Goal: Task Accomplishment & Management: Manage account settings

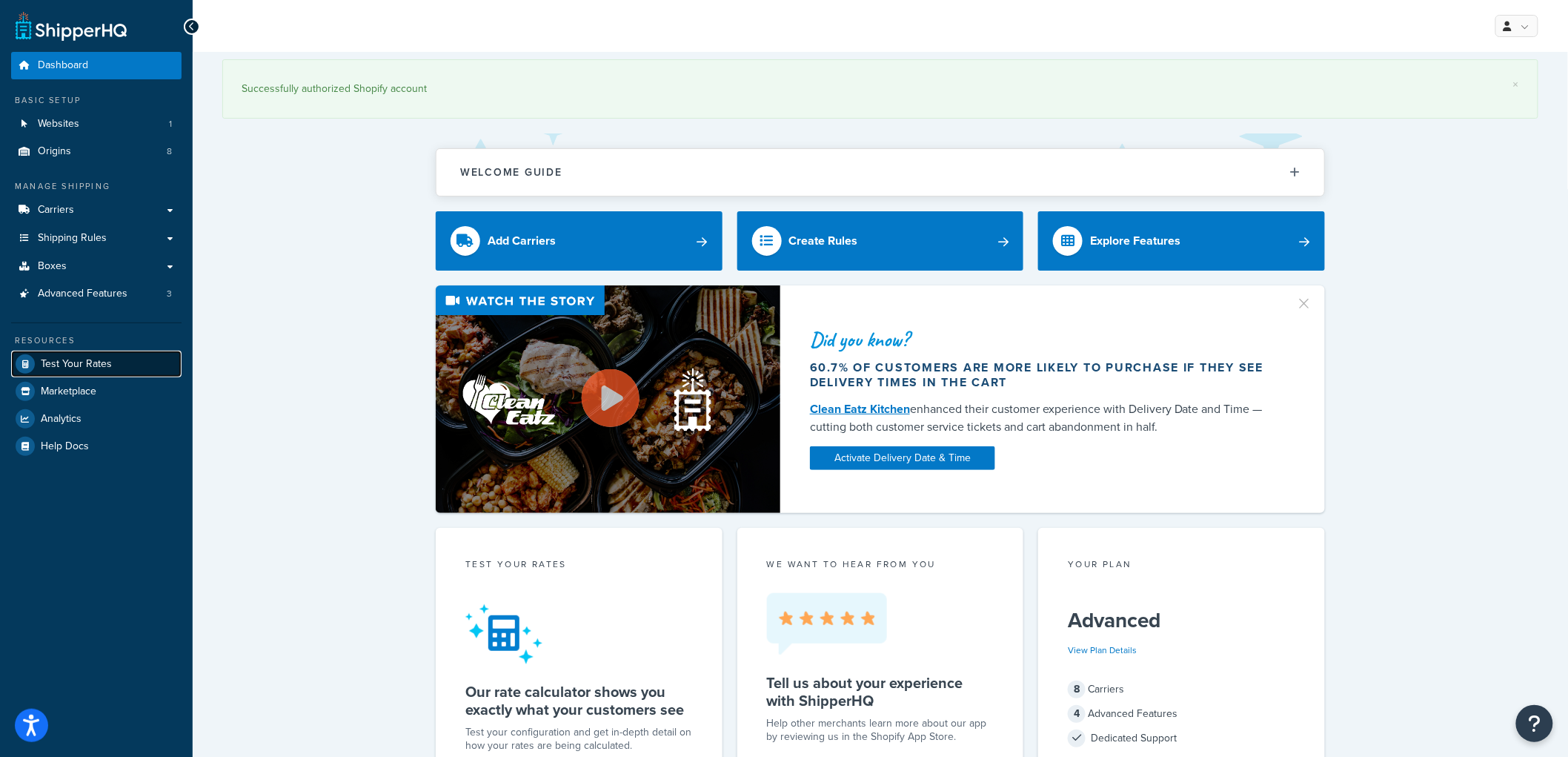
click at [93, 359] on span "Test Your Rates" at bounding box center [76, 364] width 71 height 13
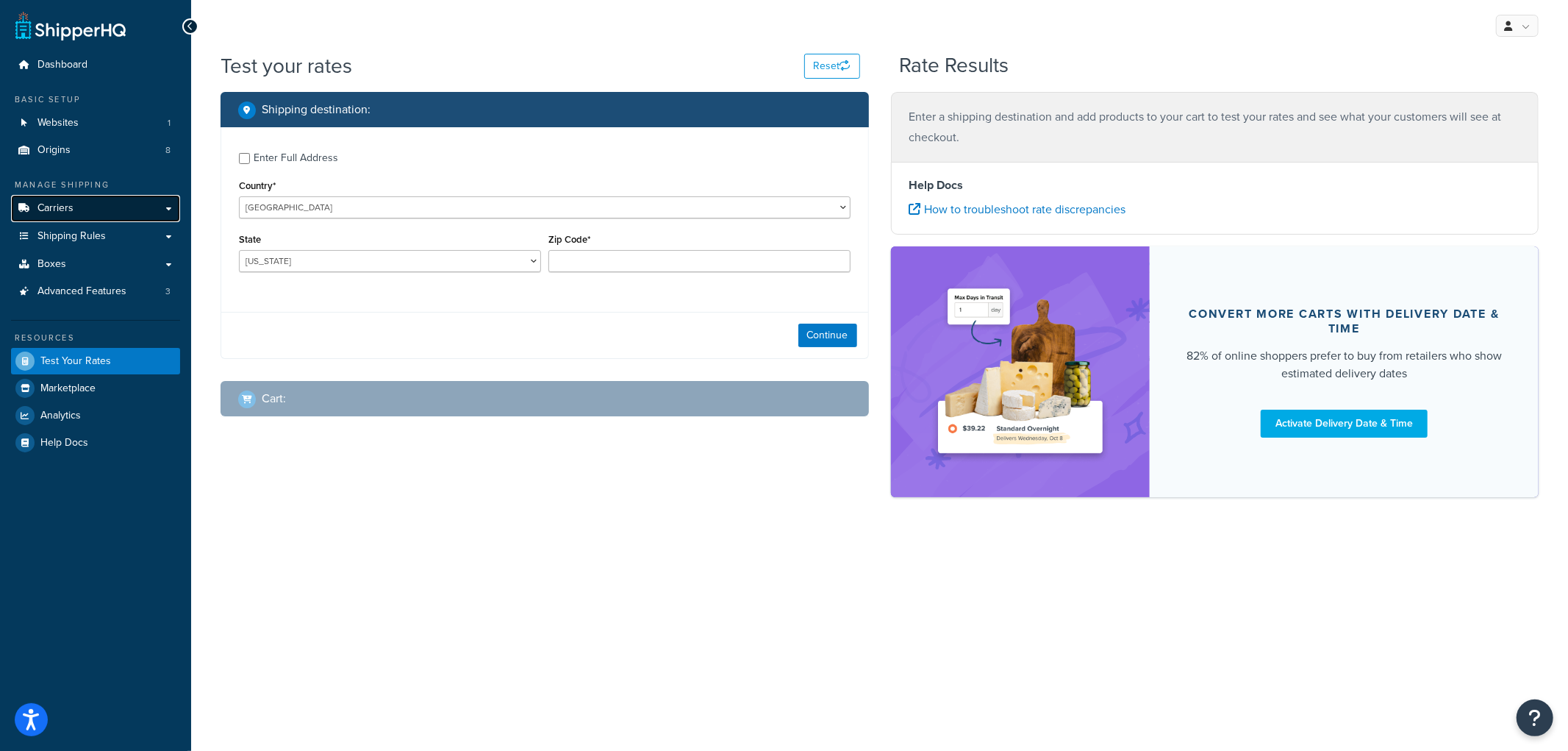
click at [113, 214] on link "Carriers" at bounding box center [96, 209] width 169 height 27
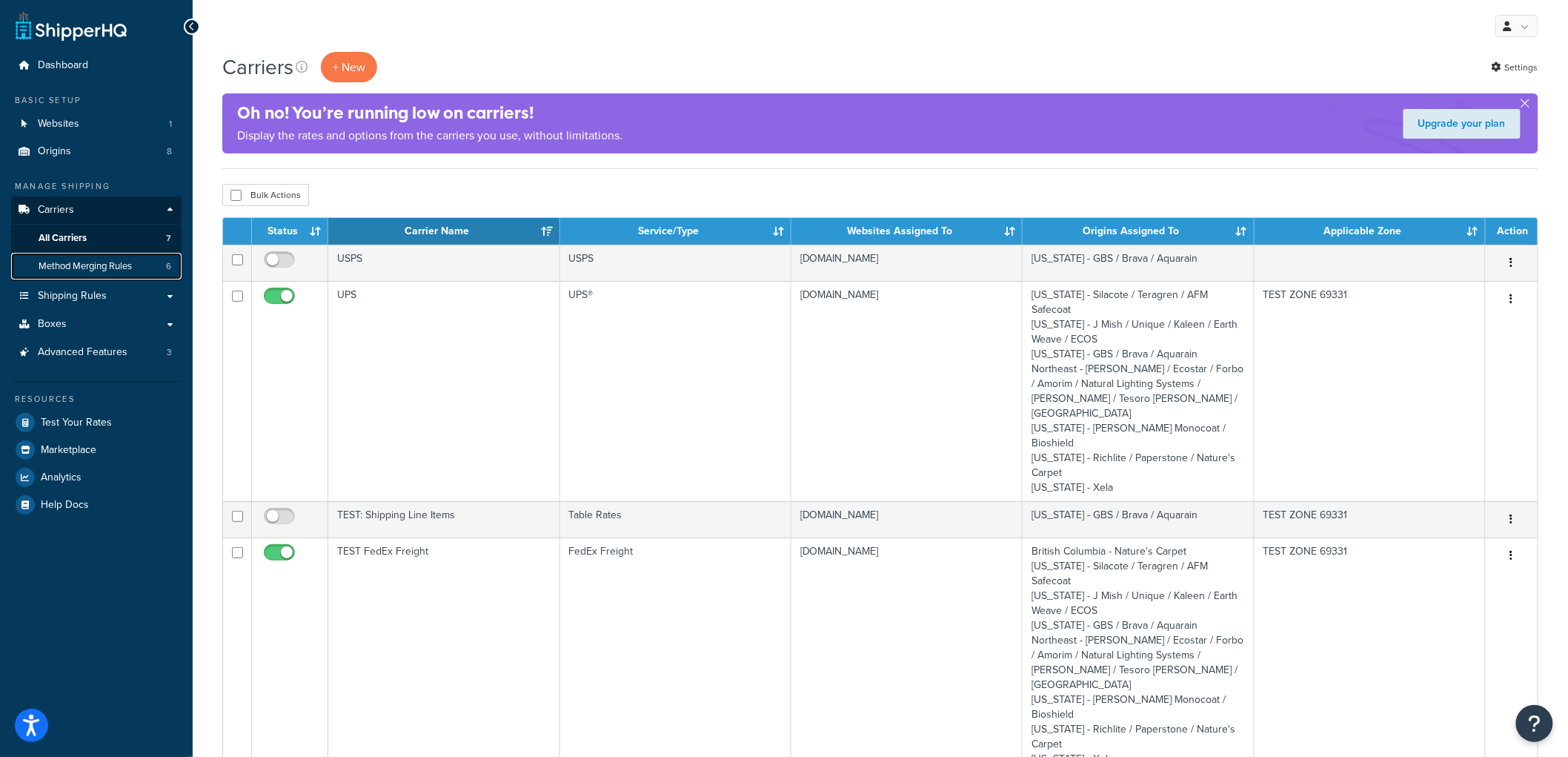
click at [127, 261] on span "Method Merging Rules" at bounding box center [85, 266] width 93 height 13
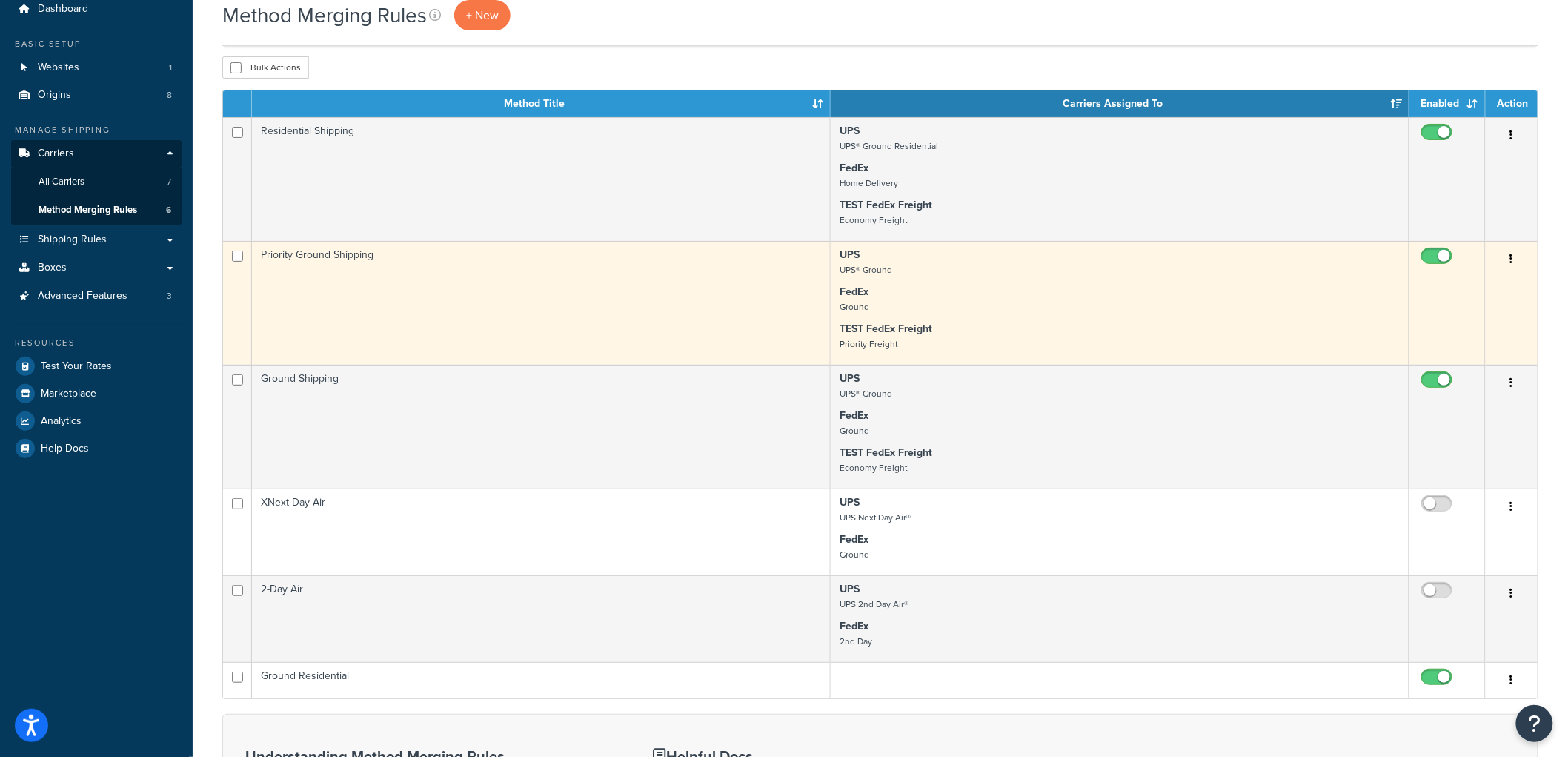
scroll to position [27, 0]
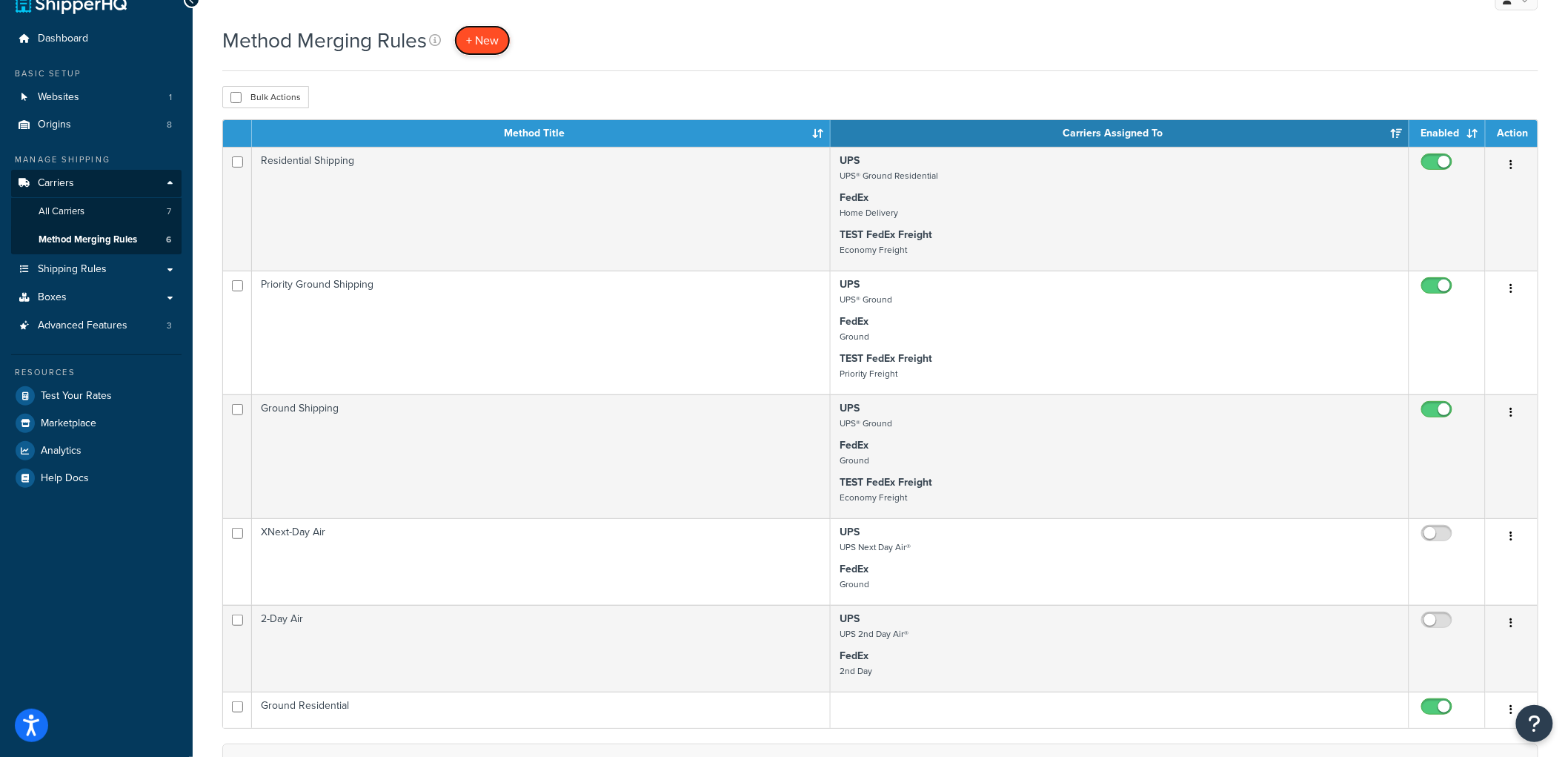
click at [477, 35] on span "+ New" at bounding box center [483, 41] width 33 height 17
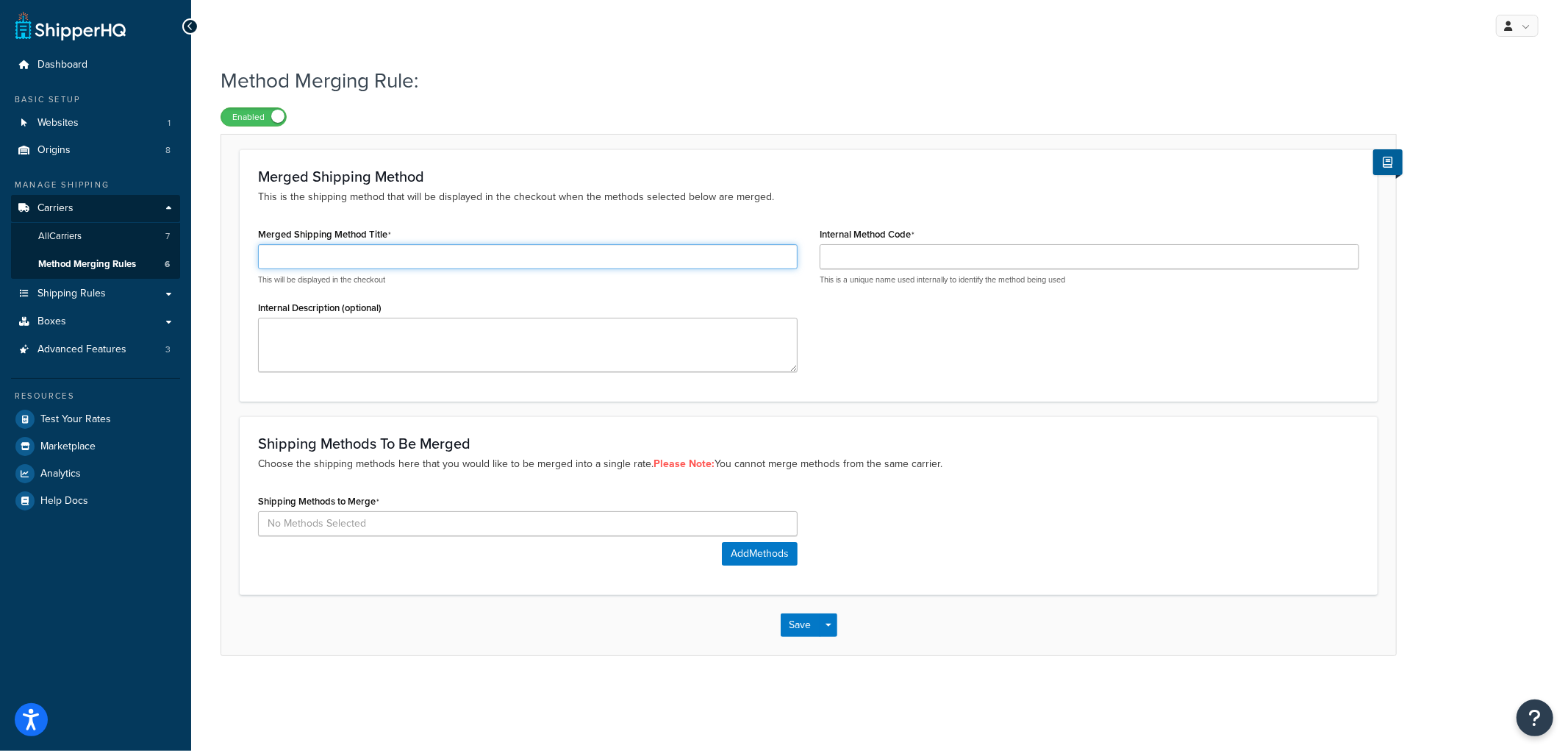
click at [528, 251] on input "Merged Shipping Method Title" at bounding box center [528, 256] width 539 height 25
click at [424, 519] on div "Shipping Methods to Merge" at bounding box center [528, 514] width 539 height 46
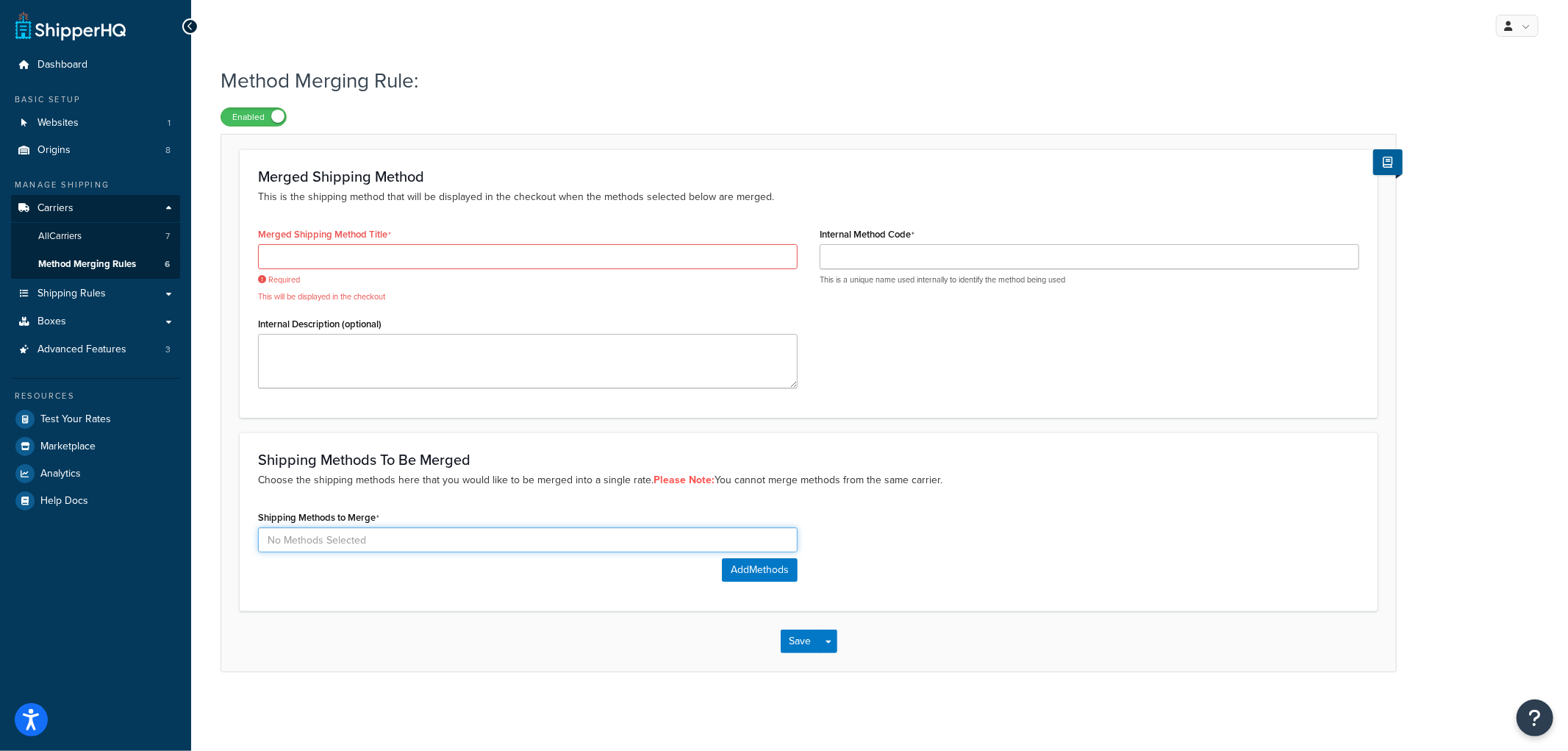
click at [695, 538] on input at bounding box center [528, 540] width 539 height 25
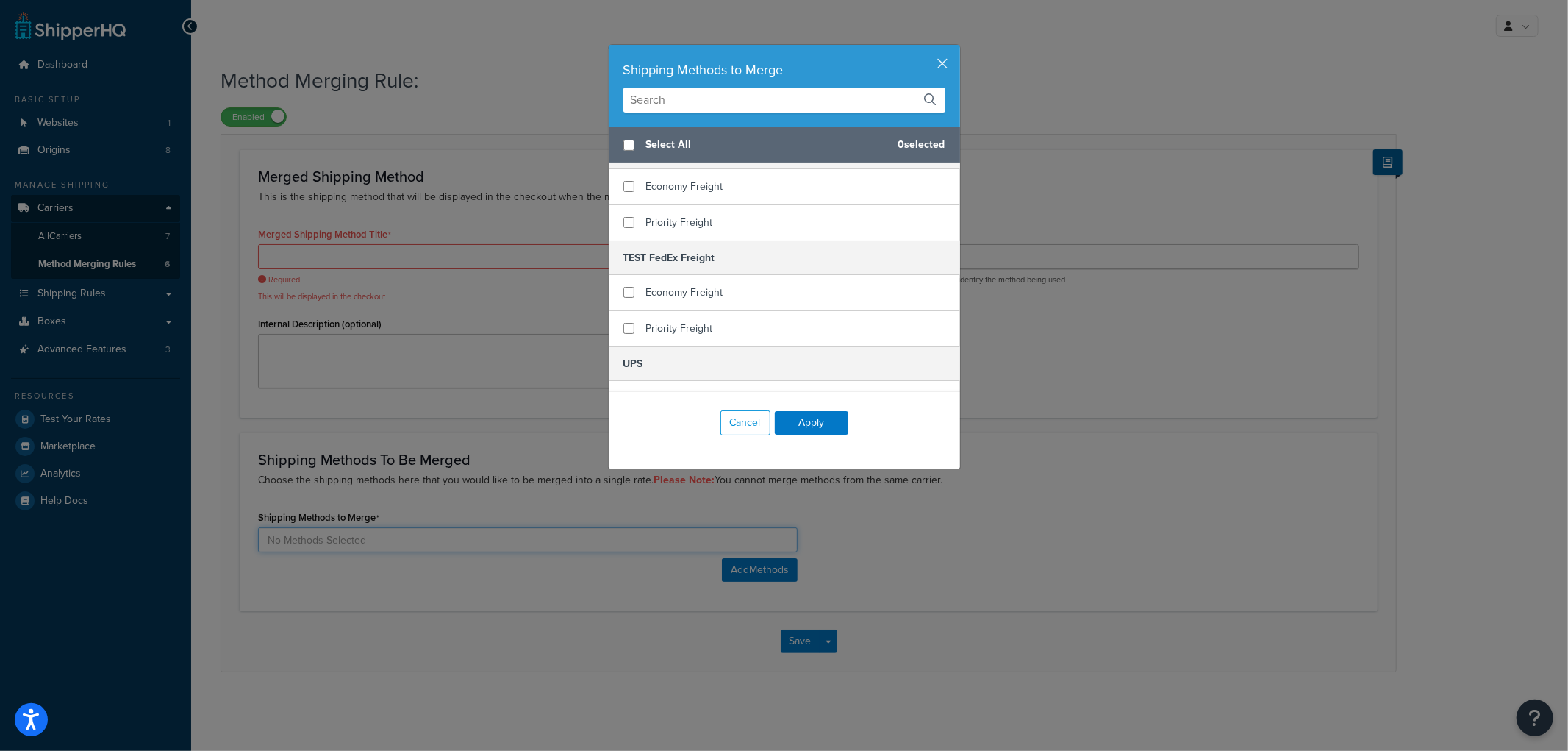
scroll to position [490, 0]
checkbox input "true"
click at [718, 263] on div "Economy Freight" at bounding box center [785, 279] width 352 height 36
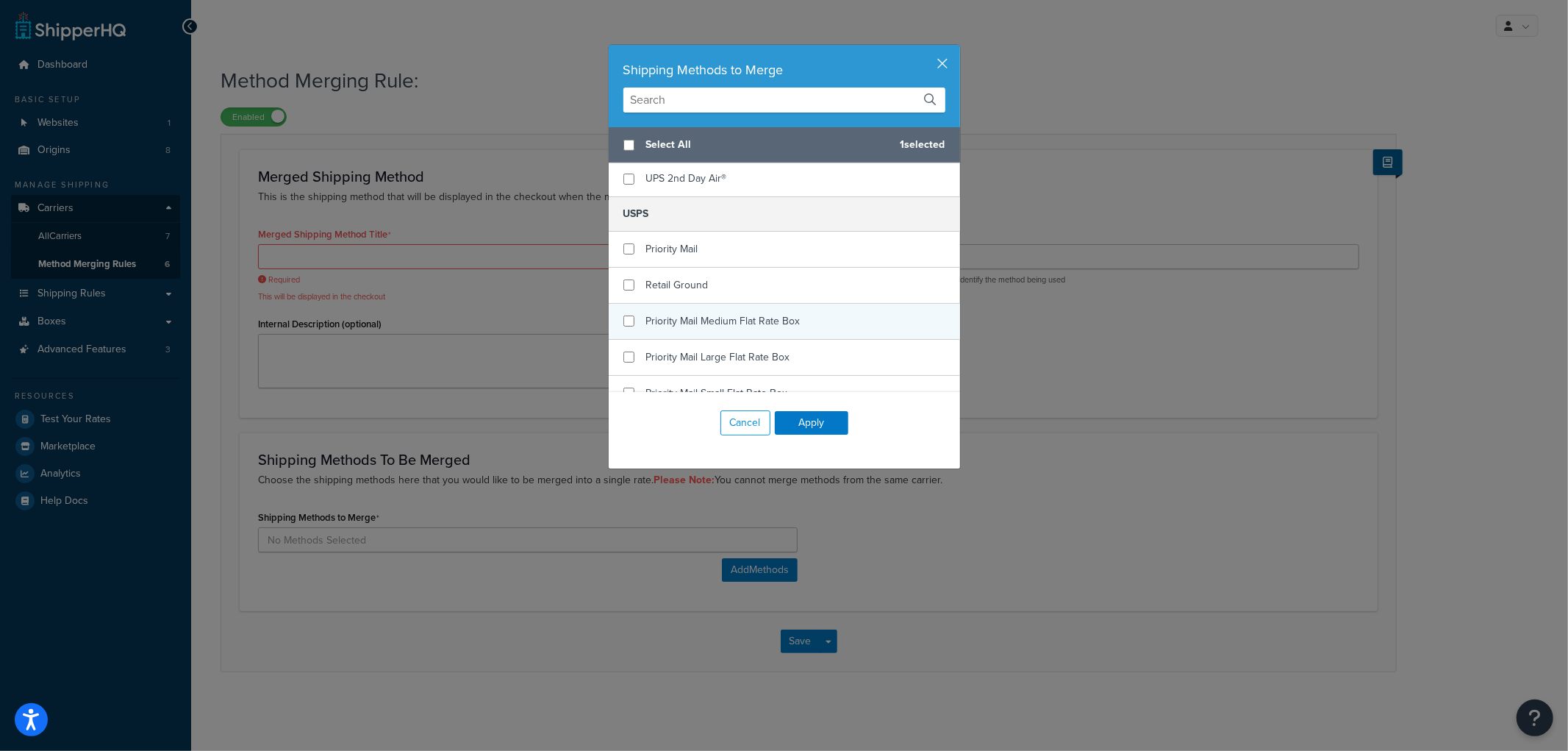
scroll to position [722, 0]
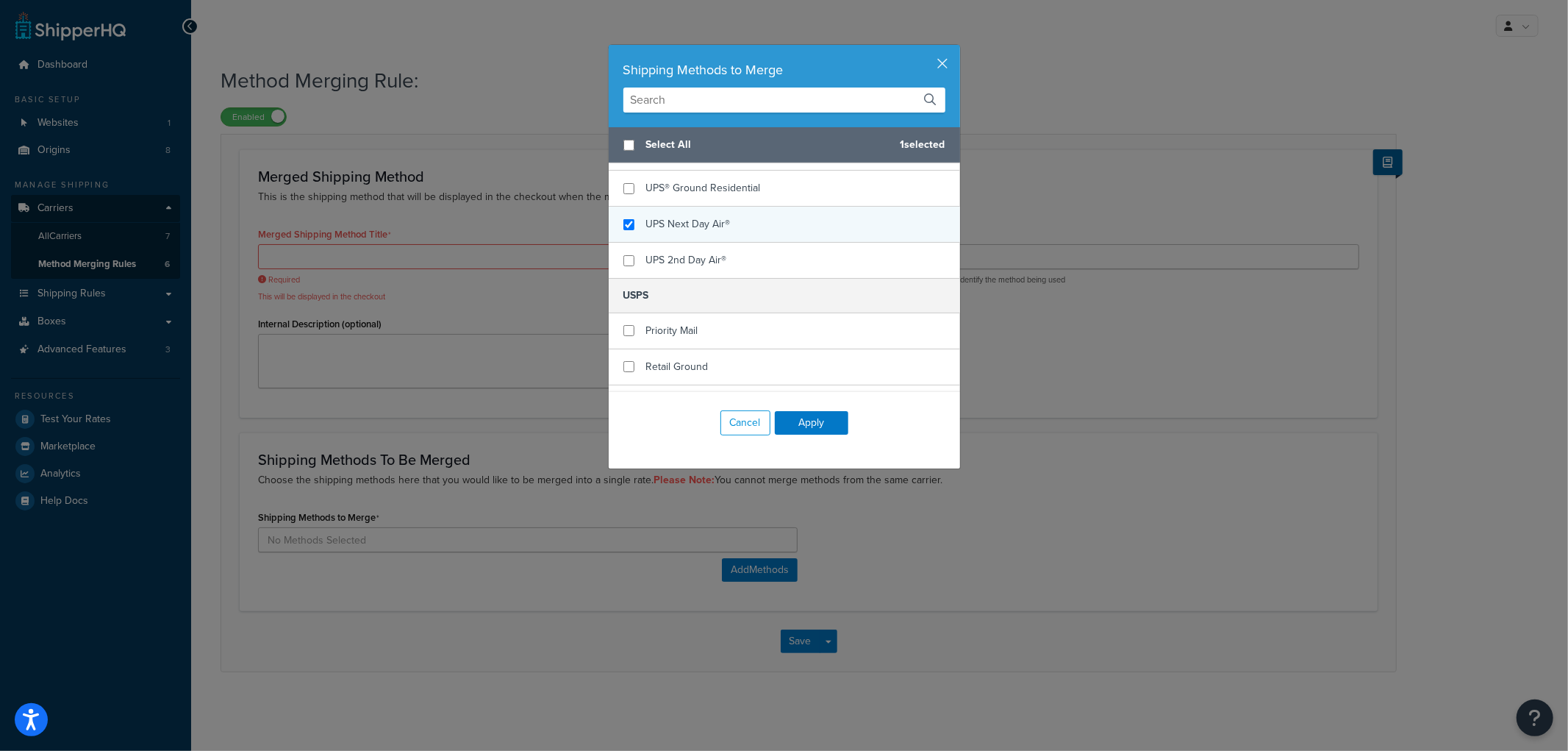
checkbox input "true"
click at [740, 208] on div "UPS Next Day Air®" at bounding box center [785, 225] width 352 height 36
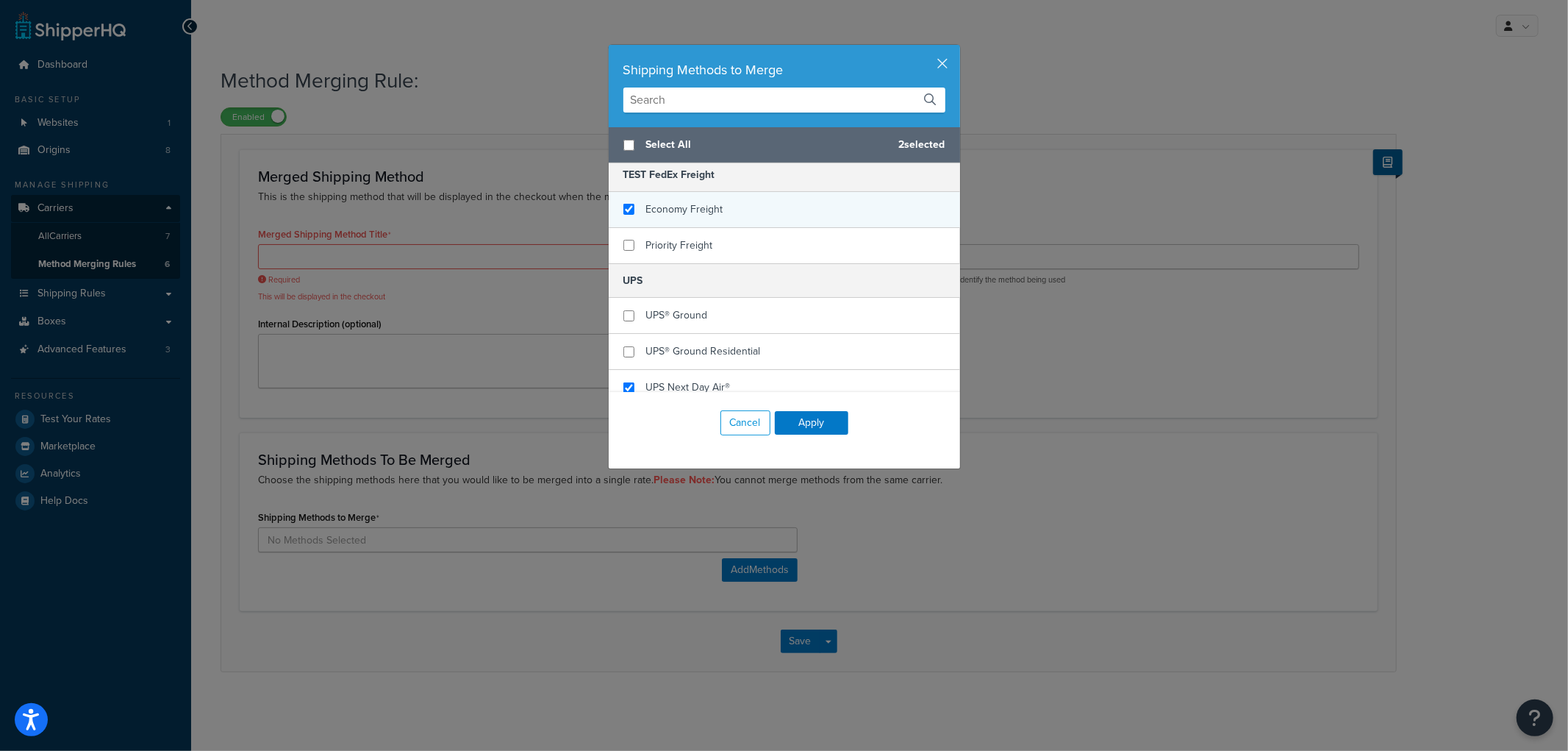
scroll to position [476, 0]
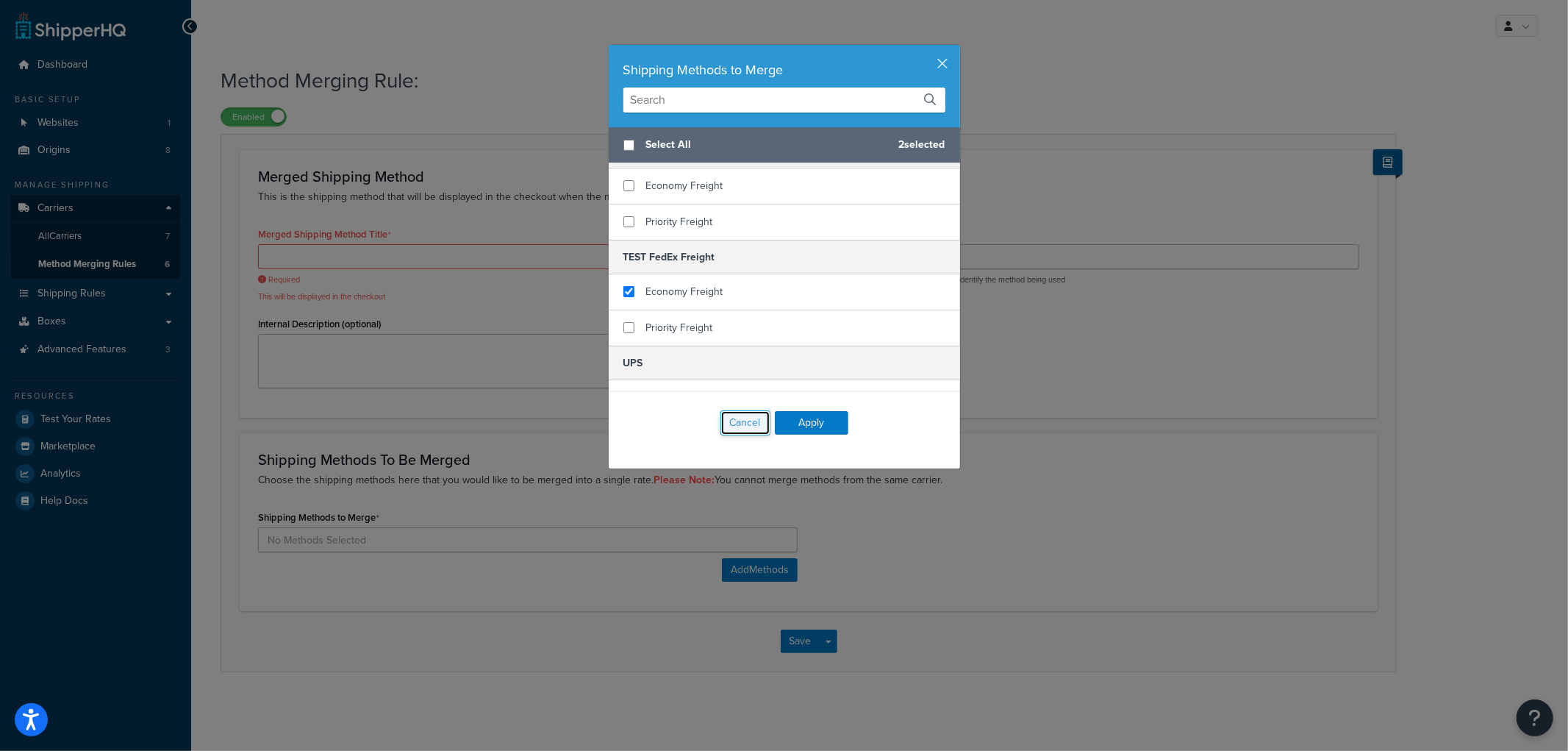
click at [732, 428] on button "Cancel" at bounding box center [746, 423] width 50 height 25
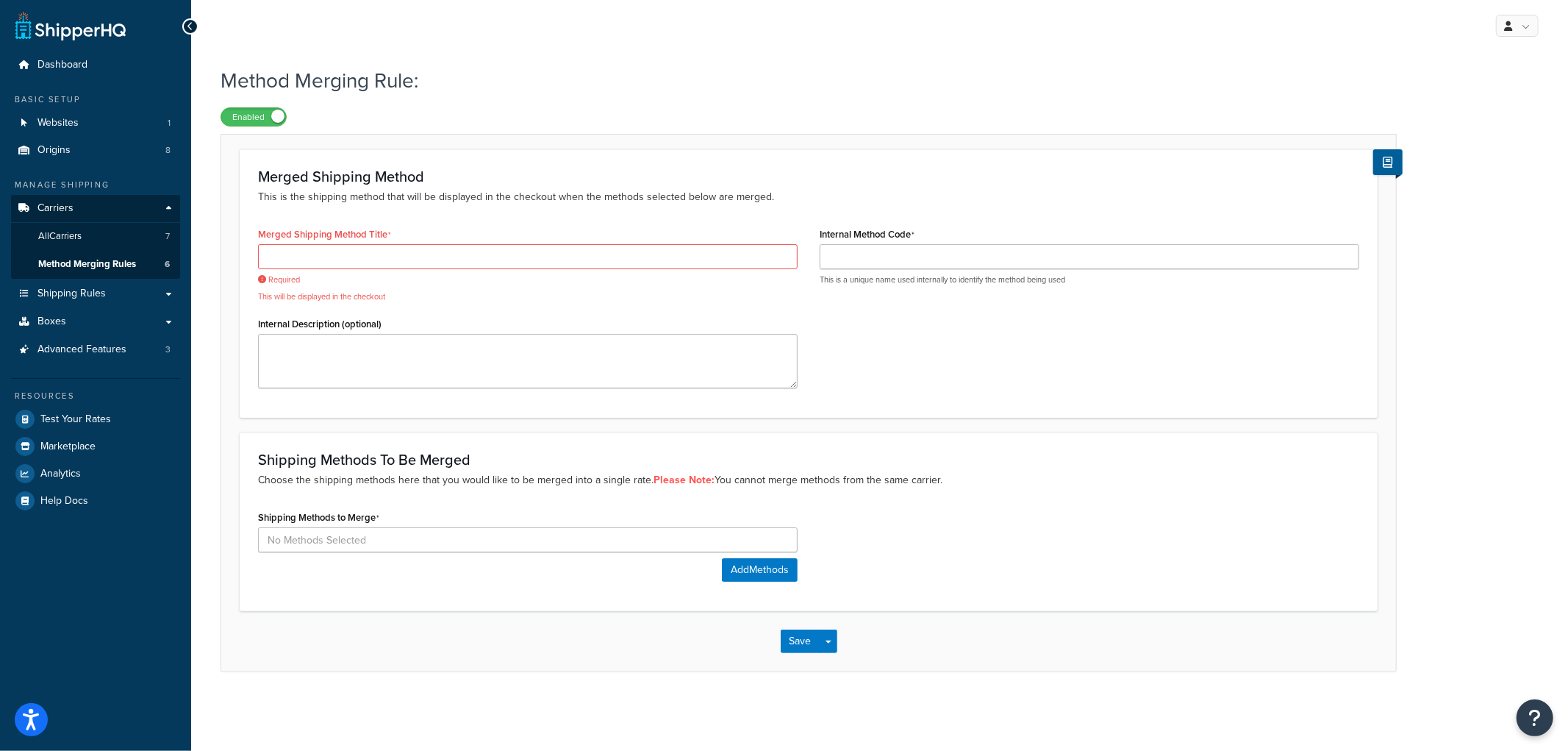
click at [732, 428] on form "Merged Shipping Method This is the shipping method that will be displayed in th…" at bounding box center [808, 410] width 1175 height 522
click at [673, 542] on input at bounding box center [528, 540] width 539 height 25
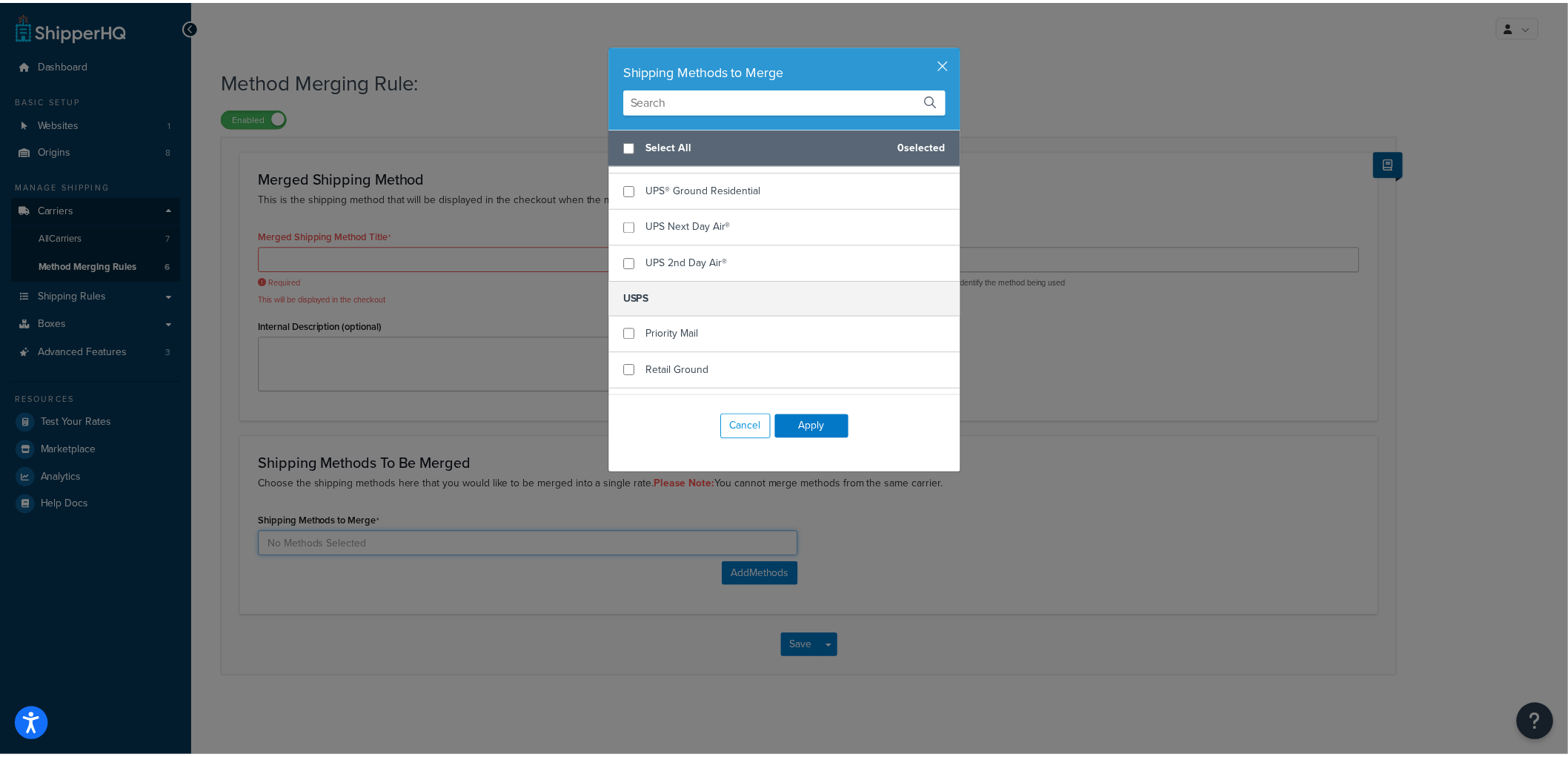
scroll to position [646, 0]
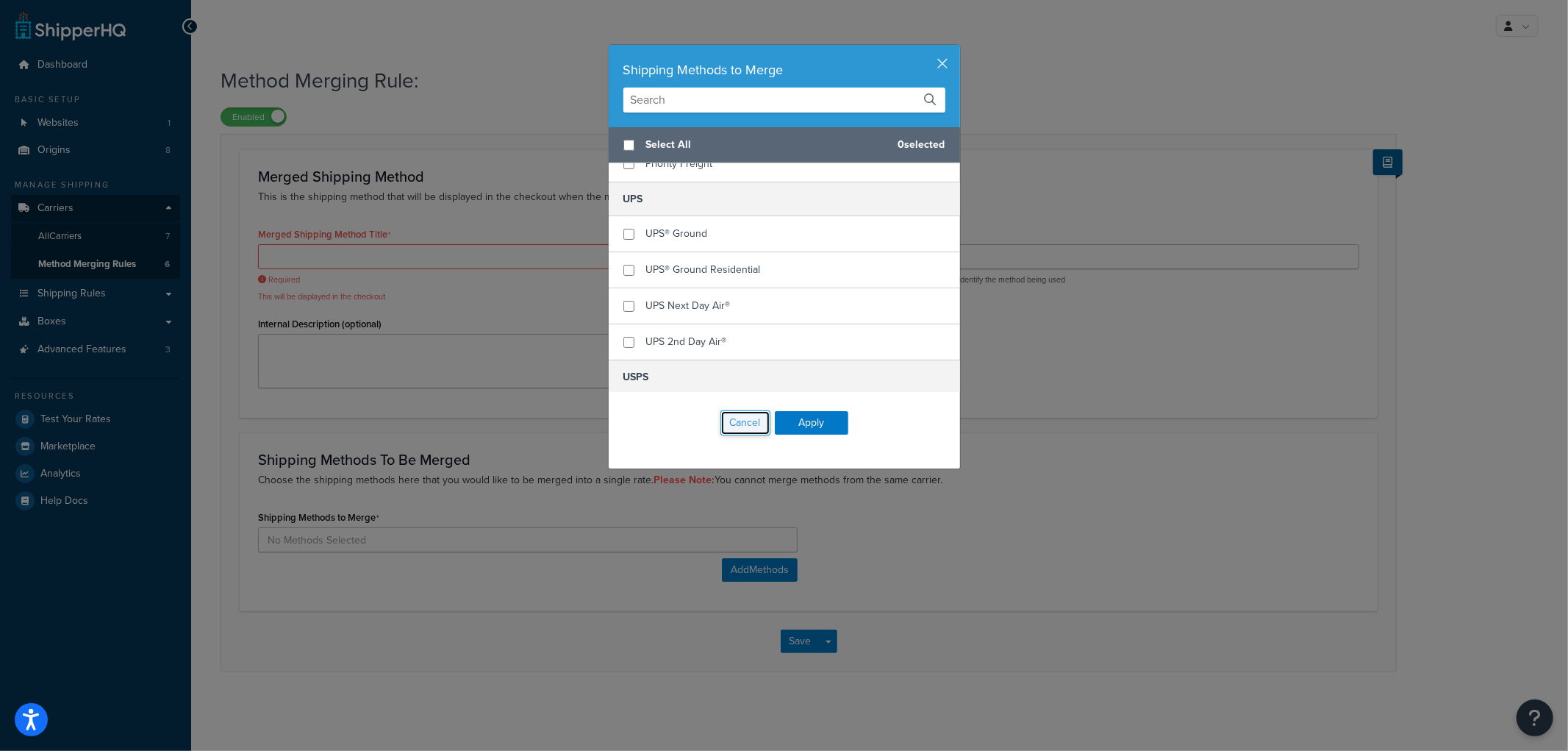
click at [733, 422] on button "Cancel" at bounding box center [746, 423] width 50 height 25
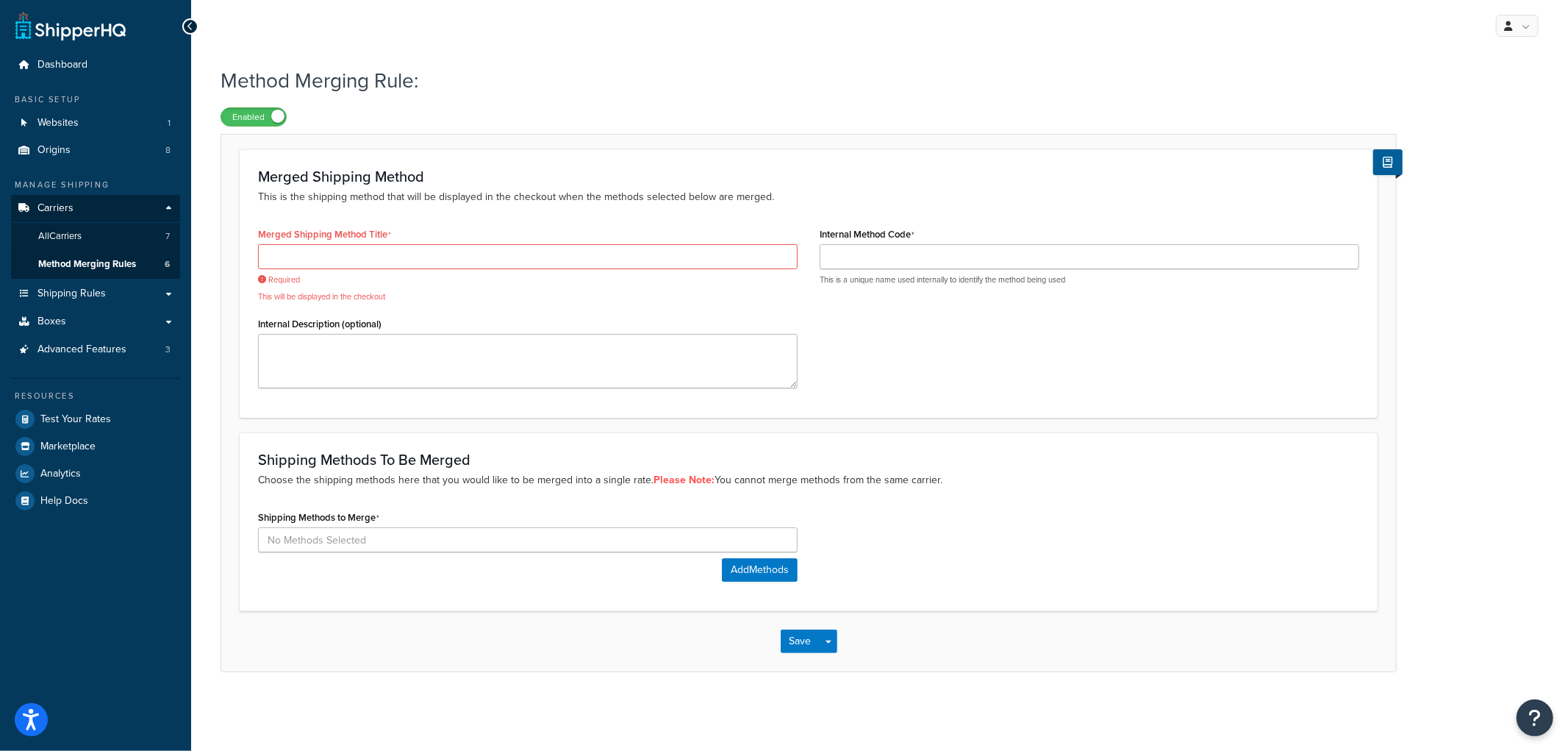
click at [858, 371] on div "Merged Shipping Method Title Required This will be displayed in the checkout In…" at bounding box center [808, 312] width 1123 height 176
click at [113, 416] on link "Test Your Rates" at bounding box center [96, 419] width 169 height 27
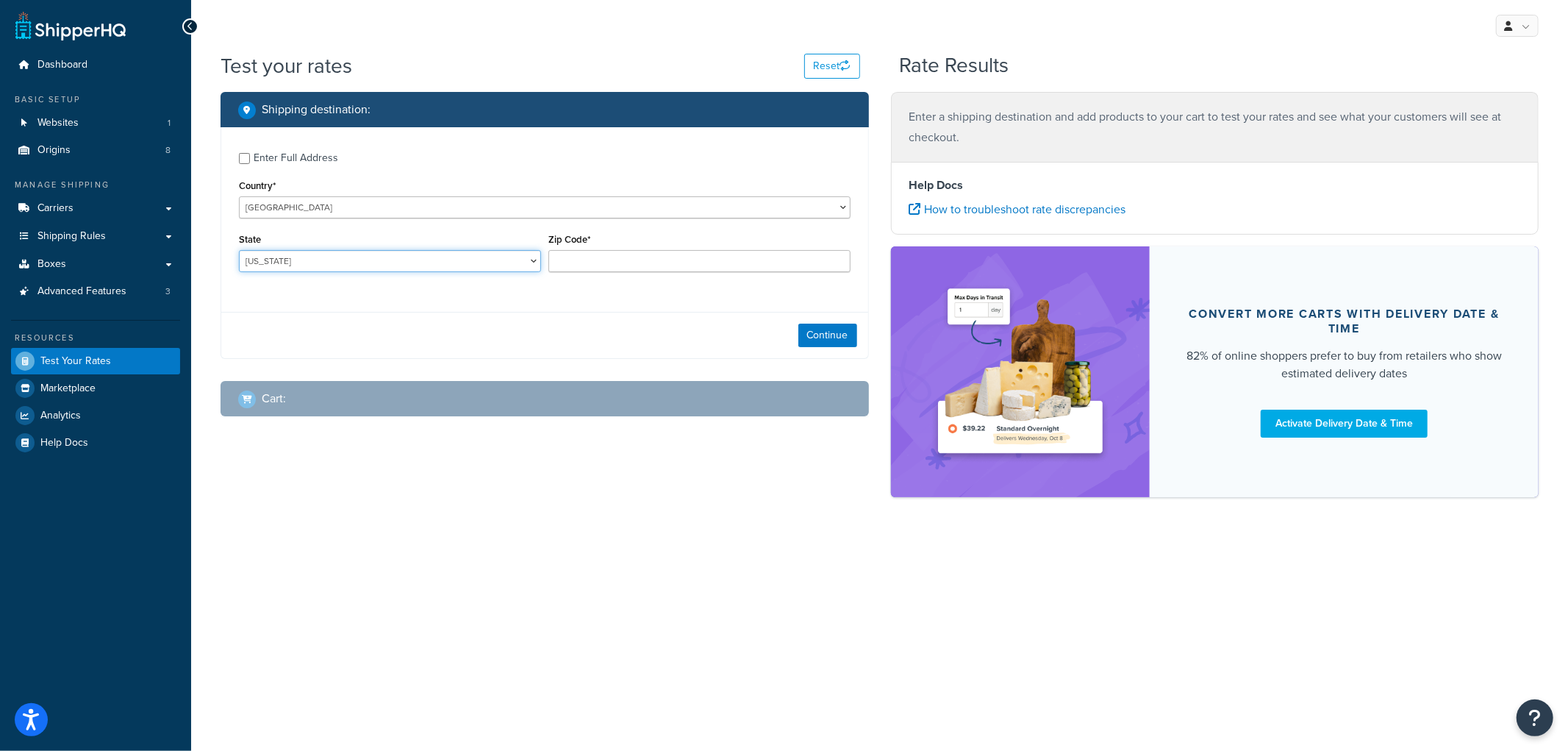
click at [534, 261] on select "Alabama Alaska American Samoa Arizona Arkansas Armed Forces Americas Armed Forc…" at bounding box center [390, 260] width 302 height 22
select select "CA"
click at [239, 251] on select "Alabama Alaska American Samoa Arizona Arkansas Armed Forces Americas Armed Forc…" at bounding box center [390, 260] width 302 height 22
click at [612, 265] on input "Zip Code*" at bounding box center [700, 260] width 302 height 22
type input "90210"
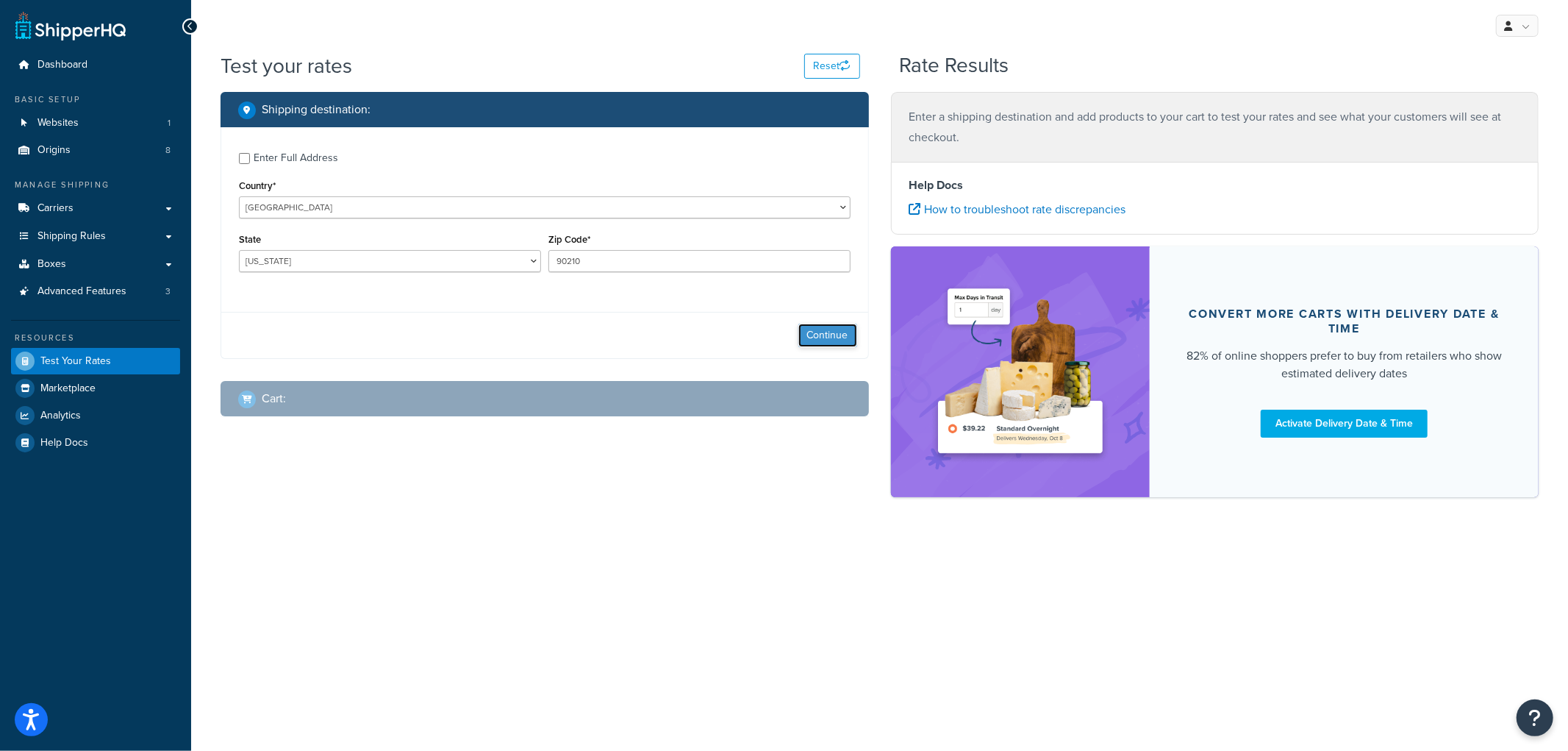
click at [819, 336] on button "Continue" at bounding box center [828, 335] width 59 height 24
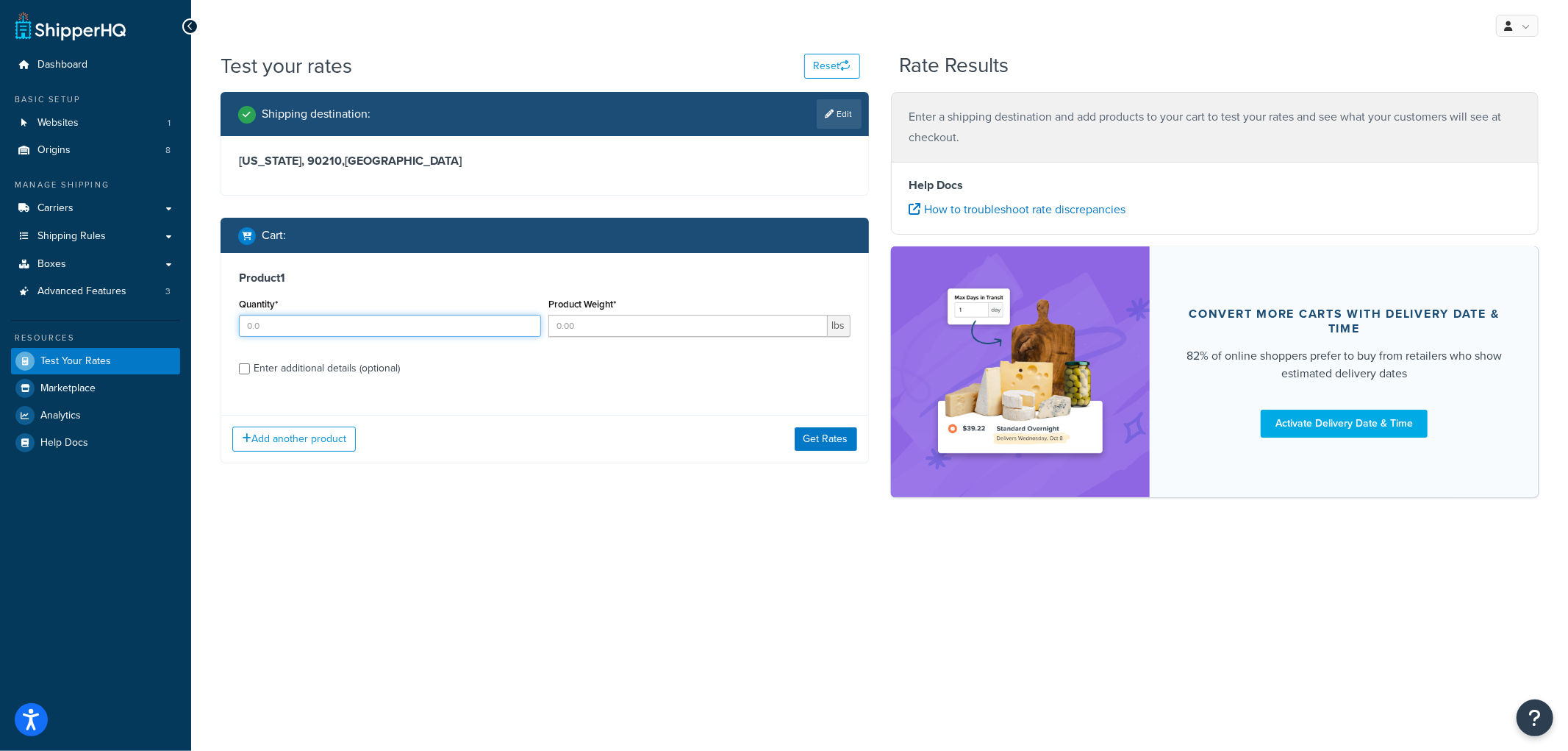
click at [378, 318] on input "Quantity*" at bounding box center [390, 325] width 302 height 22
type input "2"
click at [577, 323] on input "Product Weight*" at bounding box center [688, 325] width 279 height 22
type input "122"
click at [348, 376] on div "Enter additional details (optional)" at bounding box center [326, 368] width 146 height 21
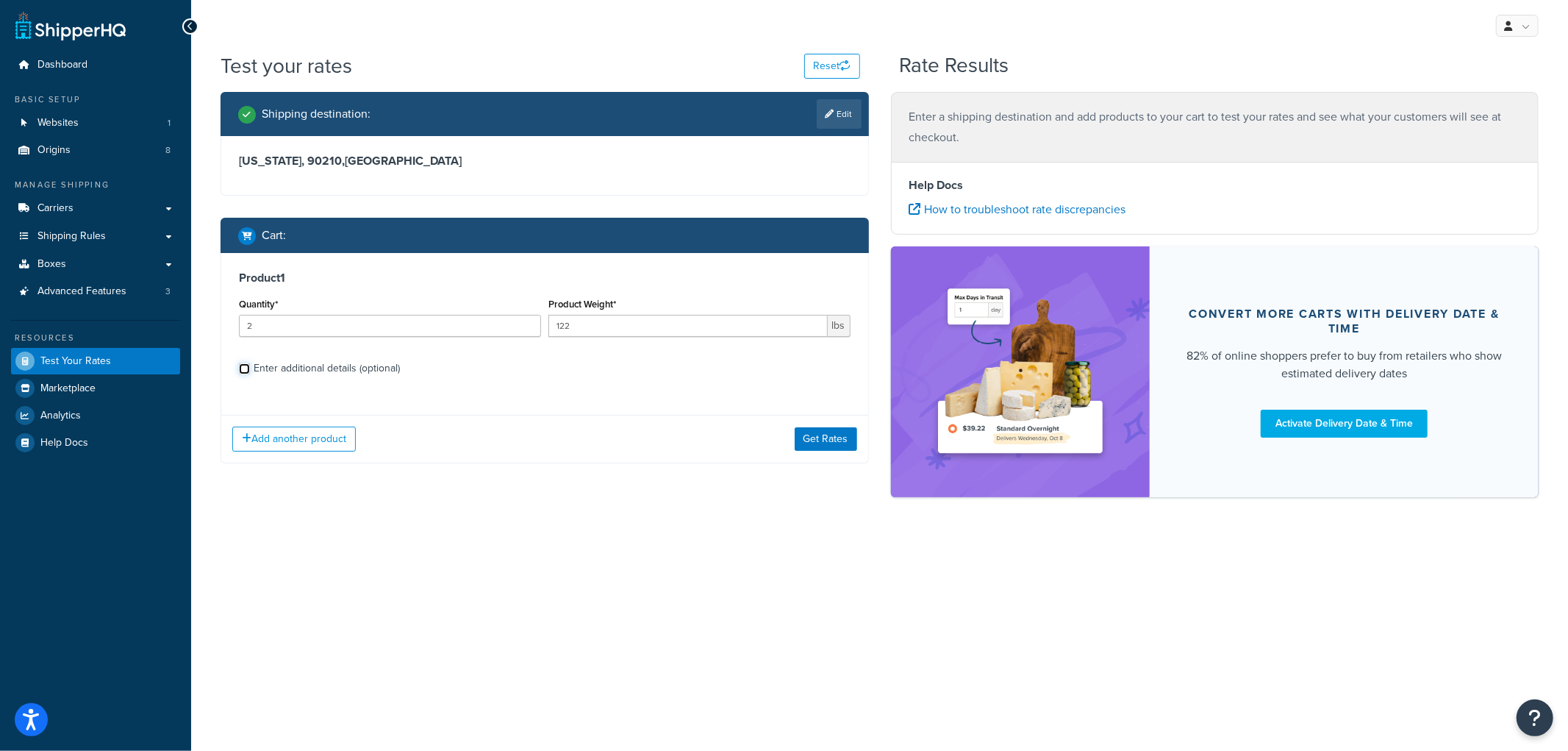
click at [250, 374] on input "Enter additional details (optional)" at bounding box center [245, 369] width 11 height 11
checkbox input "true"
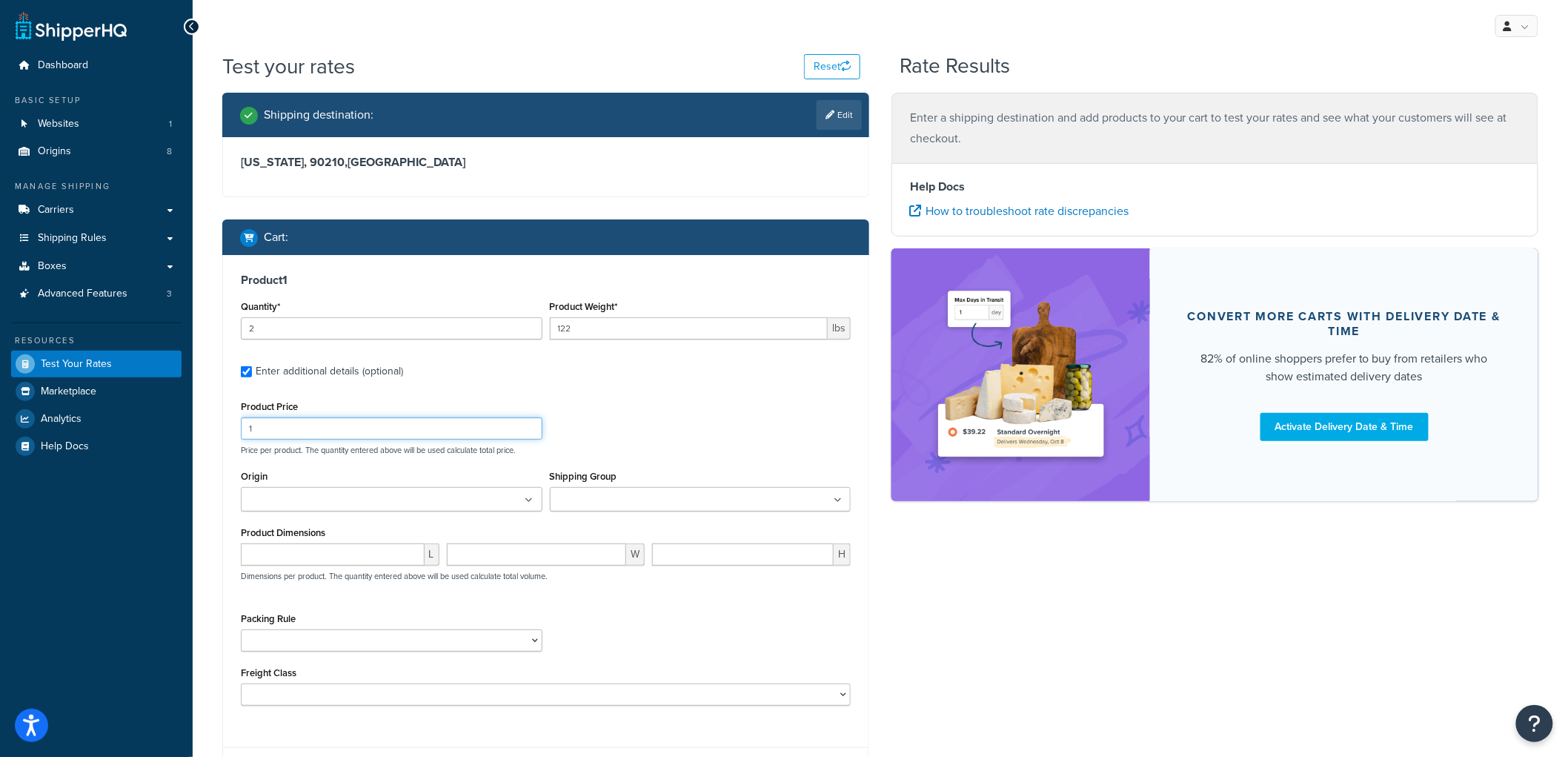
click at [314, 425] on input "1" at bounding box center [391, 428] width 302 height 22
type input "122"
click at [578, 497] on input "Shipping Group" at bounding box center [620, 500] width 131 height 16
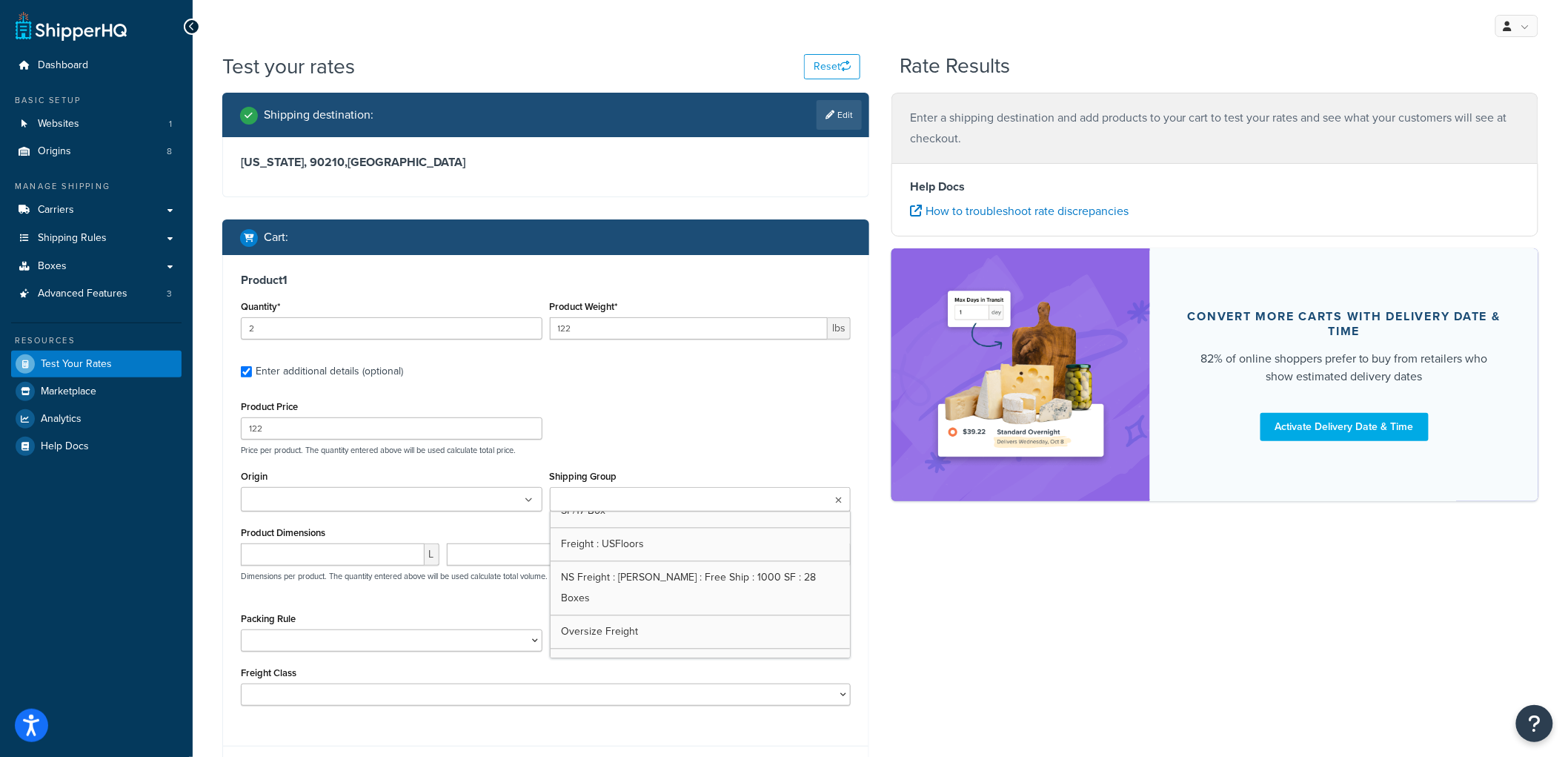
scroll to position [1565, 0]
click at [1014, 620] on div "Shipping destination : Edit California, 90210 , United States Cart : Product 1 …" at bounding box center [880, 451] width 1339 height 718
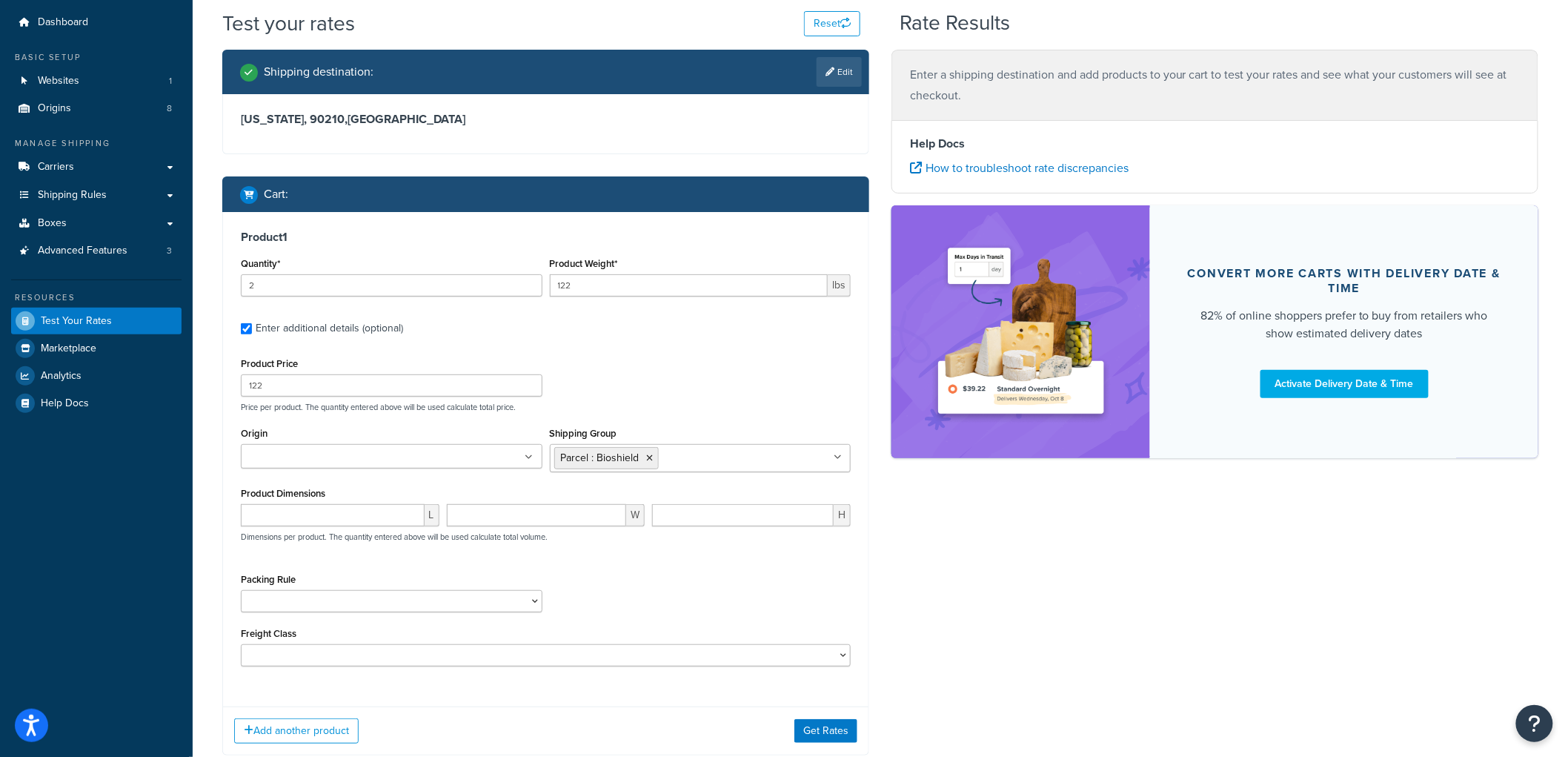
scroll to position [82, 0]
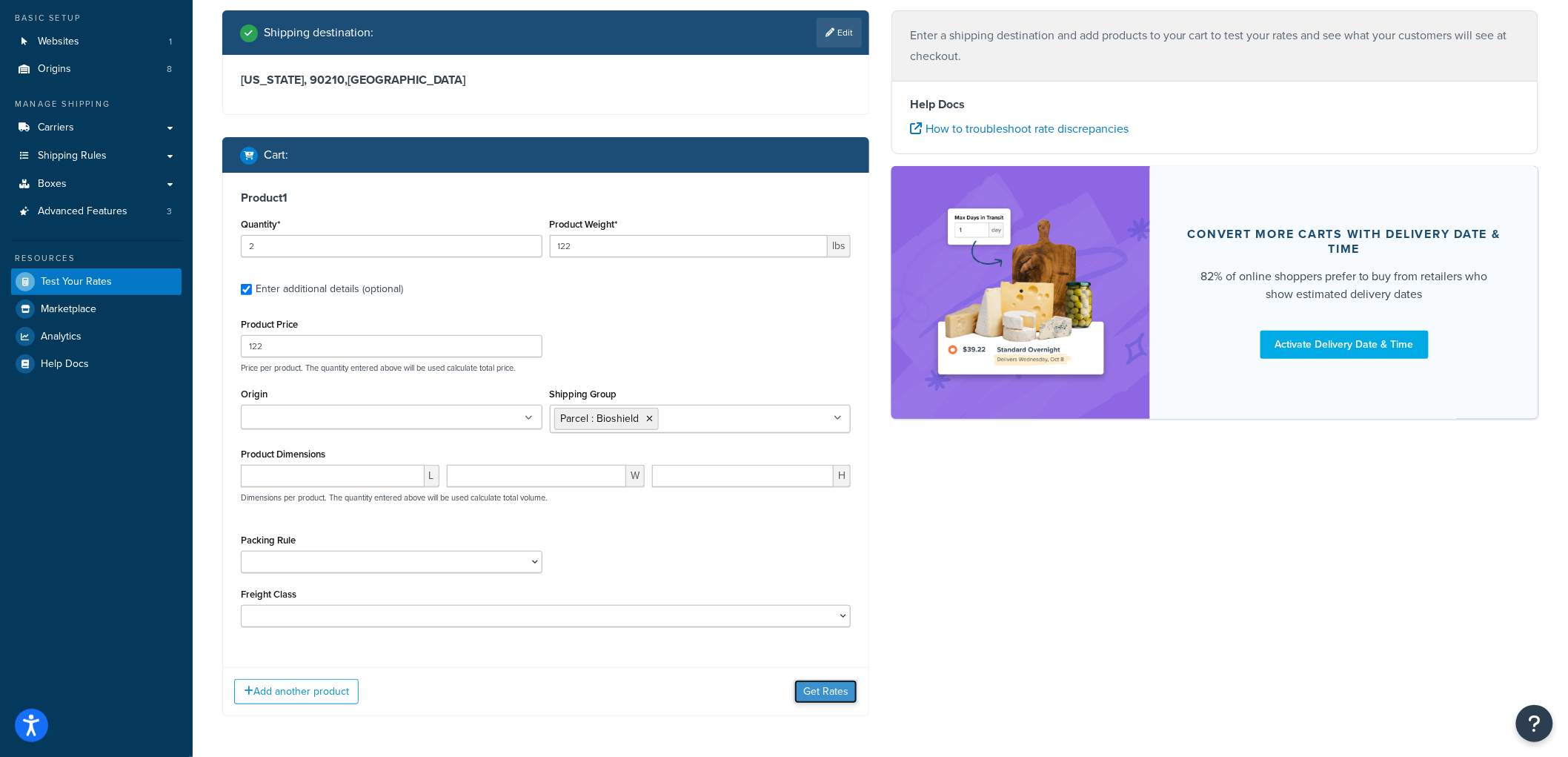
click at [811, 693] on button "Get Rates" at bounding box center [825, 691] width 63 height 24
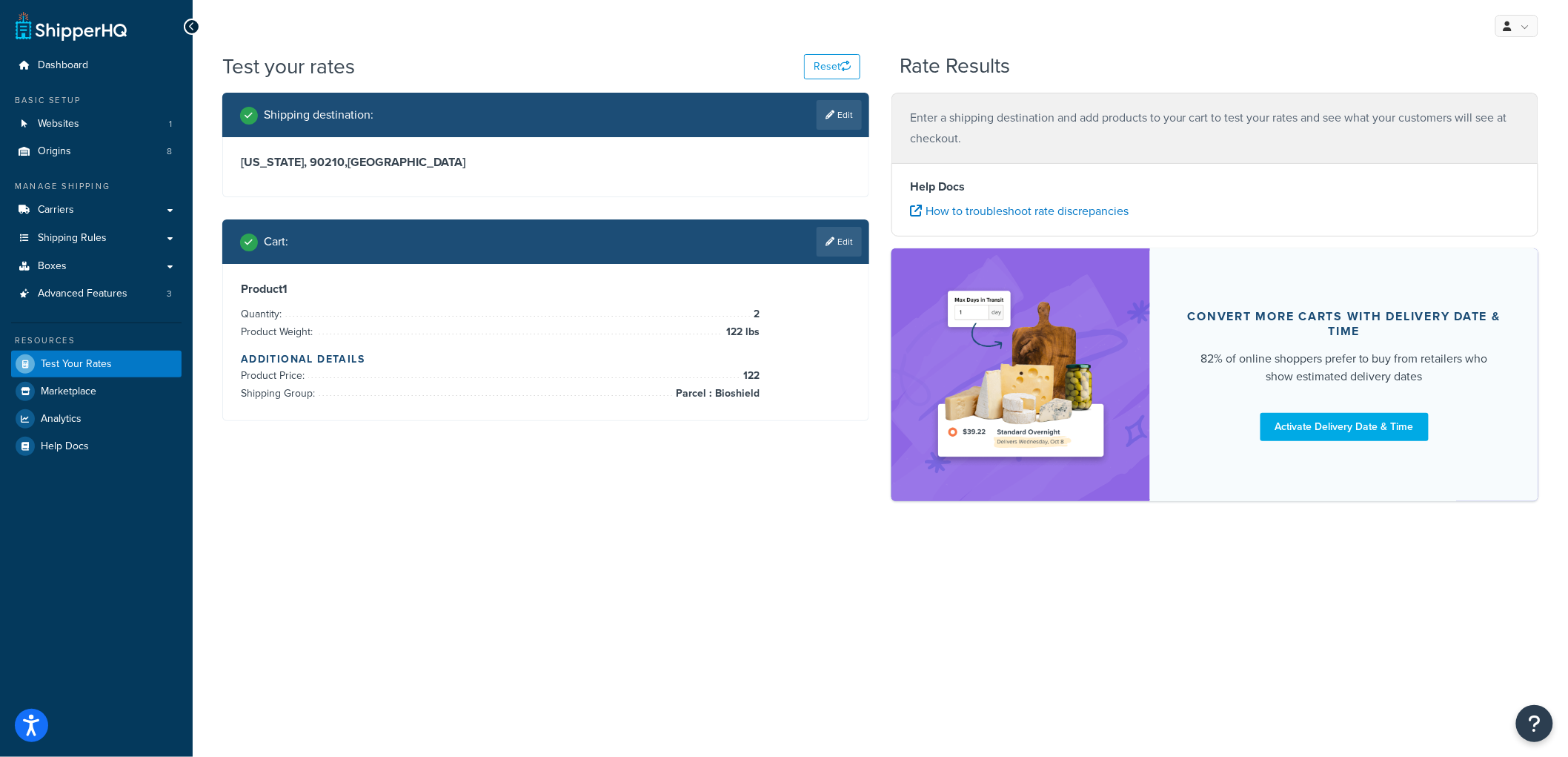
scroll to position [0, 0]
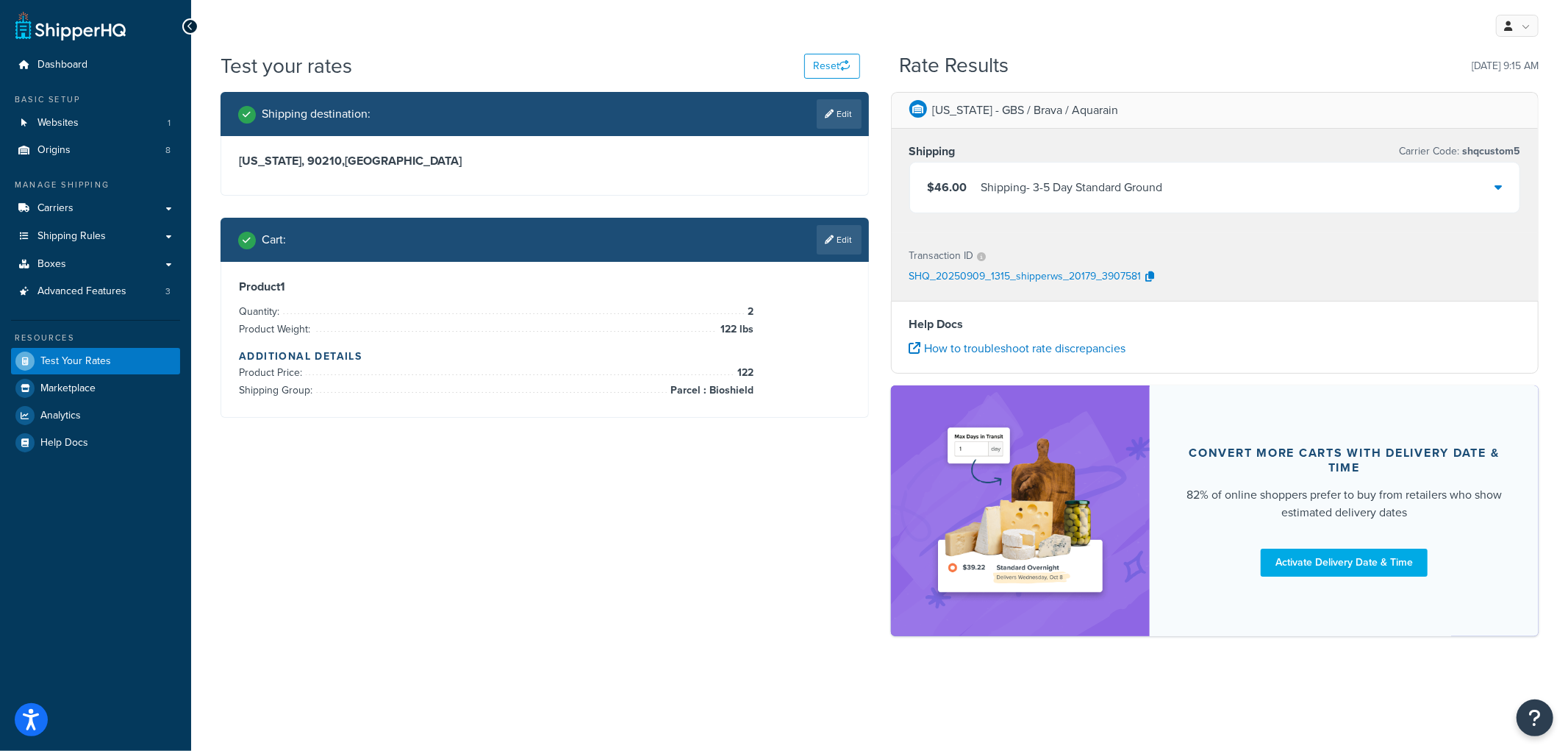
click at [1064, 177] on div "Shipping - 3-5 Day Standard Ground" at bounding box center [1073, 188] width 182 height 21
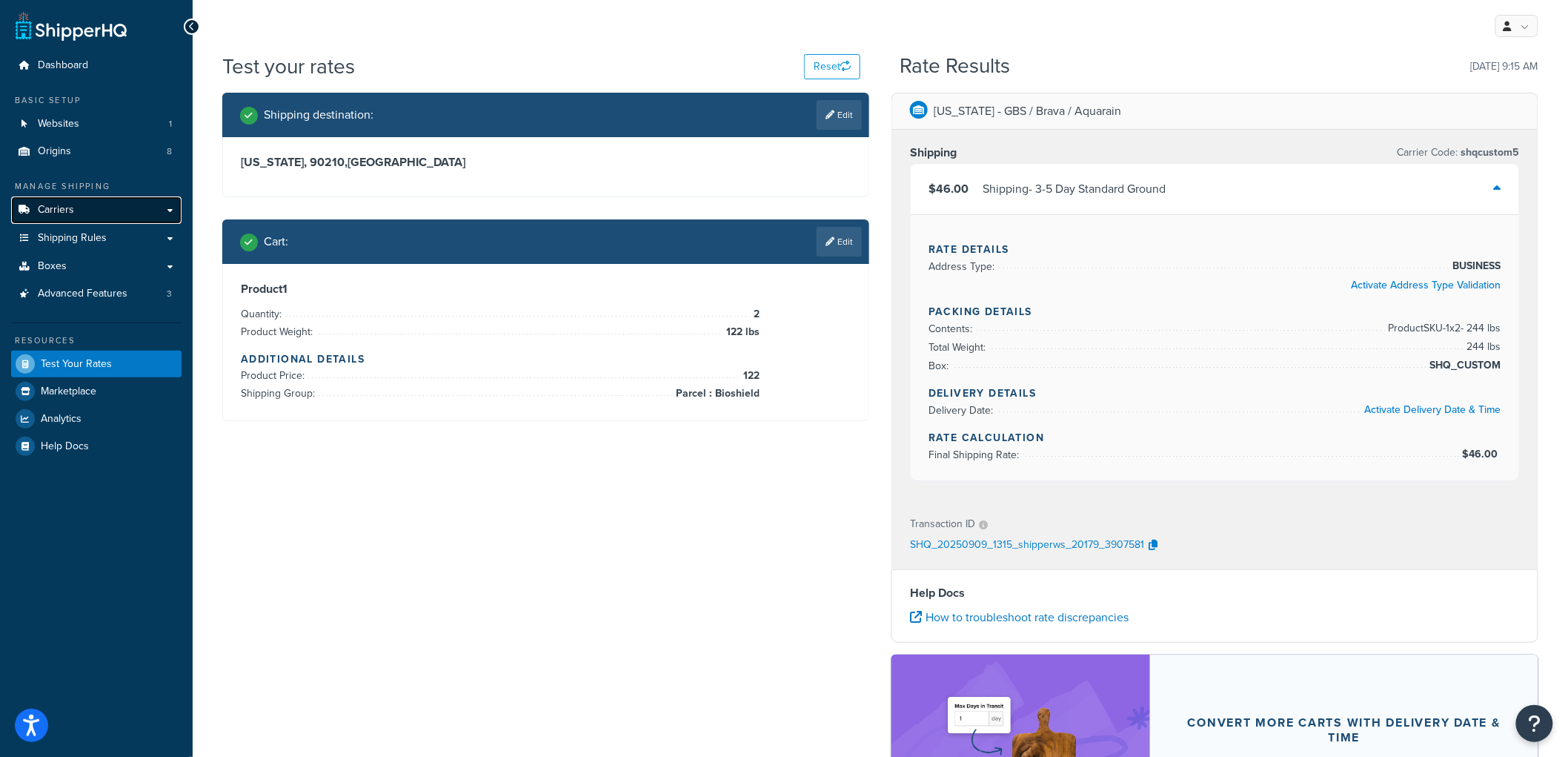
click at [79, 215] on link "Carriers" at bounding box center [96, 210] width 171 height 27
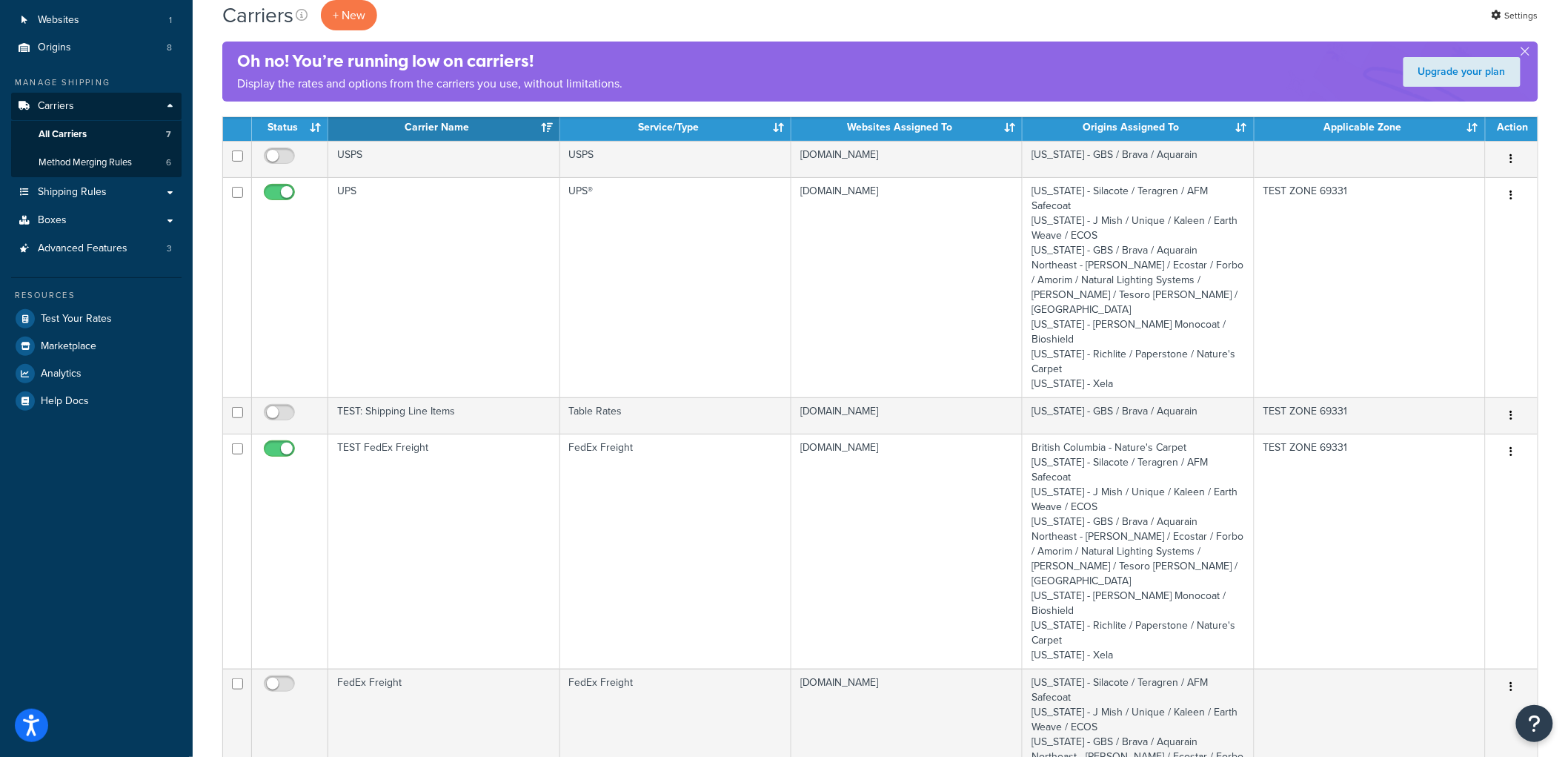
scroll to position [82, 0]
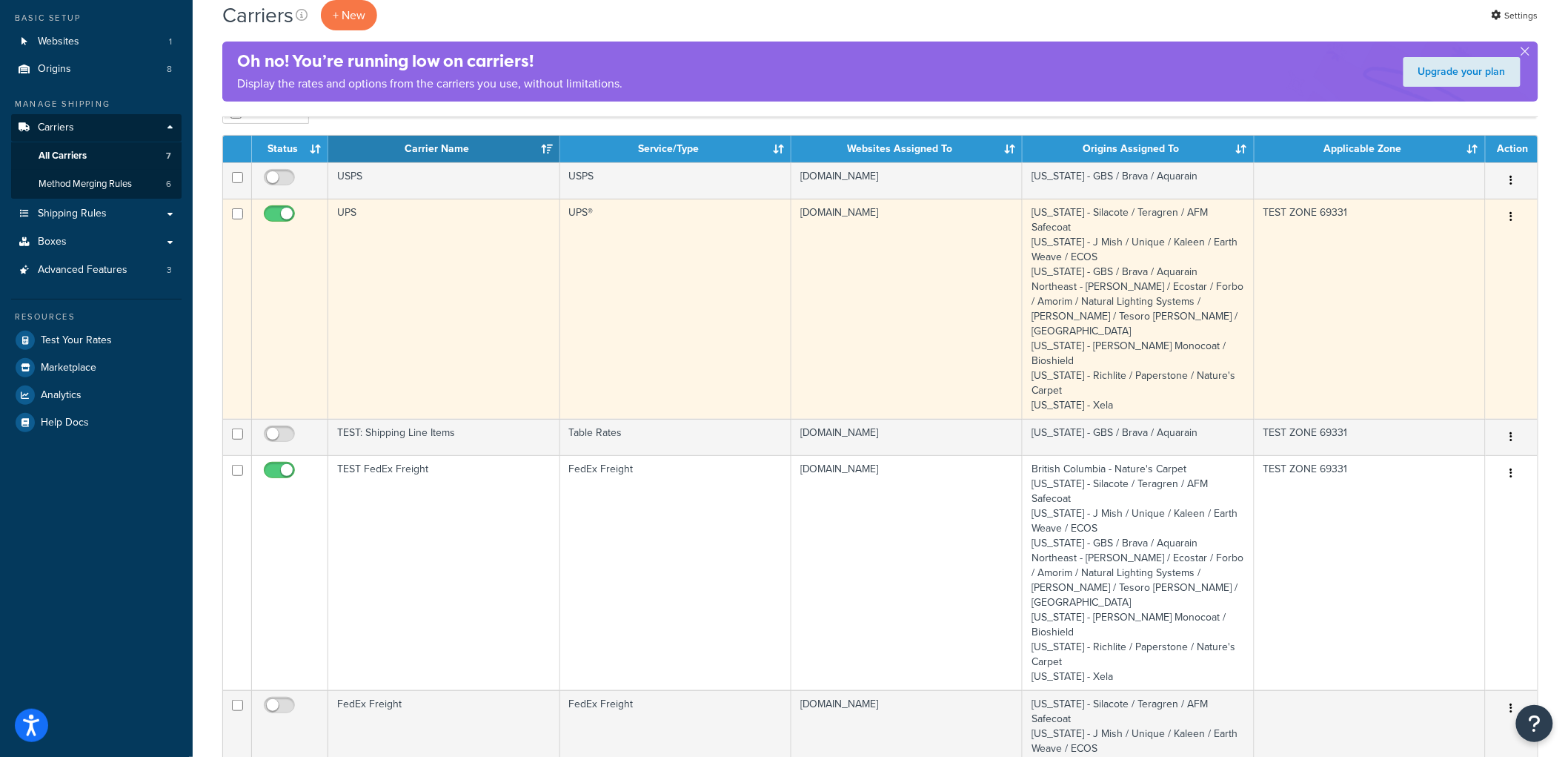
click at [471, 281] on td "UPS" at bounding box center [444, 309] width 231 height 220
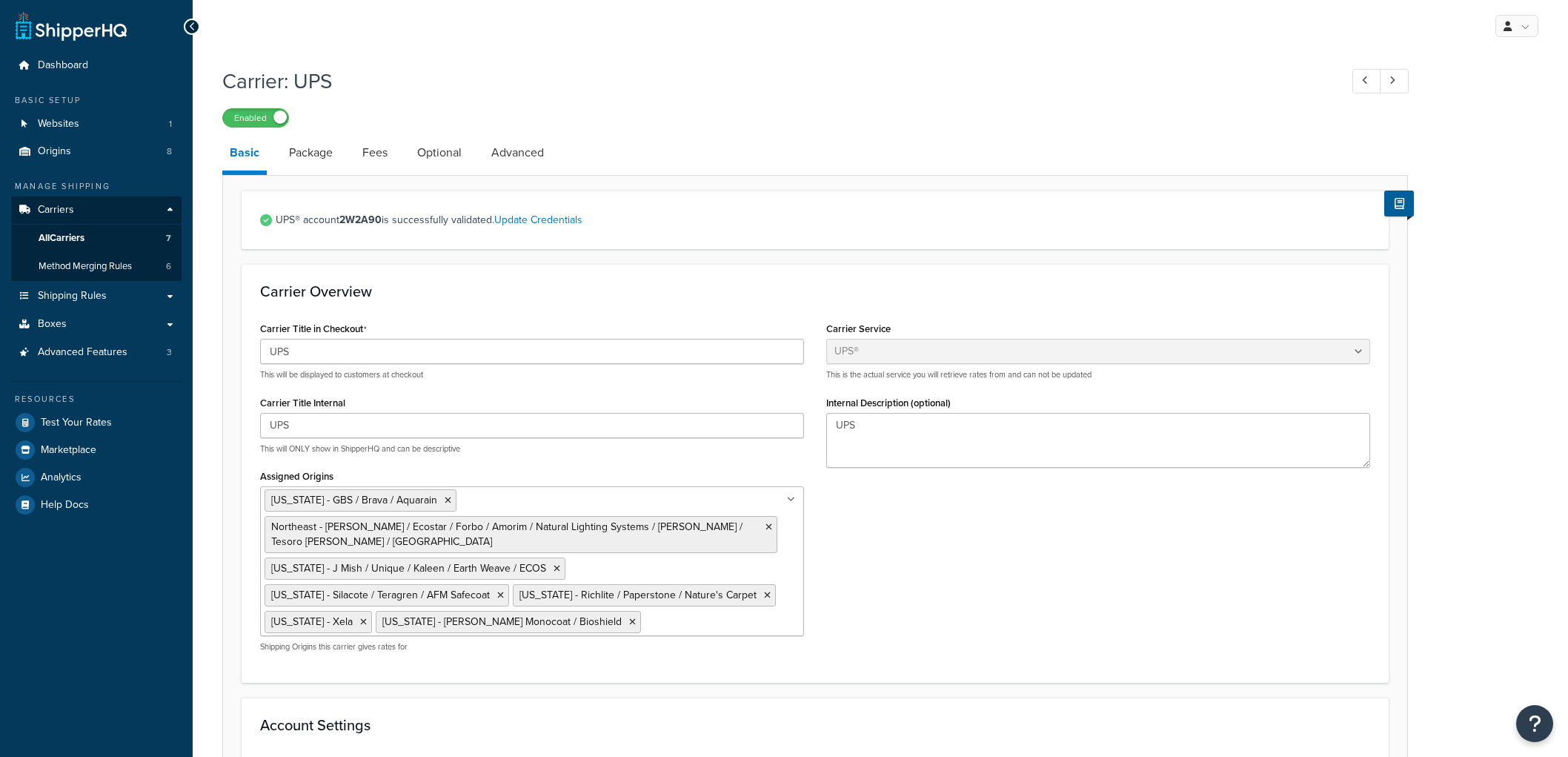
select select "ups"
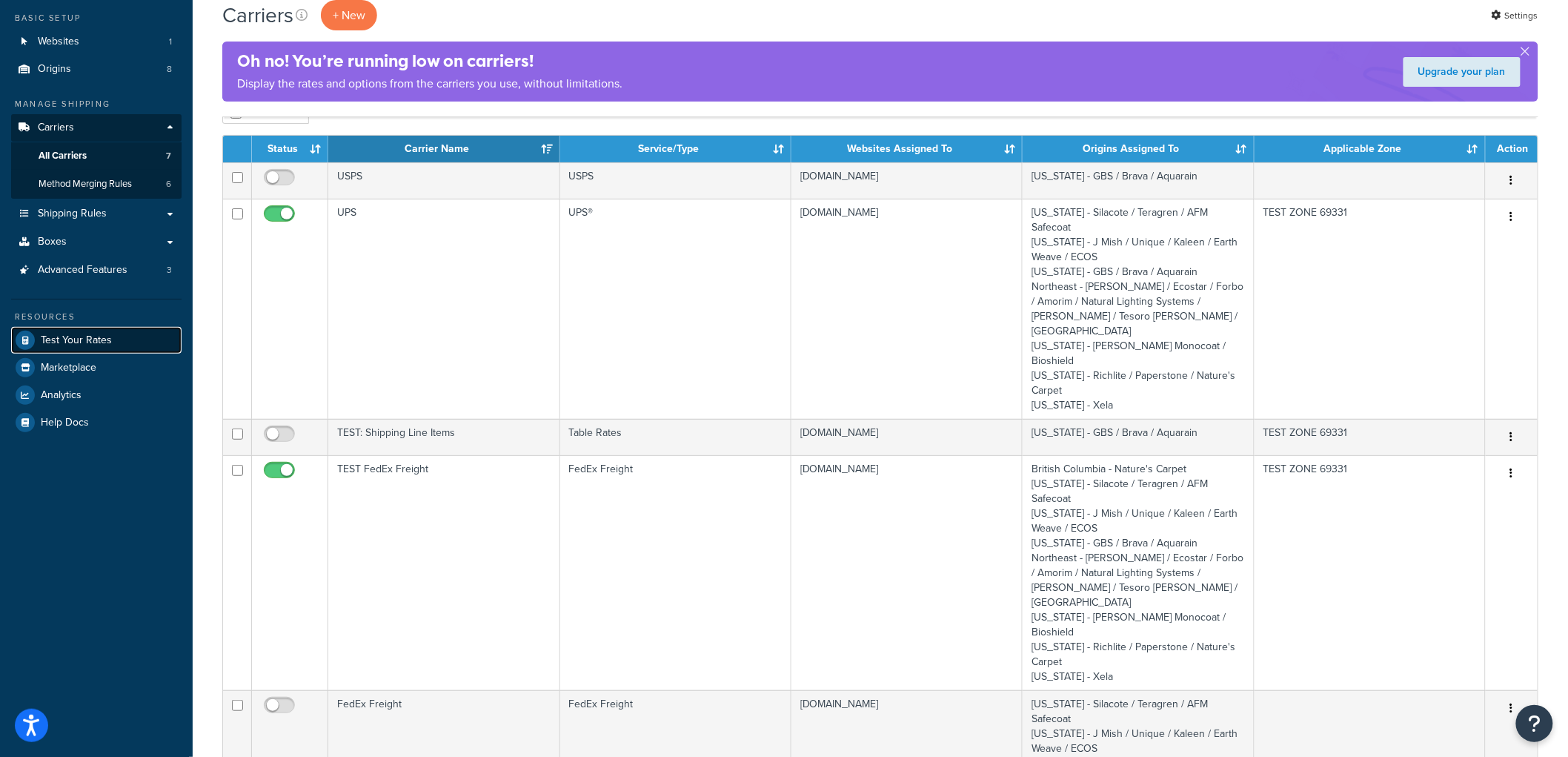
click at [88, 336] on span "Test Your Rates" at bounding box center [76, 340] width 71 height 13
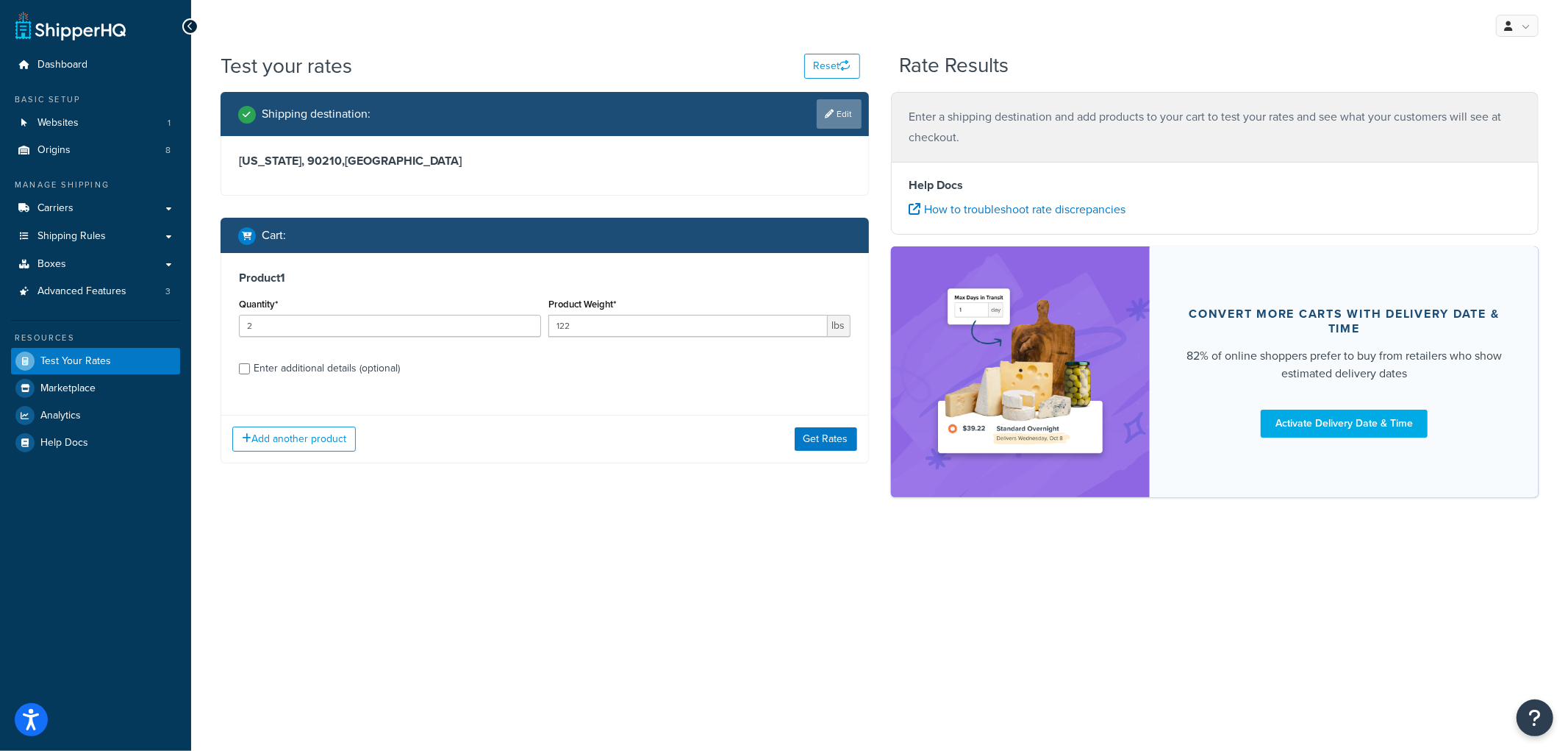
click at [837, 121] on link "Edit" at bounding box center [838, 114] width 45 height 30
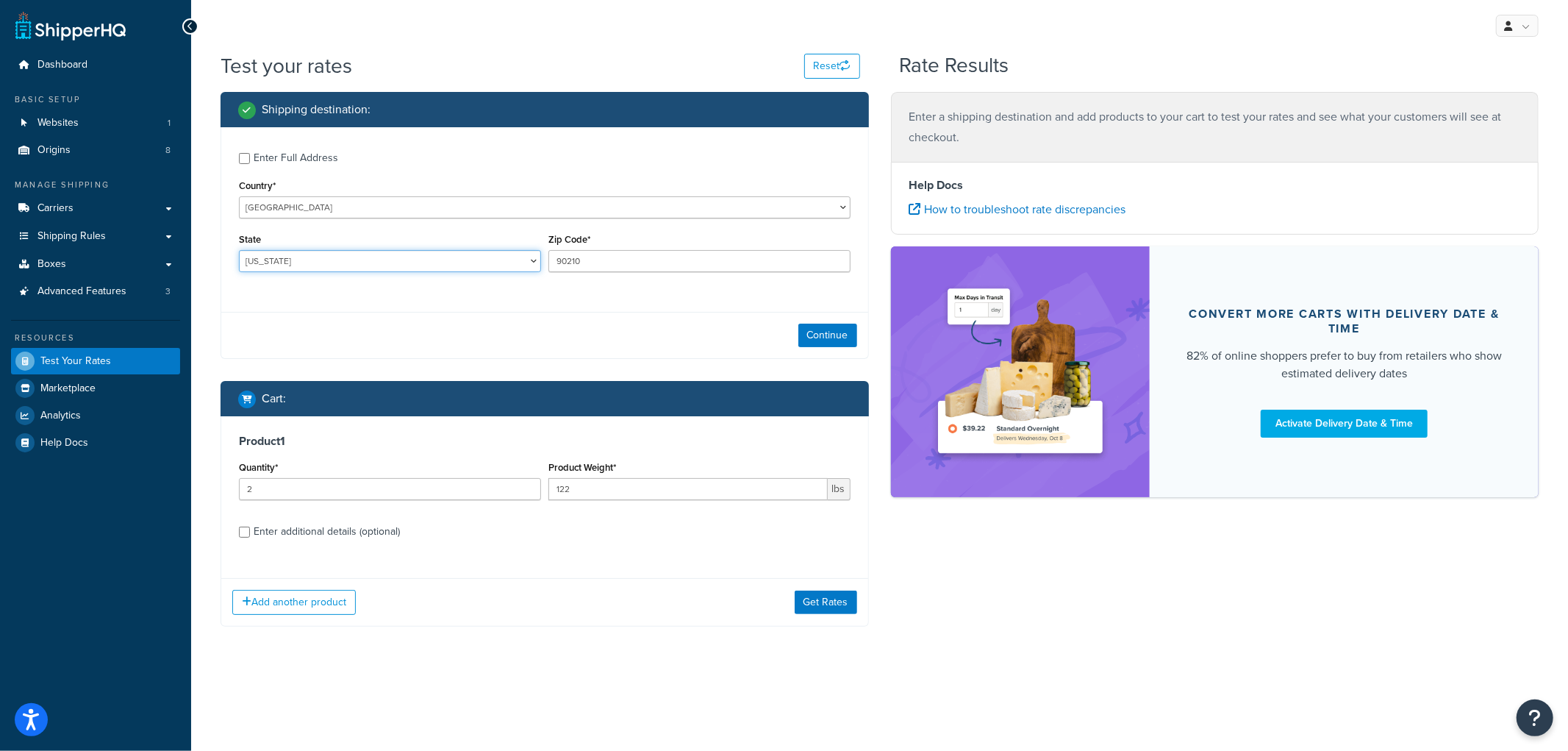
click at [375, 258] on select "Alabama Alaska American Samoa Arizona Arkansas Armed Forces Americas Armed Forc…" at bounding box center [390, 260] width 302 height 22
select select "NE"
click at [239, 251] on select "Alabama Alaska American Samoa Arizona Arkansas Armed Forces Americas Armed Forc…" at bounding box center [390, 260] width 302 height 22
click at [619, 254] on input "90210" at bounding box center [700, 260] width 302 height 22
drag, startPoint x: 619, startPoint y: 254, endPoint x: 486, endPoint y: 248, distance: 133.1
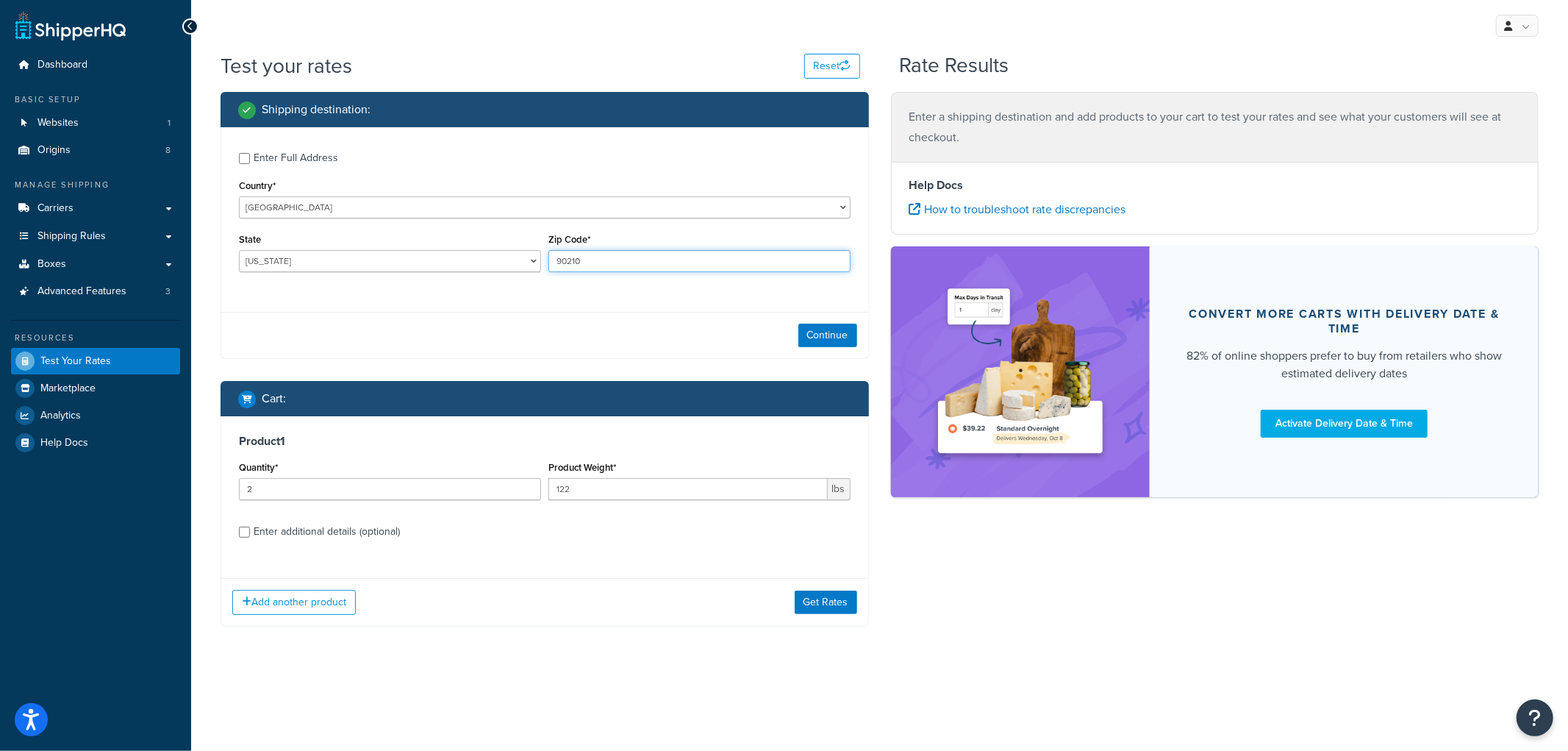
click at [486, 248] on div "State Alabama Alaska American Samoa Arizona Arkansas Armed Forces Americas Arme…" at bounding box center [544, 256] width 619 height 54
type input "69331"
click at [841, 332] on button "Continue" at bounding box center [828, 335] width 59 height 24
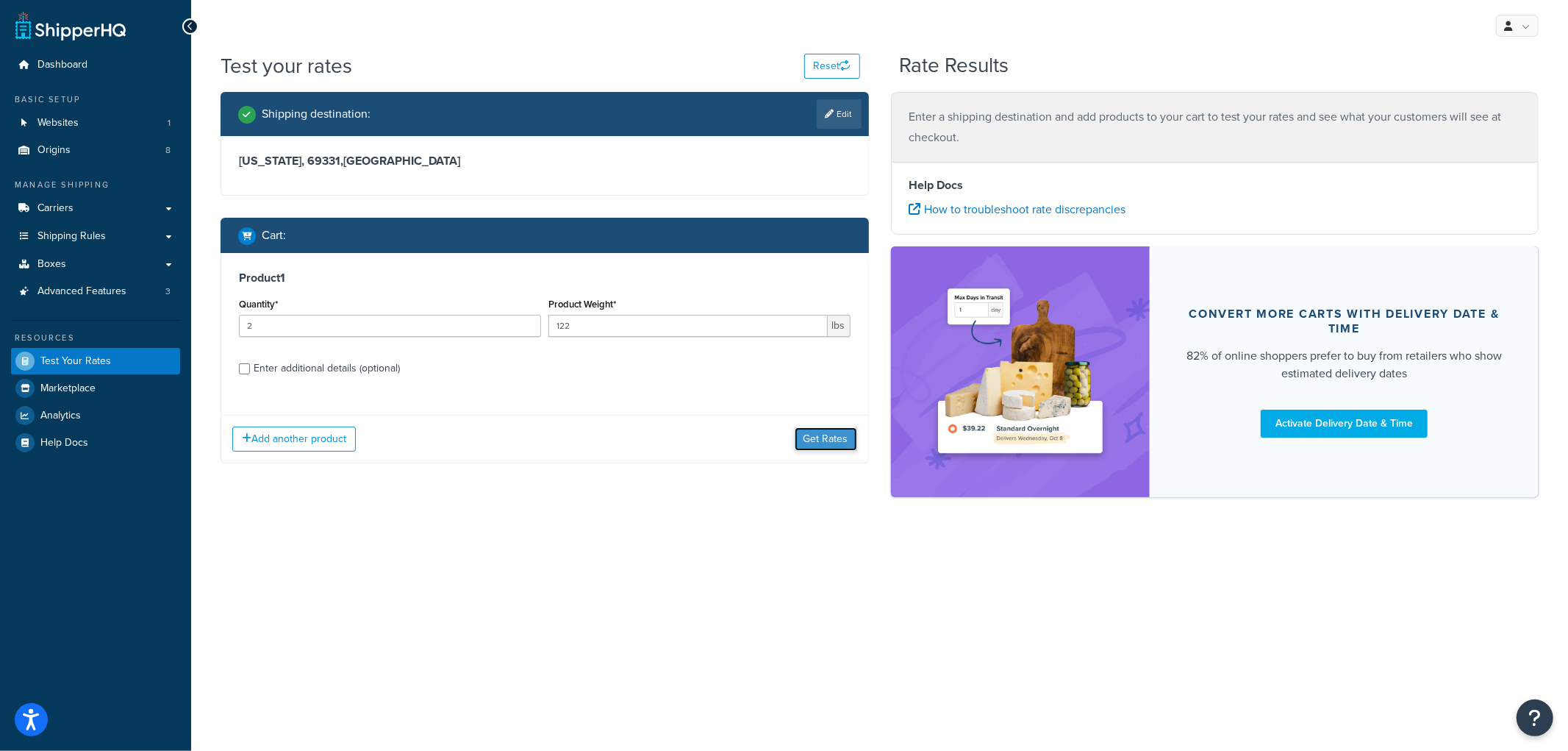
click at [825, 435] on button "Get Rates" at bounding box center [825, 439] width 62 height 24
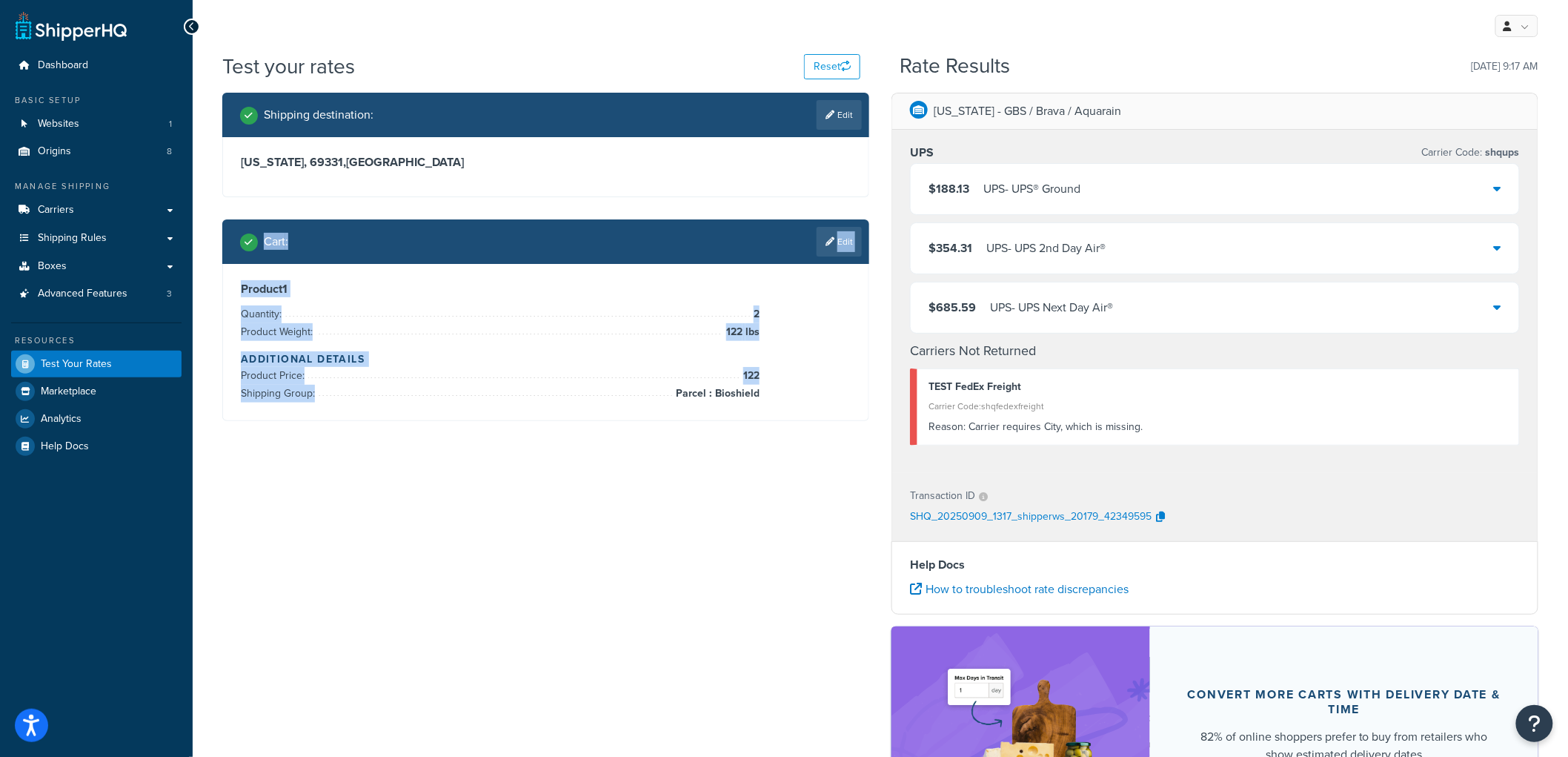
drag, startPoint x: 239, startPoint y: 212, endPoint x: 439, endPoint y: 470, distance: 326.4
click at [439, 470] on div "Shipping destination : Edit Nebraska, 69331 , United States Cart : Edit Product…" at bounding box center [880, 493] width 1339 height 801
click at [854, 241] on link "Edit" at bounding box center [838, 241] width 45 height 30
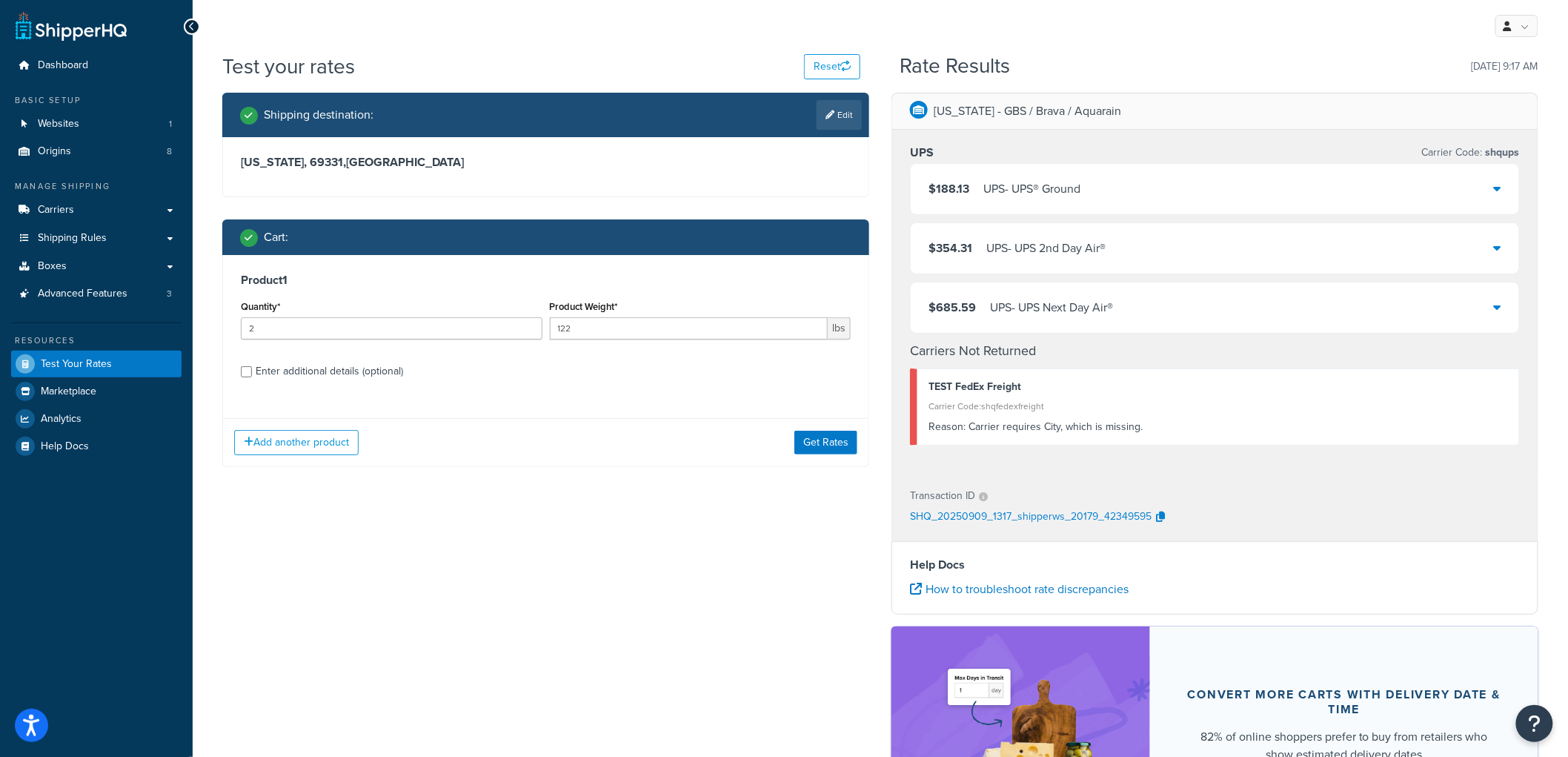
click at [401, 374] on div "Enter additional details (optional)" at bounding box center [329, 371] width 147 height 21
click at [252, 374] on input "Enter additional details (optional)" at bounding box center [247, 372] width 12 height 12
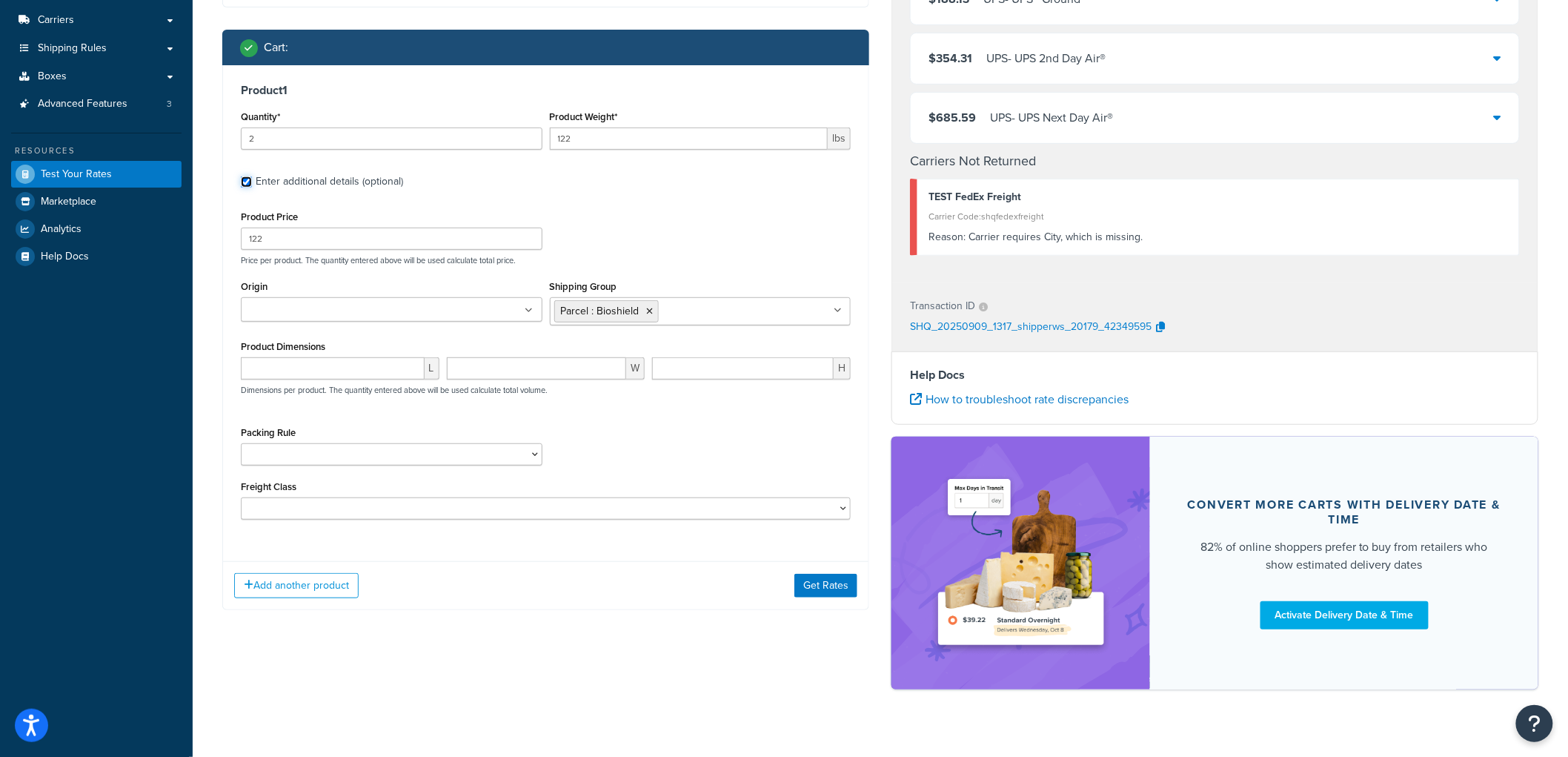
scroll to position [212, 0]
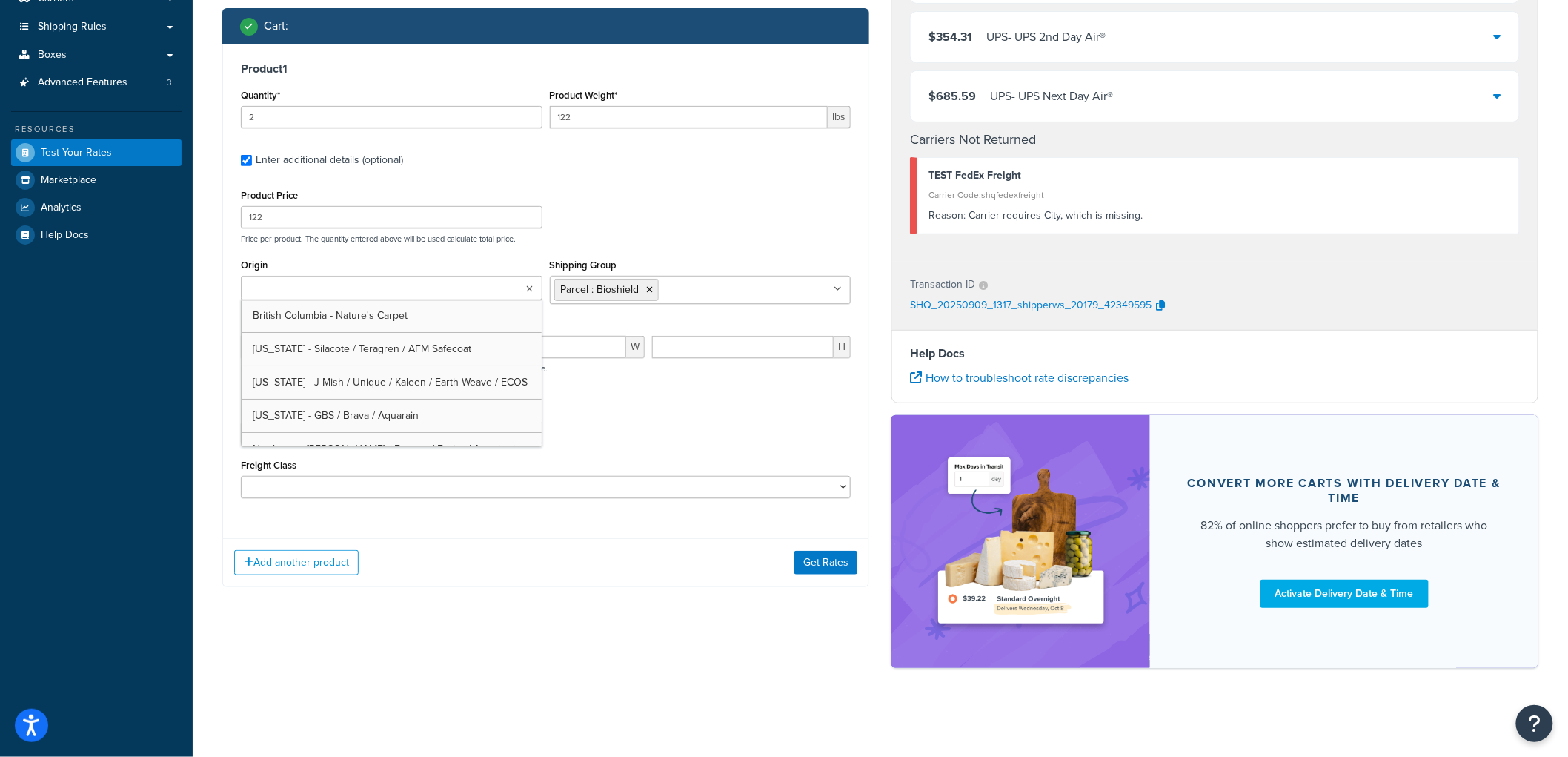
click at [386, 278] on ul at bounding box center [391, 287] width 302 height 24
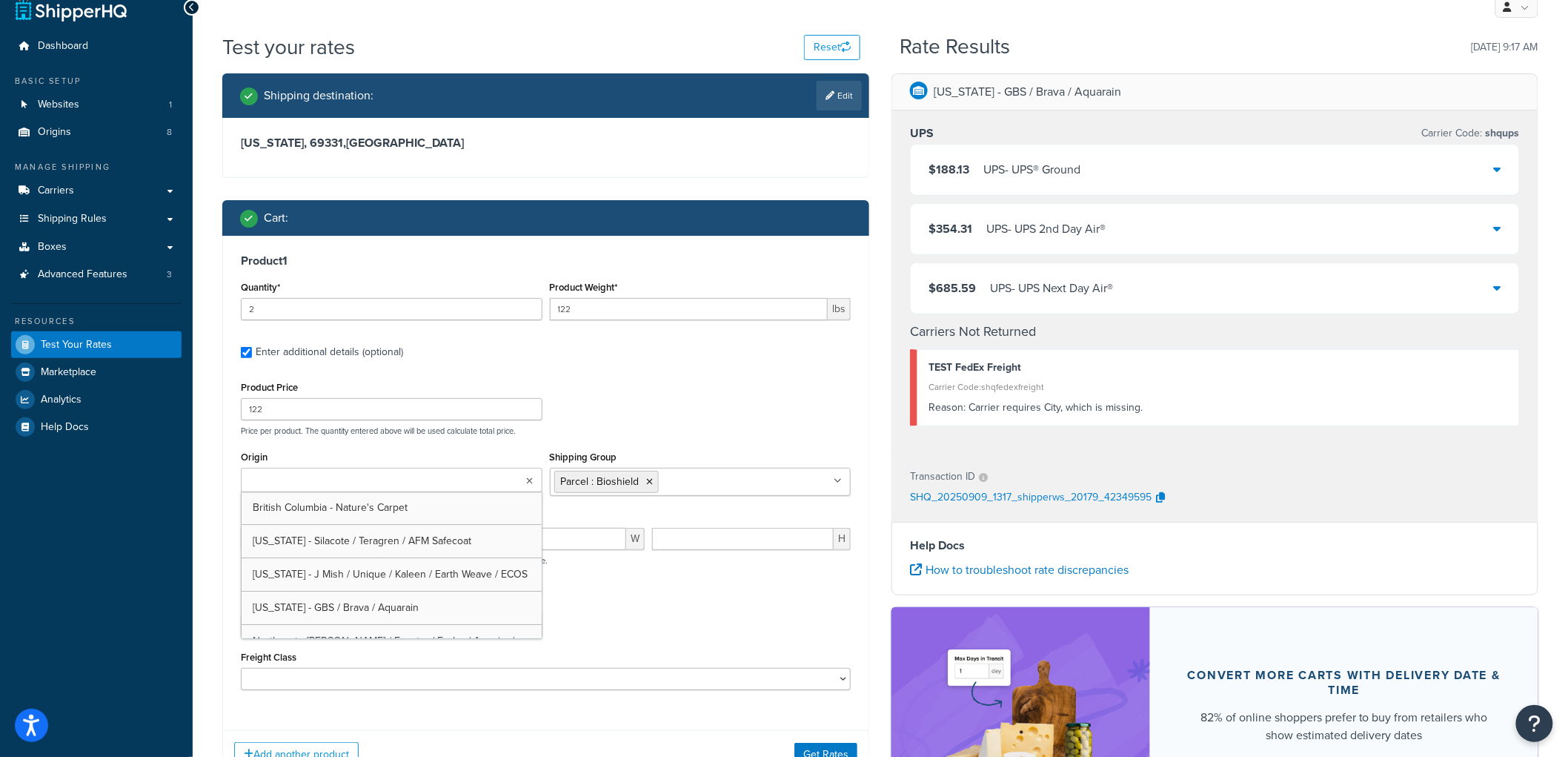
scroll to position [0, 0]
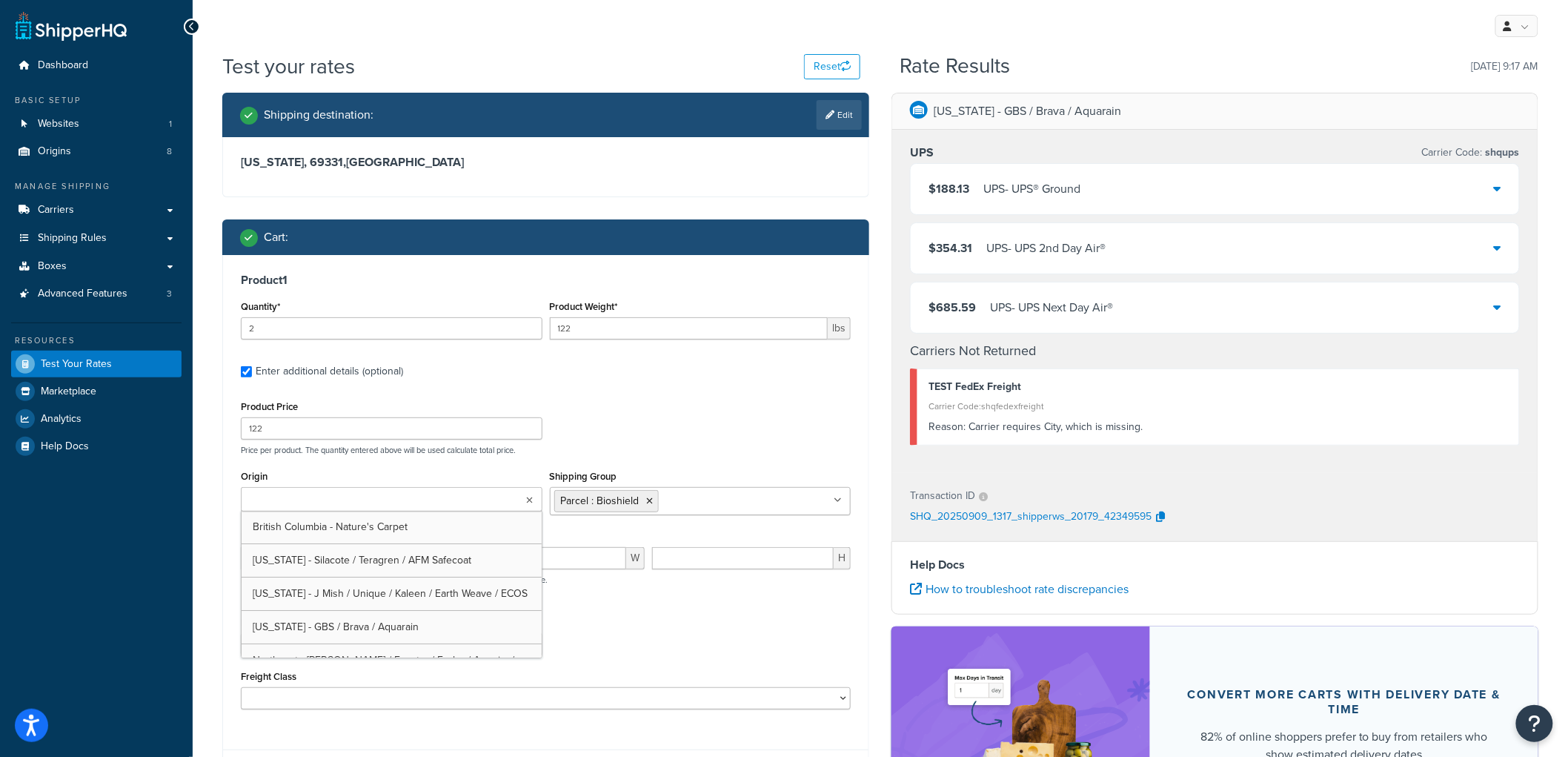
click at [744, 209] on div "Shipping destination : Edit Nebraska, 69331 , United States Cart : Product 1 Qu…" at bounding box center [545, 456] width 669 height 728
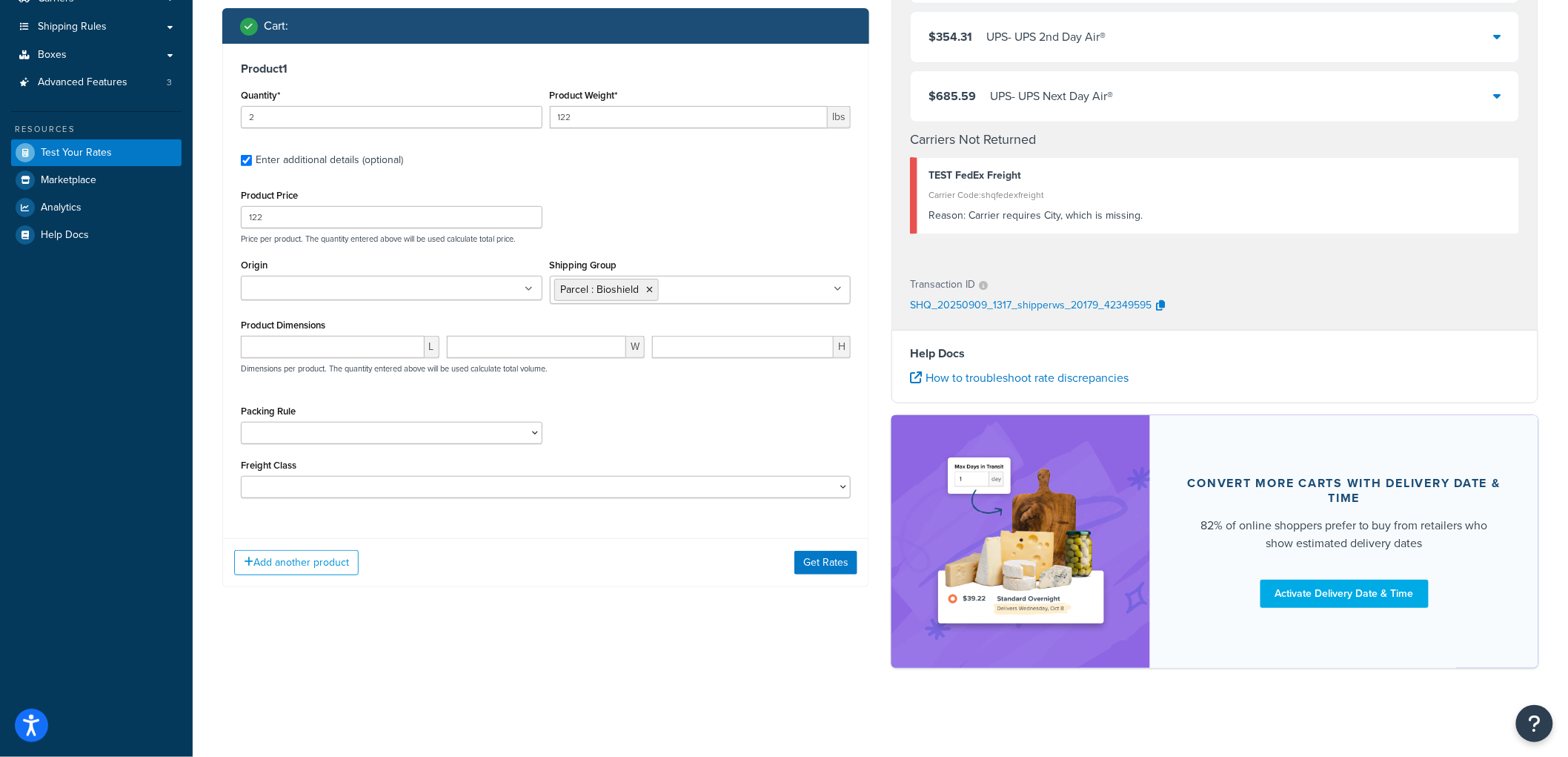
scroll to position [212, 0]
click at [649, 285] on icon at bounding box center [650, 289] width 7 height 9
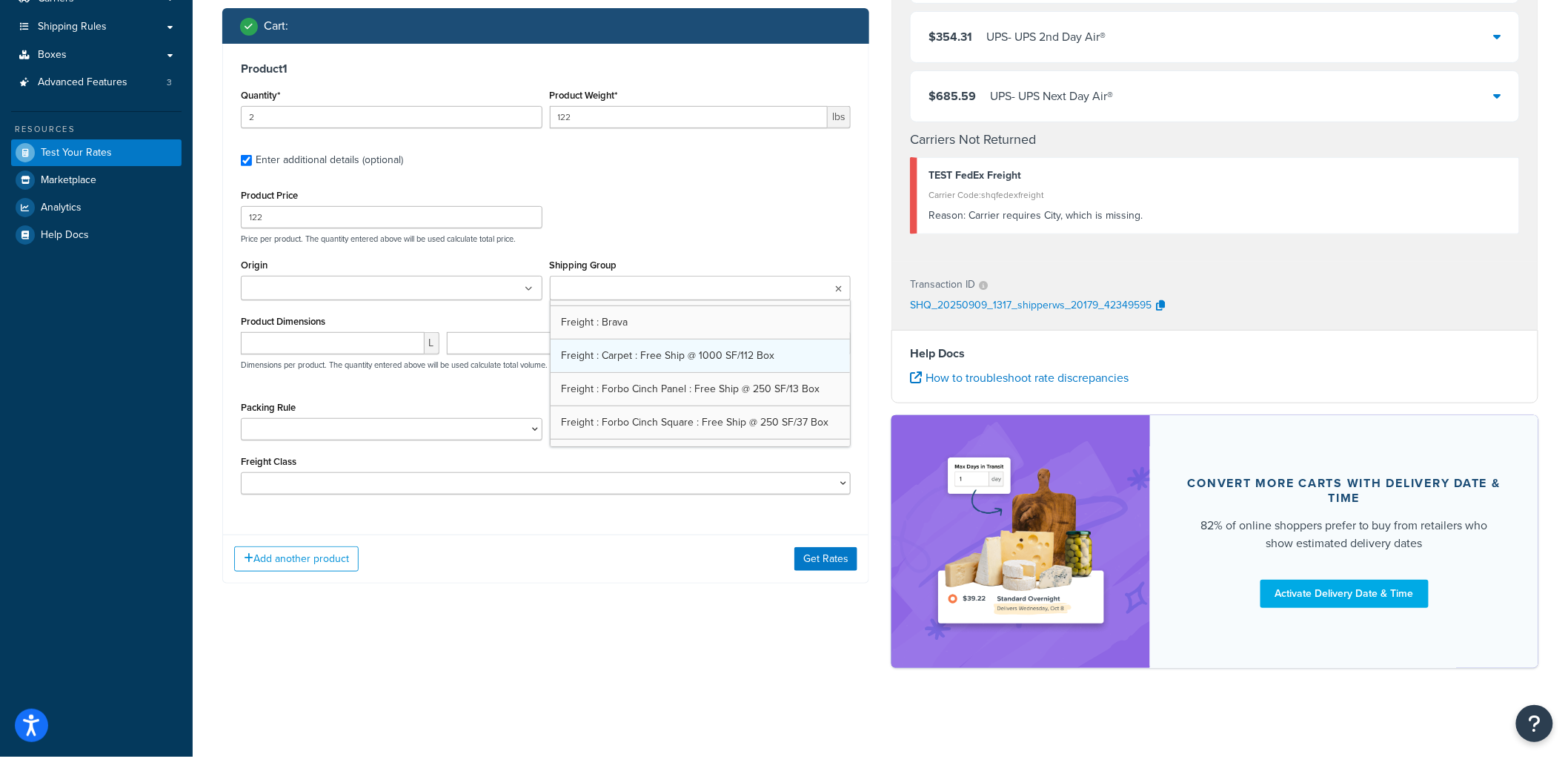
scroll to position [482, 0]
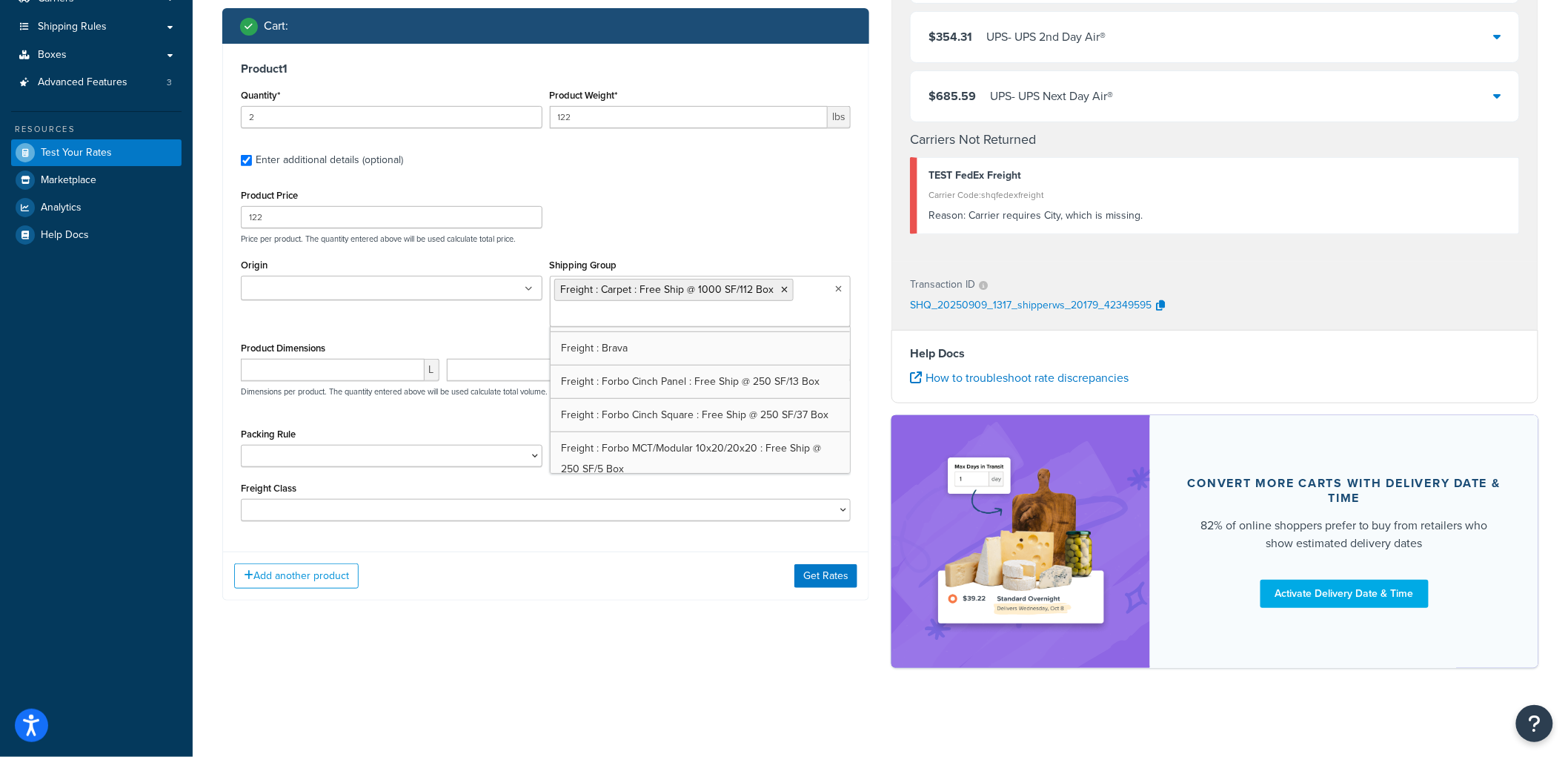
click at [684, 147] on label "Enter additional details (optional)" at bounding box center [552, 158] width 595 height 24
click at [252, 155] on input "Enter additional details (optional)" at bounding box center [247, 161] width 12 height 12
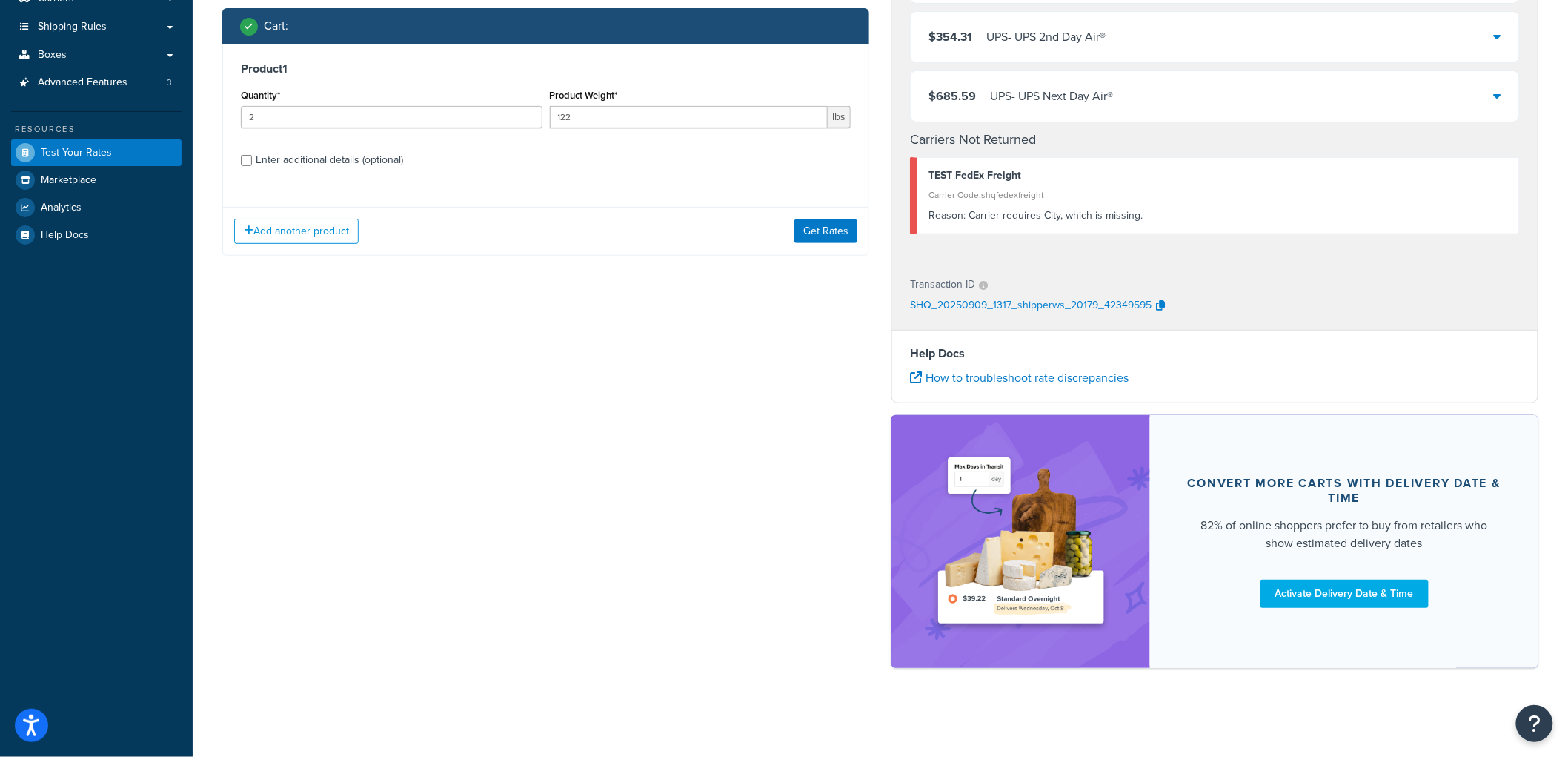
click at [325, 158] on div "Enter additional details (optional)" at bounding box center [329, 160] width 147 height 21
click at [252, 158] on input "Enter additional details (optional)" at bounding box center [247, 161] width 12 height 12
checkbox input "true"
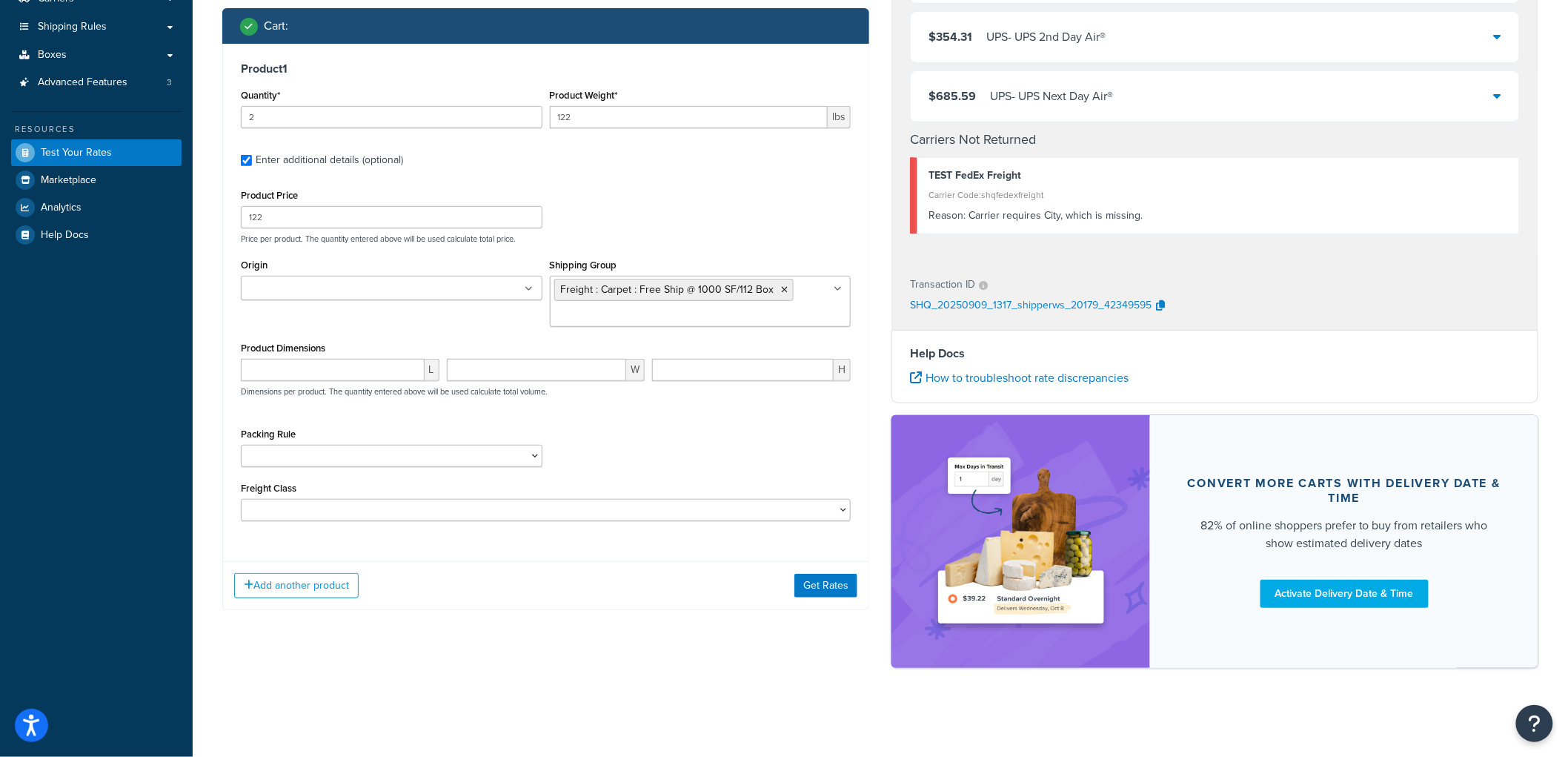
click at [448, 290] on ul at bounding box center [391, 287] width 302 height 24
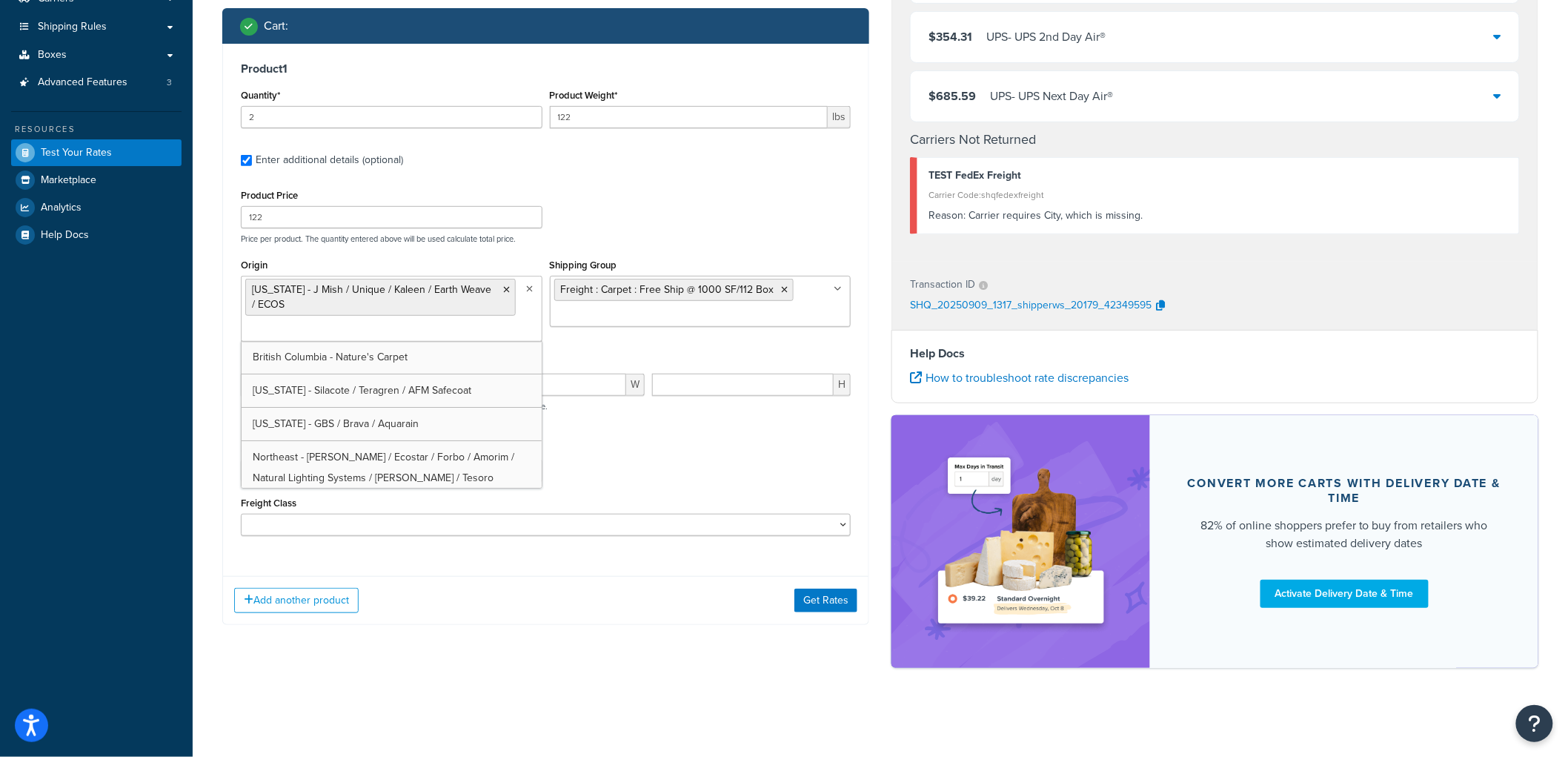
click at [683, 486] on div "Packing Rule Carpet Roll GBS Boxed Flooring Quietwalk Some packing rule" at bounding box center [545, 466] width 618 height 54
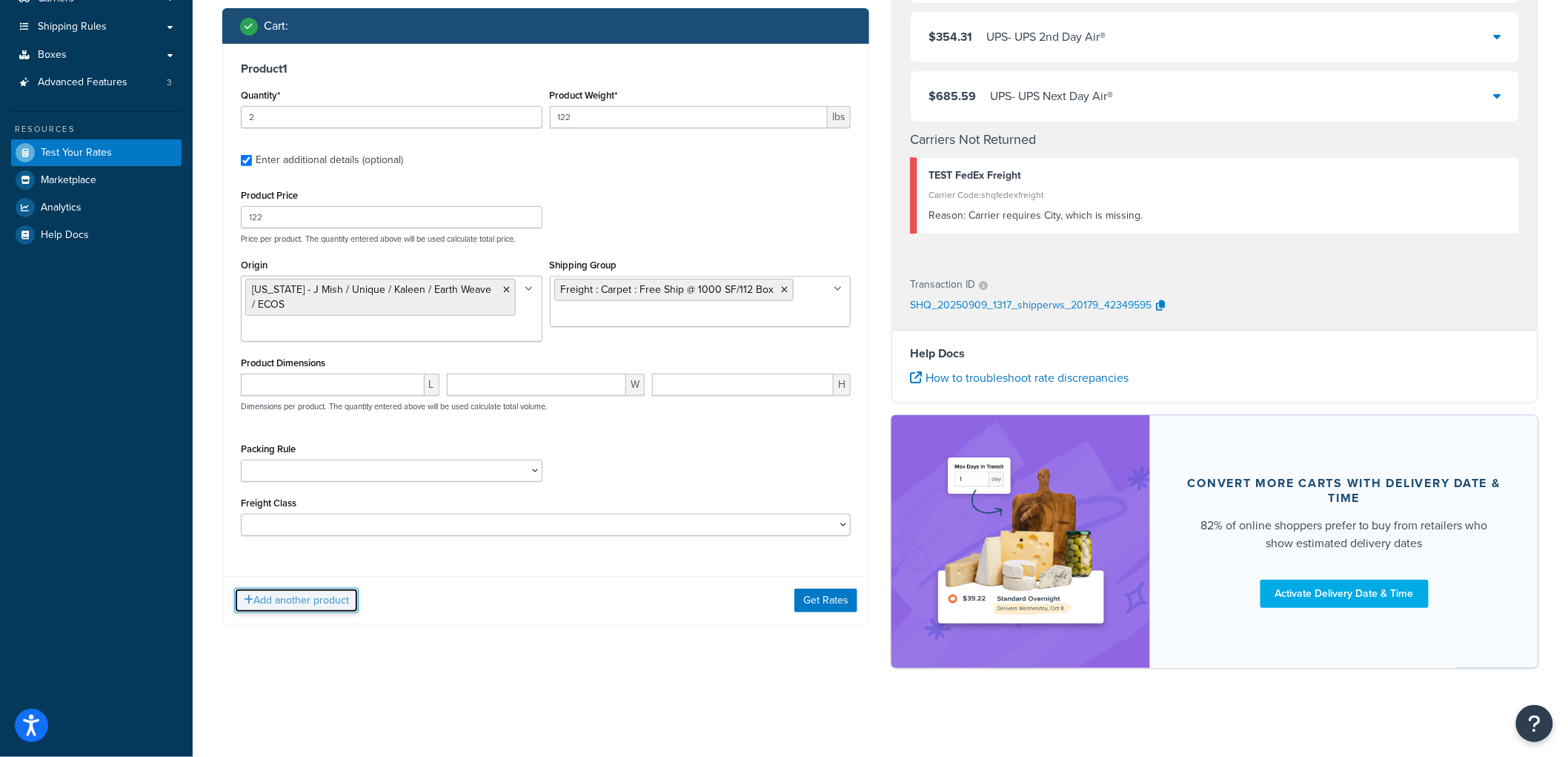
click at [305, 589] on button "Add another product" at bounding box center [296, 601] width 124 height 25
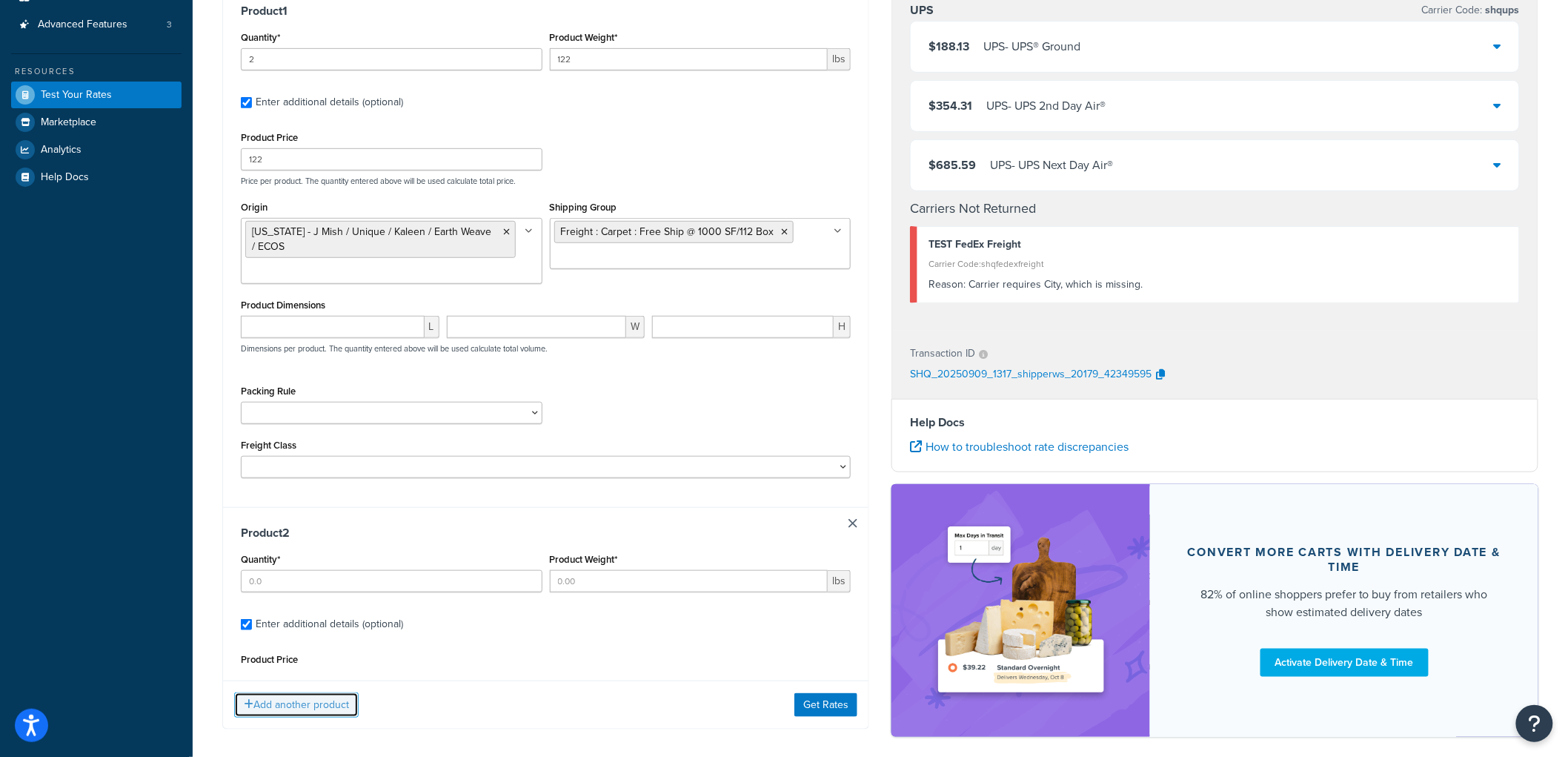
scroll to position [281, 0]
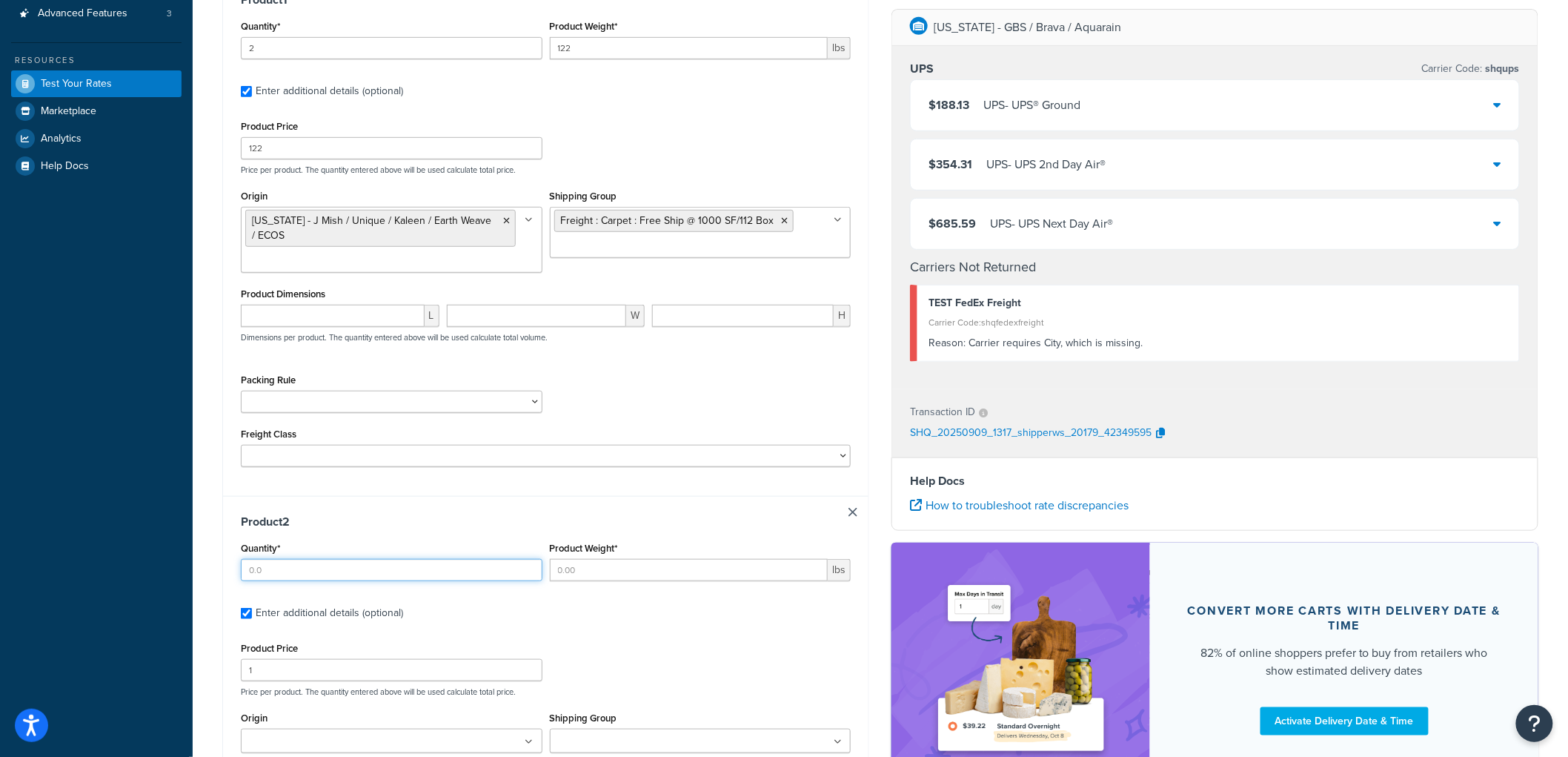
click at [322, 570] on input "Quantity*" at bounding box center [391, 570] width 302 height 22
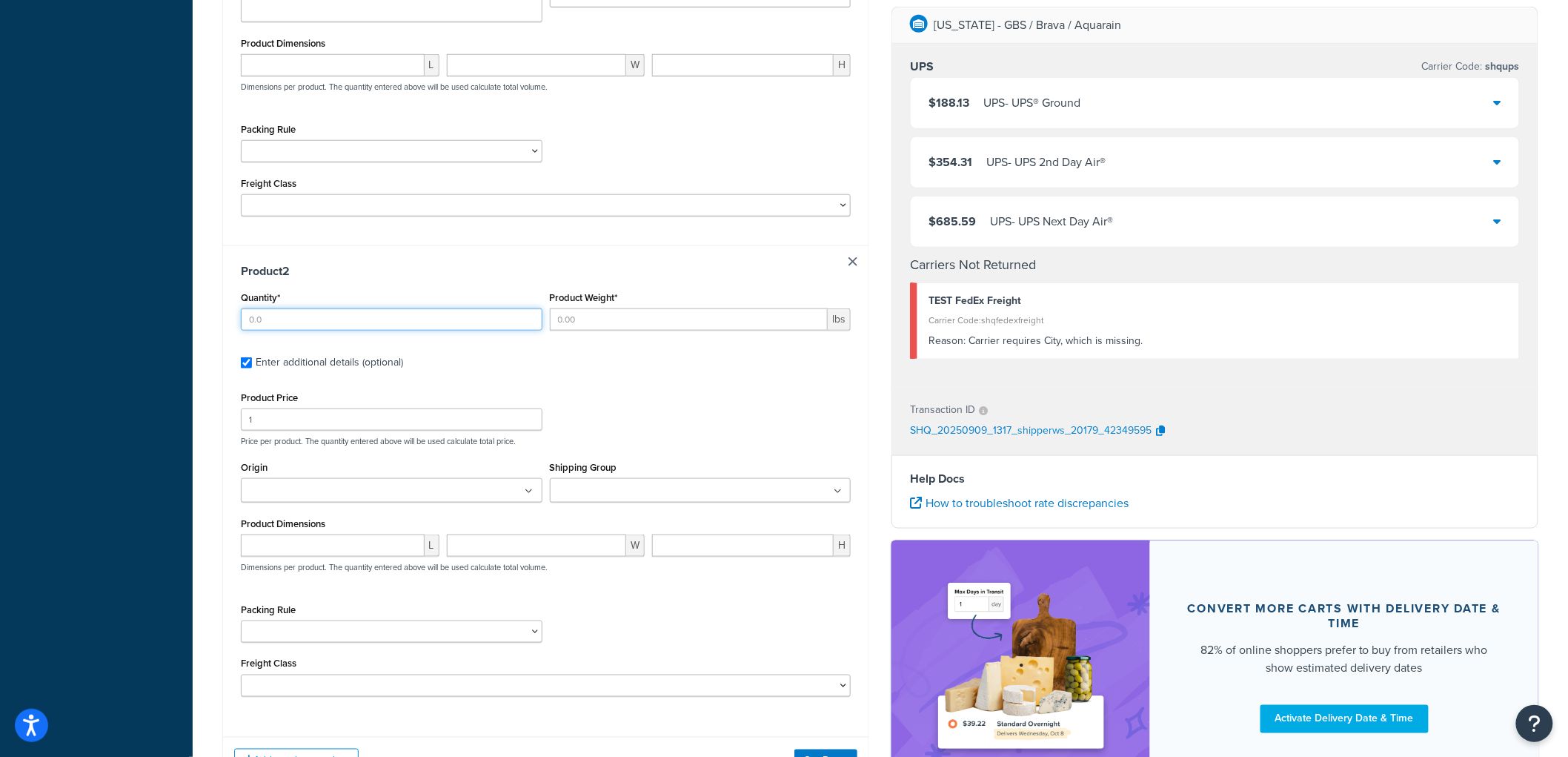
scroll to position [610, 0]
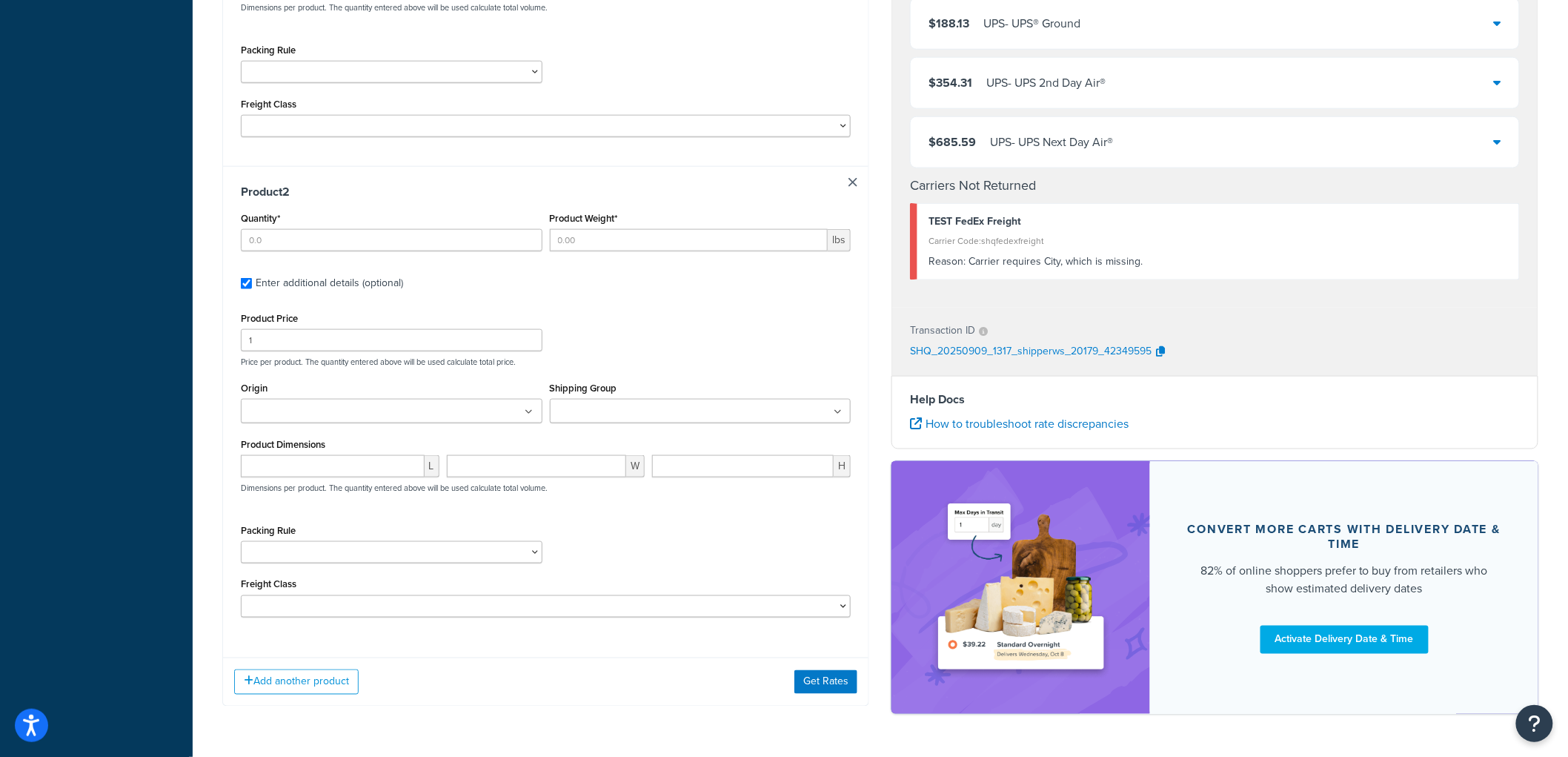
click at [576, 419] on ul at bounding box center [701, 411] width 302 height 24
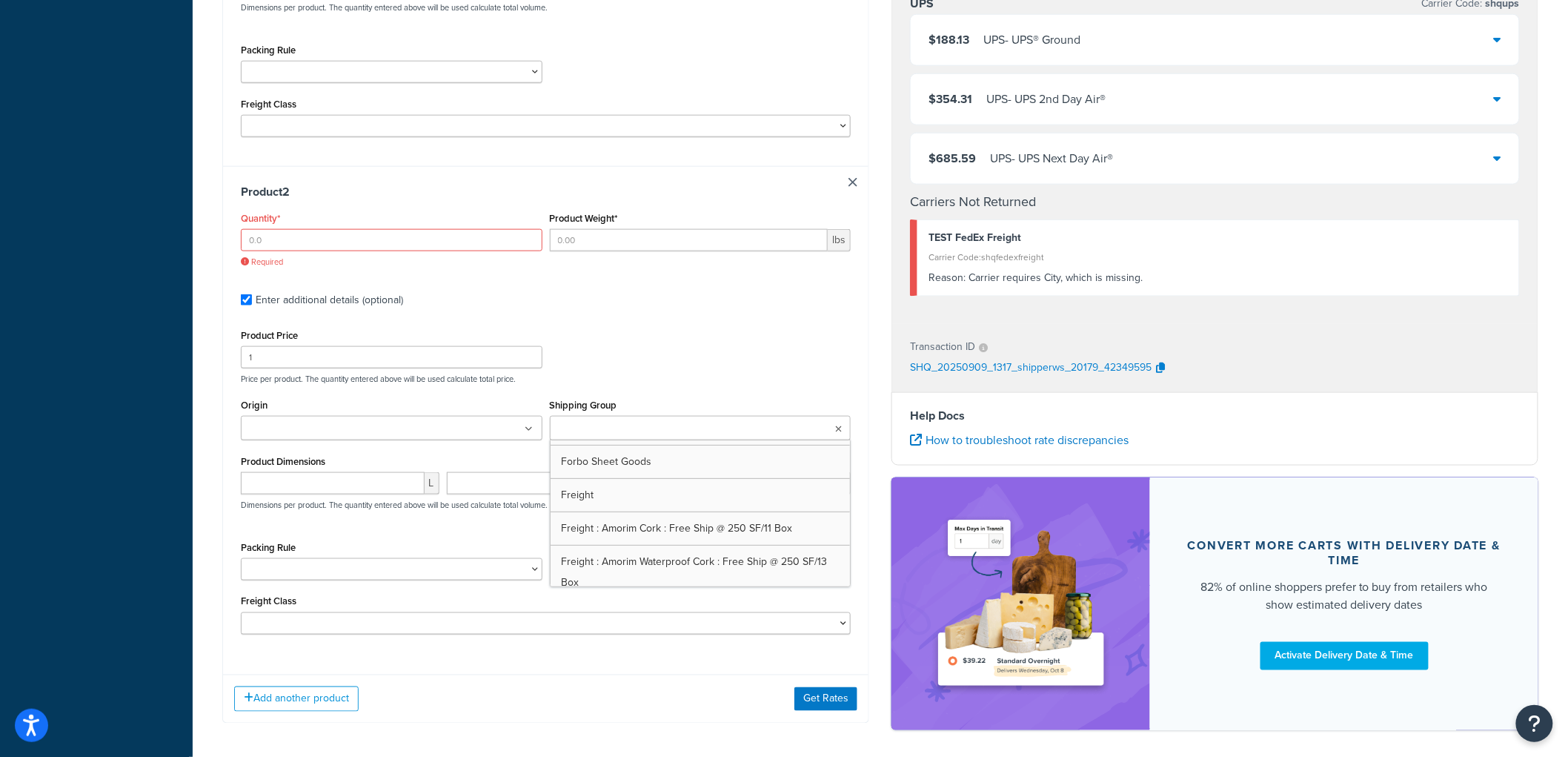
scroll to position [329, 0]
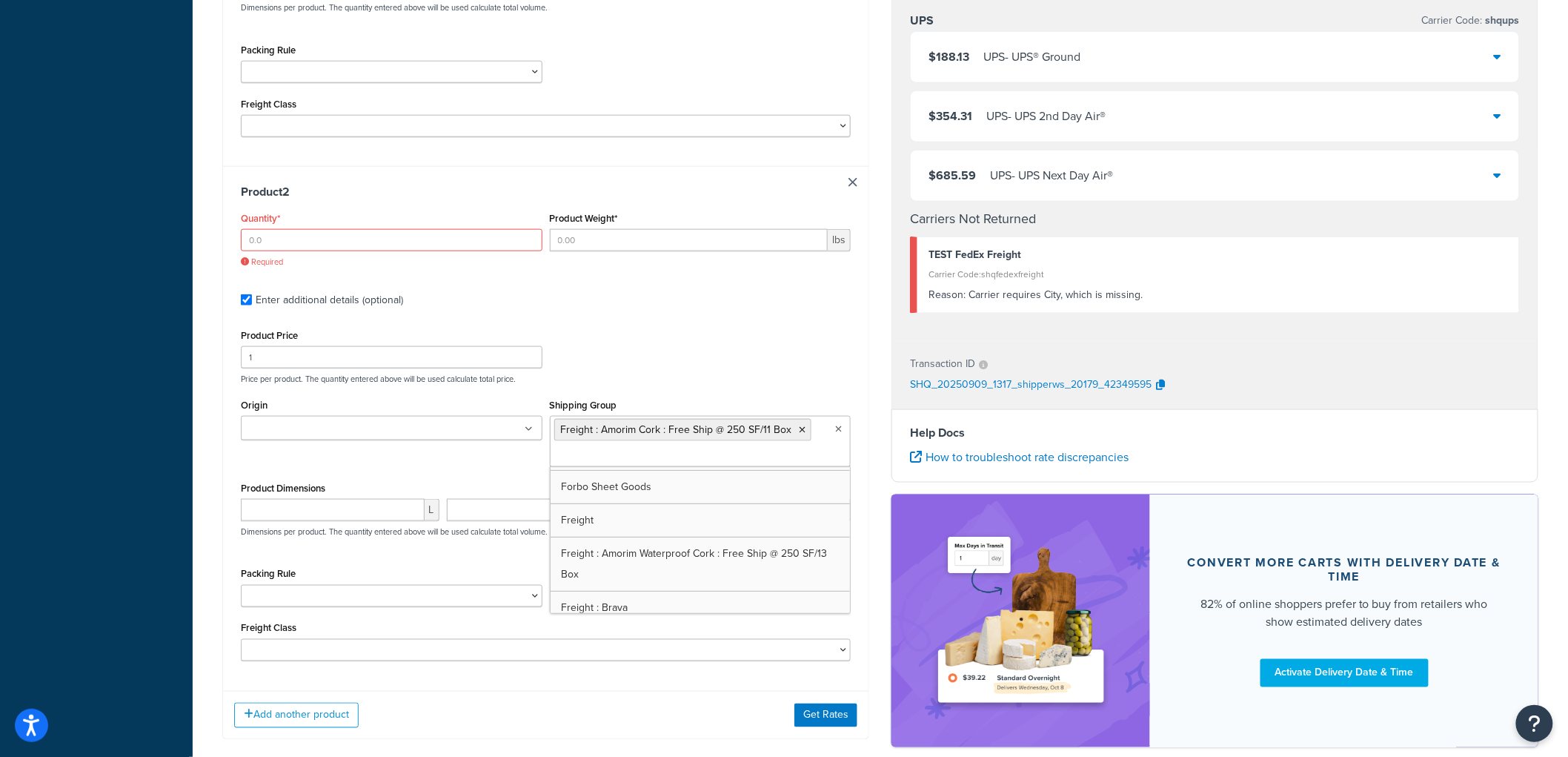
click at [507, 441] on ul at bounding box center [391, 427] width 302 height 24
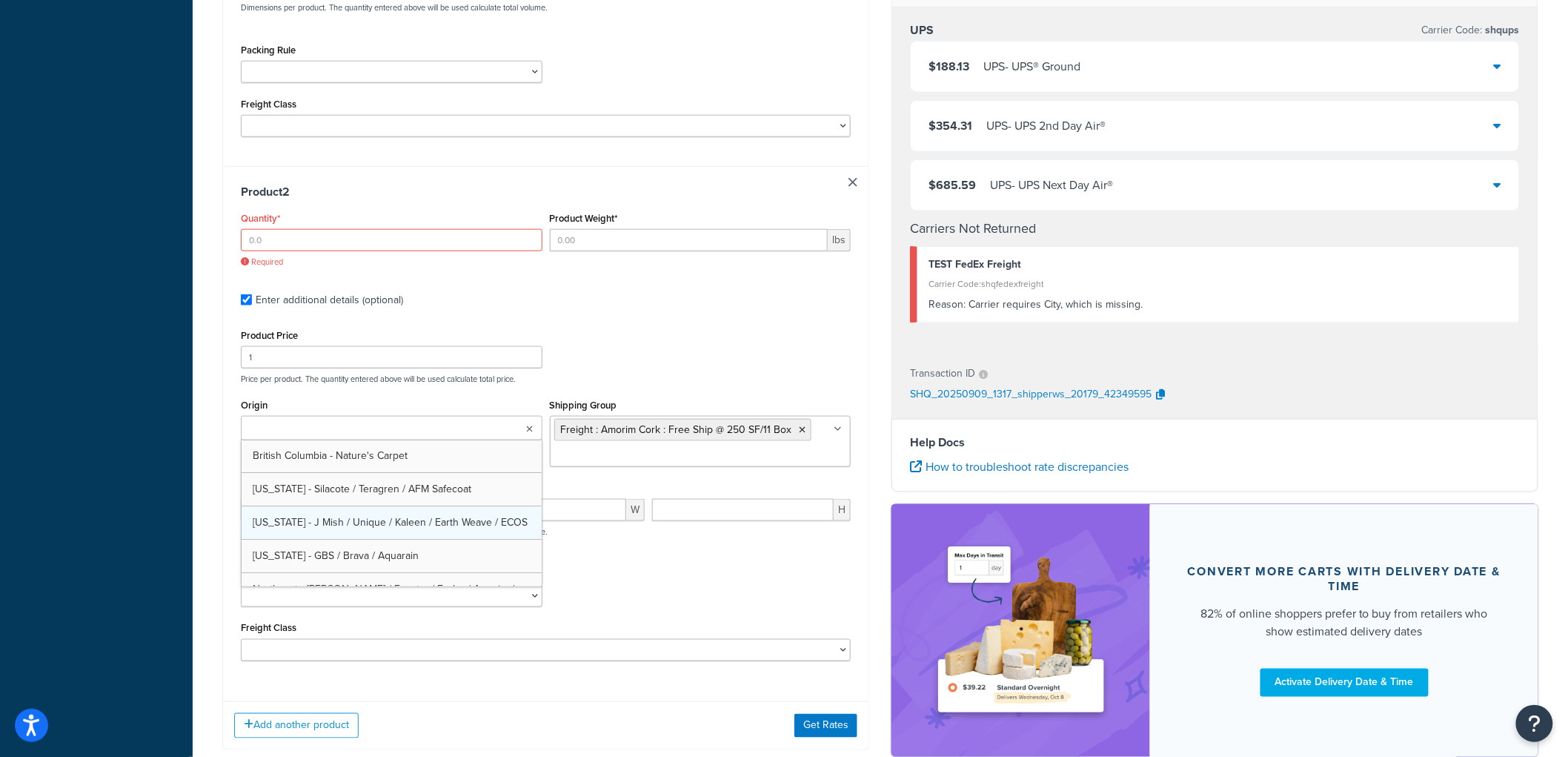
scroll to position [82, 0]
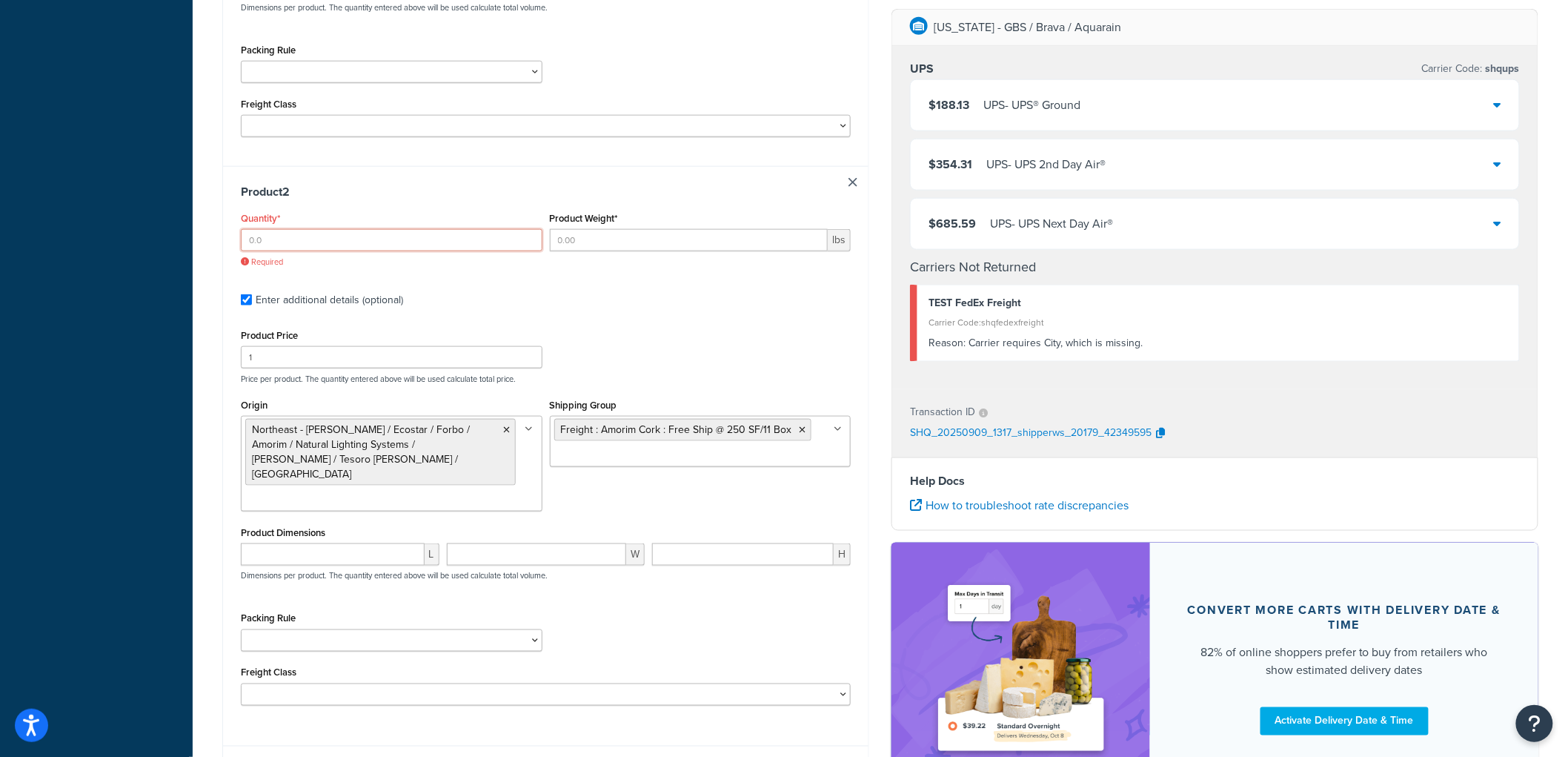
click at [312, 241] on input "Quantity*" at bounding box center [391, 240] width 302 height 22
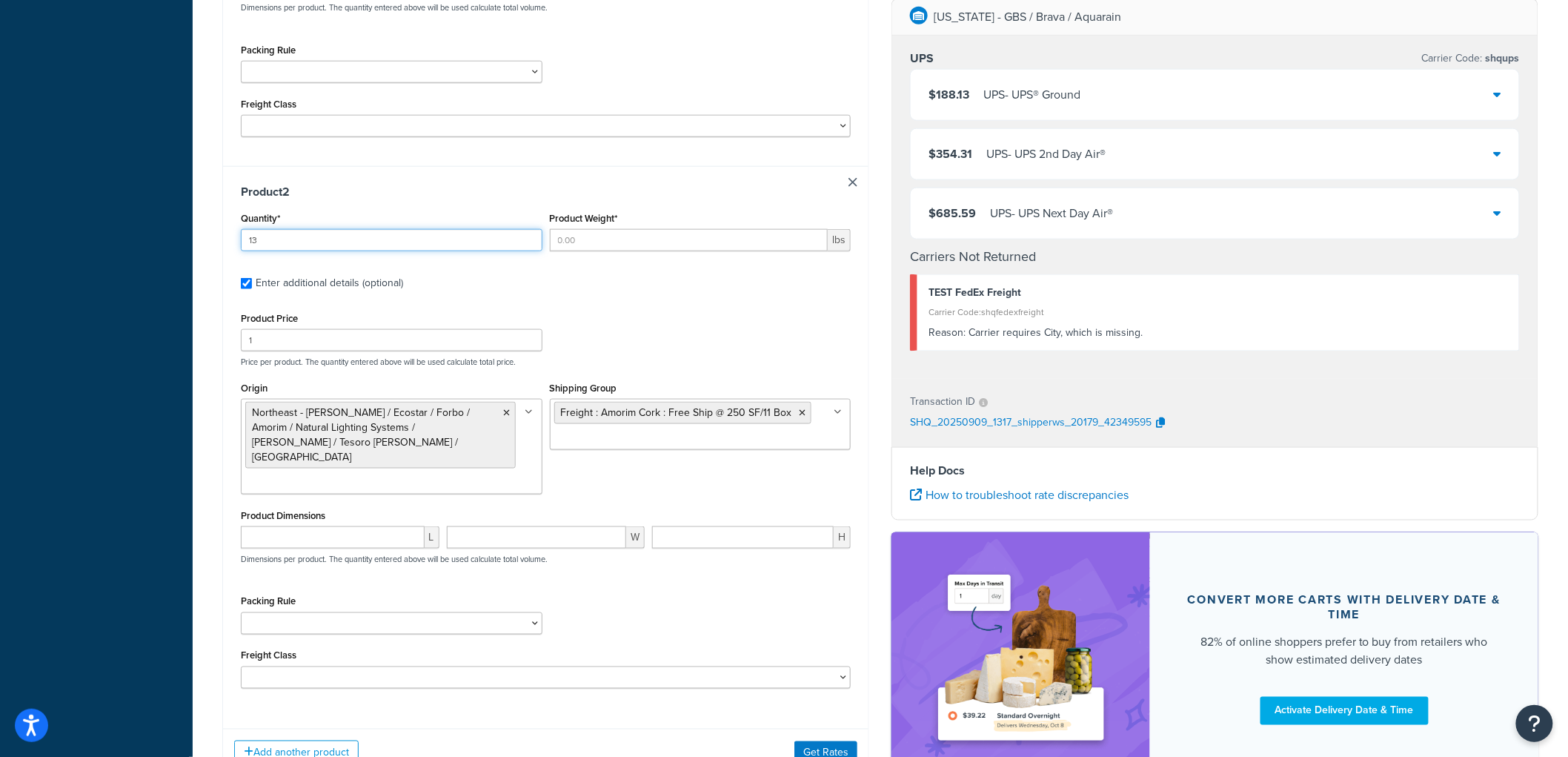
type input "13"
click at [583, 239] on input "Product Weight*" at bounding box center [689, 240] width 279 height 22
type input "100"
click at [835, 742] on button "Get Rates" at bounding box center [825, 753] width 63 height 24
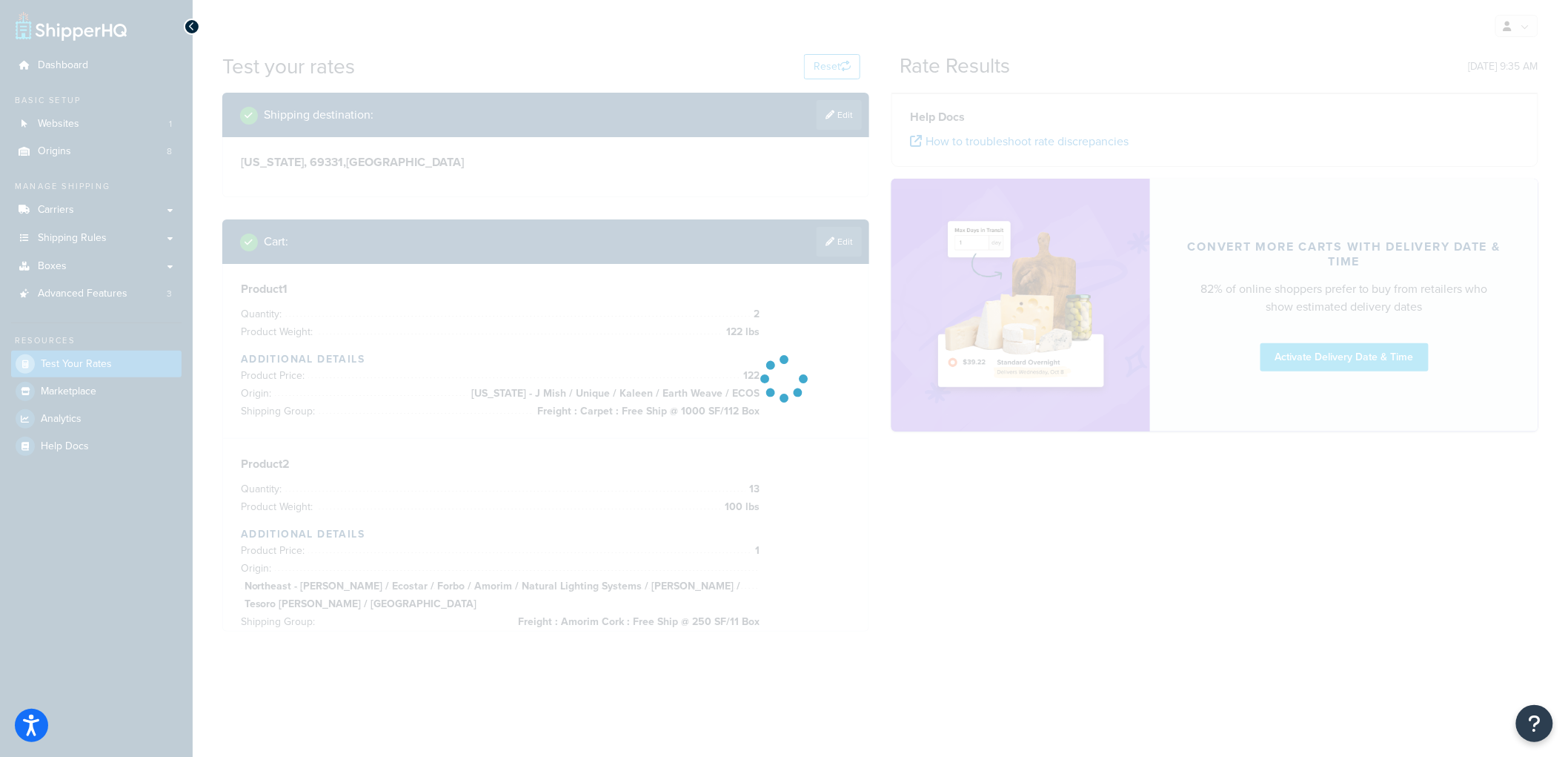
scroll to position [0, 0]
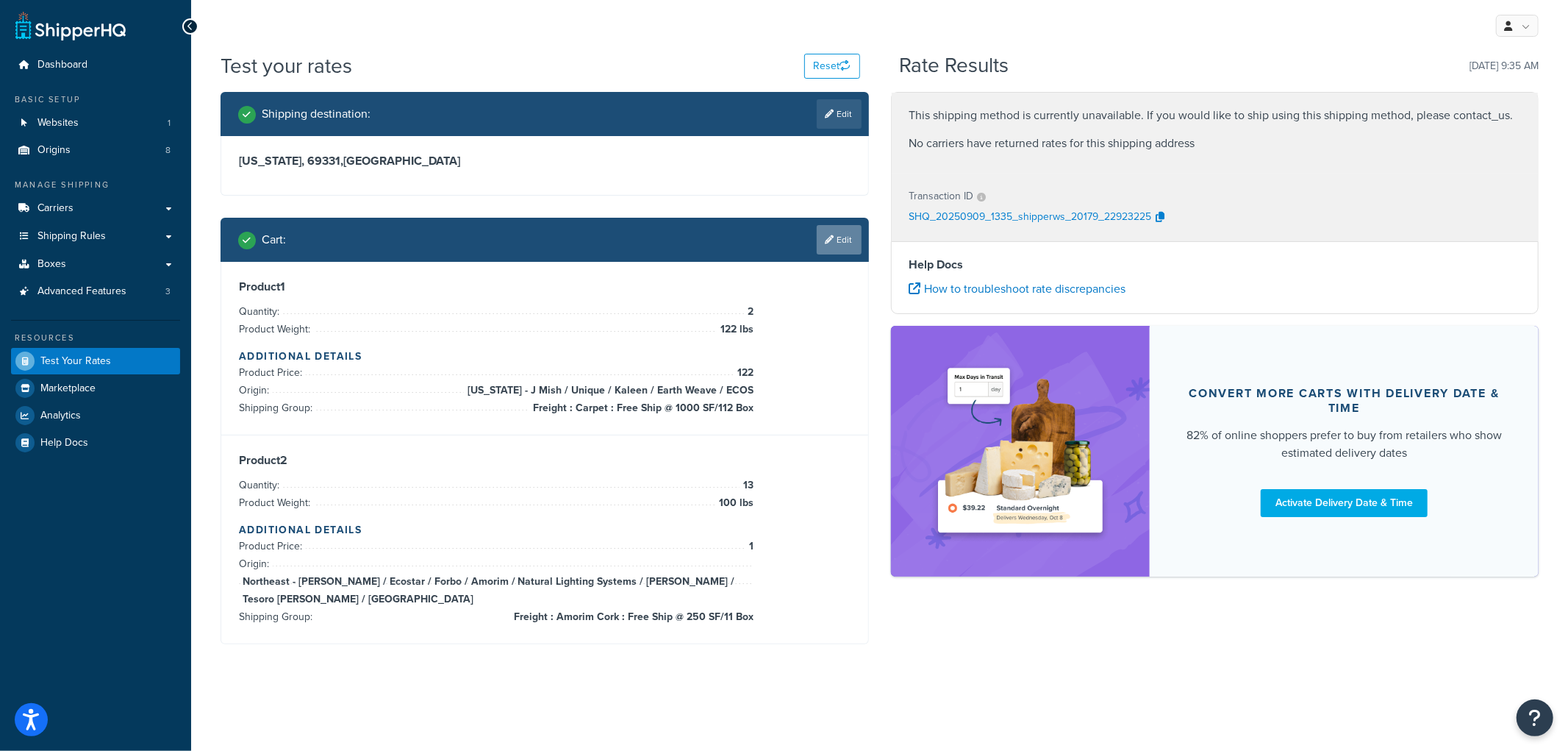
click at [846, 243] on link "Edit" at bounding box center [838, 239] width 45 height 30
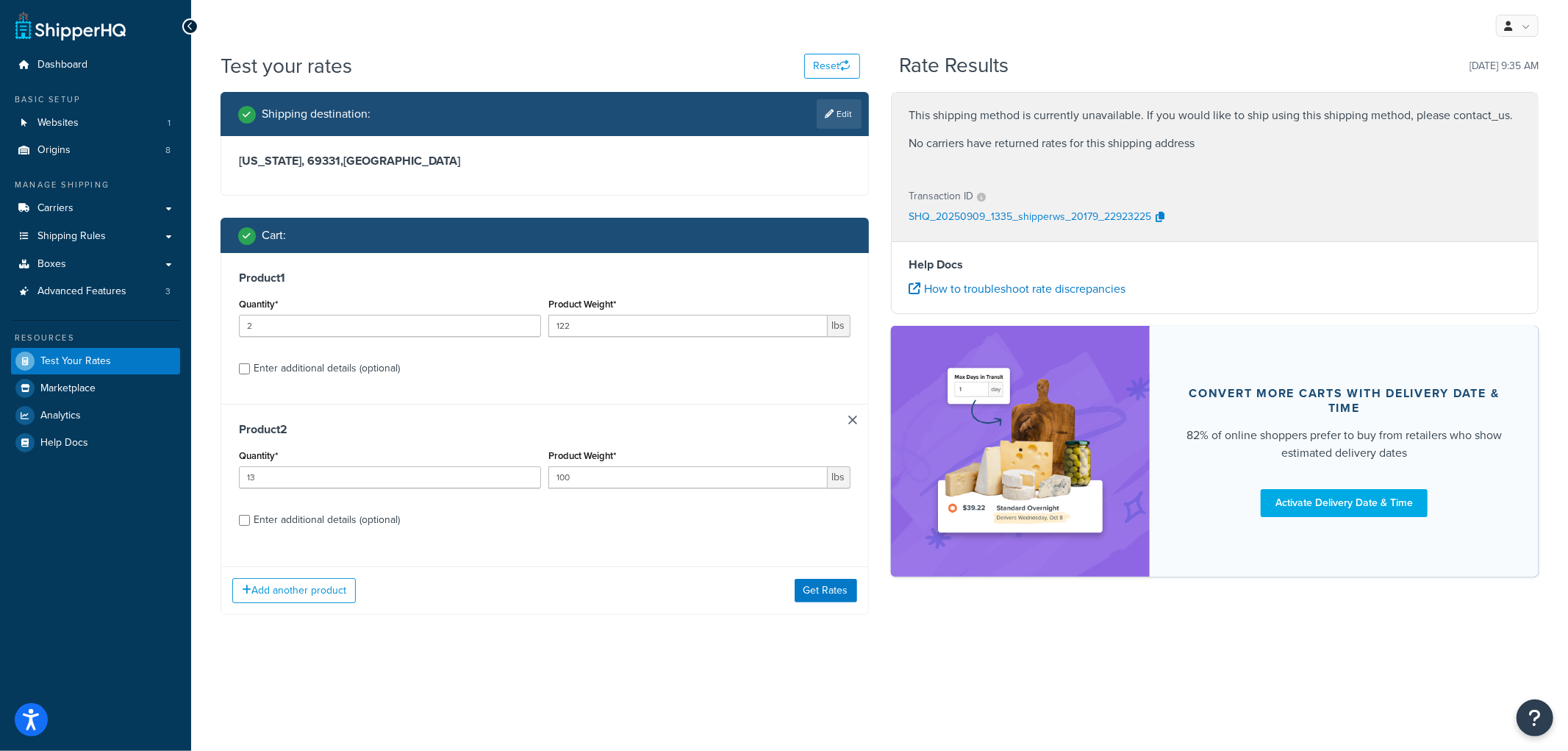
click at [348, 375] on div "Enter additional details (optional)" at bounding box center [326, 368] width 146 height 21
click at [250, 374] on input "Enter additional details (optional)" at bounding box center [245, 369] width 11 height 11
checkbox input "true"
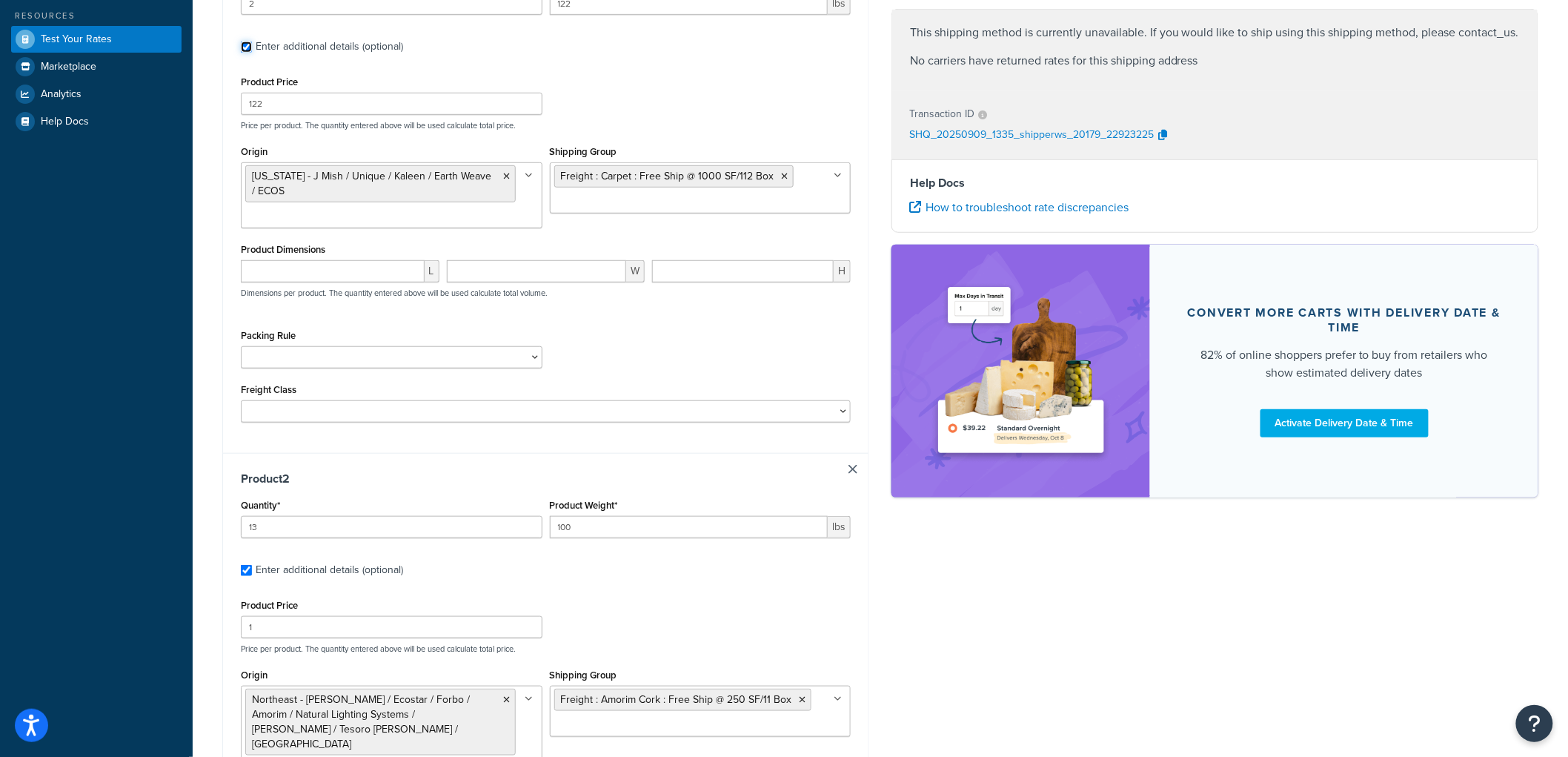
scroll to position [329, 0]
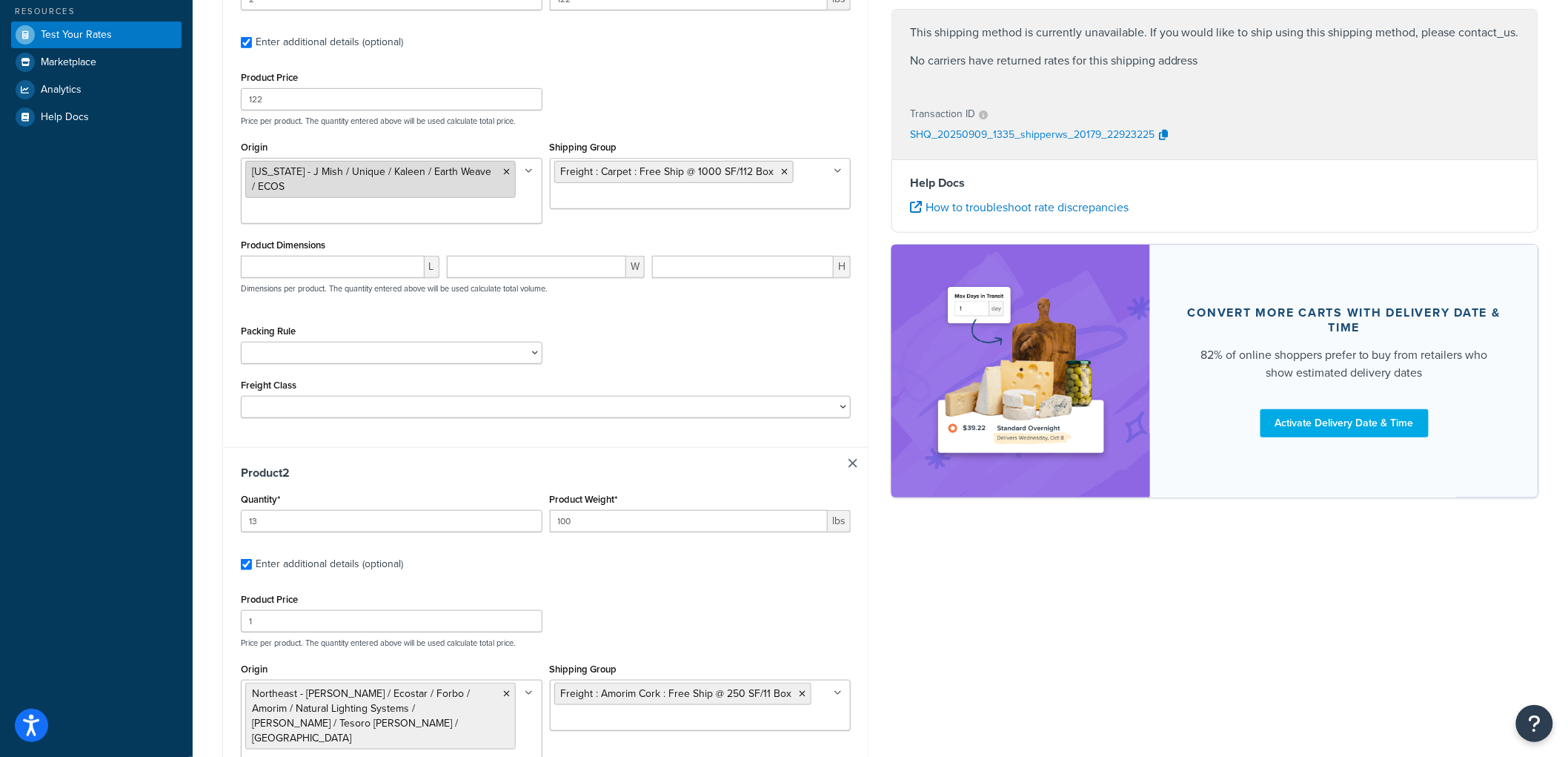
click at [505, 169] on icon at bounding box center [507, 172] width 7 height 9
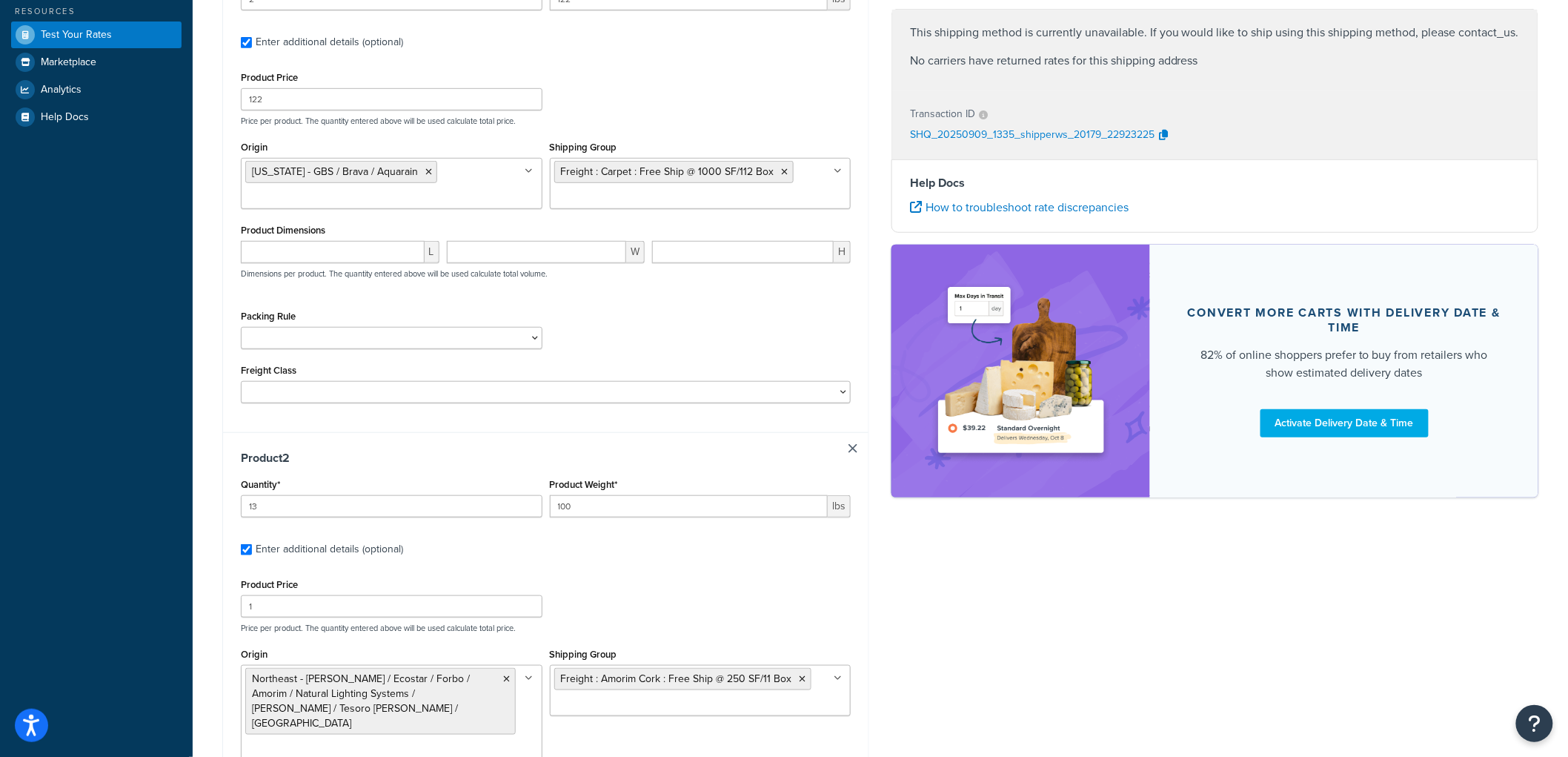
click at [639, 312] on div "Packing Rule Carpet Roll GBS Boxed Flooring Quietwalk Some packing rule" at bounding box center [545, 334] width 618 height 54
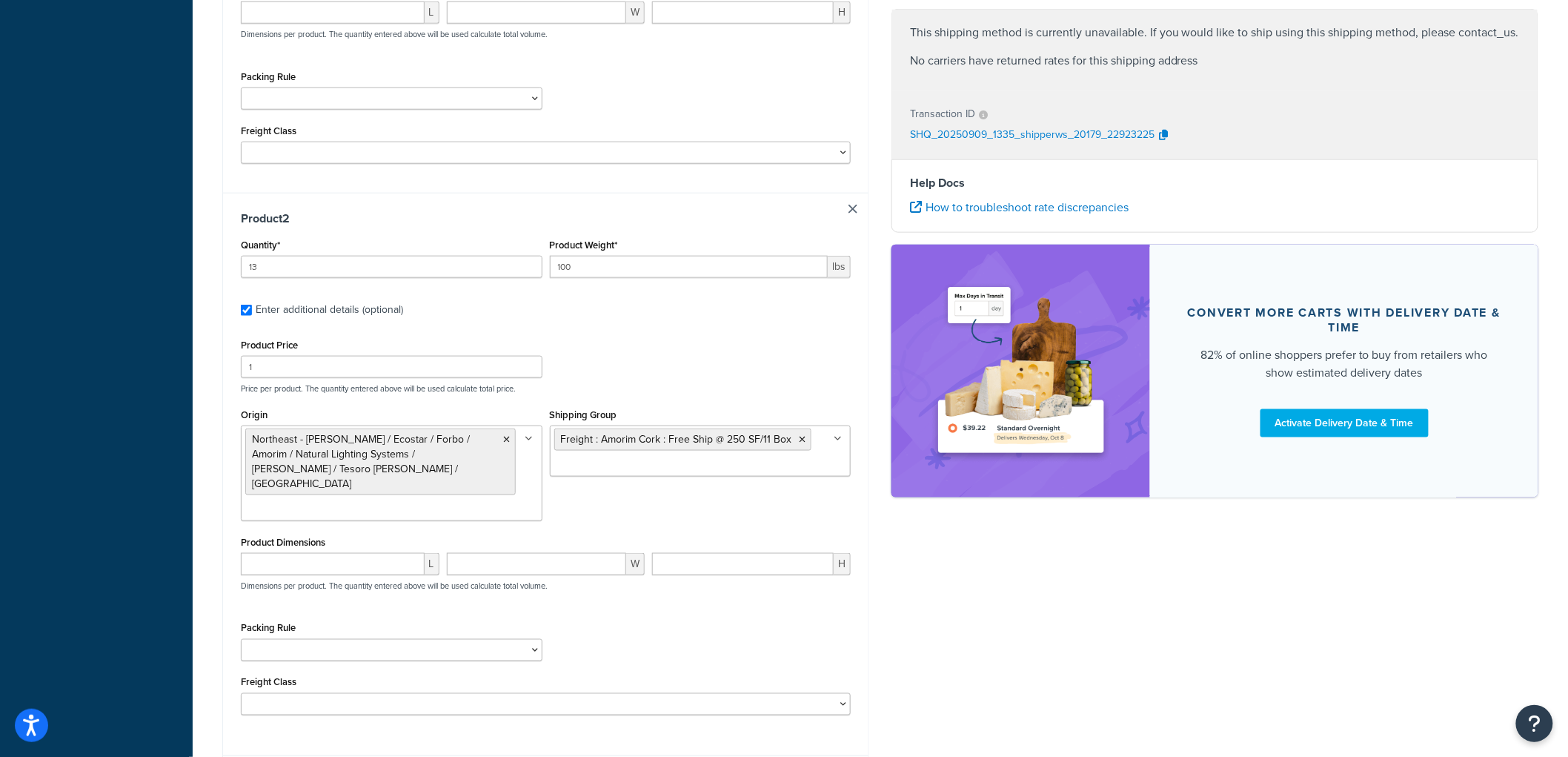
scroll to position [687, 0]
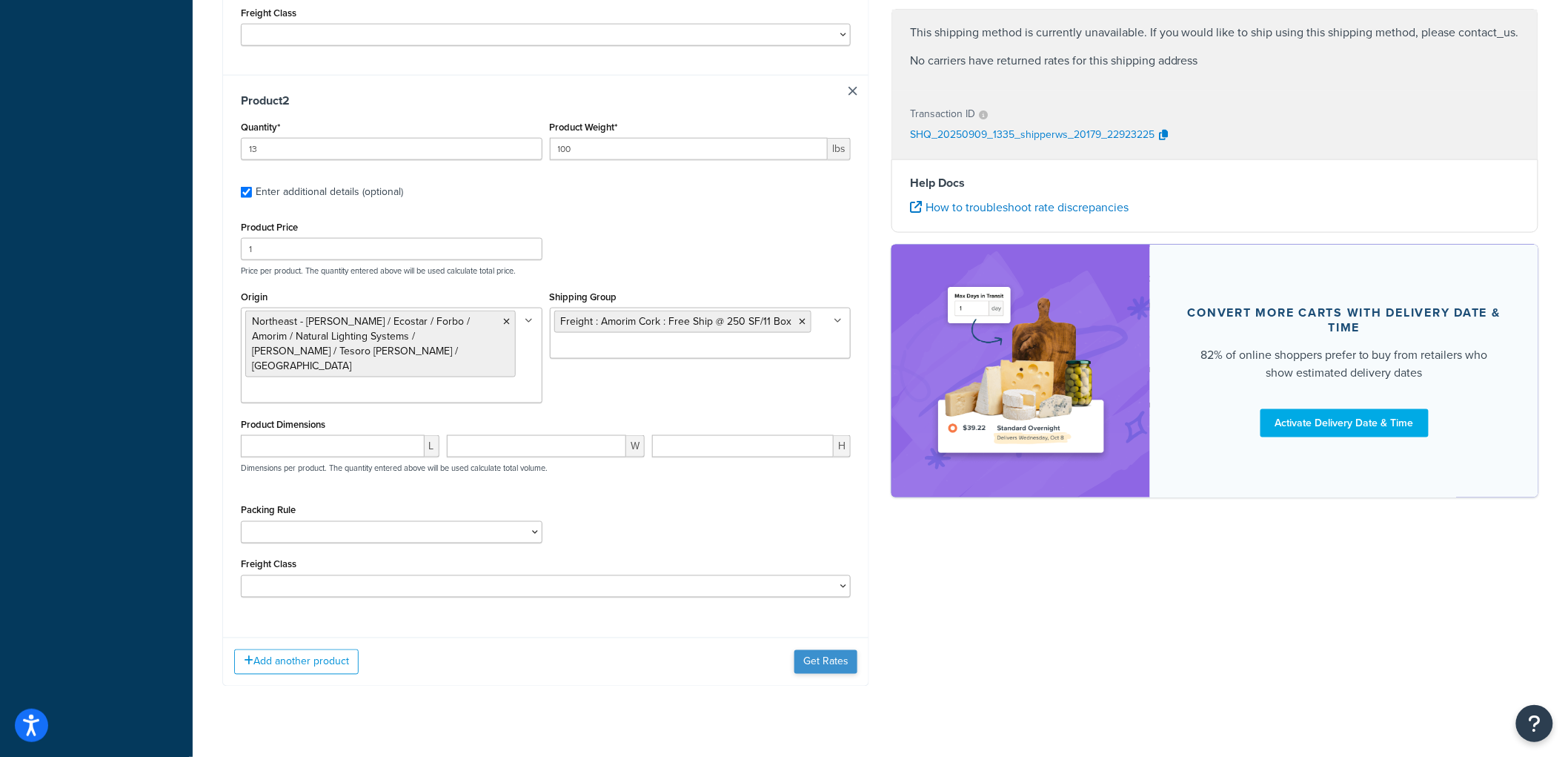
click at [833, 637] on div "Add another product Get Rates" at bounding box center [545, 662] width 646 height 48
click at [833, 650] on button "Get Rates" at bounding box center [825, 662] width 63 height 24
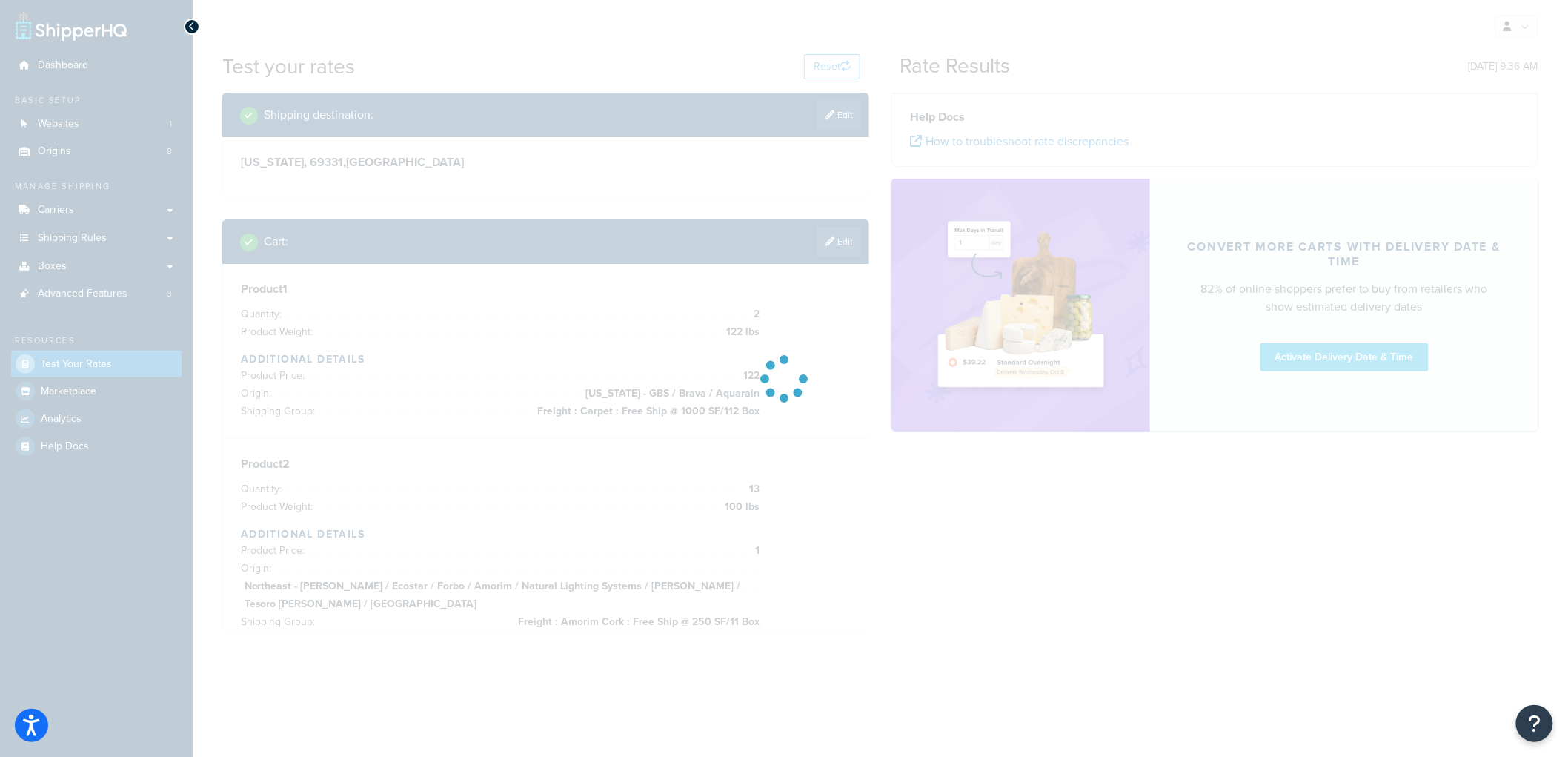
scroll to position [0, 0]
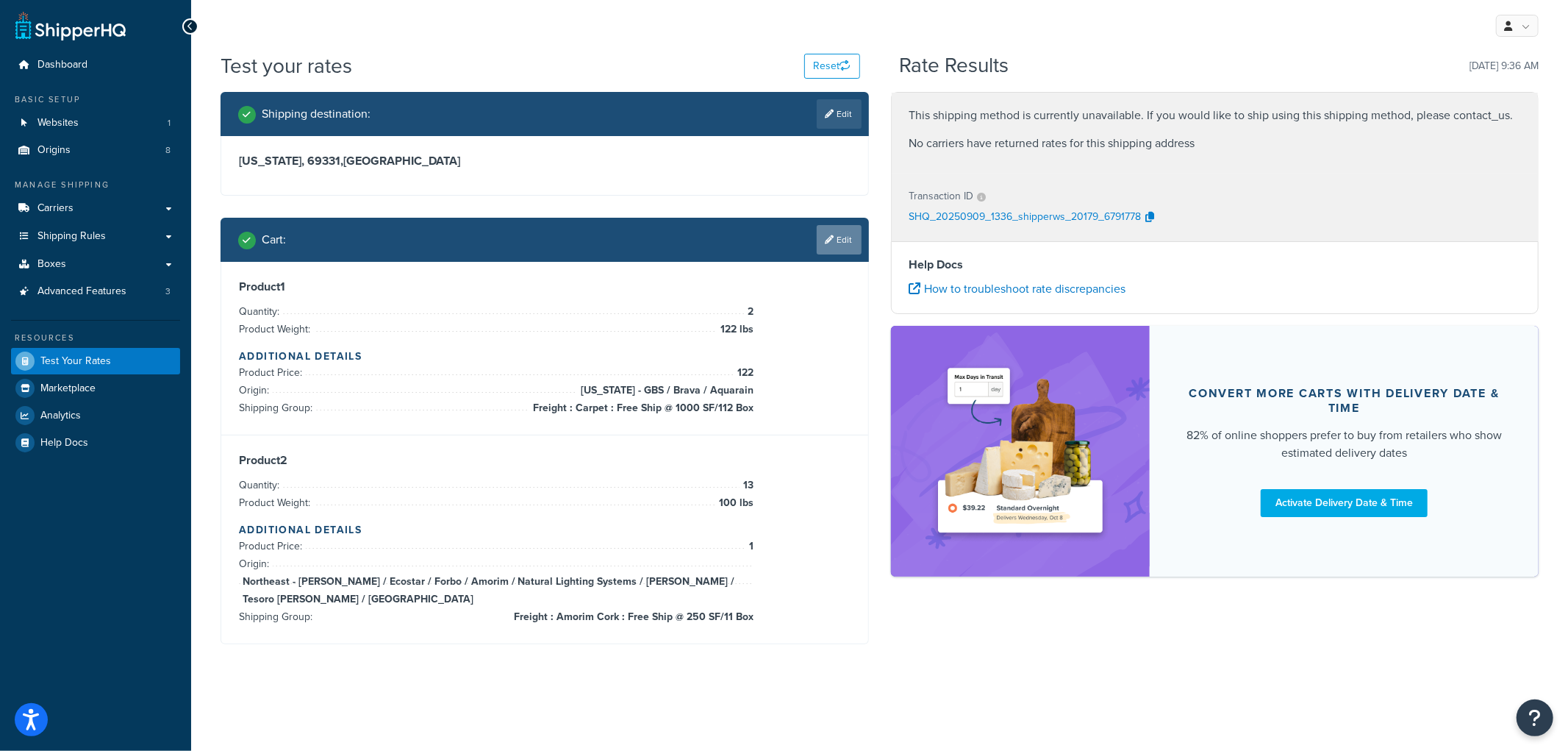
click at [836, 239] on link "Edit" at bounding box center [838, 239] width 45 height 30
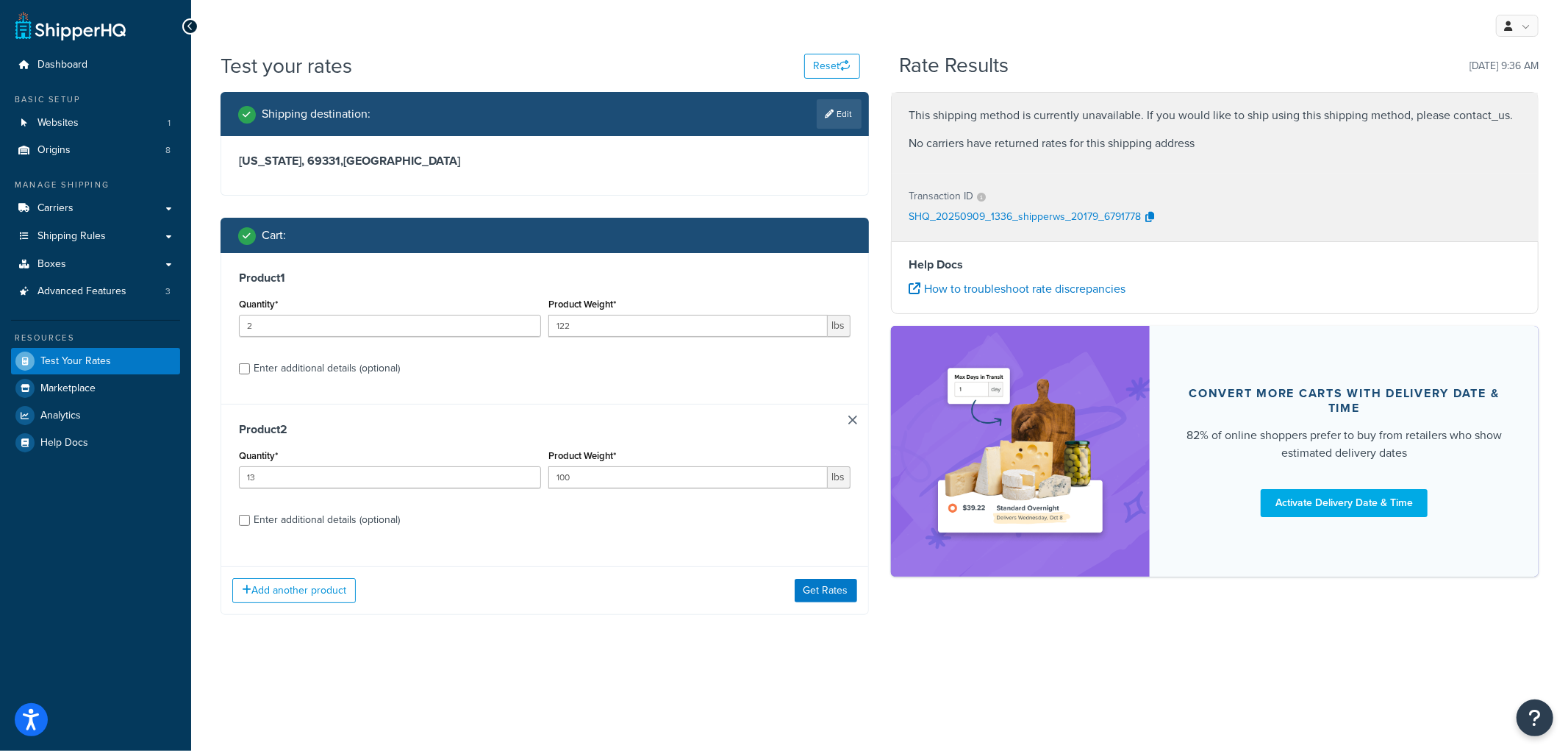
click at [283, 381] on div "Product 1 Quantity* 2 Product Weight* 122 lbs Enter additional details (optiona…" at bounding box center [544, 329] width 647 height 151
click at [284, 380] on div "Product 1 Quantity* 2 Product Weight* 122 lbs Enter additional details (optiona…" at bounding box center [544, 329] width 647 height 151
click at [284, 374] on div "Enter additional details (optional)" at bounding box center [326, 368] width 146 height 21
click at [250, 374] on input "Enter additional details (optional)" at bounding box center [245, 369] width 11 height 11
checkbox input "true"
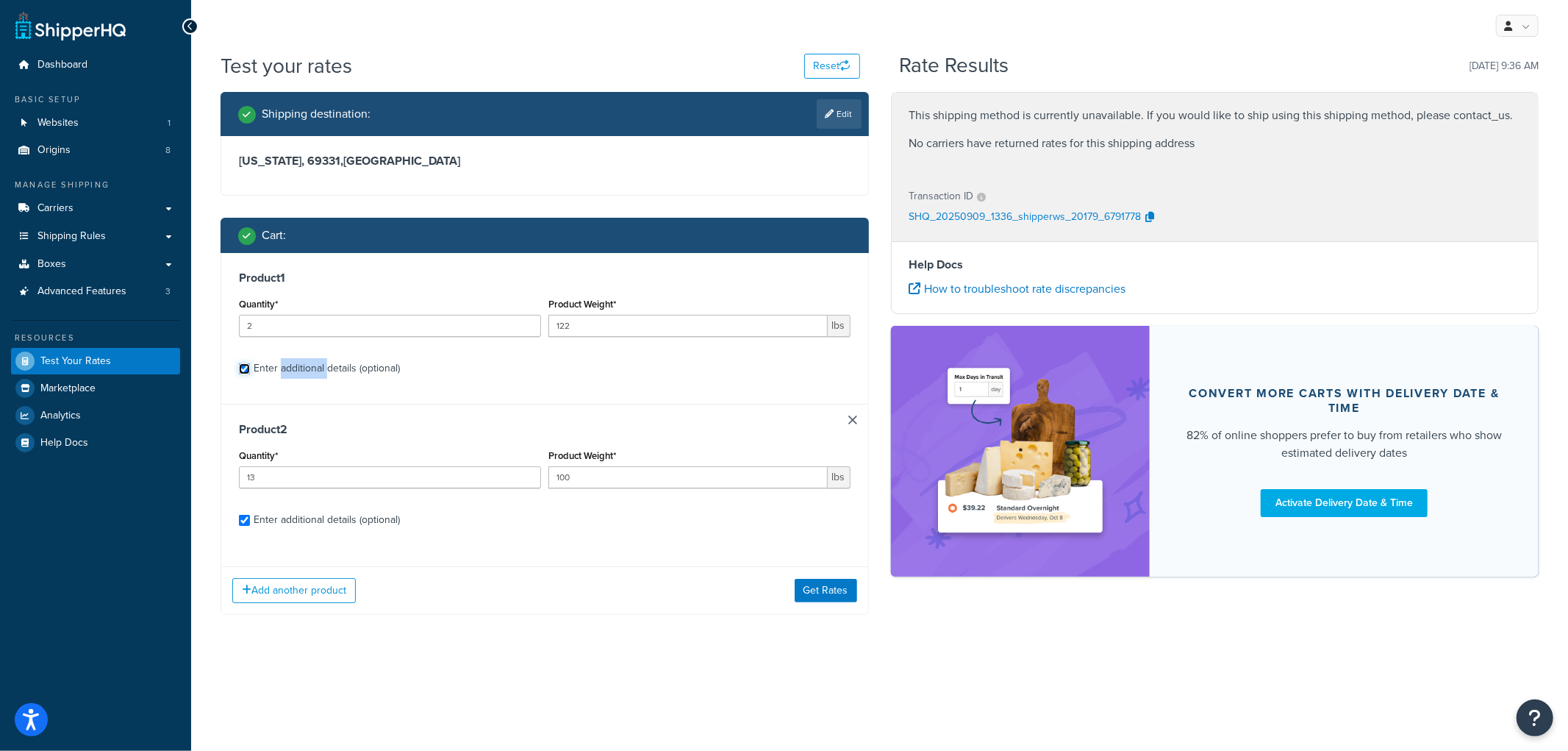
checkbox input "true"
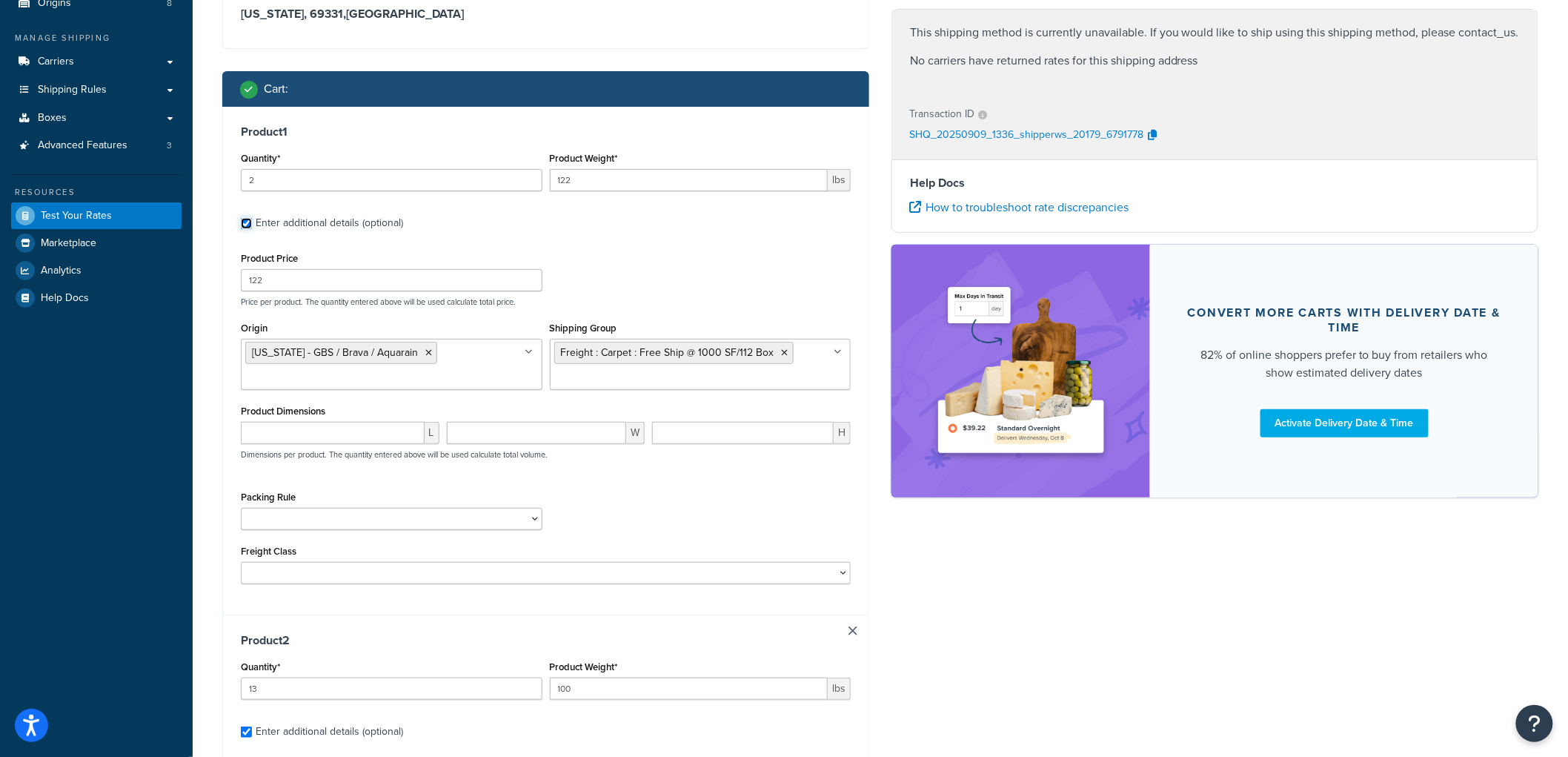
scroll to position [270, 0]
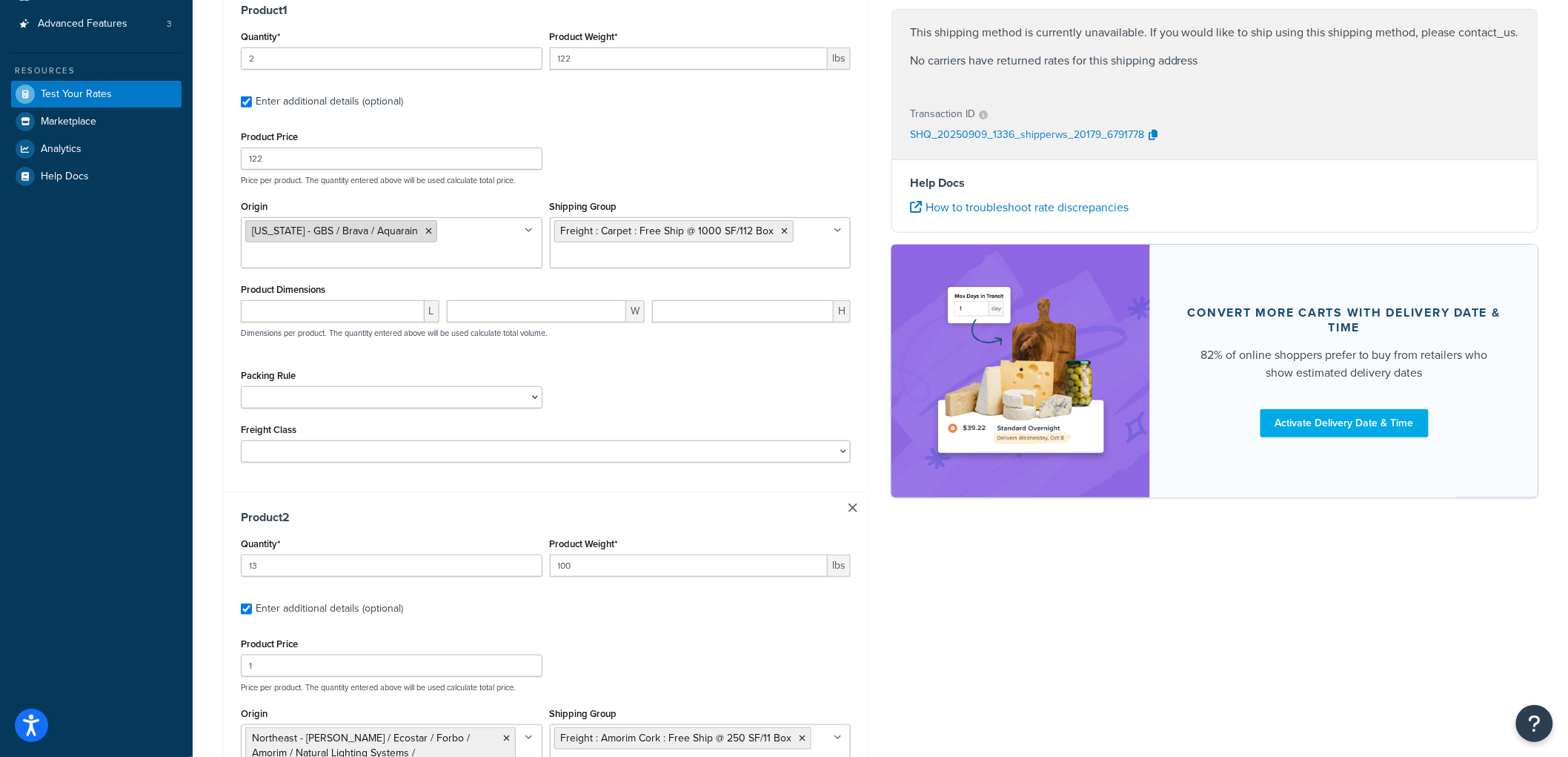
click at [425, 232] on icon at bounding box center [428, 230] width 7 height 9
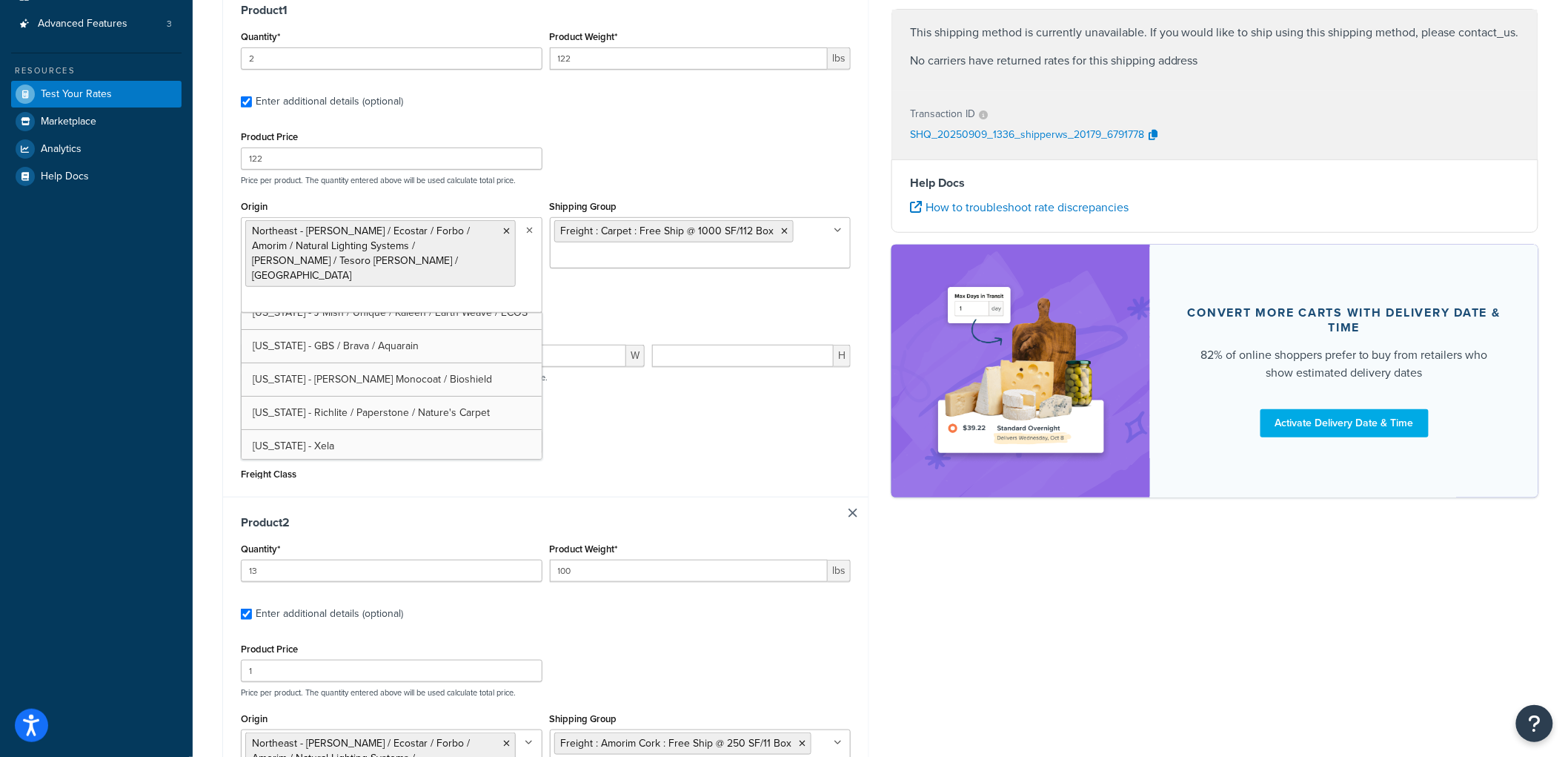
scroll to position [69, 0]
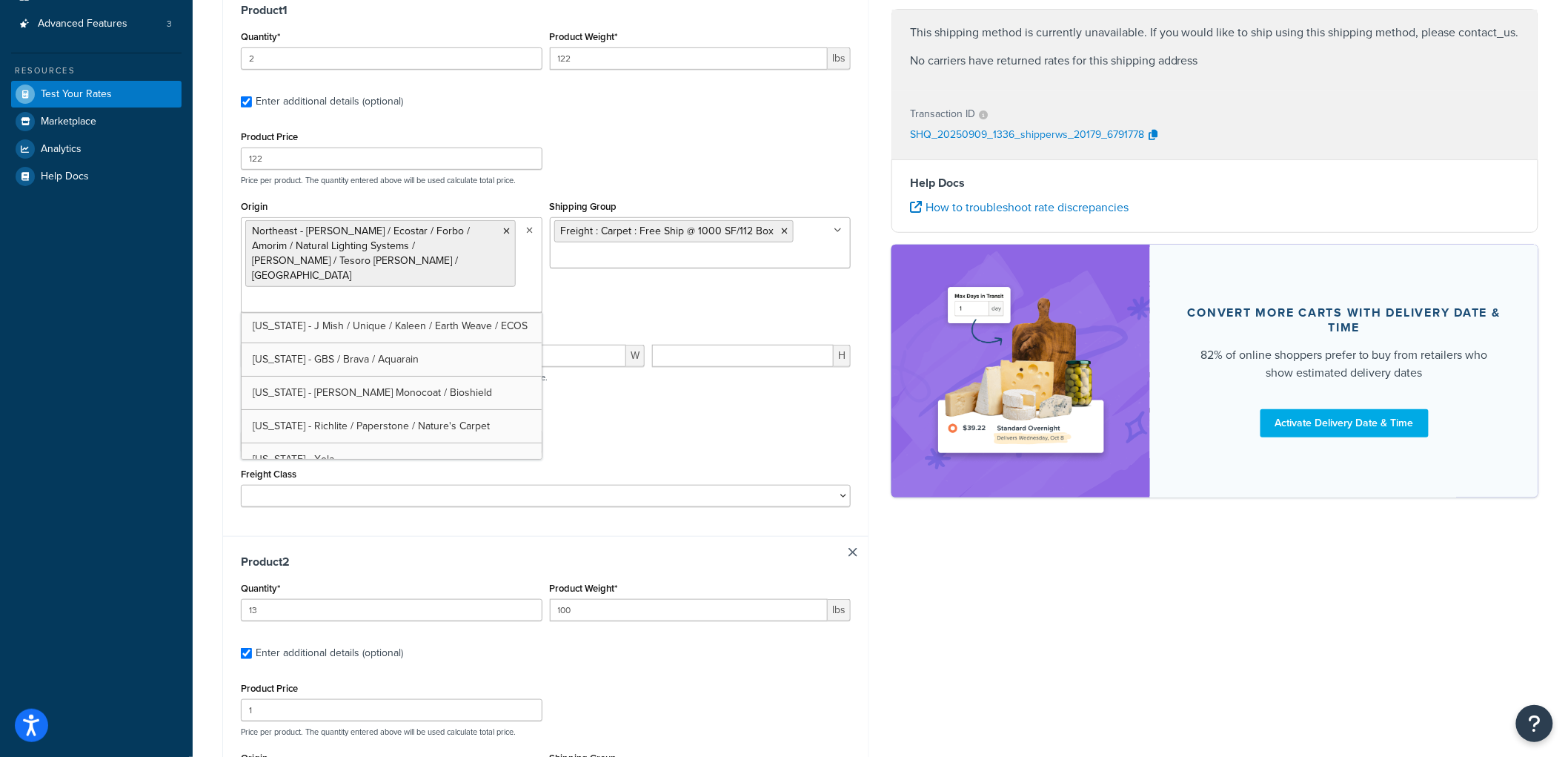
click at [221, 342] on div "Shipping destination : Edit Nebraska, 69331 , United States Cart : Product 1 Qu…" at bounding box center [545, 496] width 669 height 1347
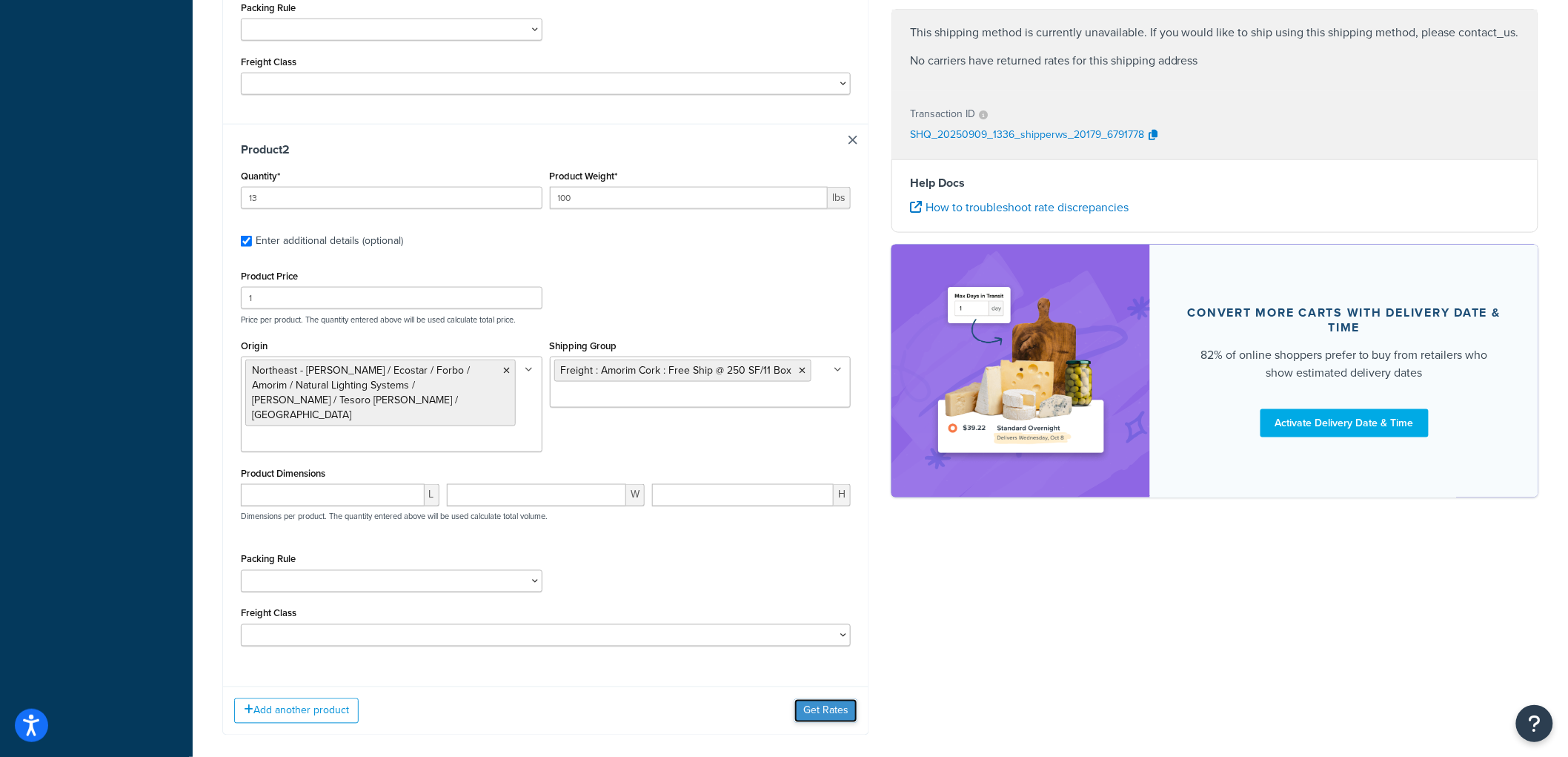
click at [821, 699] on button "Get Rates" at bounding box center [825, 711] width 63 height 24
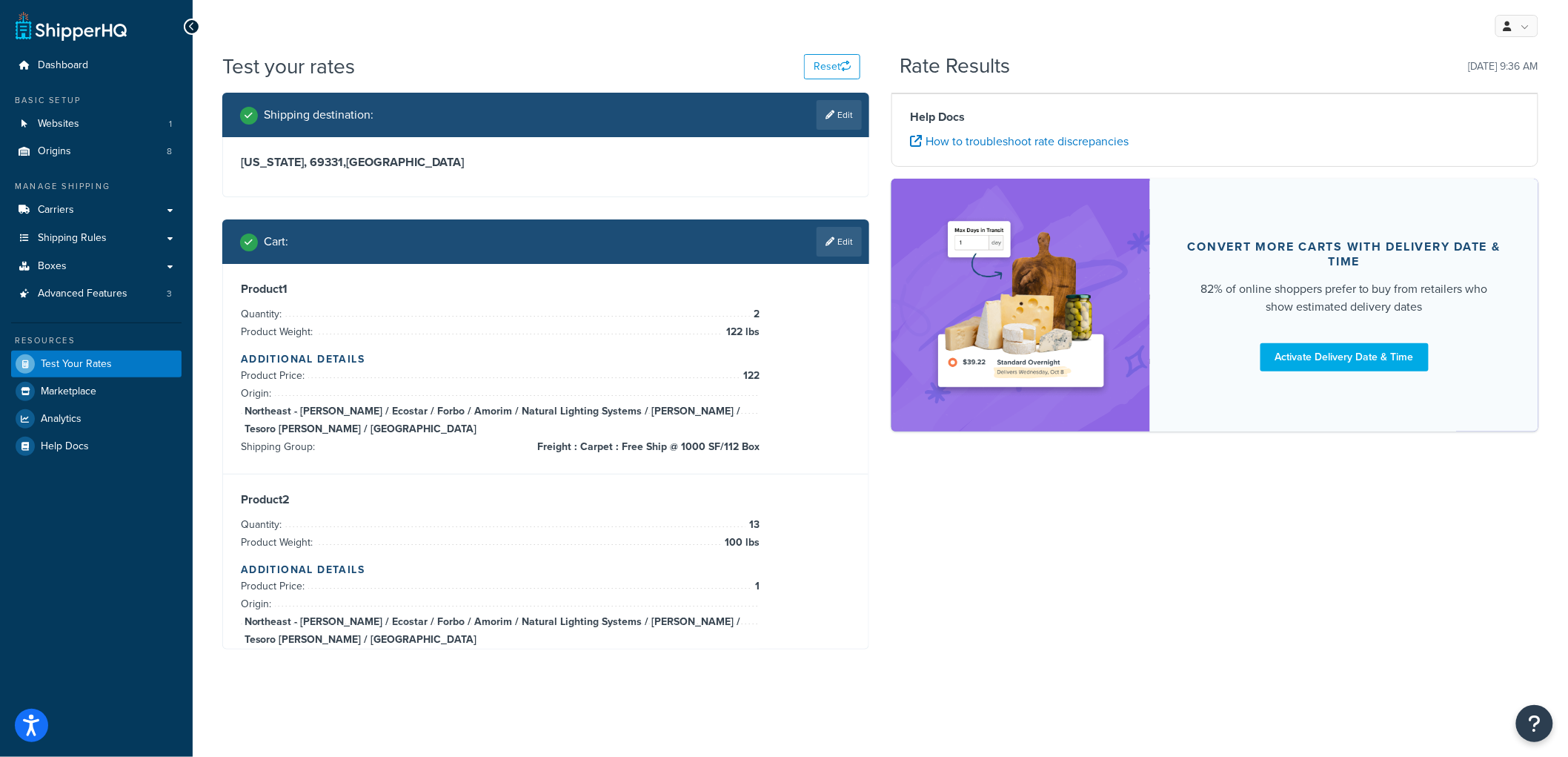
scroll to position [0, 0]
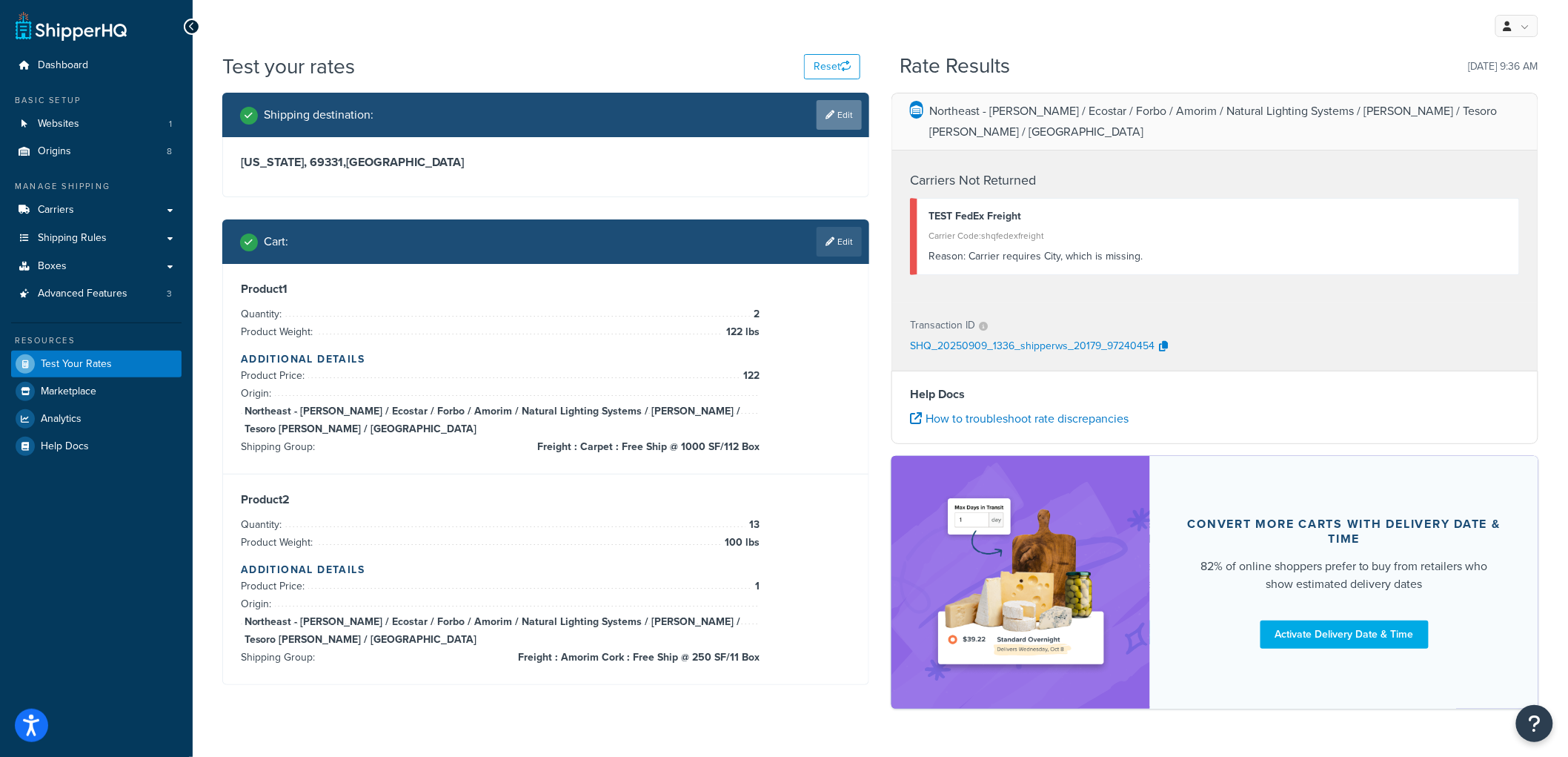
click at [839, 114] on link "Edit" at bounding box center [838, 115] width 45 height 30
select select "NE"
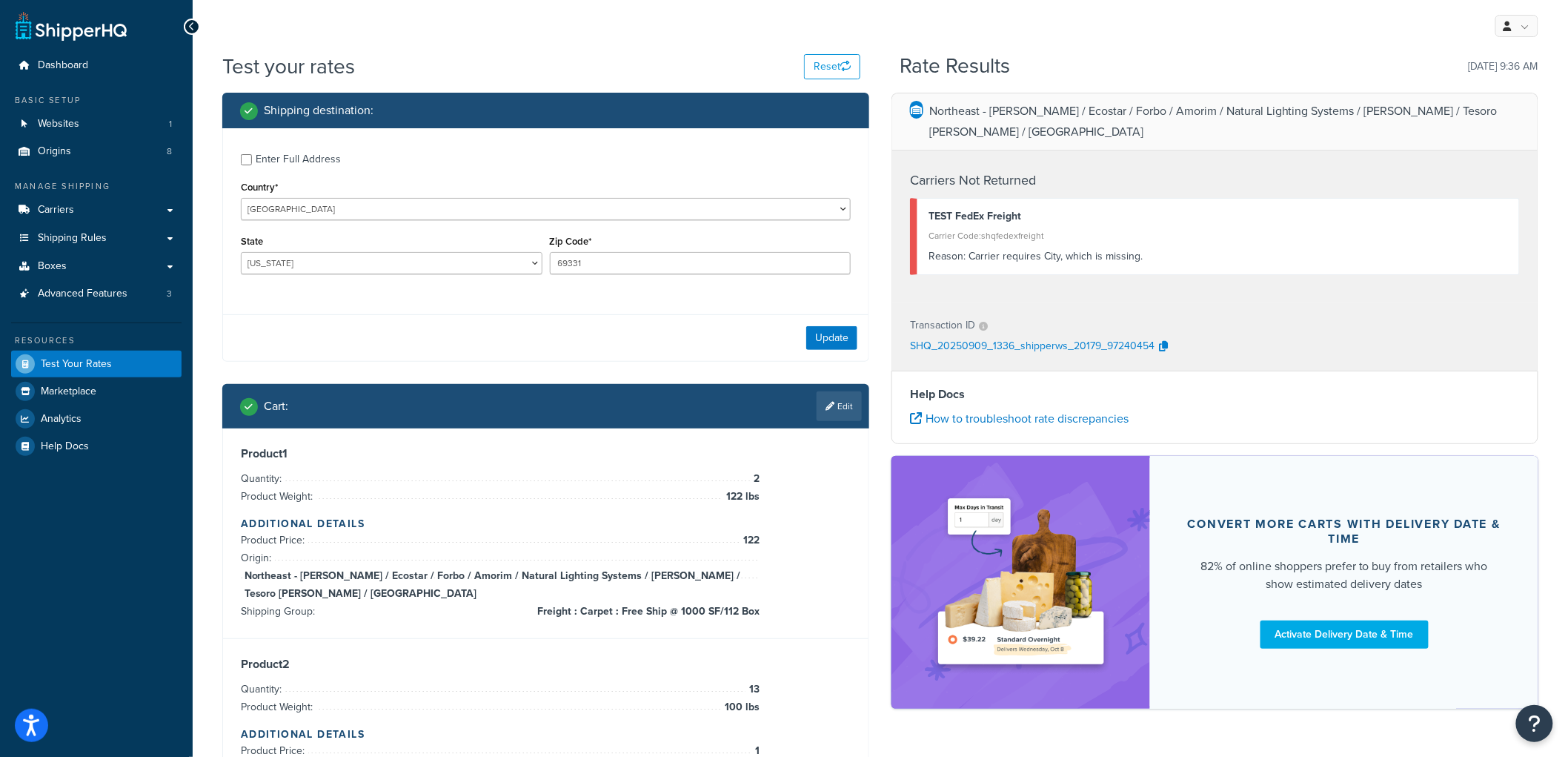
click at [287, 165] on div "Enter Full Address" at bounding box center [298, 160] width 85 height 21
click at [252, 165] on input "Enter Full Address" at bounding box center [247, 160] width 12 height 12
checkbox input "true"
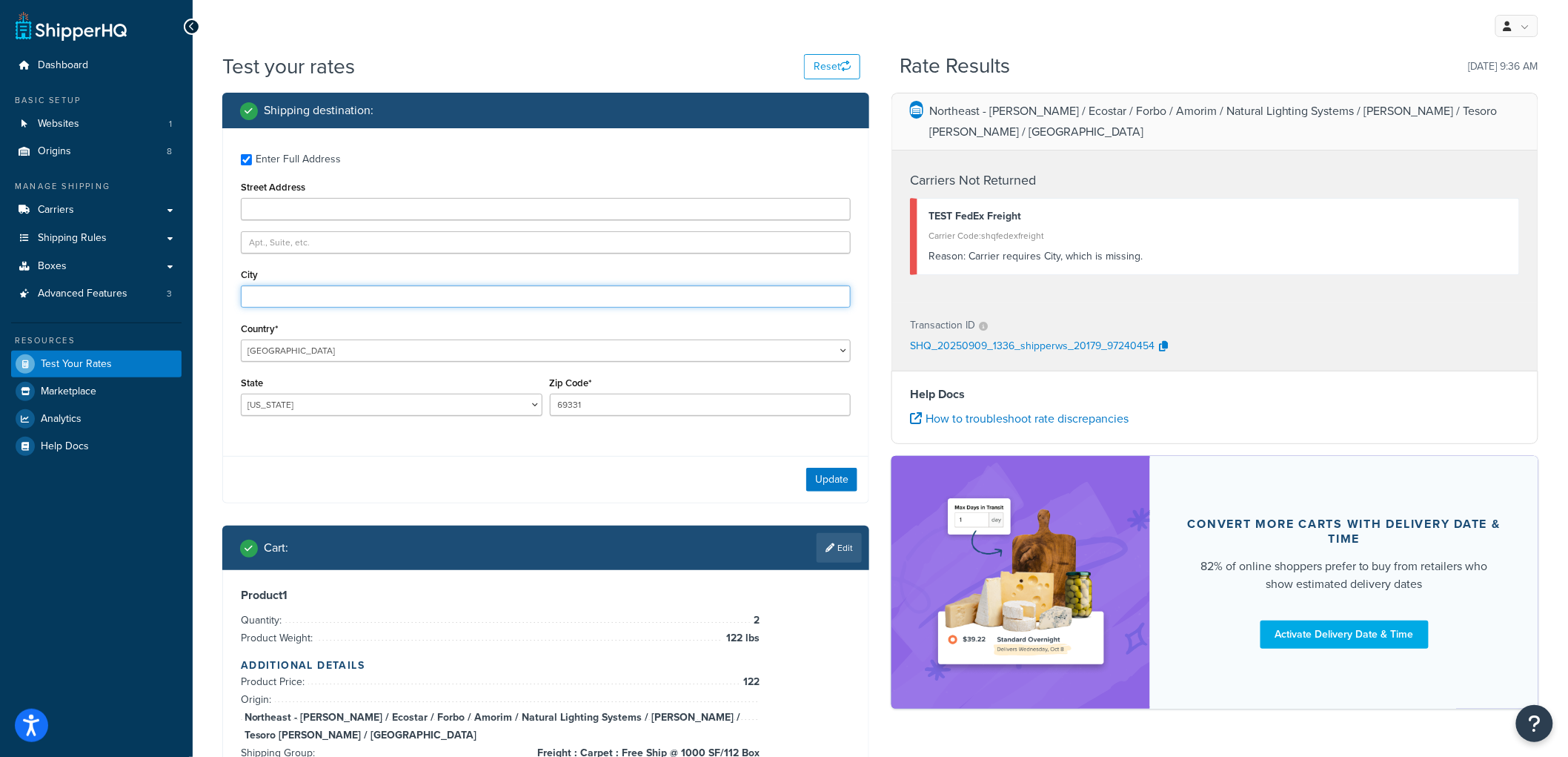
click at [302, 290] on input "City" at bounding box center [545, 296] width 610 height 22
type input "Angora"
click at [835, 480] on button "Update" at bounding box center [832, 479] width 51 height 24
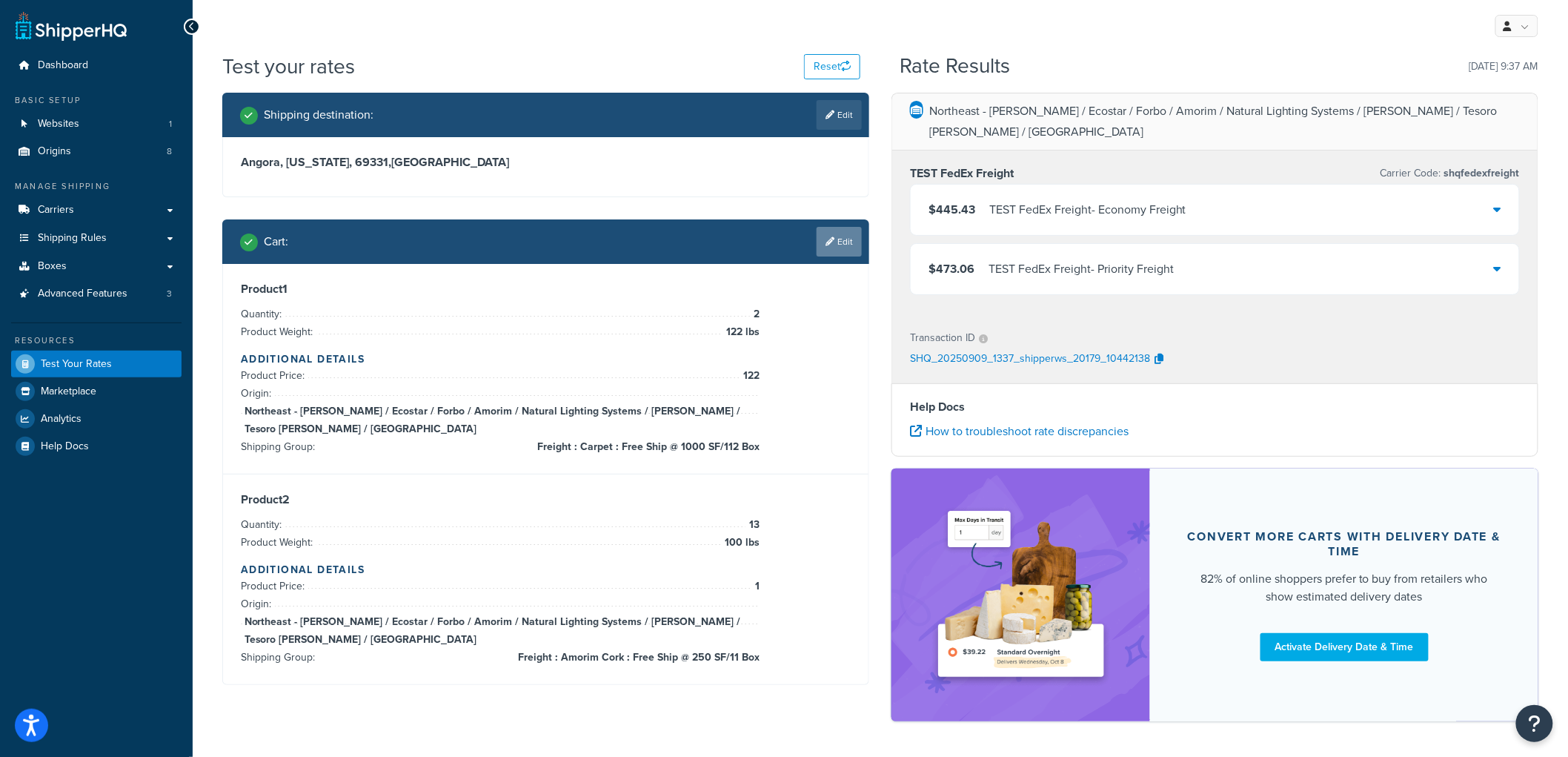
click at [845, 246] on link "Edit" at bounding box center [838, 241] width 45 height 30
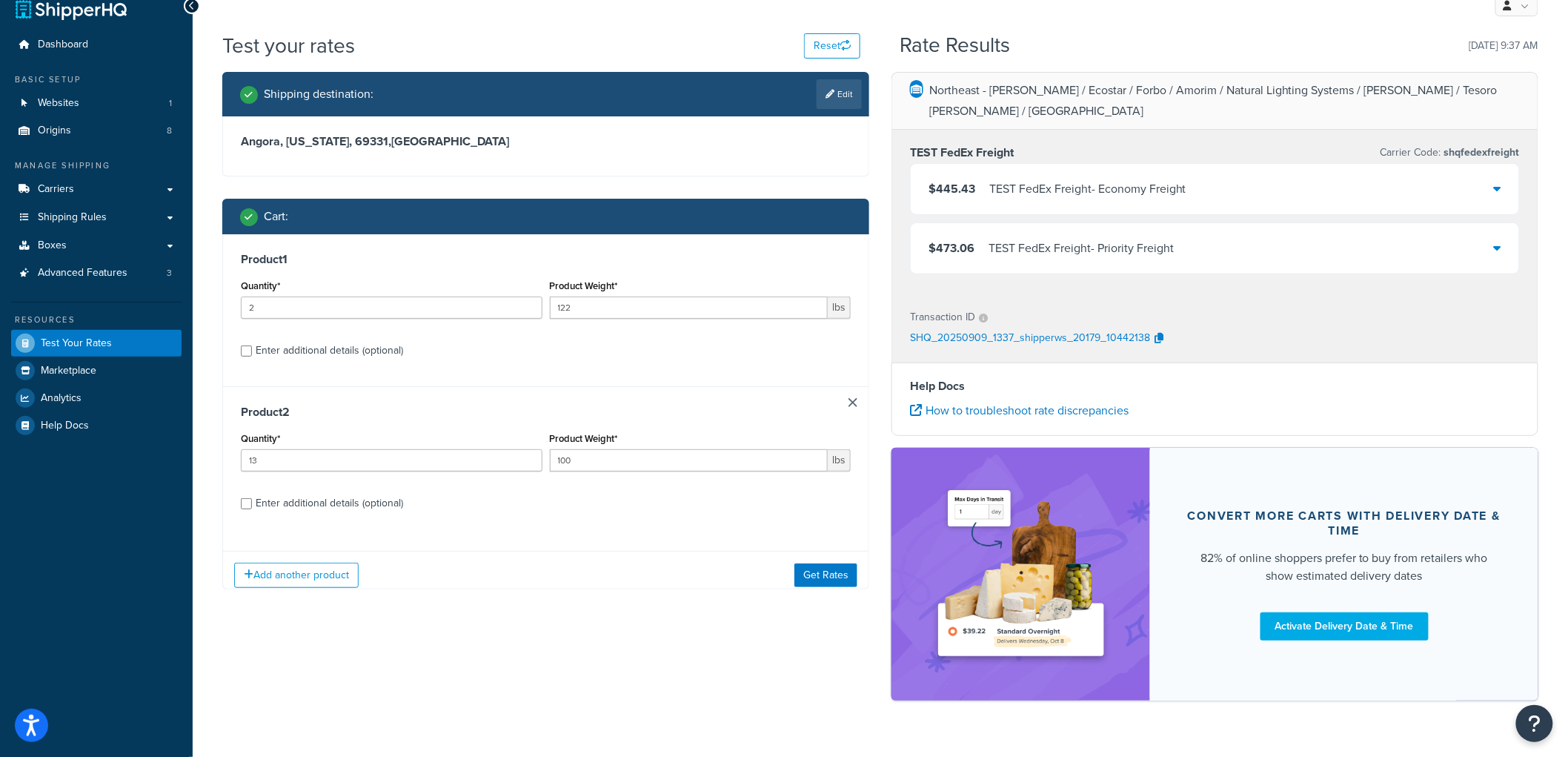
scroll to position [33, 0]
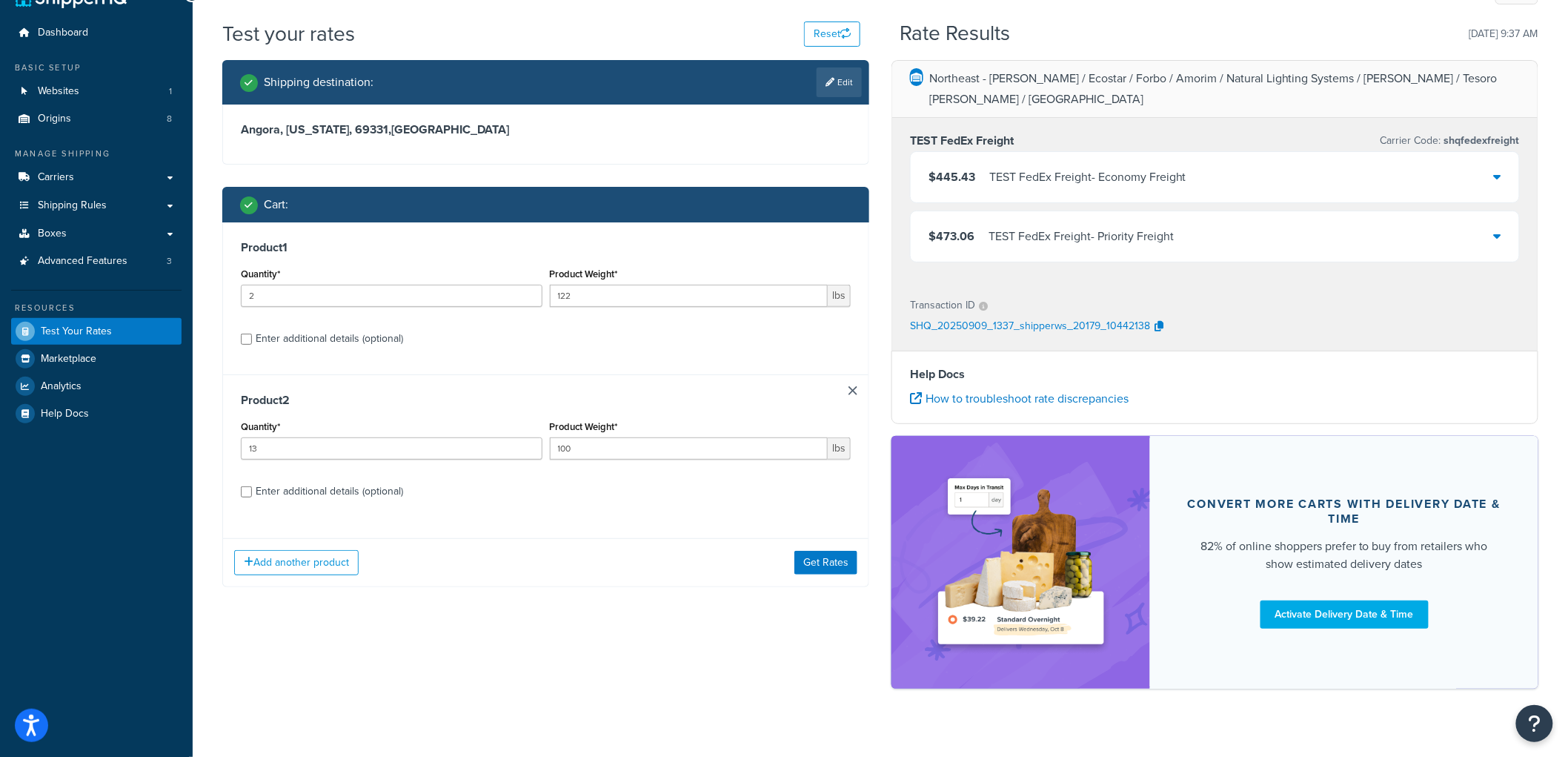
click at [364, 338] on div "Enter additional details (optional)" at bounding box center [329, 339] width 147 height 21
click at [252, 338] on input "Enter additional details (optional)" at bounding box center [247, 339] width 12 height 12
checkbox input "true"
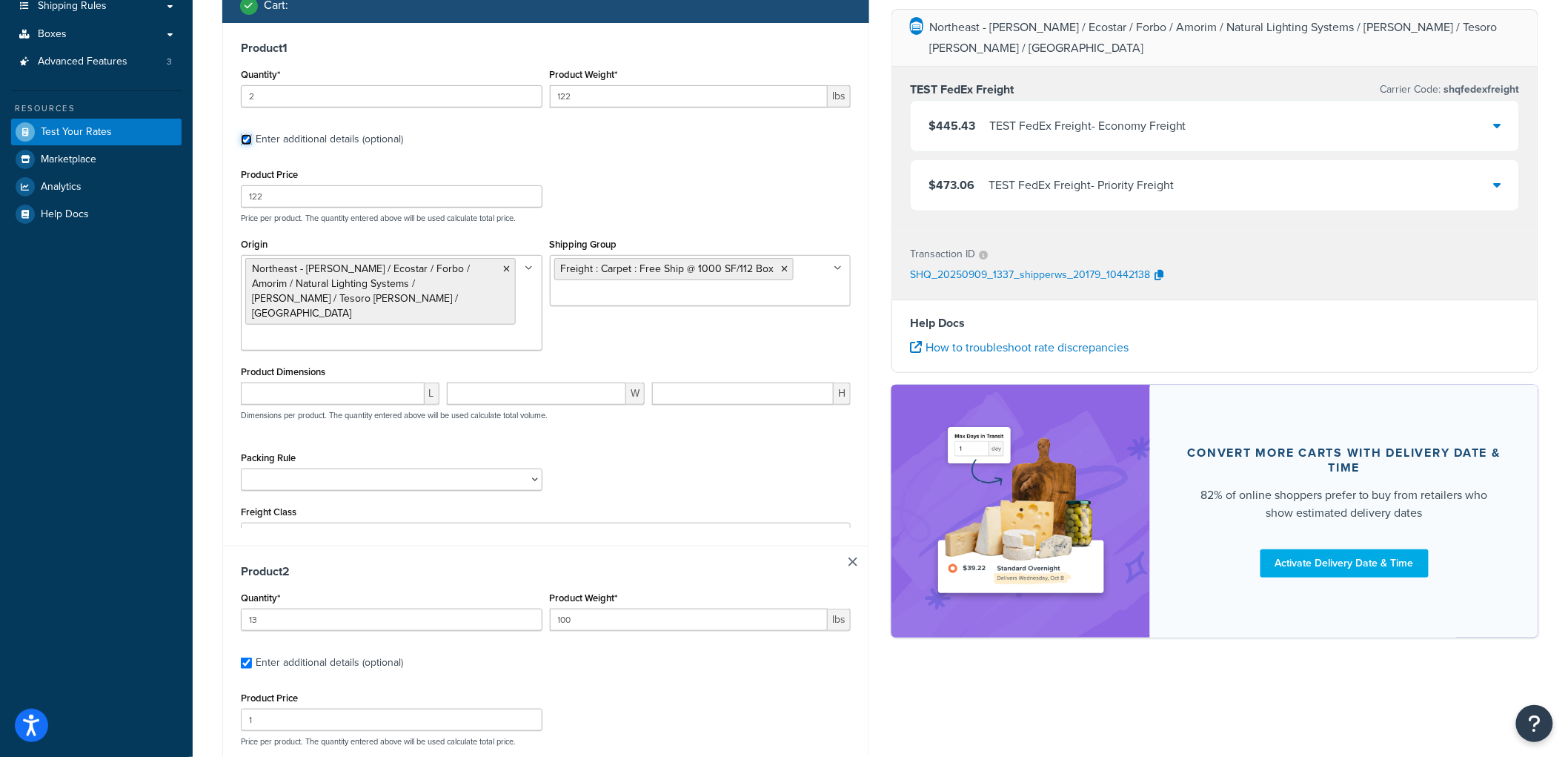
scroll to position [280, 0]
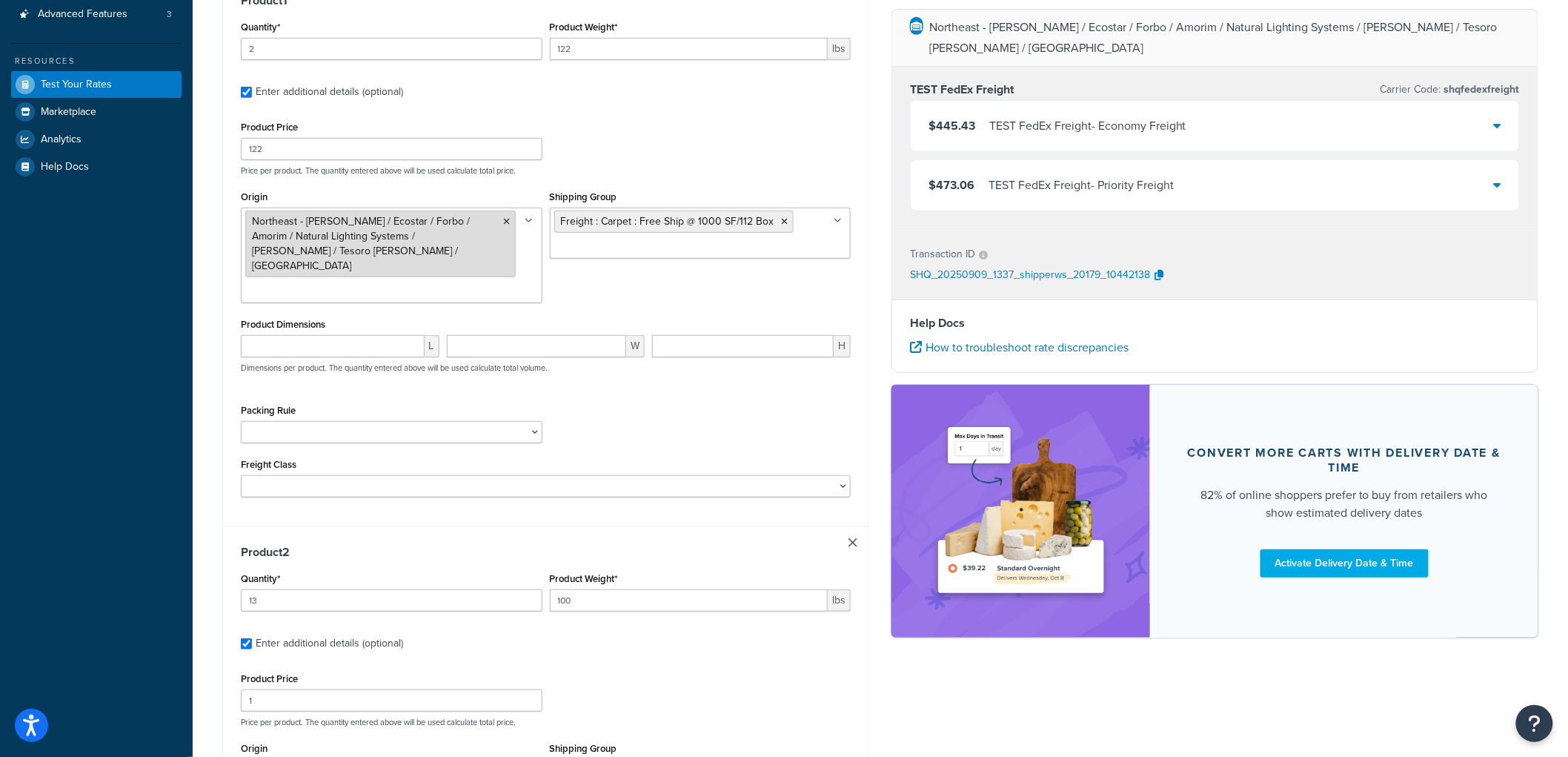
click at [500, 220] on li "Northeast - Kahrs / Ecostar / Forbo / Amorim / Natural Lighting Systems / Schlu…" at bounding box center [381, 243] width 271 height 67
click at [504, 218] on icon at bounding box center [507, 221] width 7 height 9
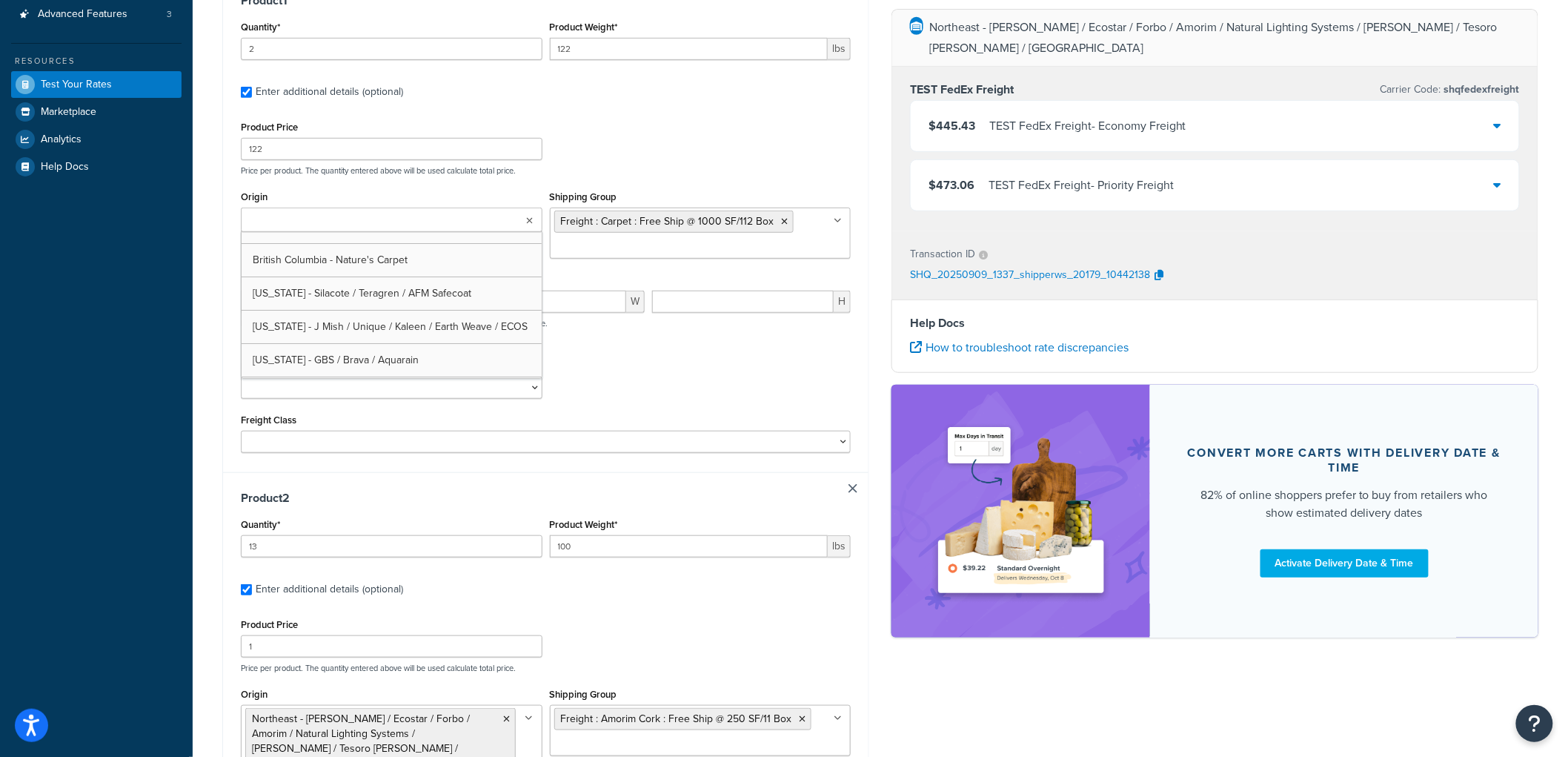
click at [497, 226] on ul at bounding box center [391, 219] width 302 height 24
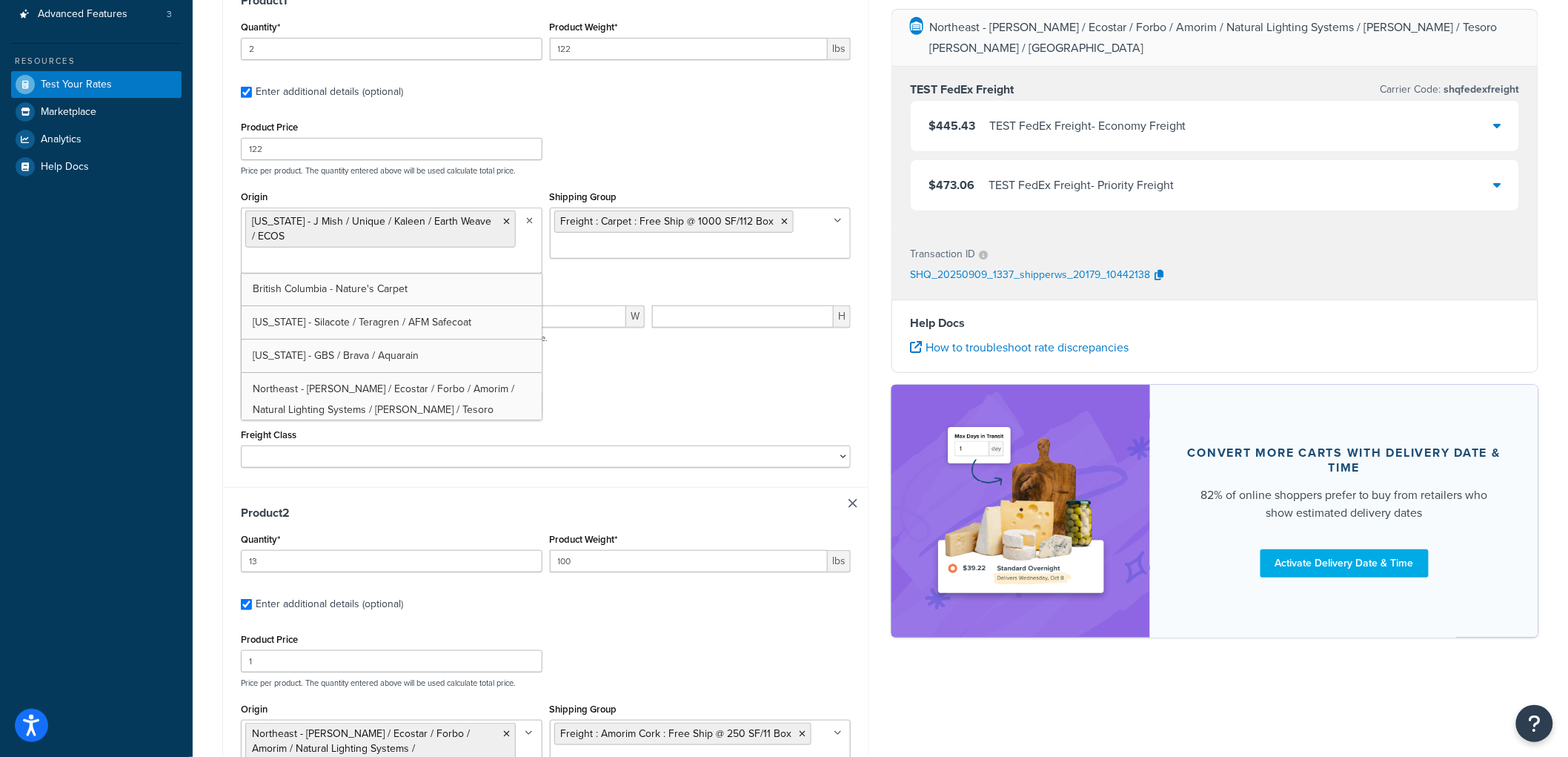
click at [212, 317] on div "Shipping destination : Edit Angora, Nebraska, 69331 , United States Cart : Prod…" at bounding box center [545, 467] width 669 height 1308
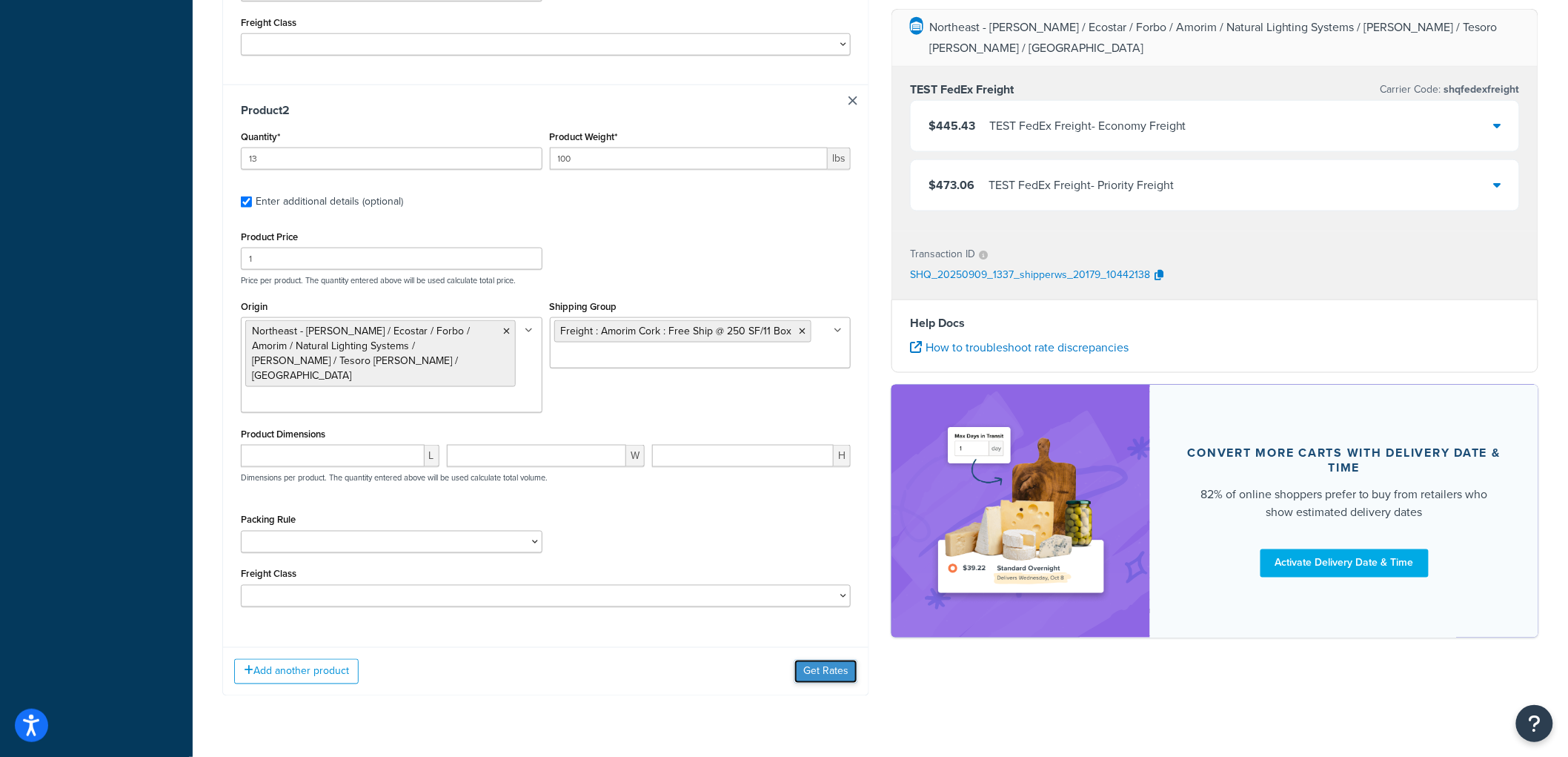
click at [816, 660] on button "Get Rates" at bounding box center [825, 671] width 63 height 24
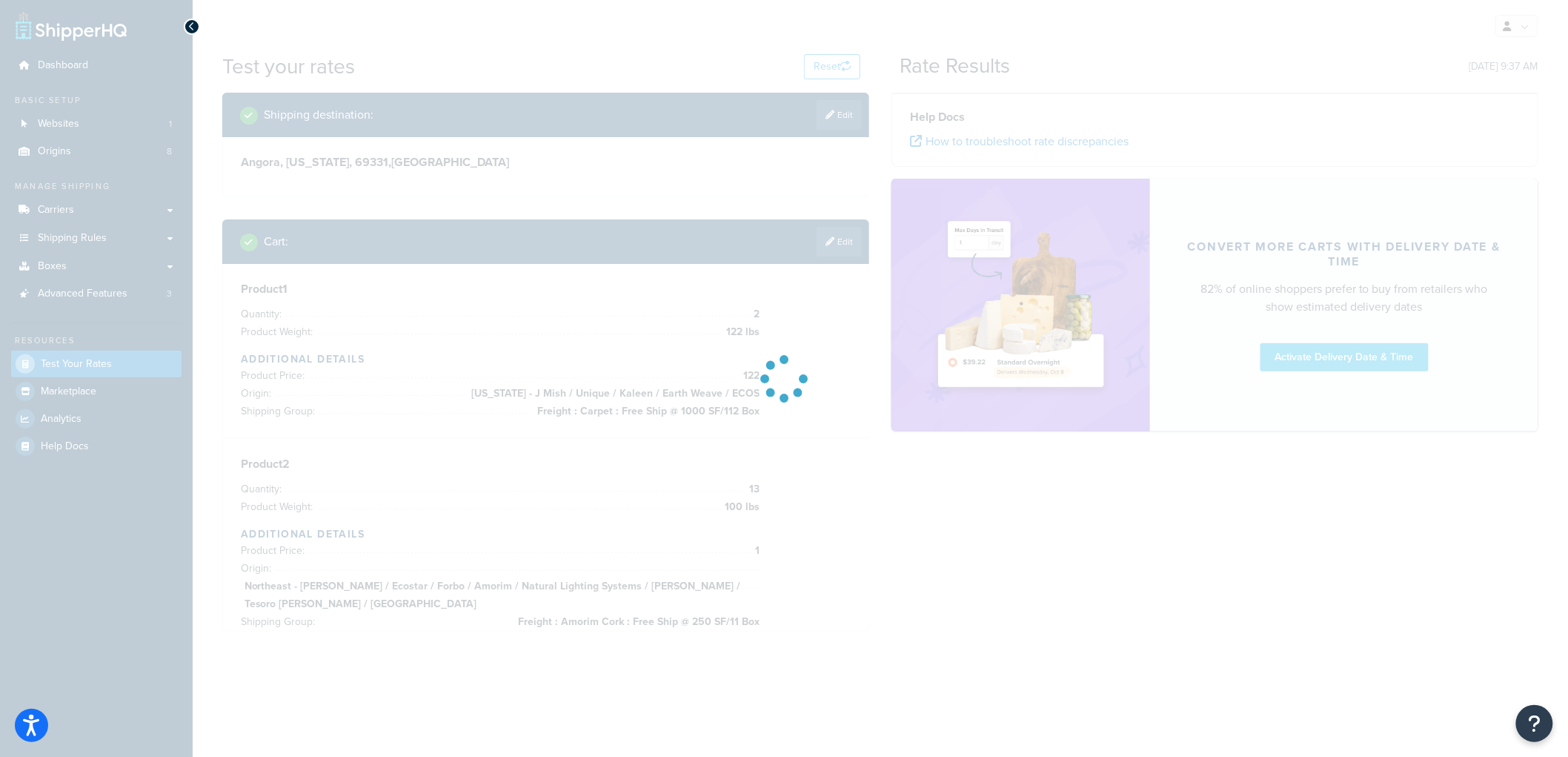
scroll to position [0, 0]
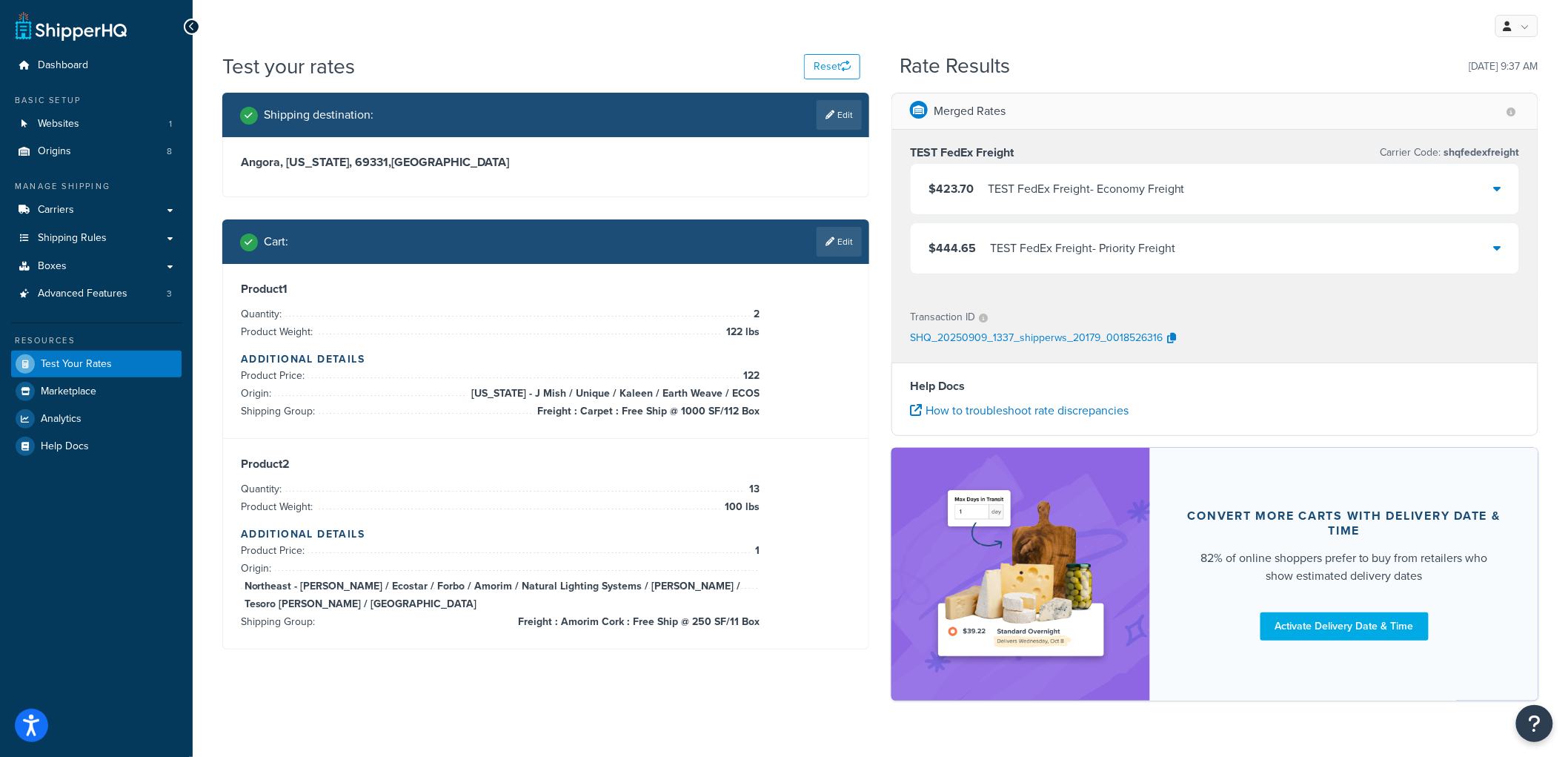
click at [988, 196] on div "TEST FedEx Freight - Economy Freight" at bounding box center [1086, 189] width 198 height 21
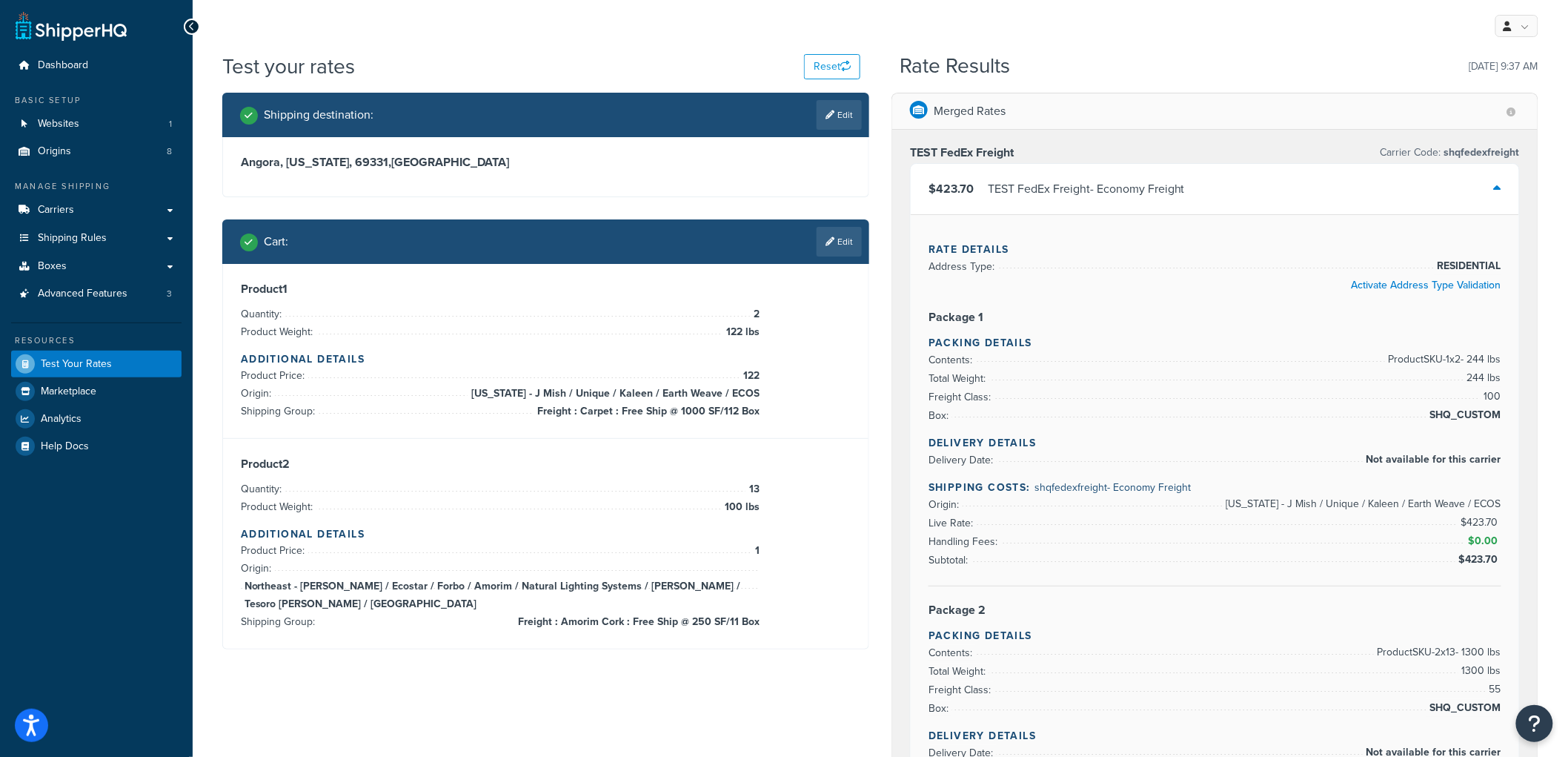
click at [988, 193] on div "TEST FedEx Freight - Economy Freight" at bounding box center [1086, 189] width 198 height 21
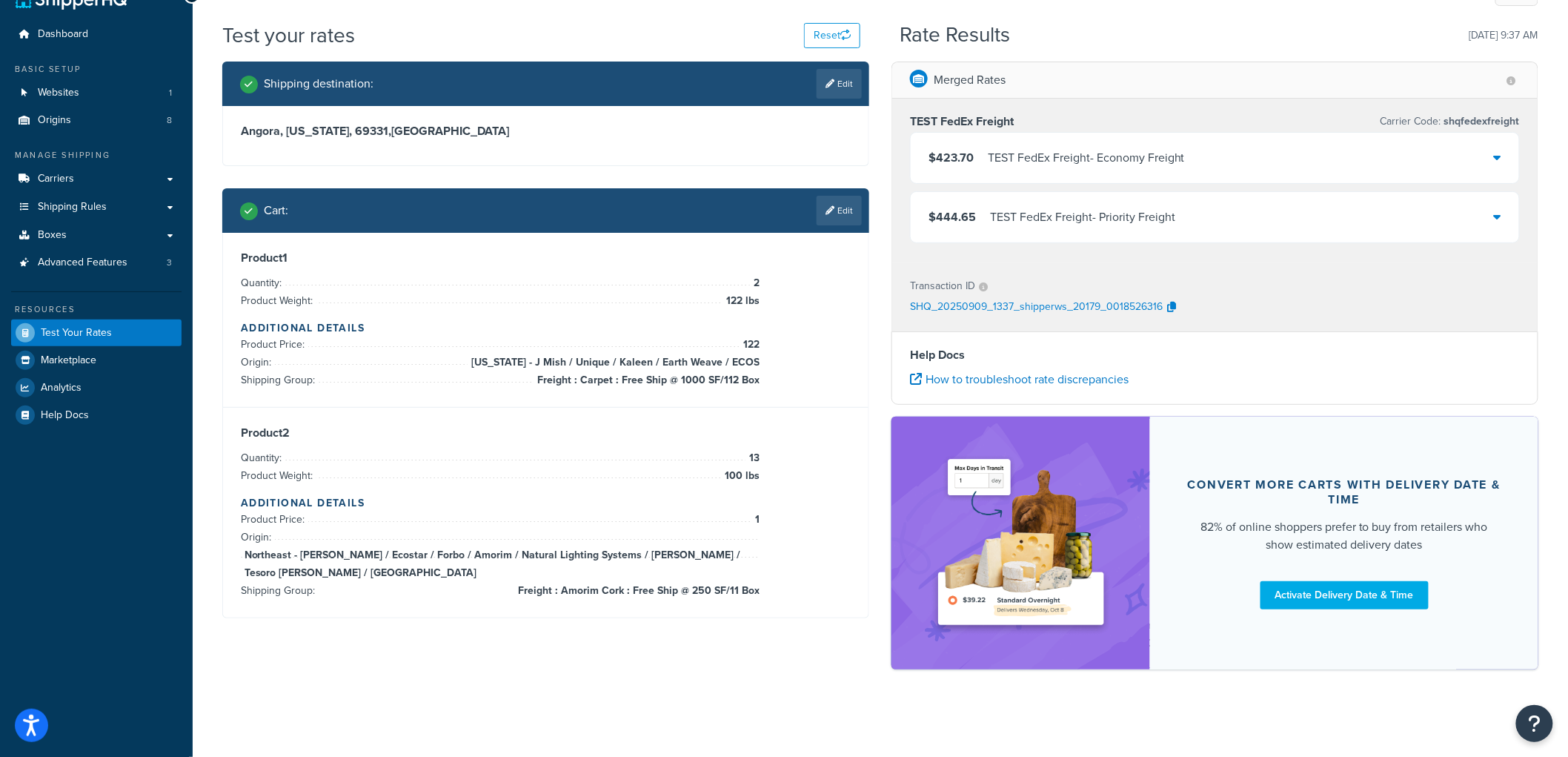
scroll to position [33, 0]
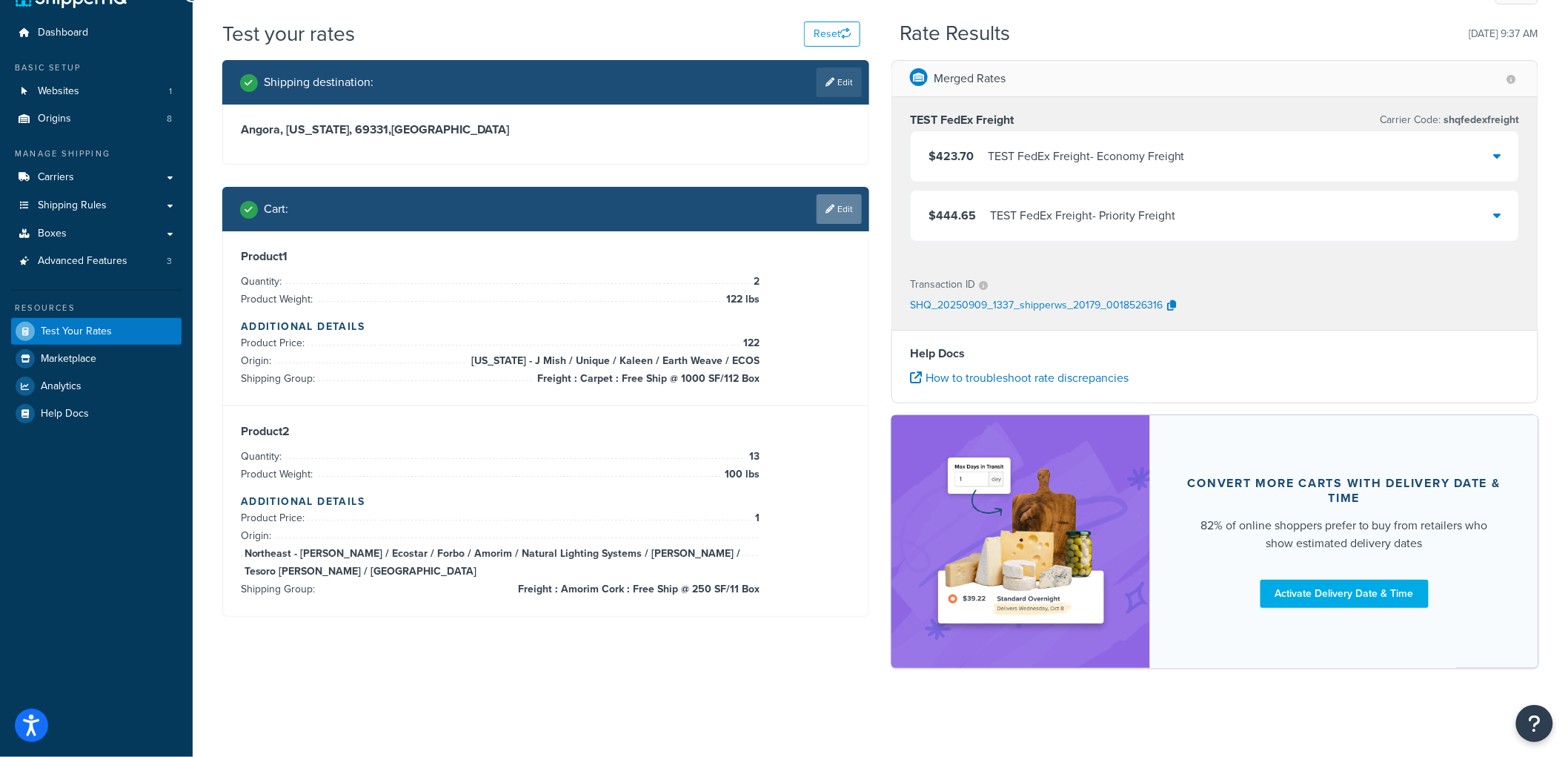
click at [839, 201] on link "Edit" at bounding box center [838, 208] width 45 height 30
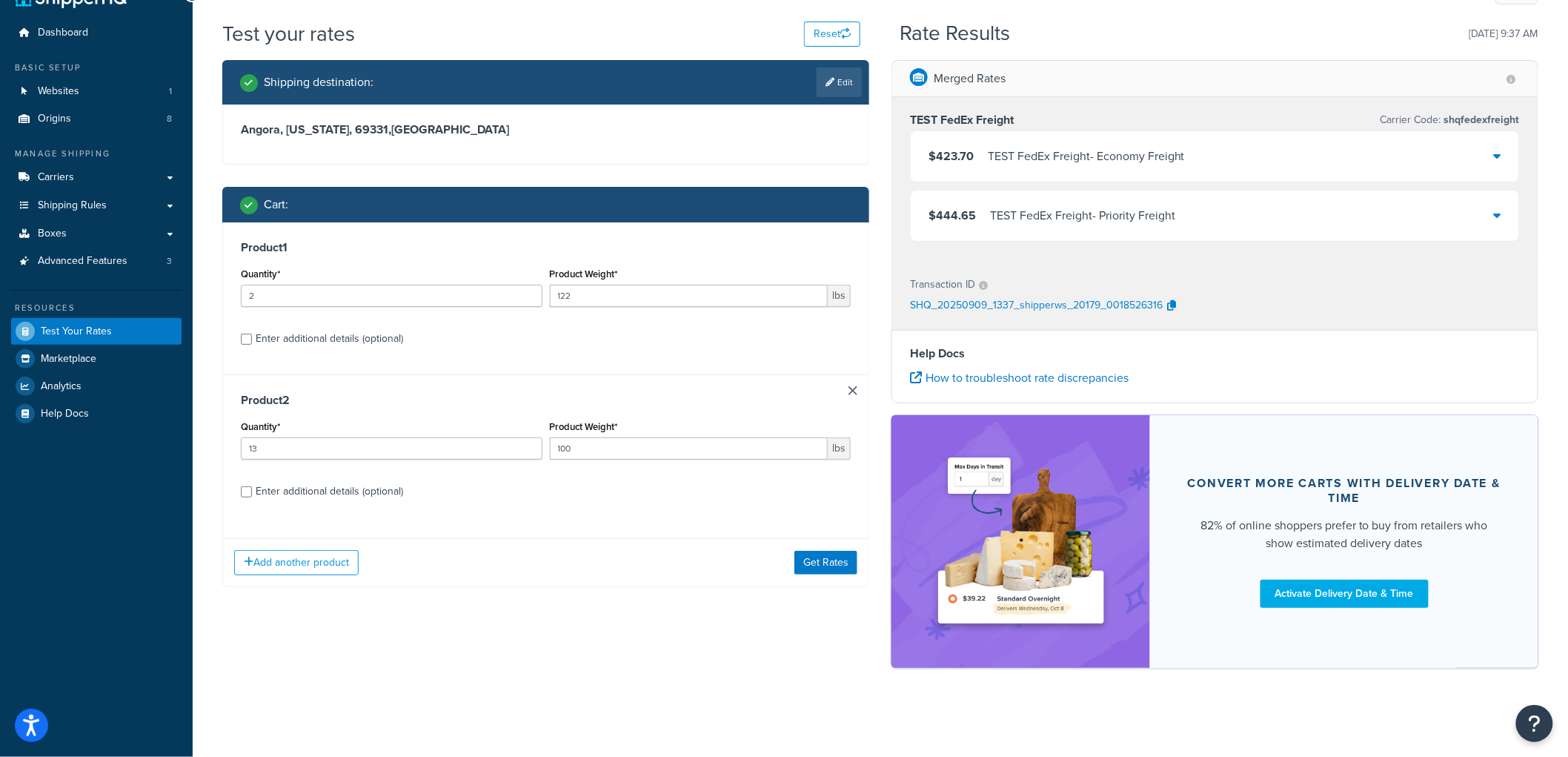
click at [319, 488] on div "Enter additional details (optional)" at bounding box center [329, 492] width 147 height 21
click at [252, 488] on input "Enter additional details (optional)" at bounding box center [247, 492] width 12 height 12
checkbox input "true"
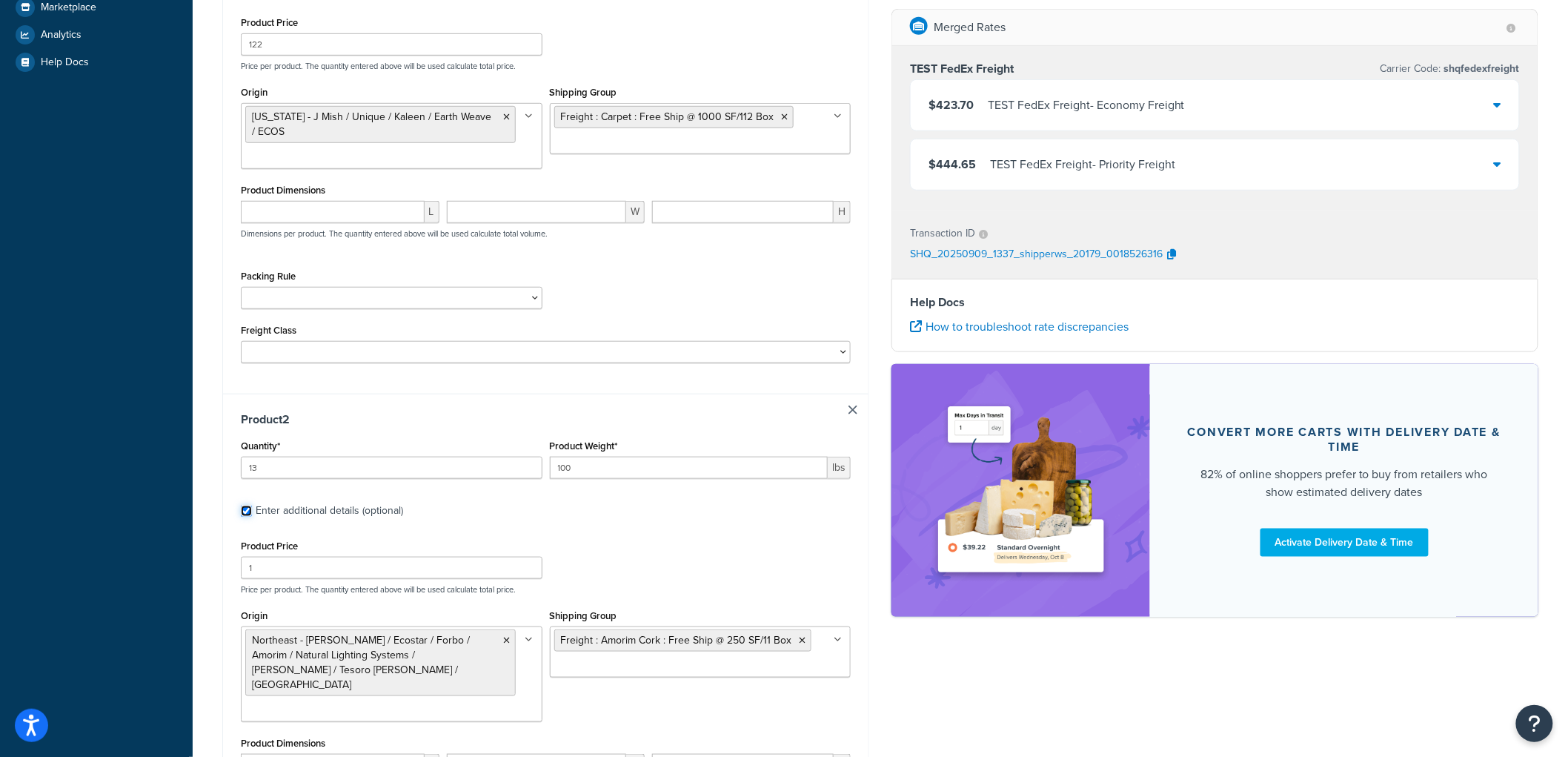
scroll to position [441, 0]
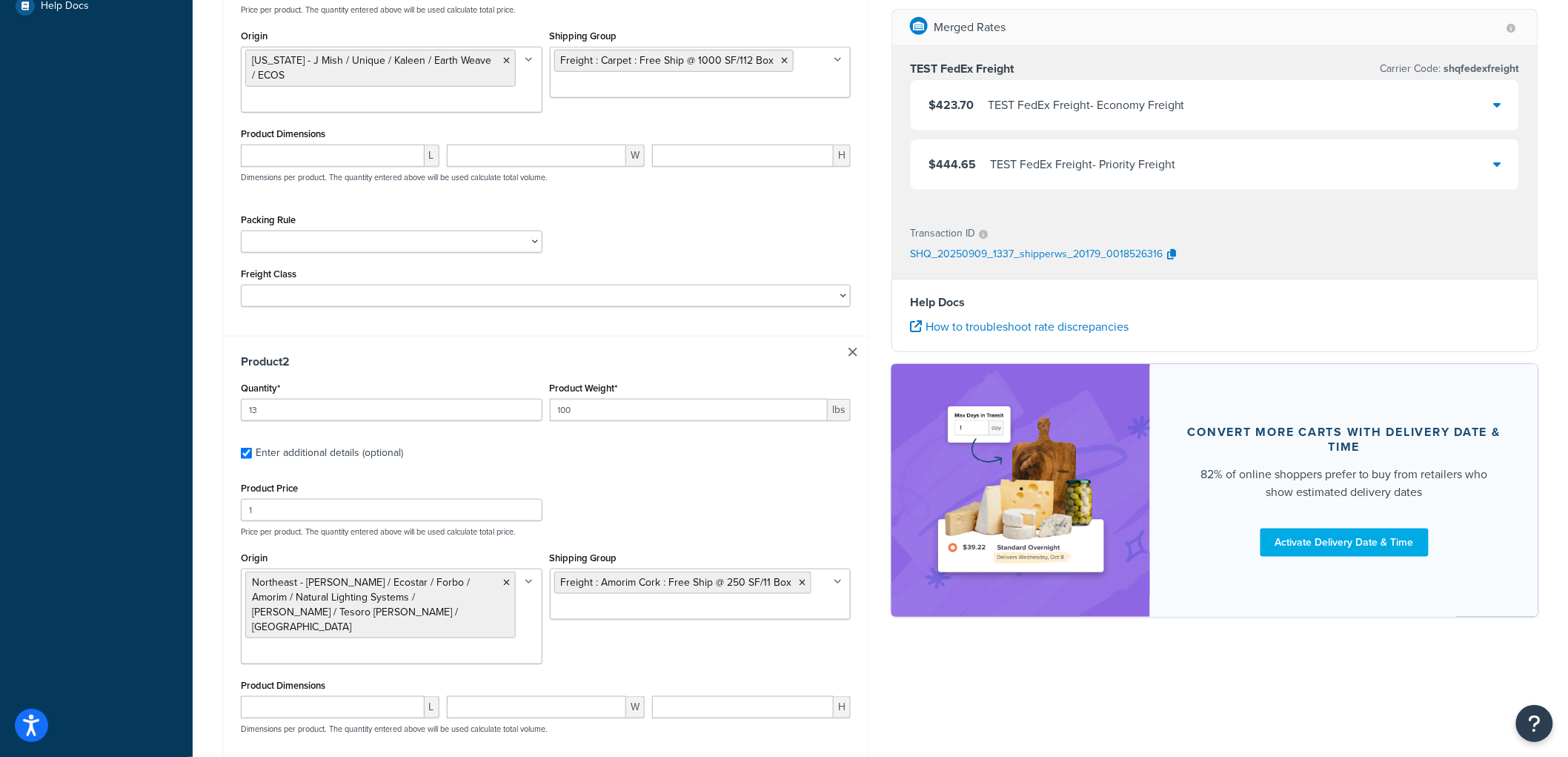
click at [699, 609] on ul "Freight : Amorim Cork : Free Ship @ 250 SF/11 Box" at bounding box center [701, 594] width 302 height 51
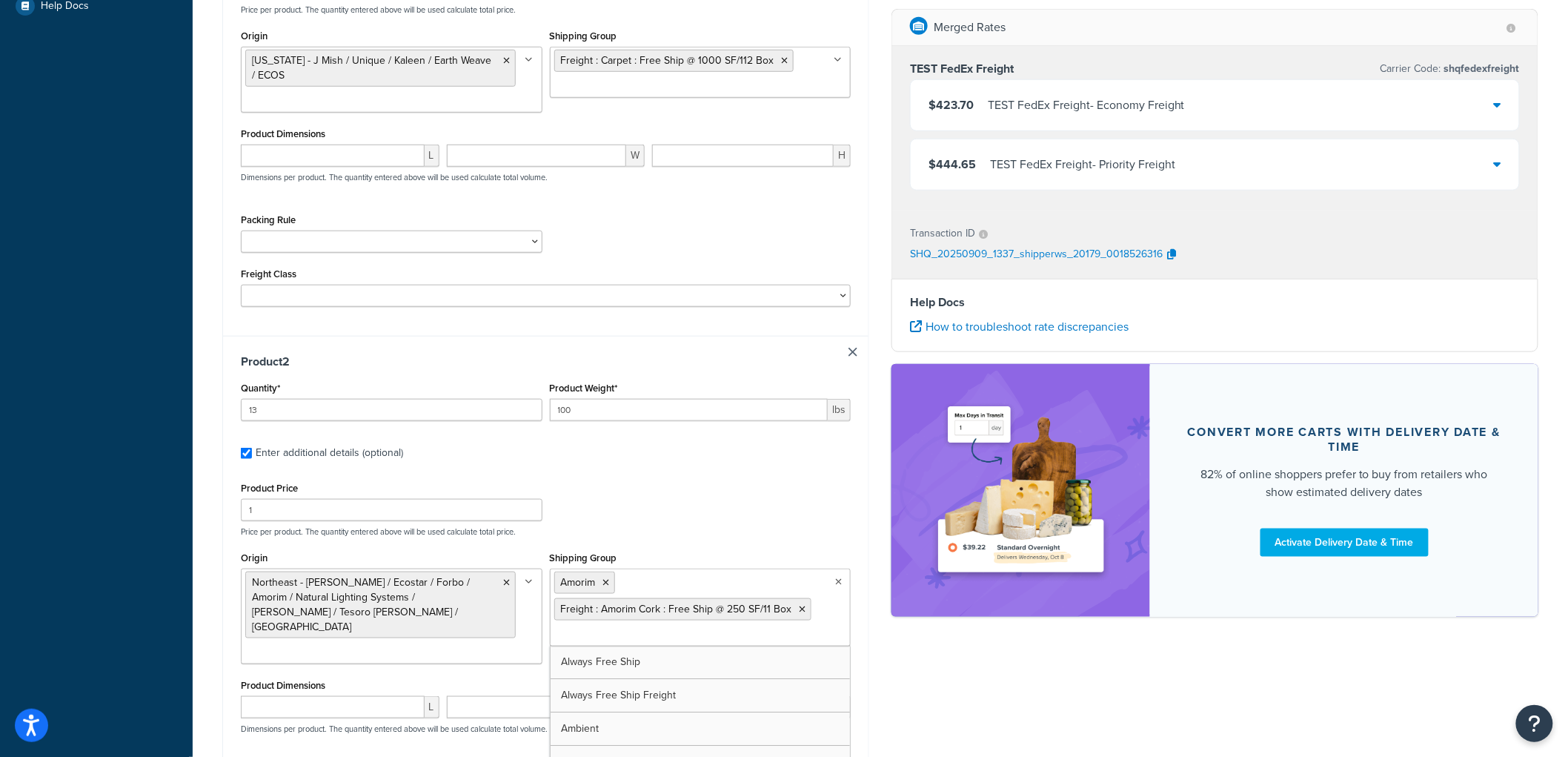
click at [916, 678] on div "Shipping destination : Edit Angora, Nebraska, 69331 , United States Cart : Prod…" at bounding box center [880, 297] width 1339 height 1290
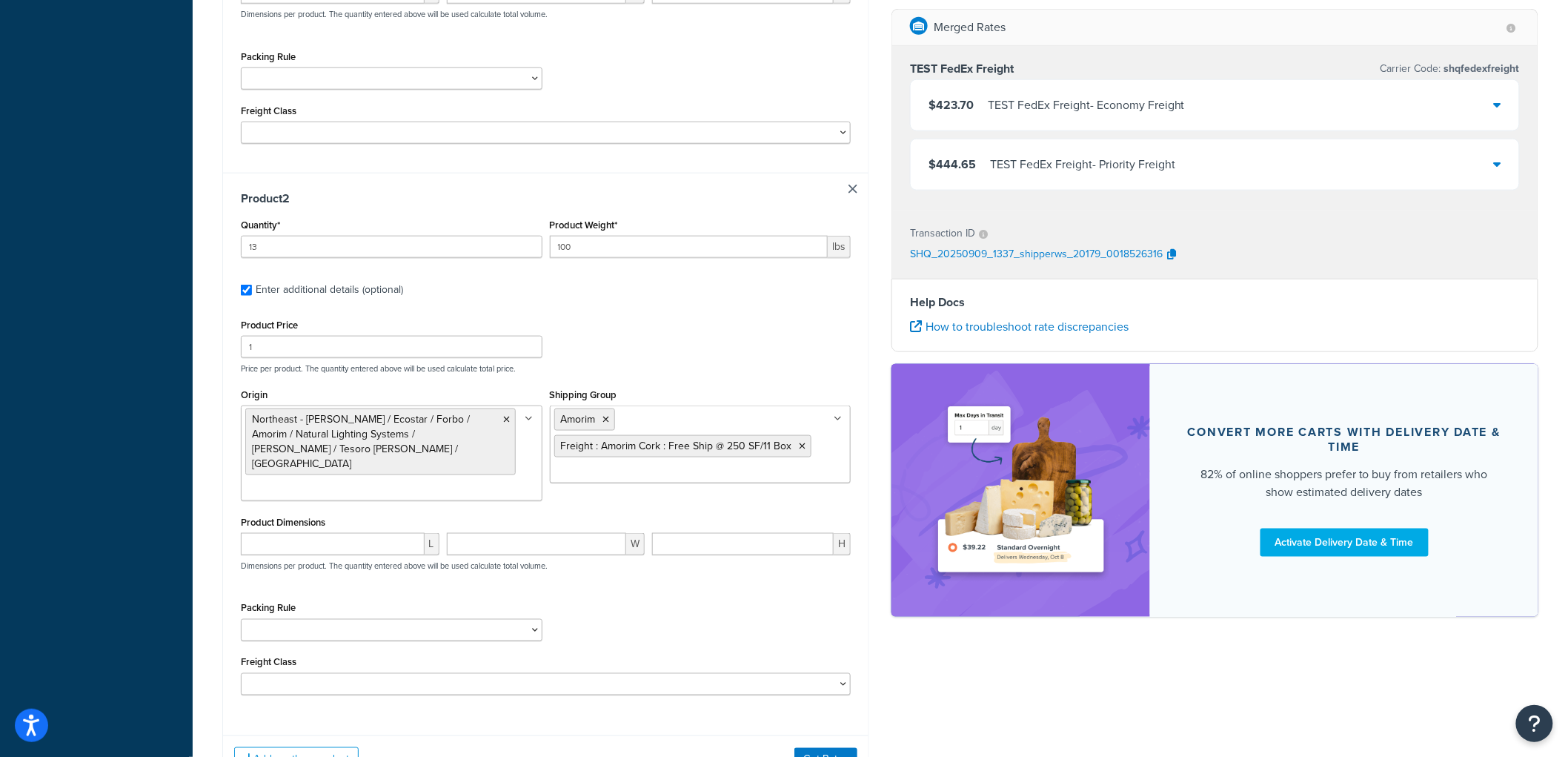
scroll to position [605, 0]
click at [818, 746] on button "Get Rates" at bounding box center [825, 758] width 63 height 24
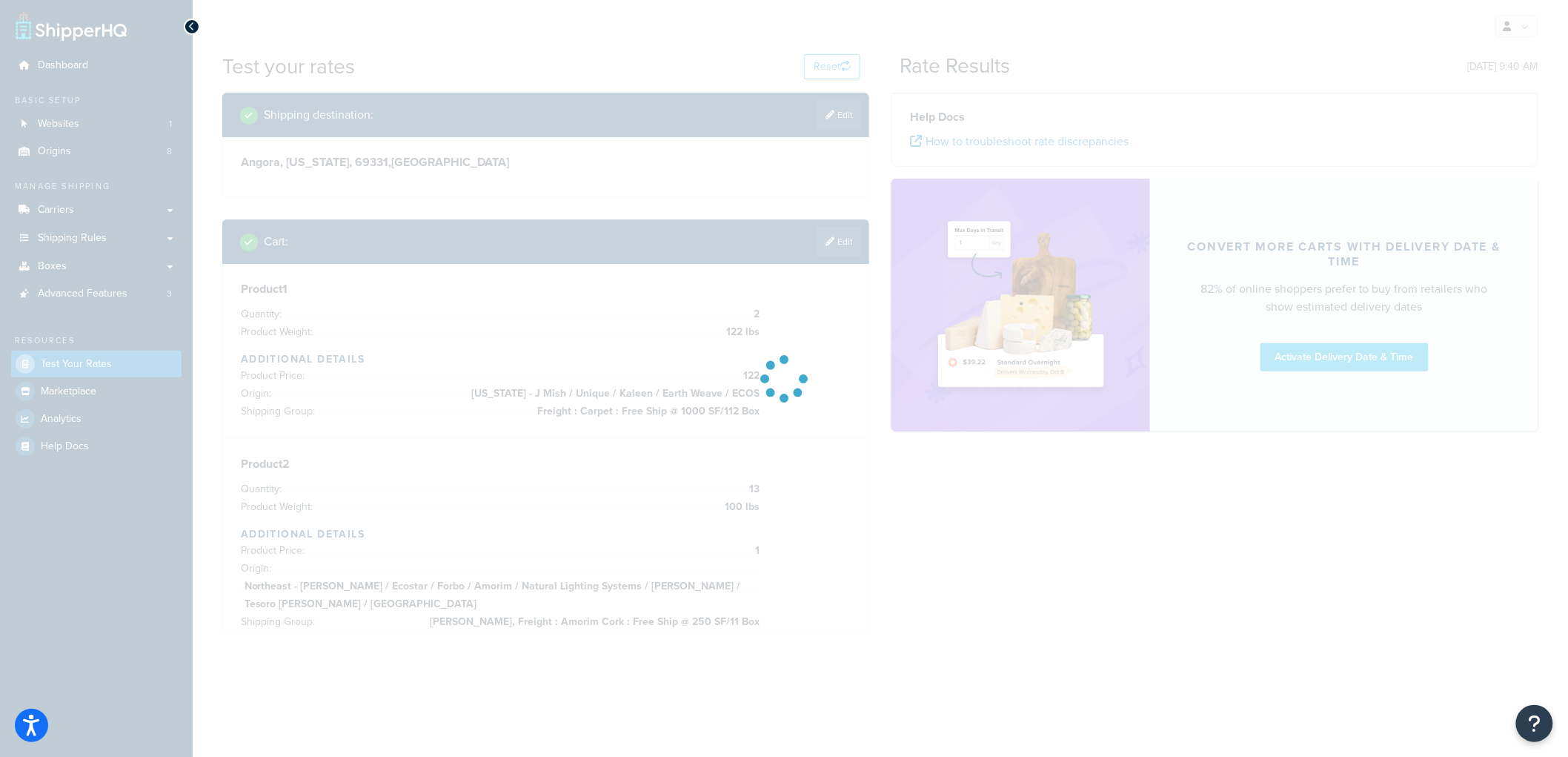
scroll to position [0, 0]
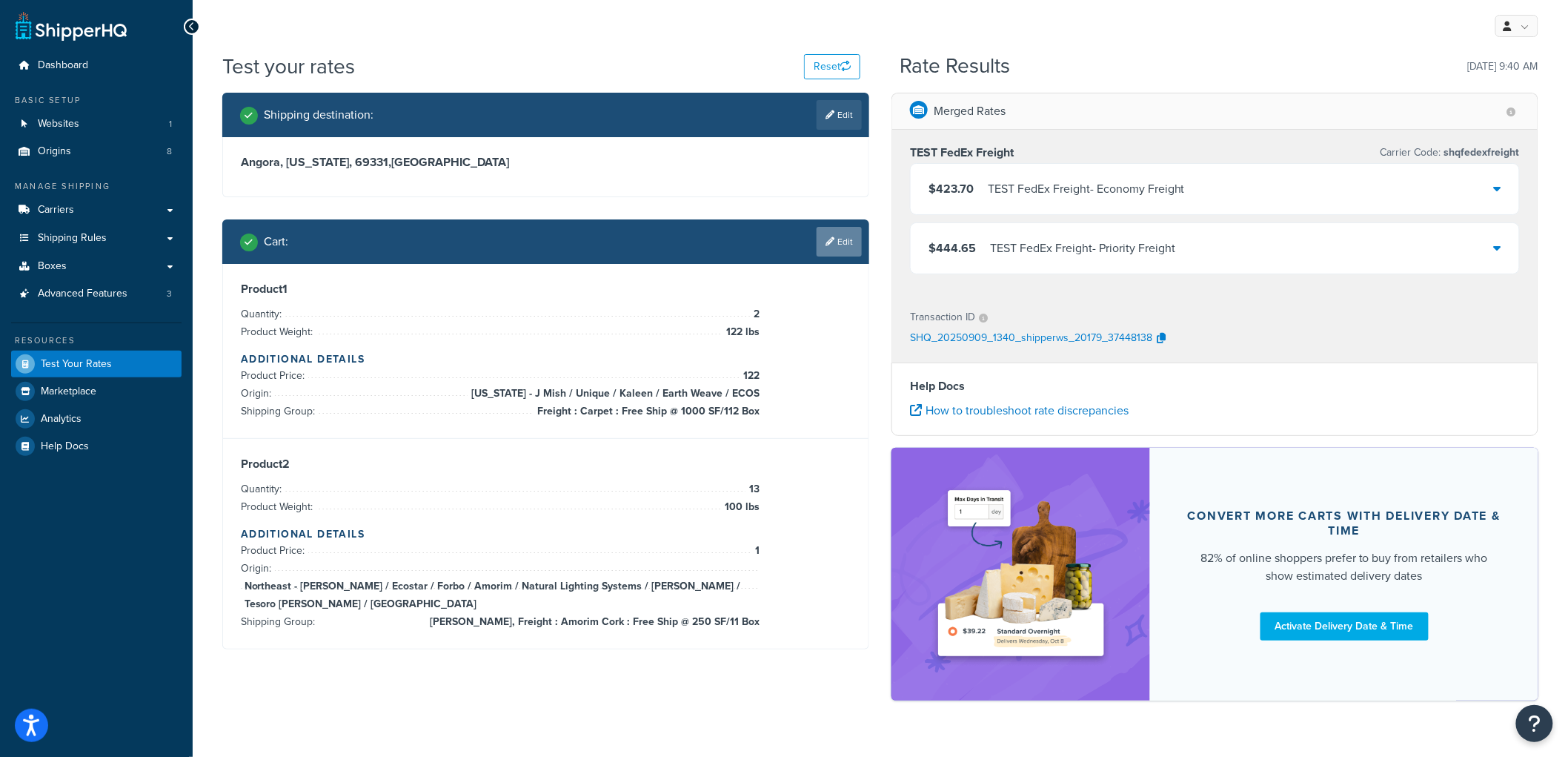
click at [842, 249] on link "Edit" at bounding box center [838, 241] width 45 height 30
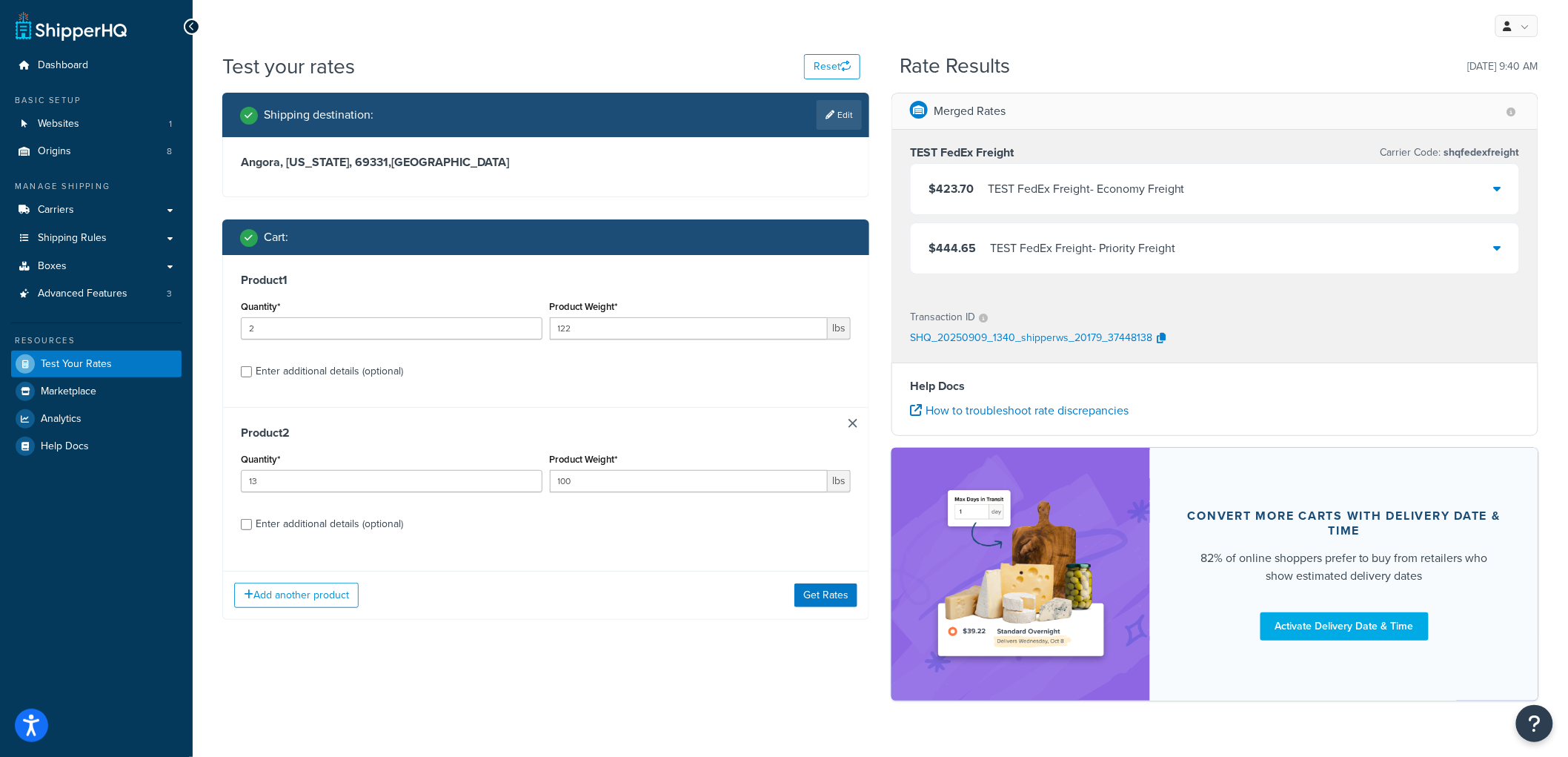
click at [350, 383] on div "Product 1 Quantity* 2 Product Weight* 122 lbs Enter additional details (optiona…" at bounding box center [545, 332] width 646 height 152
click at [354, 367] on div "Enter additional details (optional)" at bounding box center [329, 371] width 147 height 21
click at [252, 367] on input "Enter additional details (optional)" at bounding box center [247, 372] width 12 height 12
checkbox input "true"
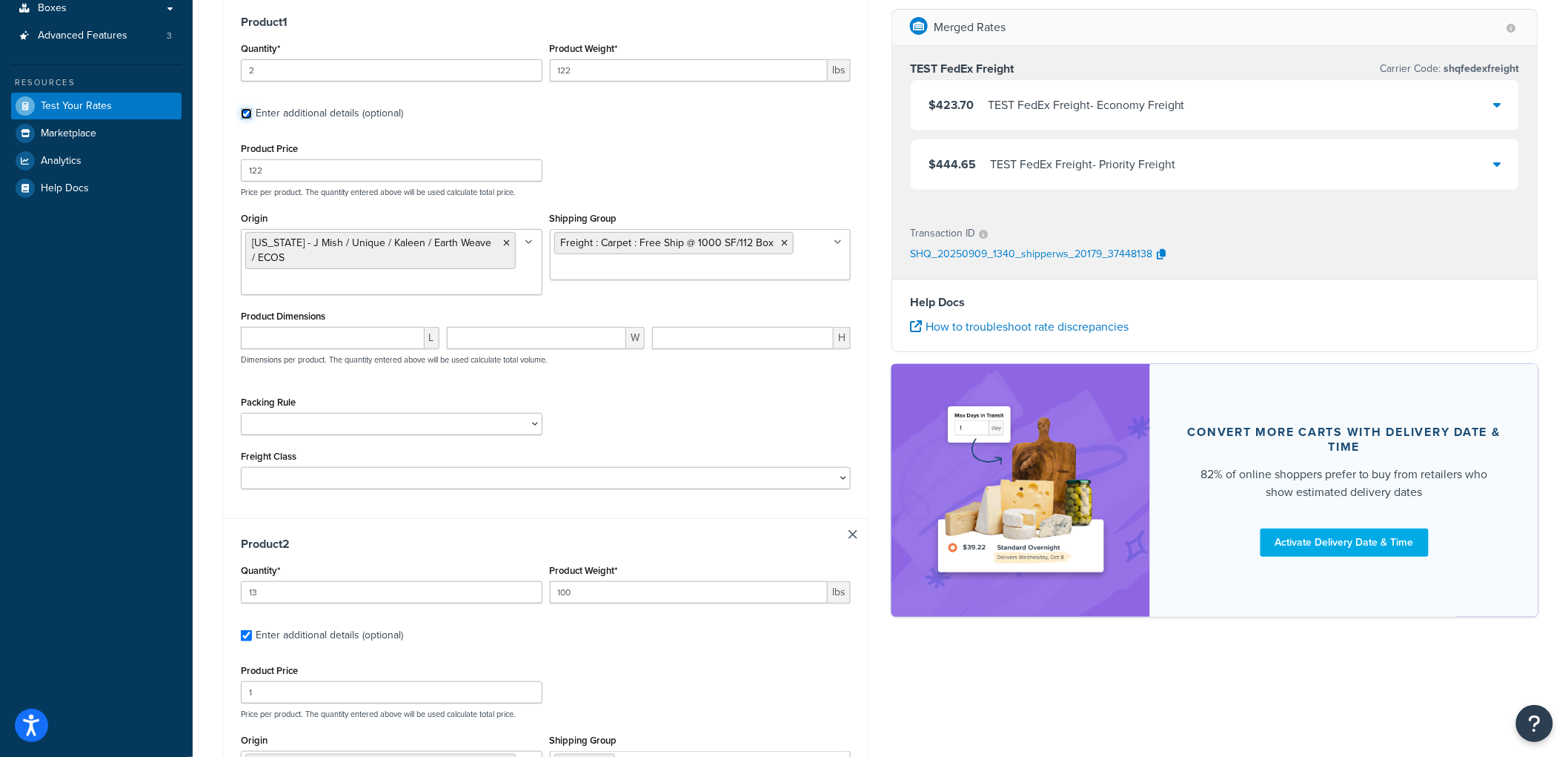
scroll to position [136, 0]
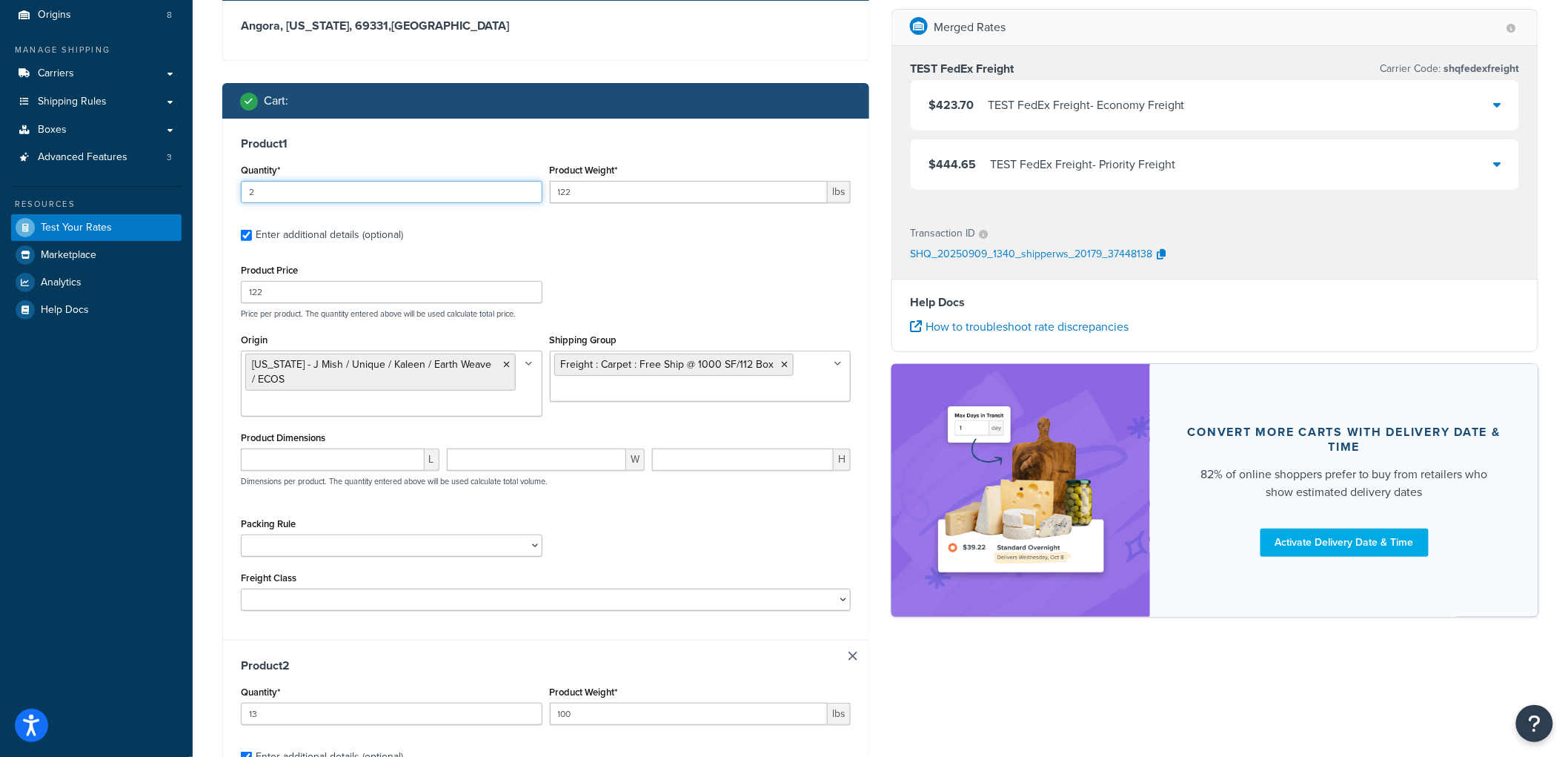
drag, startPoint x: 284, startPoint y: 194, endPoint x: 257, endPoint y: 193, distance: 27.0
click at [257, 193] on input "2" at bounding box center [391, 192] width 302 height 22
click at [575, 185] on input "122" at bounding box center [689, 192] width 279 height 22
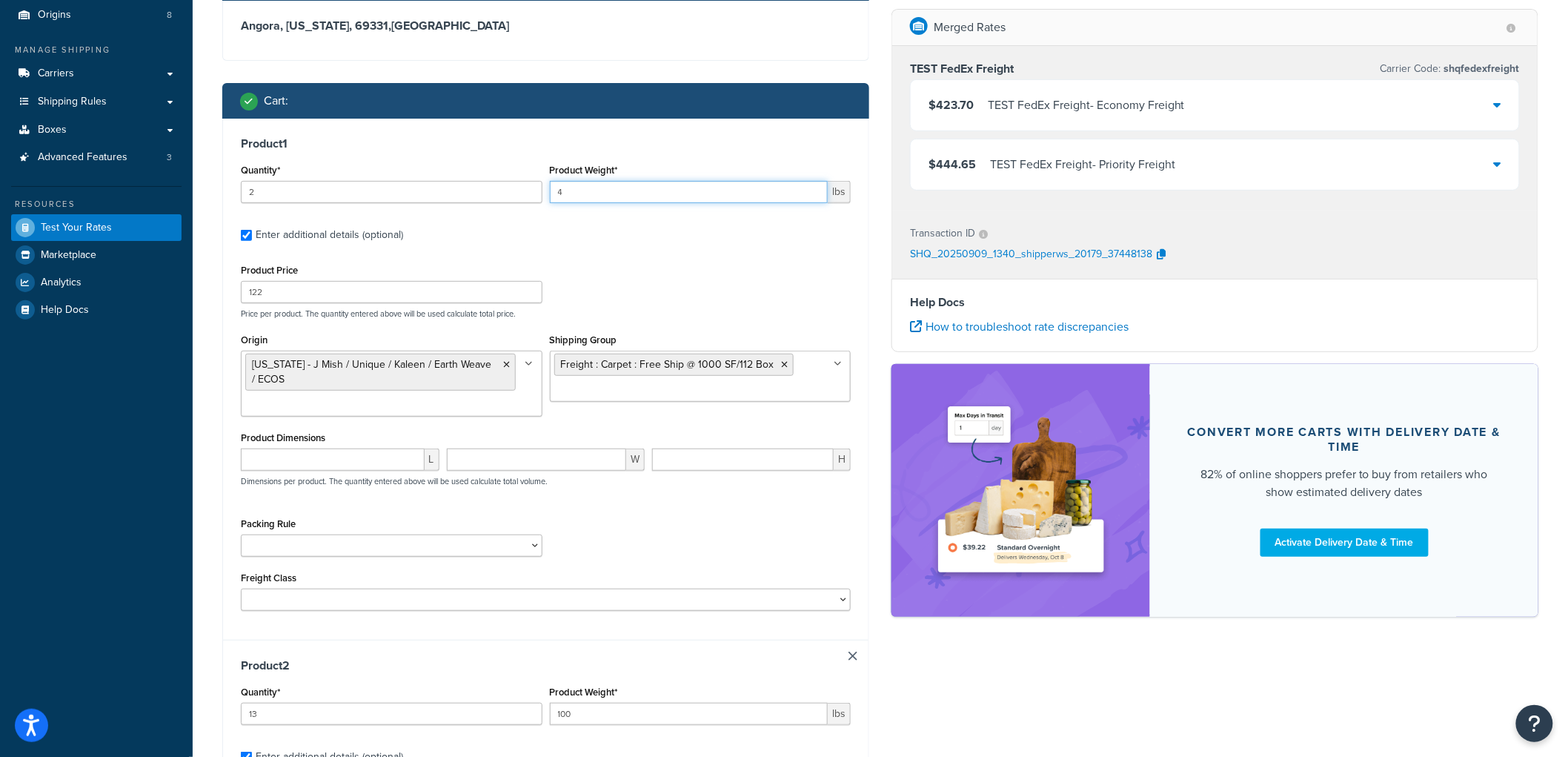
type input "4"
click at [321, 300] on input "122" at bounding box center [391, 291] width 302 height 22
click at [320, 294] on input "122" at bounding box center [391, 291] width 302 height 22
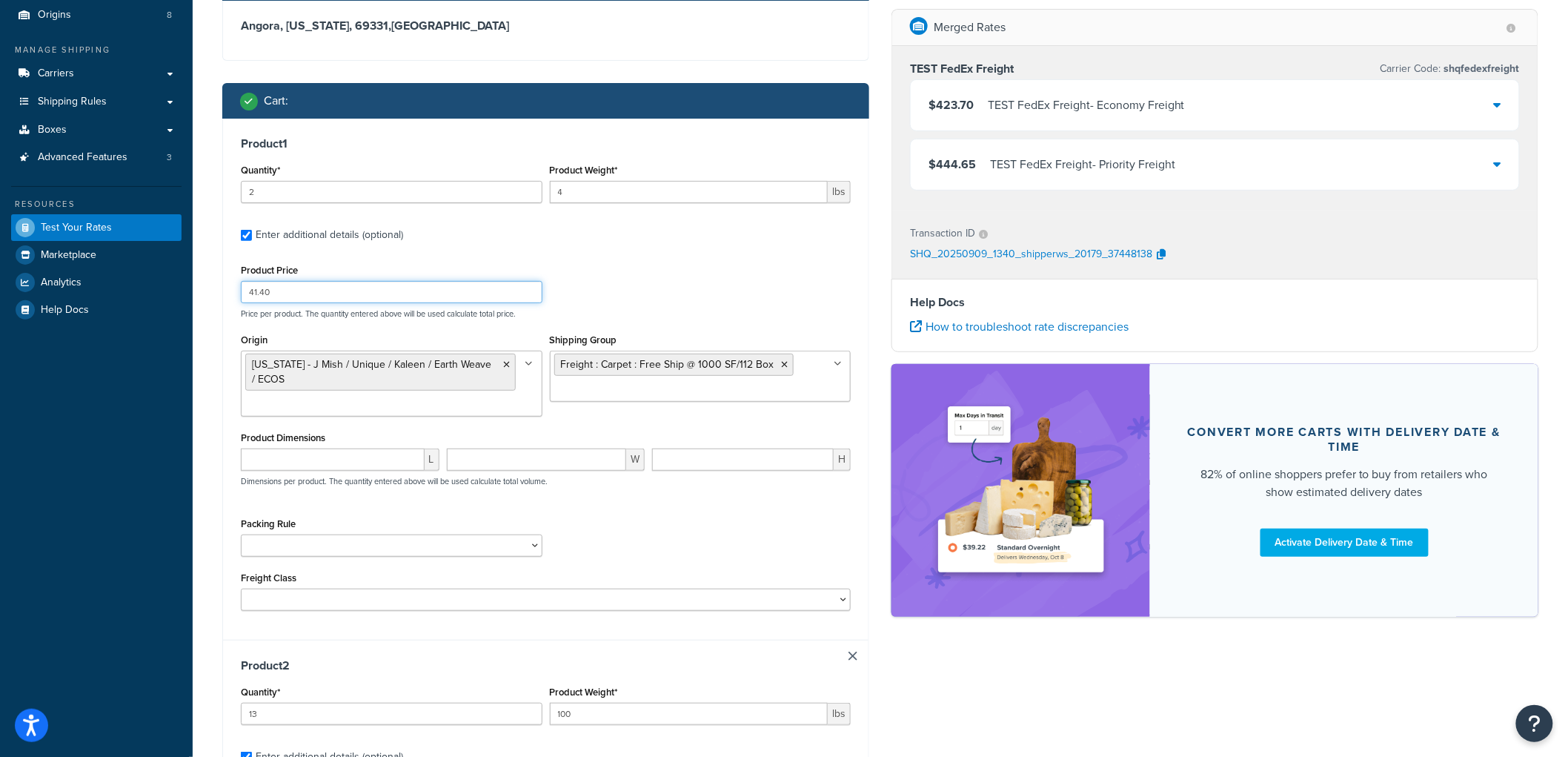
type input "41.40"
click at [213, 301] on div "Shipping destination : Edit Angora, Nebraska, 69331 , United States Cart : Prod…" at bounding box center [545, 615] width 669 height 1317
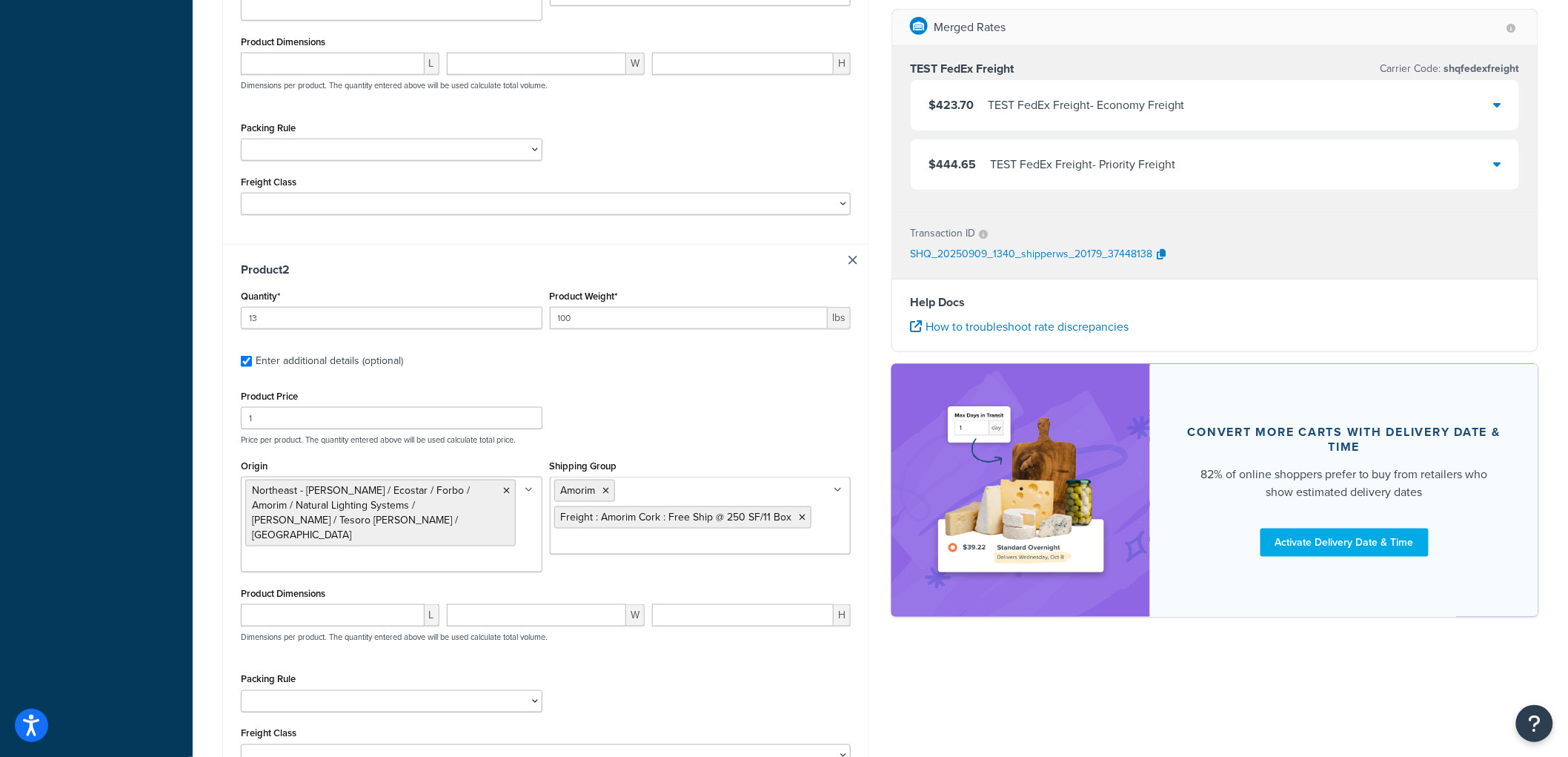
scroll to position [549, 0]
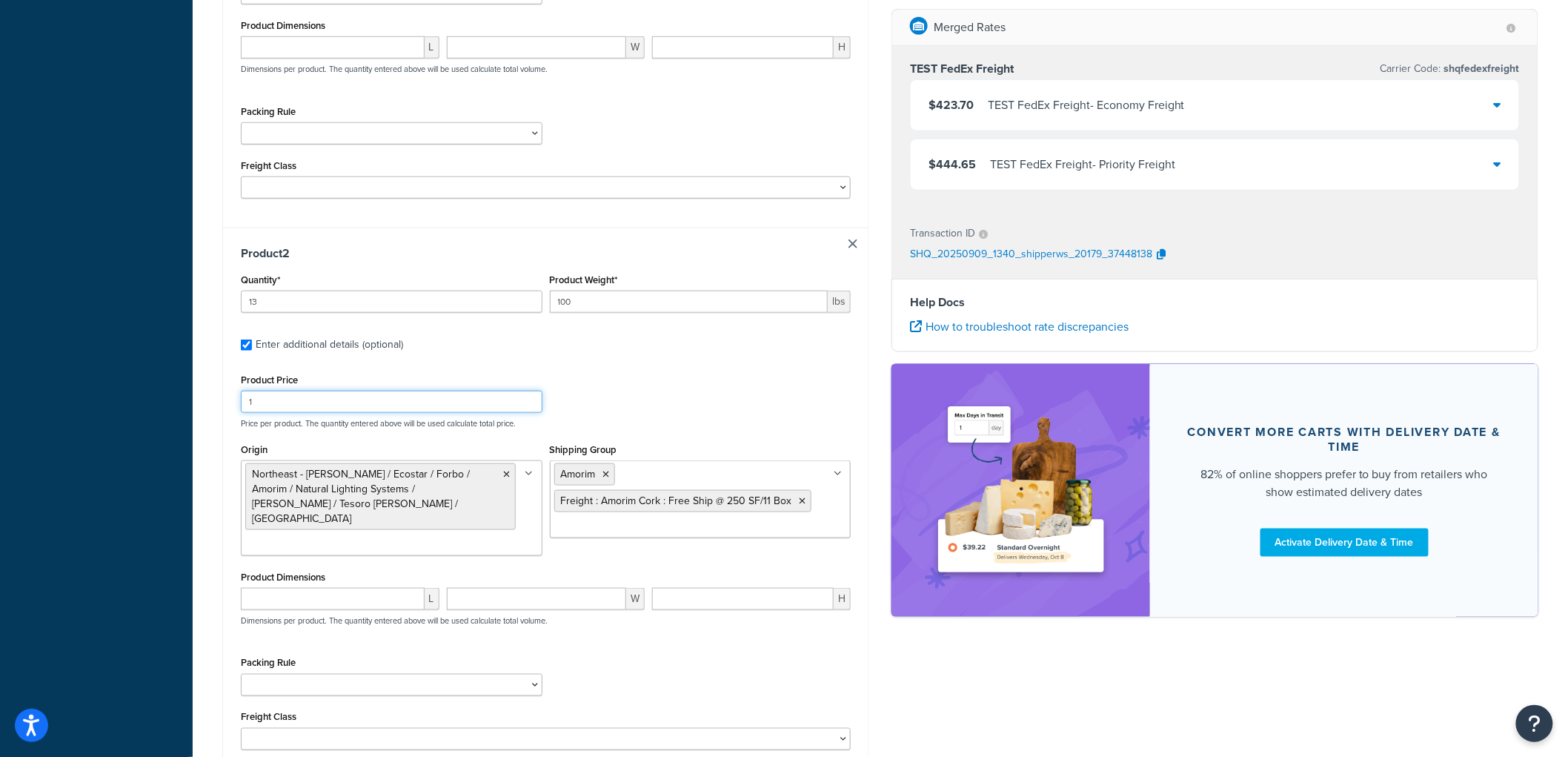
drag, startPoint x: 306, startPoint y: 400, endPoint x: 269, endPoint y: 392, distance: 37.9
click at [269, 392] on div "Product Price 1" at bounding box center [391, 392] width 302 height 43
click at [575, 300] on input "100" at bounding box center [689, 301] width 279 height 22
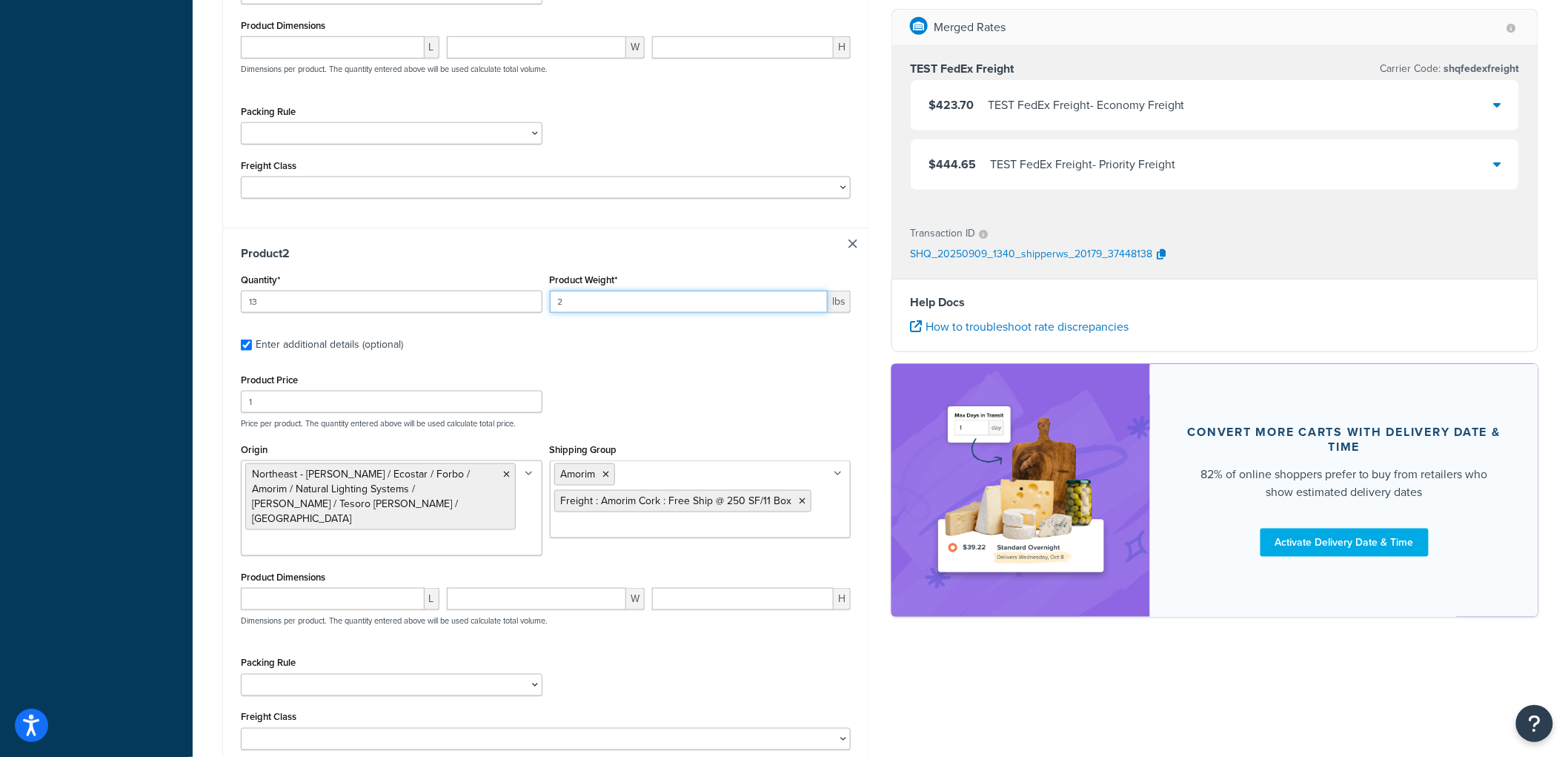
type input "2"
click at [403, 408] on input "1" at bounding box center [391, 401] width 302 height 22
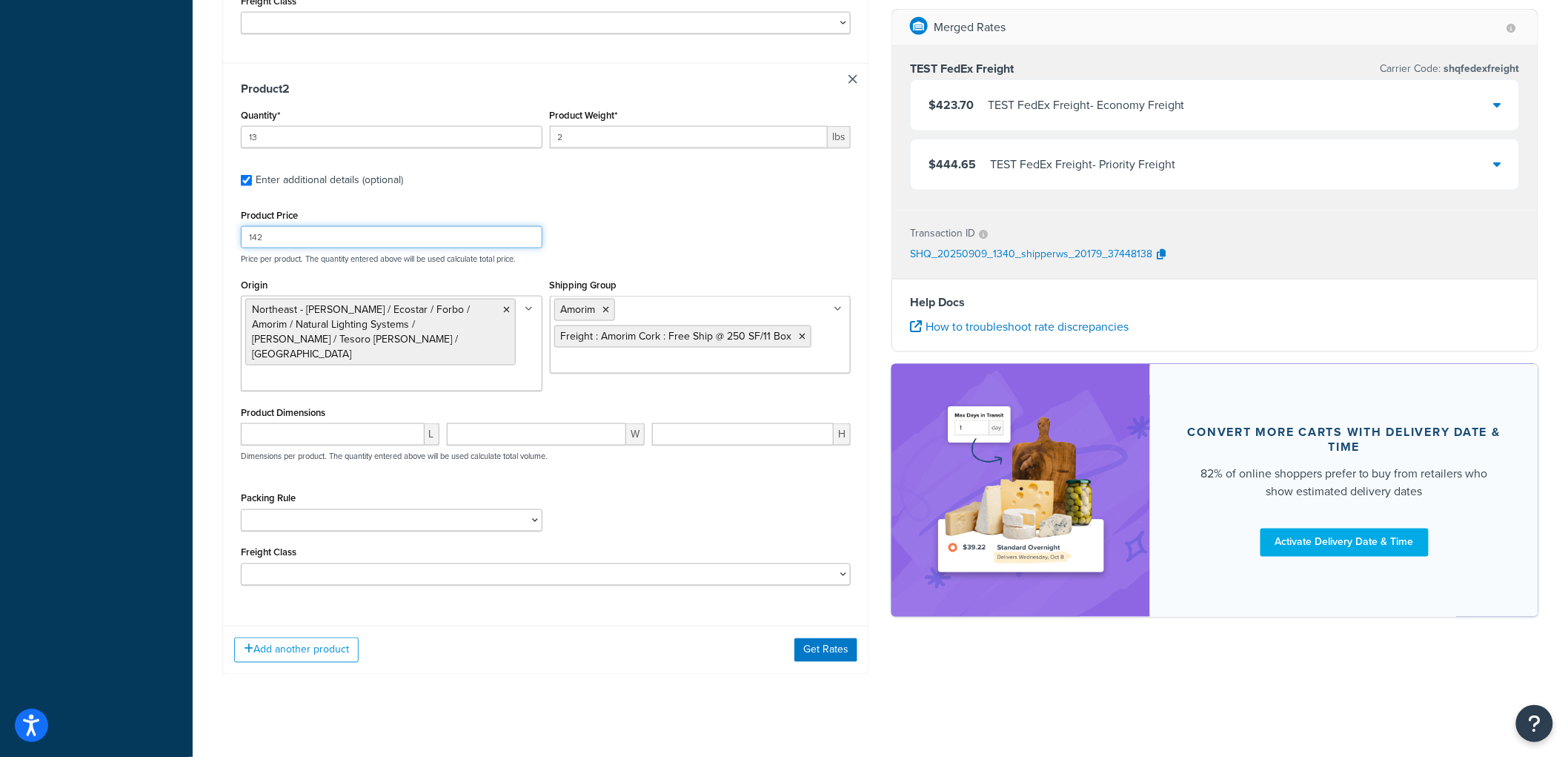
type input "142"
drag, startPoint x: 821, startPoint y: 649, endPoint x: 823, endPoint y: 640, distance: 9.2
click at [823, 643] on div "Add another product Get Rates" at bounding box center [545, 650] width 646 height 48
click at [823, 640] on button "Get Rates" at bounding box center [825, 650] width 63 height 24
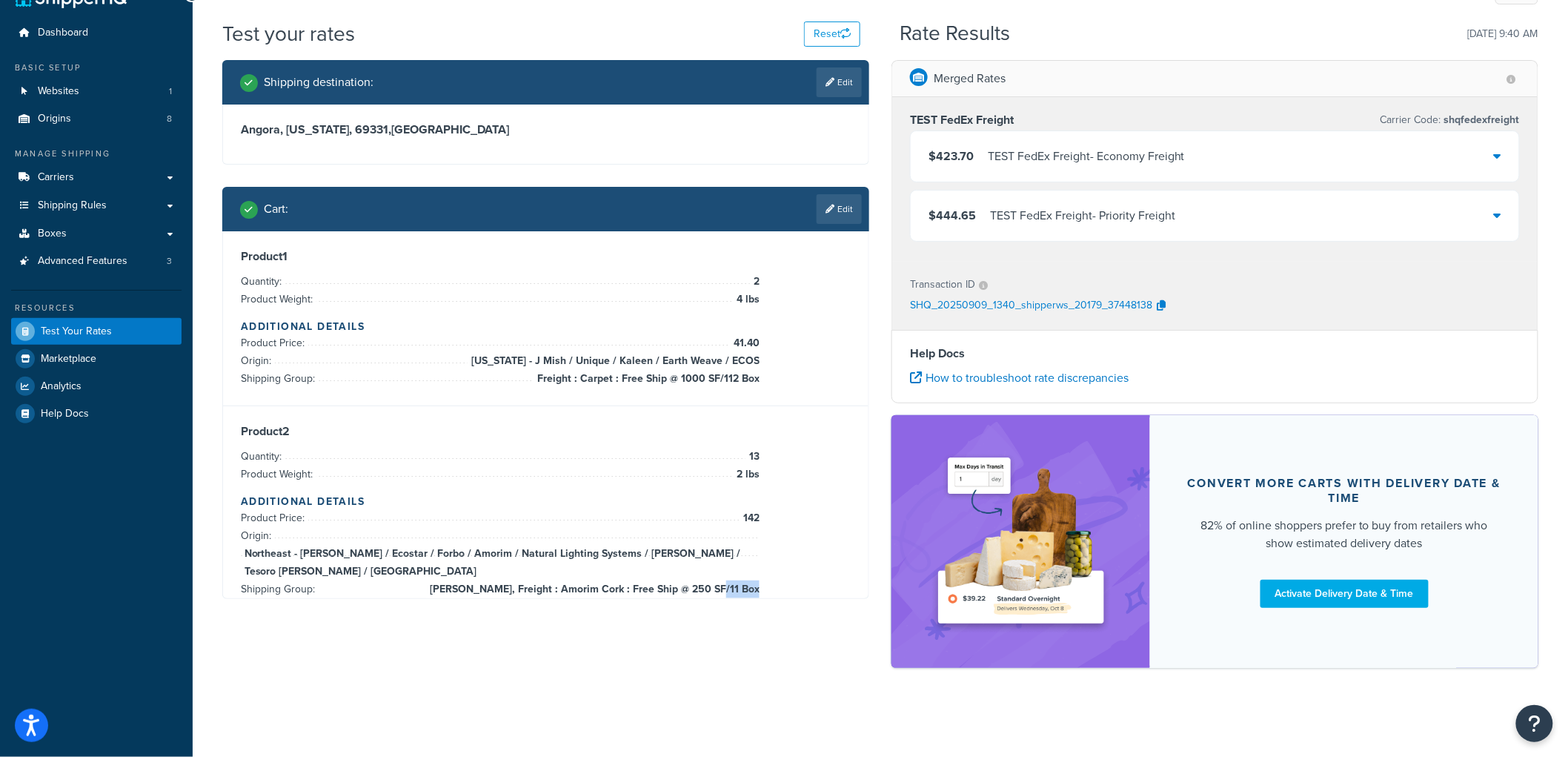
click at [824, 599] on div at bounding box center [545, 599] width 646 height 0
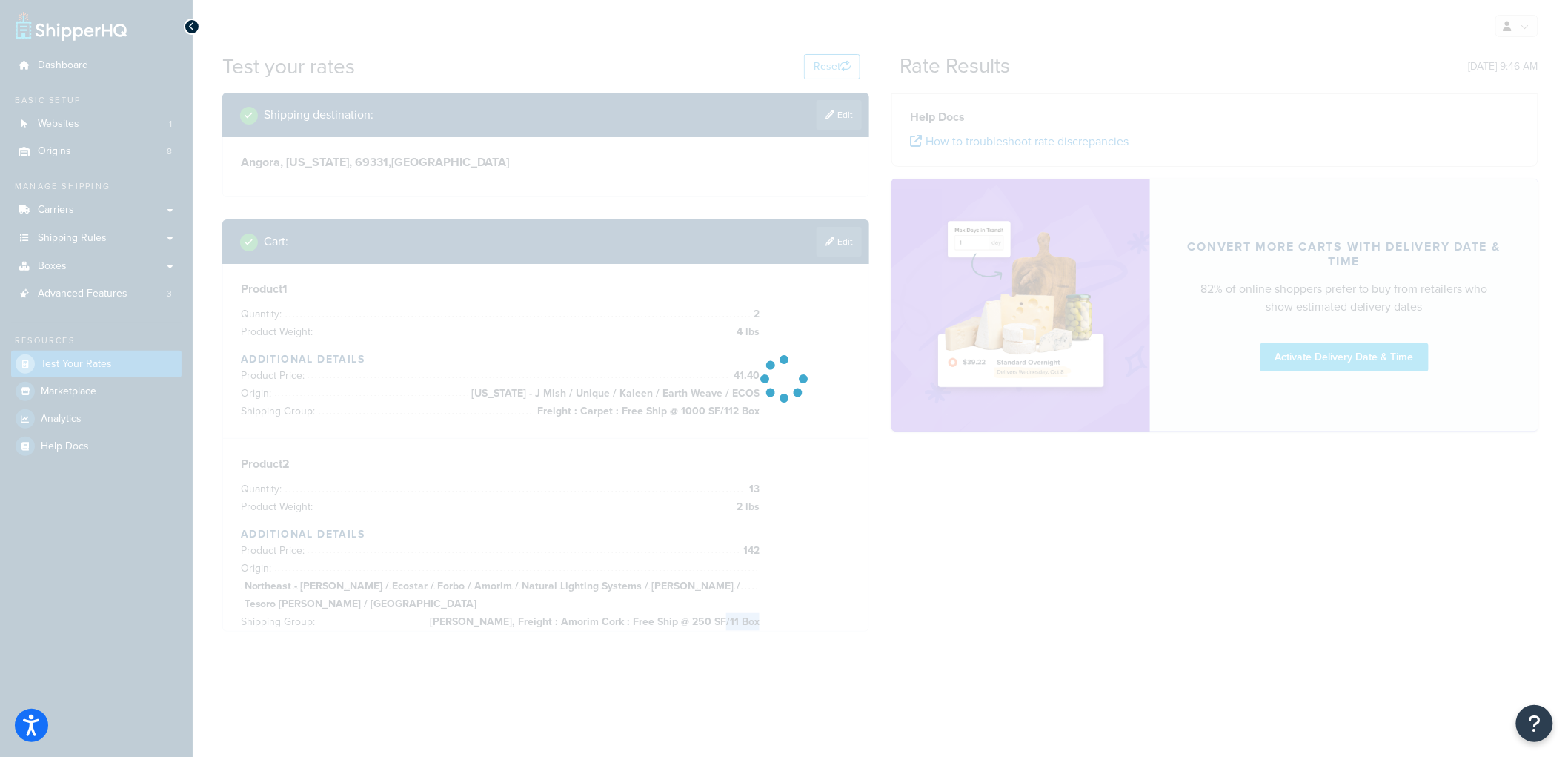
scroll to position [0, 0]
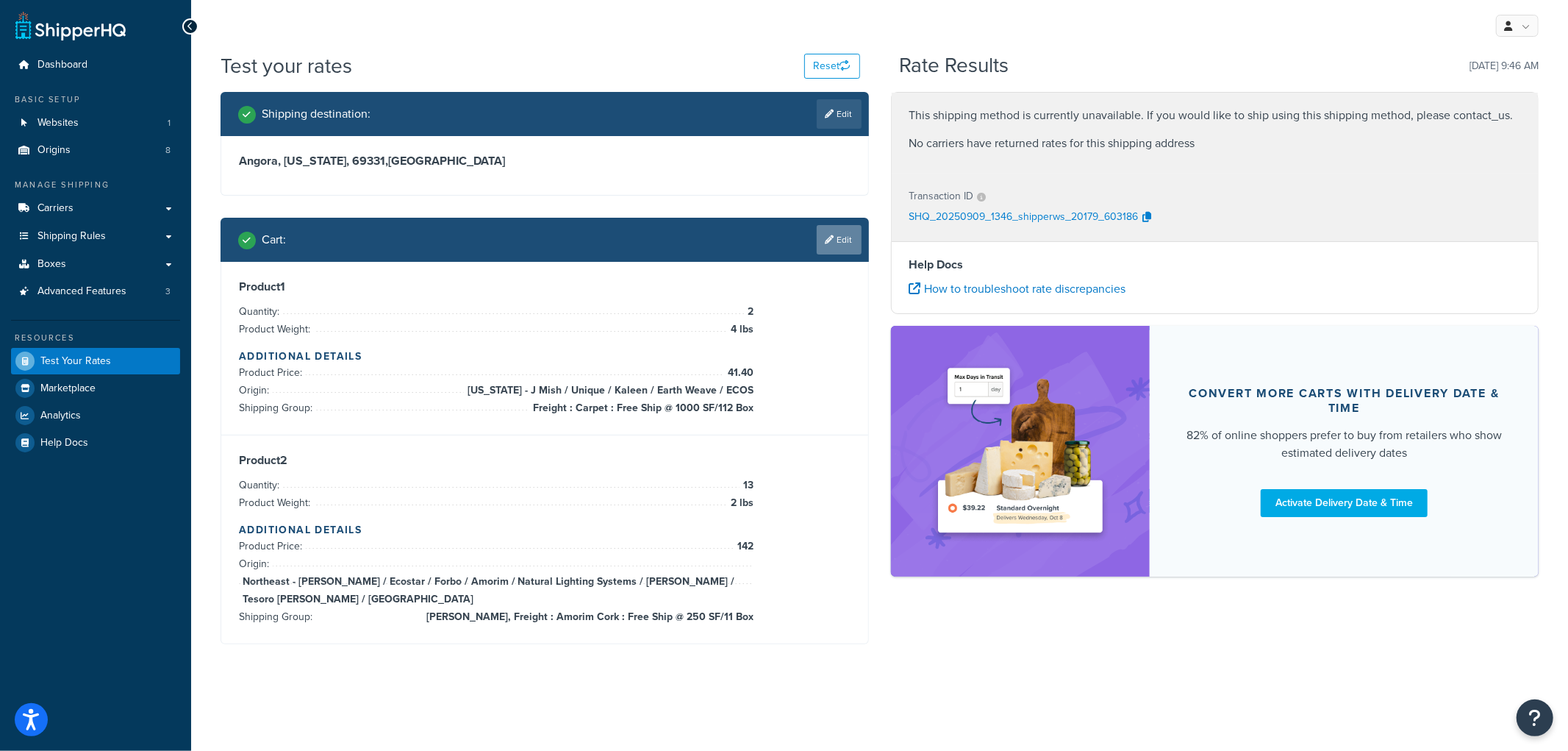
click at [826, 238] on icon at bounding box center [830, 239] width 9 height 9
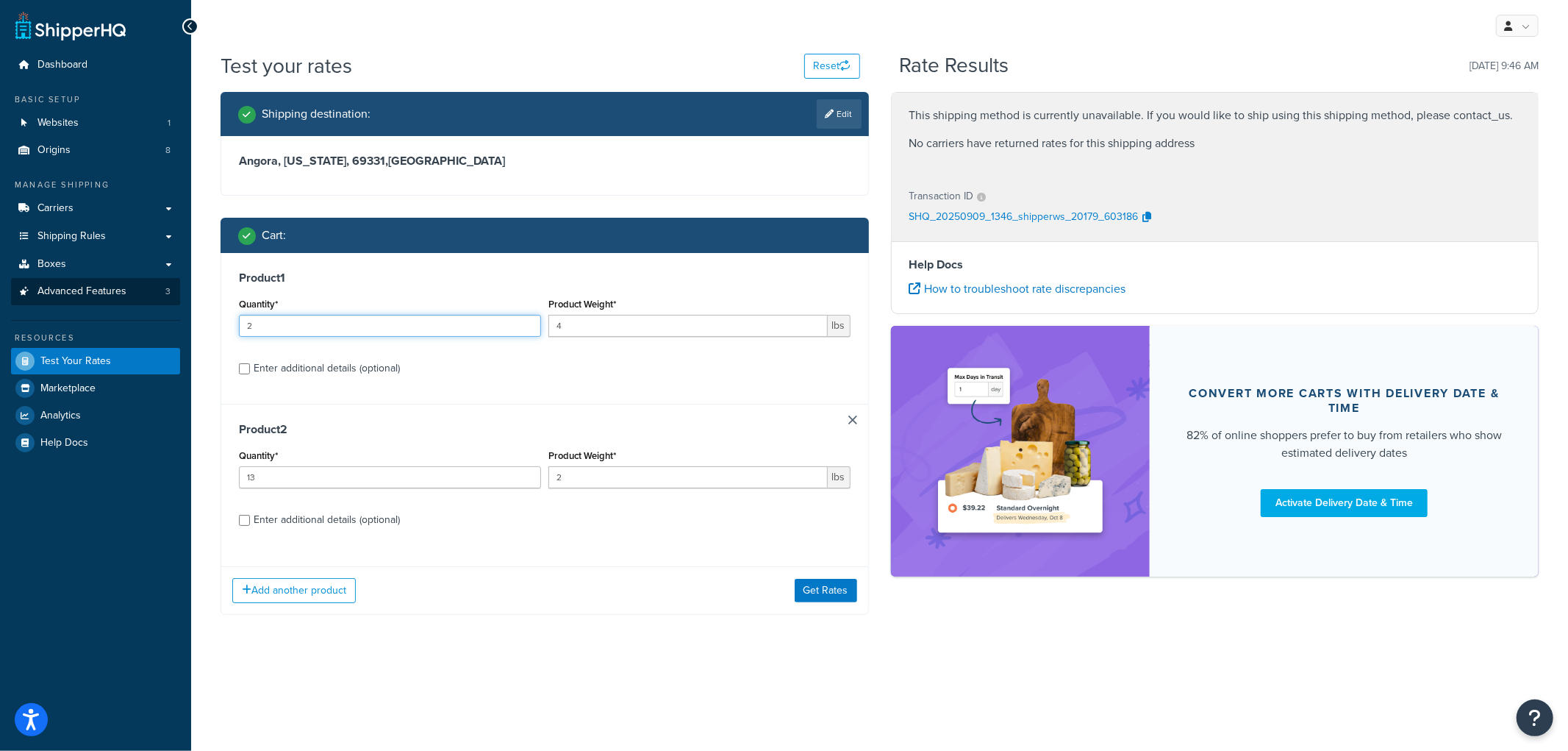
drag, startPoint x: 398, startPoint y: 326, endPoint x: 164, endPoint y: 292, distance: 236.5
click at [164, 292] on div "Dashboard Basic Setup Websites 1 Origins 8 Manage Shipping Carriers Carriers Al…" at bounding box center [784, 375] width 1568 height 751
type input "5"
click at [439, 246] on div "Cart :" at bounding box center [545, 235] width 648 height 35
click at [849, 598] on button "Get Rates" at bounding box center [825, 590] width 62 height 24
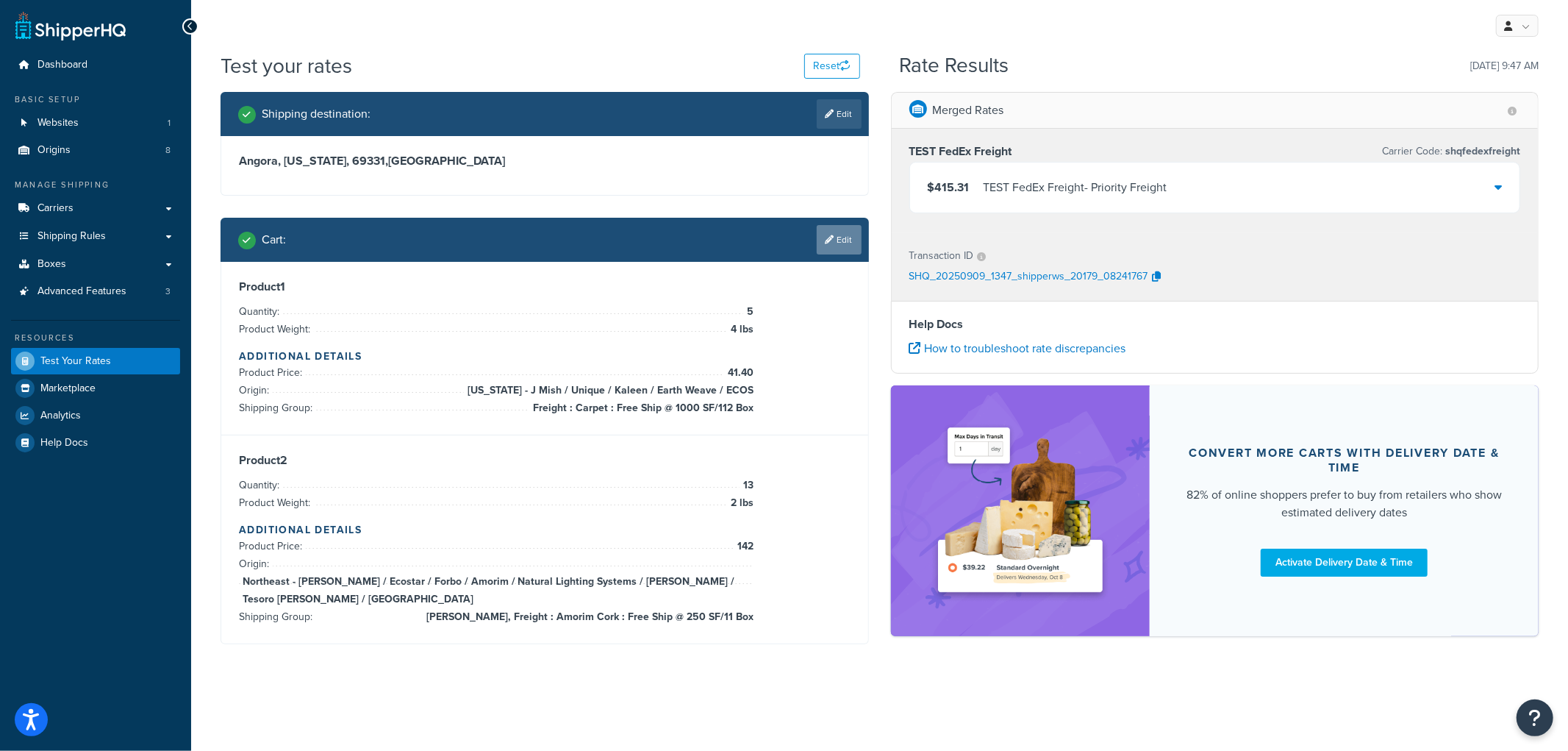
click at [841, 246] on link "Edit" at bounding box center [838, 239] width 45 height 30
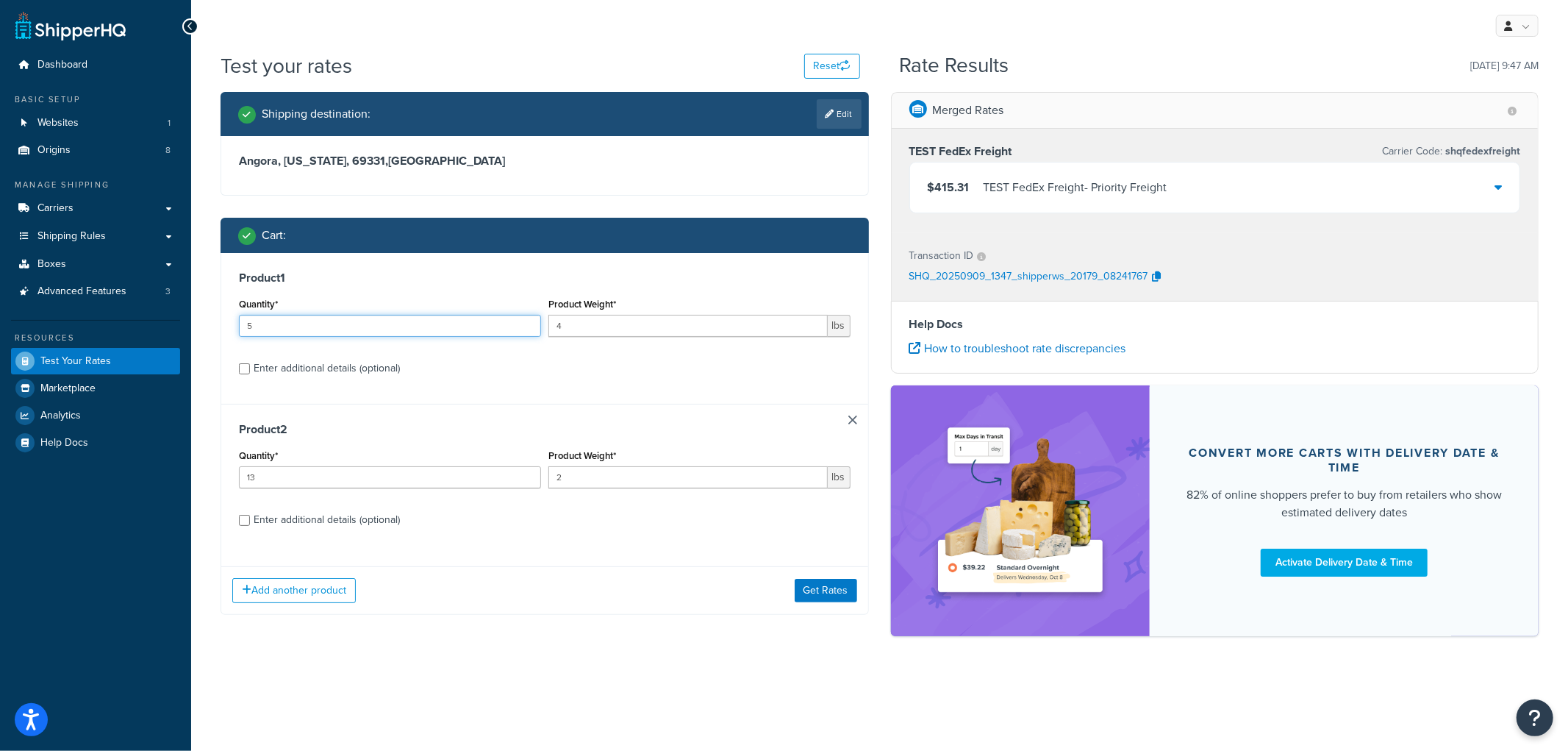
drag, startPoint x: 364, startPoint y: 332, endPoint x: 196, endPoint y: 309, distance: 169.6
click at [196, 309] on div "Test your rates Reset Rate Results 09/09/2025, 9:47 AM Shipping destination : E…" at bounding box center [880, 369] width 1377 height 636
type input "4"
click at [813, 588] on button "Get Rates" at bounding box center [825, 590] width 62 height 24
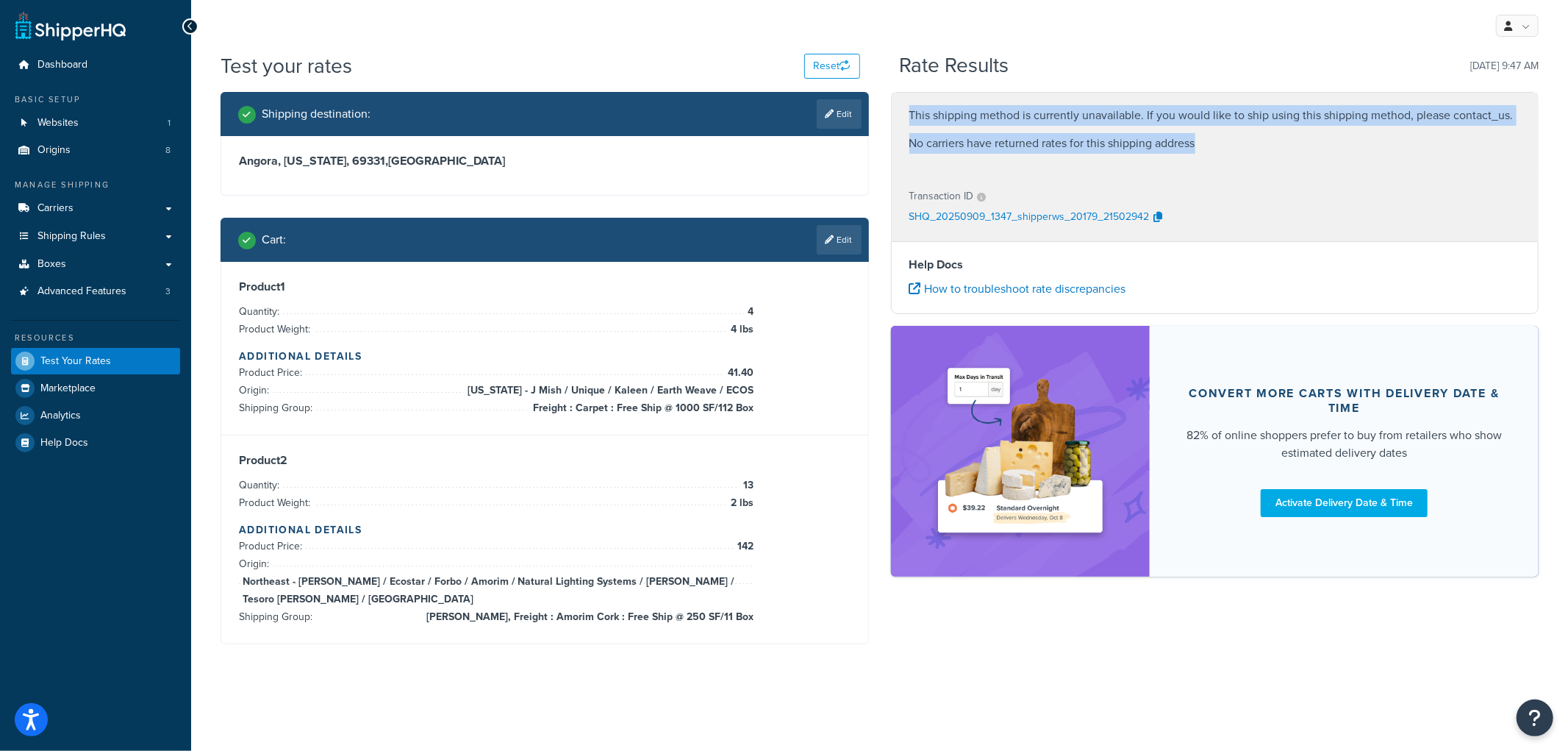
drag, startPoint x: 1209, startPoint y: 144, endPoint x: 909, endPoint y: 114, distance: 301.5
click at [909, 114] on div "This shipping method is currently unavailable. If you would like to ship using …" at bounding box center [1215, 133] width 647 height 81
click at [909, 114] on p "This shipping method is currently unavailable. If you would like to ship using …" at bounding box center [1215, 116] width 612 height 21
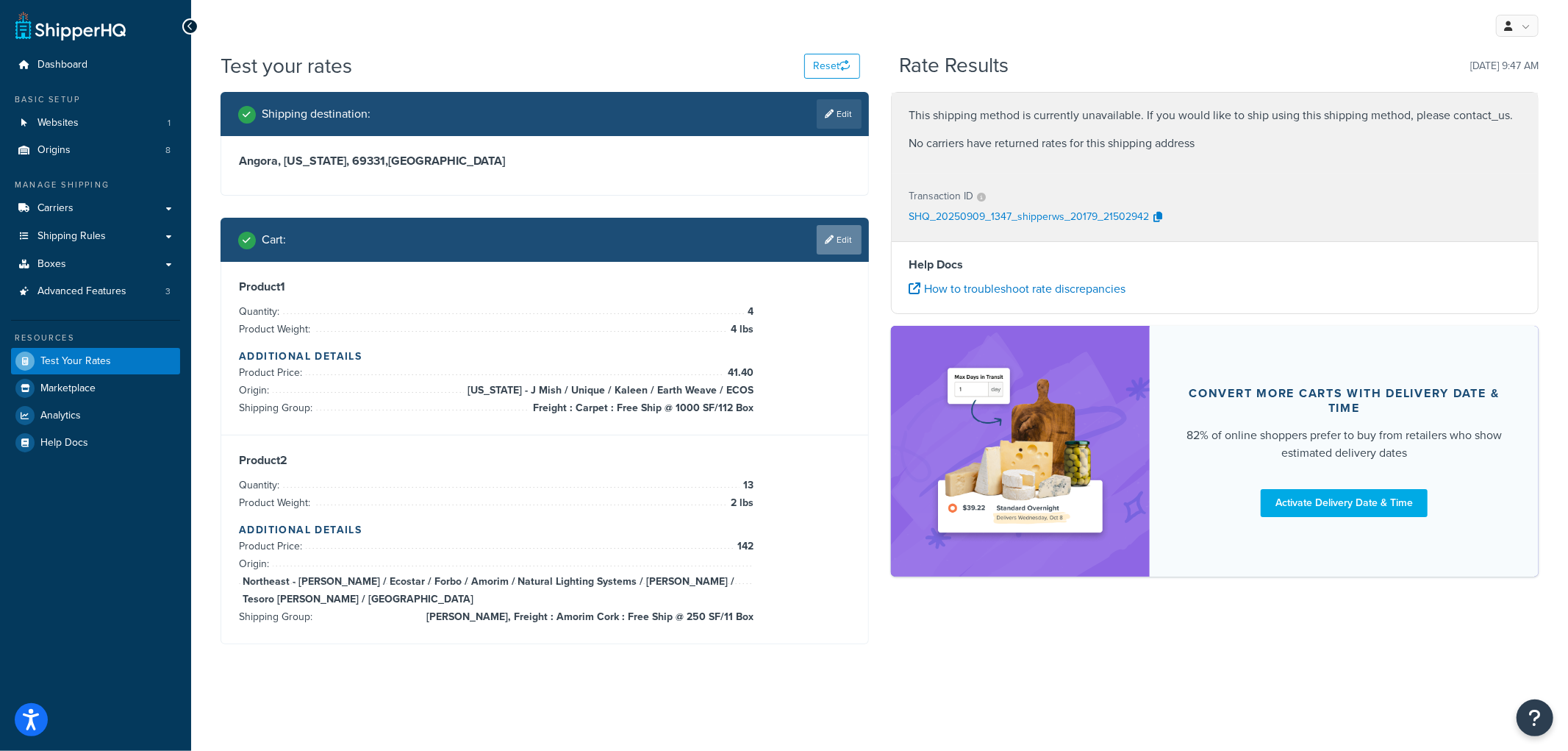
click at [841, 241] on link "Edit" at bounding box center [838, 239] width 45 height 30
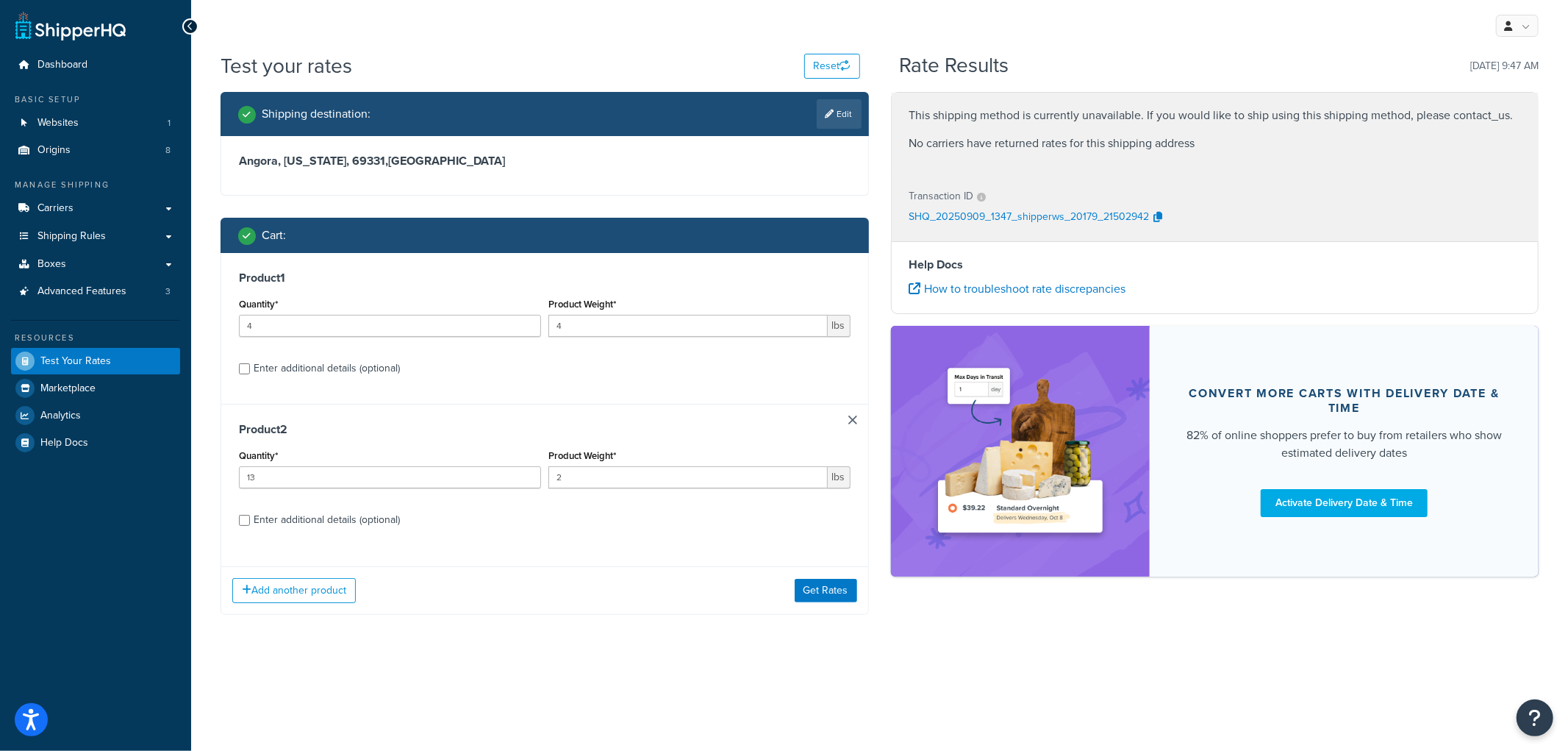
click at [299, 372] on div "Enter additional details (optional)" at bounding box center [326, 368] width 146 height 21
click at [250, 372] on input "Enter additional details (optional)" at bounding box center [245, 369] width 11 height 11
checkbox input "true"
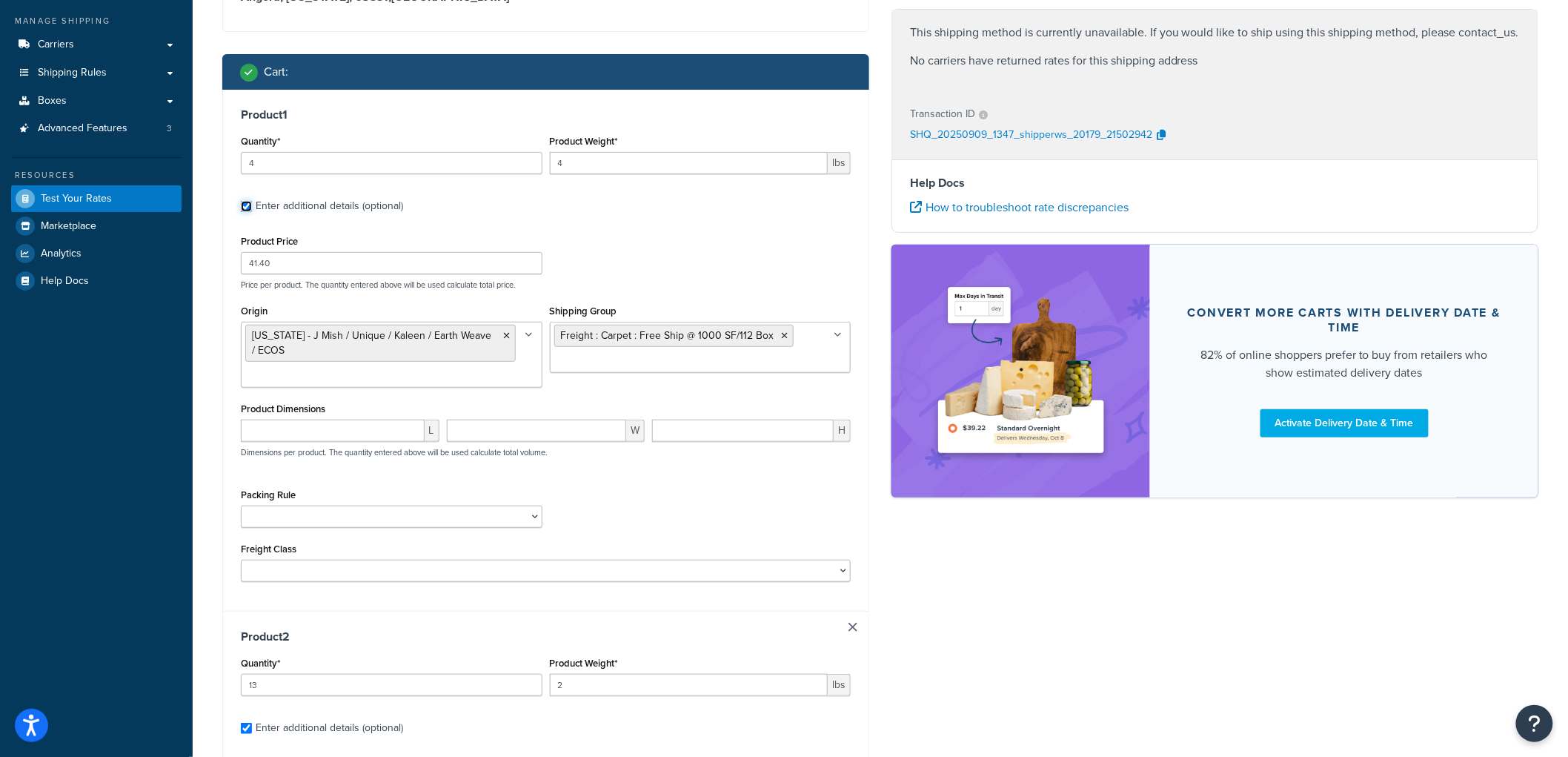
scroll to position [165, 0]
drag, startPoint x: 335, startPoint y: 165, endPoint x: 149, endPoint y: 140, distance: 187.7
click at [149, 140] on div "Dashboard Basic Setup Websites 1 Origins 8 Manage Shipping Carriers Carriers Al…" at bounding box center [784, 577] width 1568 height 1484
type input "10"
click at [613, 64] on div "Cart :" at bounding box center [550, 73] width 622 height 21
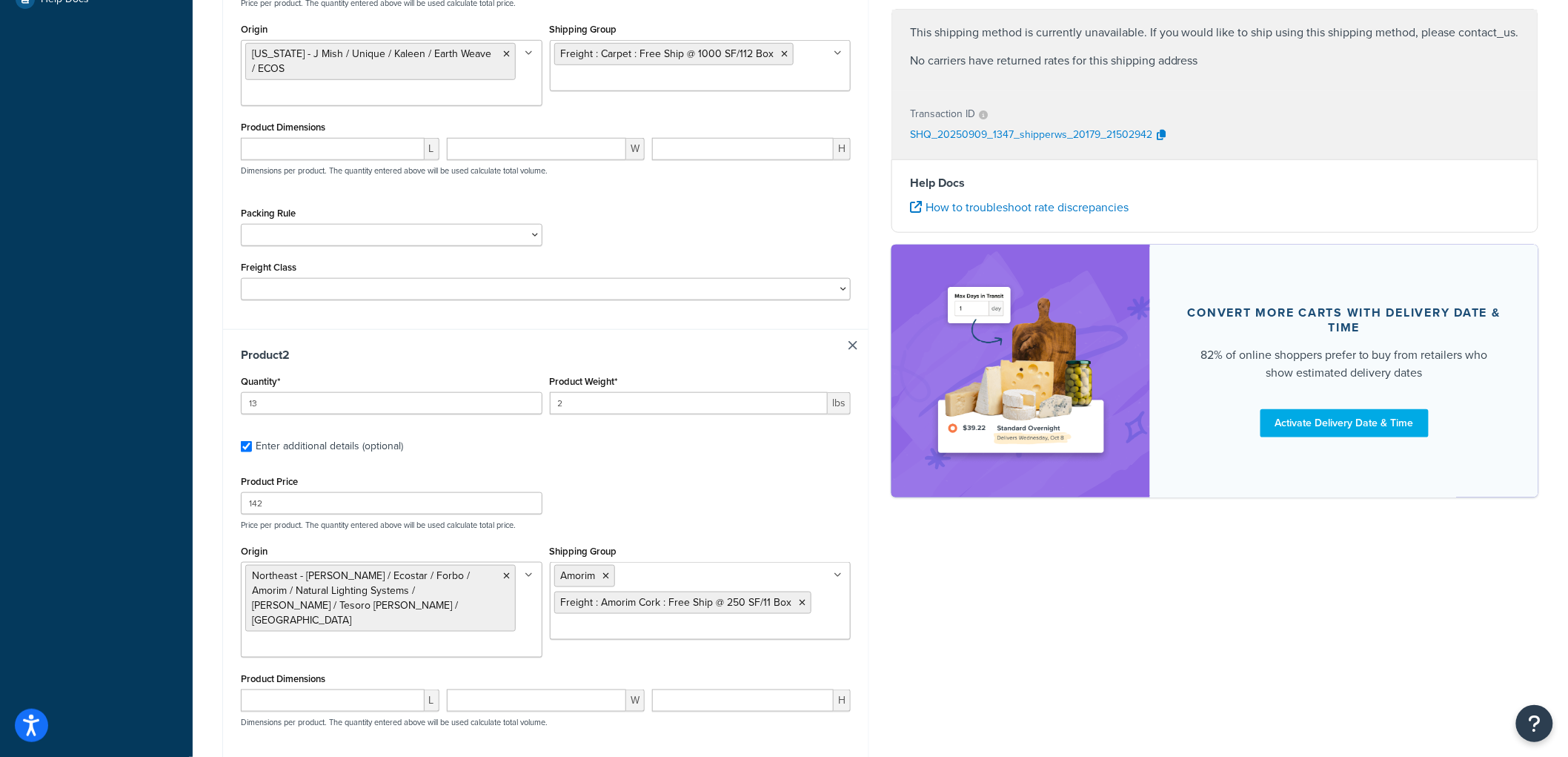
scroll to position [576, 0]
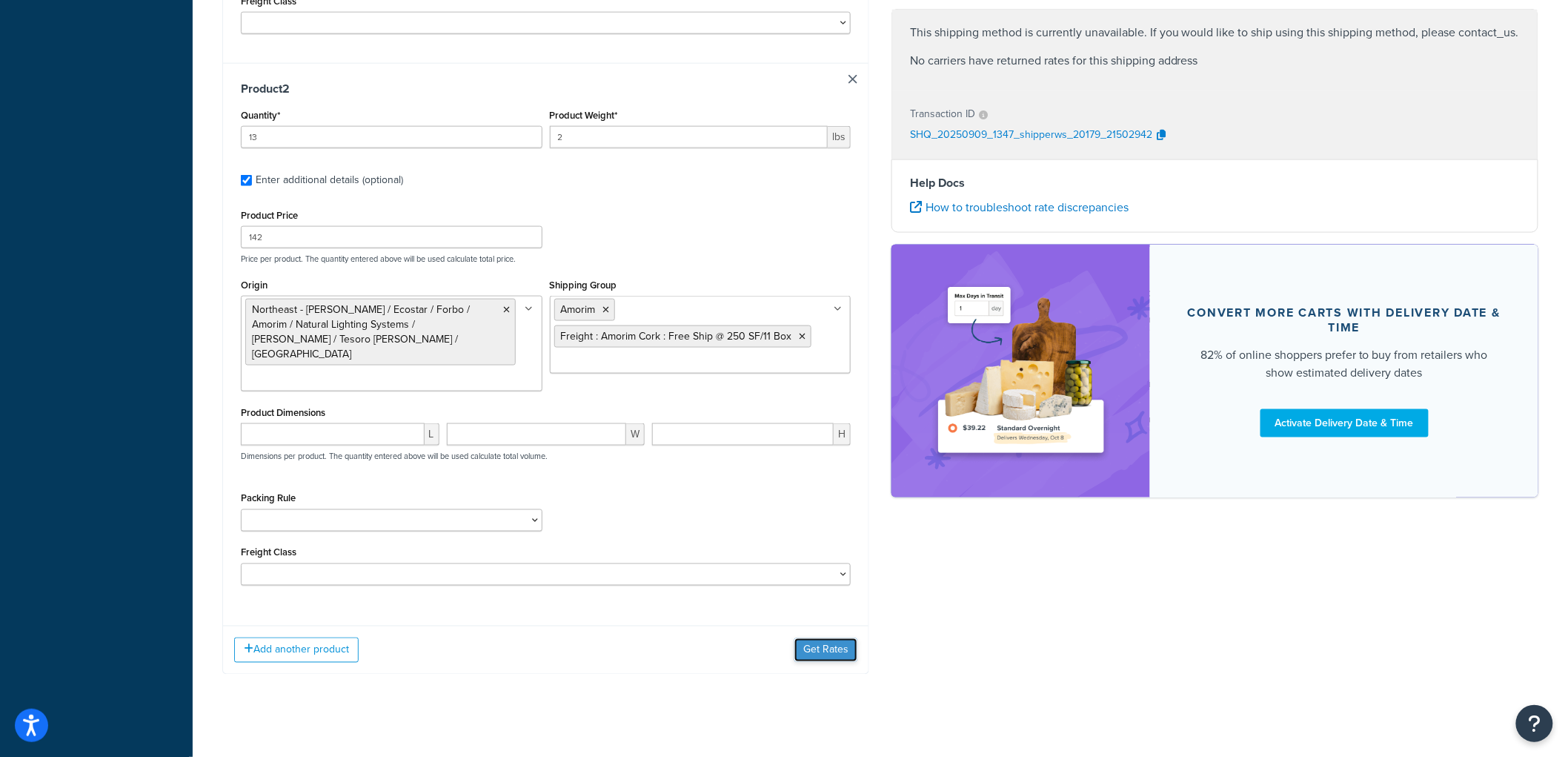
click at [838, 645] on button "Get Rates" at bounding box center [825, 650] width 63 height 24
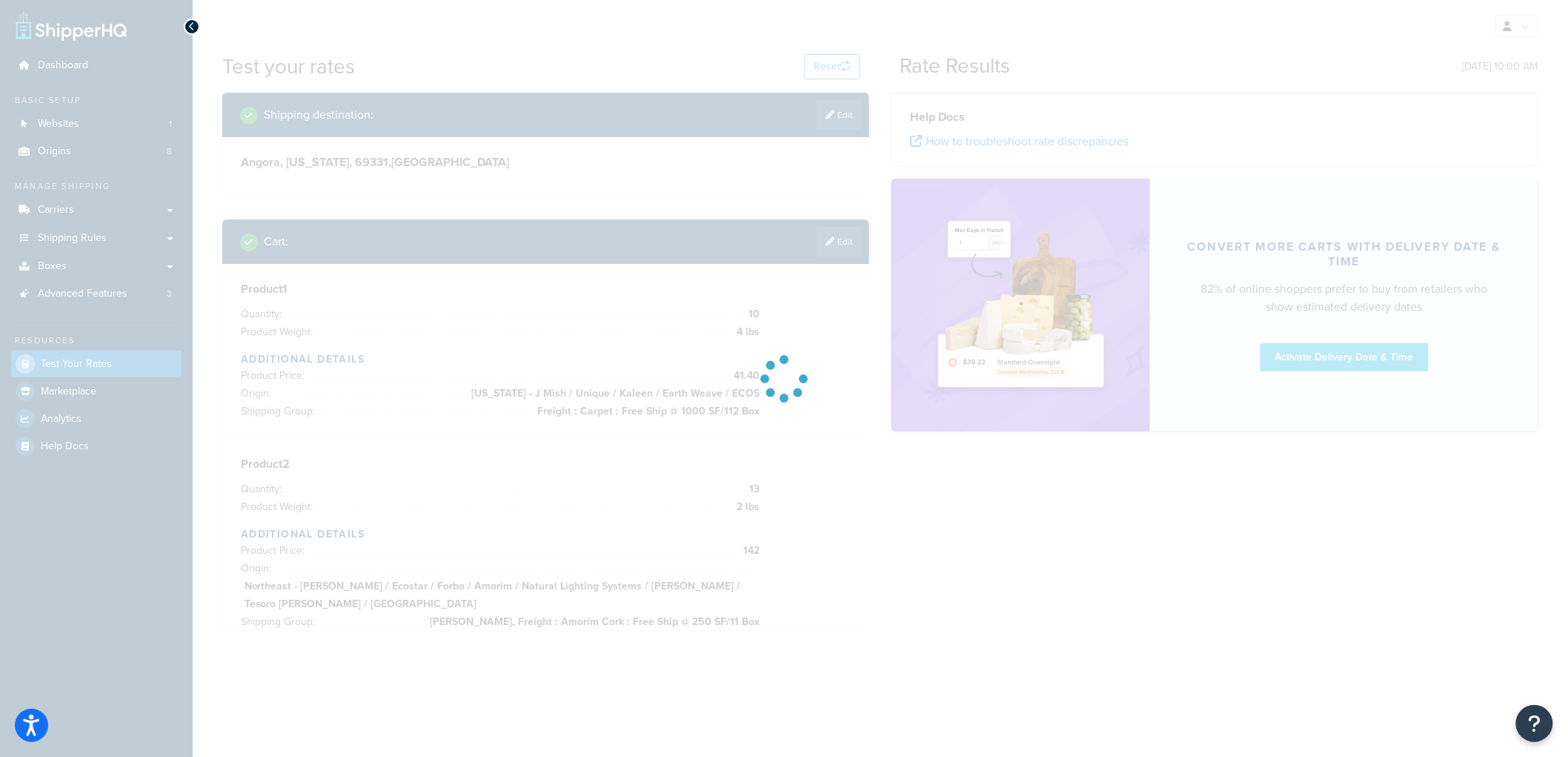
scroll to position [0, 0]
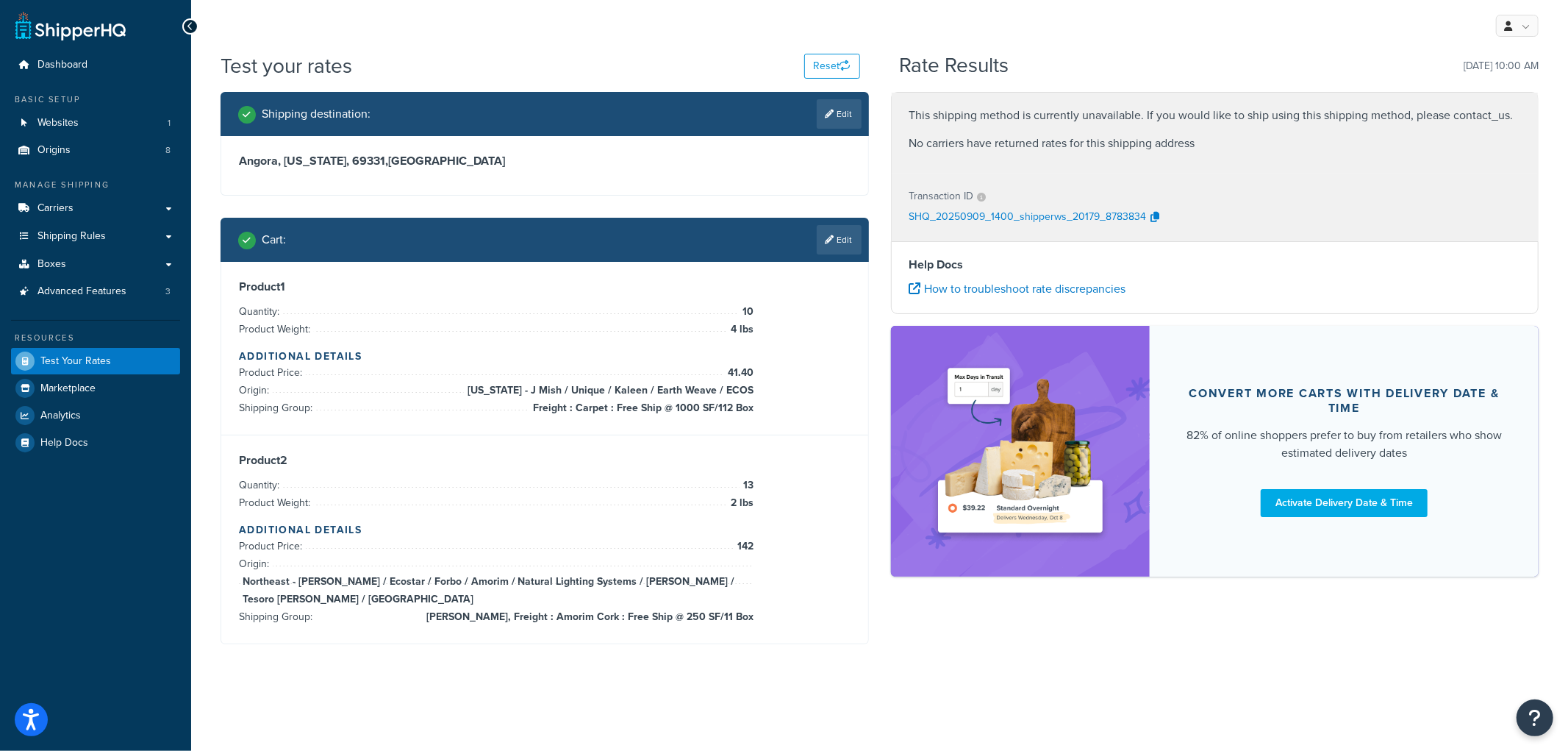
click at [885, 237] on div "This shipping method is currently unavailable. If you would like to ship using …" at bounding box center [1214, 342] width 670 height 499
click at [848, 236] on link "Edit" at bounding box center [838, 239] width 45 height 30
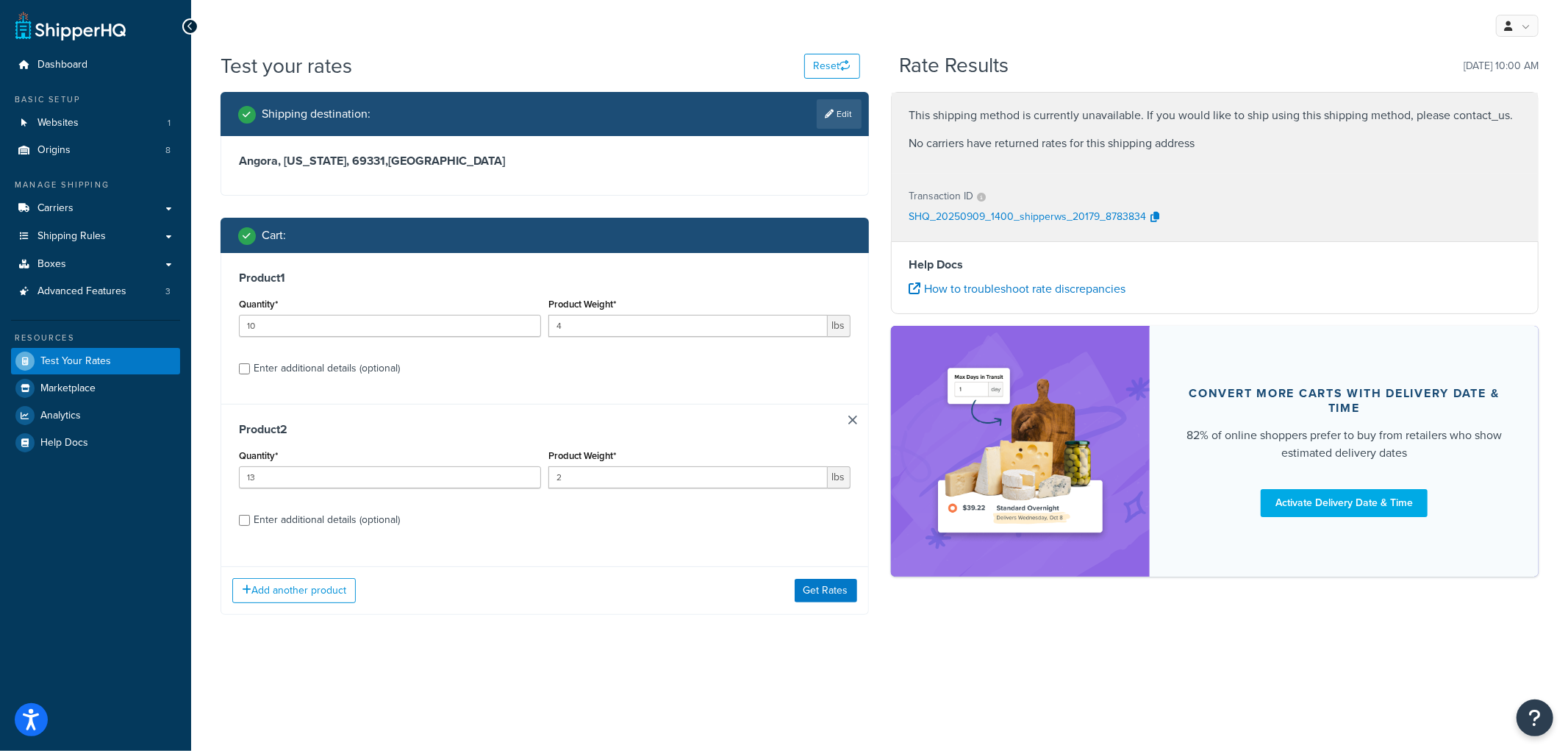
click at [276, 523] on div "Enter additional details (optional)" at bounding box center [326, 520] width 146 height 21
click at [250, 523] on input "Enter additional details (optional)" at bounding box center [245, 520] width 11 height 11
checkbox input "true"
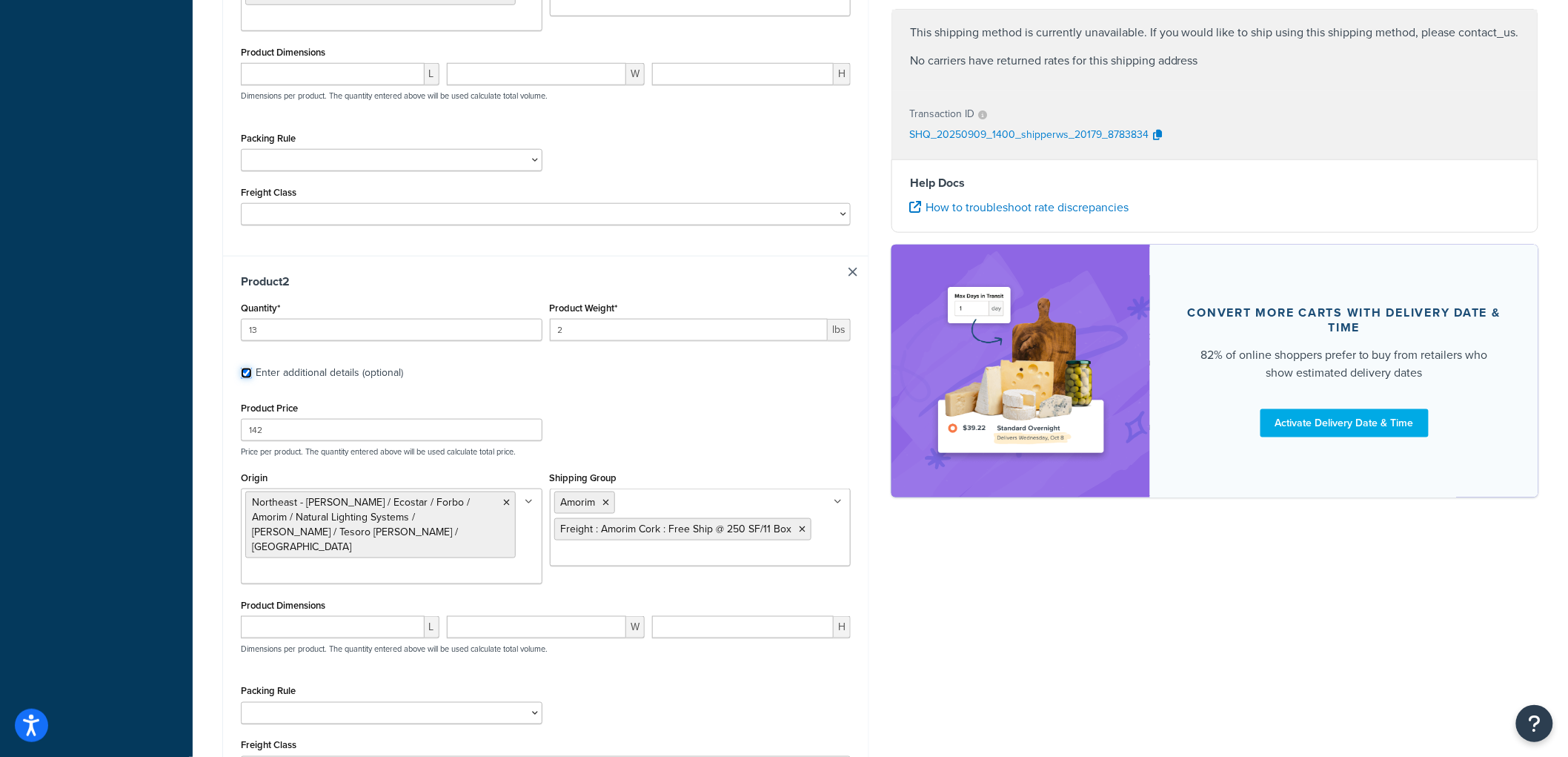
scroll to position [542, 0]
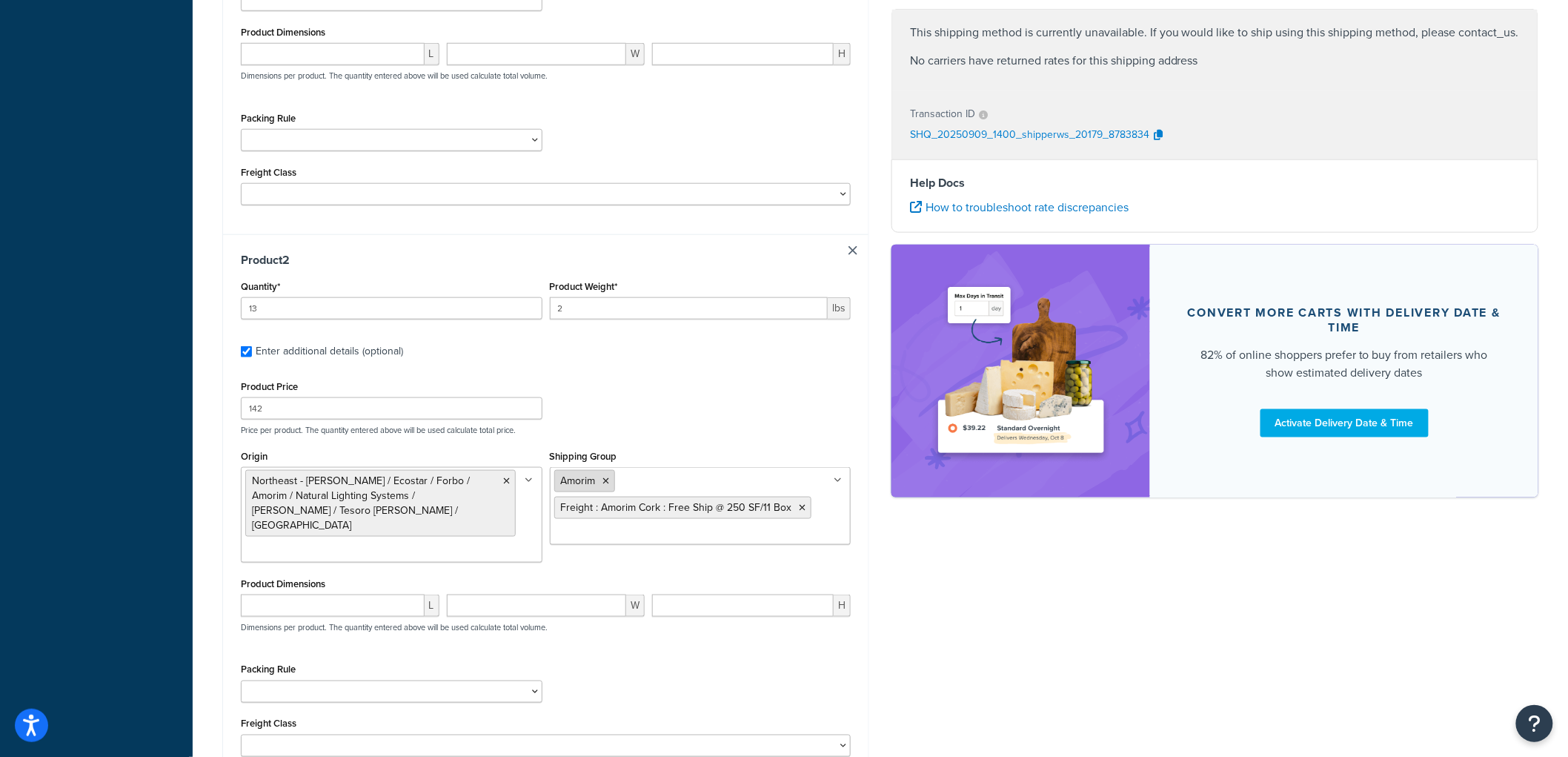
click at [608, 483] on icon at bounding box center [606, 480] width 7 height 9
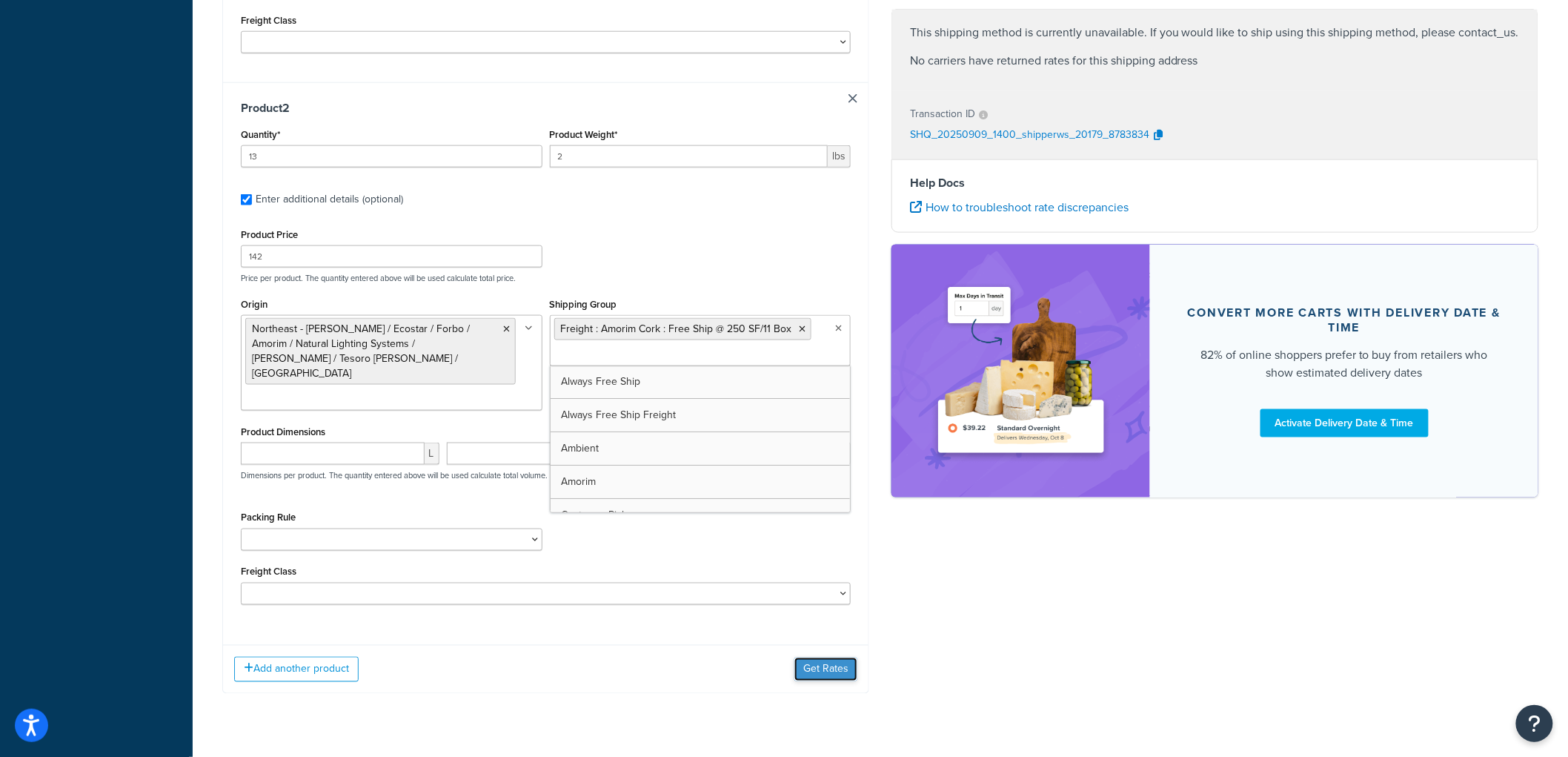
click at [823, 658] on button "Get Rates" at bounding box center [825, 669] width 63 height 24
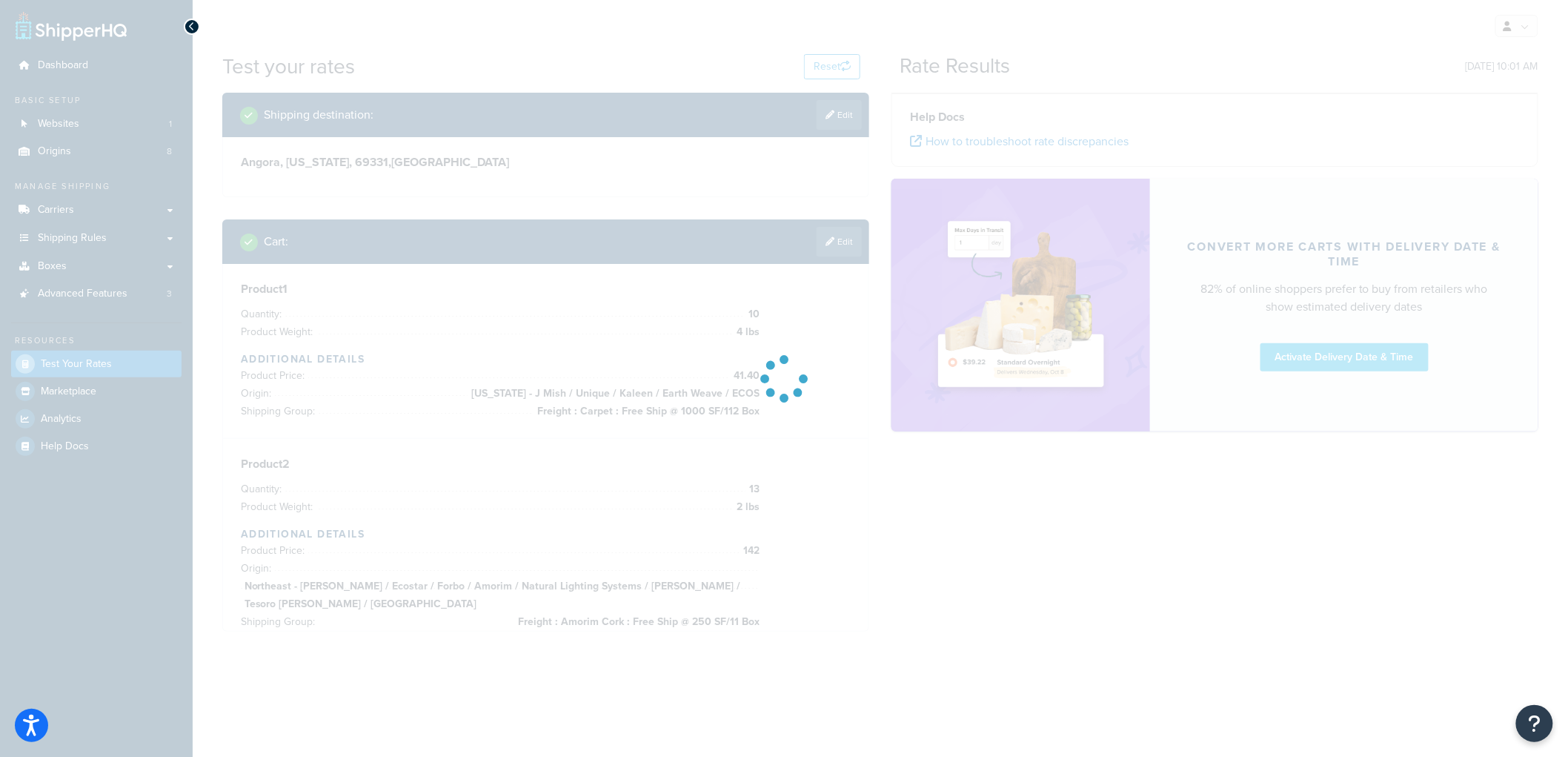
scroll to position [0, 0]
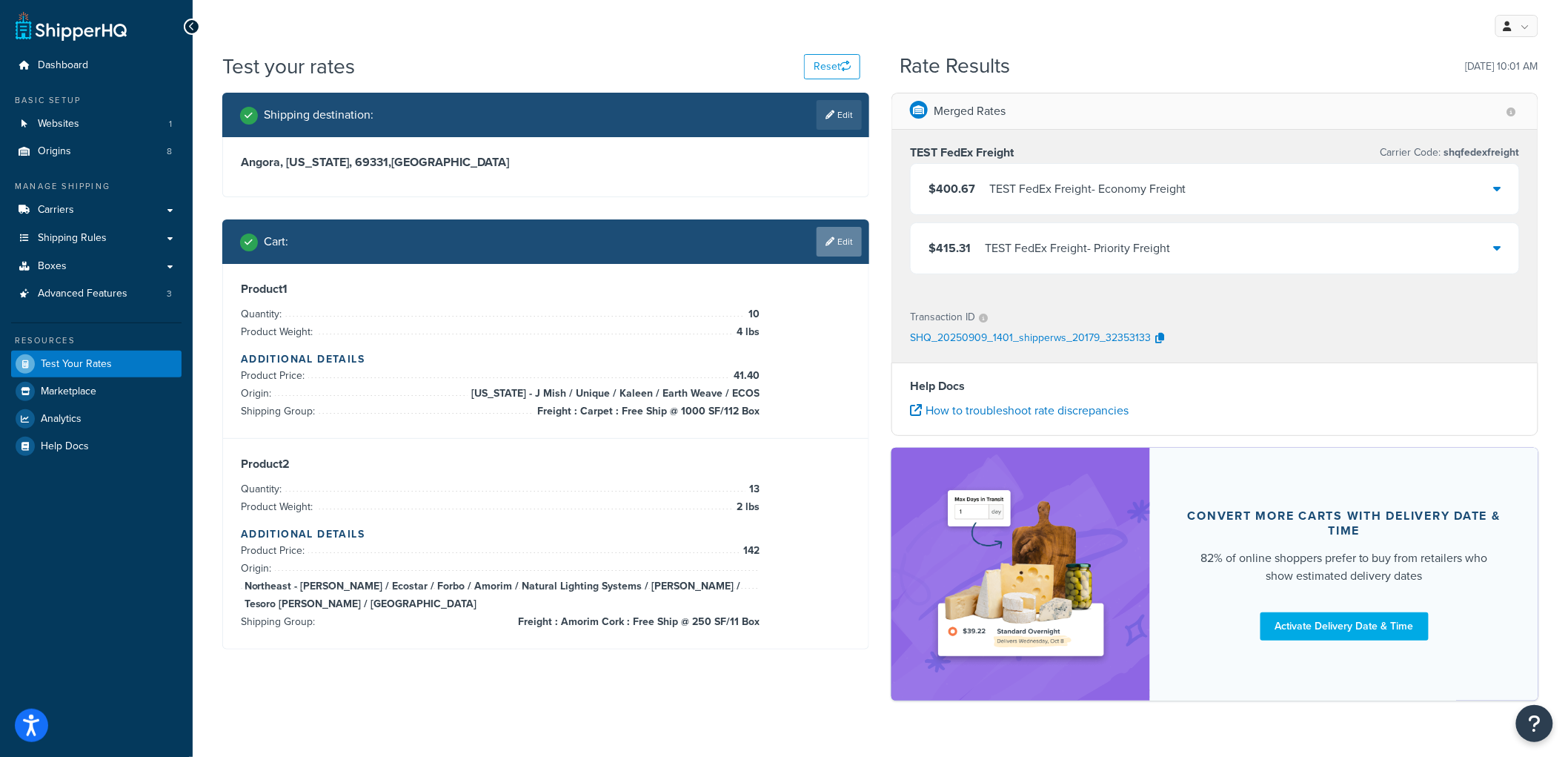
click at [856, 239] on link "Edit" at bounding box center [838, 241] width 45 height 30
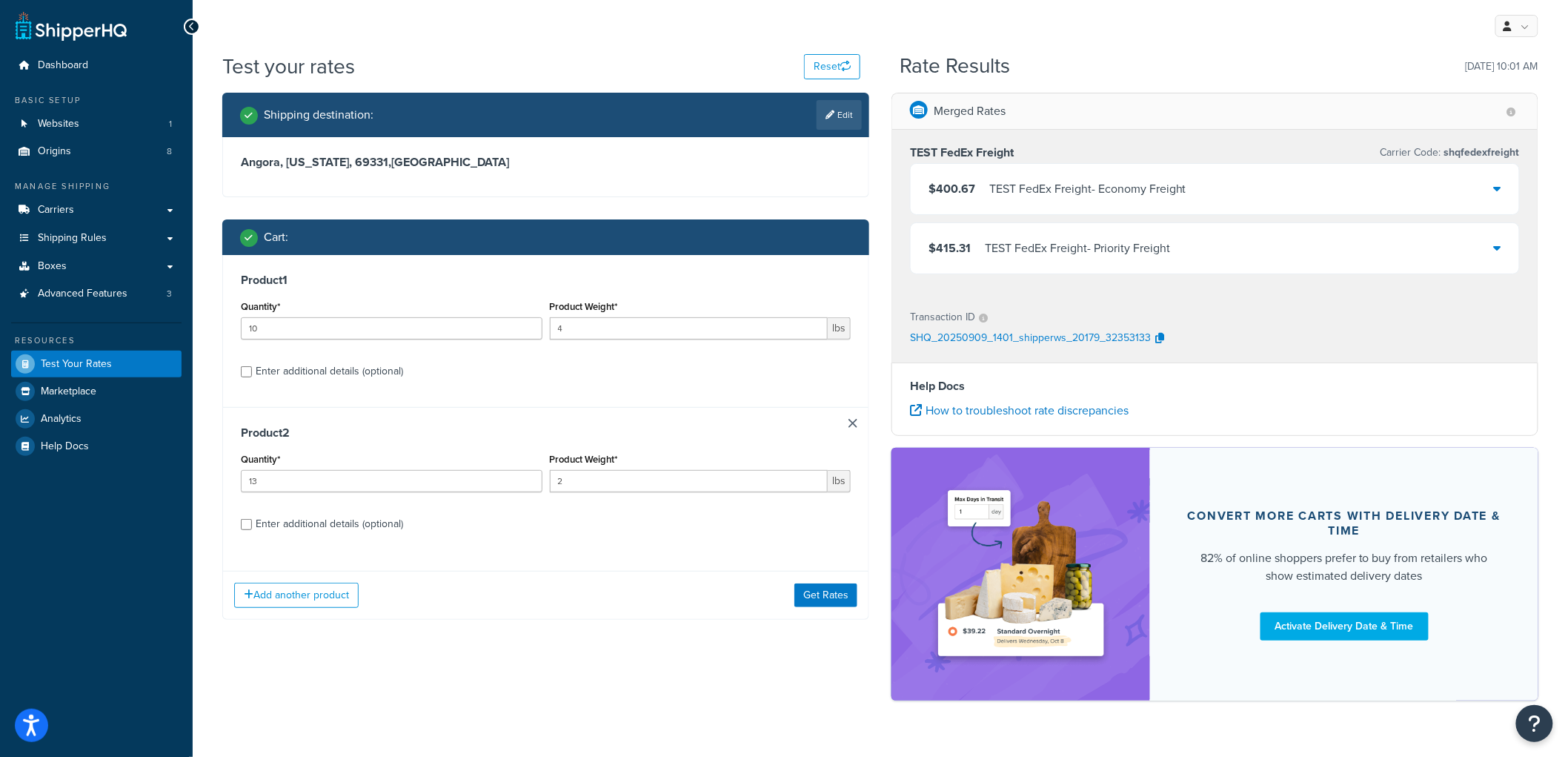
click at [329, 365] on div "Enter additional details (optional)" at bounding box center [329, 371] width 147 height 21
click at [252, 366] on input "Enter additional details (optional)" at bounding box center [247, 372] width 12 height 12
checkbox input "true"
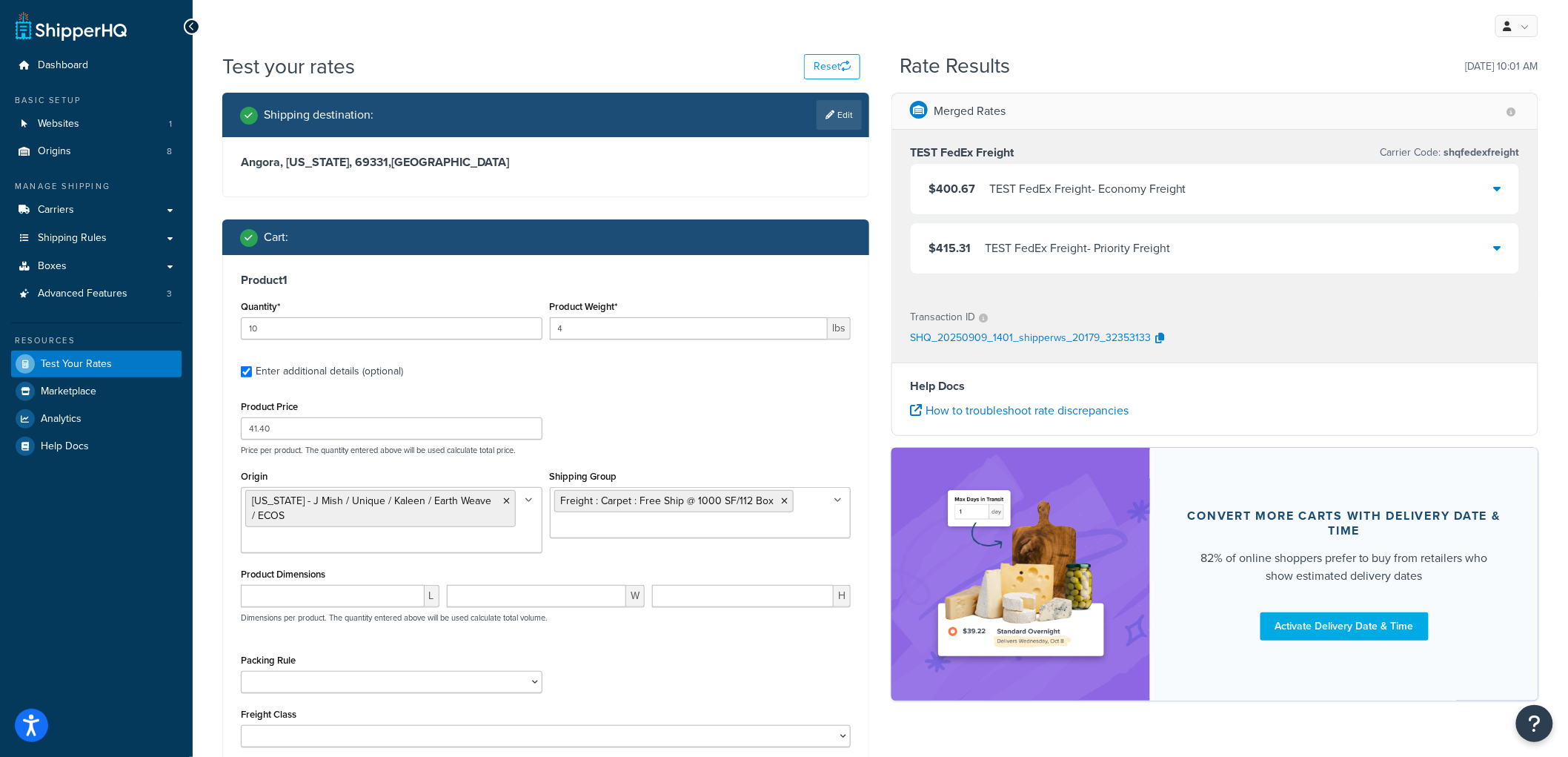
click at [605, 313] on div "Product Weight* 4 lbs" at bounding box center [701, 318] width 302 height 43
drag, startPoint x: 598, startPoint y: 322, endPoint x: 540, endPoint y: 326, distance: 58.1
click at [540, 326] on div "Quantity* 10 Product Weight* 4 lbs" at bounding box center [545, 324] width 618 height 54
type input "5"
click at [530, 276] on h3 "Product 1" at bounding box center [545, 280] width 610 height 14
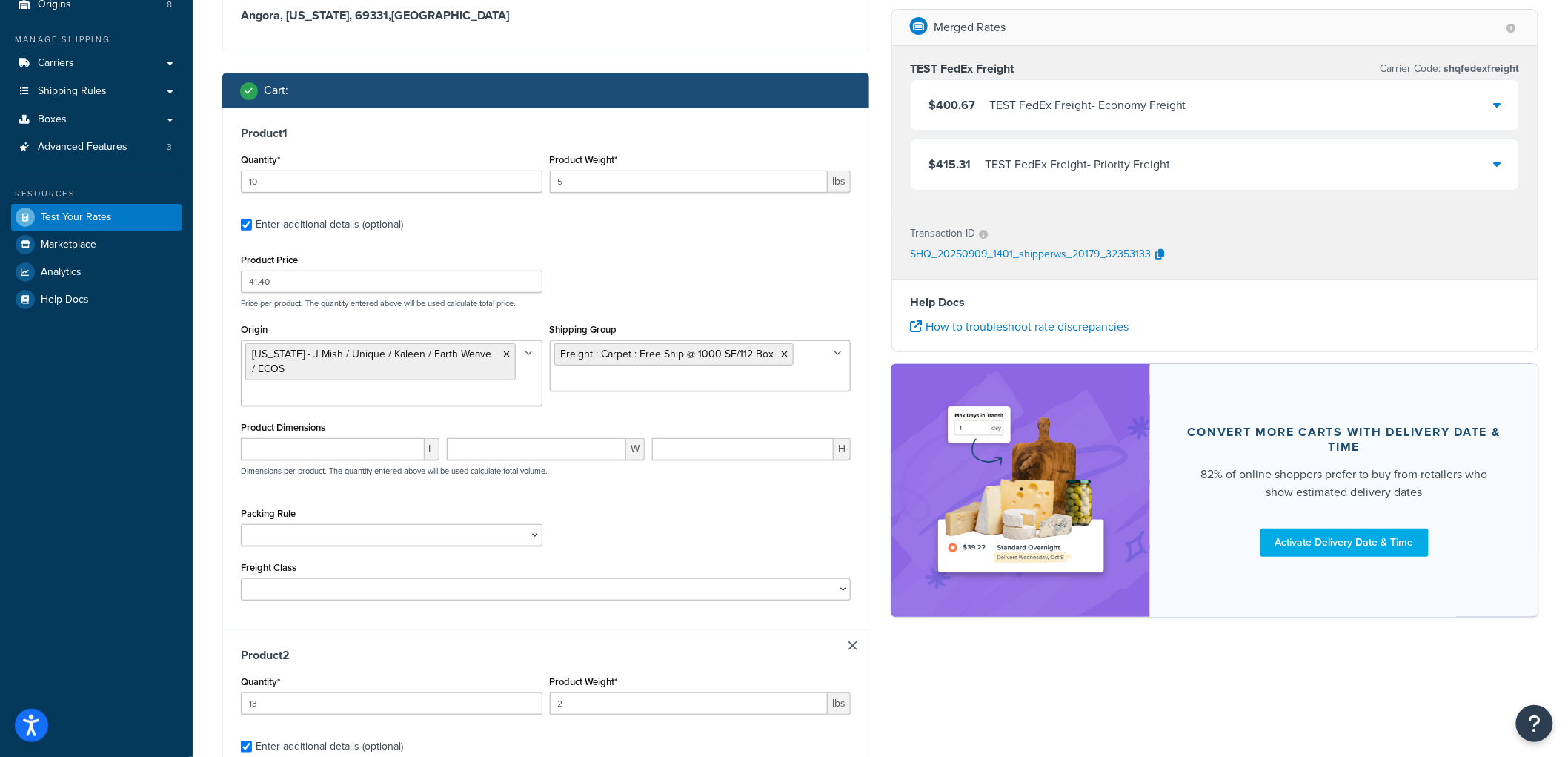
scroll to position [165, 0]
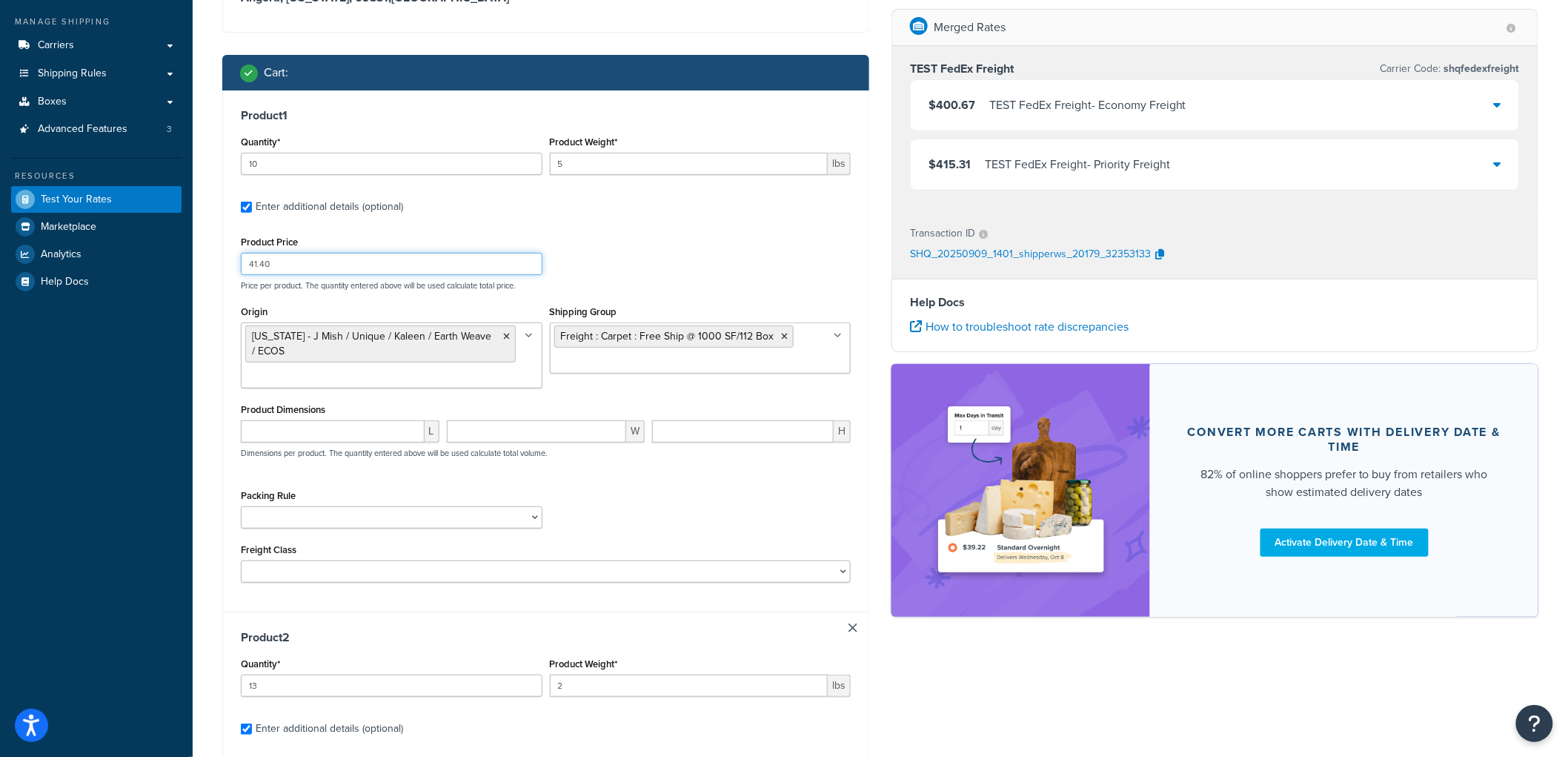
drag, startPoint x: 367, startPoint y: 263, endPoint x: 203, endPoint y: 233, distance: 166.7
click at [203, 233] on div "Test your rates Reset Rate Results 09/09/2025, 10:01 AM Shipping destination : …" at bounding box center [880, 584] width 1375 height 1395
type input "82"
click at [207, 220] on div "Test your rates Reset Rate Results 09/09/2025, 10:01 AM Shipping destination : …" at bounding box center [880, 584] width 1375 height 1395
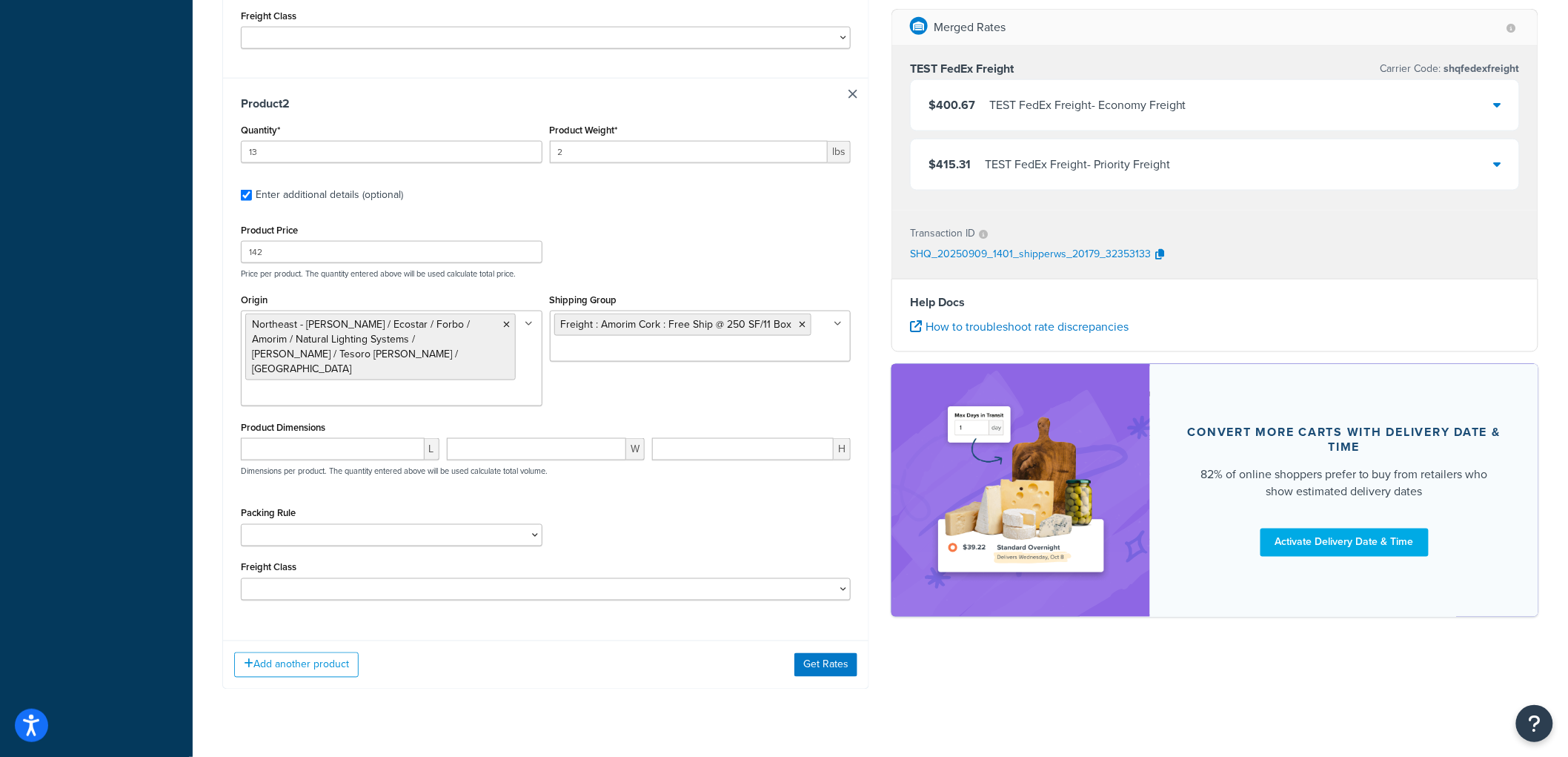
scroll to position [701, 0]
click at [826, 650] on button "Get Rates" at bounding box center [825, 662] width 63 height 24
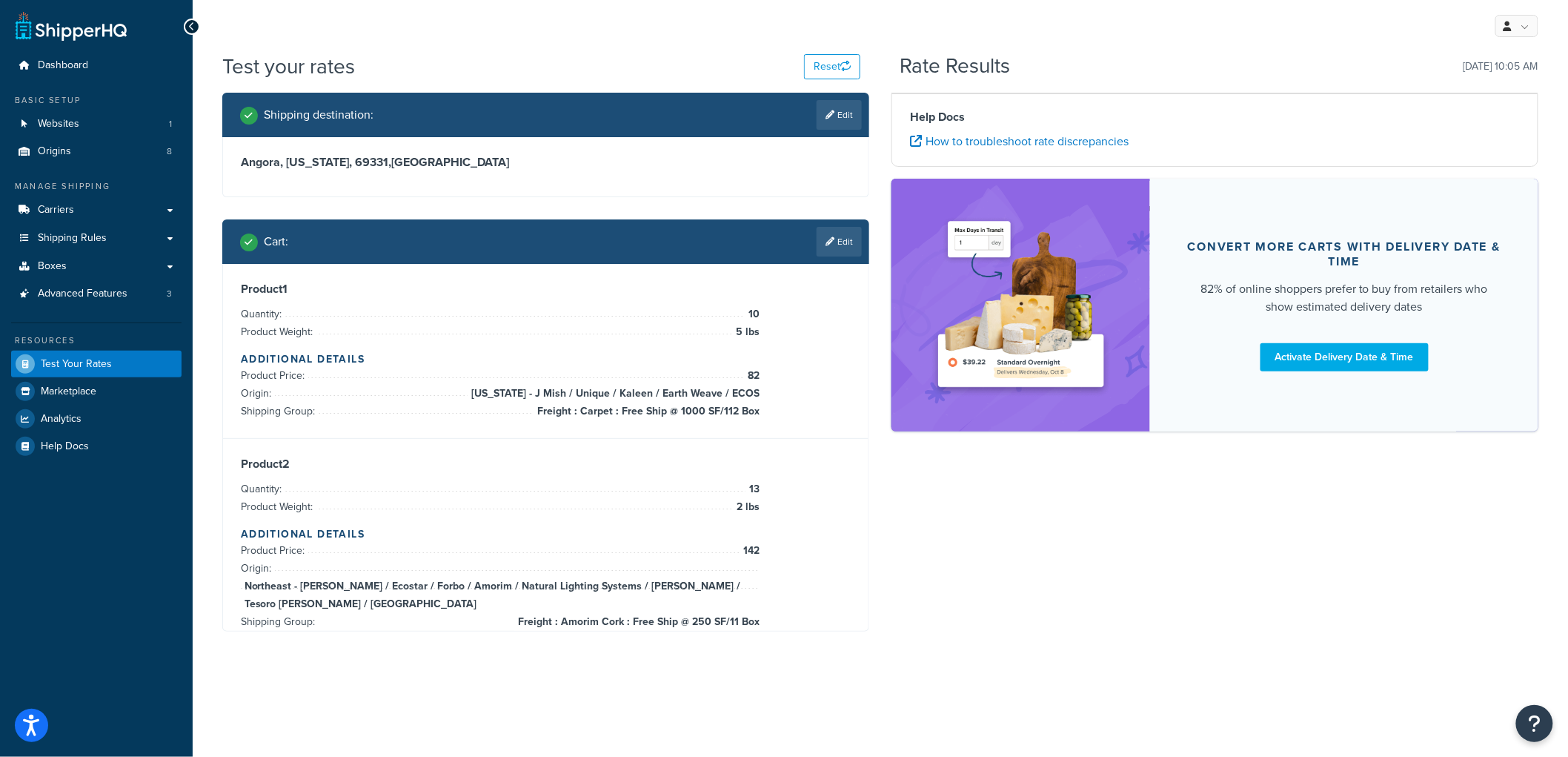
scroll to position [0, 0]
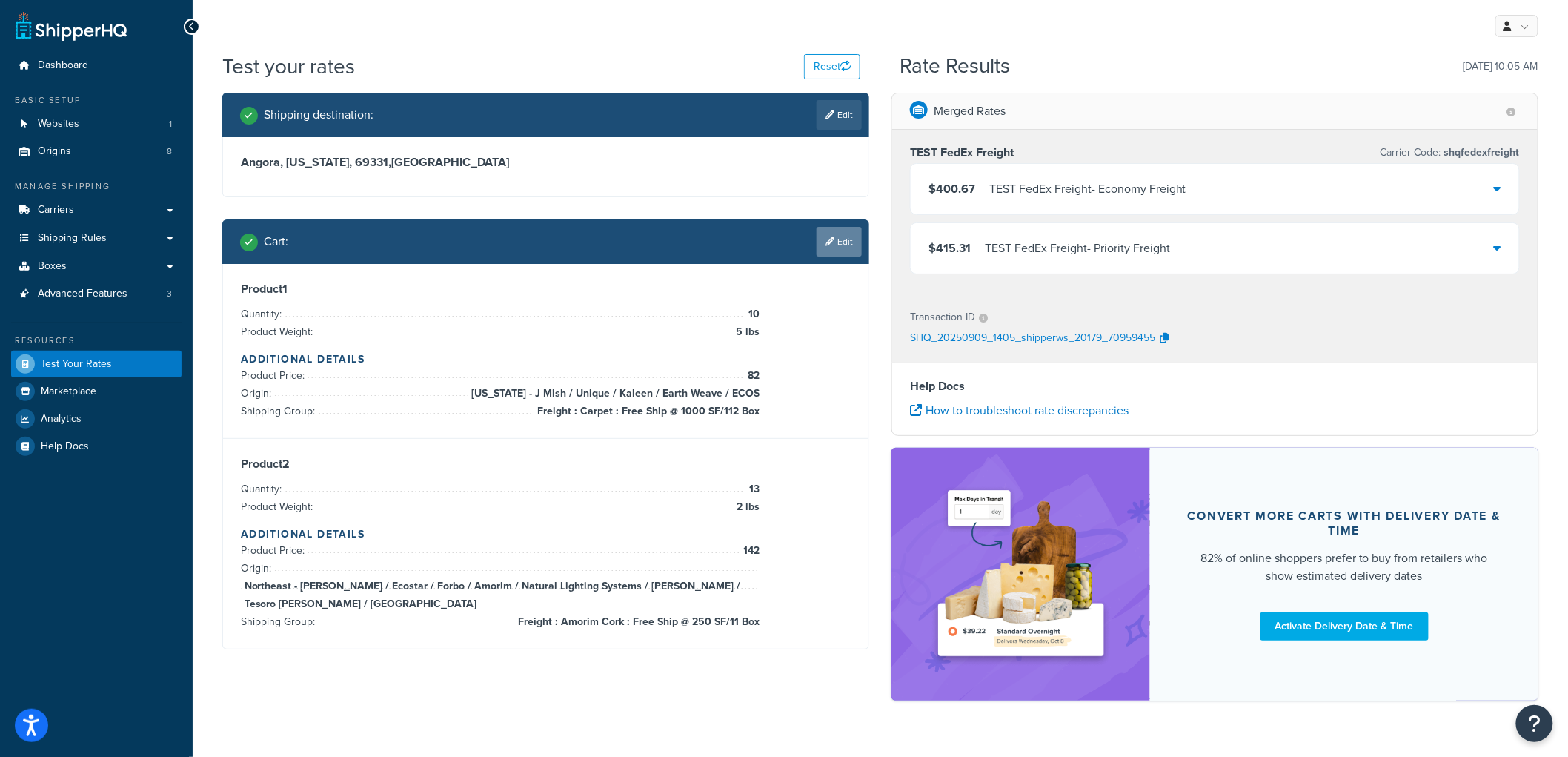
click at [858, 235] on link "Edit" at bounding box center [838, 241] width 45 height 30
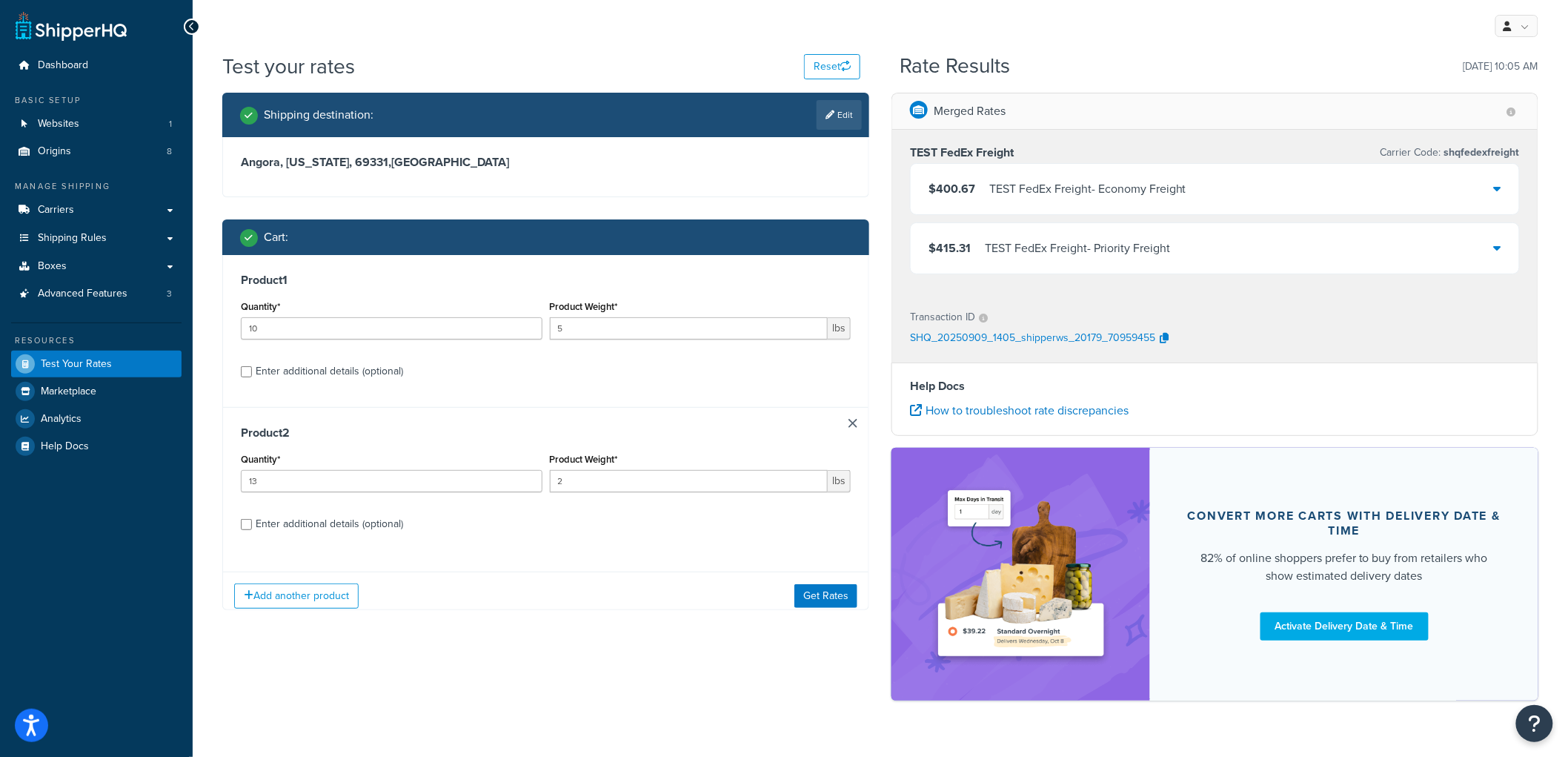
click at [379, 367] on div "Enter additional details (optional)" at bounding box center [329, 371] width 147 height 21
click at [252, 367] on input "Enter additional details (optional)" at bounding box center [247, 372] width 12 height 12
checkbox input "true"
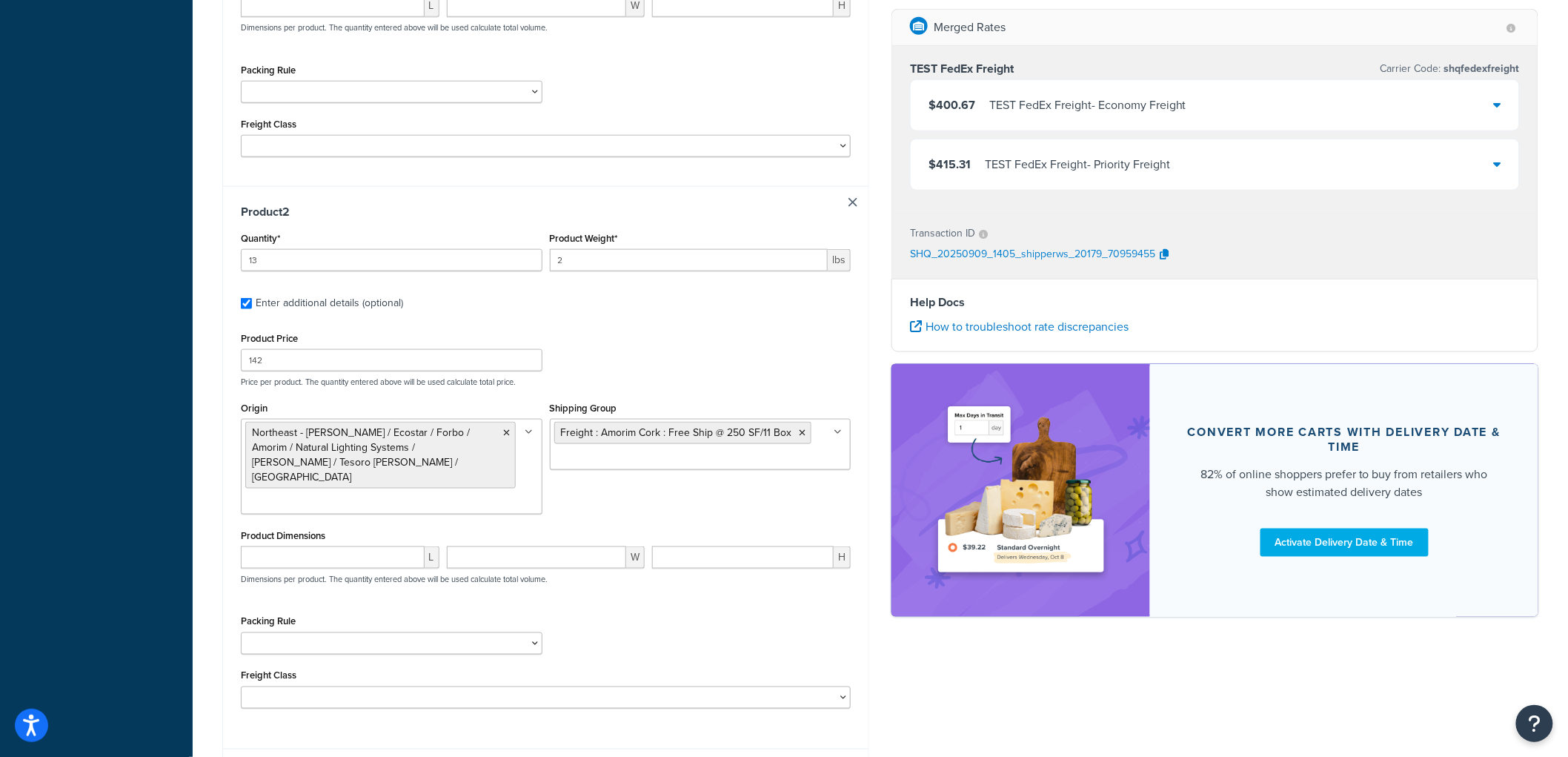
scroll to position [701, 0]
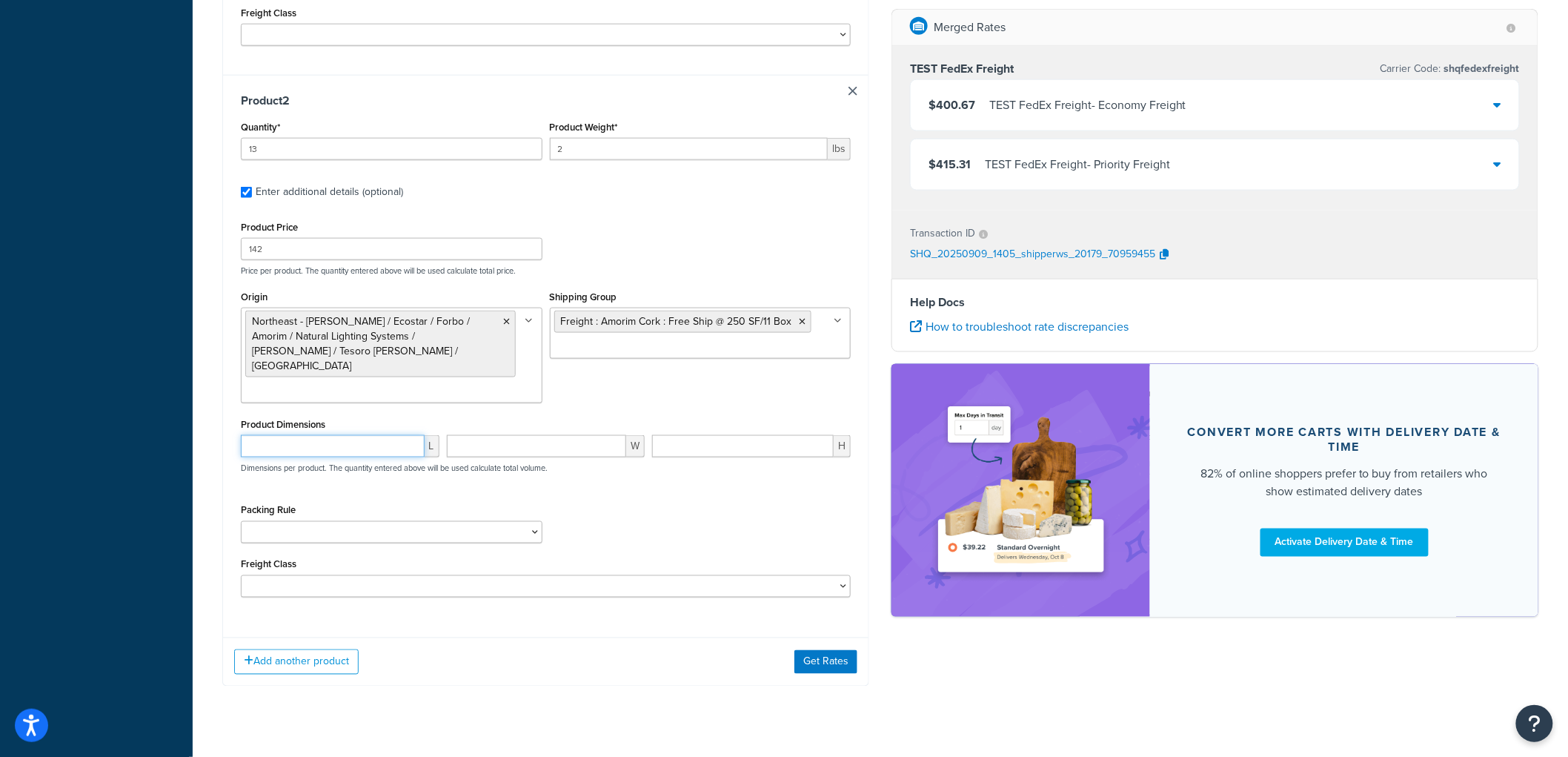
click at [380, 435] on input "number" at bounding box center [332, 446] width 184 height 22
type input "196"
type input "30"
click at [289, 435] on input "196" at bounding box center [332, 446] width 184 height 22
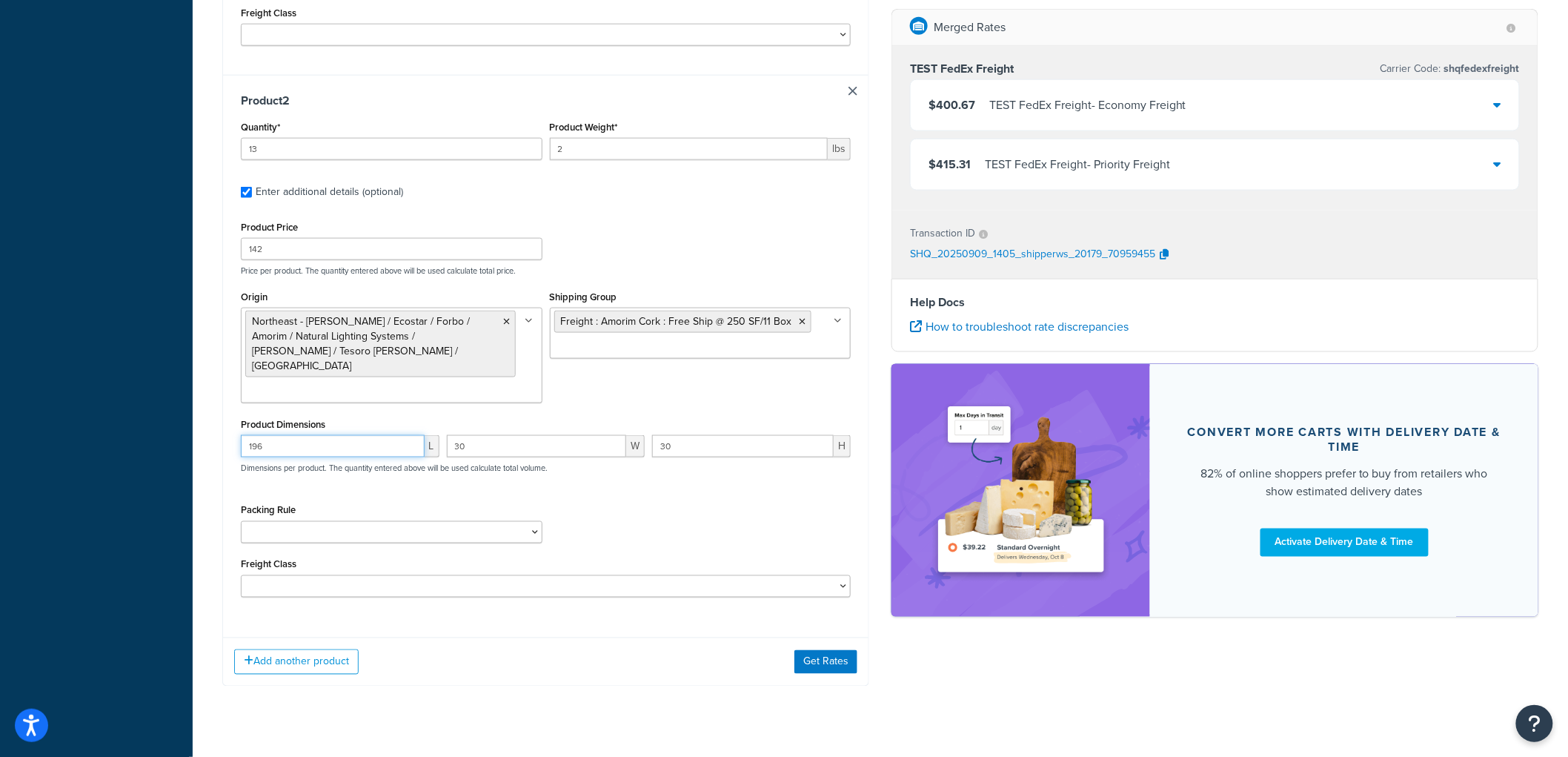
click at [289, 435] on input "196" at bounding box center [332, 446] width 184 height 22
type input "1"
click at [482, 435] on input "30" at bounding box center [537, 446] width 180 height 22
type input "3"
click at [701, 435] on input "30" at bounding box center [743, 446] width 181 height 22
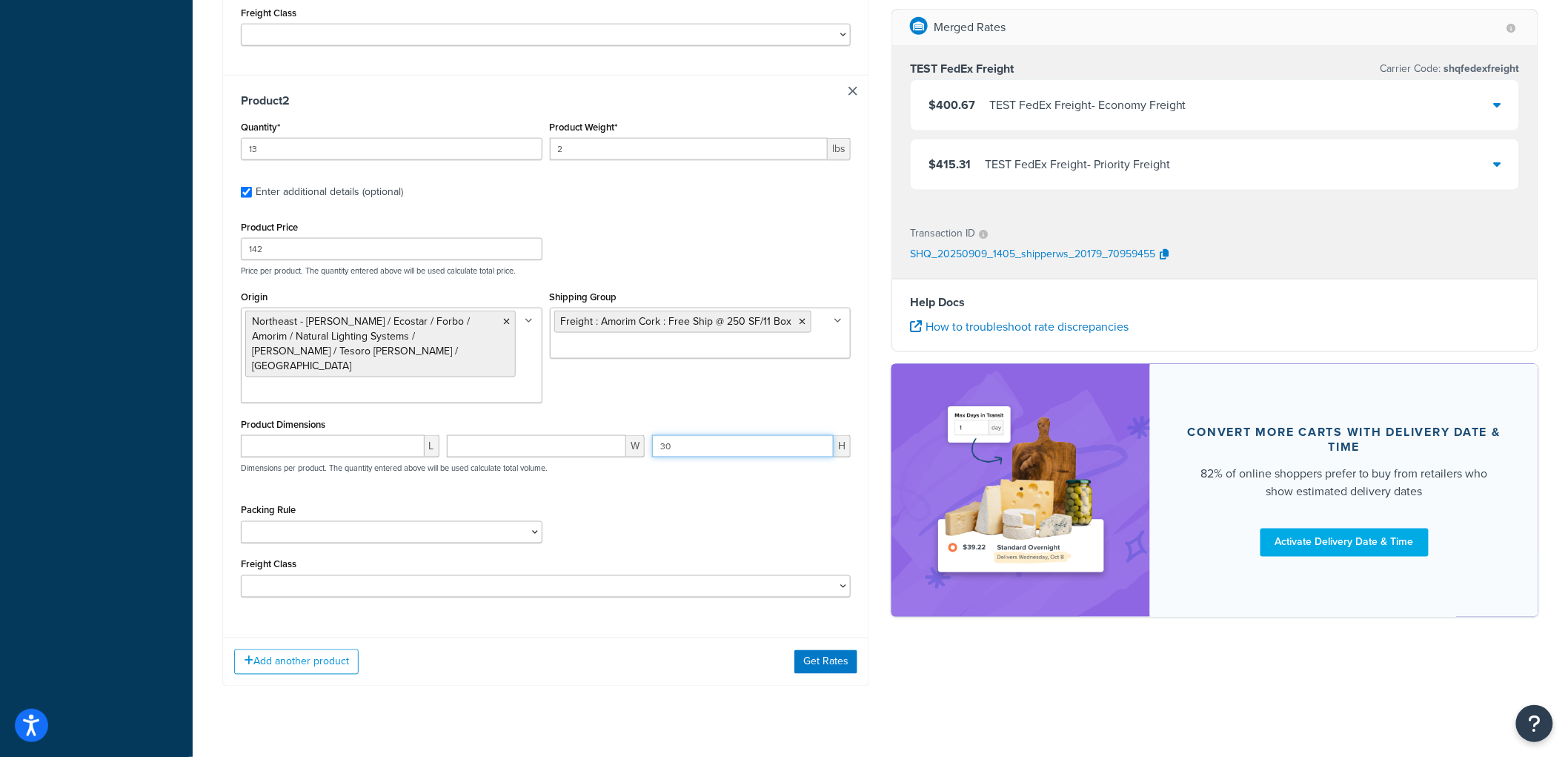
type input "3"
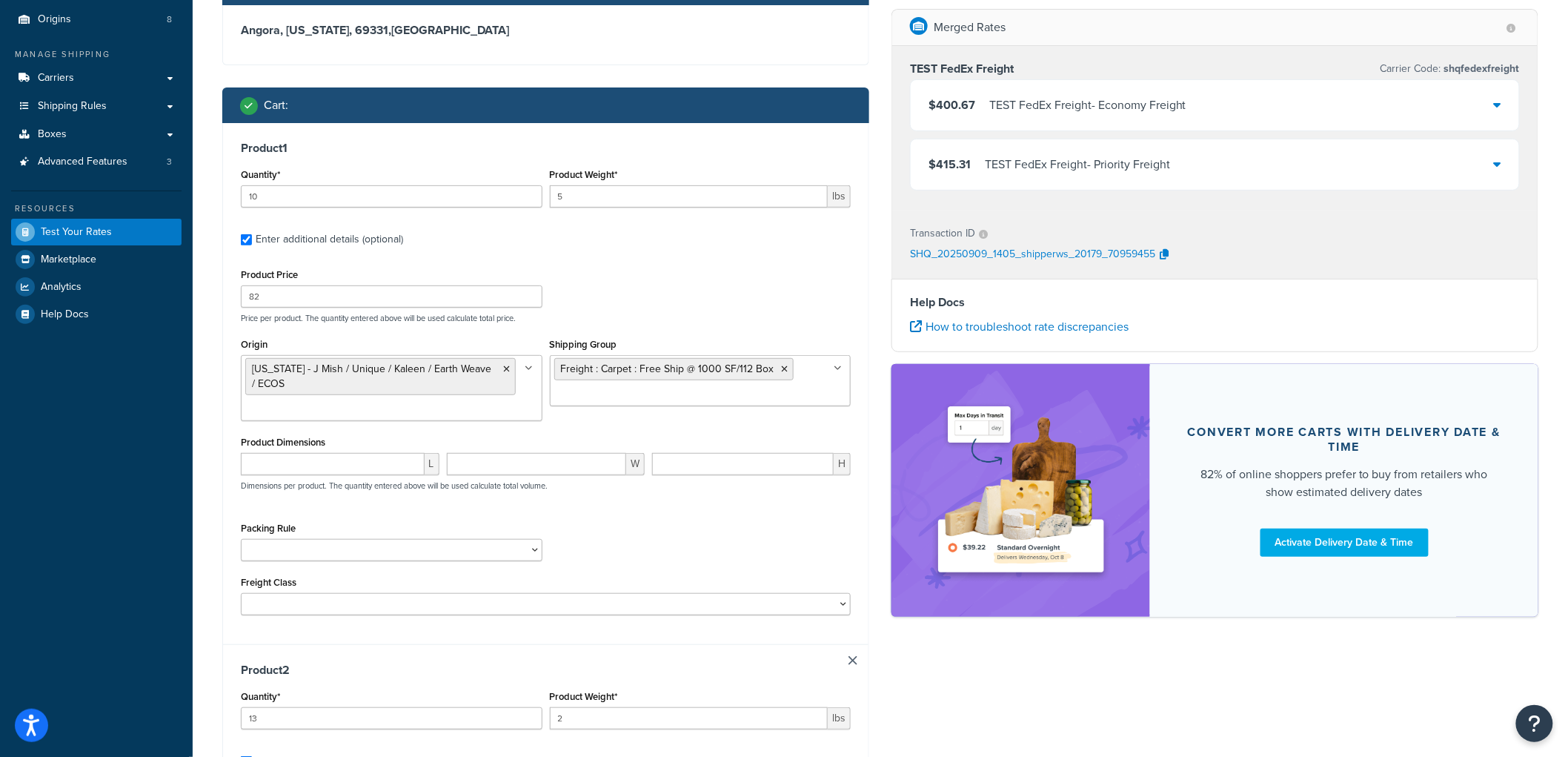
scroll to position [124, 0]
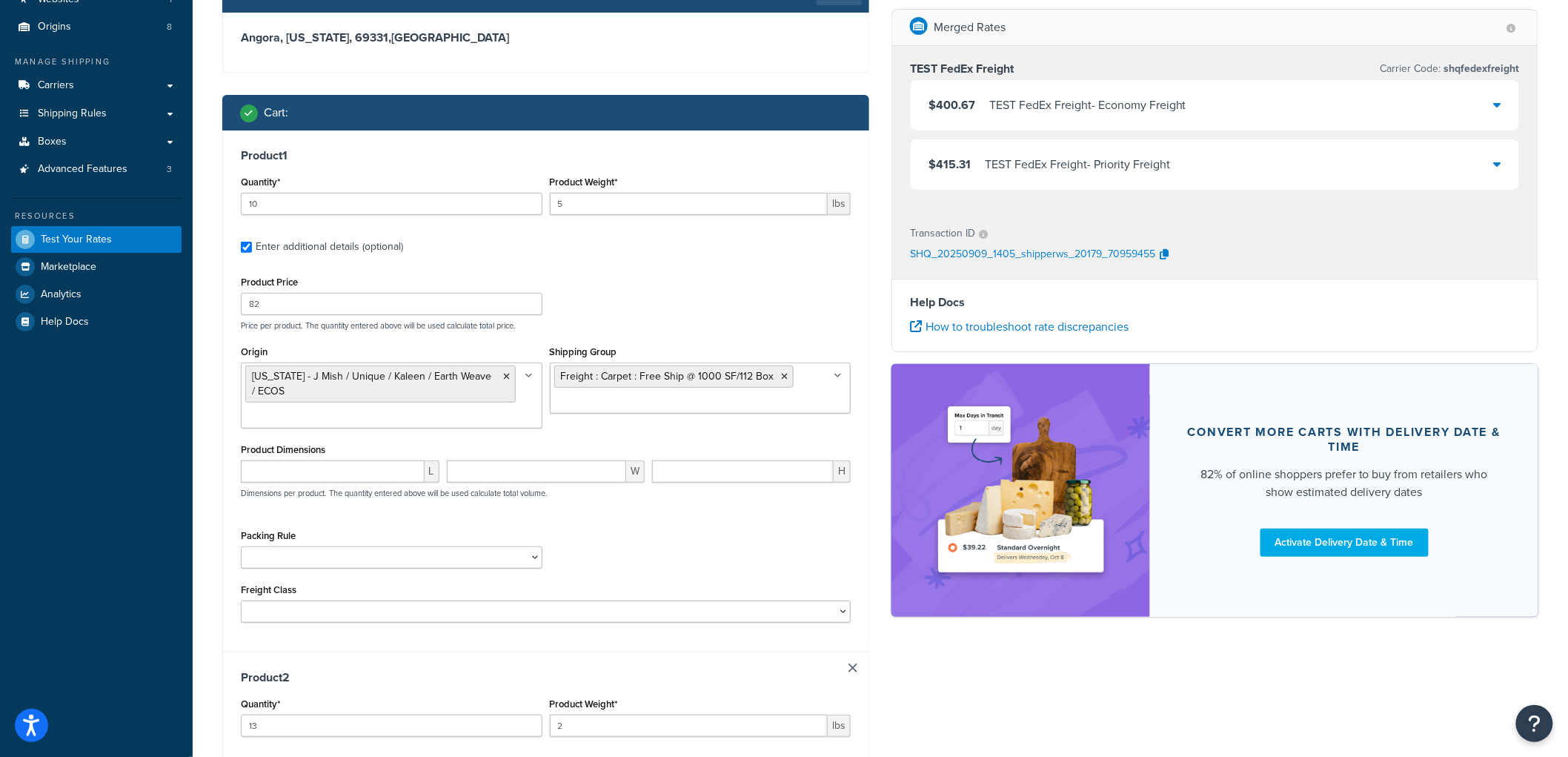
type input "3"
click at [306, 486] on div "L" at bounding box center [340, 477] width 206 height 34
click at [306, 473] on input "number" at bounding box center [332, 472] width 184 height 22
type input "196"
type input "30"
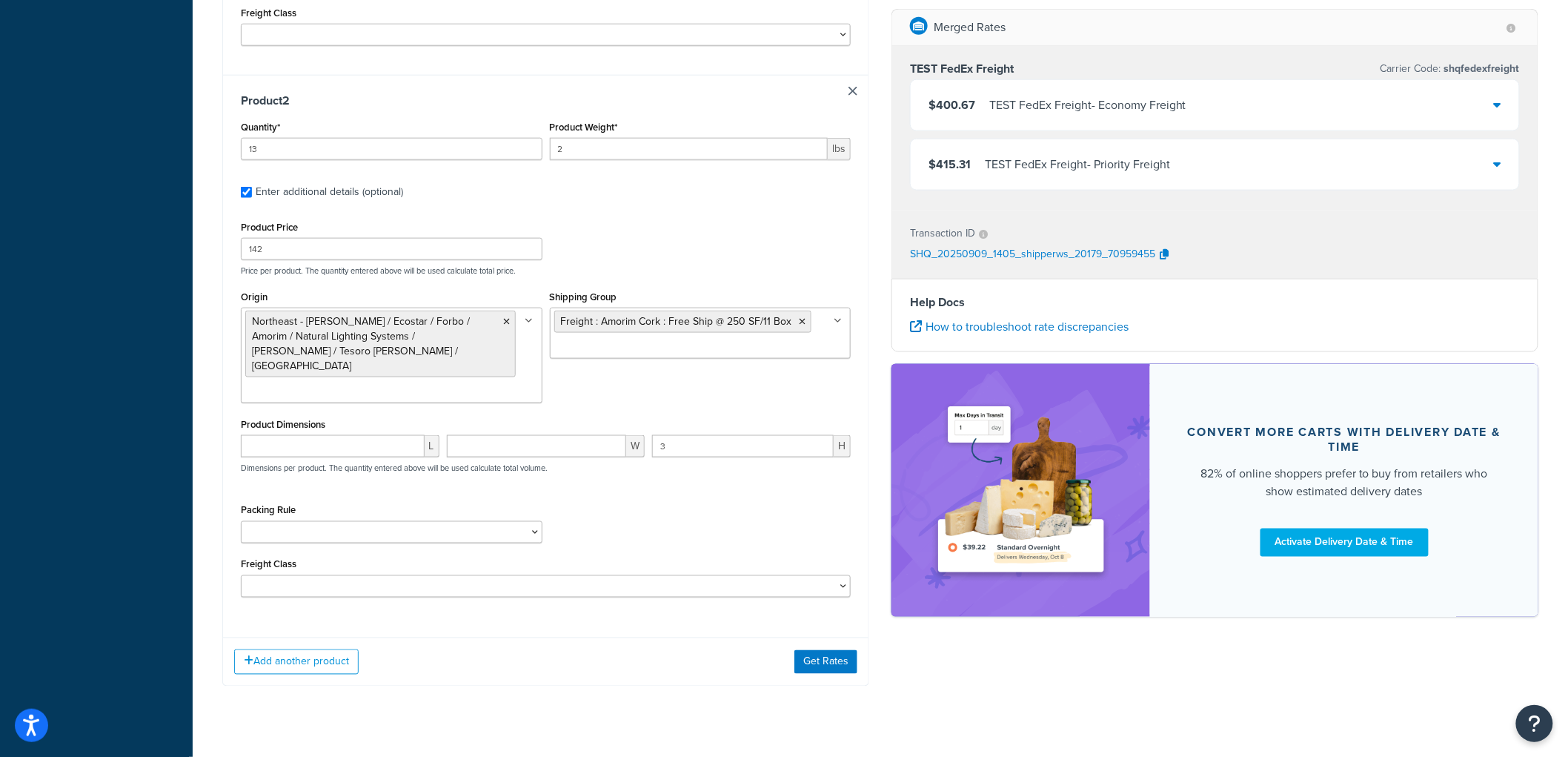
type input "30"
click at [831, 648] on div "Add another product Get Rates" at bounding box center [545, 662] width 646 height 48
click at [831, 650] on button "Get Rates" at bounding box center [825, 662] width 63 height 24
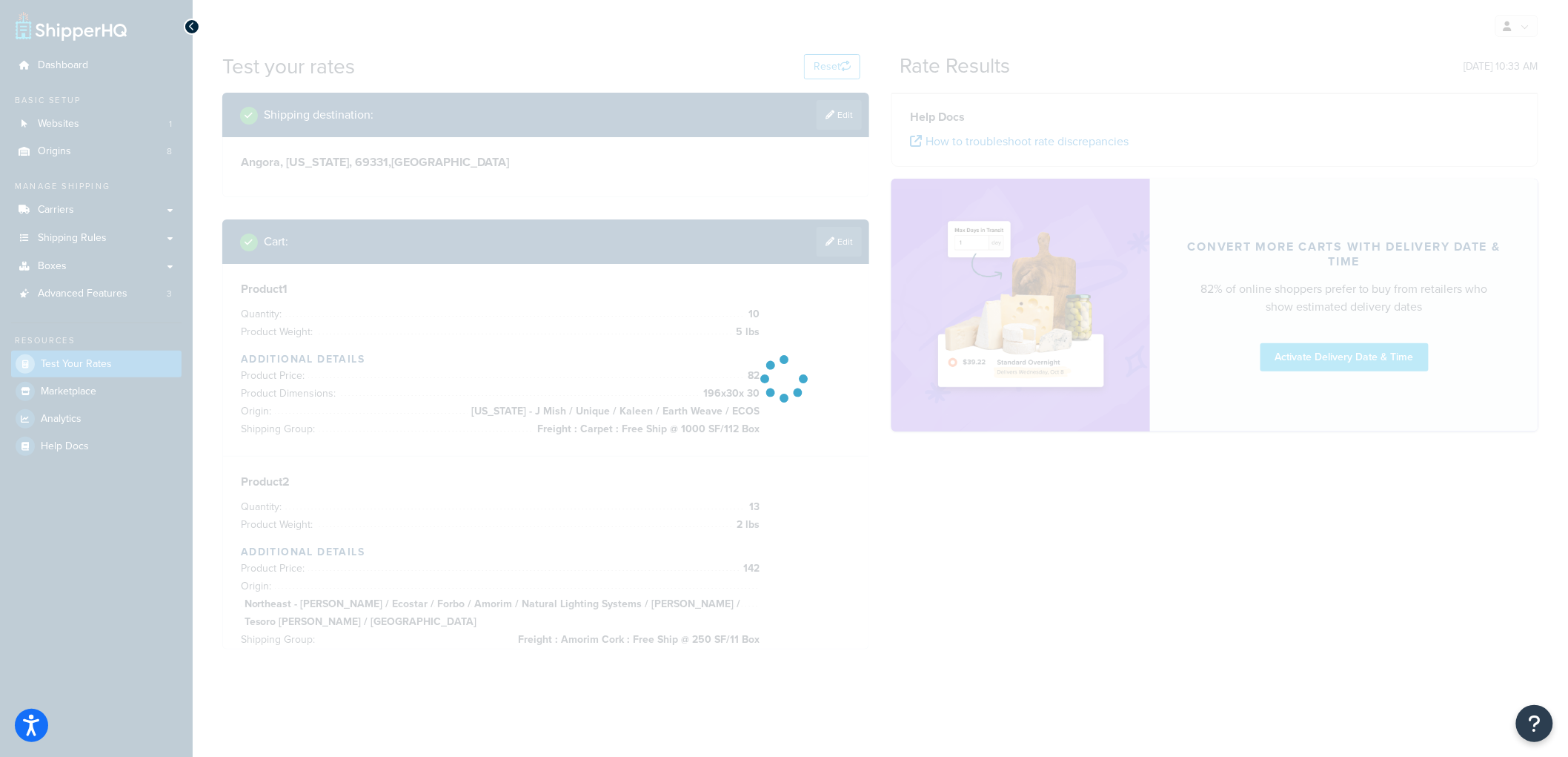
scroll to position [0, 0]
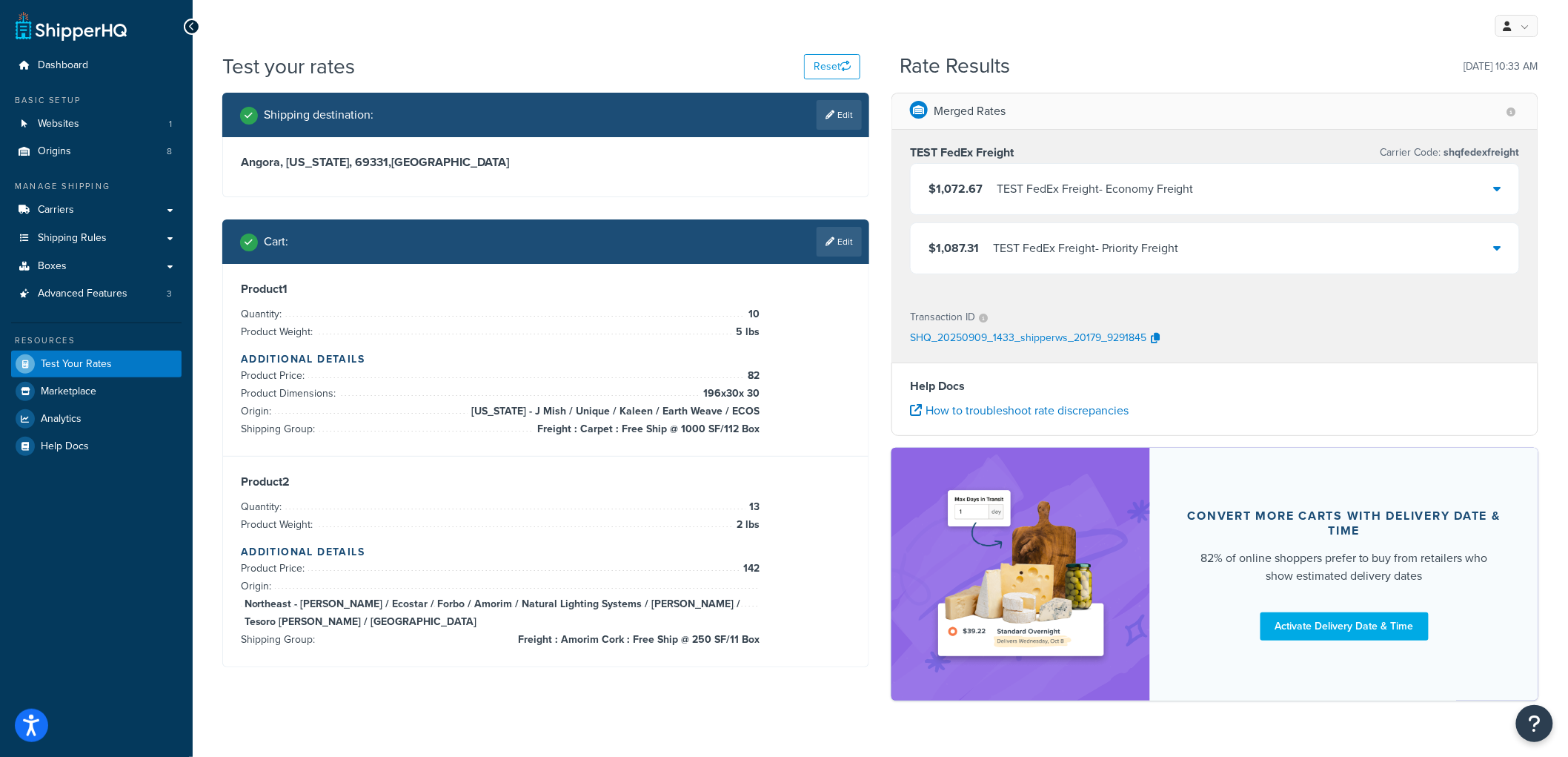
click at [951, 198] on span "$1,072.67" at bounding box center [955, 189] width 54 height 17
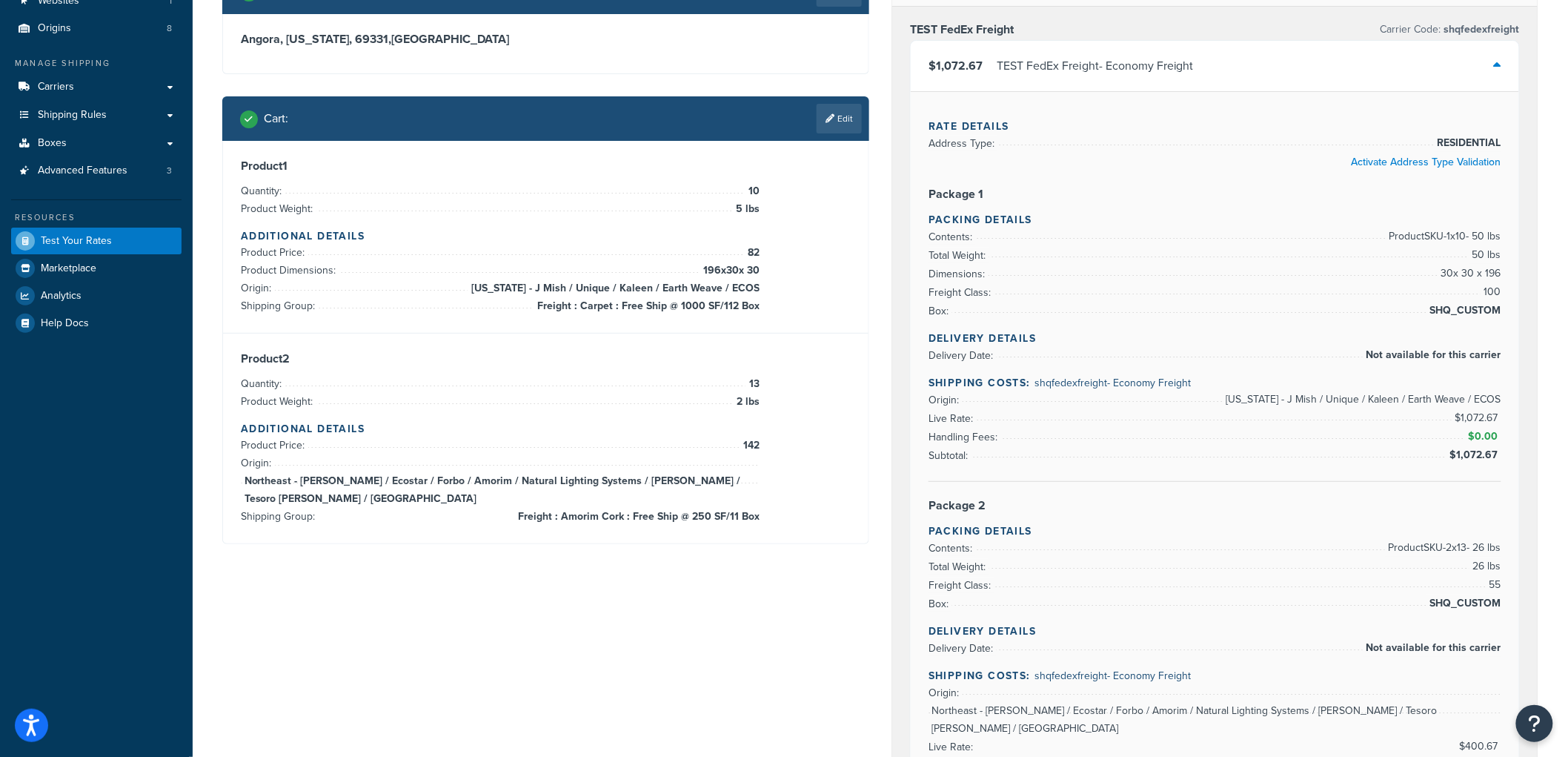
scroll to position [82, 0]
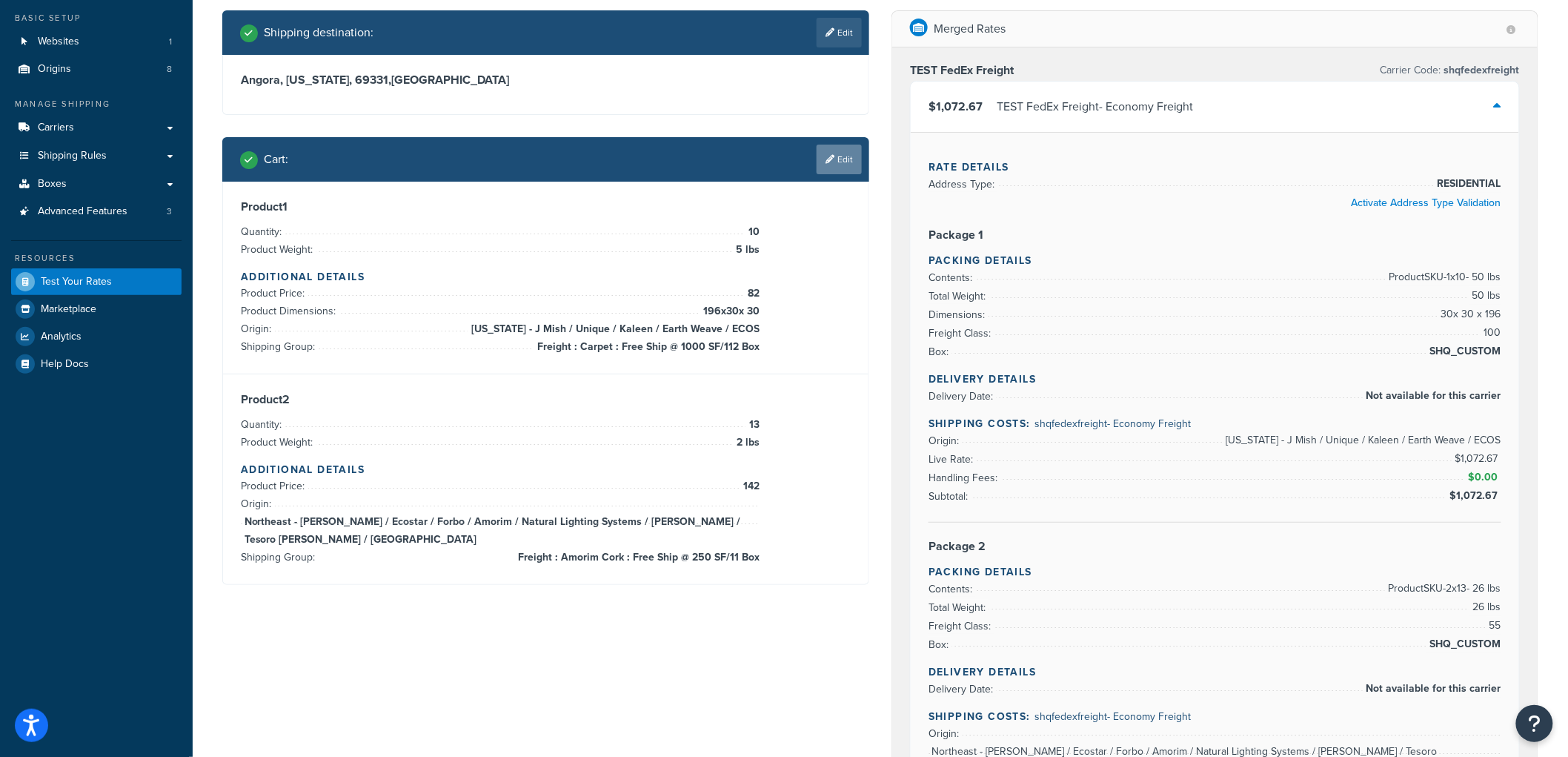
click at [836, 171] on link "Edit" at bounding box center [838, 159] width 45 height 30
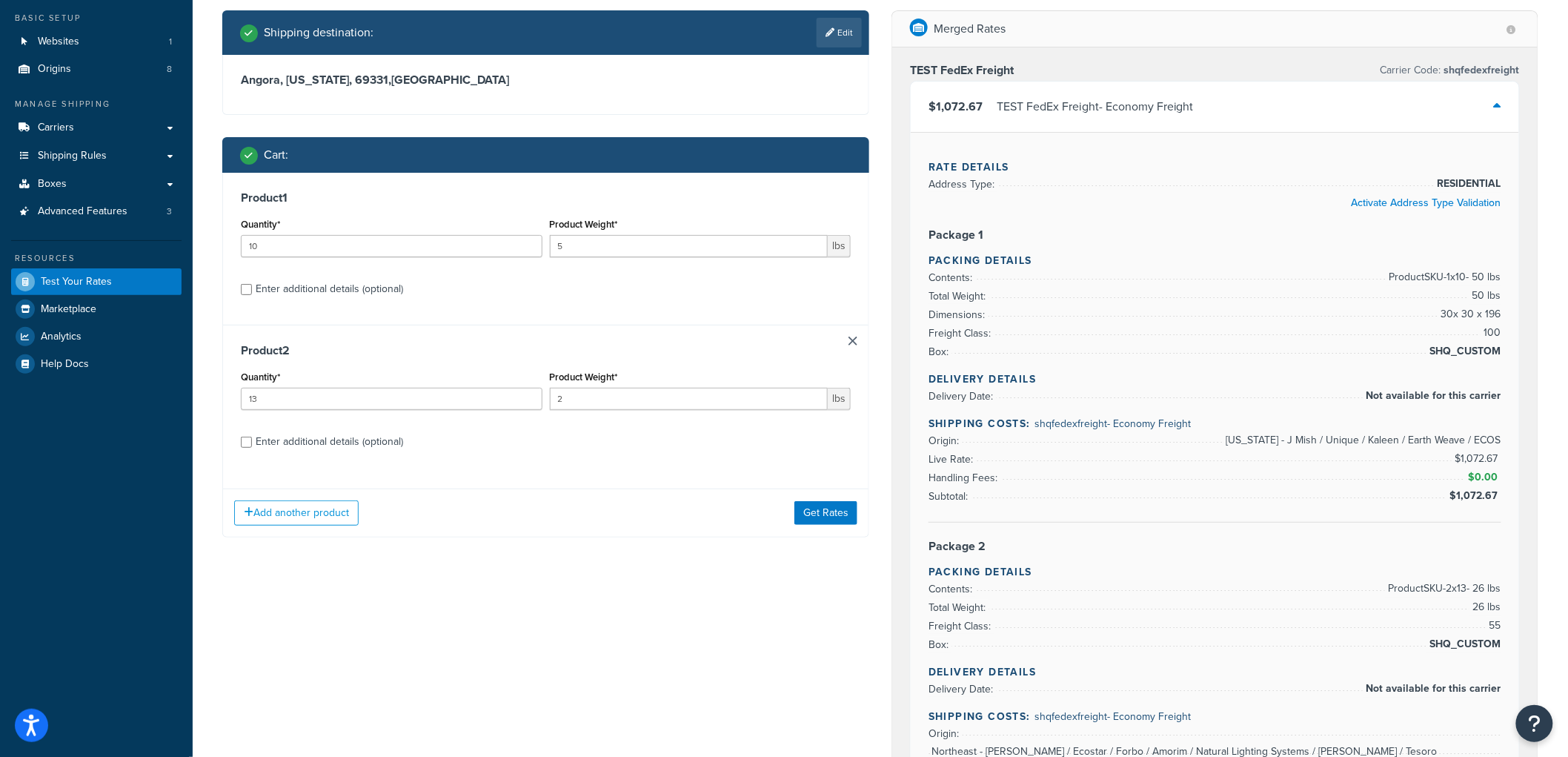
click at [327, 297] on div "Enter additional details (optional)" at bounding box center [329, 289] width 147 height 21
click at [252, 295] on input "Enter additional details (optional)" at bounding box center [247, 290] width 12 height 12
checkbox input "true"
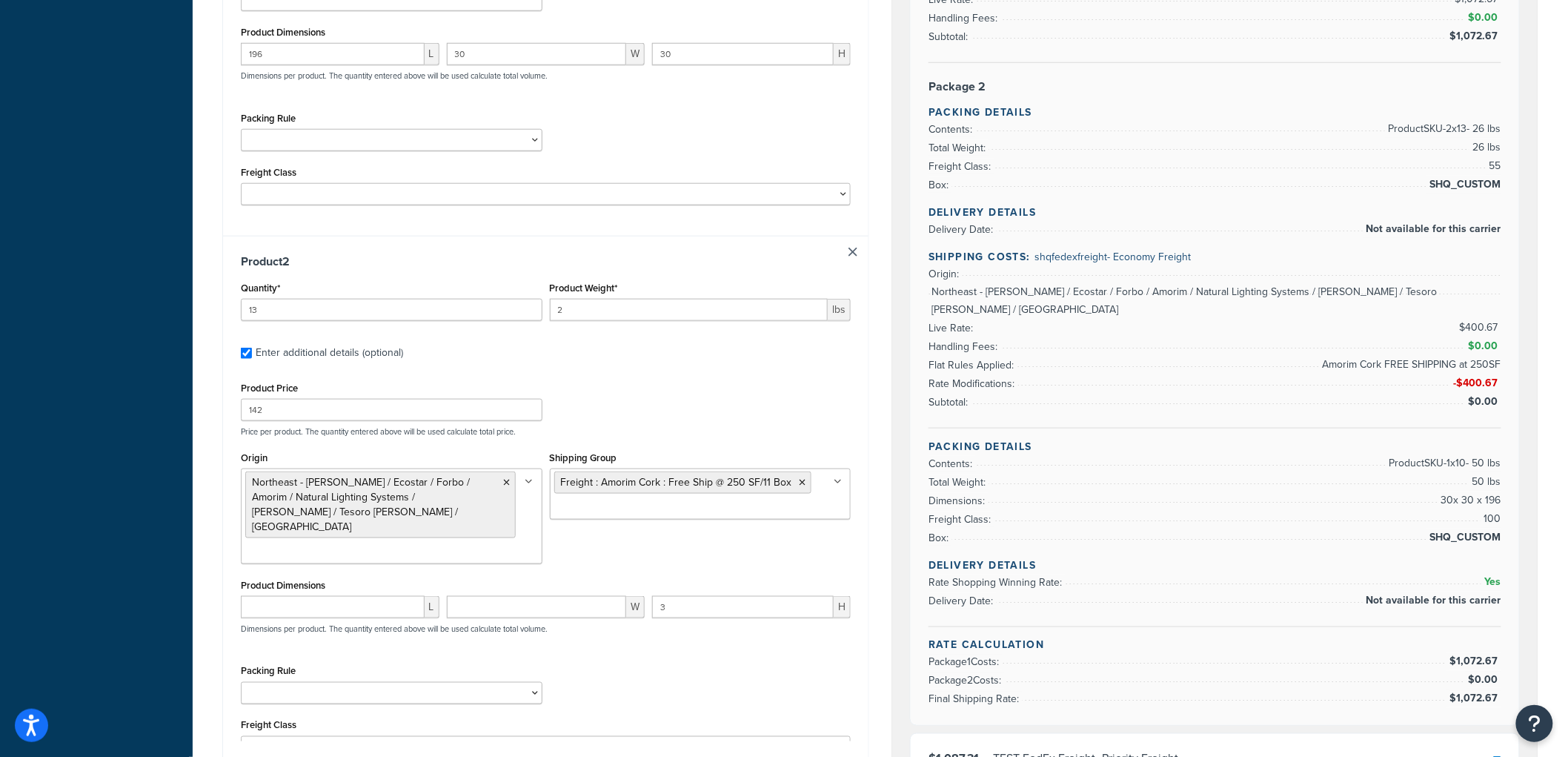
scroll to position [576, 0]
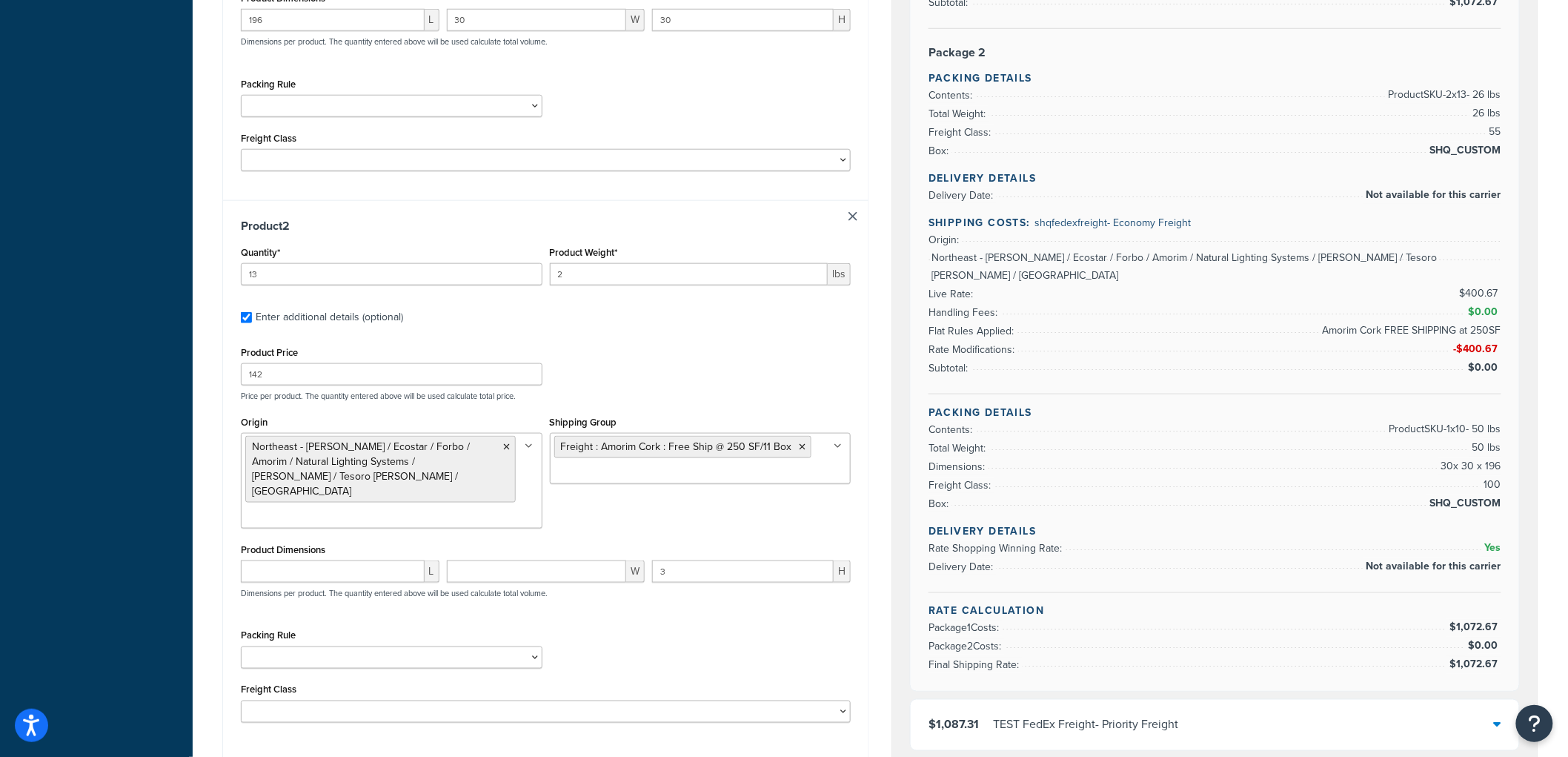
click at [662, 473] on input "Shipping Group" at bounding box center [620, 473] width 131 height 16
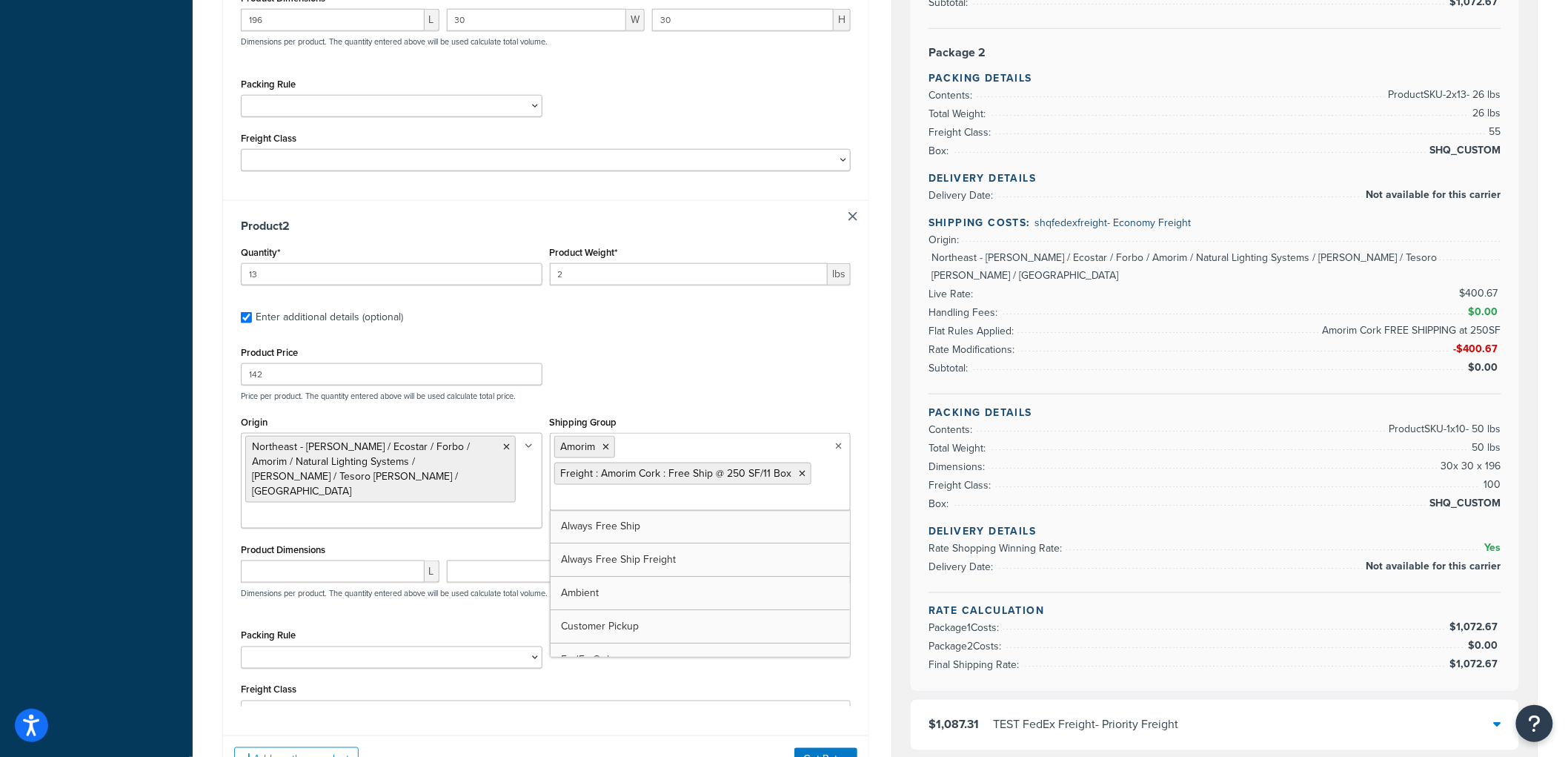
click at [682, 730] on div "Product 1 Quantity* 10 Product Weight* 5 lbs Enter additional details (optional…" at bounding box center [545, 231] width 647 height 1106
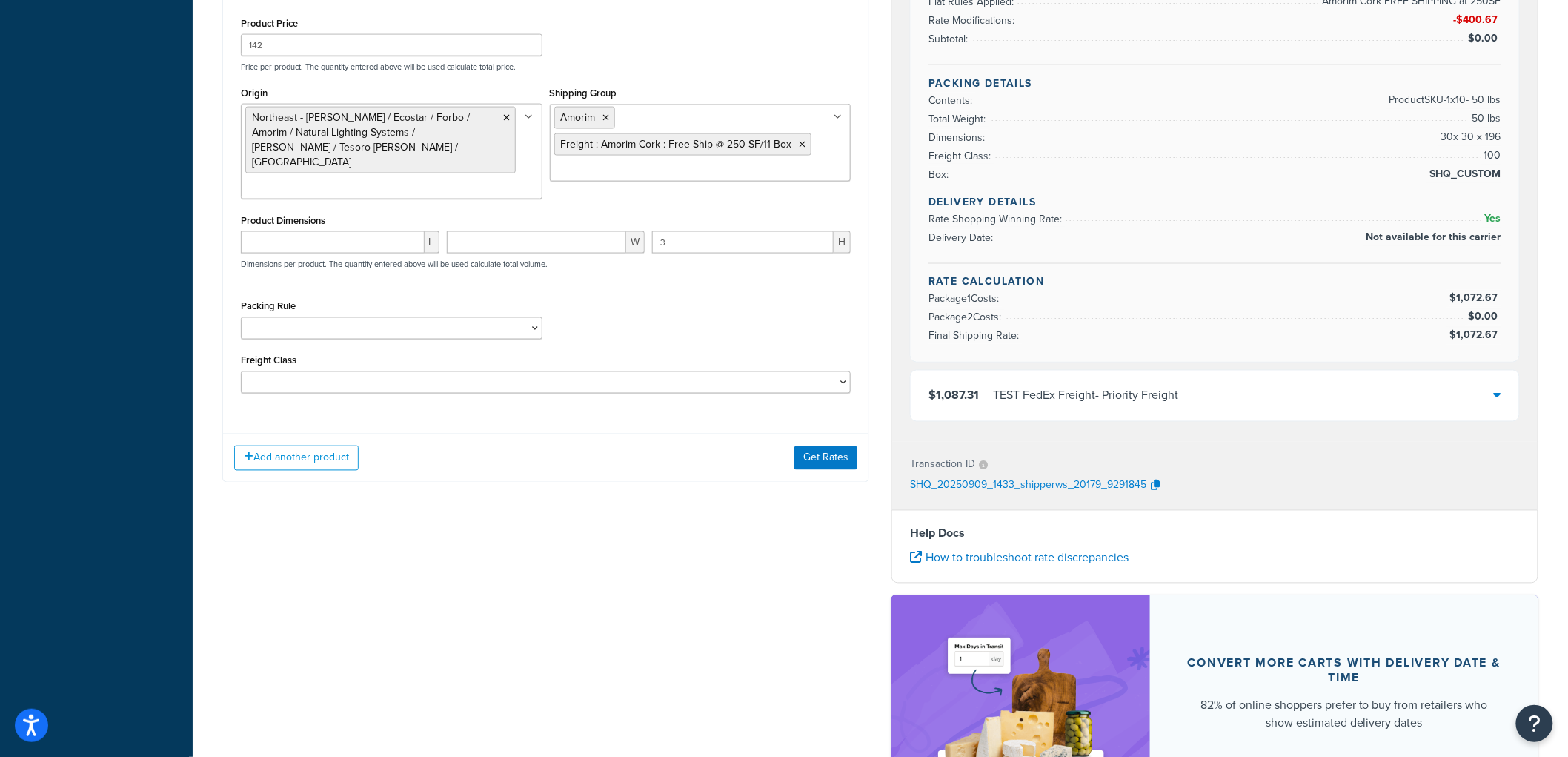
scroll to position [906, 0]
click at [842, 446] on button "Get Rates" at bounding box center [825, 457] width 63 height 24
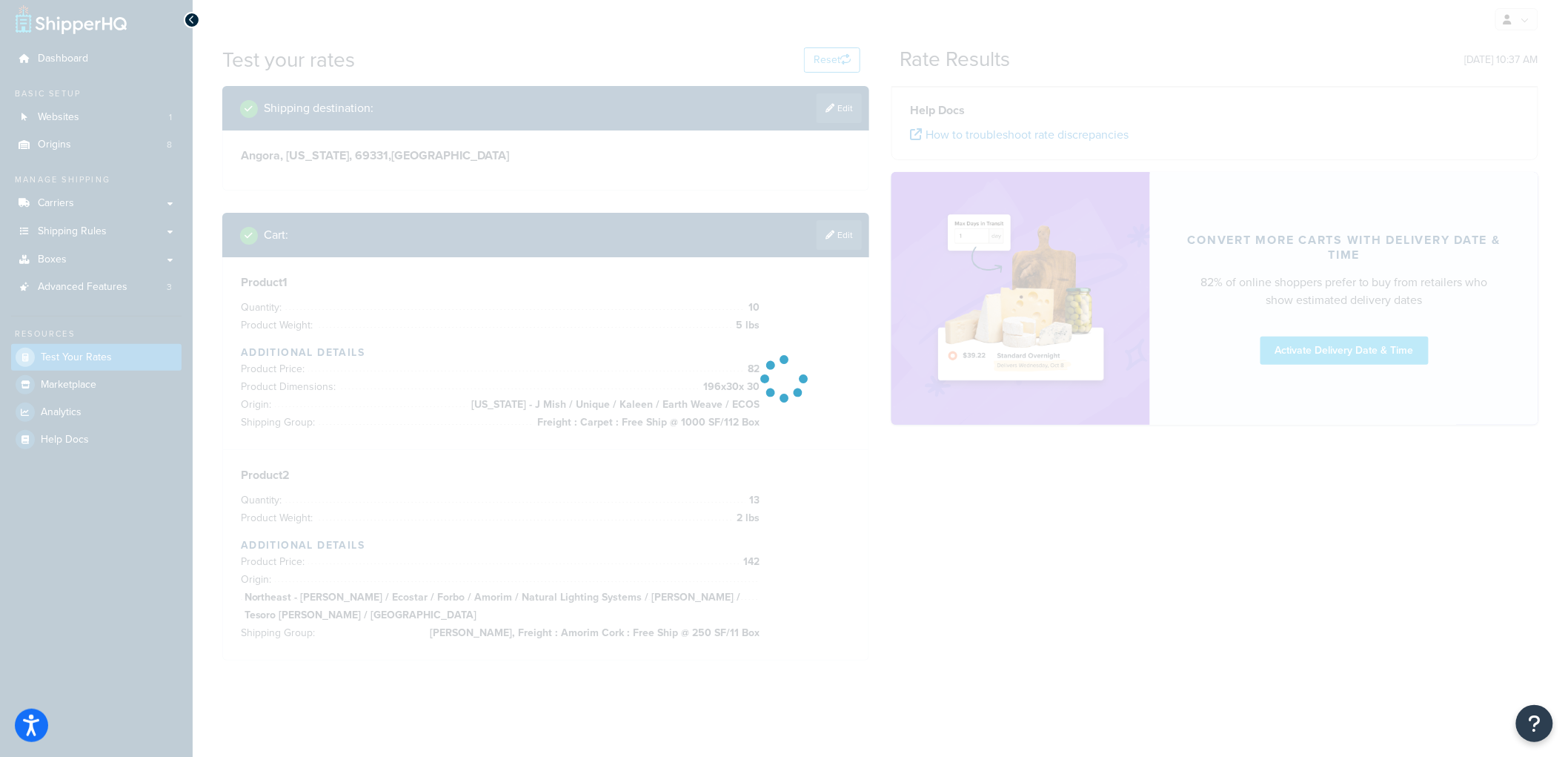
scroll to position [0, 0]
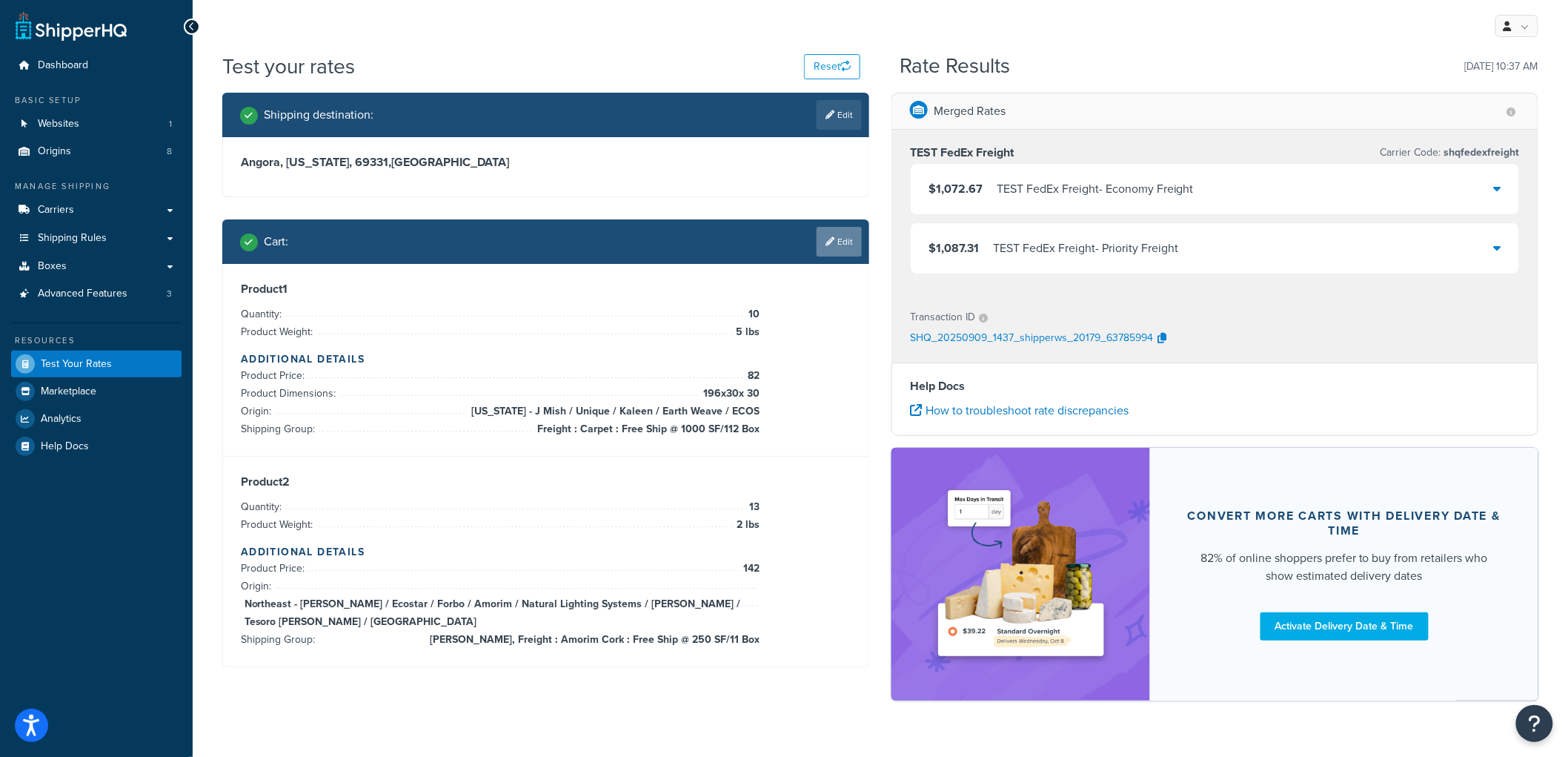
click at [853, 249] on link "Edit" at bounding box center [838, 241] width 45 height 30
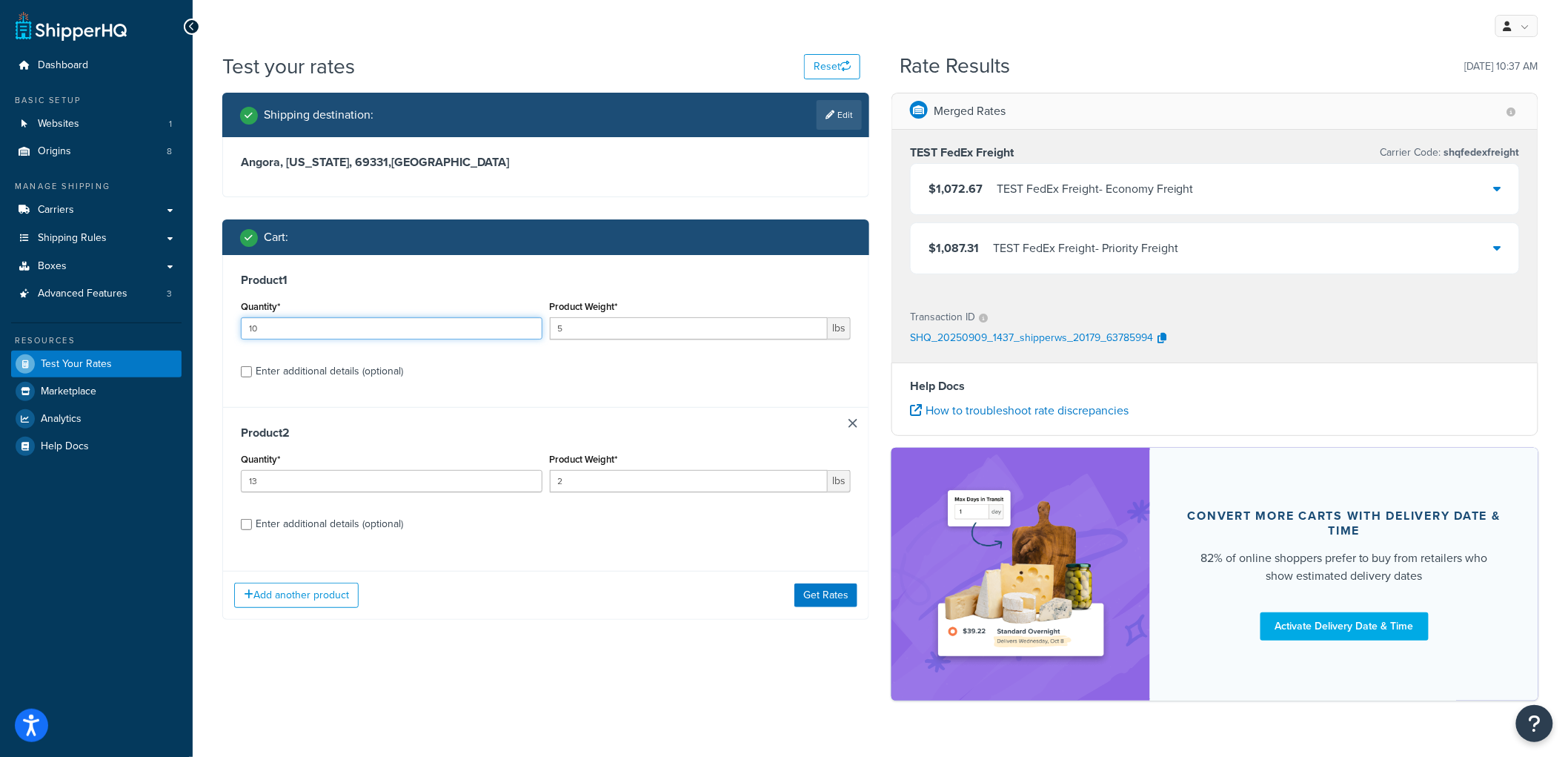
drag, startPoint x: 439, startPoint y: 329, endPoint x: 210, endPoint y: 304, distance: 230.4
click at [211, 304] on div "Shipping destination : Edit Angora, Nebraska, 69331 , United States Cart : Prod…" at bounding box center [545, 367] width 669 height 550
type input "7"
click at [797, 606] on button "Get Rates" at bounding box center [825, 595] width 63 height 24
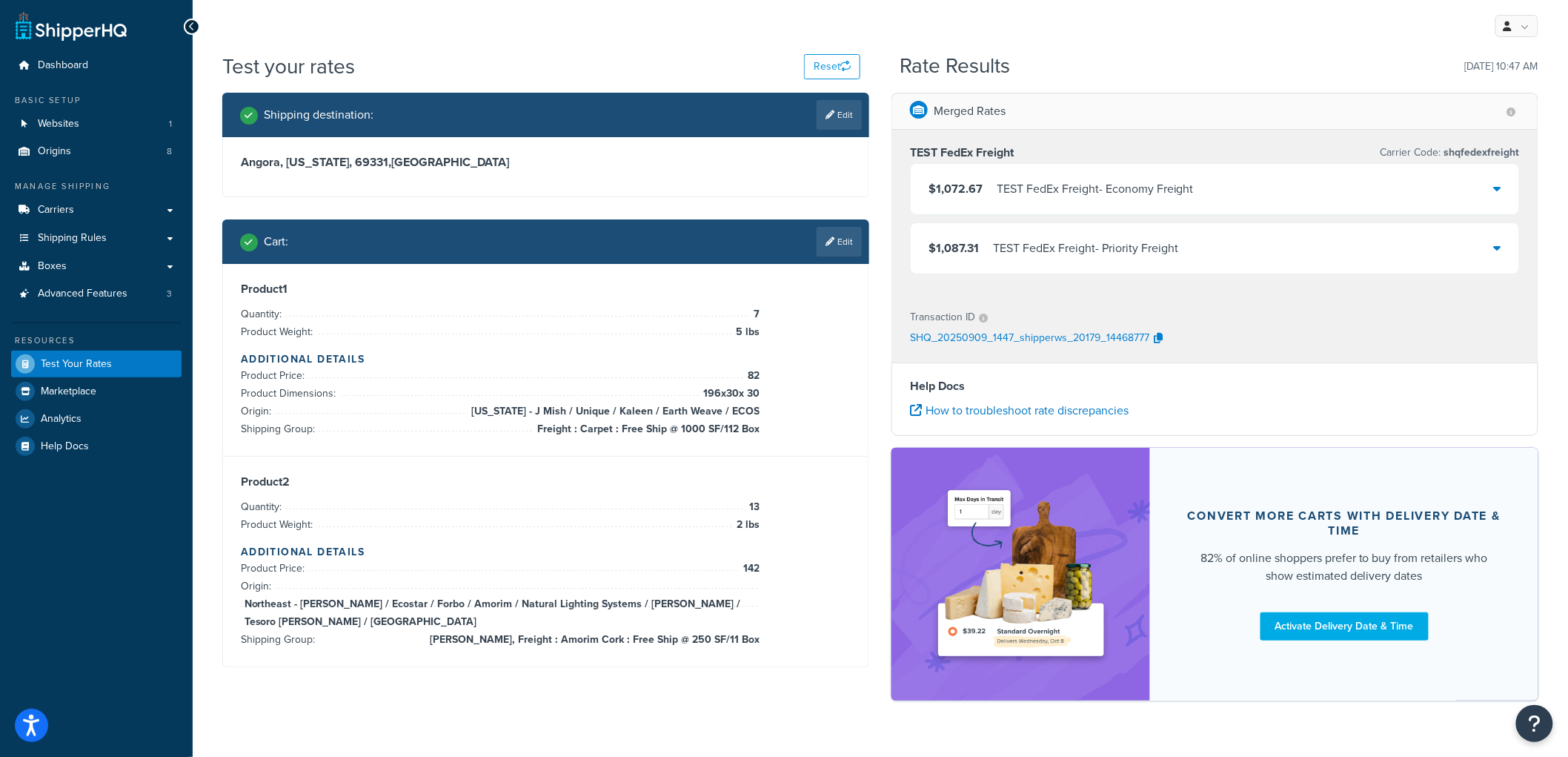
click at [777, 207] on div "Shipping destination : Edit Angora, Nebraska, 69331 , United States Cart : Edit…" at bounding box center [545, 391] width 669 height 597
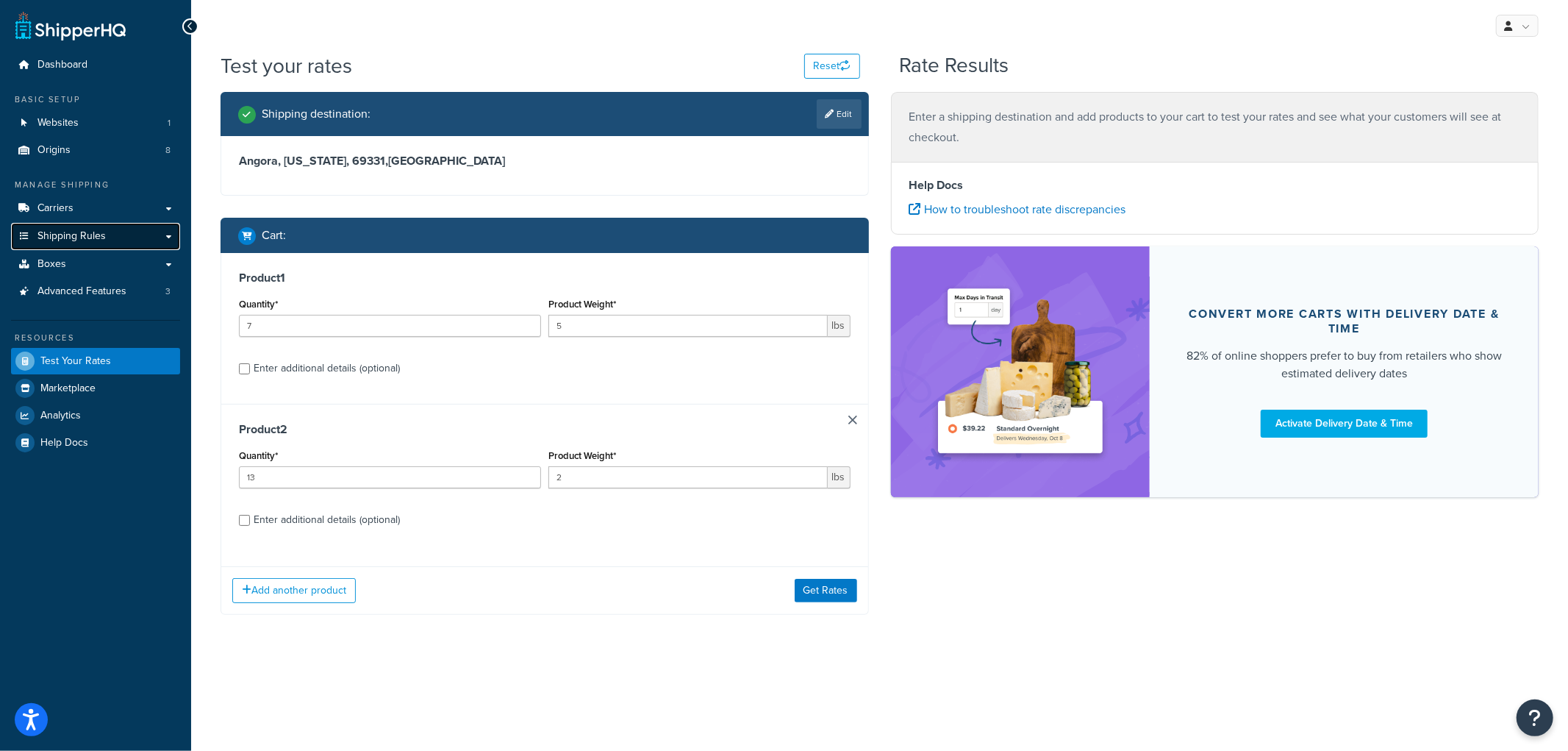
click at [94, 237] on span "Shipping Rules" at bounding box center [72, 236] width 69 height 12
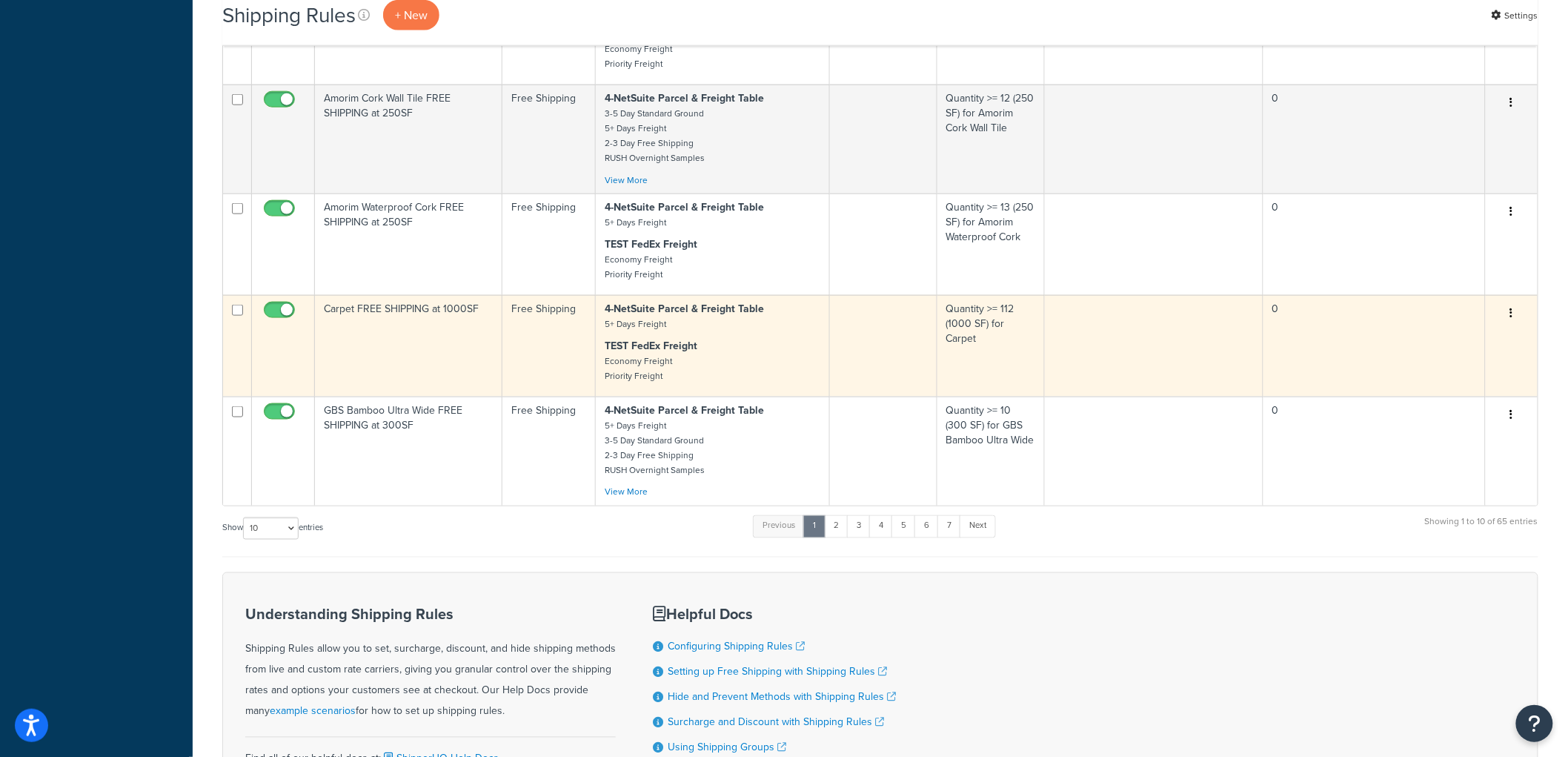
scroll to position [643, 0]
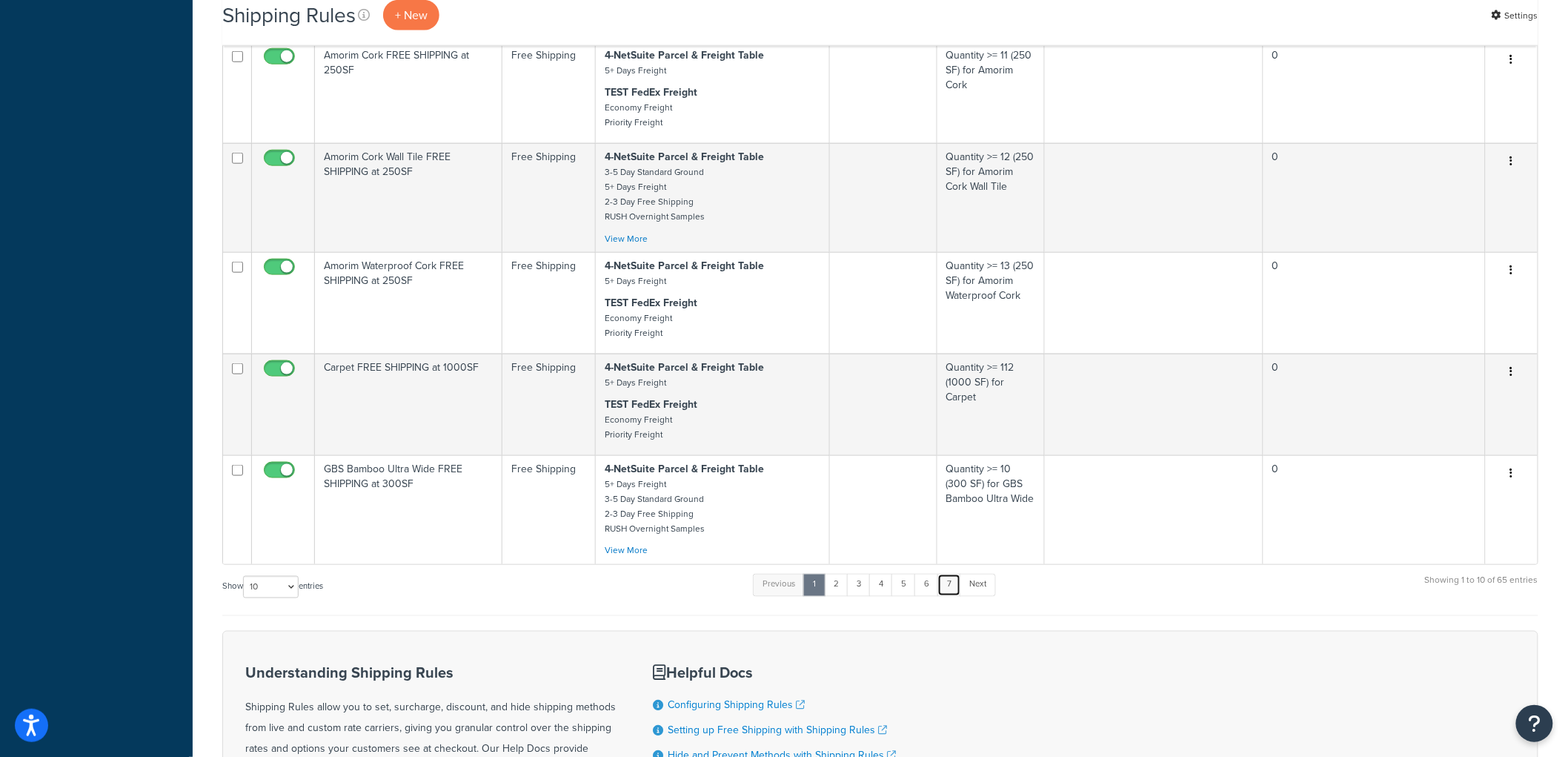
click at [954, 596] on link "7" at bounding box center [949, 584] width 24 height 22
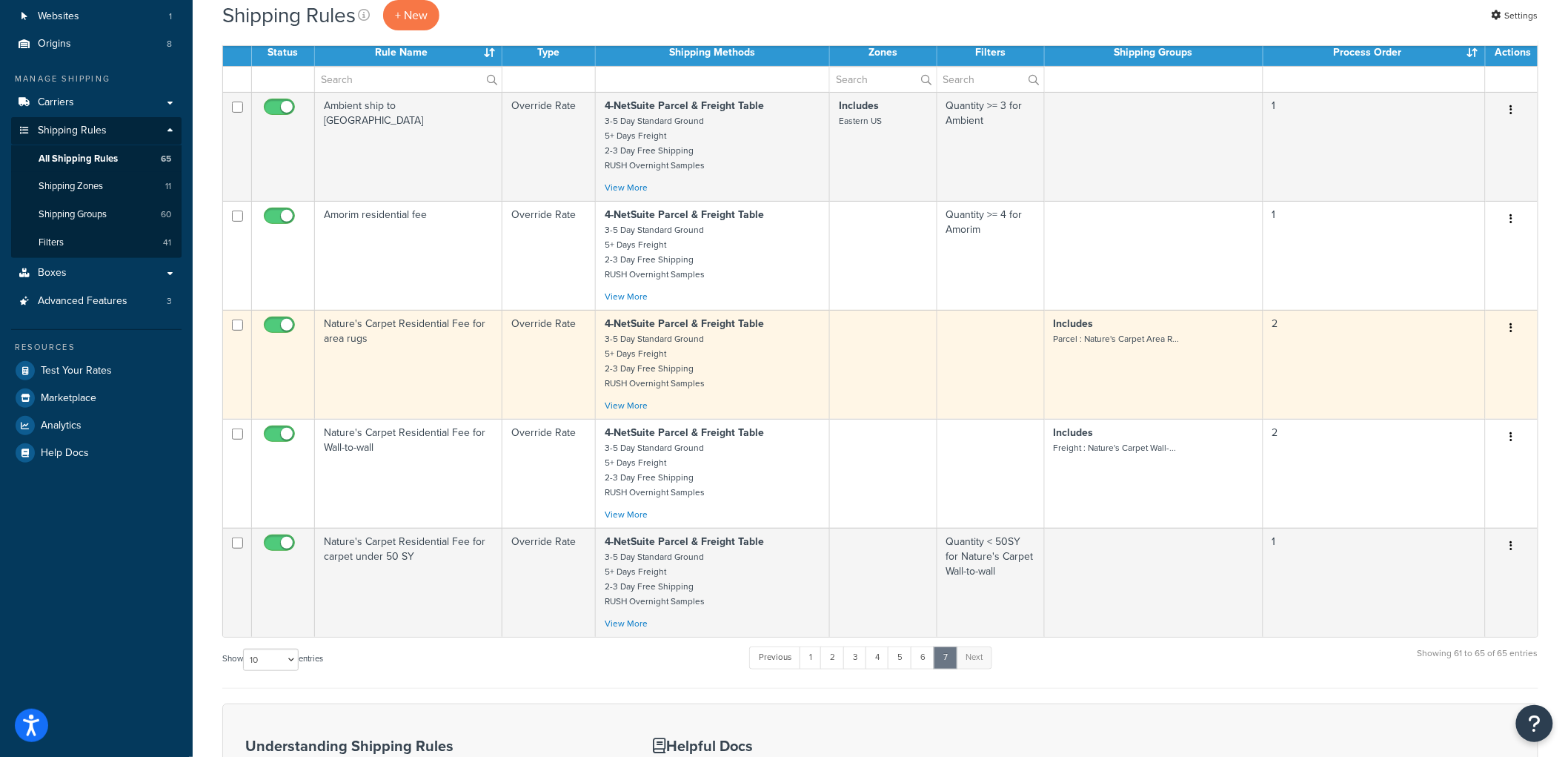
scroll to position [90, 0]
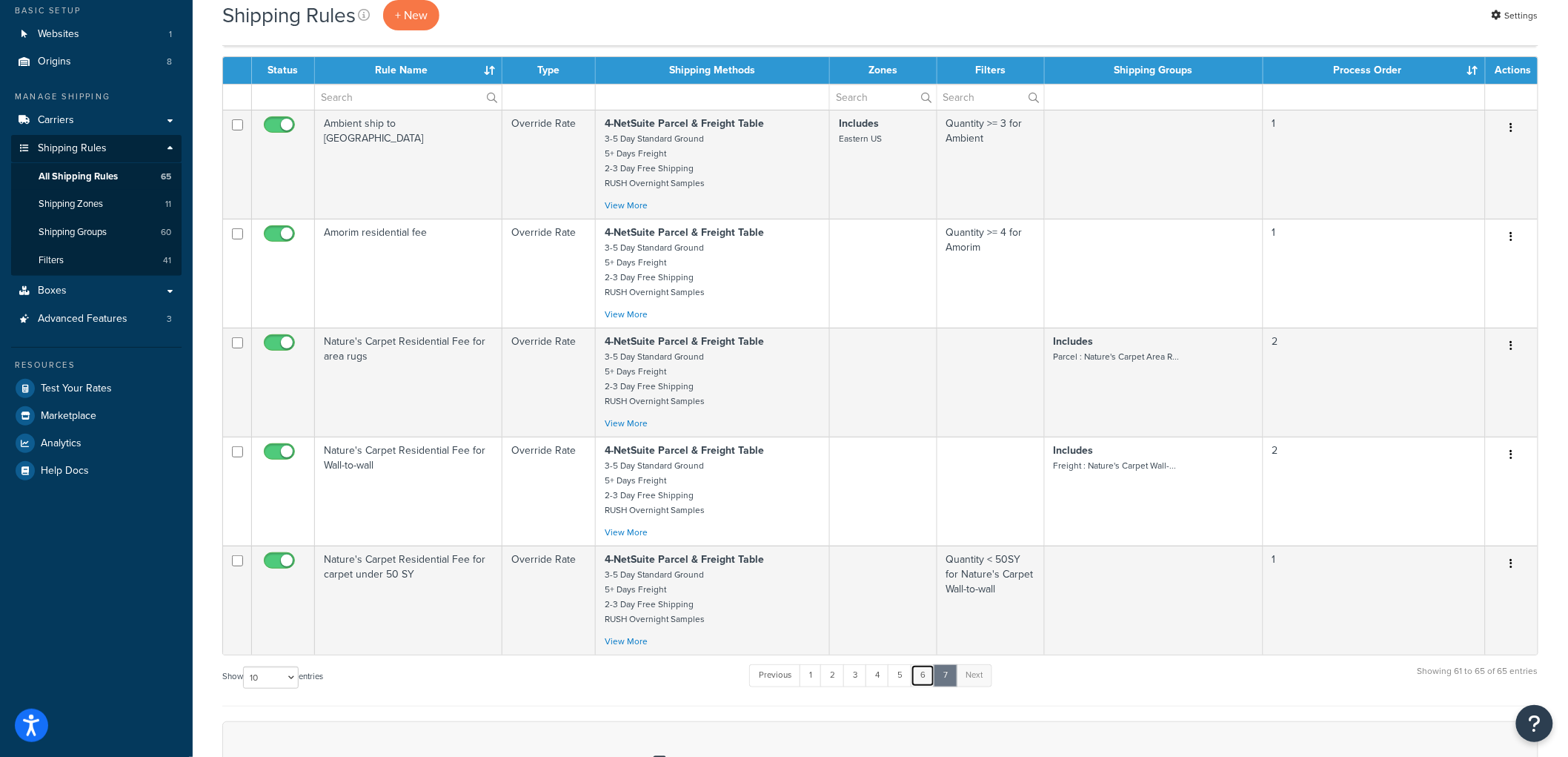
click at [930, 681] on link "6" at bounding box center [922, 675] width 24 height 22
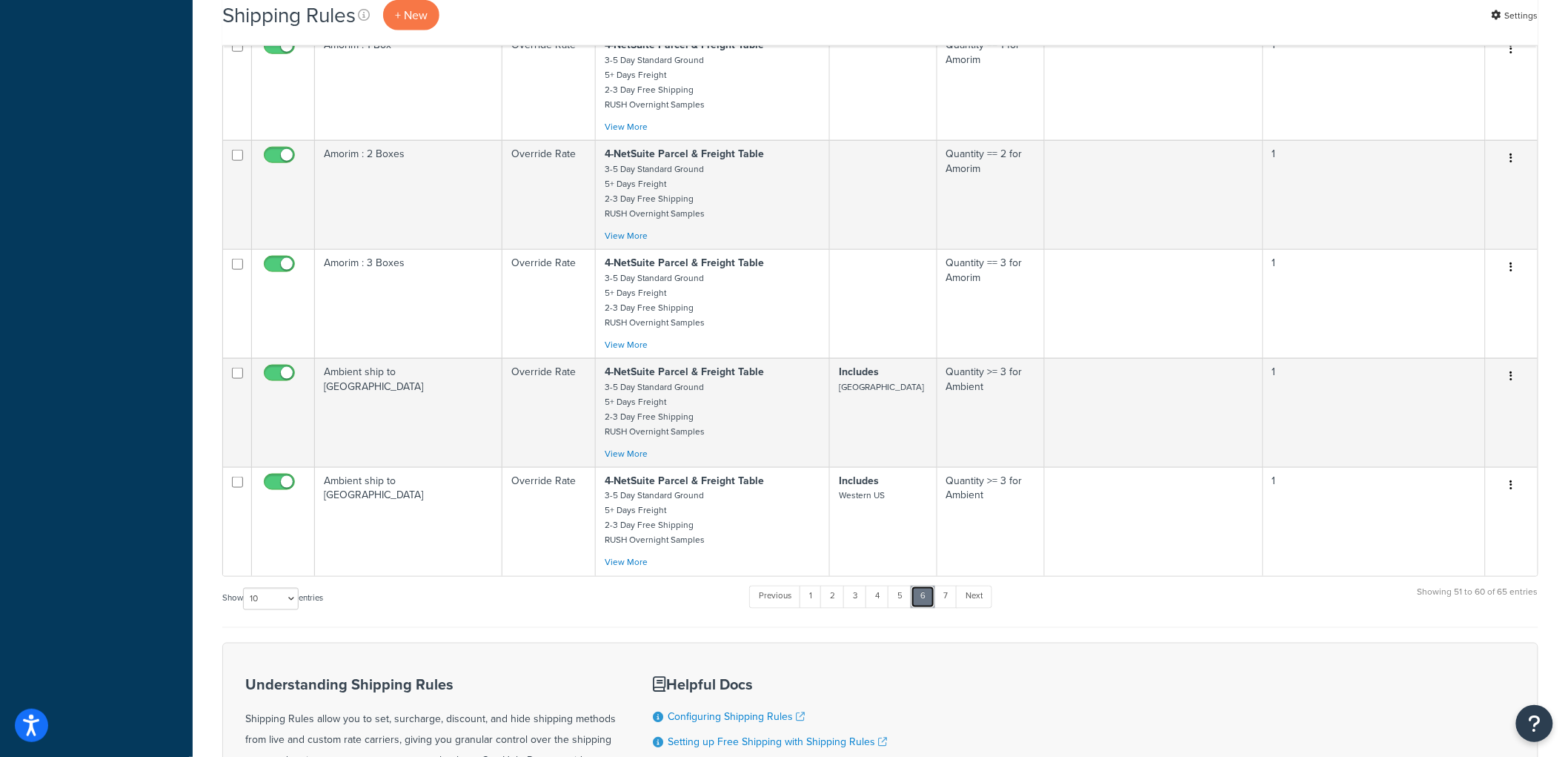
scroll to position [668, 0]
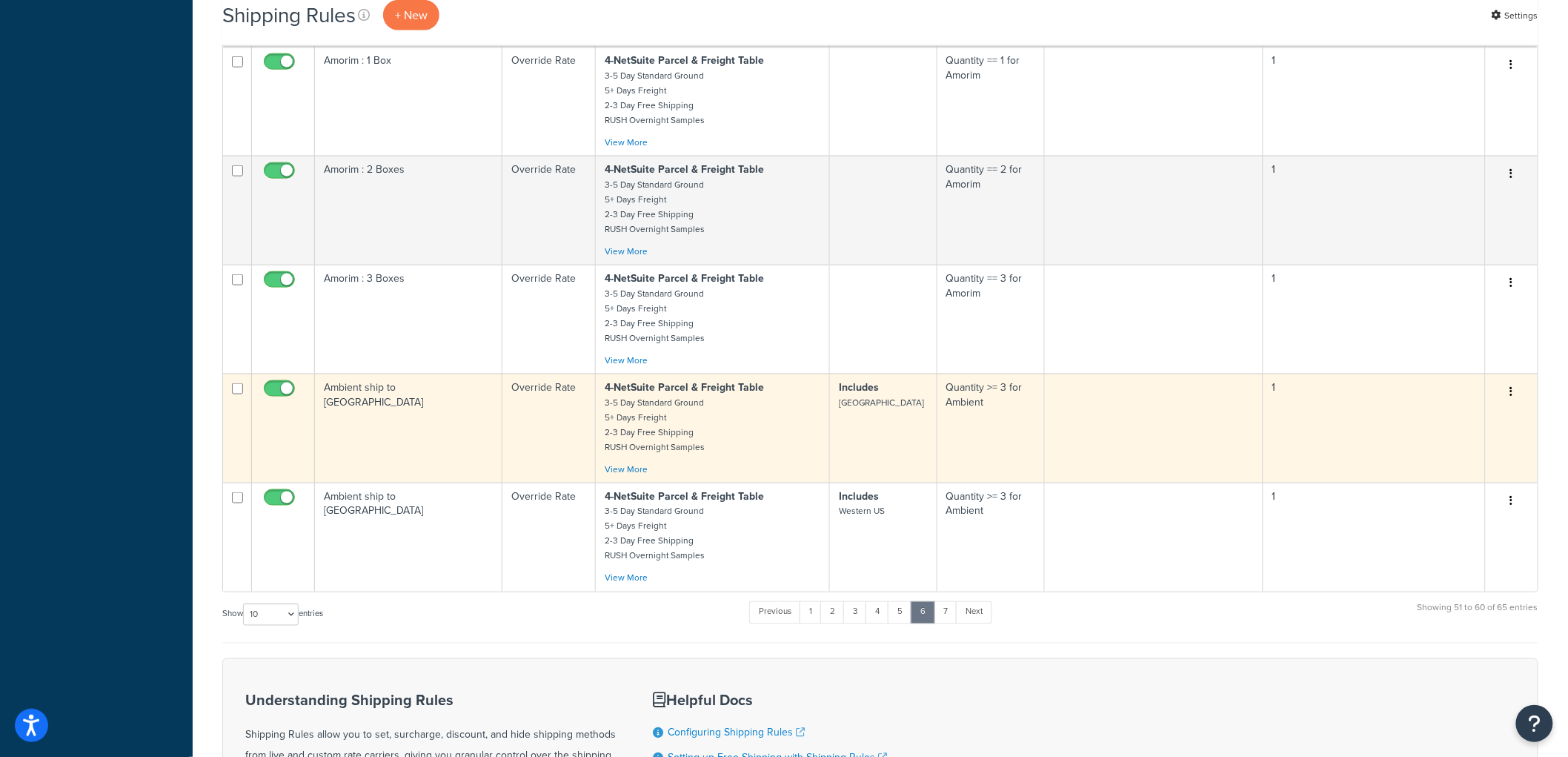
click at [461, 433] on td "Ambient ship to [GEOGRAPHIC_DATA]" at bounding box center [409, 428] width 188 height 109
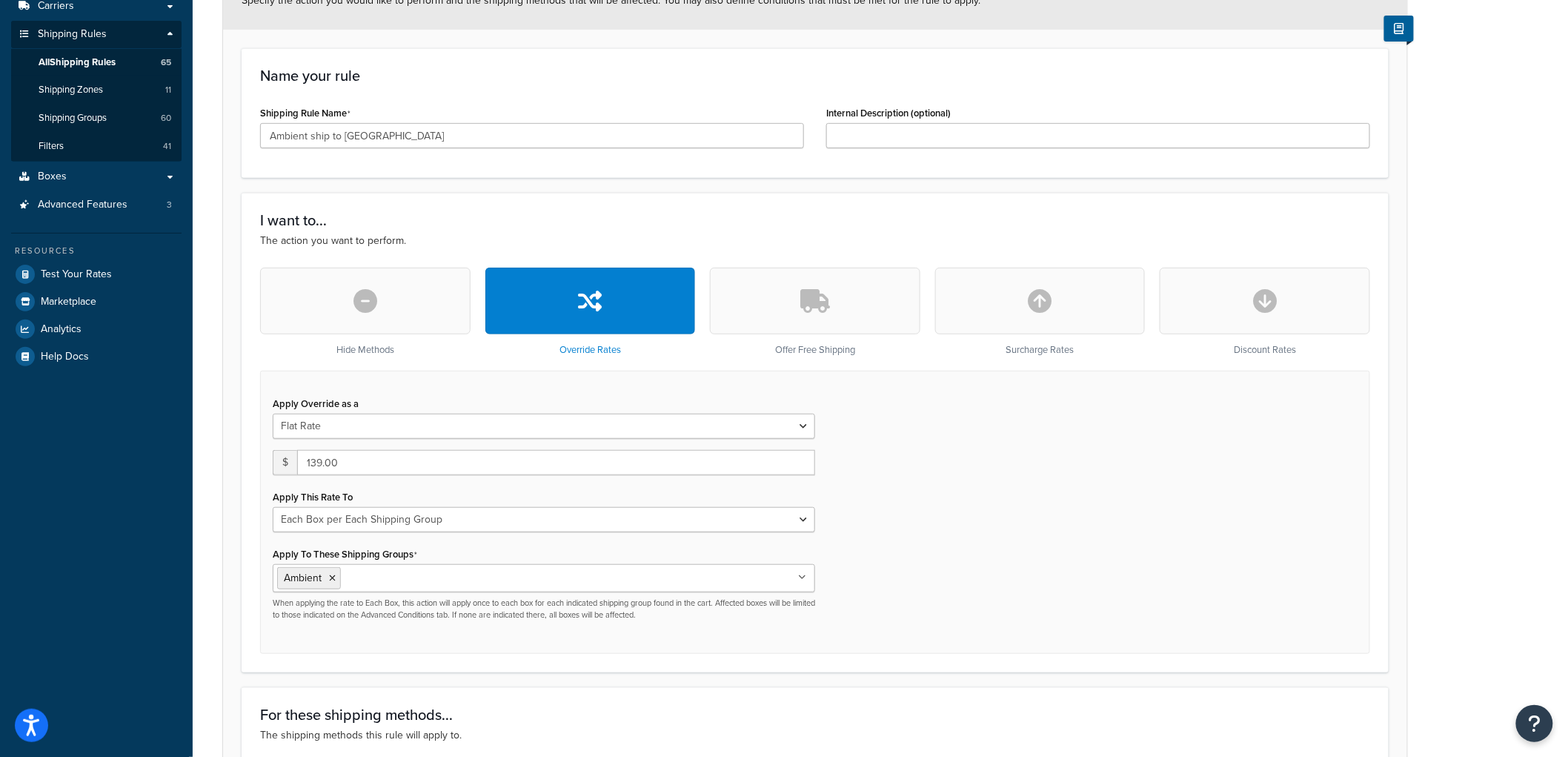
scroll to position [247, 0]
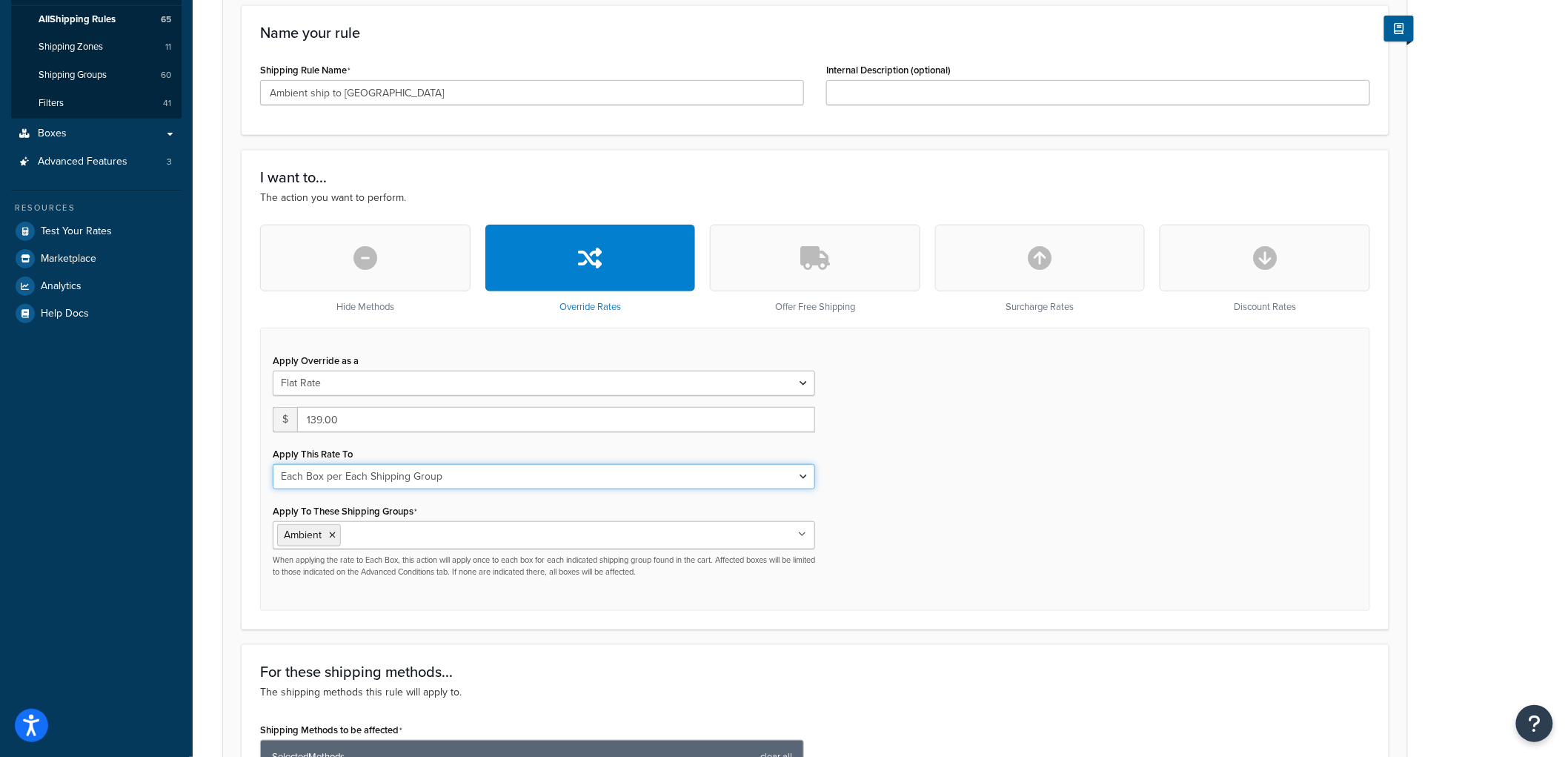
click at [521, 476] on select "Each Shipment in the Cart Each Origin in the Cart Each Shipping Group in the Ca…" at bounding box center [544, 476] width 543 height 25
select select "ITEM"
click at [273, 464] on select "Each Shipment in the Cart Each Origin in the Cart Each Shipping Group in the Ca…" at bounding box center [544, 476] width 543 height 25
click at [940, 499] on div "Apply Override as a Flat Rate Percentage Flat Rate & Percentage $ 139.00 Apply …" at bounding box center [815, 470] width 1110 height 284
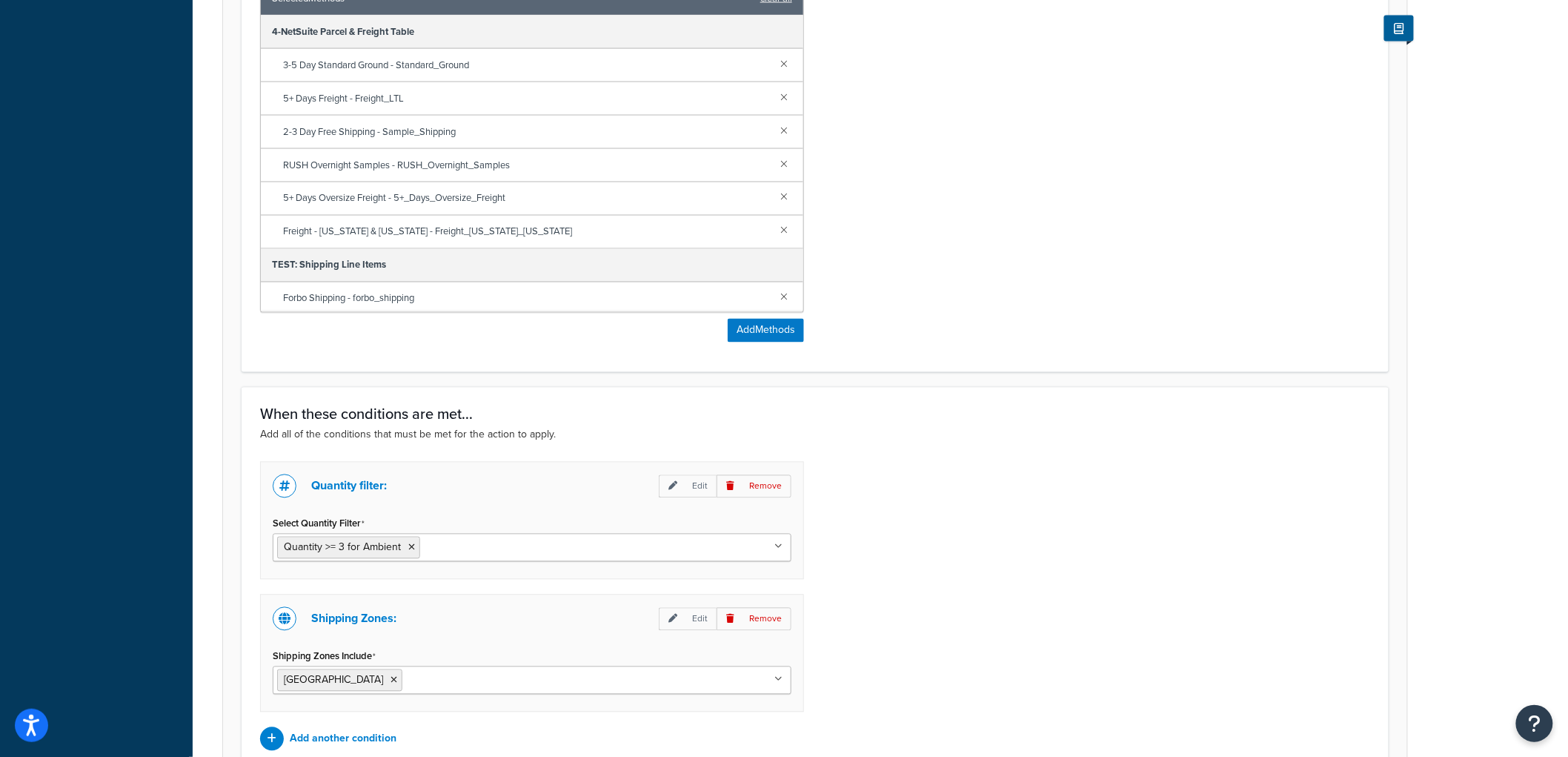
scroll to position [1155, 0]
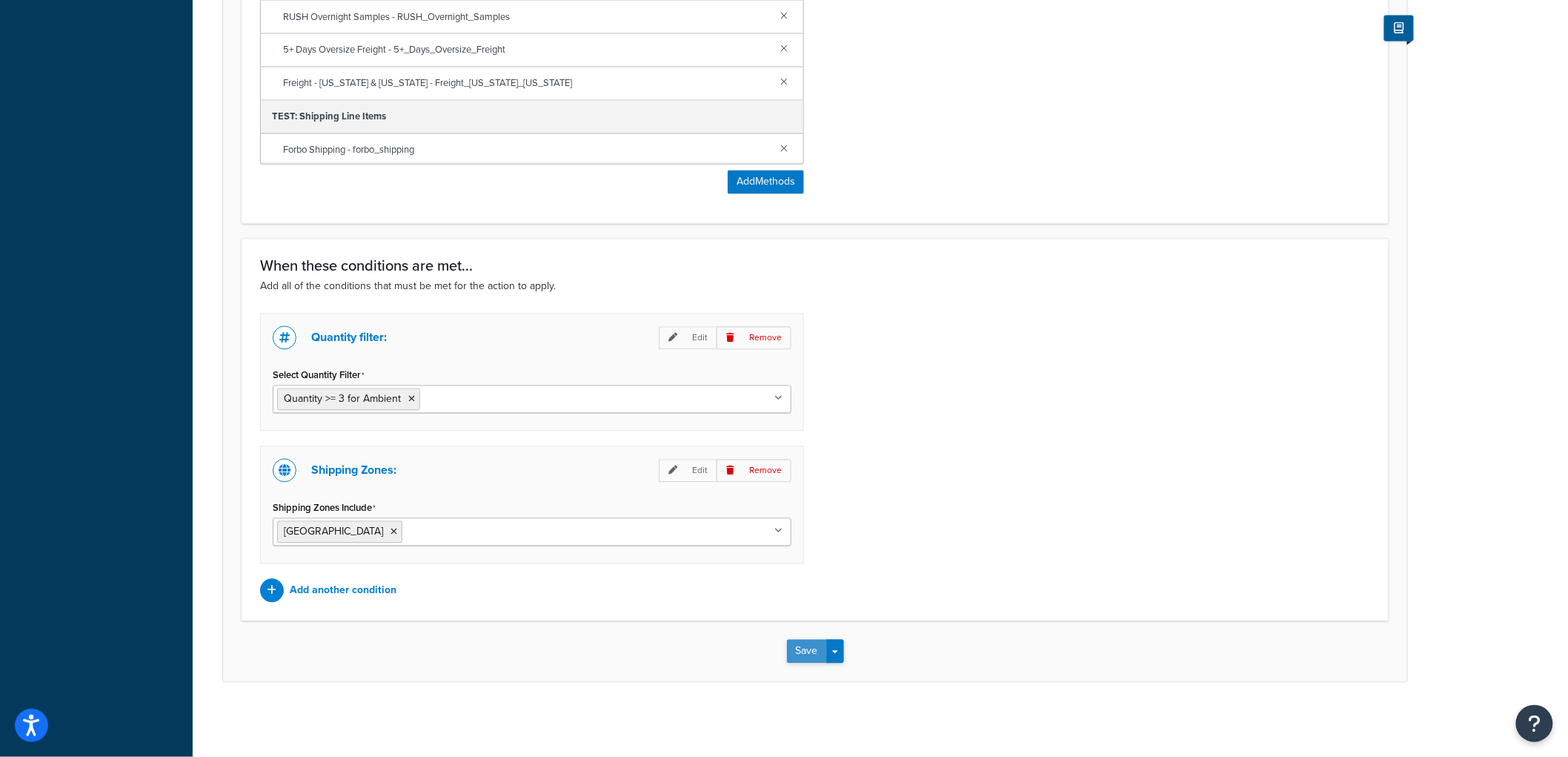
click at [821, 654] on button "Save" at bounding box center [808, 652] width 40 height 24
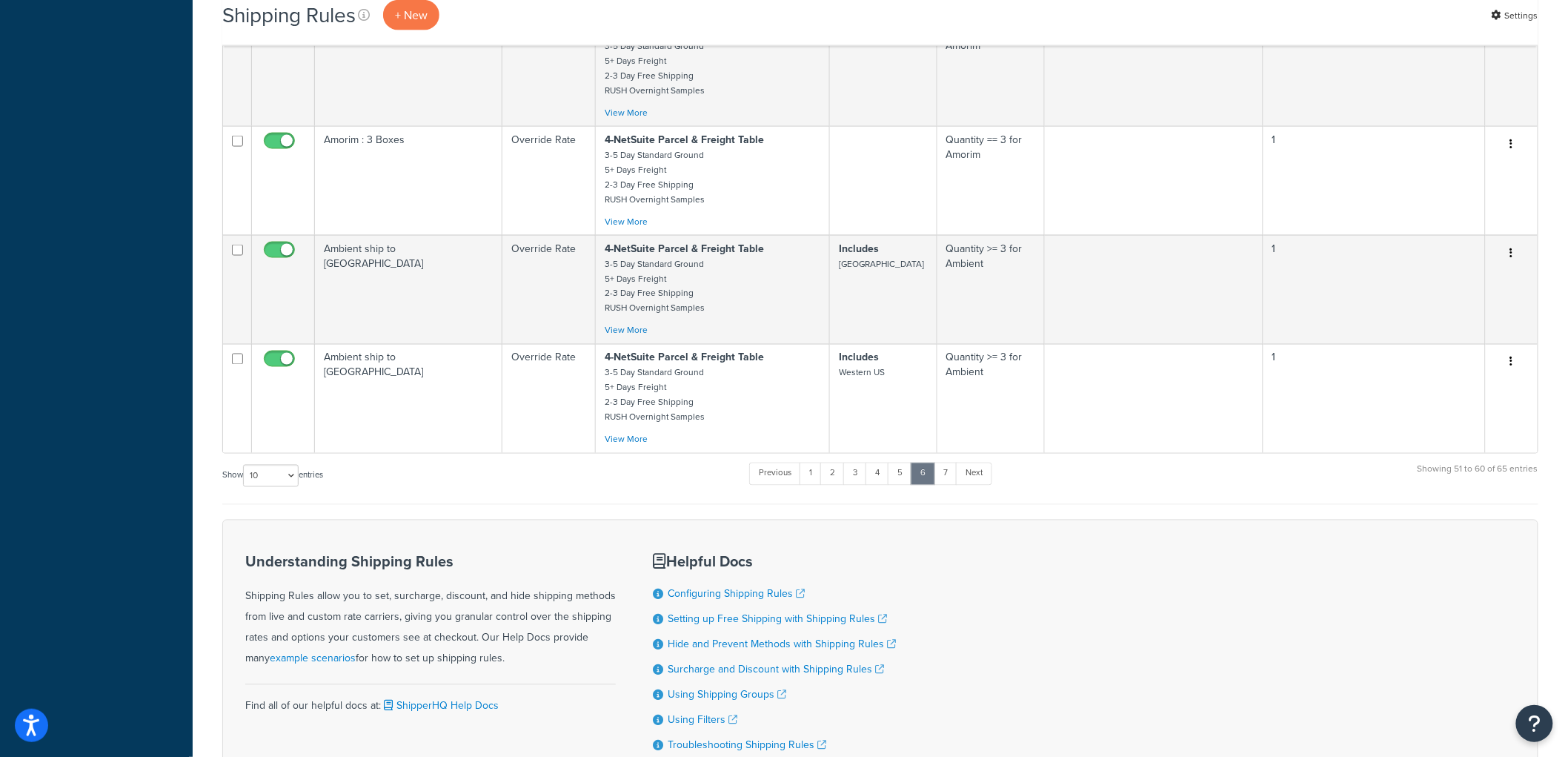
scroll to position [853, 0]
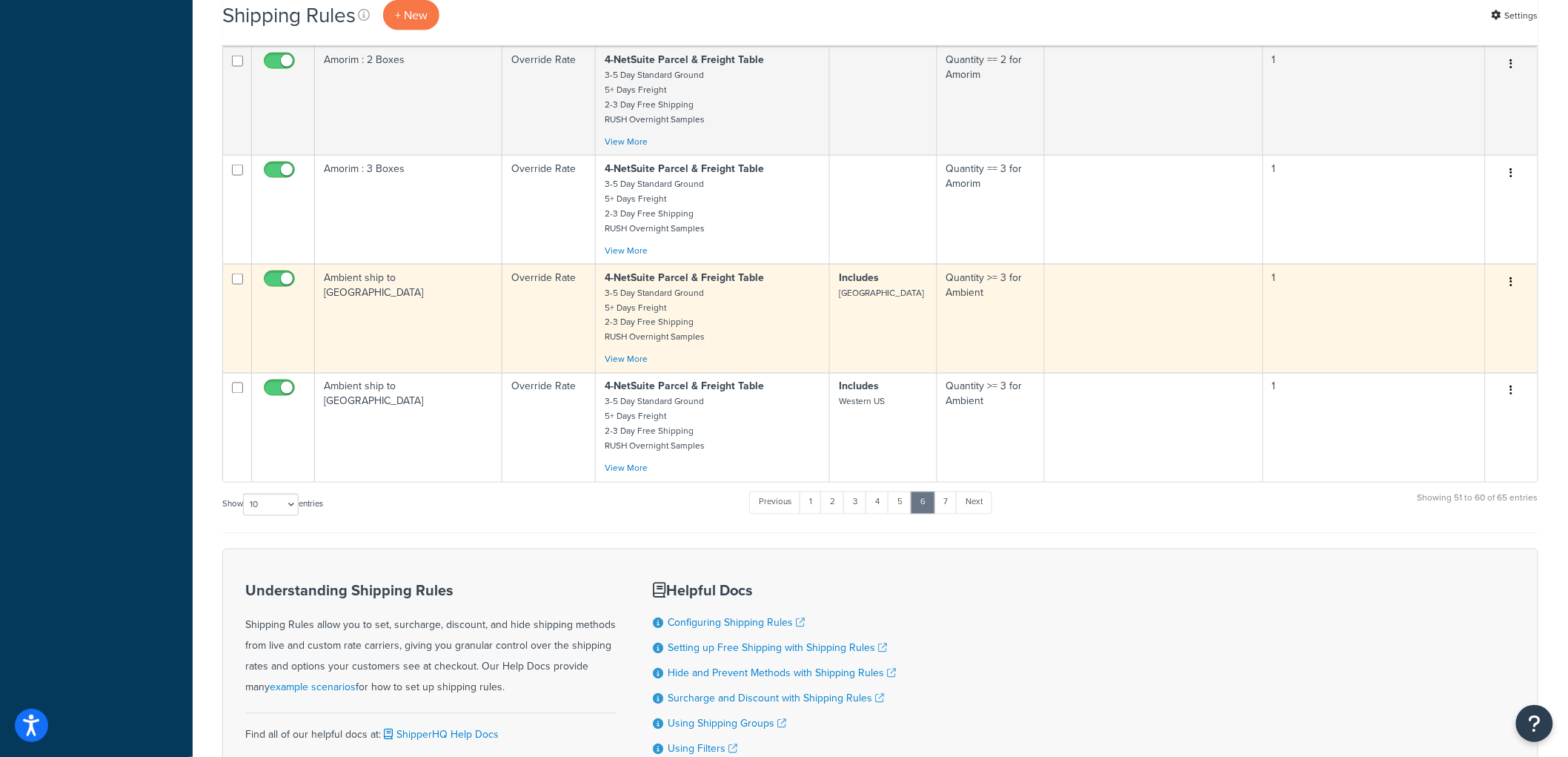
click at [384, 310] on td "Ambient ship to [GEOGRAPHIC_DATA]" at bounding box center [409, 318] width 188 height 109
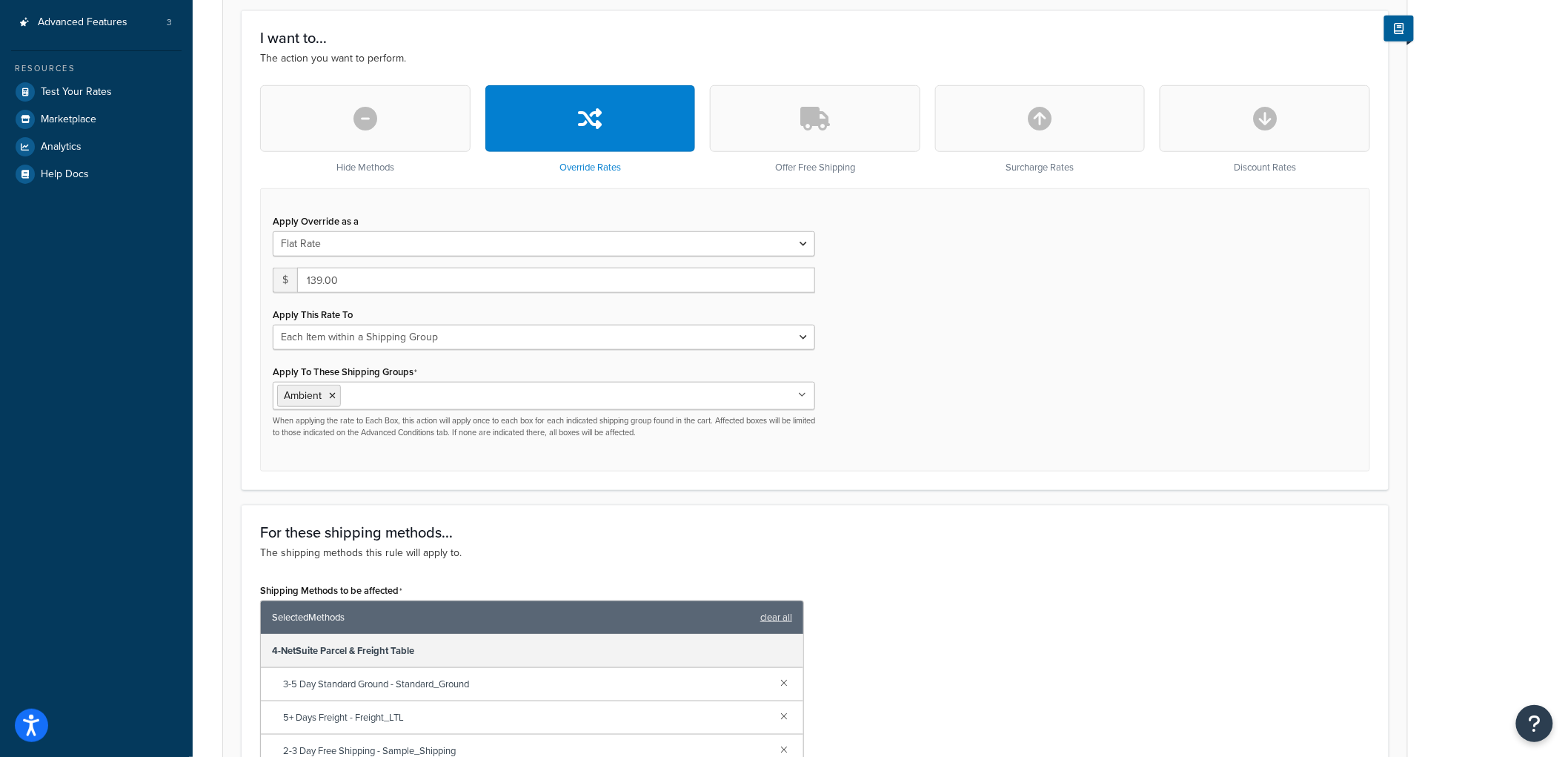
scroll to position [494, 0]
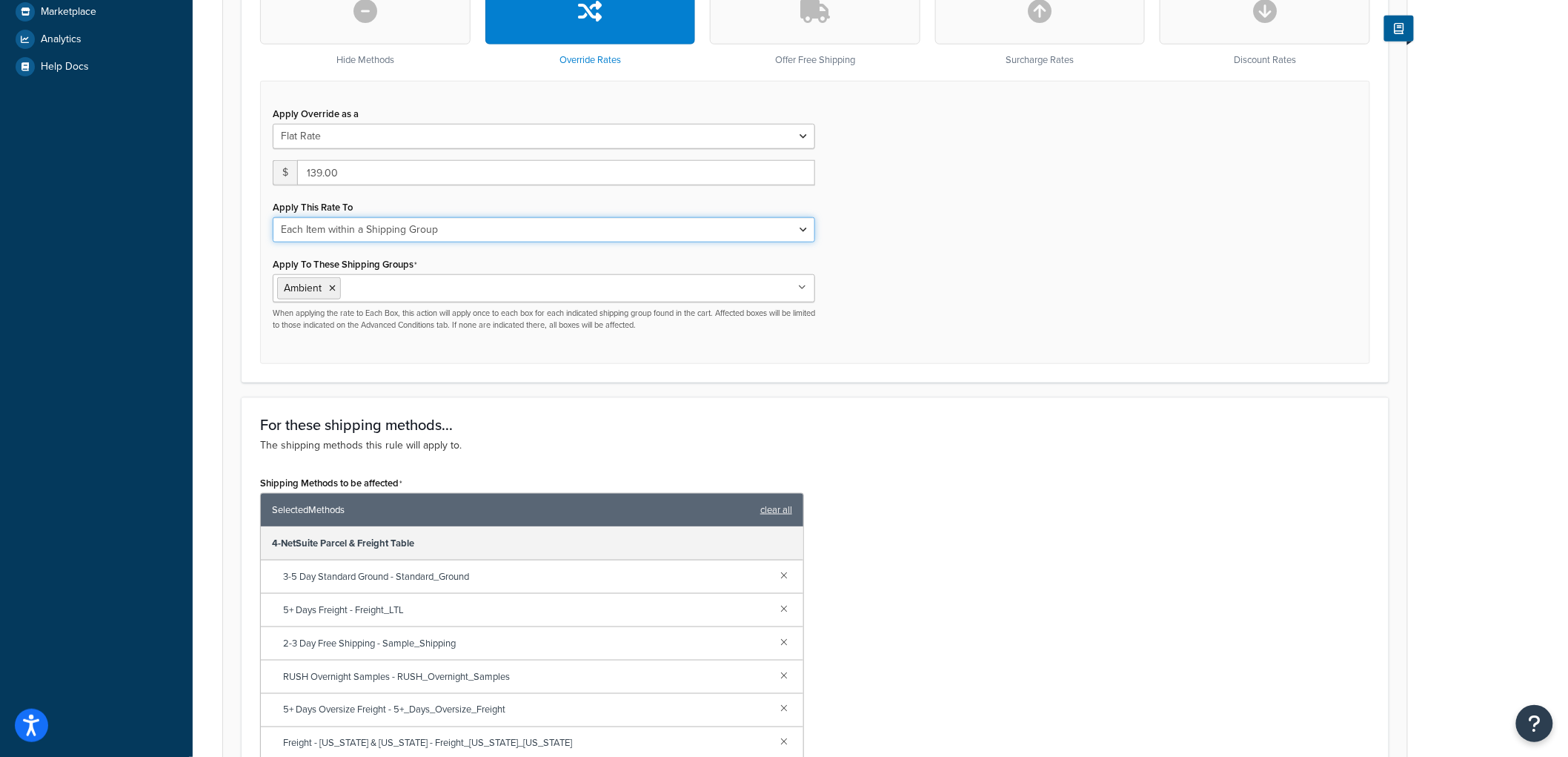
click at [491, 234] on select "Each Shipment in the Cart Each Origin in the Cart Each Shipping Group in the Ca…" at bounding box center [544, 230] width 543 height 25
select select "BOX"
click at [273, 217] on select "Each Shipment in the Cart Each Origin in the Cart Each Shipping Group in the Ca…" at bounding box center [544, 230] width 543 height 25
click at [910, 303] on div "Apply Override as a Flat Rate Percentage Flat Rate & Percentage $ 139.00 Apply …" at bounding box center [815, 223] width 1110 height 284
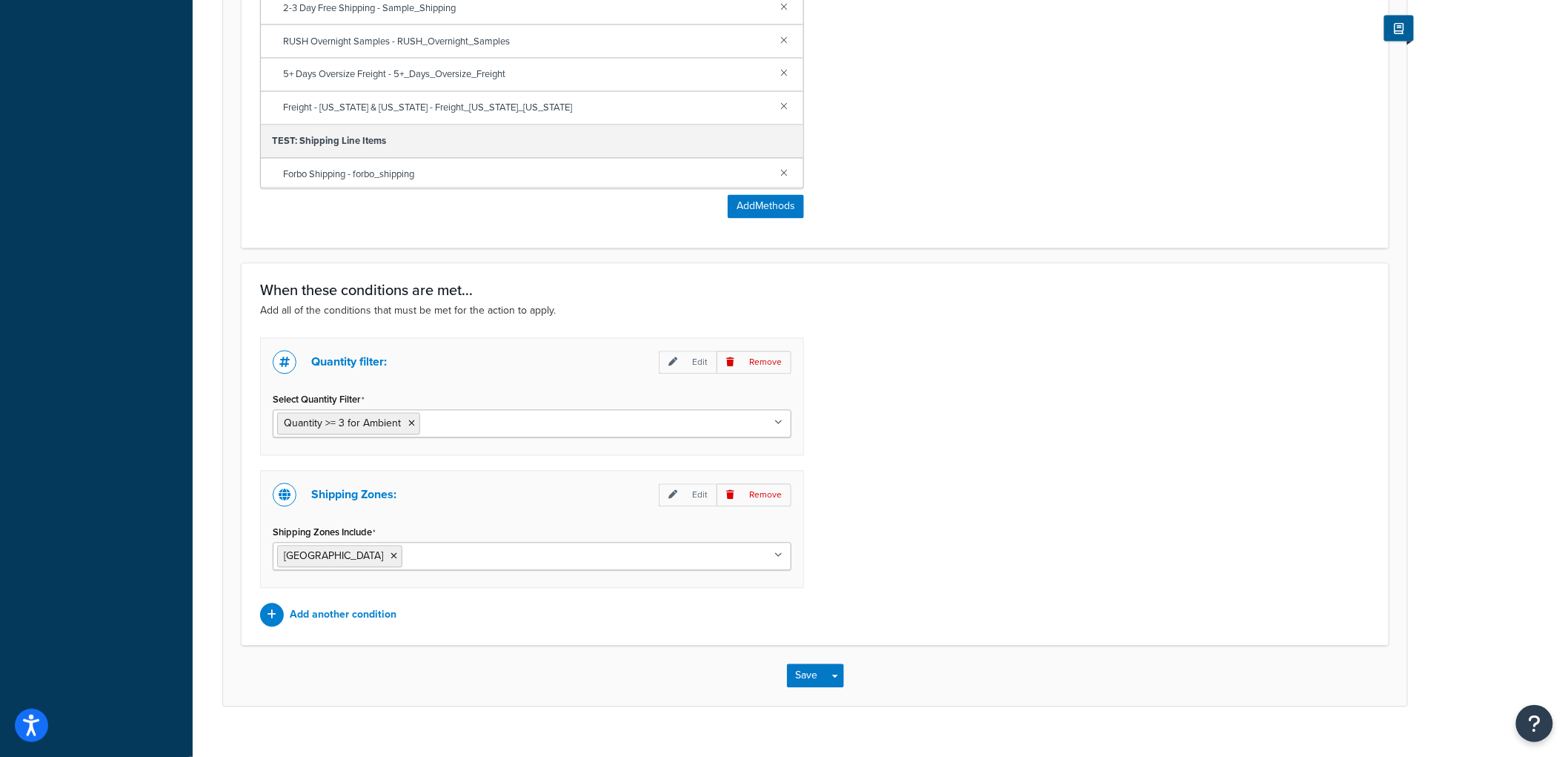
scroll to position [1155, 0]
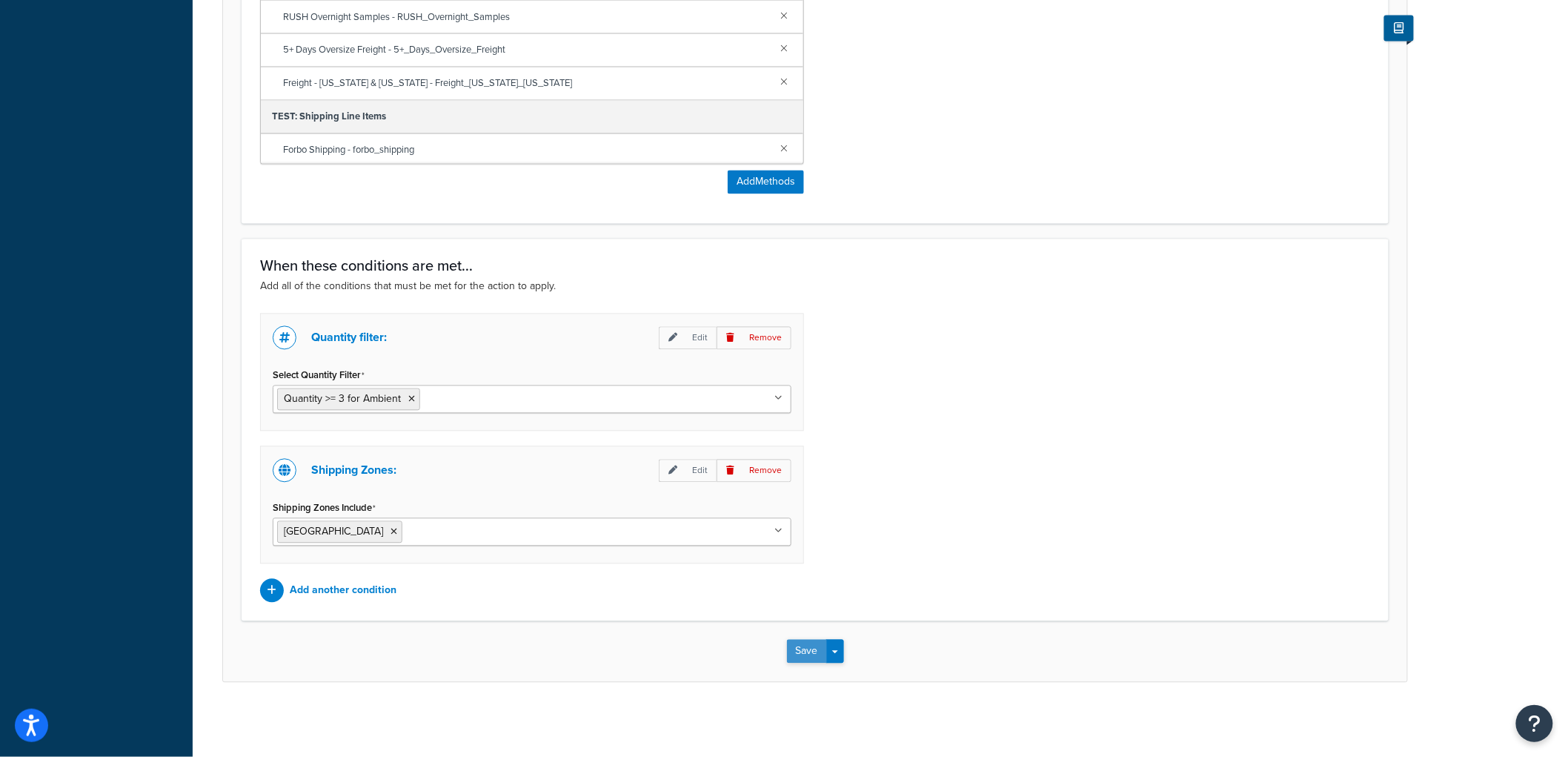
click at [811, 647] on button "Save" at bounding box center [808, 652] width 40 height 24
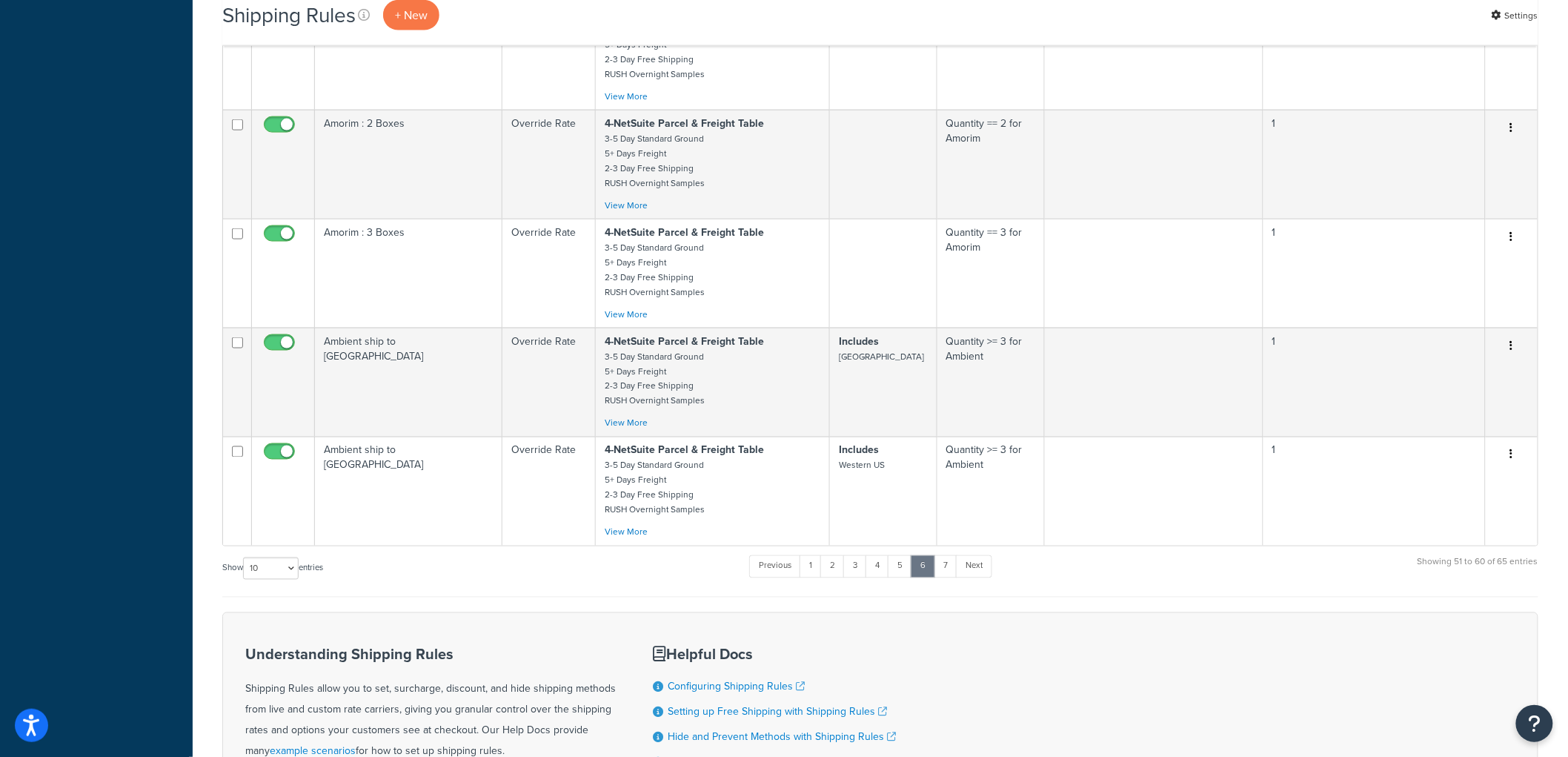
scroll to position [771, 0]
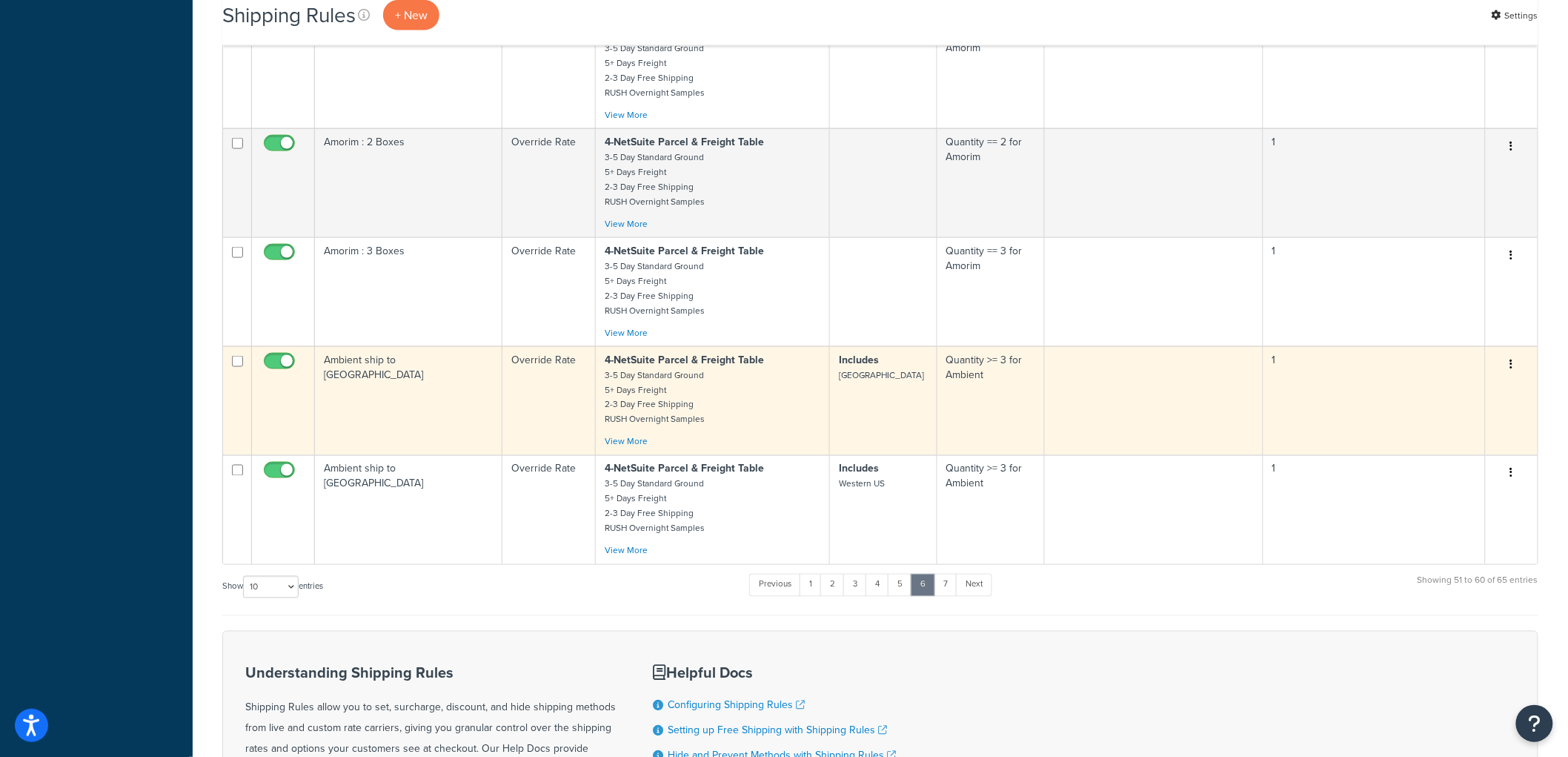
click at [462, 393] on td "Ambient ship to Central US" at bounding box center [409, 400] width 188 height 109
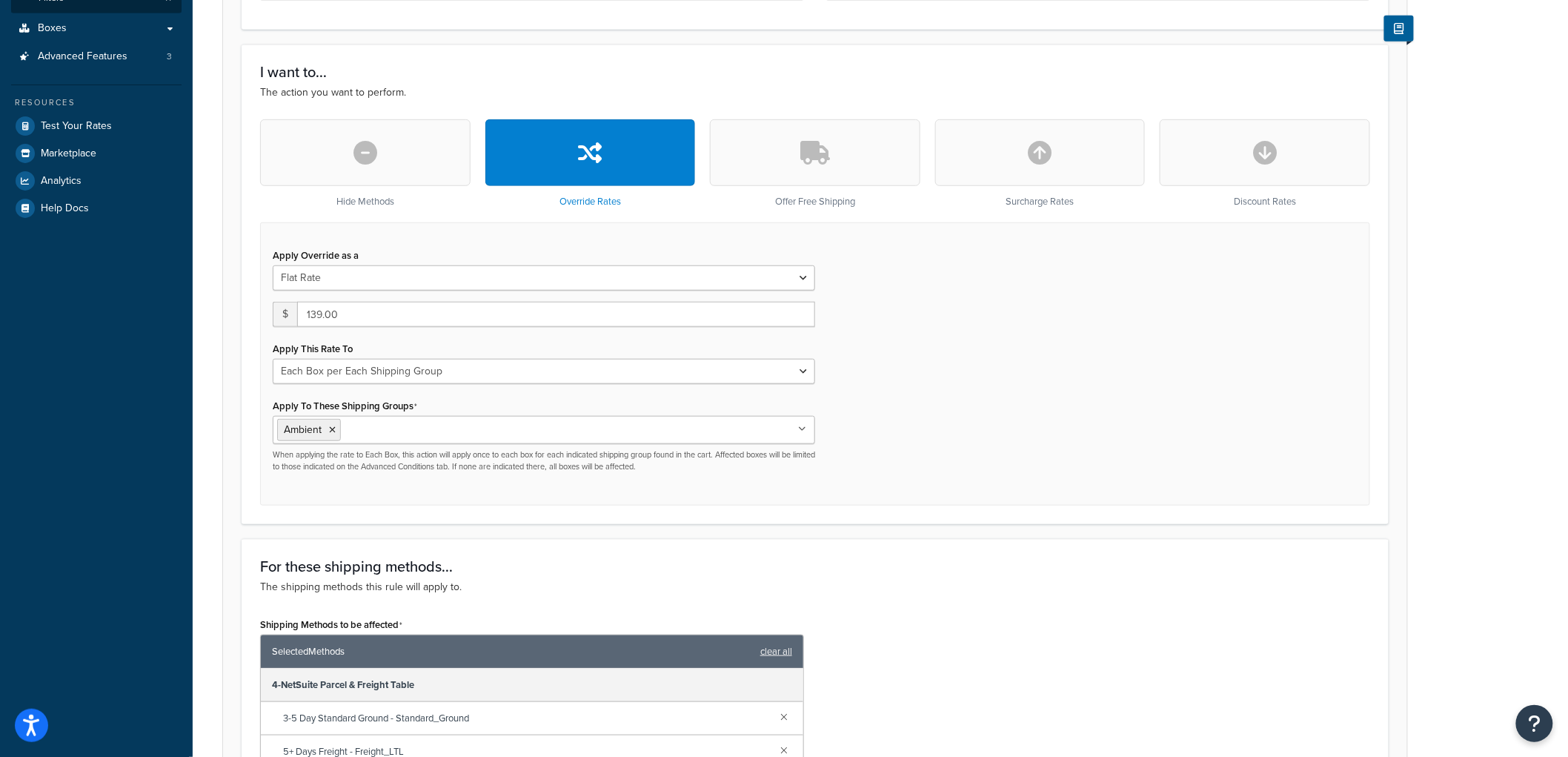
scroll to position [332, 0]
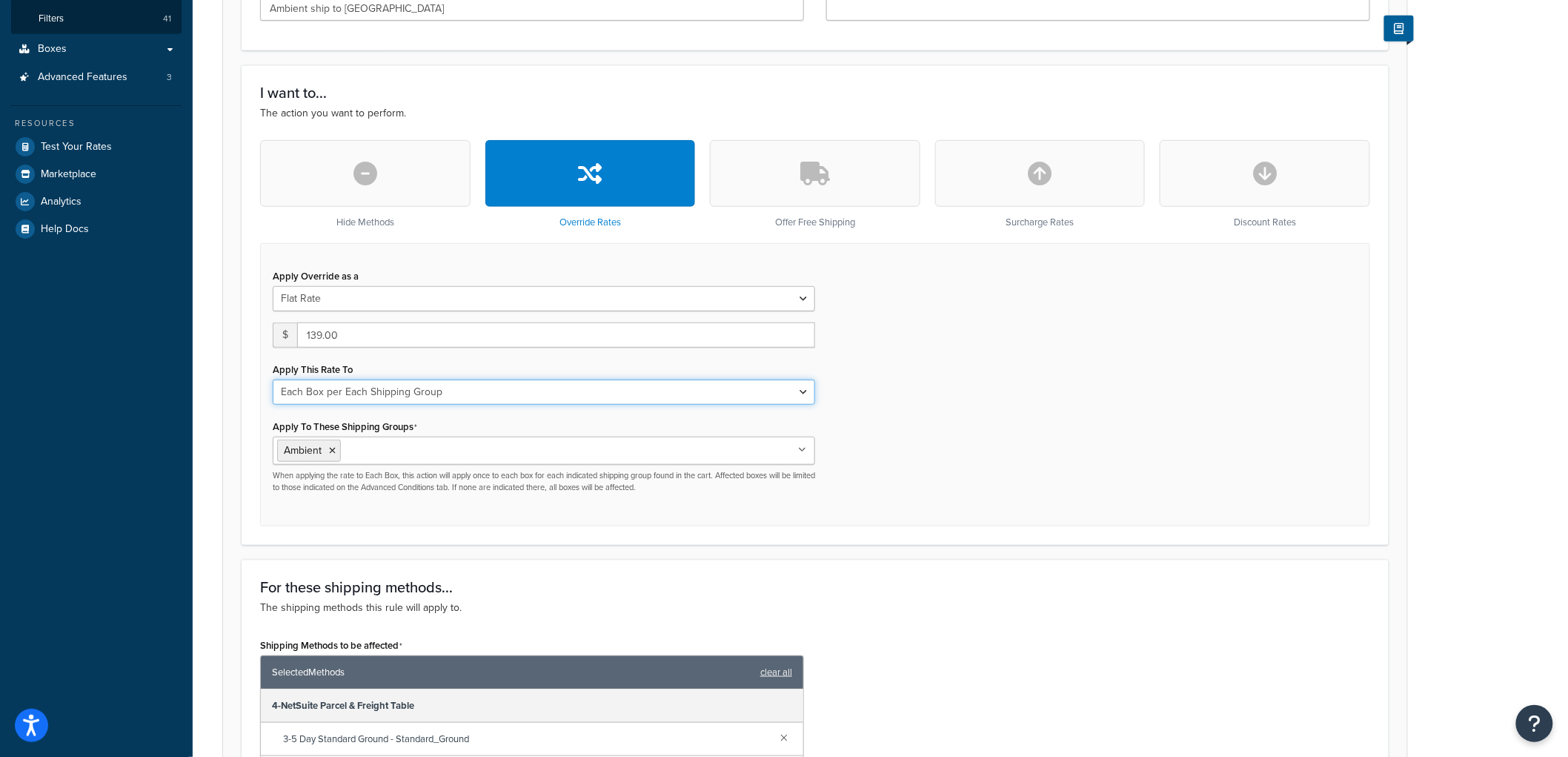
click at [416, 392] on select "Each Shipment in the Cart Each Origin in the Cart Each Shipping Group in the Ca…" at bounding box center [544, 392] width 543 height 25
select select "ITEM"
click at [273, 380] on select "Each Shipment in the Cart Each Origin in the Cart Each Shipping Group in the Ca…" at bounding box center [544, 392] width 543 height 25
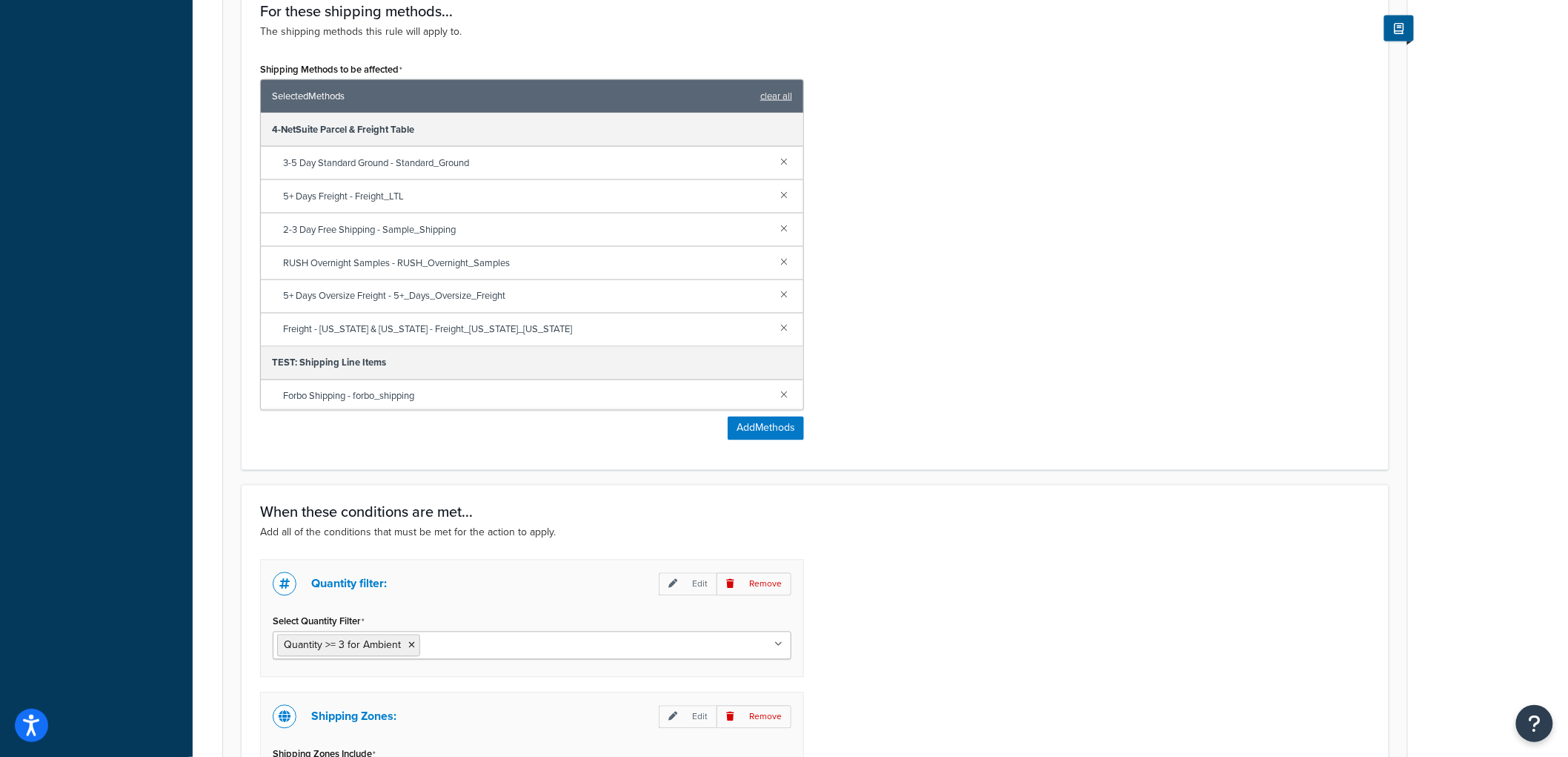
scroll to position [1073, 0]
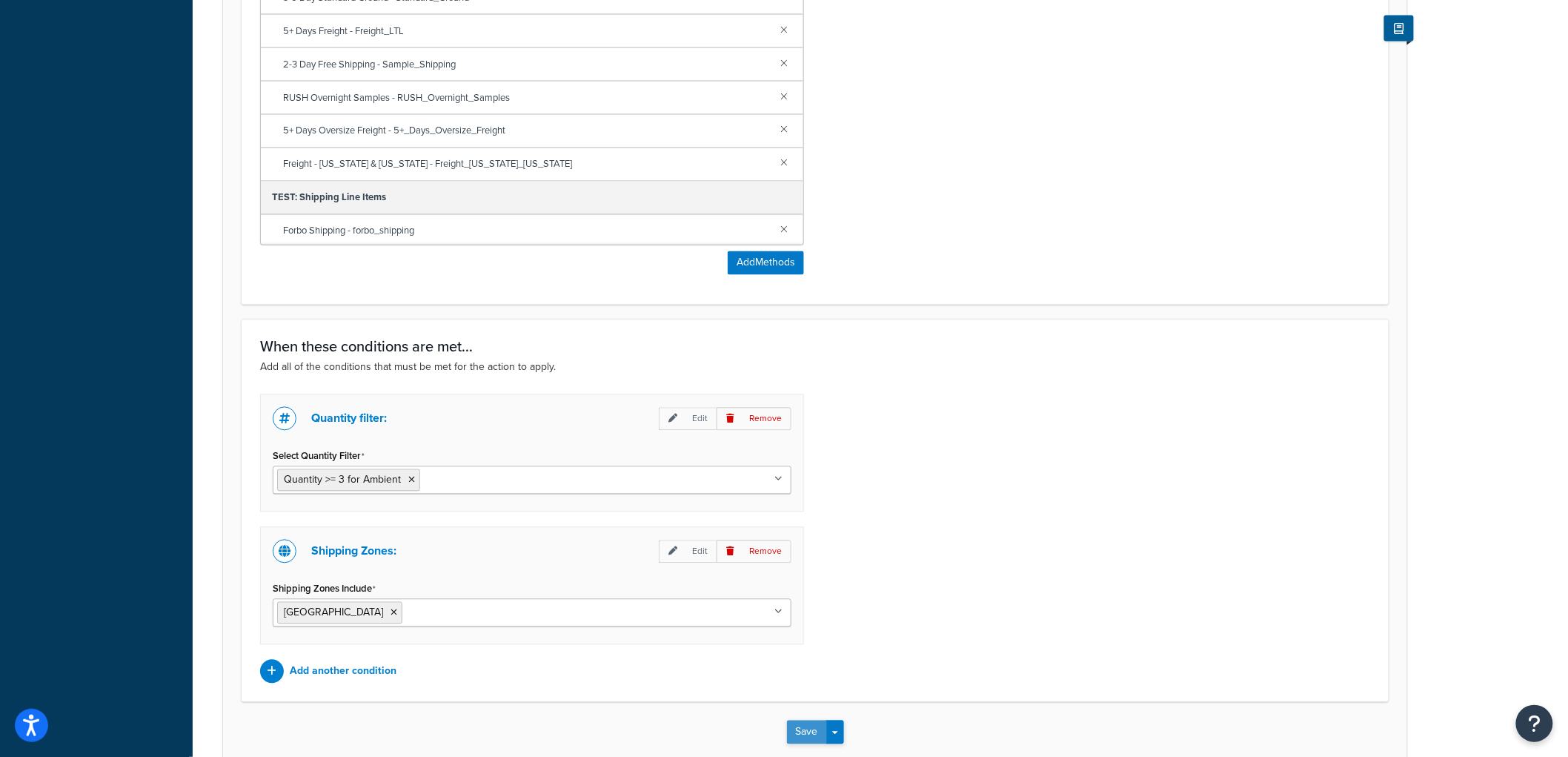
click at [810, 724] on button "Save" at bounding box center [808, 732] width 40 height 24
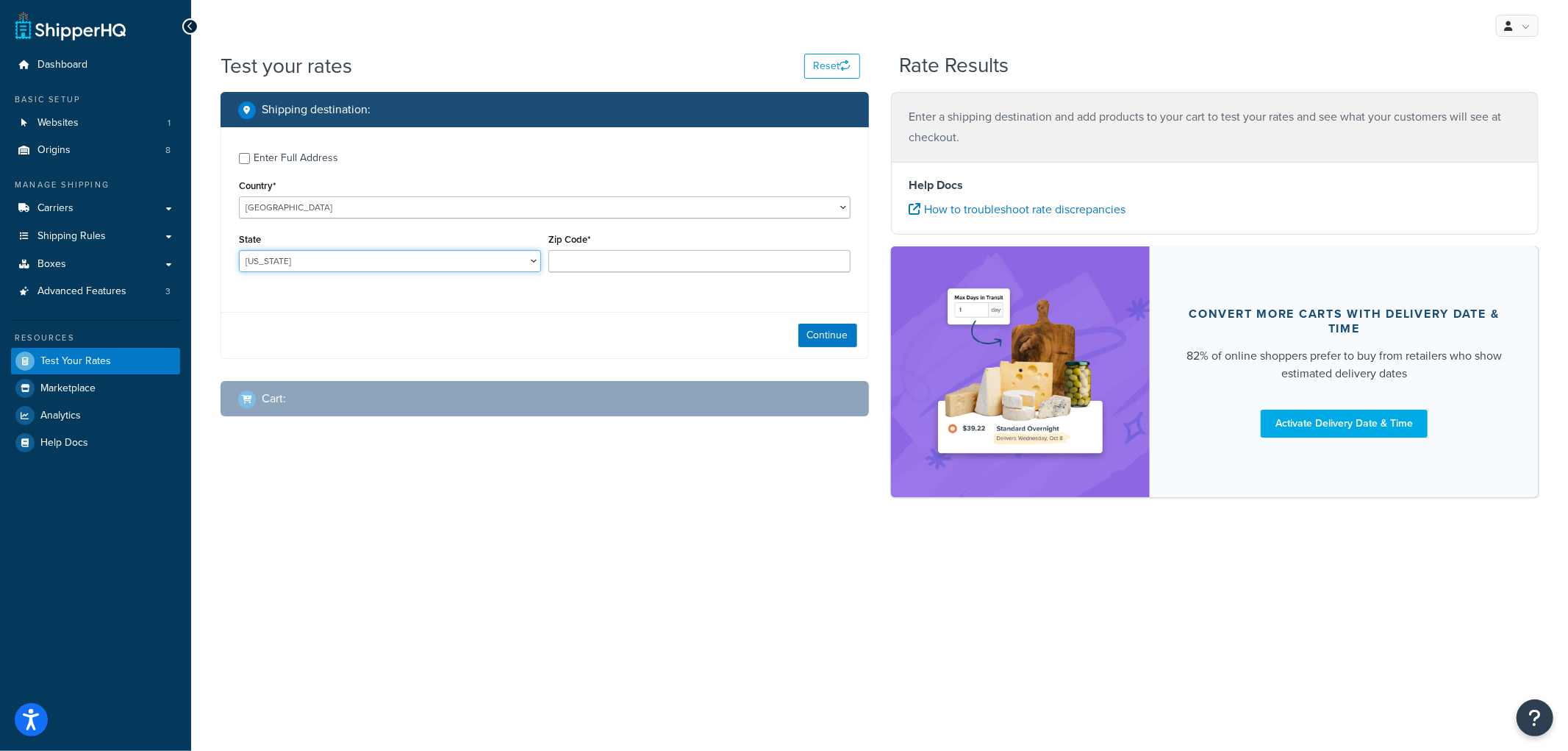
click at [512, 255] on select "[US_STATE] [US_STATE] [US_STATE] [US_STATE] [US_STATE] Armed Forces Americas Ar…" at bounding box center [390, 260] width 302 height 22
select select "NE"
click at [239, 251] on select "[US_STATE] [US_STATE] [US_STATE] [US_STATE] [US_STATE] Armed Forces Americas Ar…" at bounding box center [390, 260] width 302 height 22
click at [656, 253] on input "Zip Code*" at bounding box center [700, 260] width 302 height 22
click at [655, 254] on input "Zip Code*" at bounding box center [700, 260] width 302 height 22
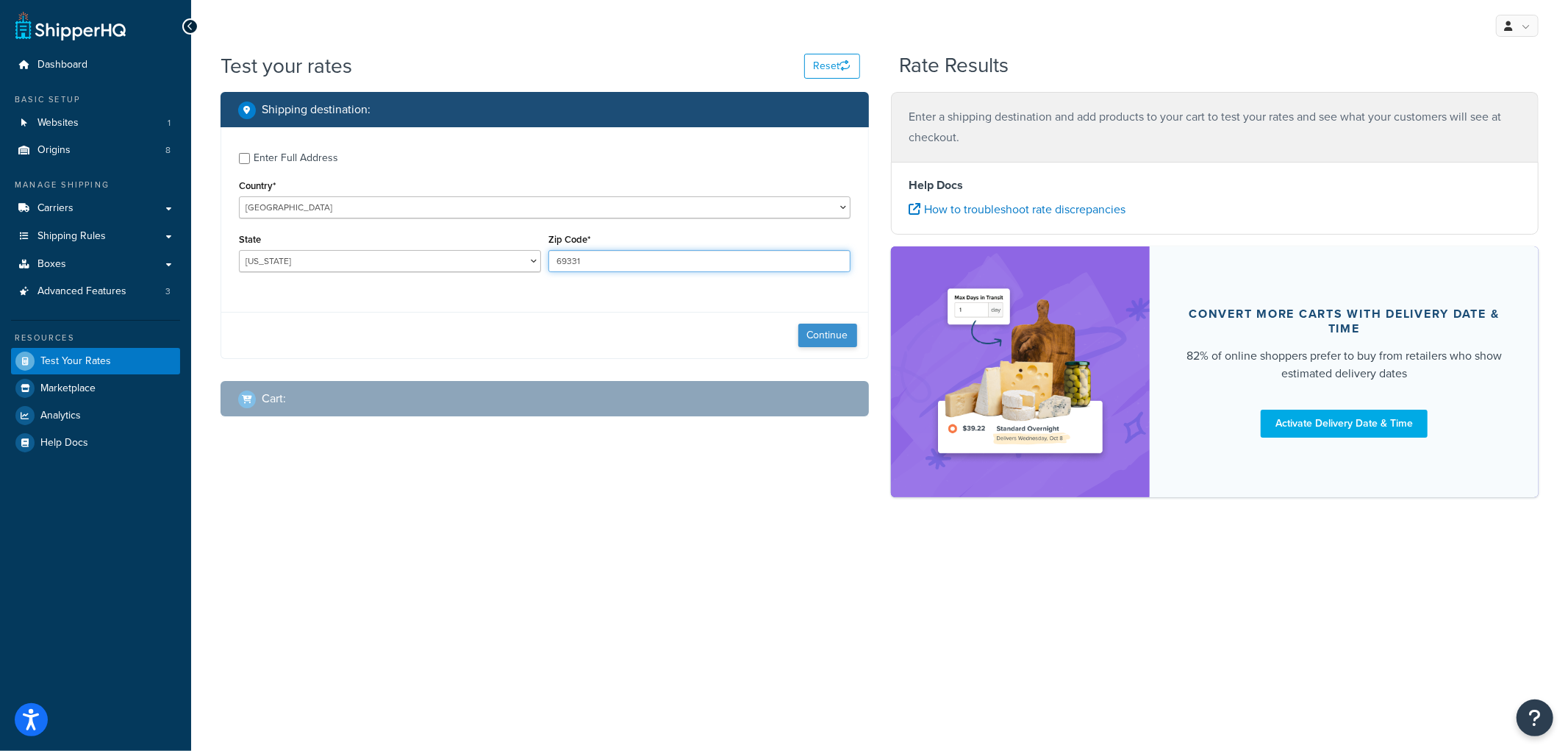
type input "69331"
click at [832, 339] on button "Continue" at bounding box center [828, 335] width 59 height 24
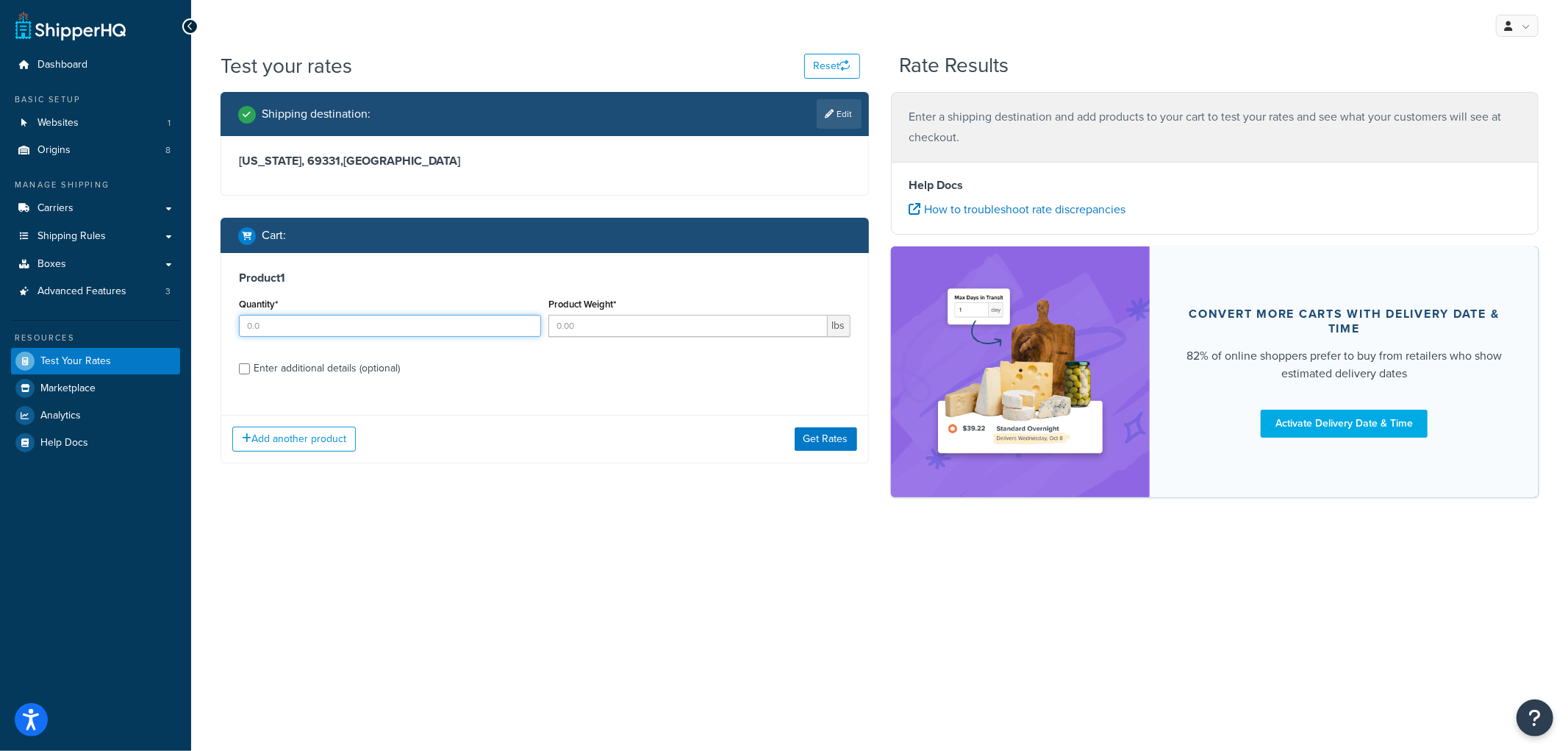
click at [383, 326] on input "Quantity*" at bounding box center [390, 325] width 302 height 22
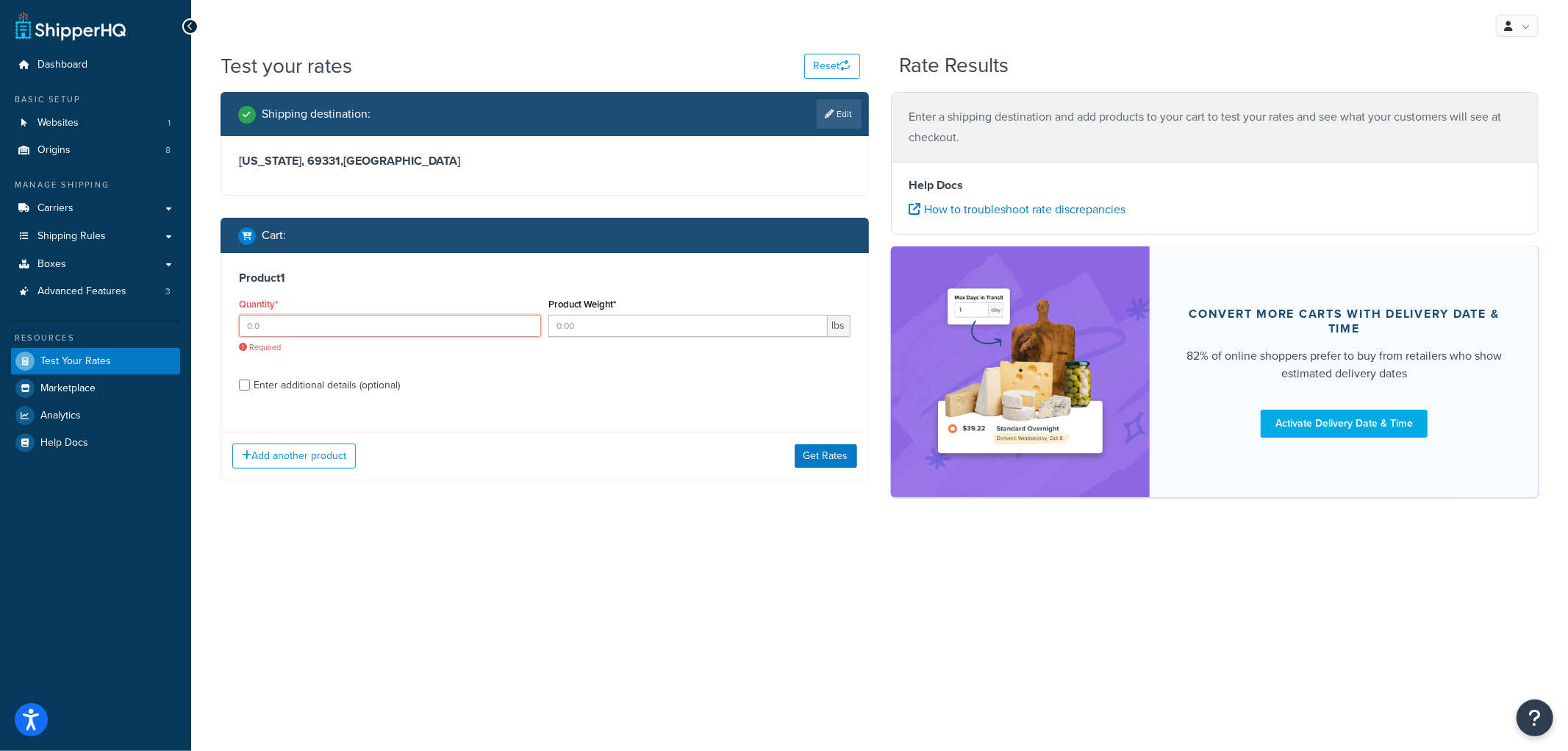
click at [396, 326] on input "Quantity*" at bounding box center [390, 325] width 302 height 22
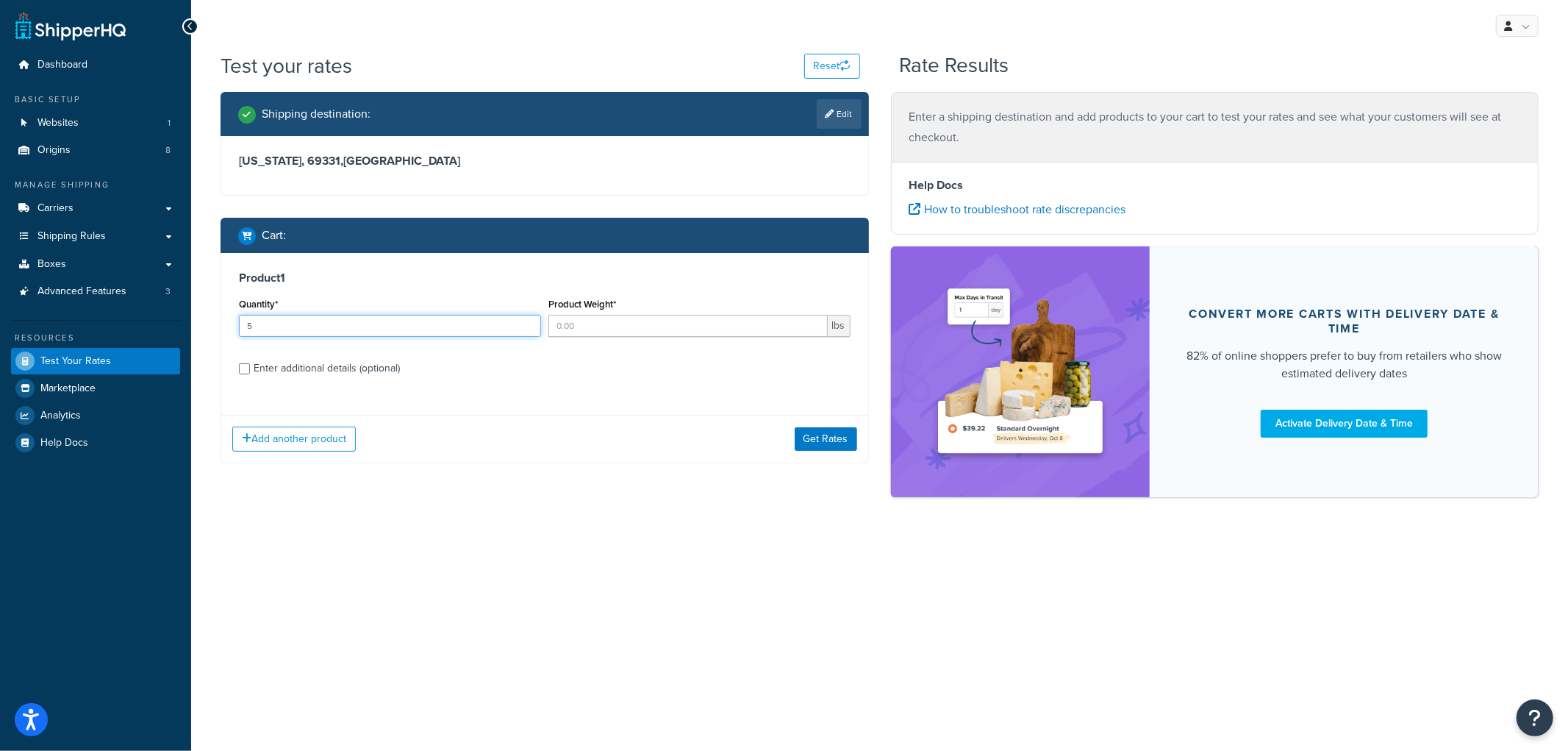
type input "5"
click at [568, 319] on input "Product Weight*" at bounding box center [688, 325] width 279 height 22
type input "10"
click at [341, 370] on div "Enter additional details (optional)" at bounding box center [326, 368] width 146 height 21
click at [250, 370] on input "Enter additional details (optional)" at bounding box center [245, 369] width 11 height 11
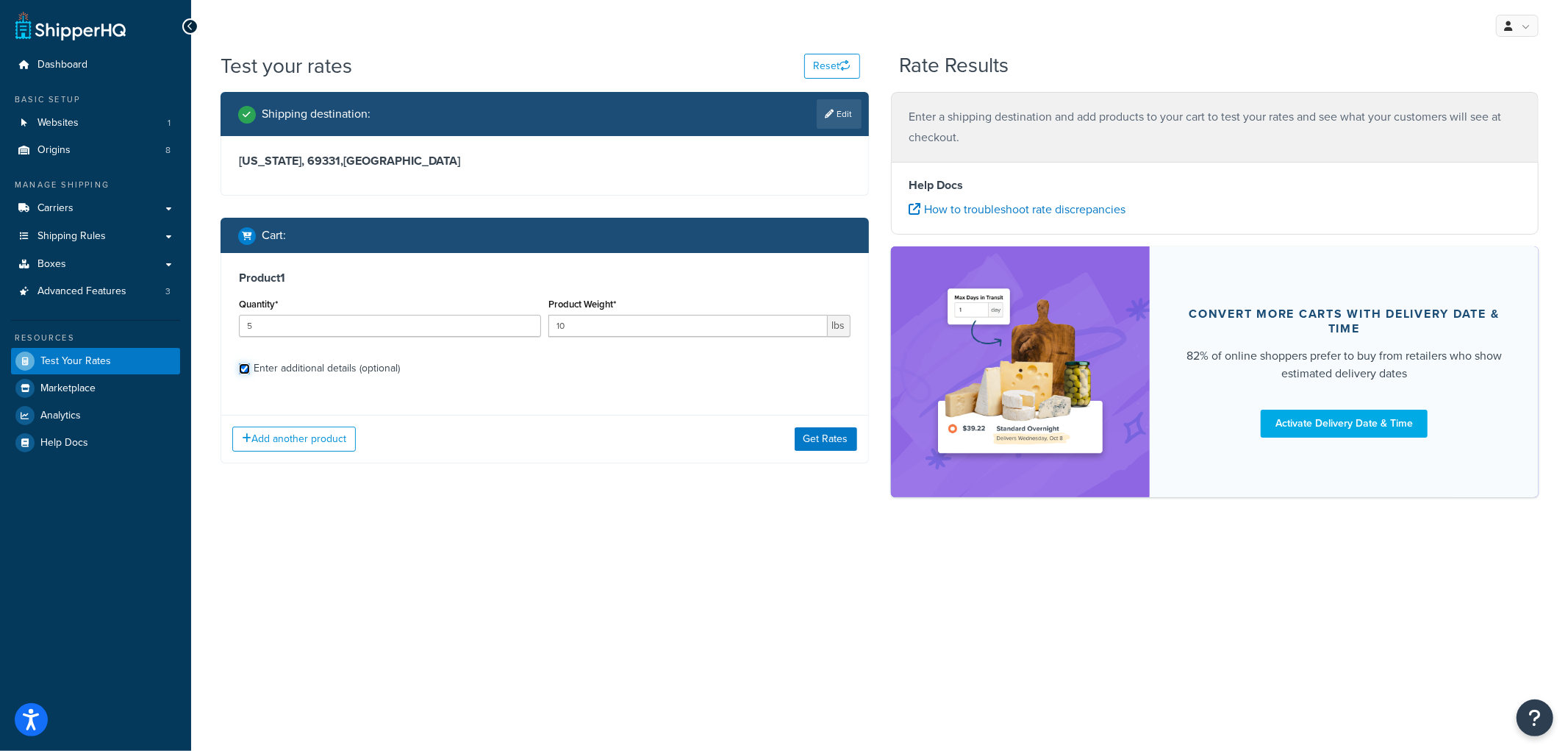
checkbox input "true"
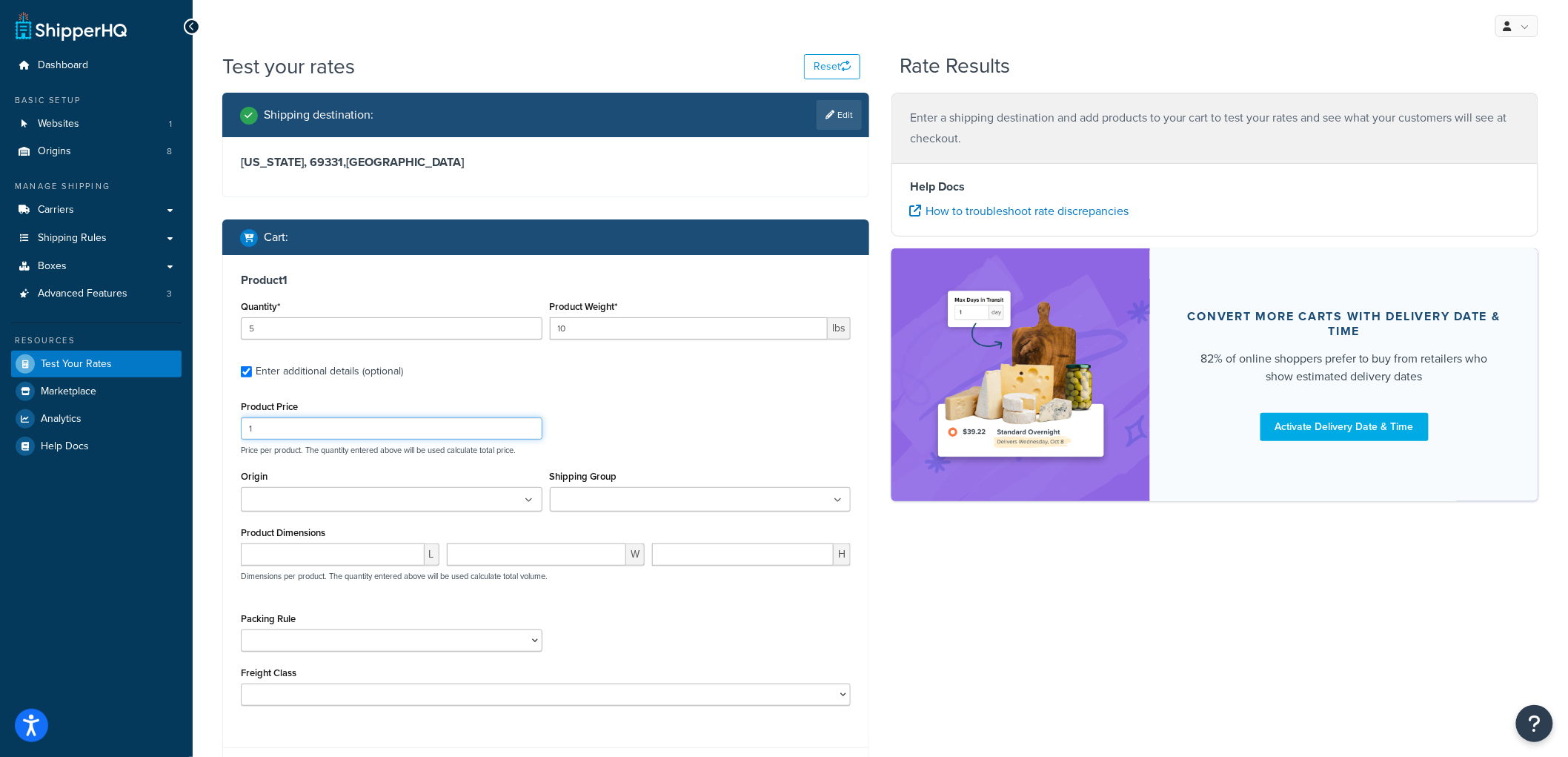
click at [319, 428] on input "1" at bounding box center [391, 428] width 302 height 22
type input "10"
click at [568, 490] on ul at bounding box center [701, 499] width 302 height 24
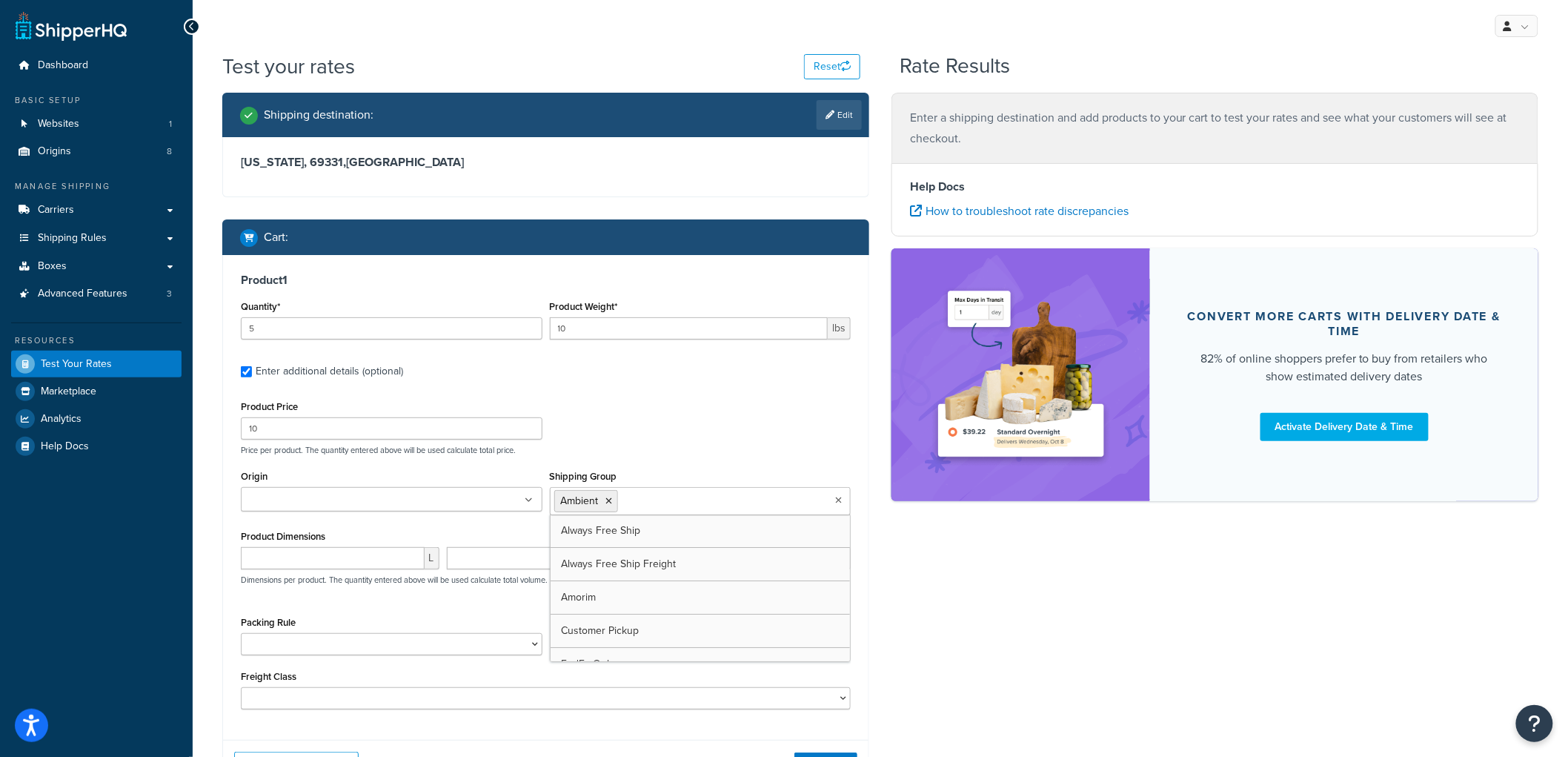
click at [649, 446] on p "Price per product. The quantity entered above will be used calculate total pric…" at bounding box center [545, 449] width 618 height 11
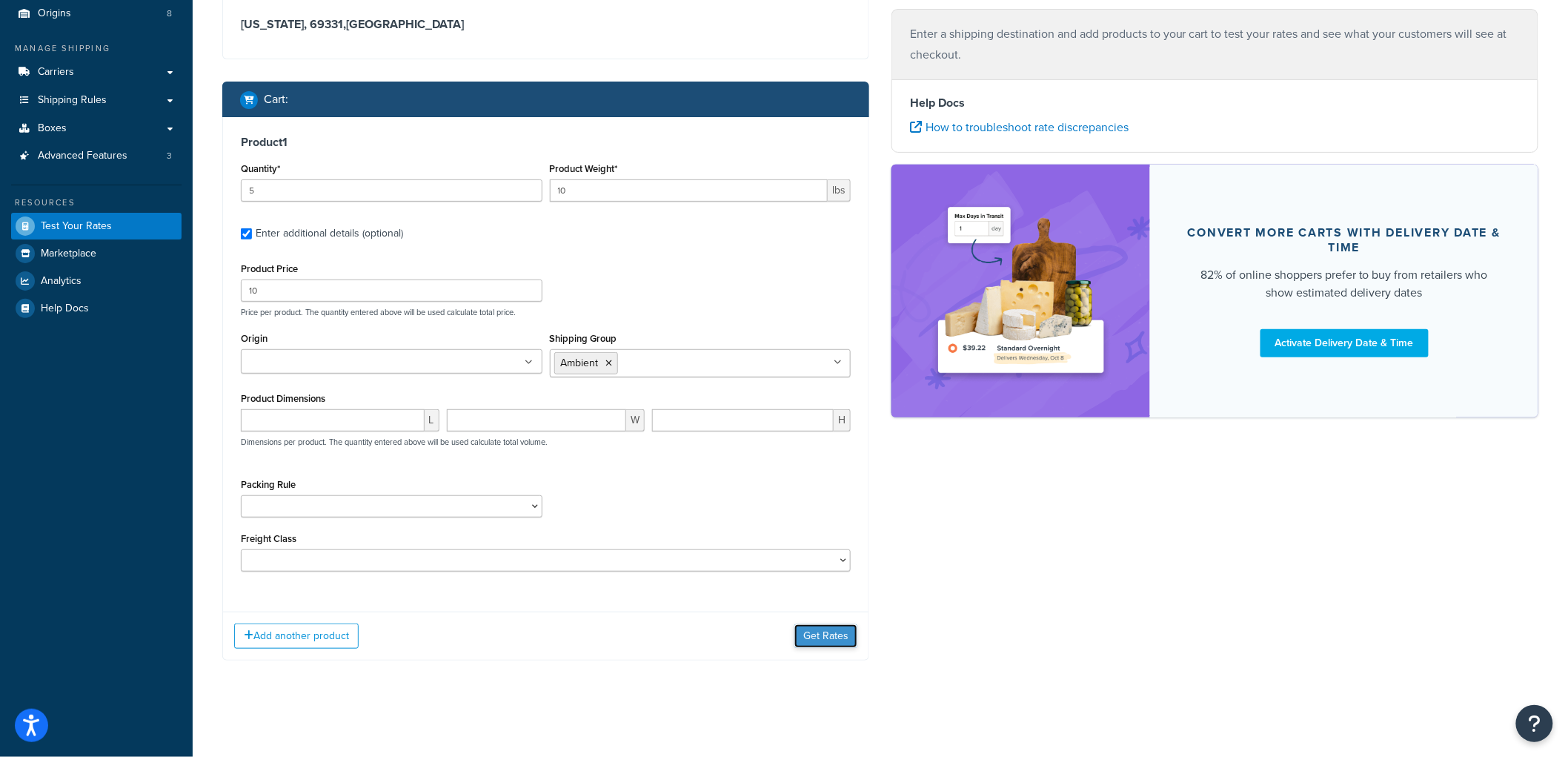
click at [827, 631] on button "Get Rates" at bounding box center [825, 635] width 63 height 24
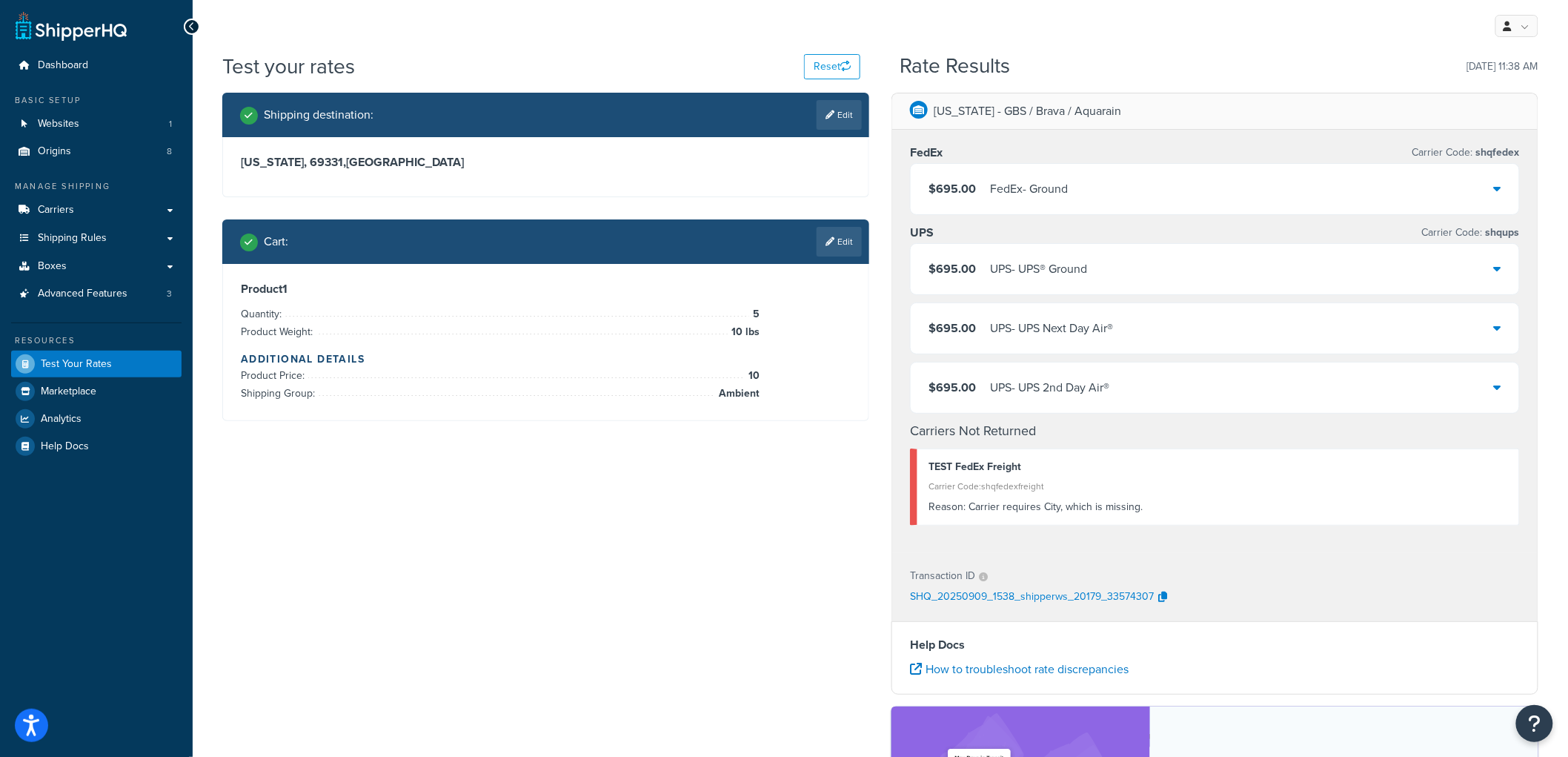
click at [1018, 259] on div "UPS - UPS® Ground" at bounding box center [1038, 269] width 97 height 21
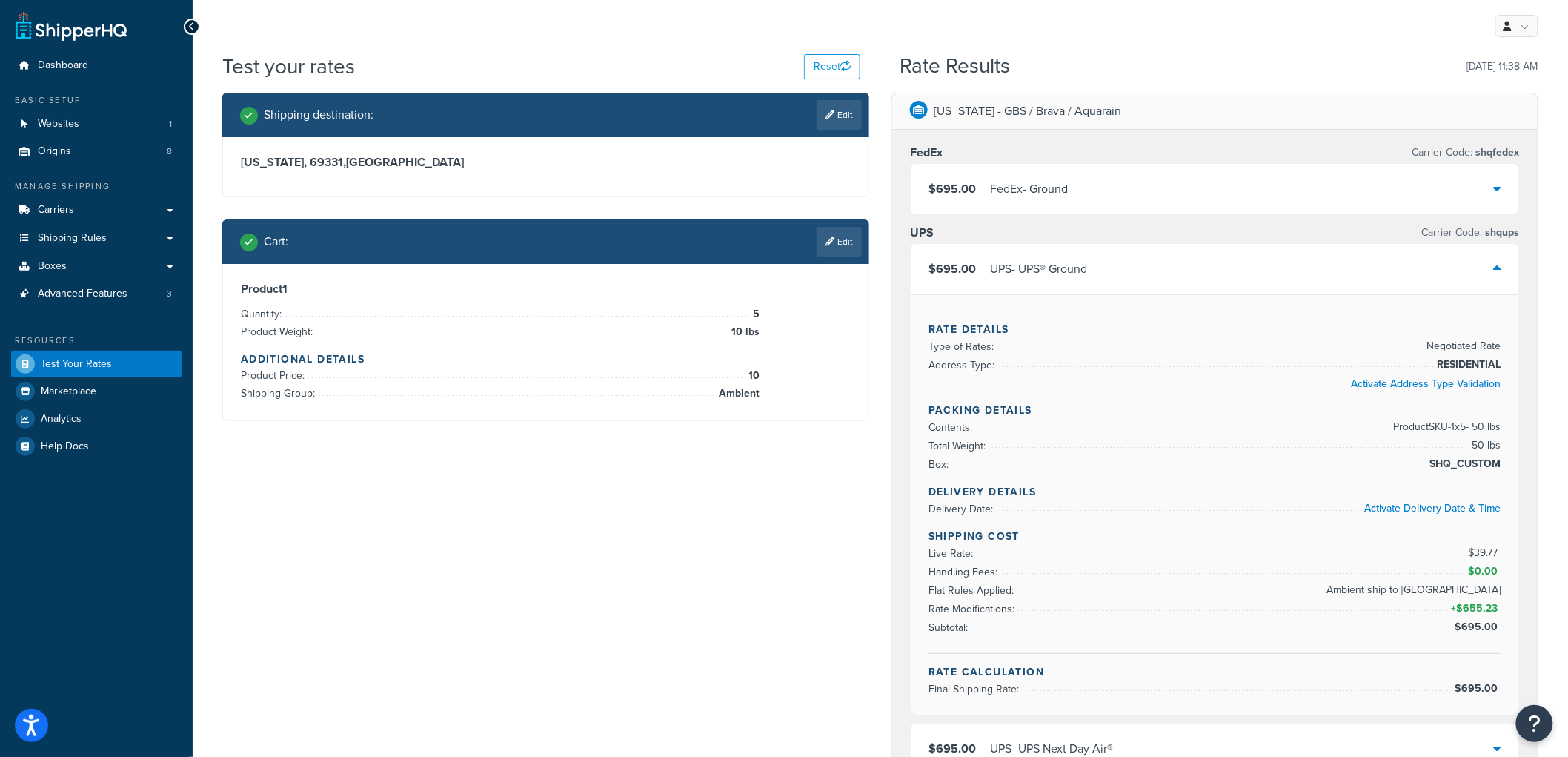
click at [1031, 198] on div "FedEx - Ground" at bounding box center [1028, 189] width 78 height 21
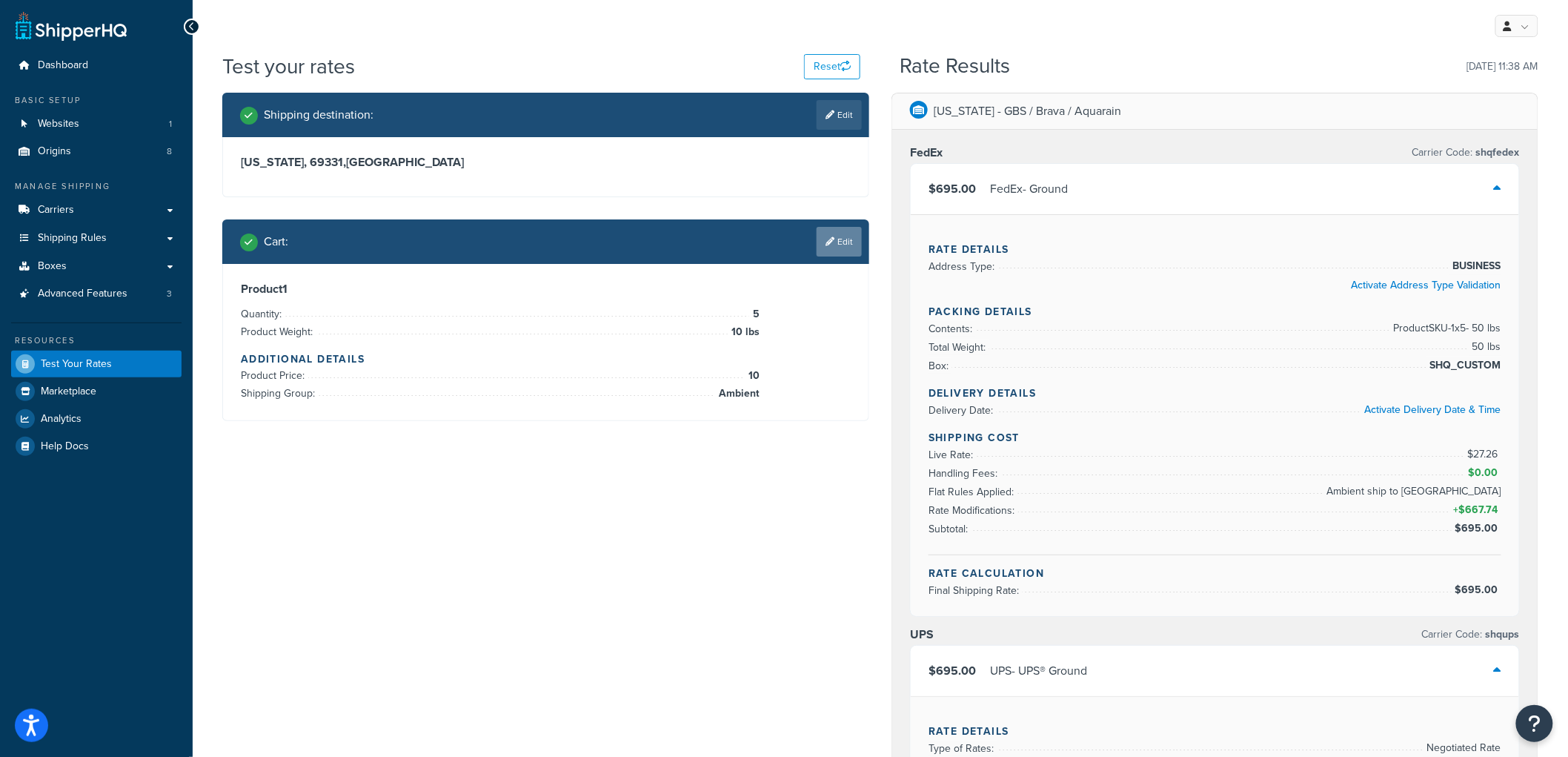
click at [825, 249] on link "Edit" at bounding box center [838, 241] width 45 height 30
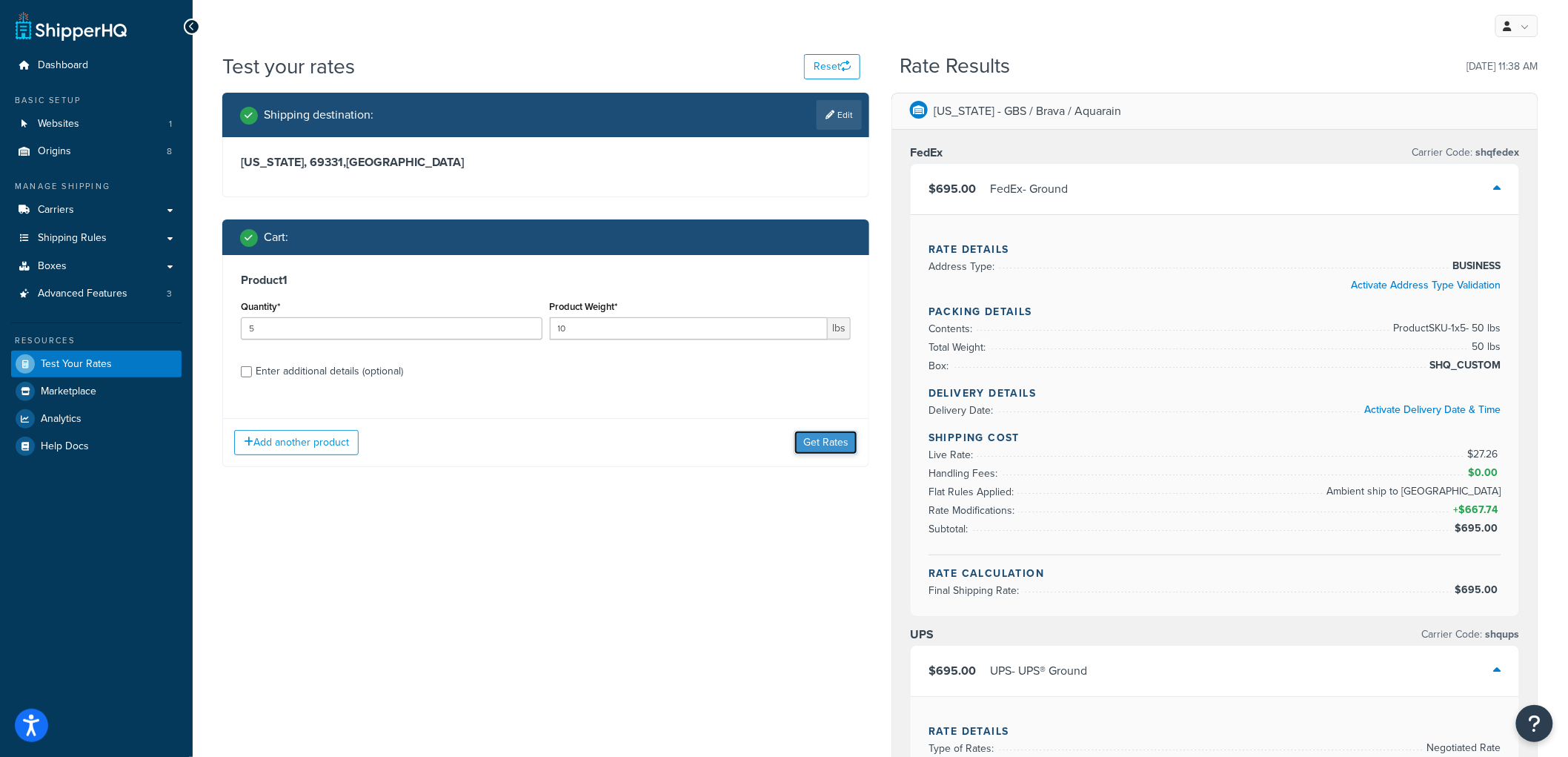
click at [813, 439] on button "Get Rates" at bounding box center [825, 443] width 63 height 24
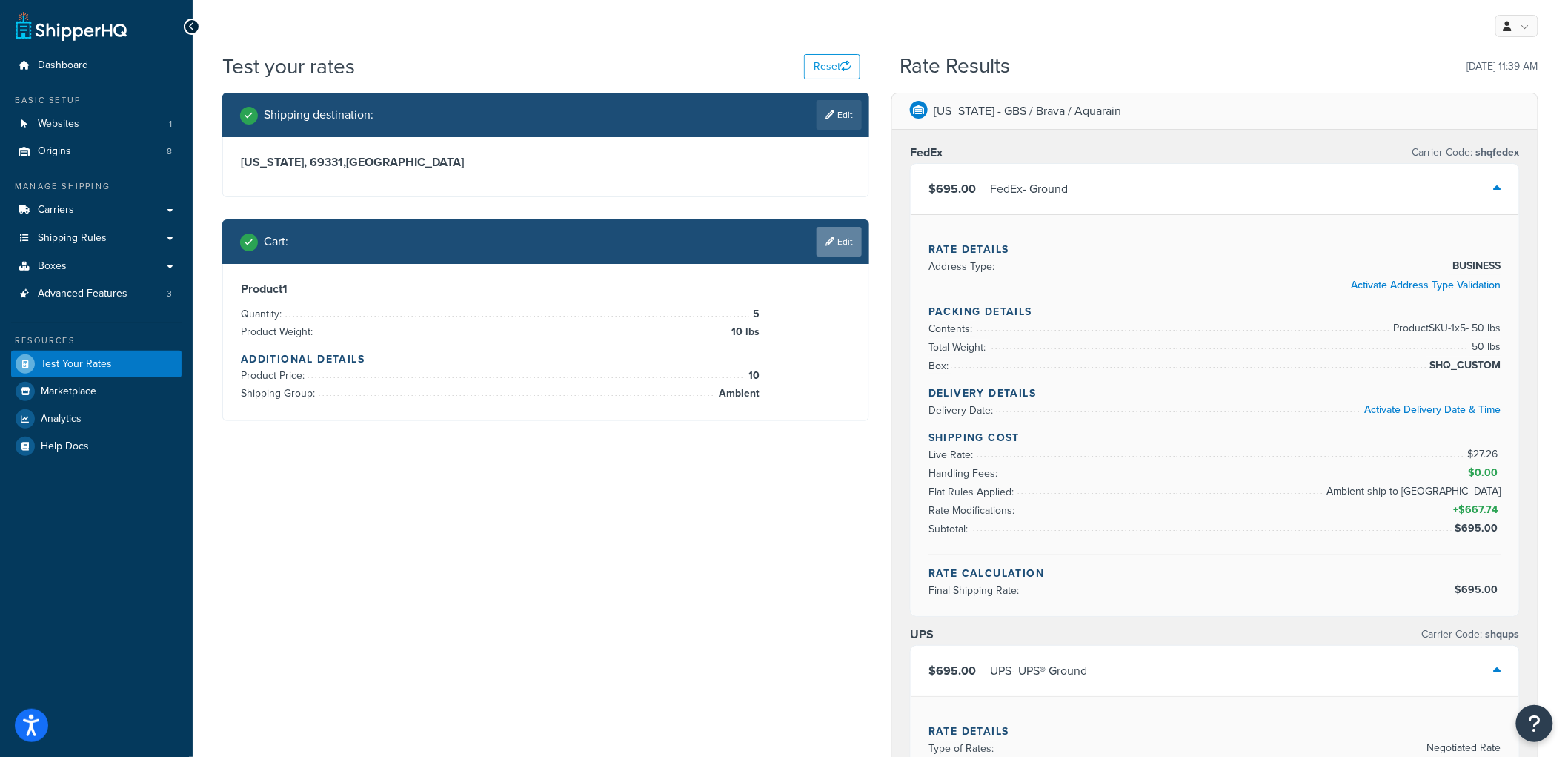
click at [847, 238] on link "Edit" at bounding box center [838, 241] width 45 height 30
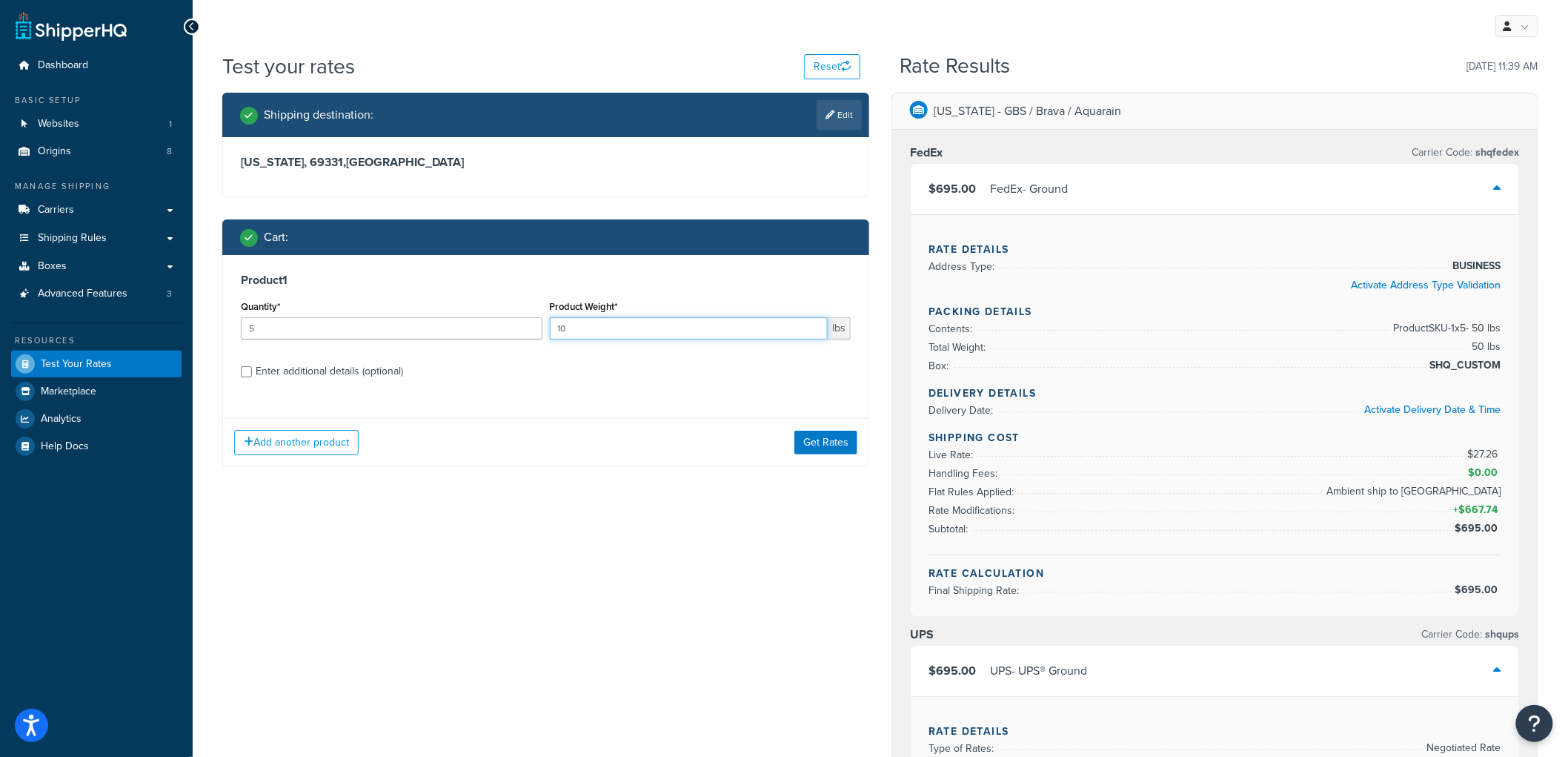
click at [573, 325] on input "10" at bounding box center [689, 328] width 279 height 22
type input "100"
click at [840, 446] on button "Get Rates" at bounding box center [825, 443] width 63 height 24
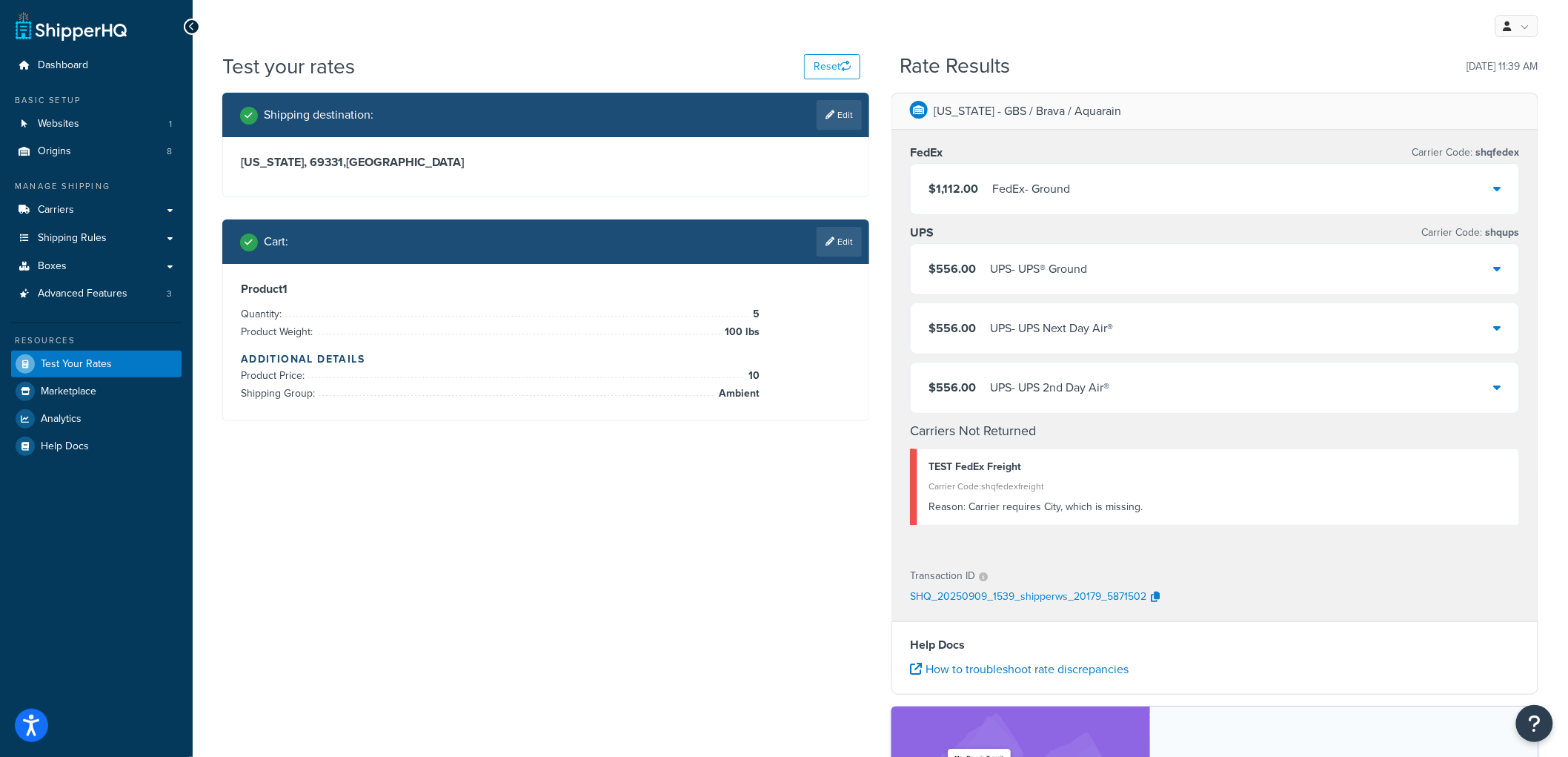
click at [1013, 273] on div "UPS - UPS® Ground" at bounding box center [1038, 269] width 97 height 21
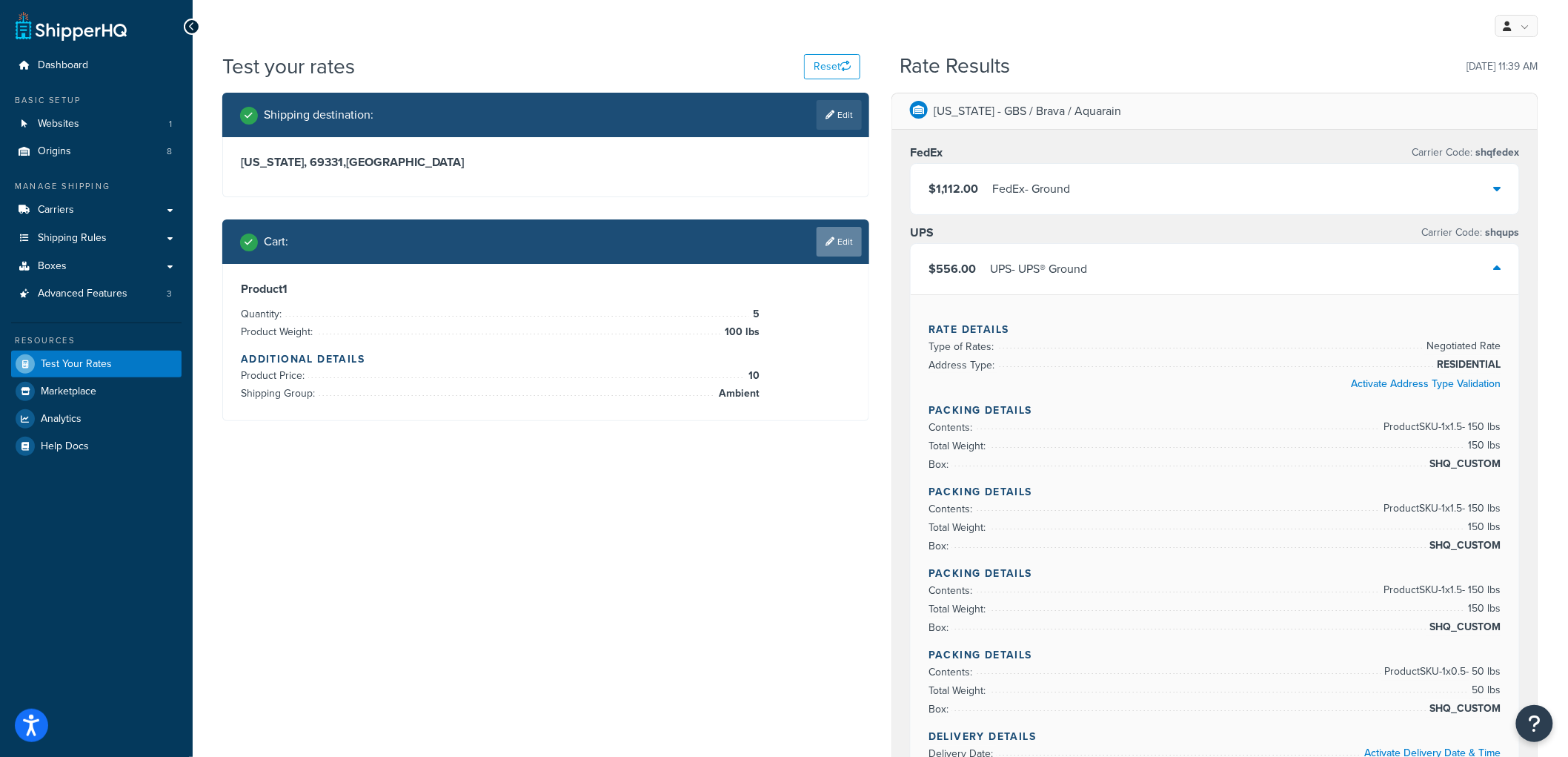
click at [836, 242] on link "Edit" at bounding box center [838, 241] width 45 height 30
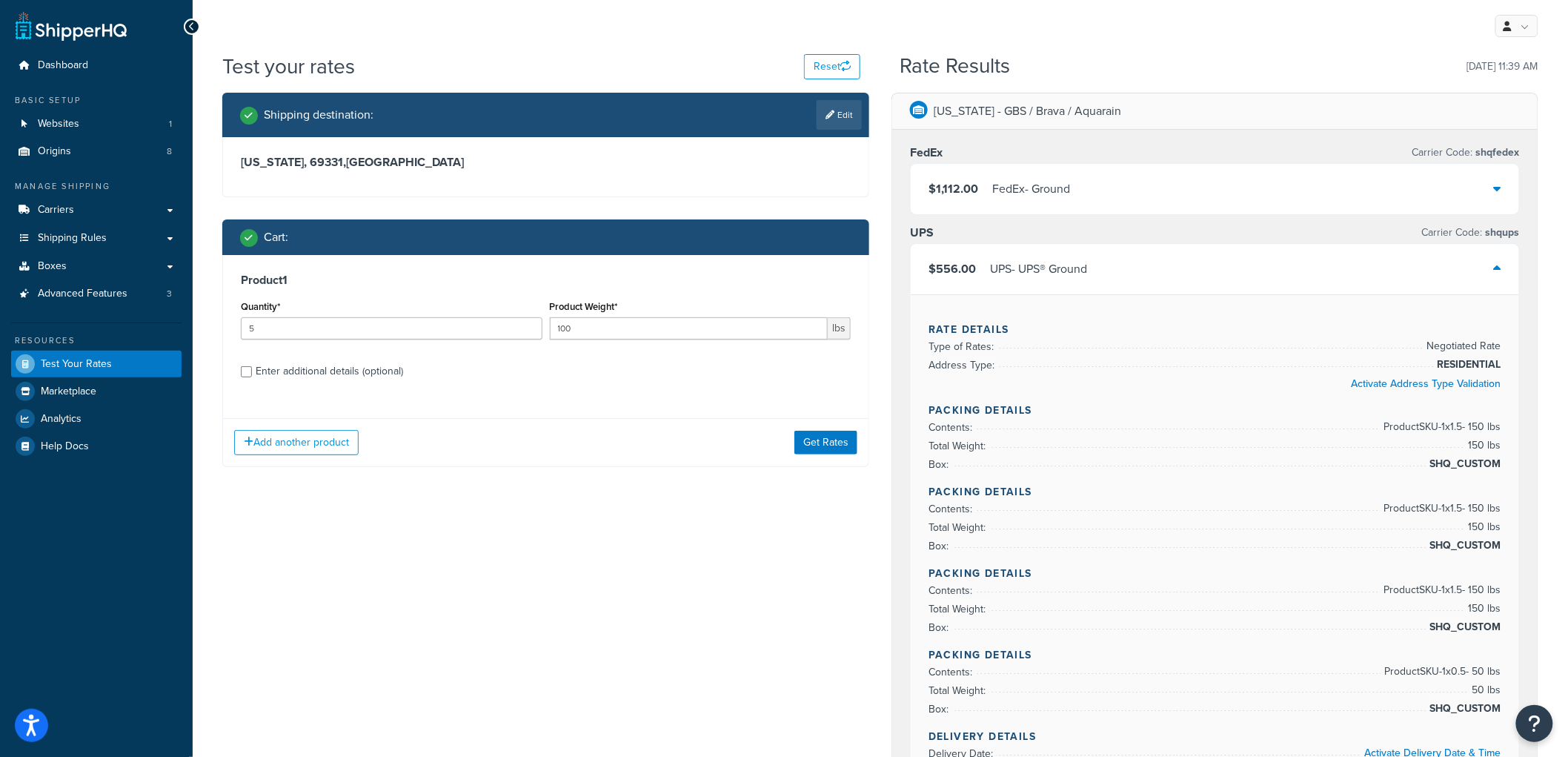
click at [353, 376] on div "Enter additional details (optional)" at bounding box center [329, 371] width 147 height 21
click at [252, 376] on input "Enter additional details (optional)" at bounding box center [247, 372] width 12 height 12
checkbox input "true"
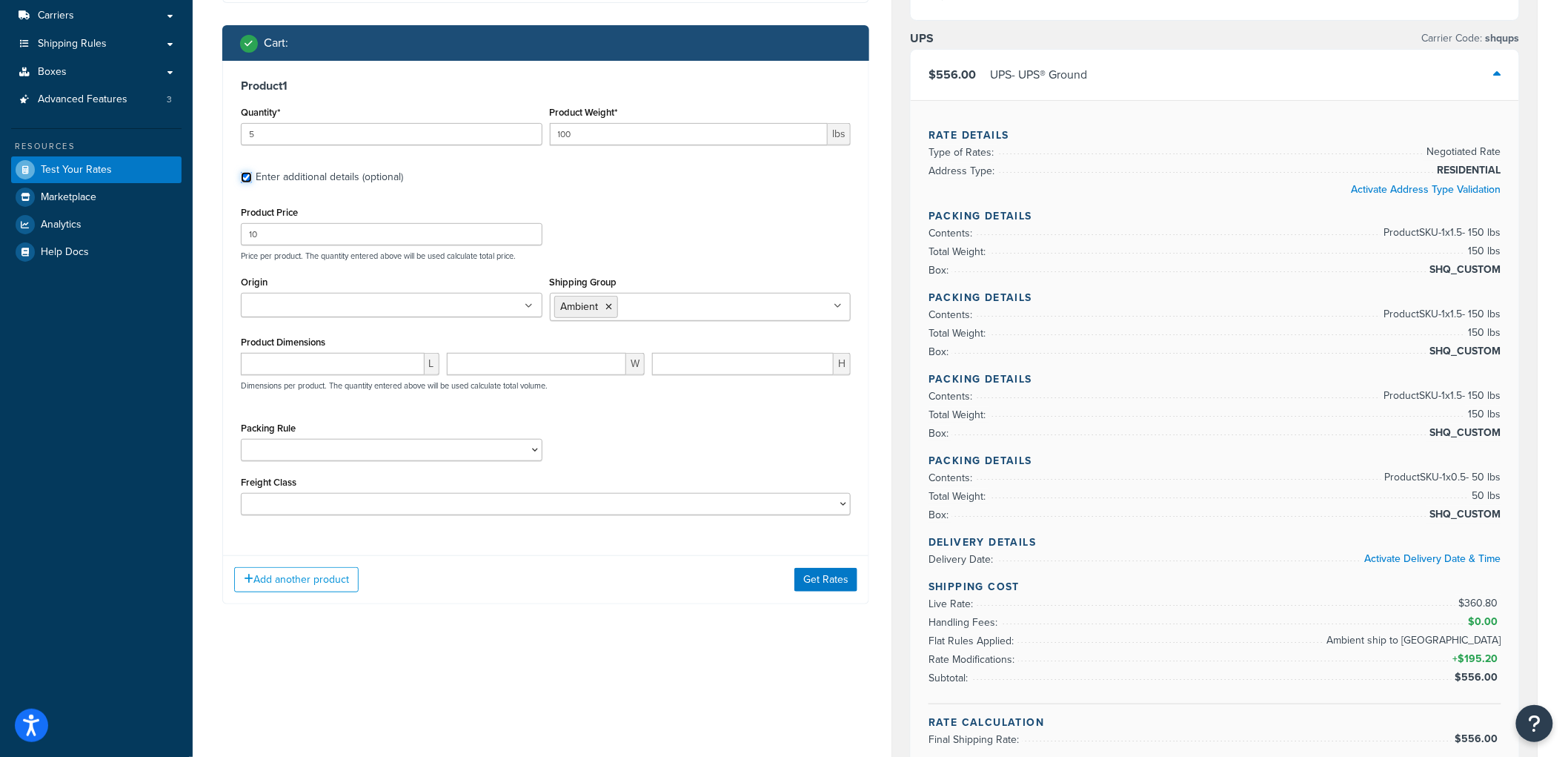
scroll to position [165, 0]
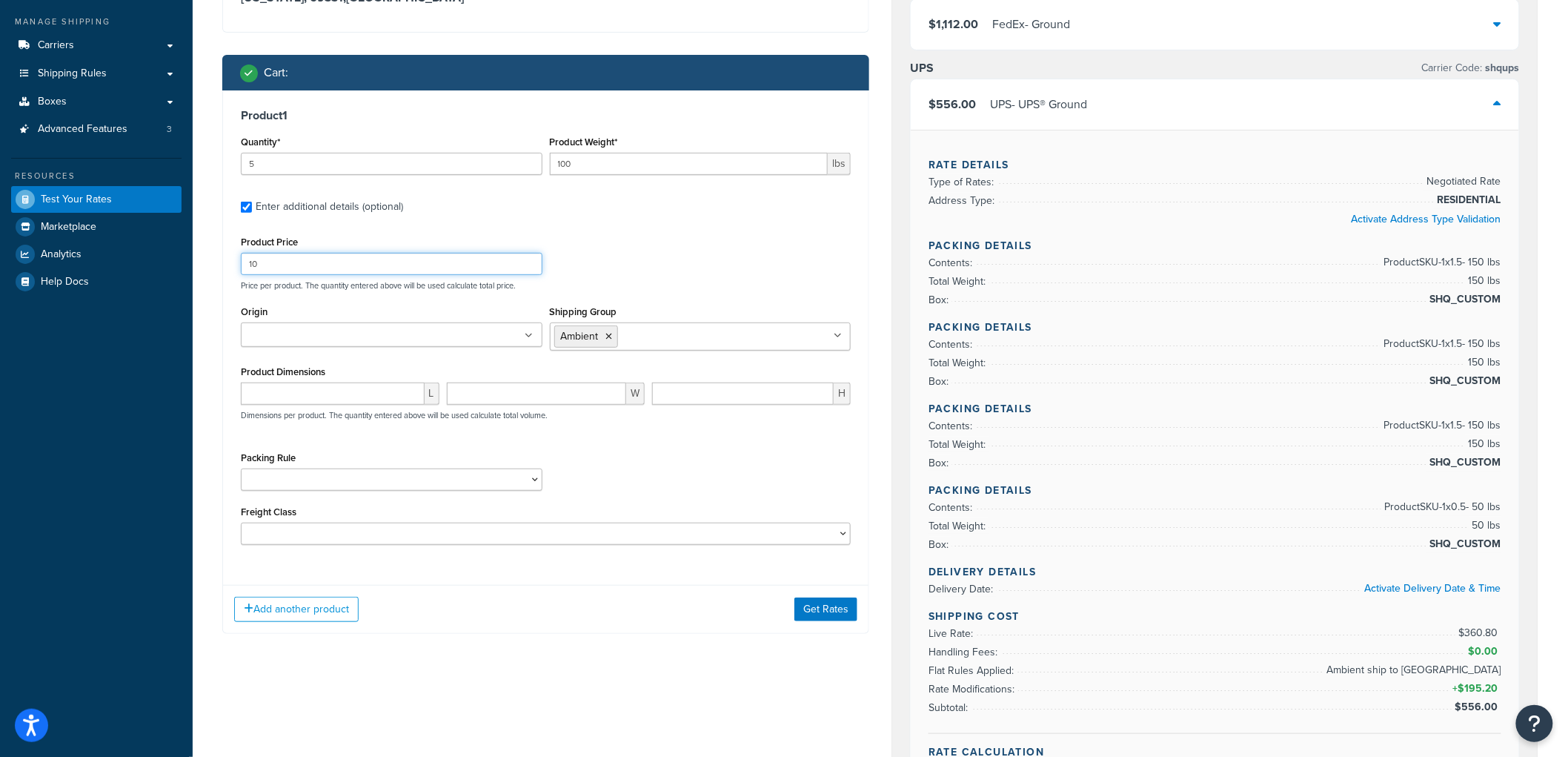
click at [305, 268] on input "10" at bounding box center [391, 263] width 302 height 22
type input "102"
click at [833, 610] on button "Get Rates" at bounding box center [825, 609] width 63 height 24
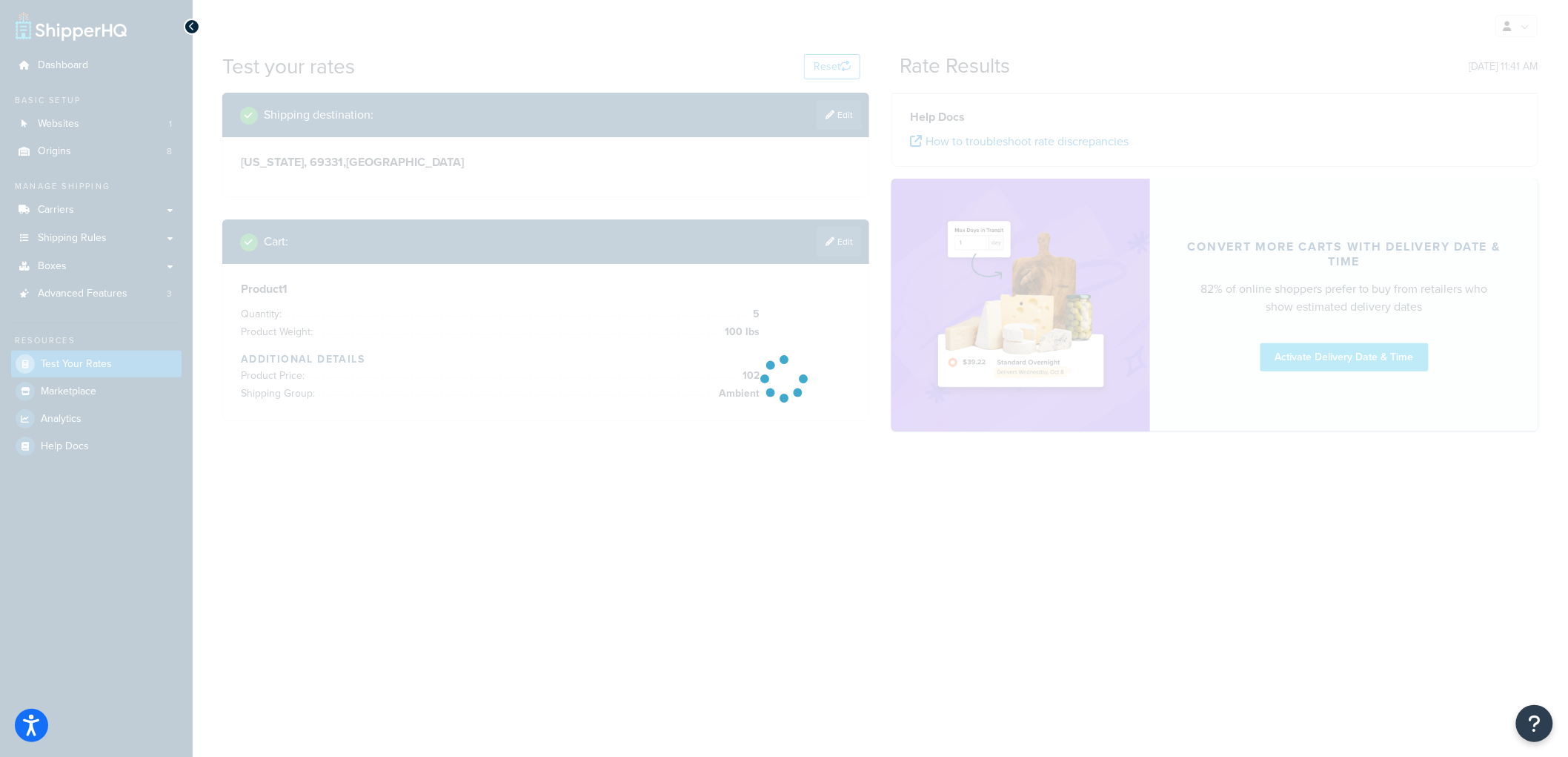
scroll to position [0, 0]
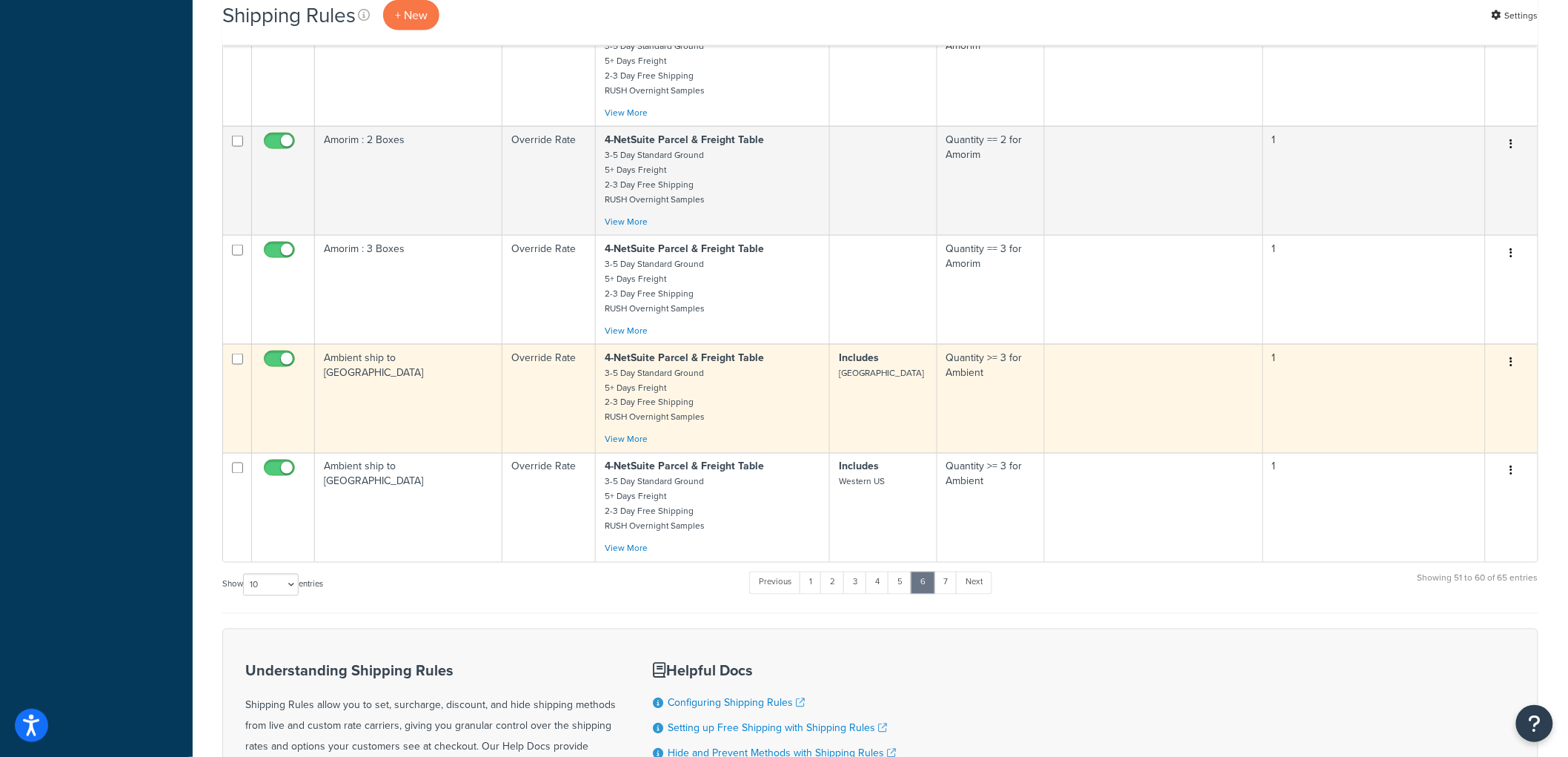
scroll to position [771, 0]
click at [463, 401] on td "Ambient ship to [GEOGRAPHIC_DATA]" at bounding box center [409, 400] width 188 height 109
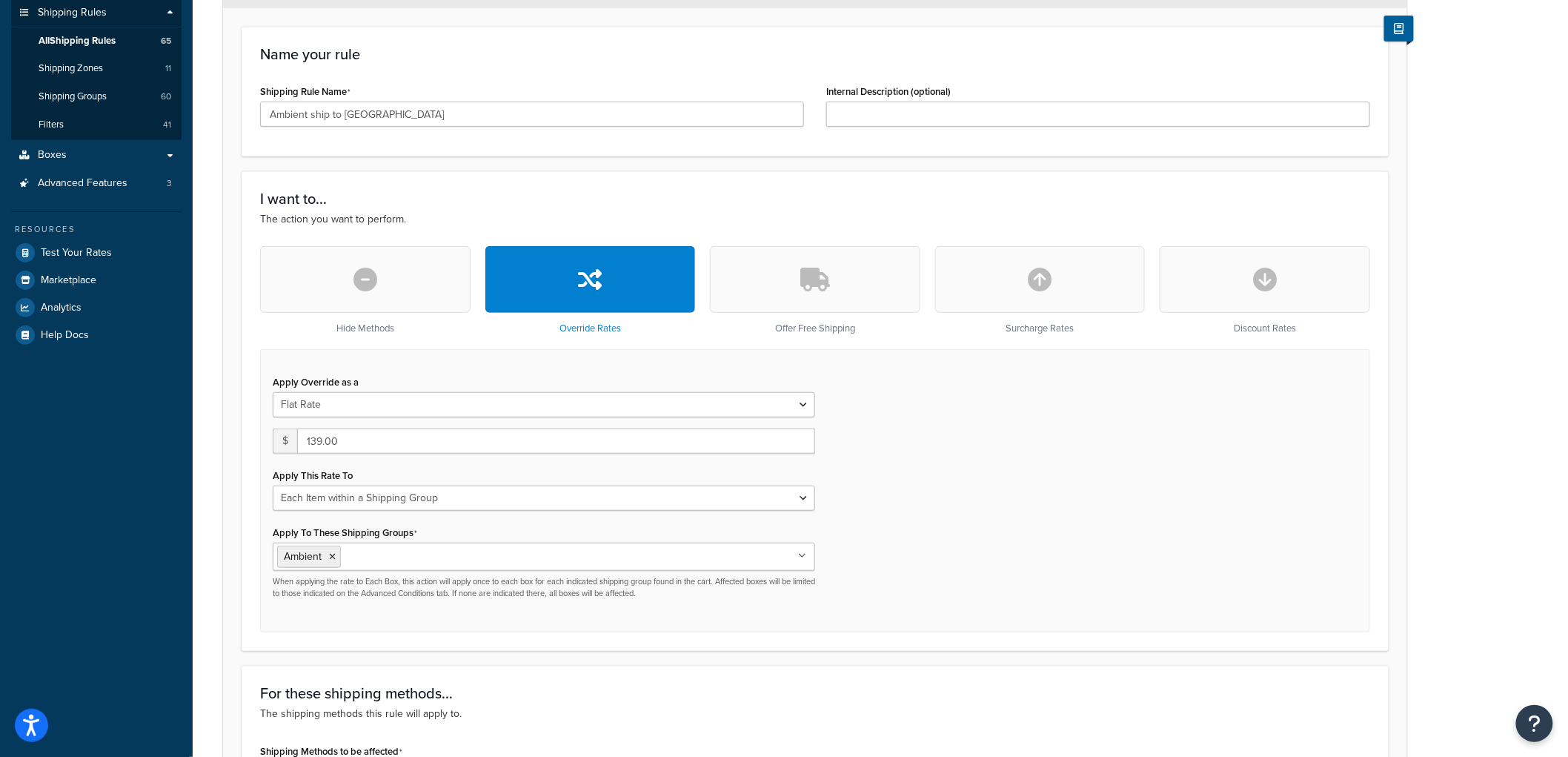
scroll to position [247, 0]
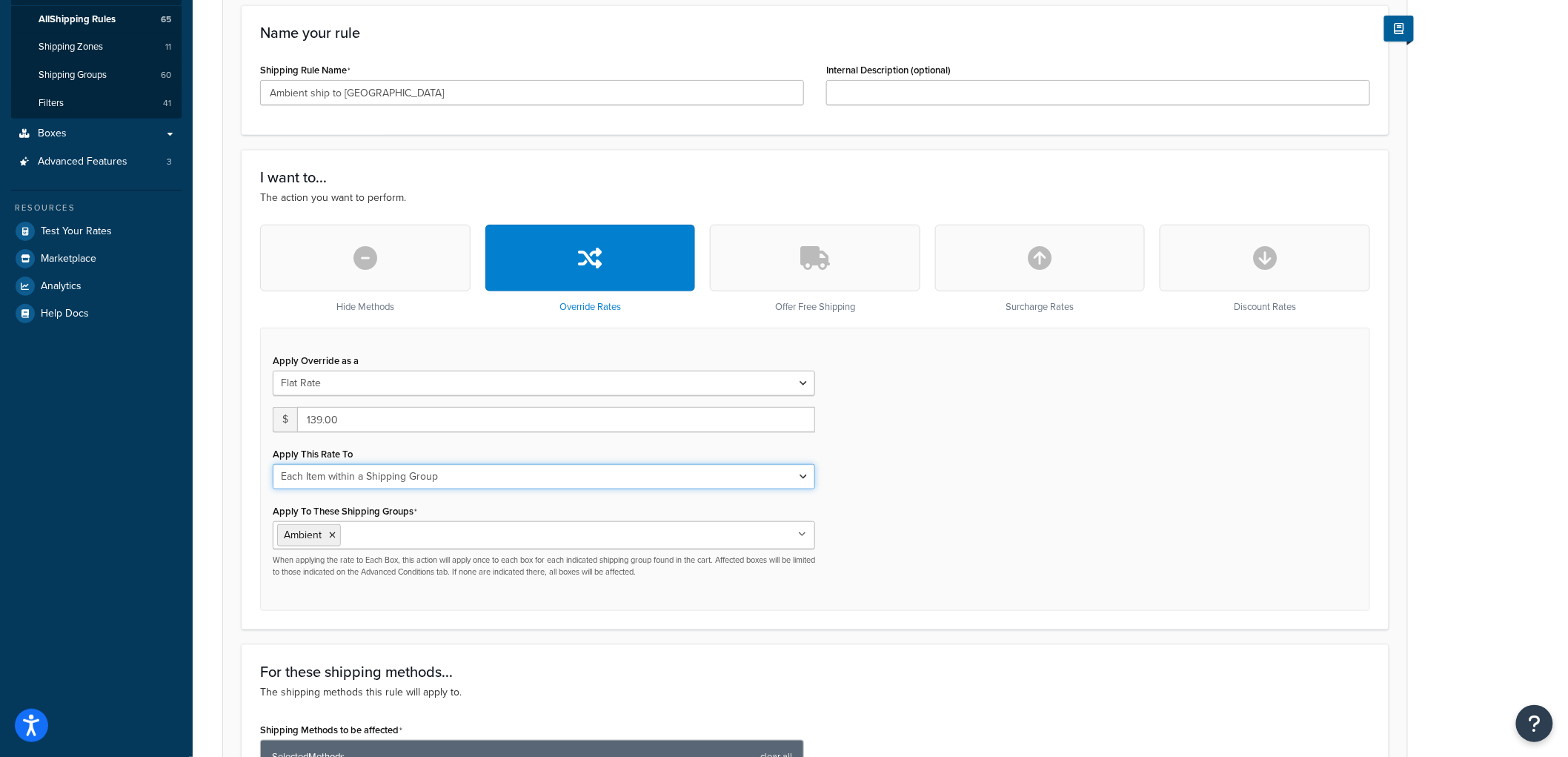
click at [391, 480] on select "Each Shipment in the Cart Each Origin in the Cart Each Shipping Group in the Ca…" at bounding box center [544, 476] width 543 height 25
select select "BOX"
click at [273, 464] on select "Each Shipment in the Cart Each Origin in the Cart Each Shipping Group in the Ca…" at bounding box center [544, 476] width 543 height 25
click at [1211, 474] on div "Apply Override as a Flat Rate Percentage Flat Rate & Percentage $ 139.00 Apply …" at bounding box center [815, 470] width 1110 height 284
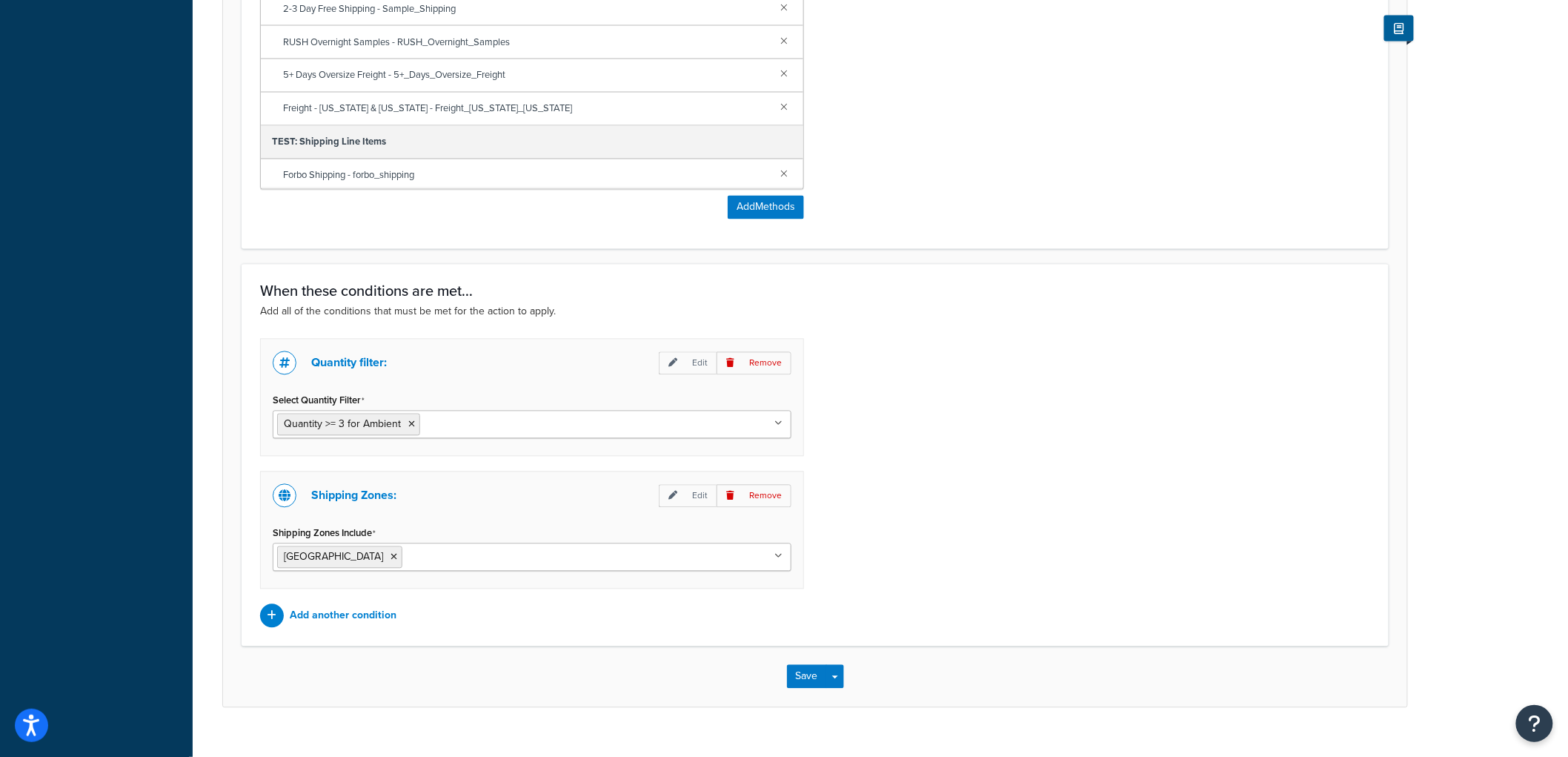
scroll to position [1155, 0]
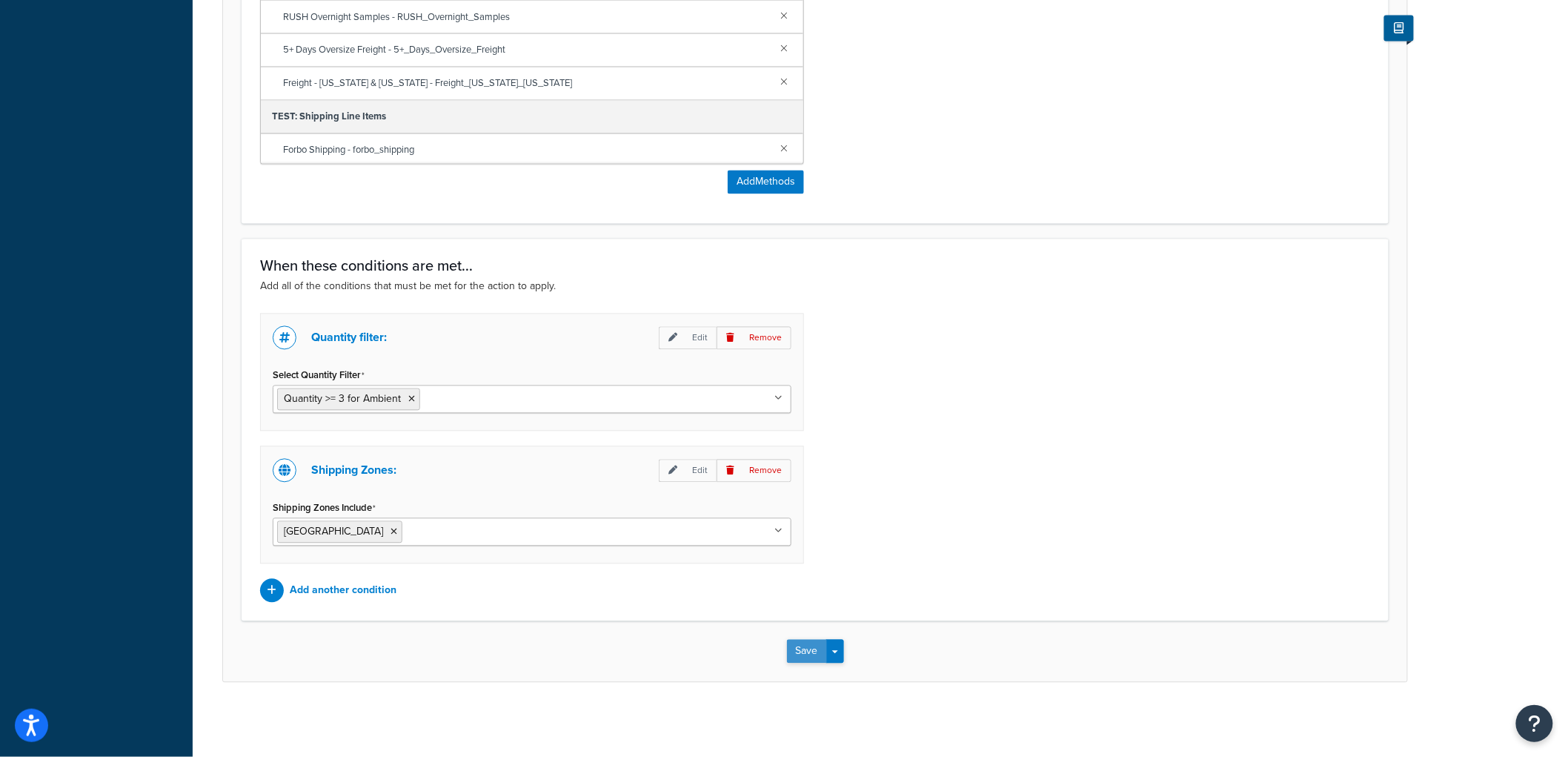
click at [794, 643] on button "Save" at bounding box center [808, 652] width 40 height 24
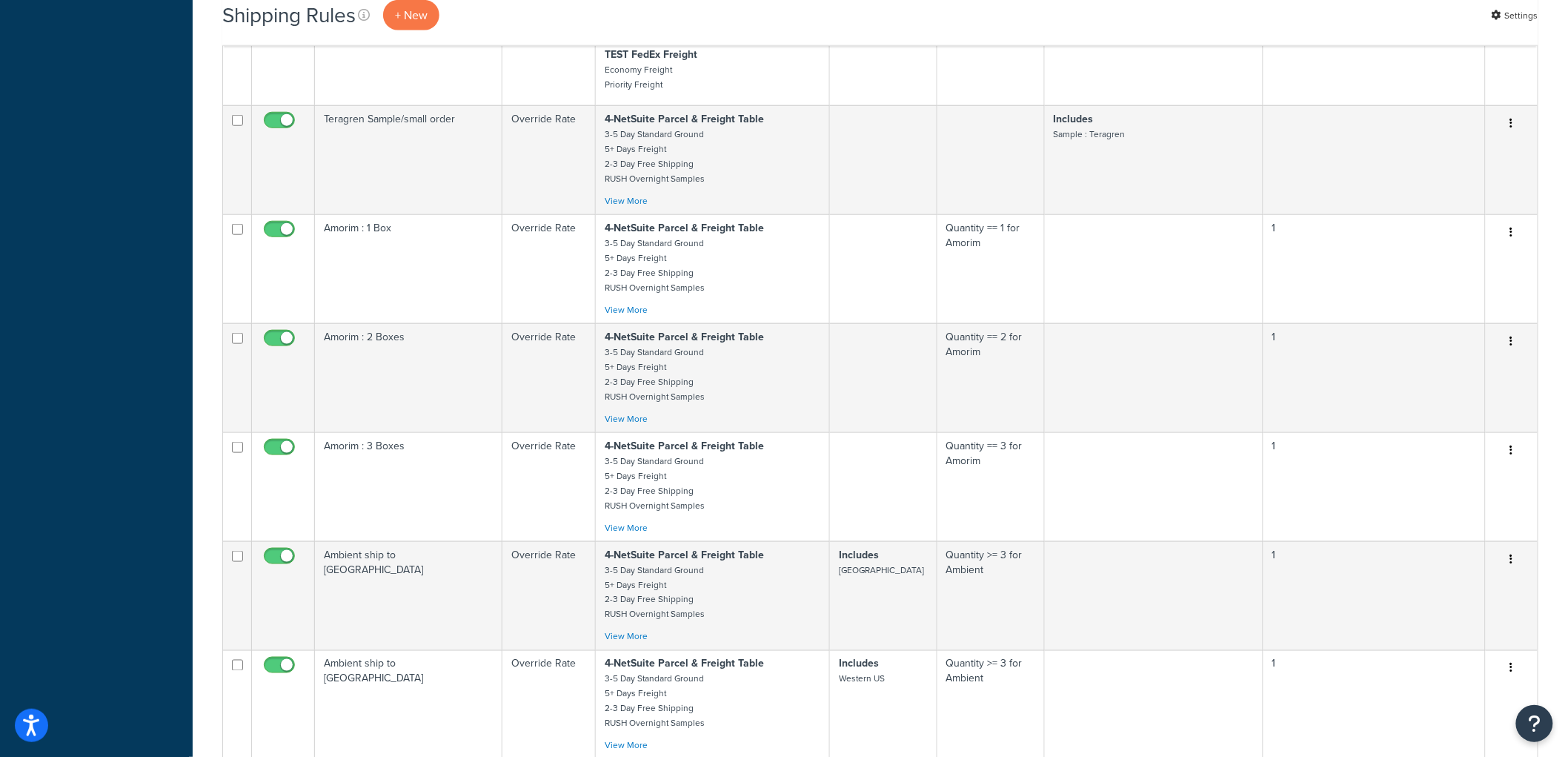
scroll to position [1018, 0]
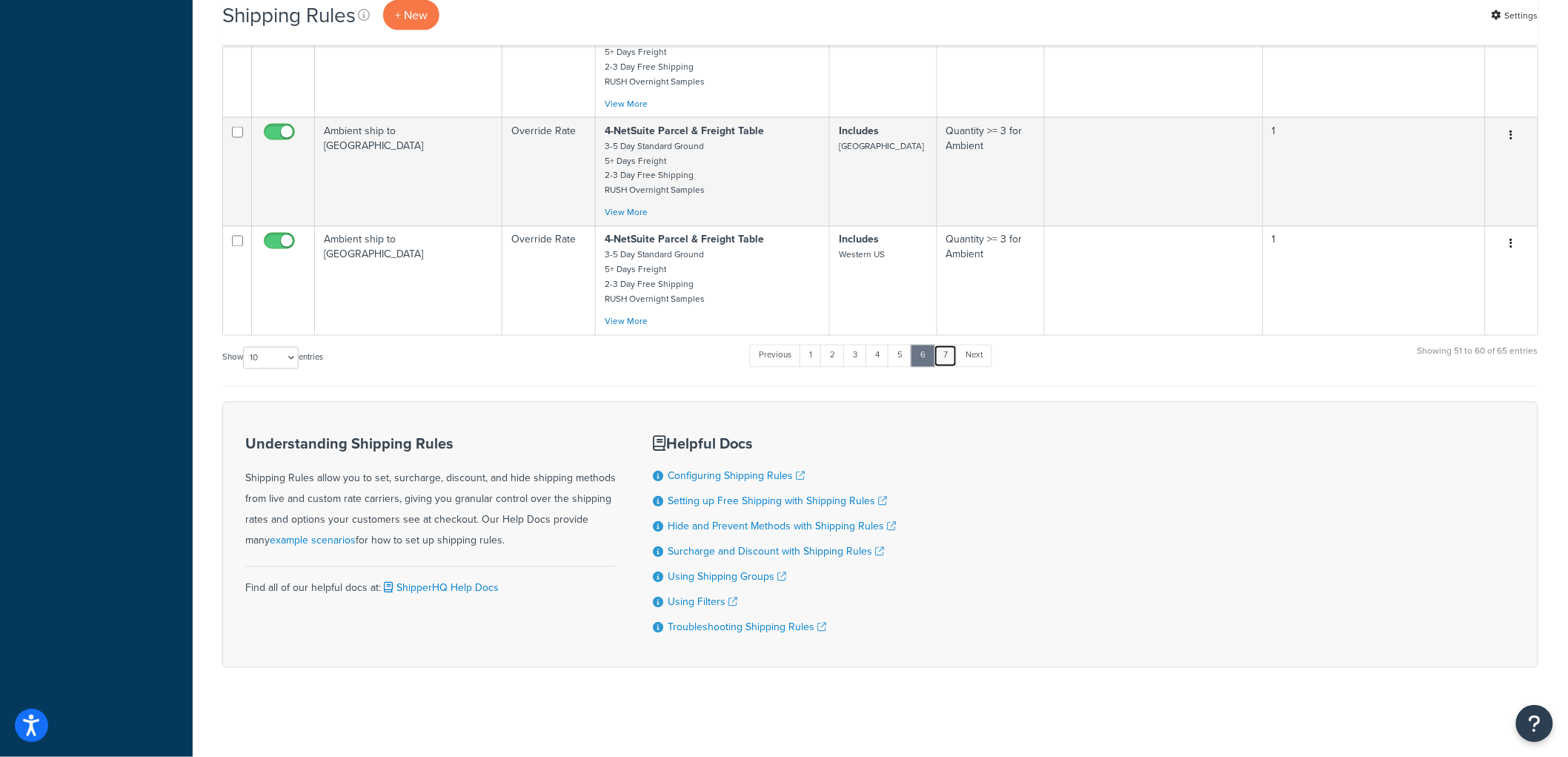
click at [946, 353] on link "7" at bounding box center [945, 356] width 24 height 22
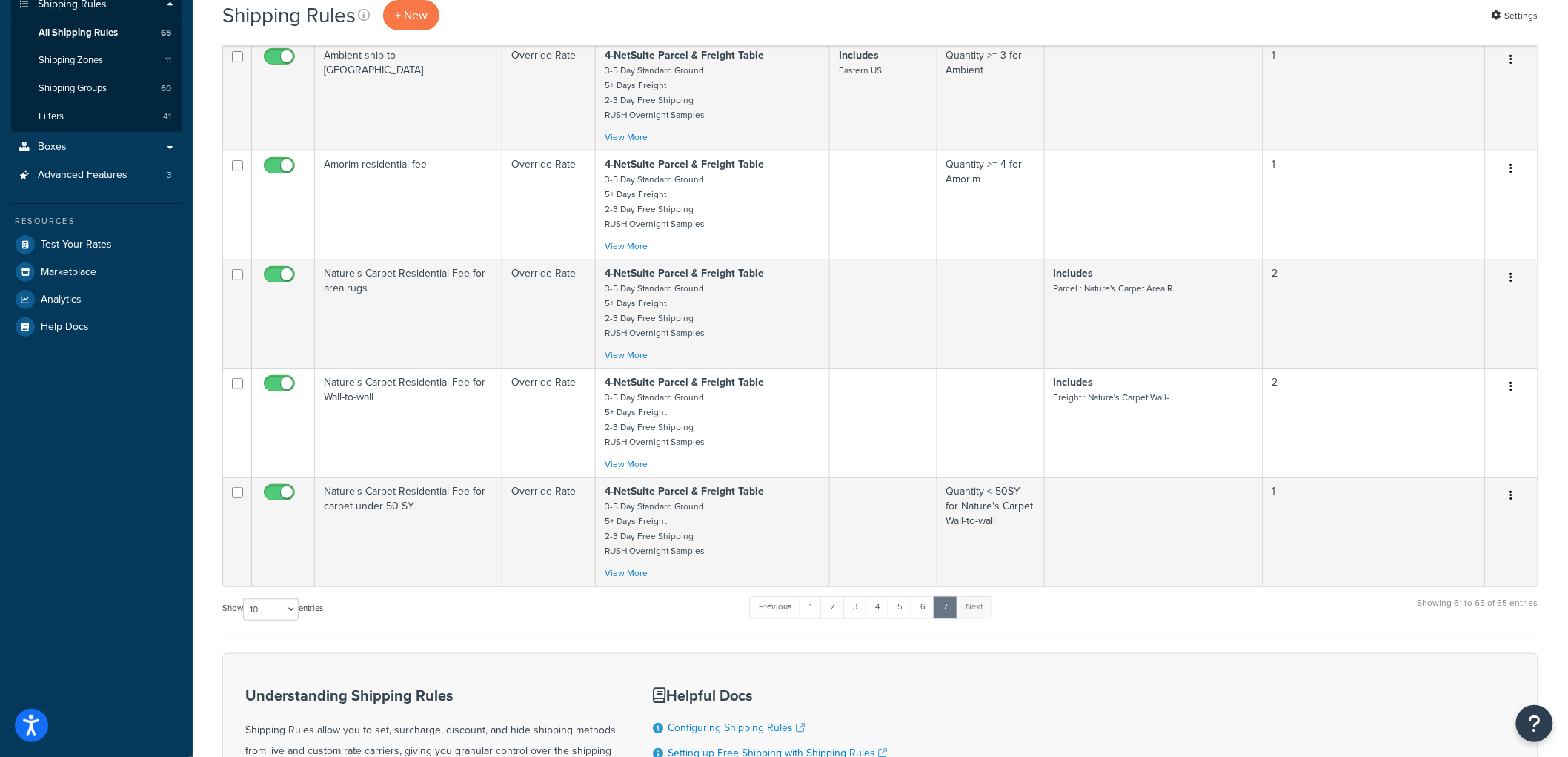
scroll to position [166, 0]
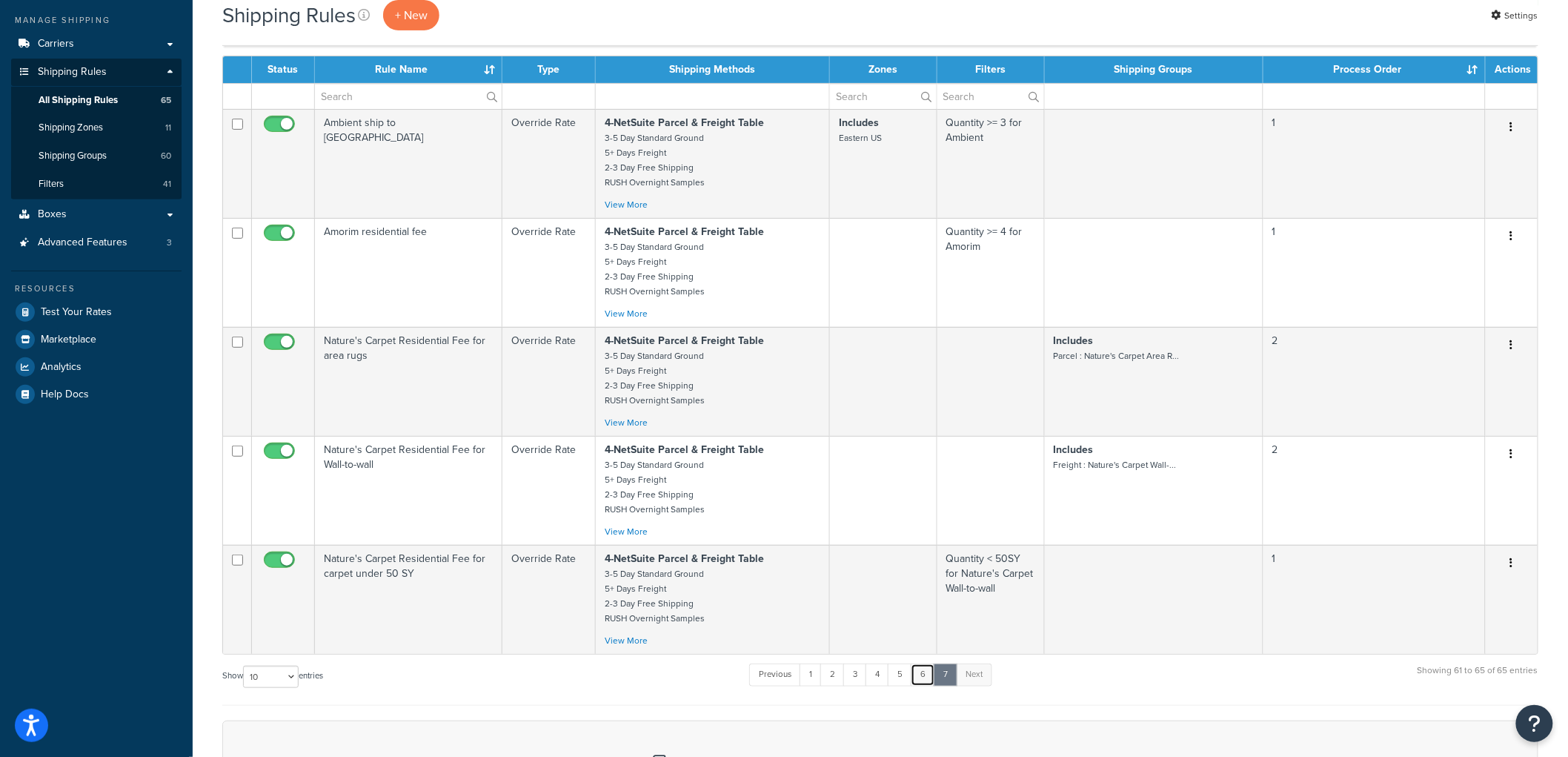
click at [929, 678] on link "6" at bounding box center [922, 674] width 24 height 22
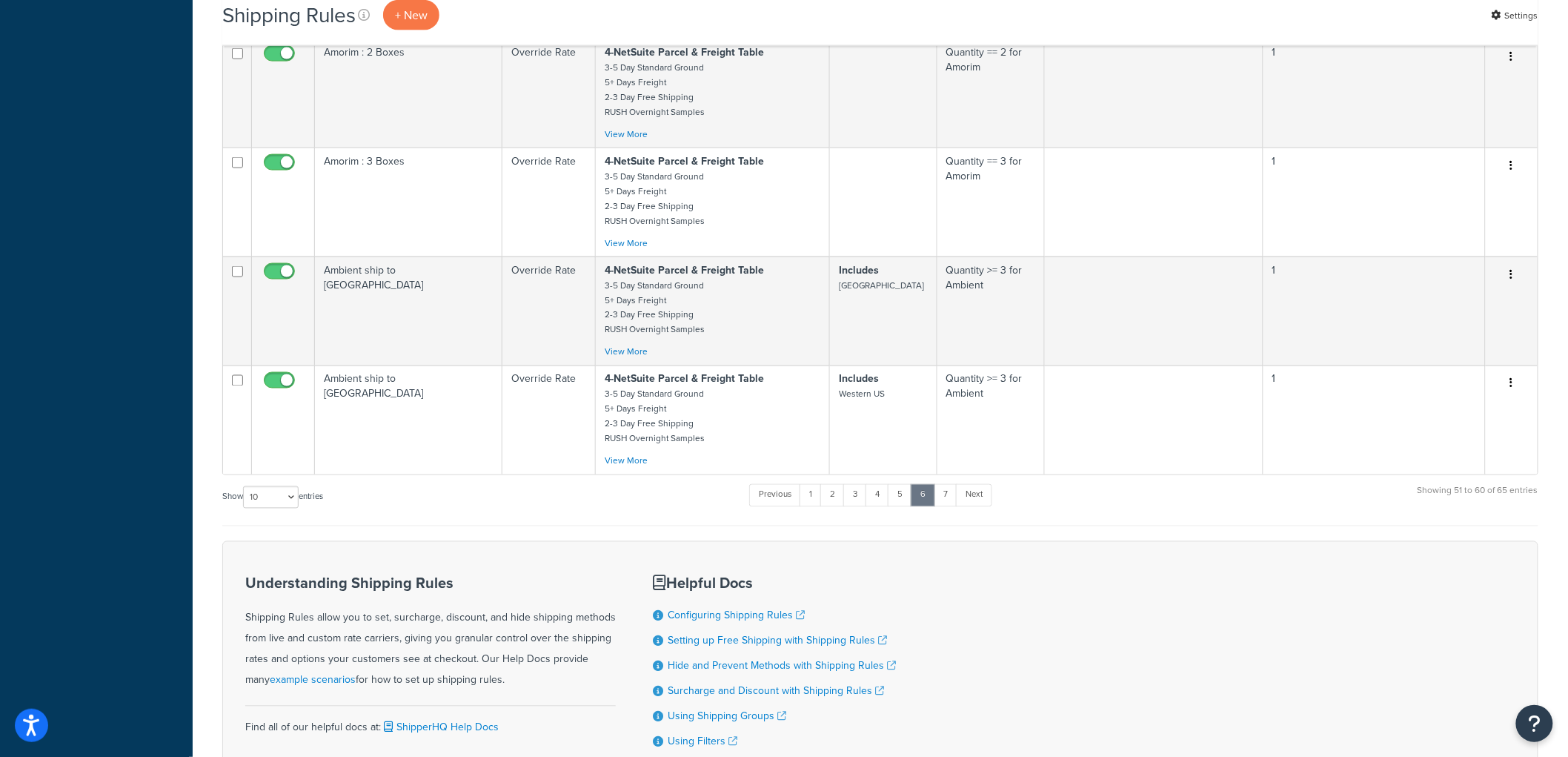
scroll to position [826, 0]
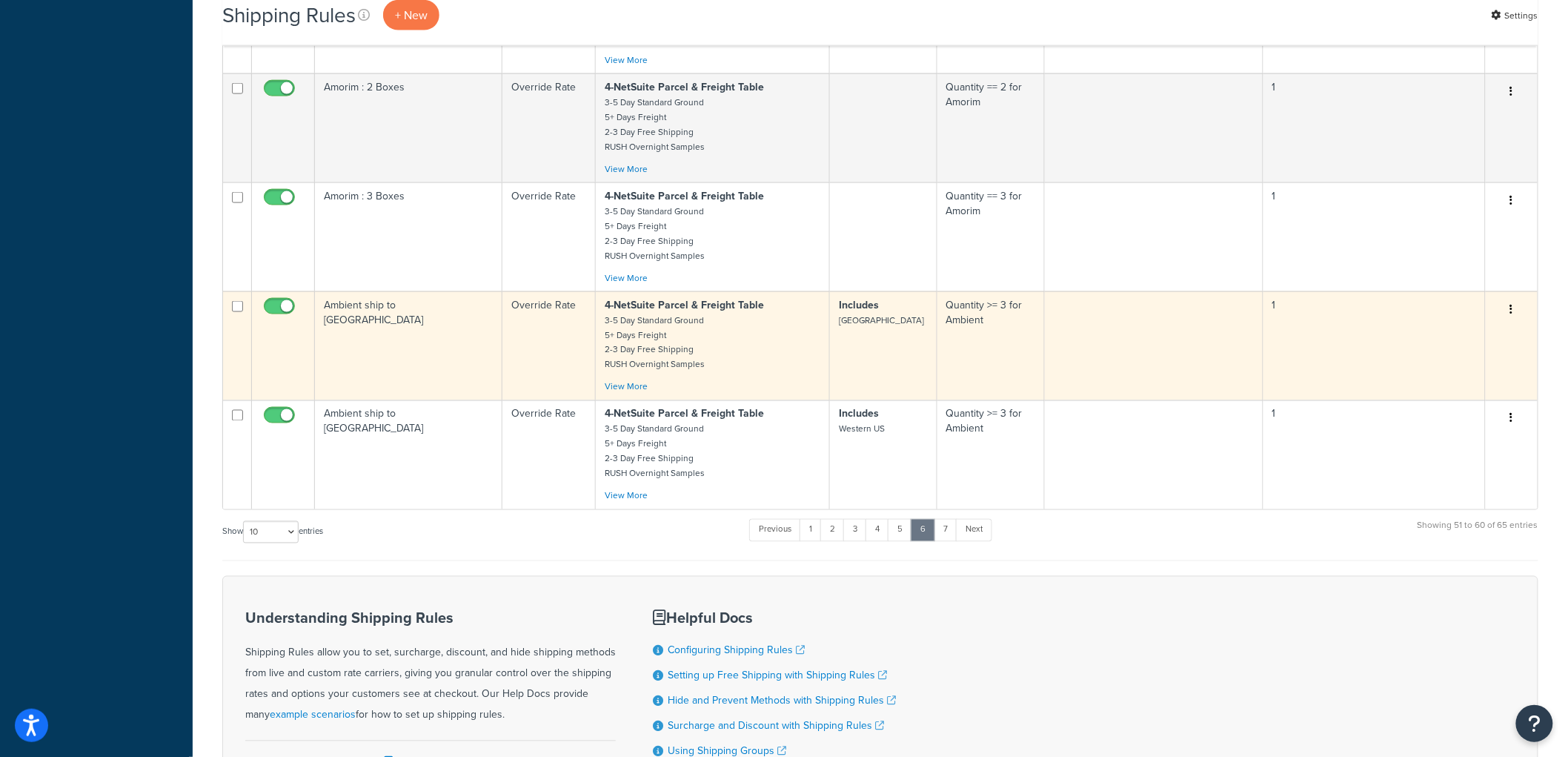
click at [480, 343] on td "Ambient ship to [GEOGRAPHIC_DATA]" at bounding box center [409, 345] width 188 height 109
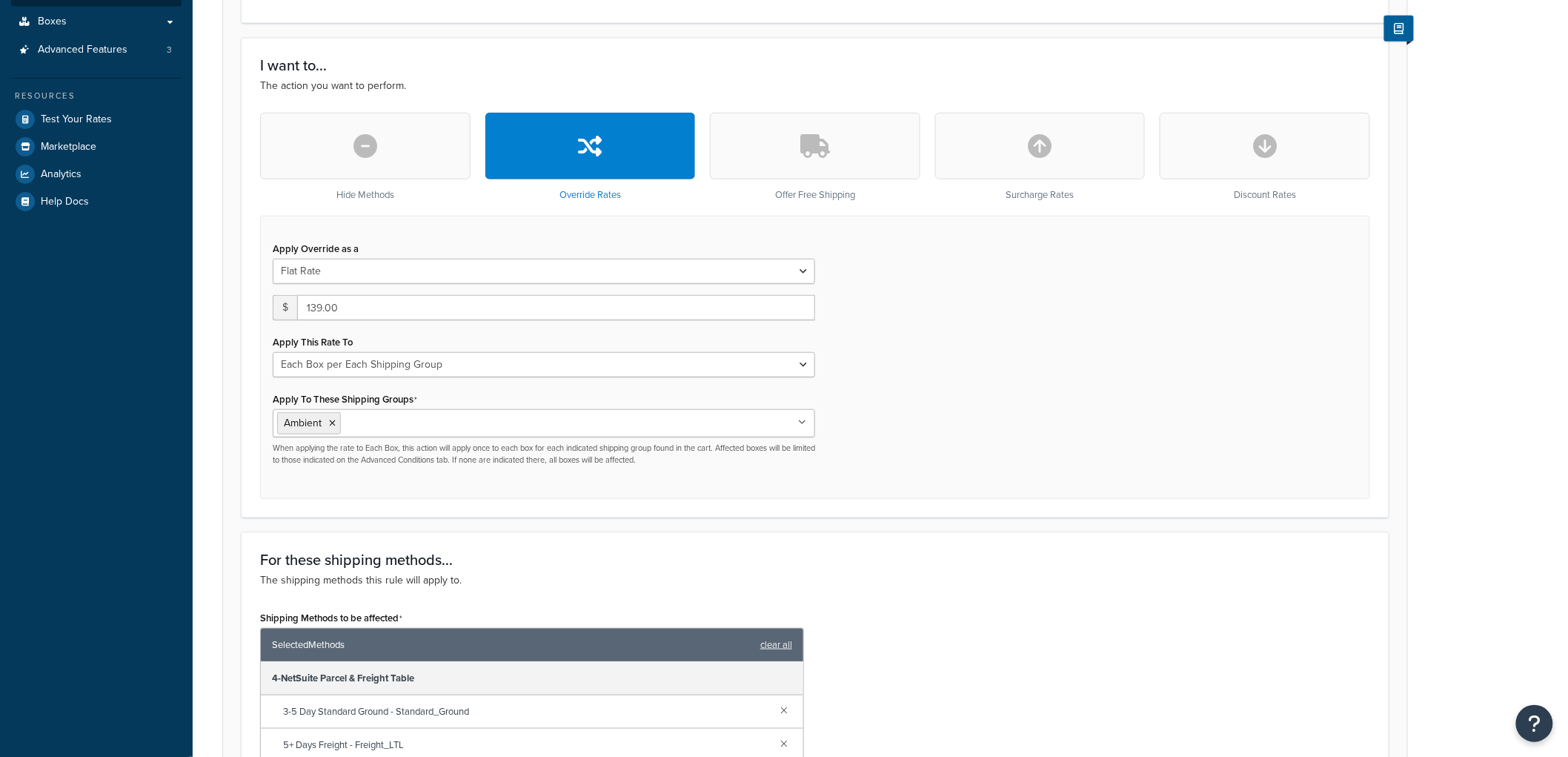
scroll to position [412, 0]
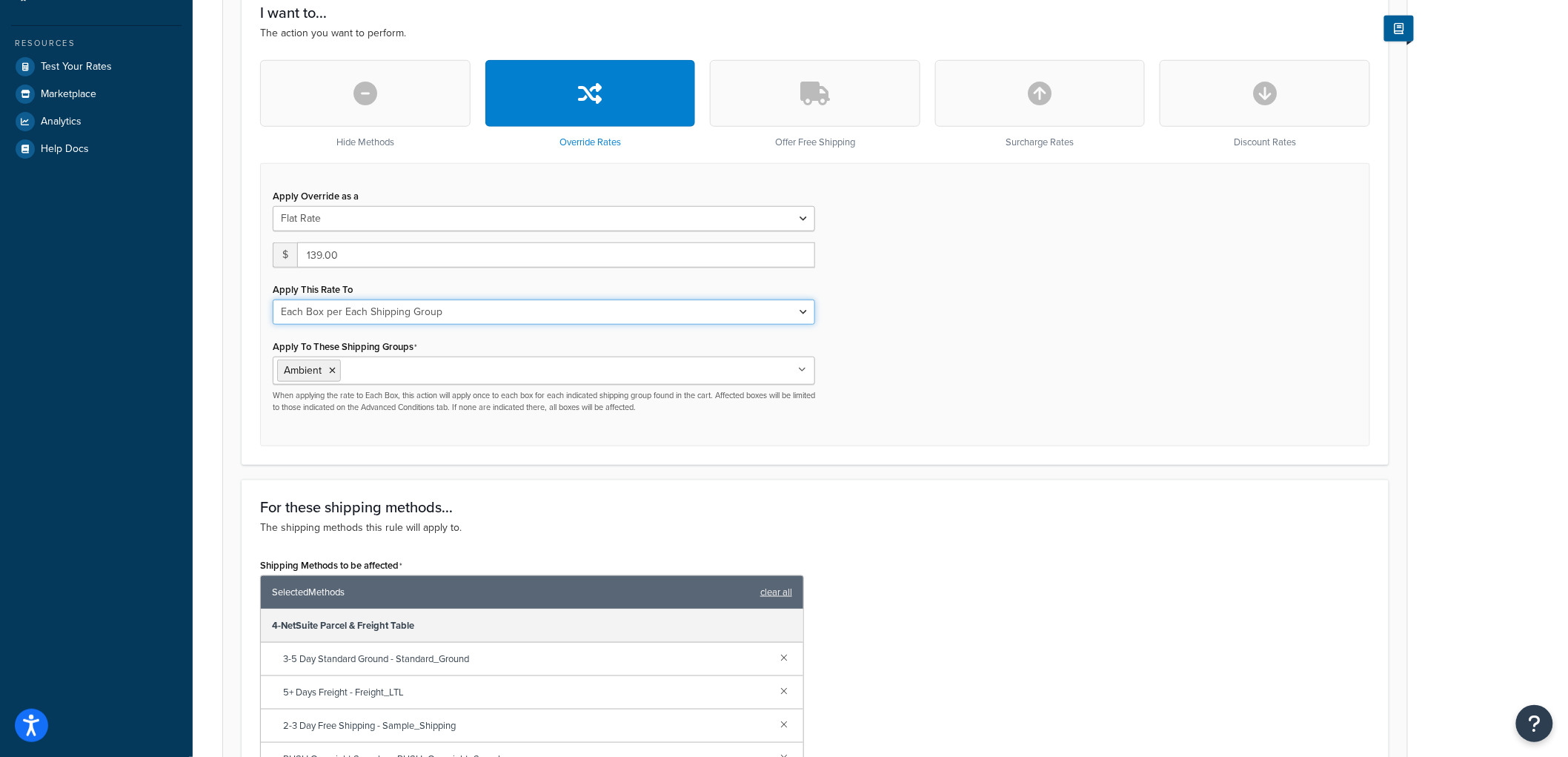
click at [452, 319] on select "Each Shipment in the Cart Each Origin in the Cart Each Shipping Group in the Ca…" at bounding box center [544, 312] width 543 height 25
select select "SHIPPING_GROUP"
click at [273, 300] on select "Each Shipment in the Cart Each Origin in the Cart Each Shipping Group in the Ca…" at bounding box center [544, 312] width 543 height 25
click at [1013, 349] on div "Apply Override as a Flat Rate Percentage Flat Rate & Percentage $ 139.00 Apply …" at bounding box center [815, 305] width 1110 height 284
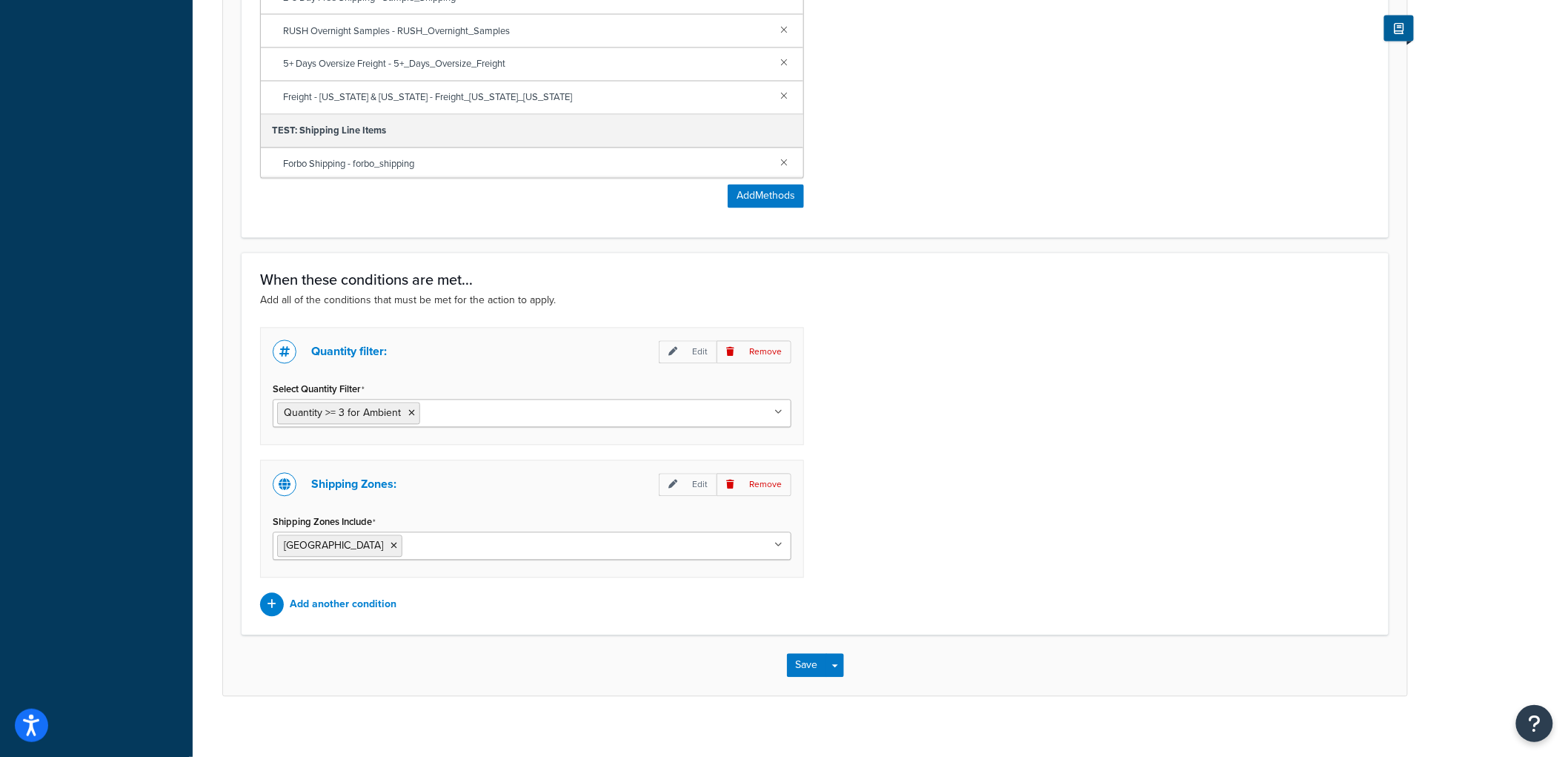
scroll to position [1153, 0]
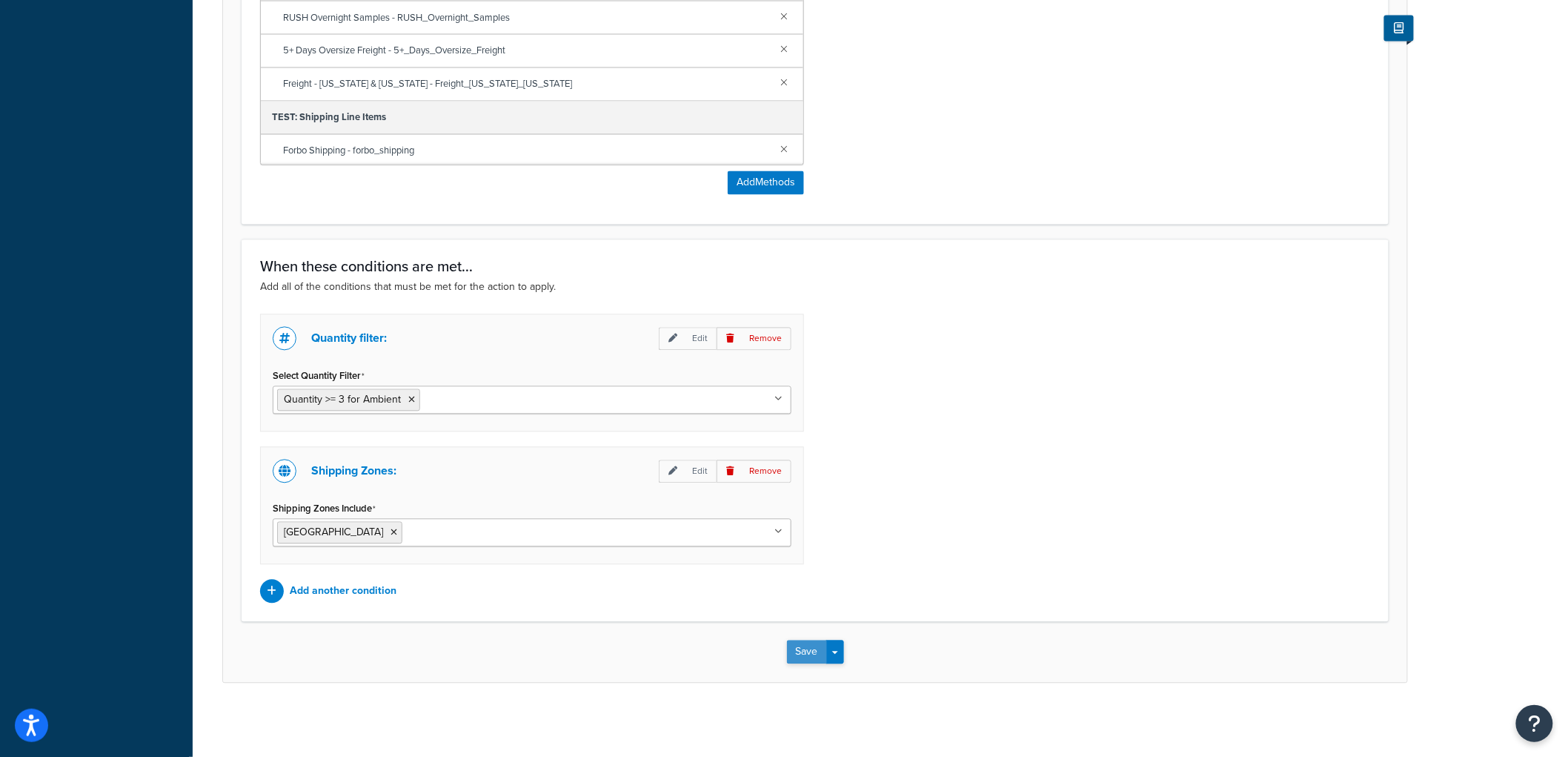
click at [797, 657] on button "Save" at bounding box center [808, 652] width 40 height 24
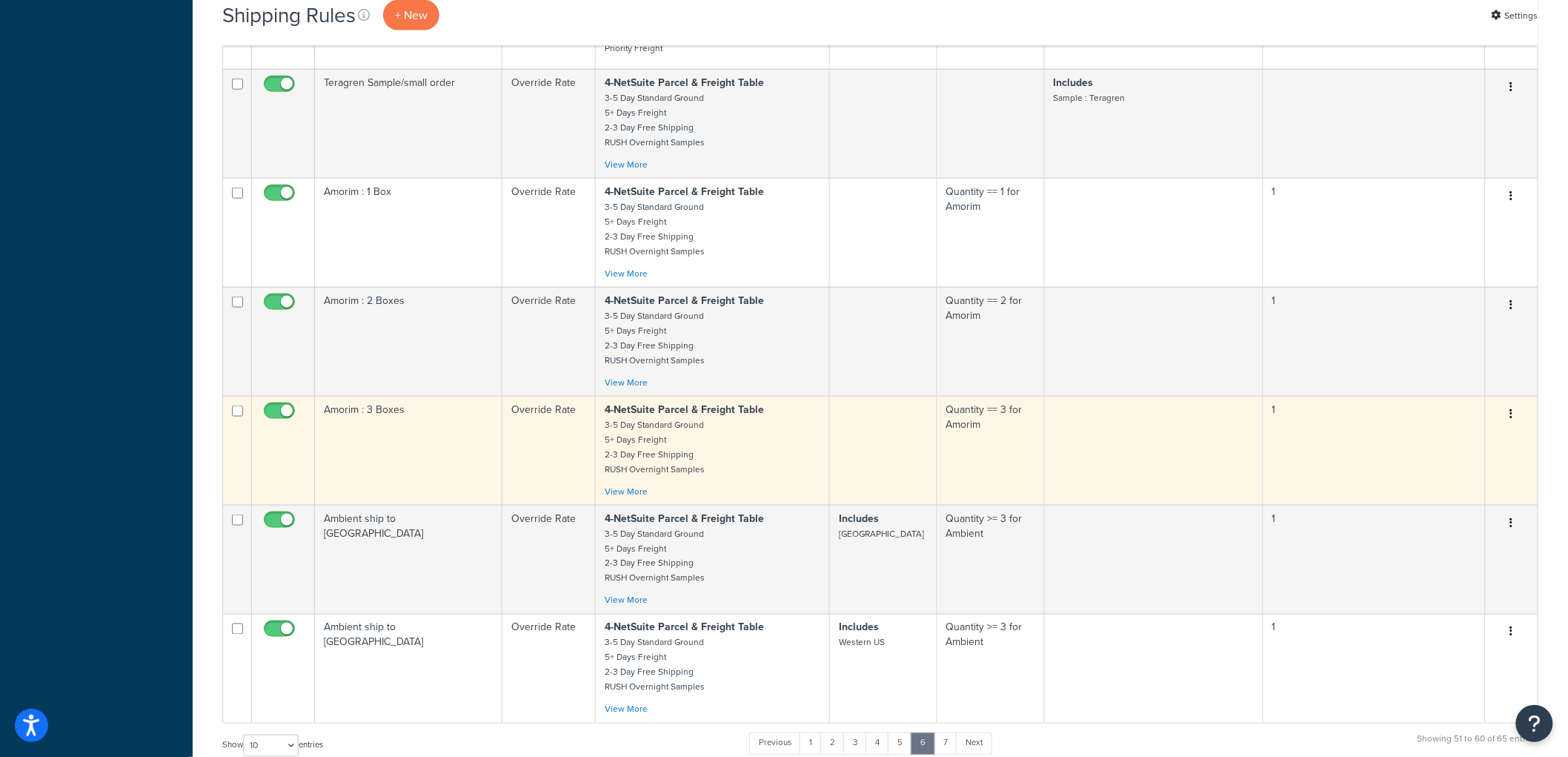
scroll to position [606, 0]
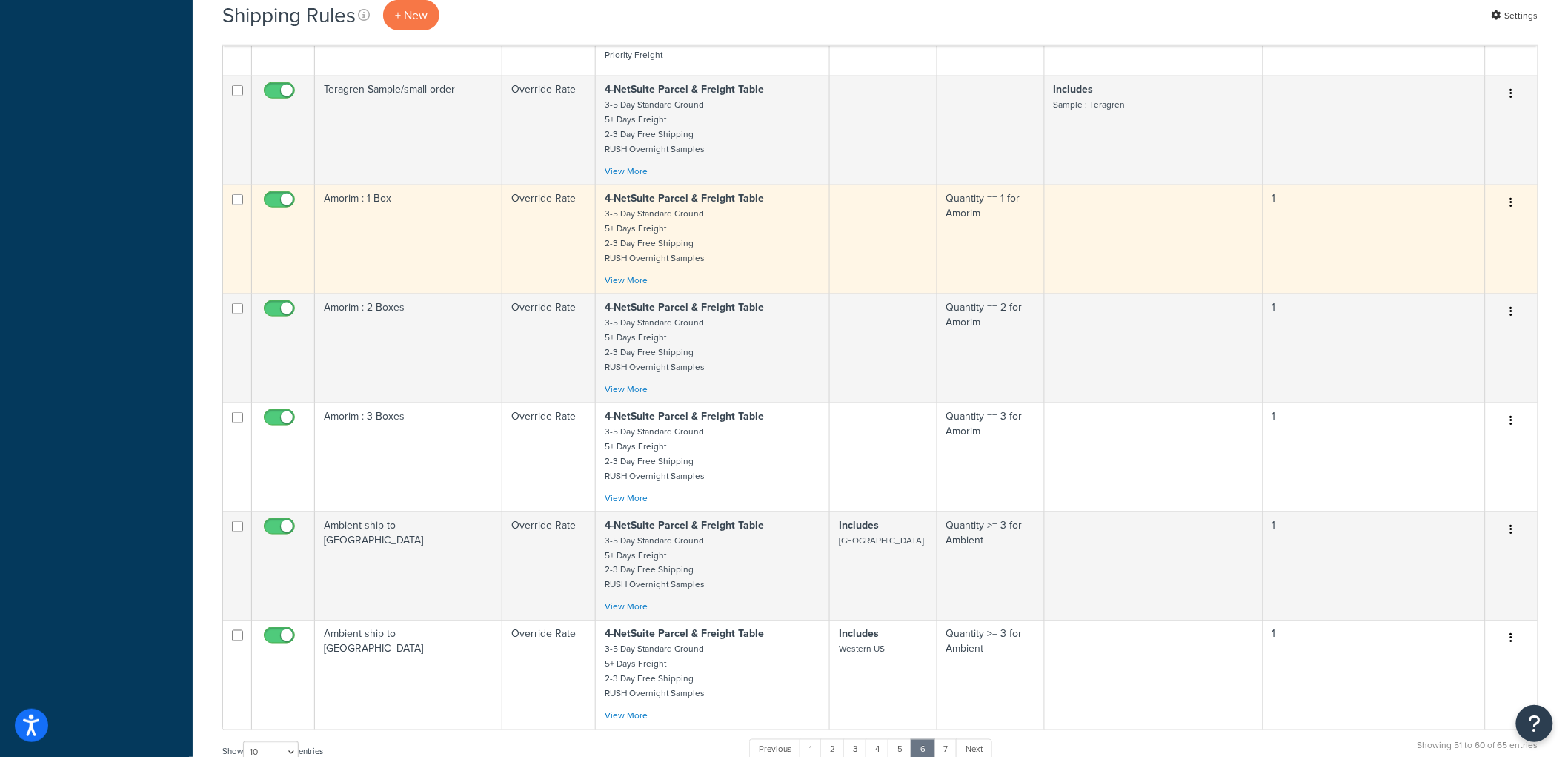
click at [438, 239] on td "Amorim : 1 Box" at bounding box center [409, 238] width 188 height 109
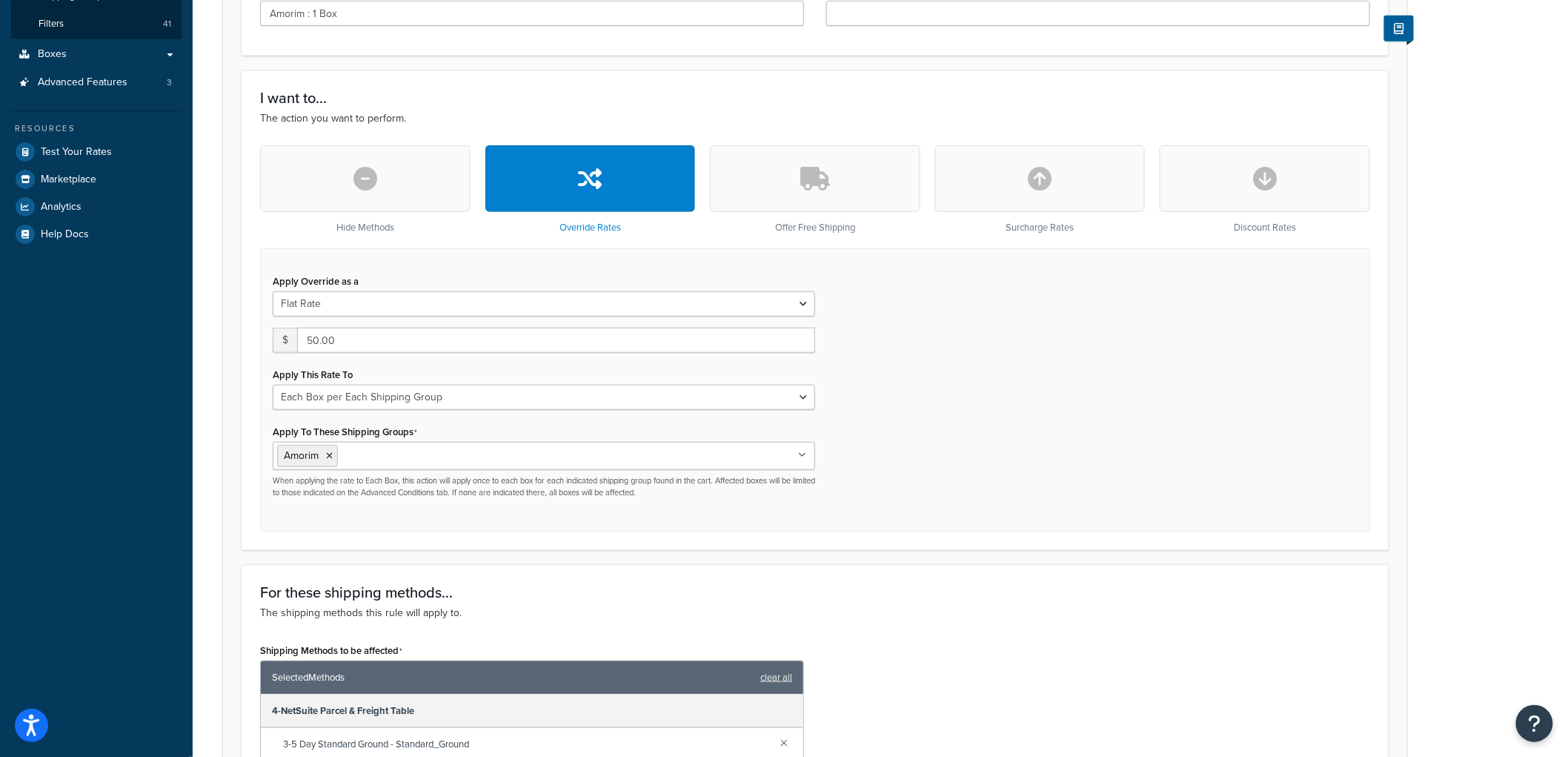
scroll to position [329, 0]
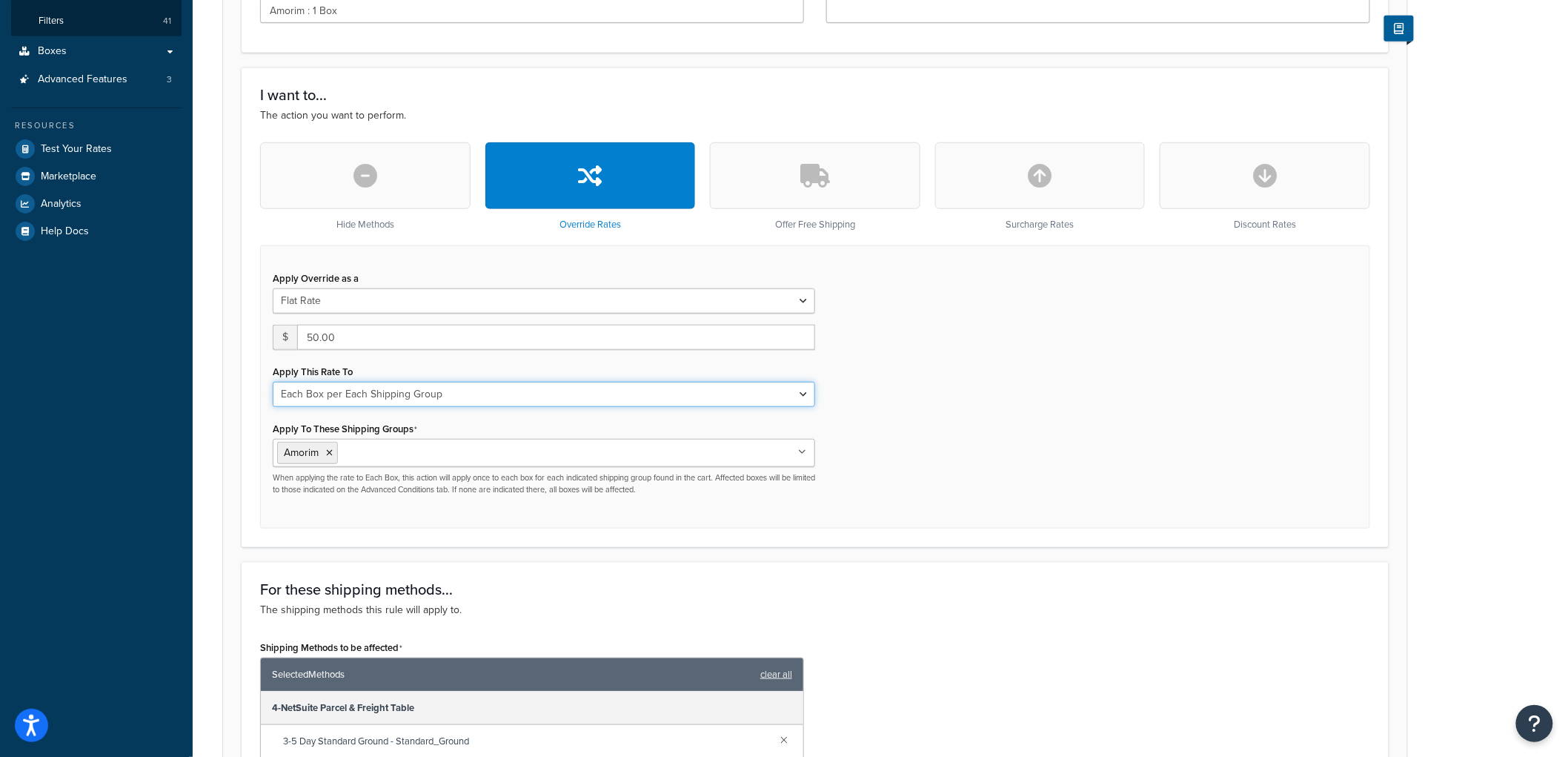
click at [412, 400] on select "Each Shipment in the Cart Each Origin in the Cart Each Shipping Group in the Ca…" at bounding box center [544, 394] width 543 height 25
select select "SHIPPING_GROUP"
click at [273, 382] on select "Each Shipment in the Cart Each Origin in the Cart Each Shipping Group in the Ca…" at bounding box center [544, 394] width 543 height 25
click at [917, 392] on div "Apply Override as a Flat Rate Percentage Flat Rate & Percentage $ 50.00 Apply T…" at bounding box center [815, 388] width 1110 height 284
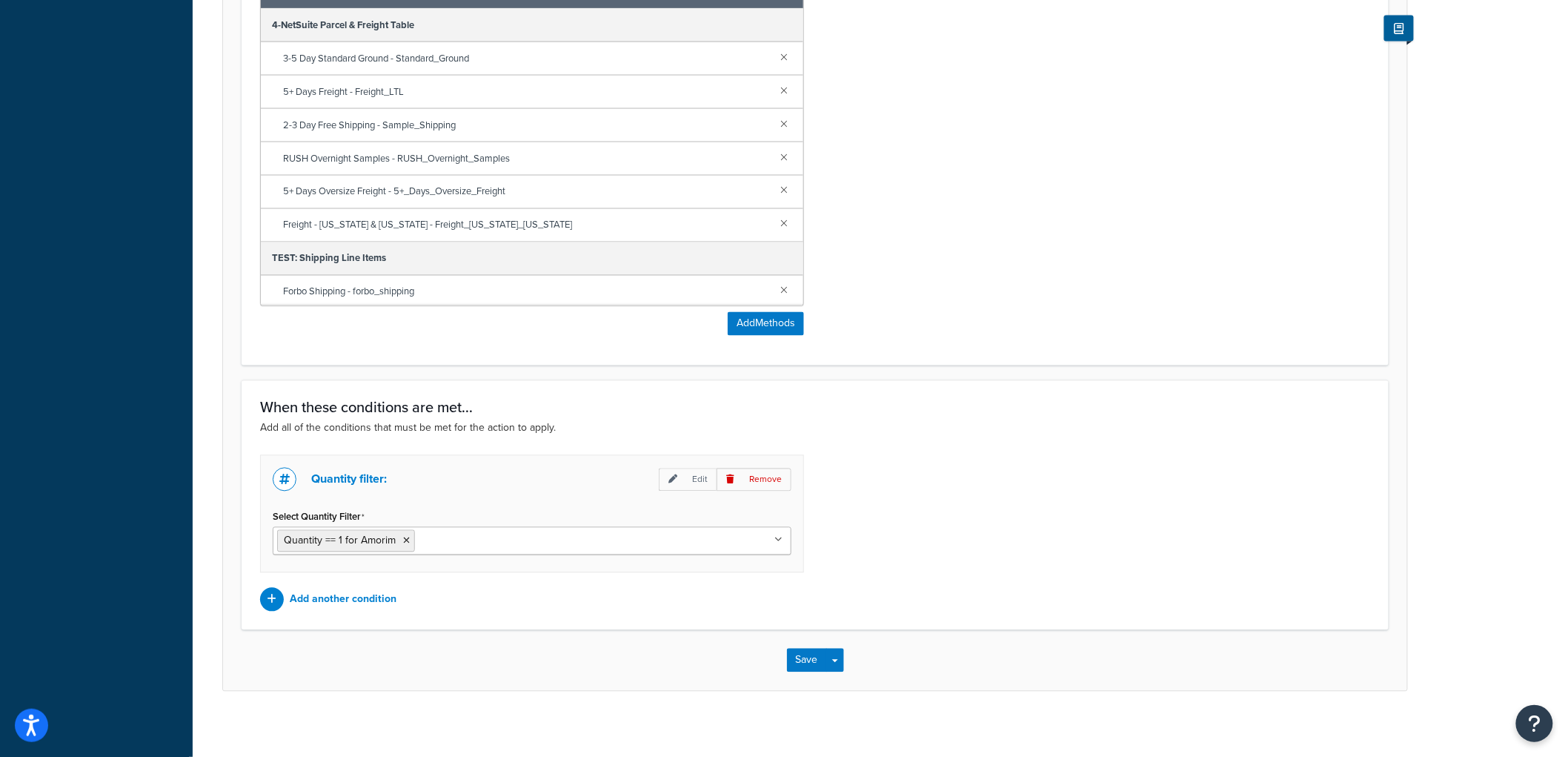
scroll to position [1023, 0]
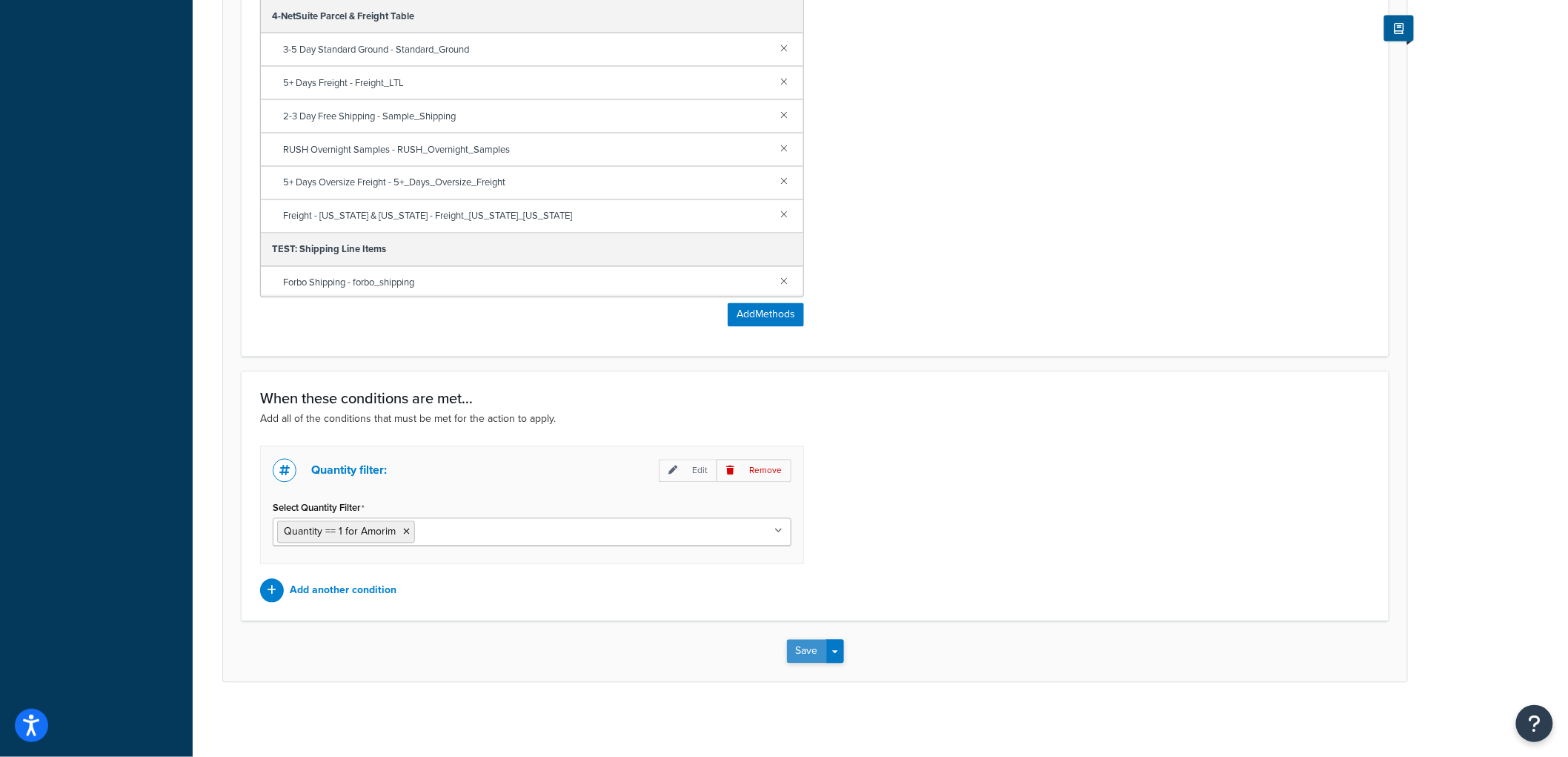
click at [802, 651] on button "Save" at bounding box center [808, 652] width 40 height 24
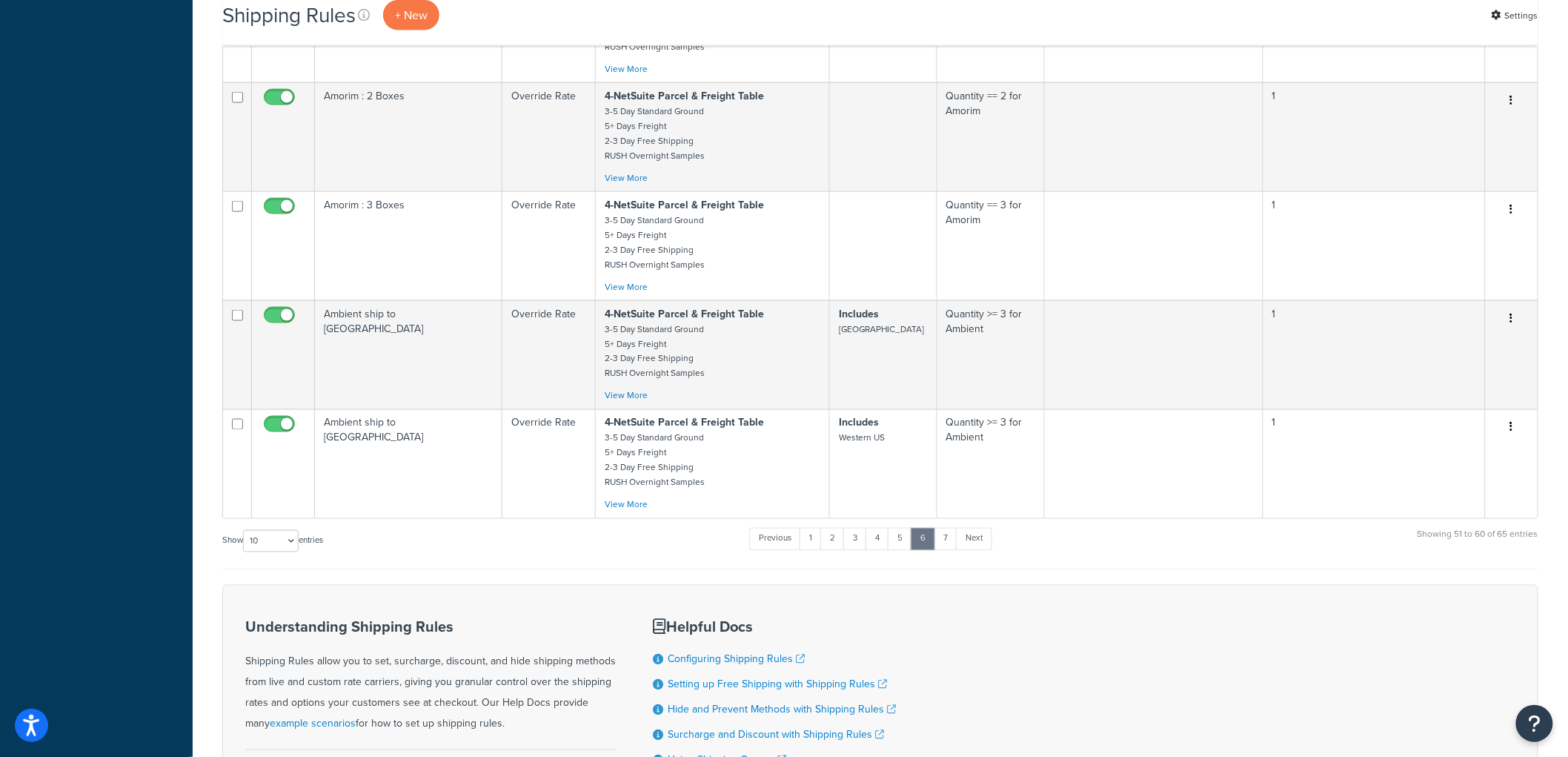
scroll to position [824, 0]
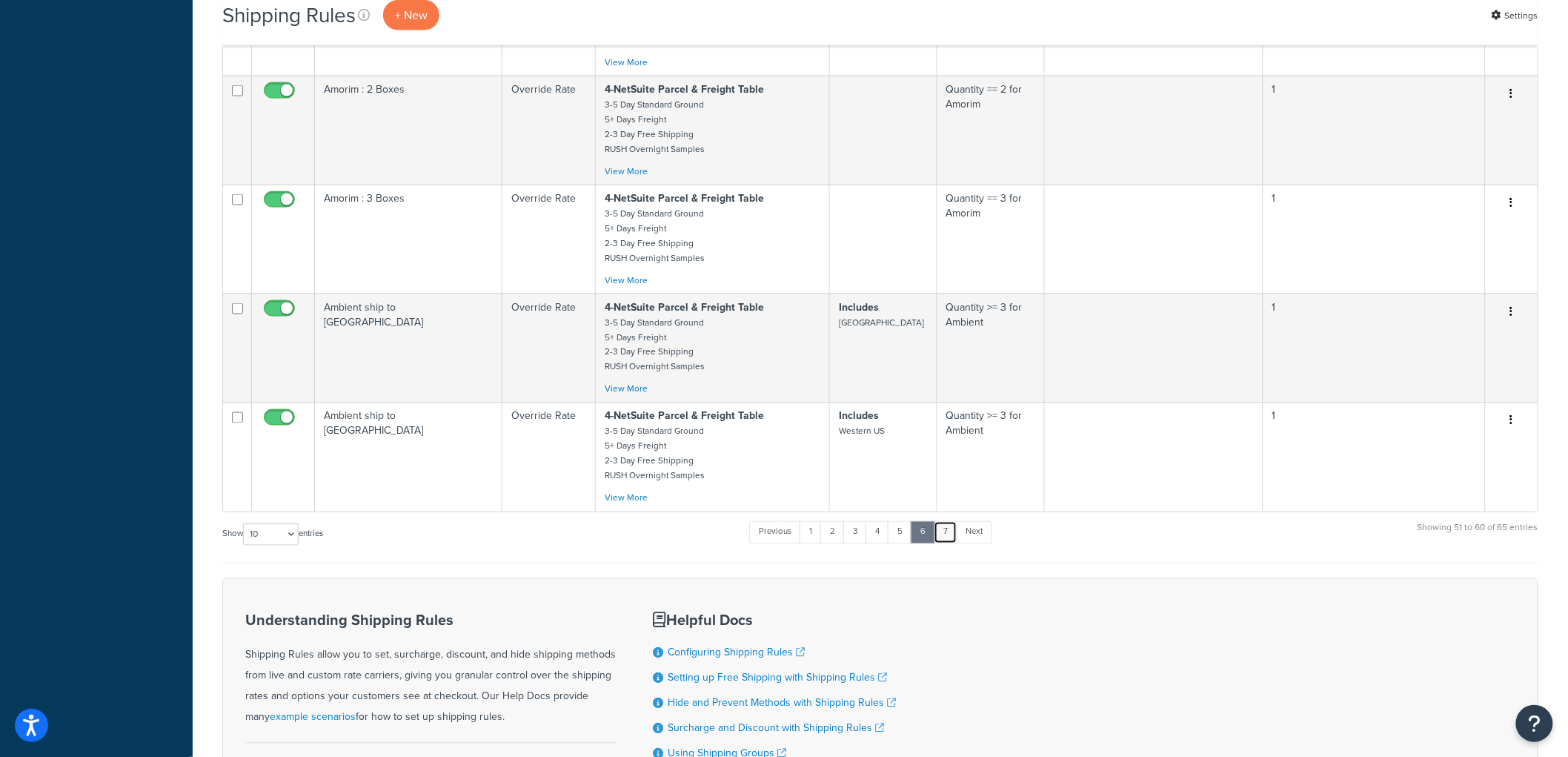
click at [942, 544] on link "7" at bounding box center [945, 532] width 24 height 22
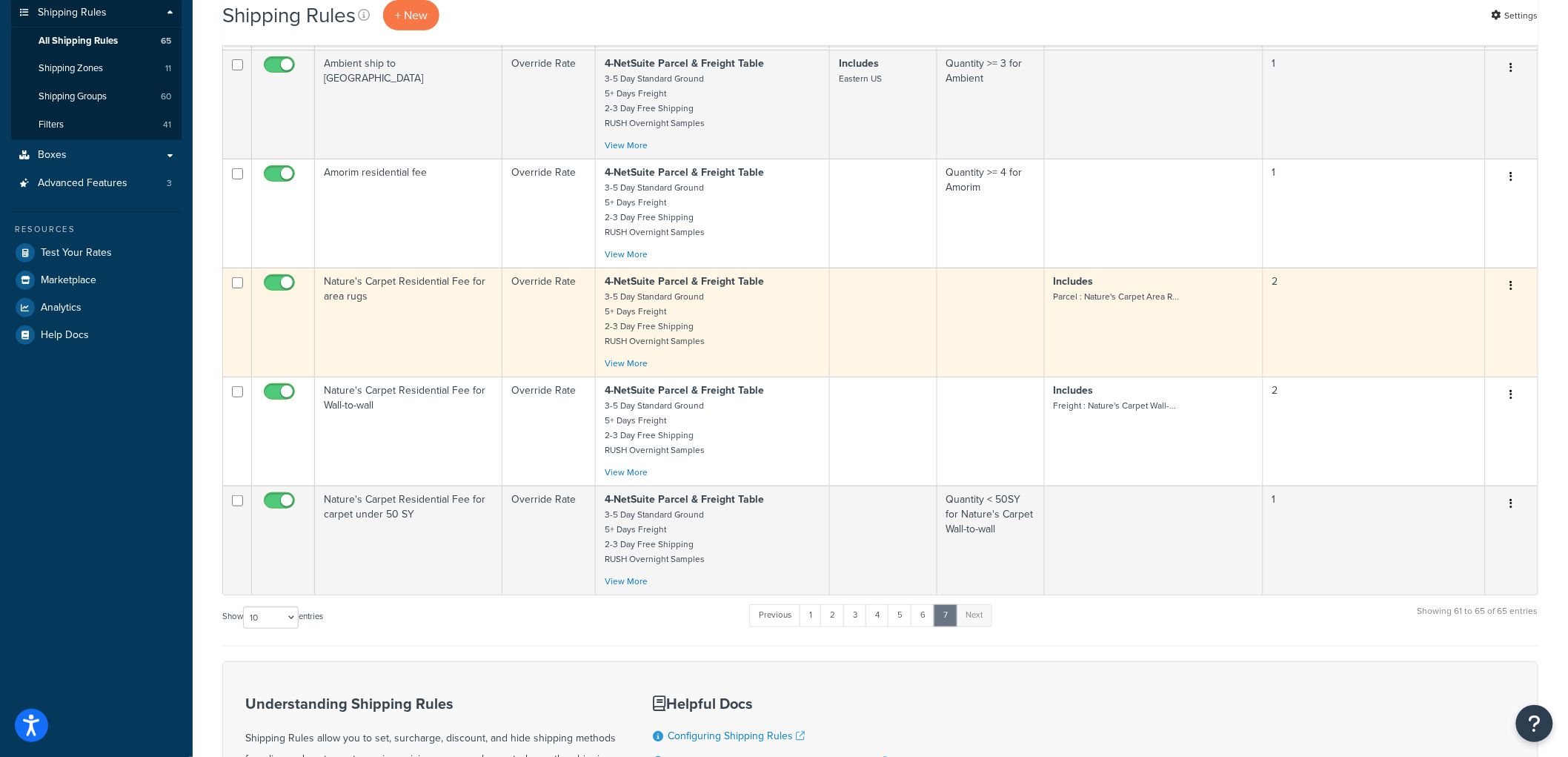
scroll to position [166, 0]
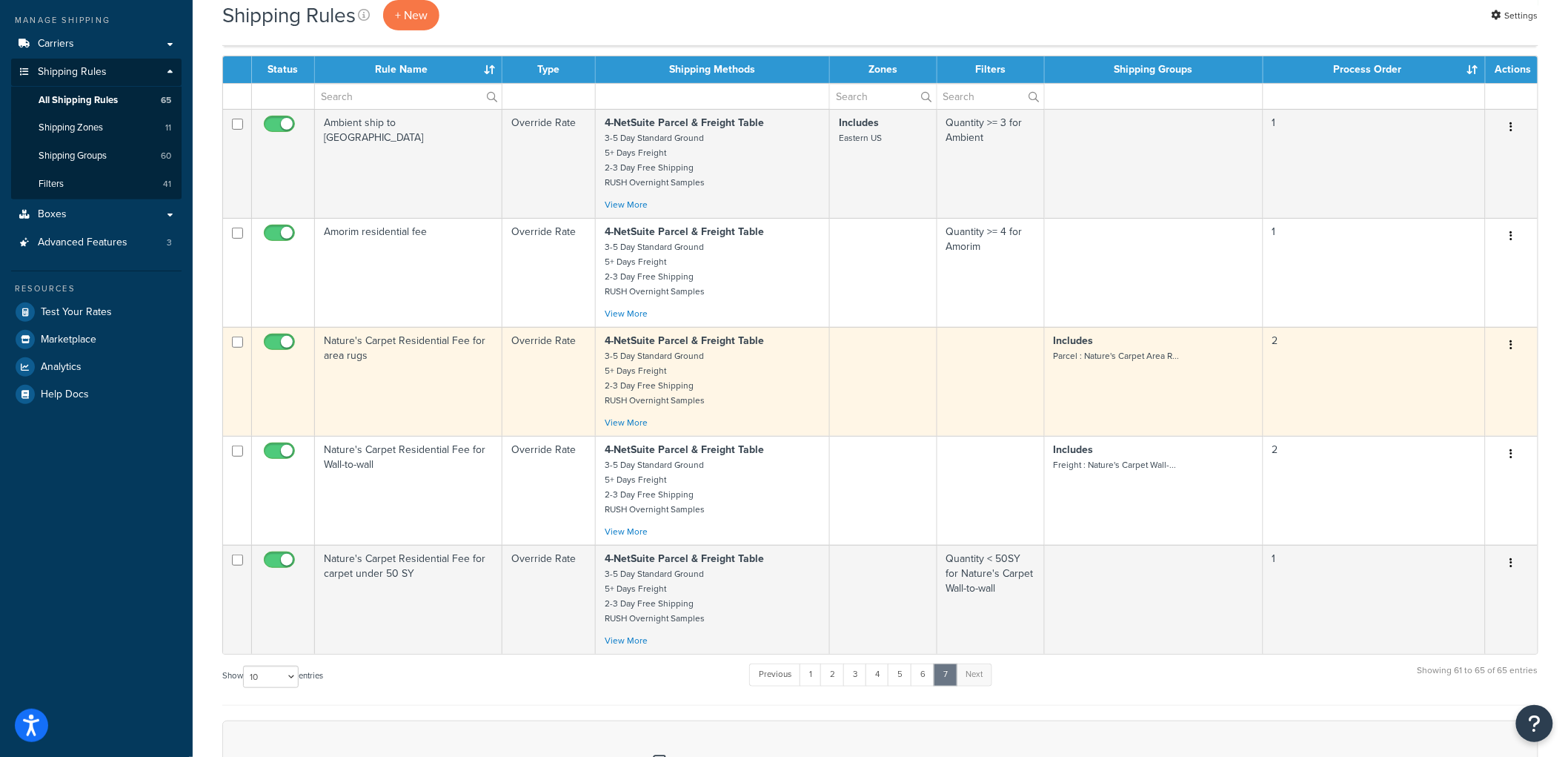
click at [462, 377] on td "Nature's Carpet Residential Fee for area rugs" at bounding box center [409, 381] width 188 height 109
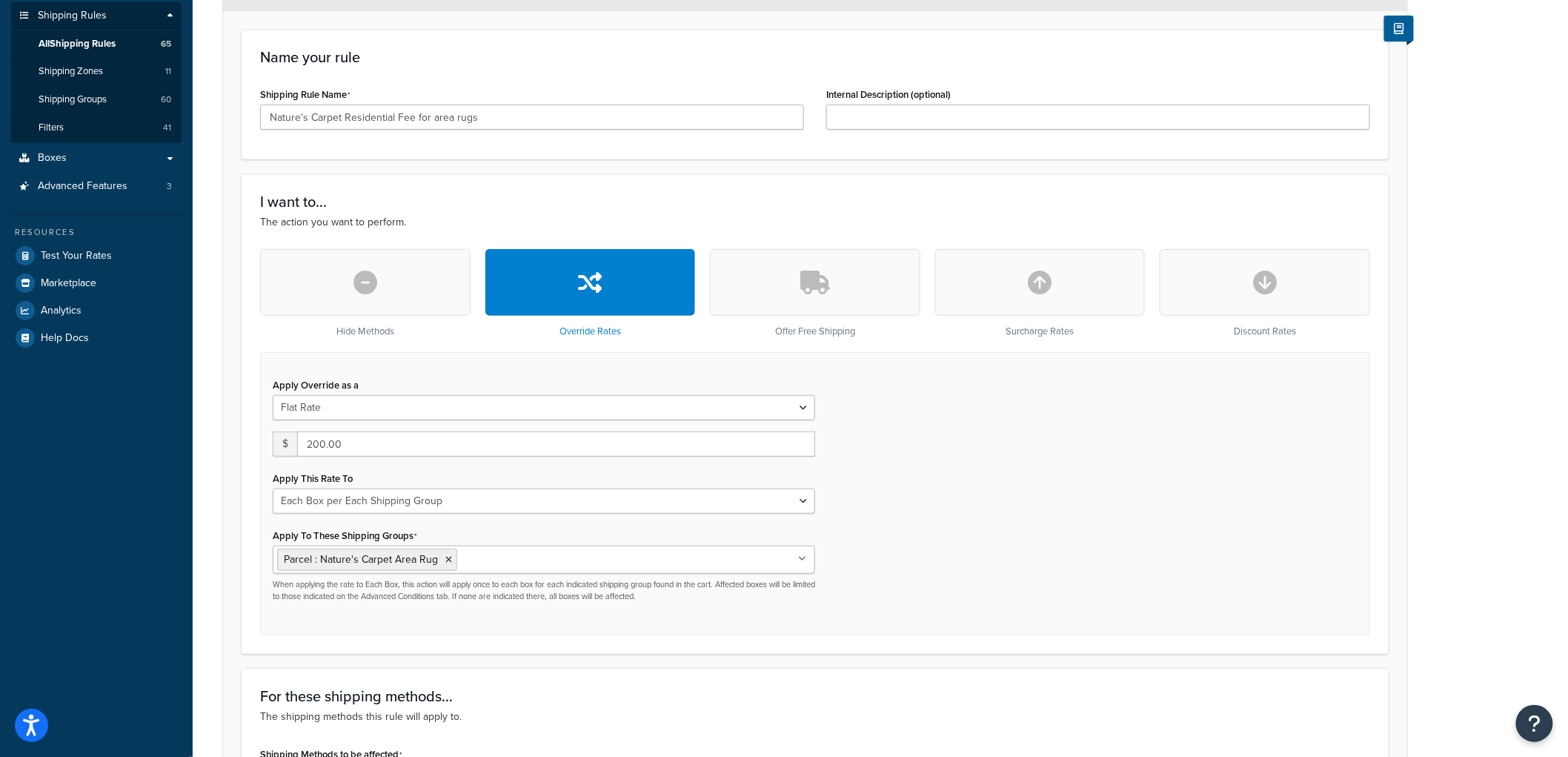
scroll to position [329, 0]
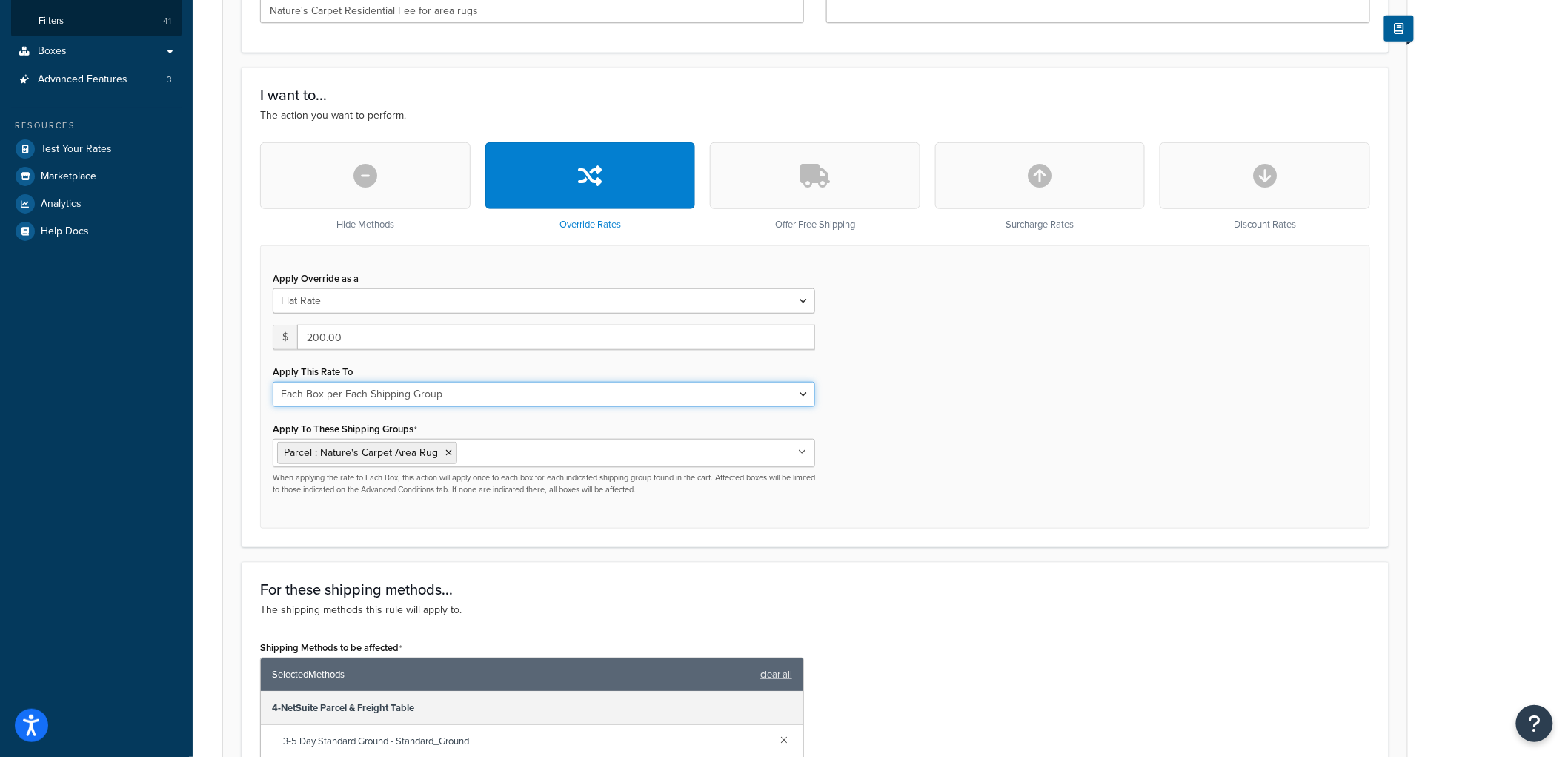
click at [451, 389] on select "Each Shipment in the Cart Each Origin in the Cart Each Shipping Group in the Ca…" at bounding box center [544, 394] width 543 height 25
select select "SHIPPING_GROUP"
click at [273, 382] on select "Each Shipment in the Cart Each Origin in the Cart Each Shipping Group in the Ca…" at bounding box center [544, 394] width 543 height 25
click at [939, 418] on div "Apply Override as a Flat Rate Percentage Flat Rate & Percentage $ 200.00 Apply …" at bounding box center [815, 388] width 1110 height 284
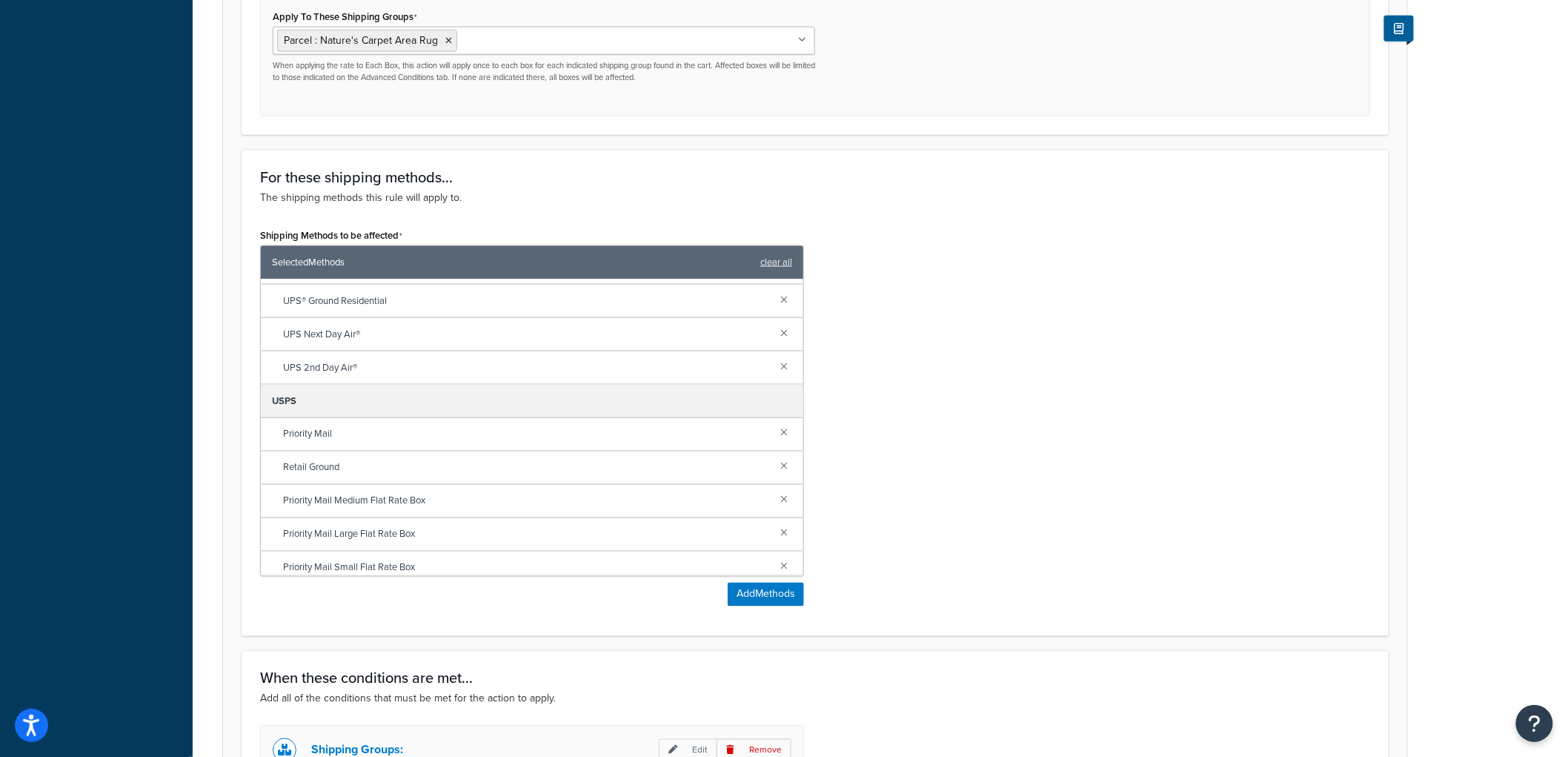
scroll to position [672, 0]
click at [776, 322] on link at bounding box center [784, 324] width 16 height 16
click at [776, 361] on link at bounding box center [784, 357] width 16 height 16
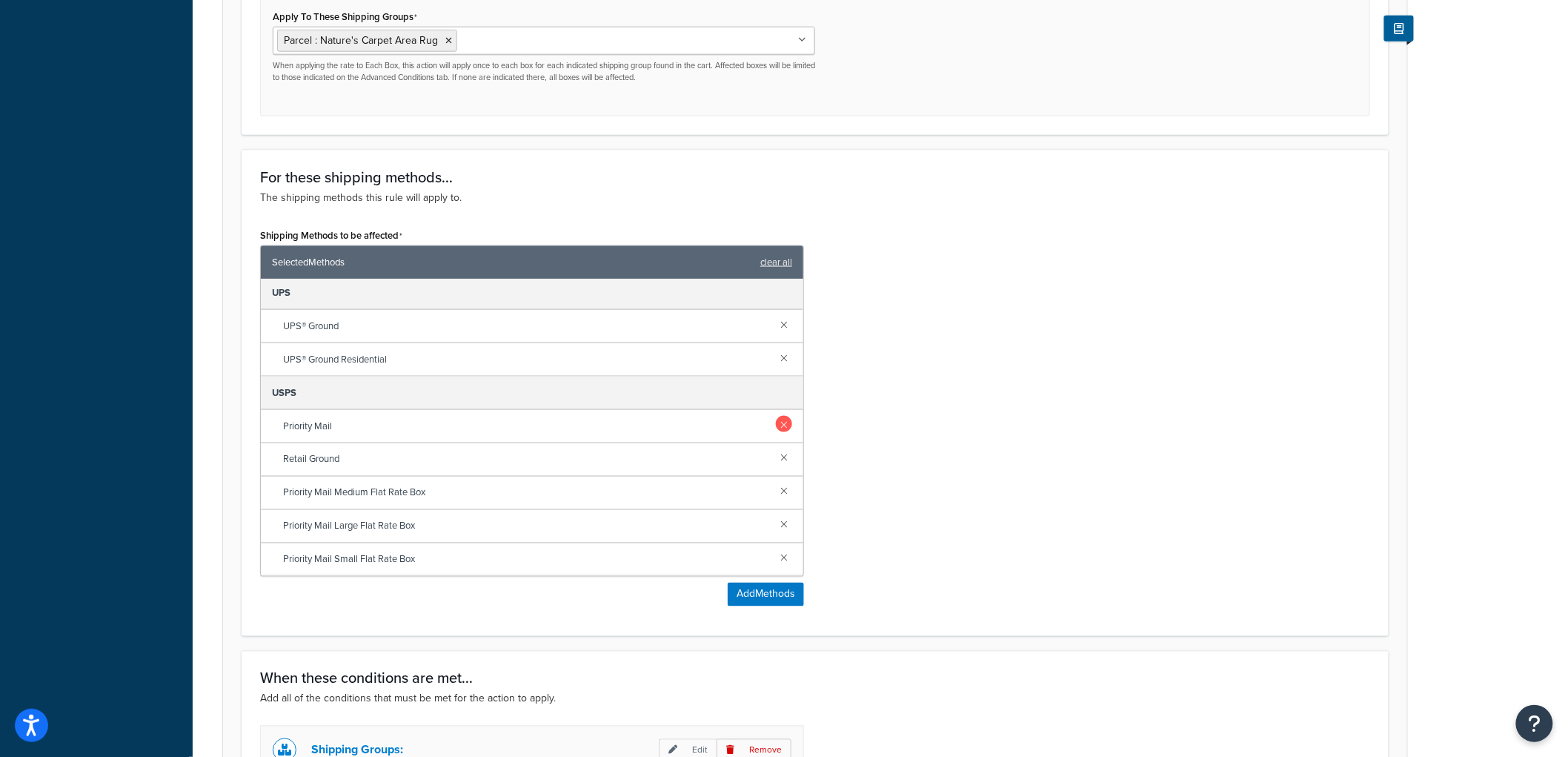
click at [776, 419] on link at bounding box center [784, 423] width 16 height 16
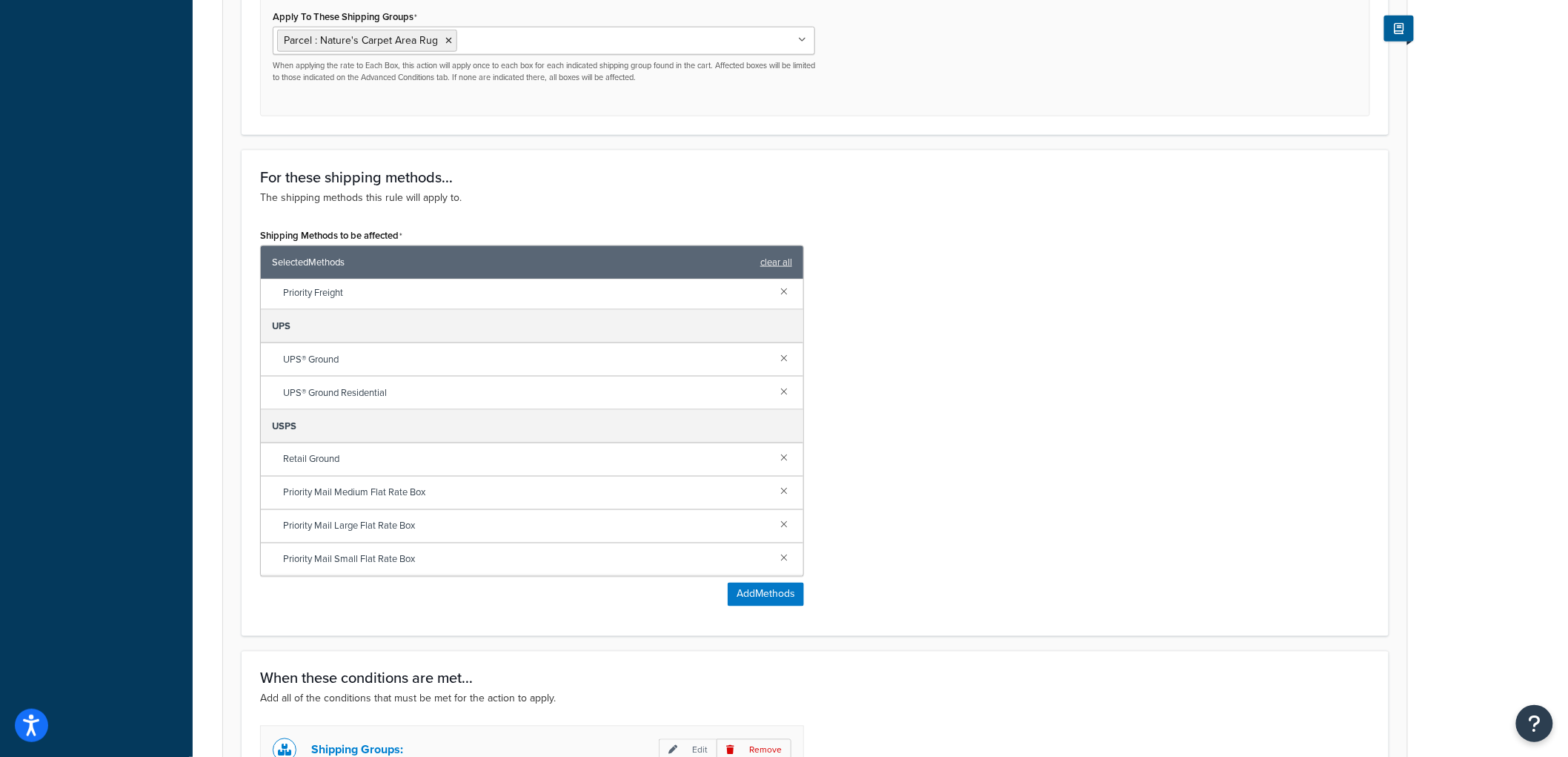
click at [775, 449] on div "Retail Ground" at bounding box center [532, 460] width 543 height 34
click at [776, 456] on link at bounding box center [784, 457] width 16 height 16
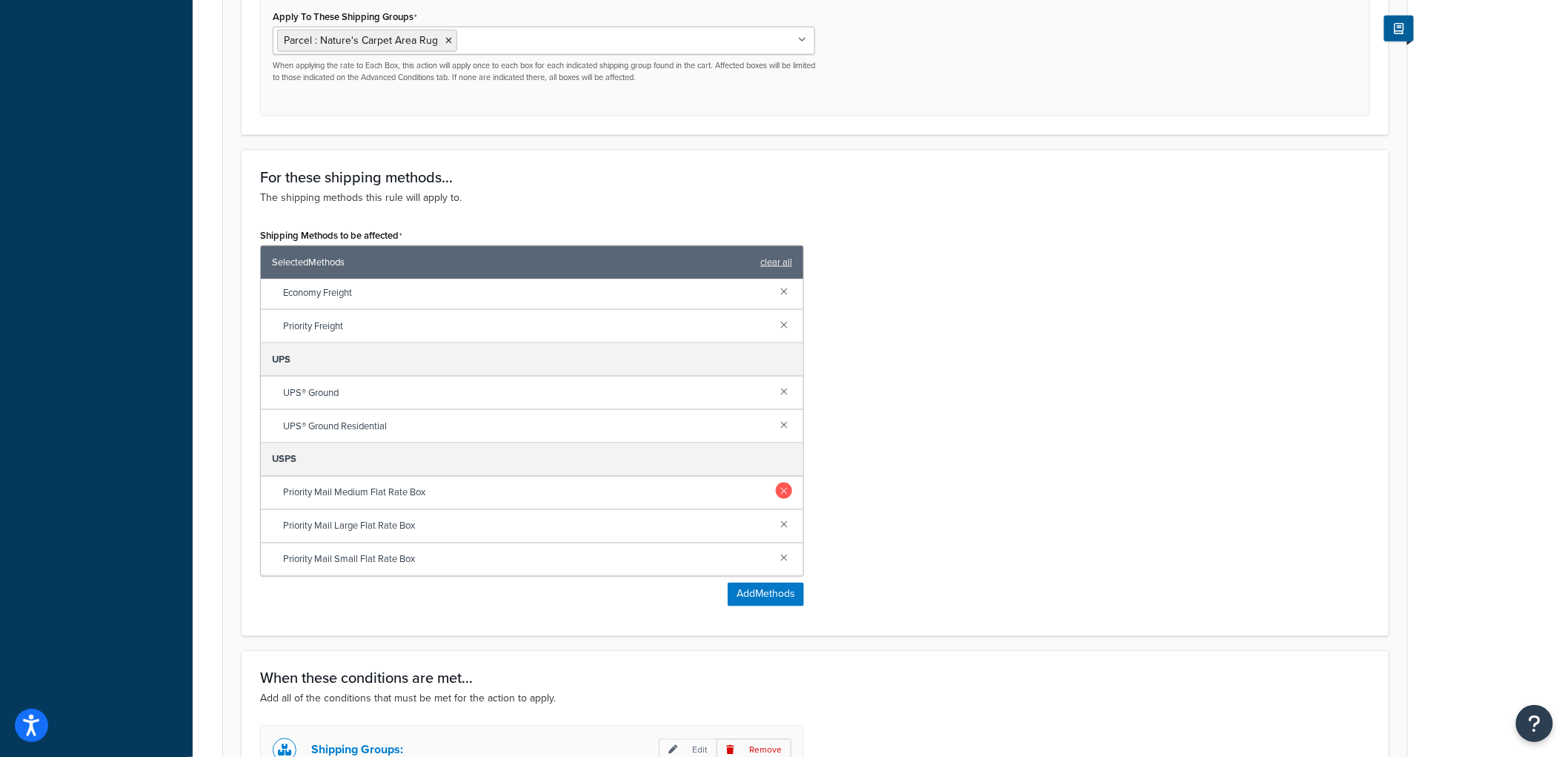
click at [777, 499] on link at bounding box center [784, 491] width 16 height 16
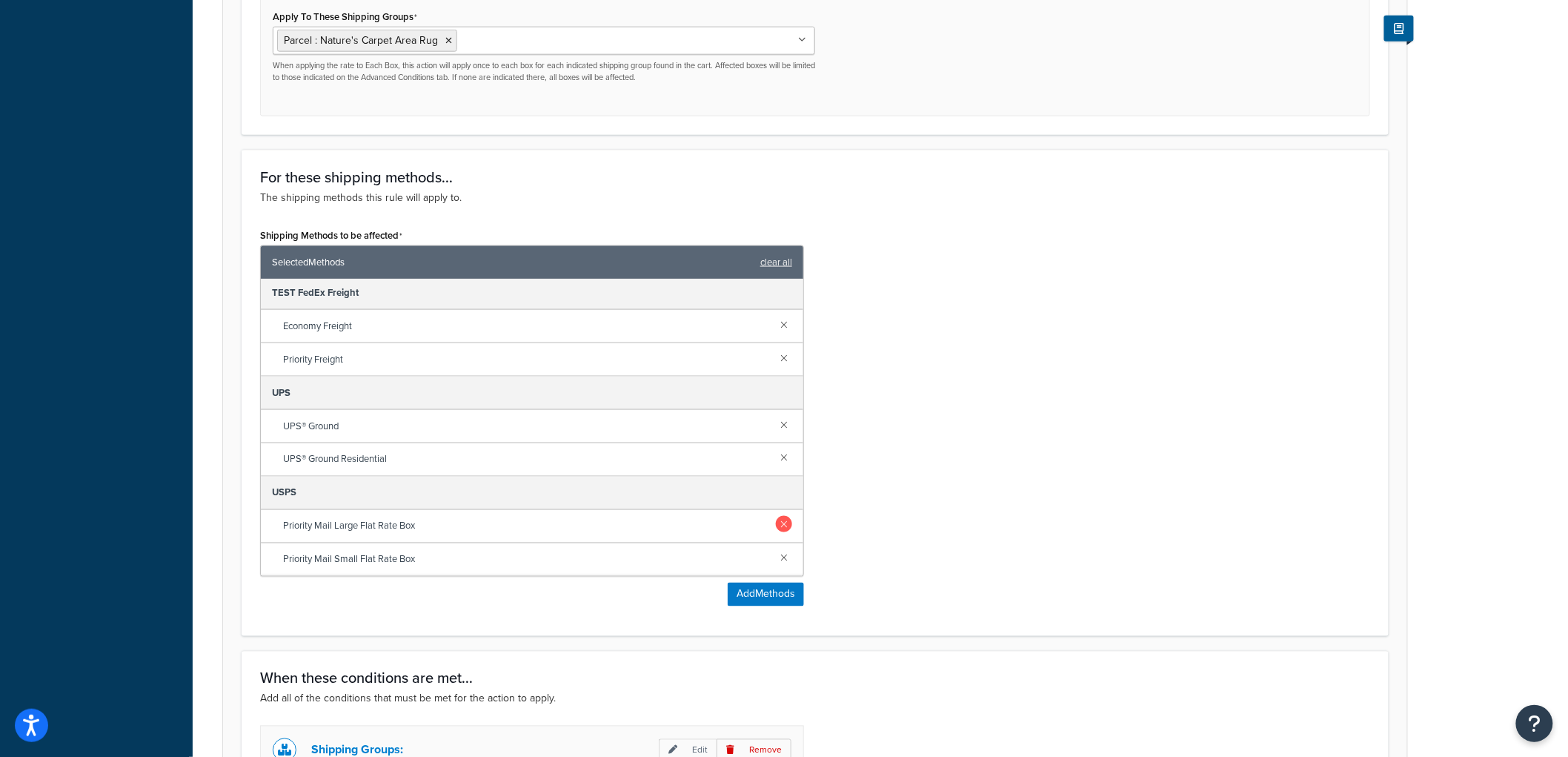
click at [776, 521] on link at bounding box center [784, 524] width 16 height 16
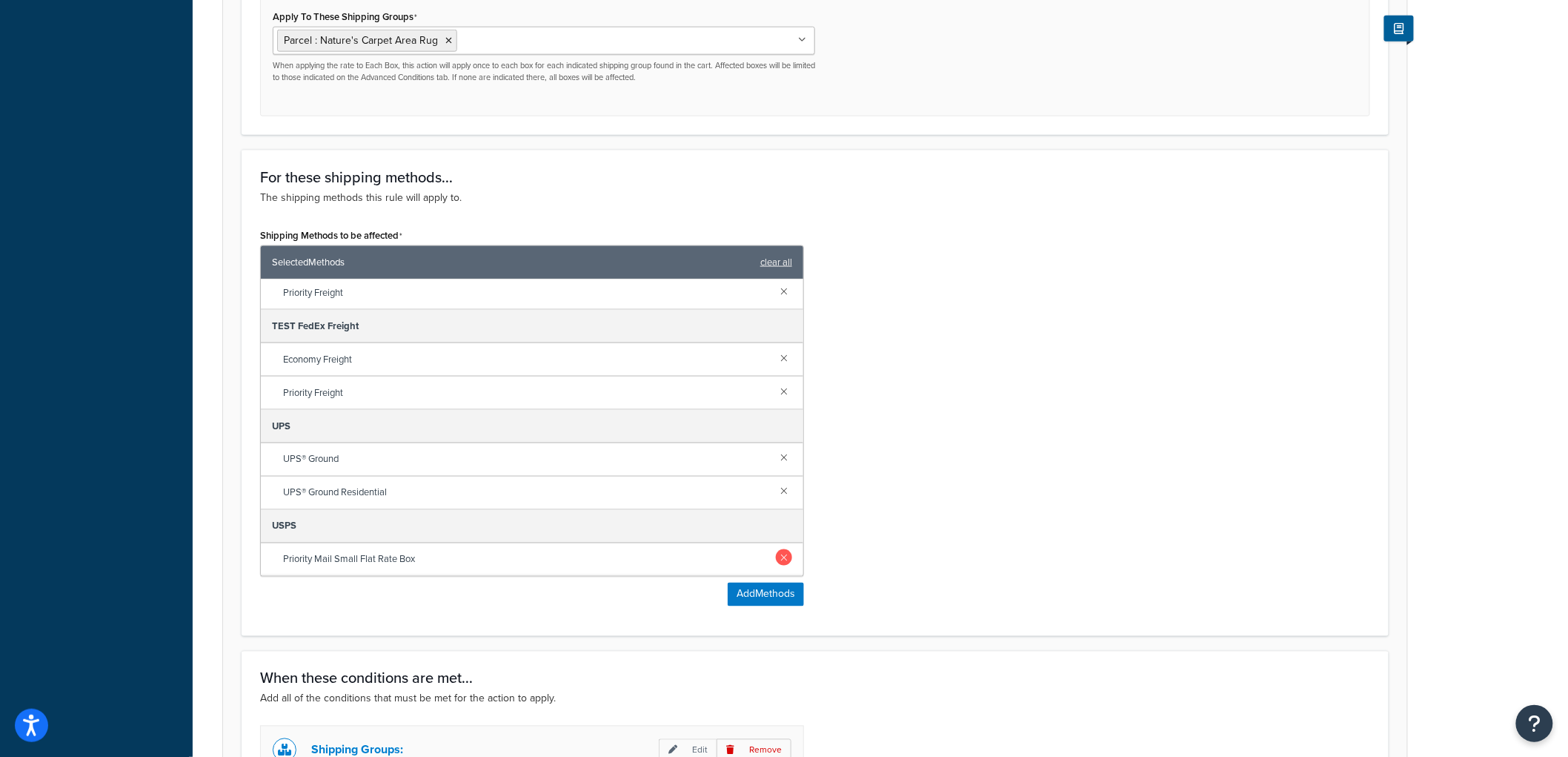
click at [776, 556] on link at bounding box center [784, 557] width 16 height 16
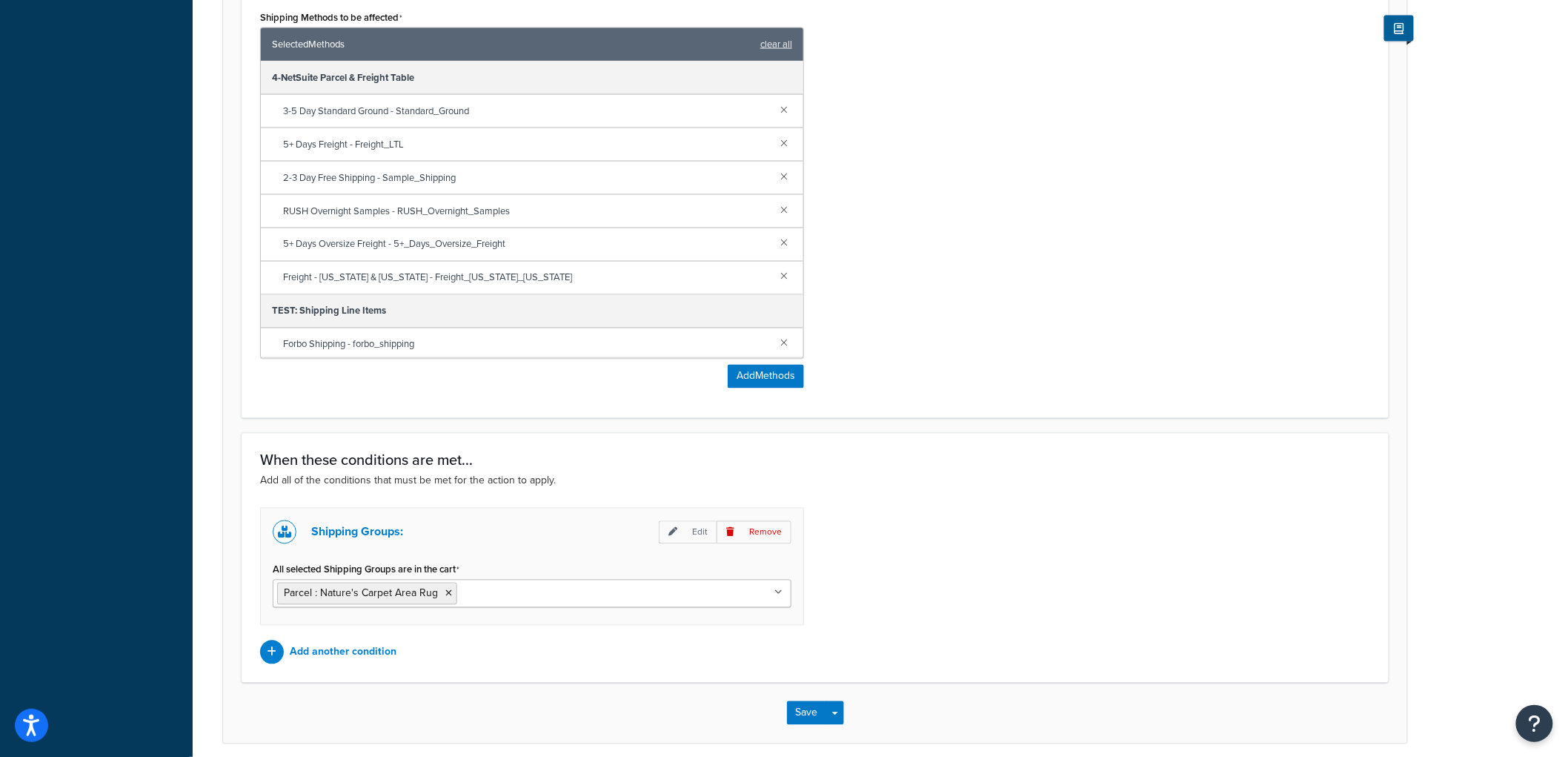
scroll to position [1023, 0]
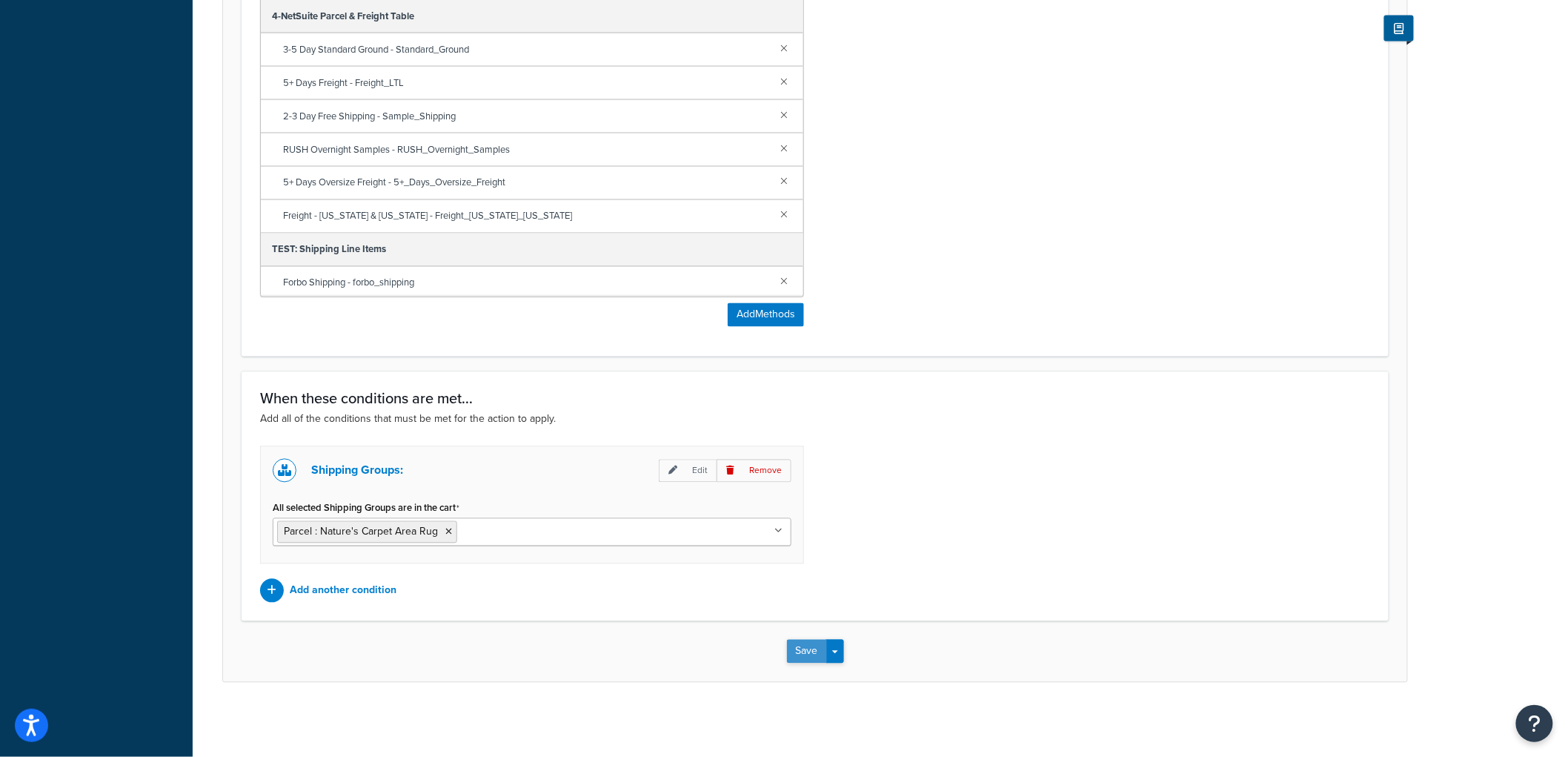
click at [808, 647] on button "Save" at bounding box center [808, 652] width 40 height 24
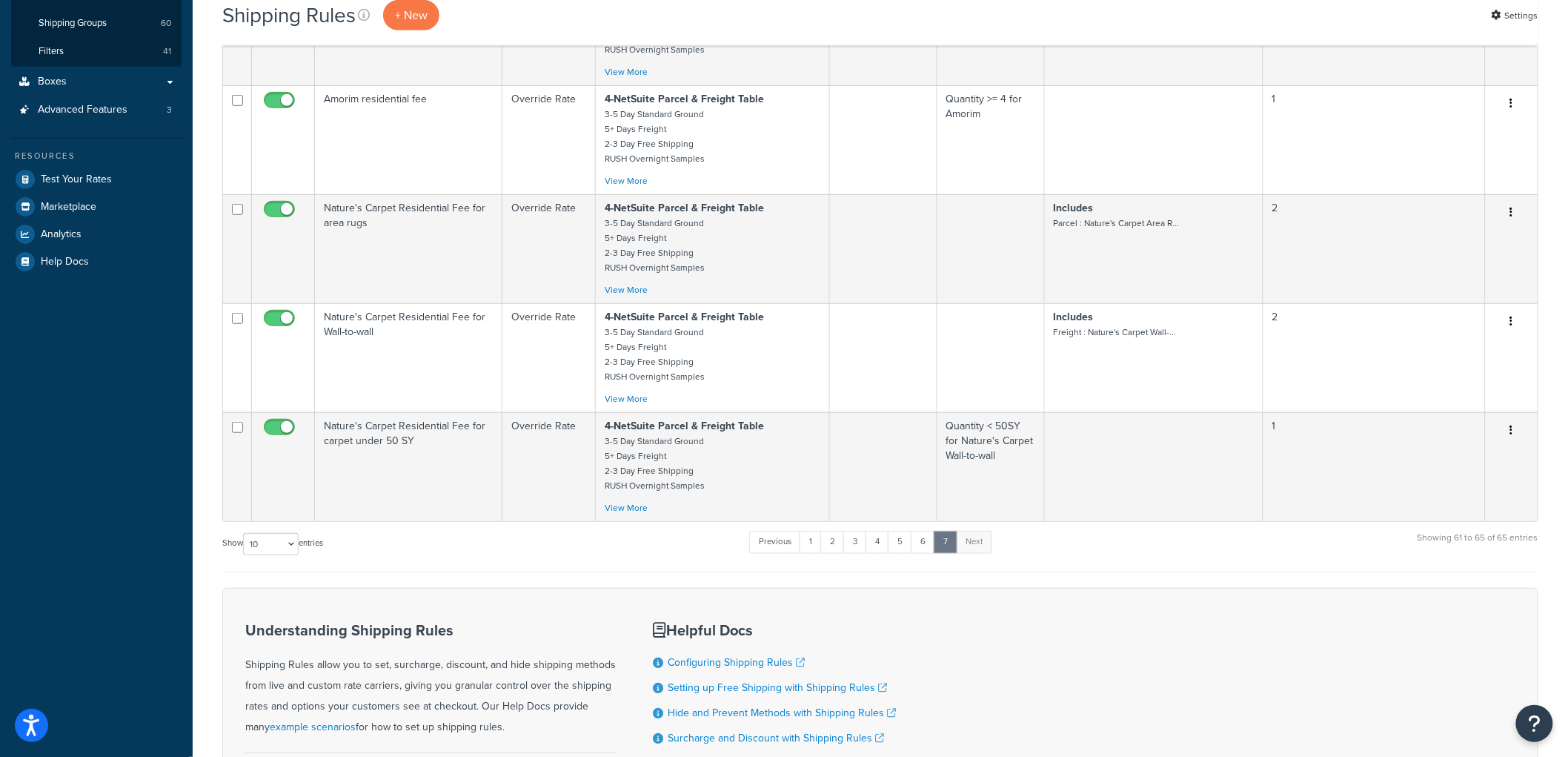
scroll to position [249, 0]
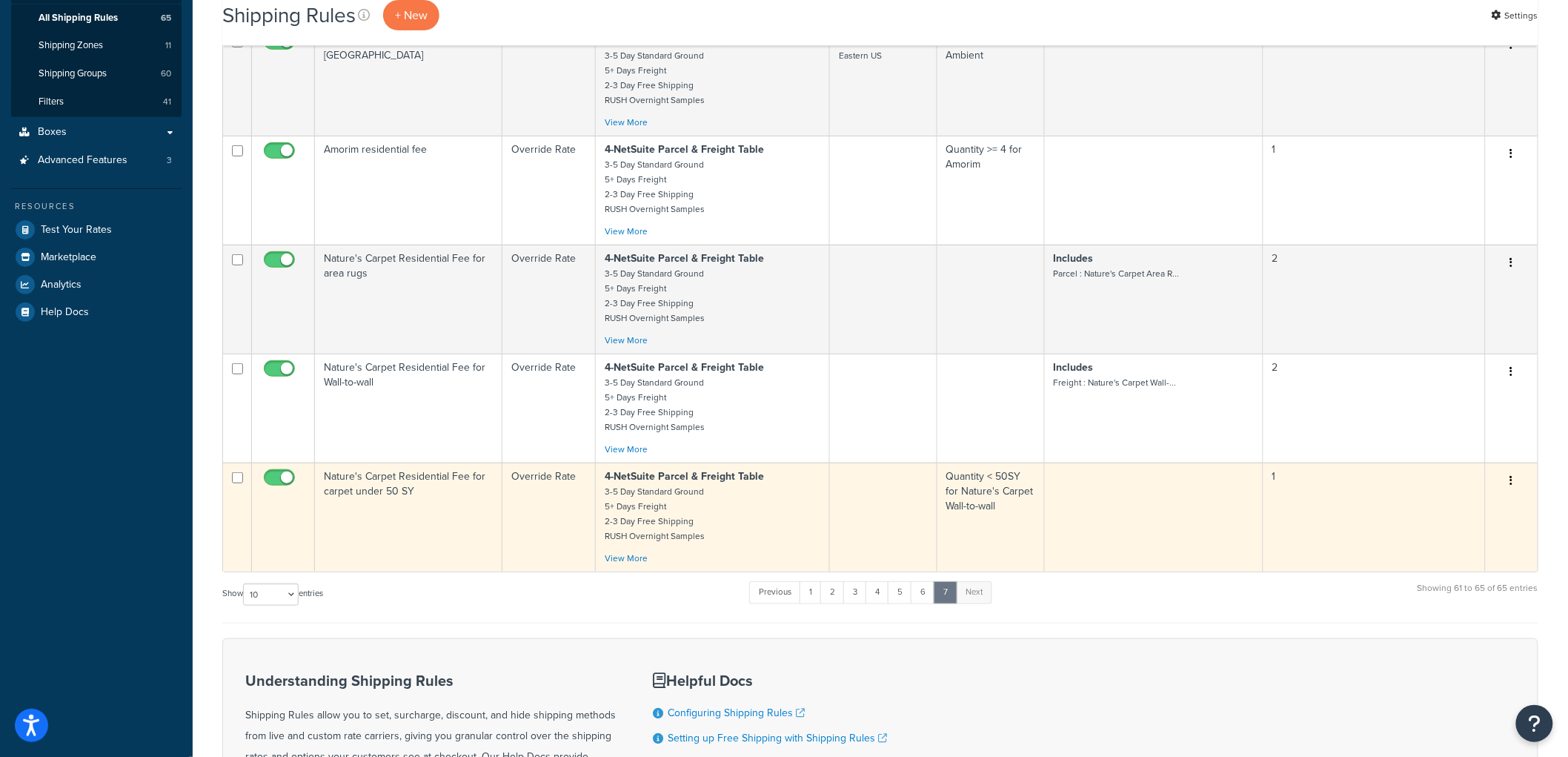
click at [424, 518] on td "Nature's Carpet Residential Fee for carpet under 50 SY" at bounding box center [409, 517] width 188 height 109
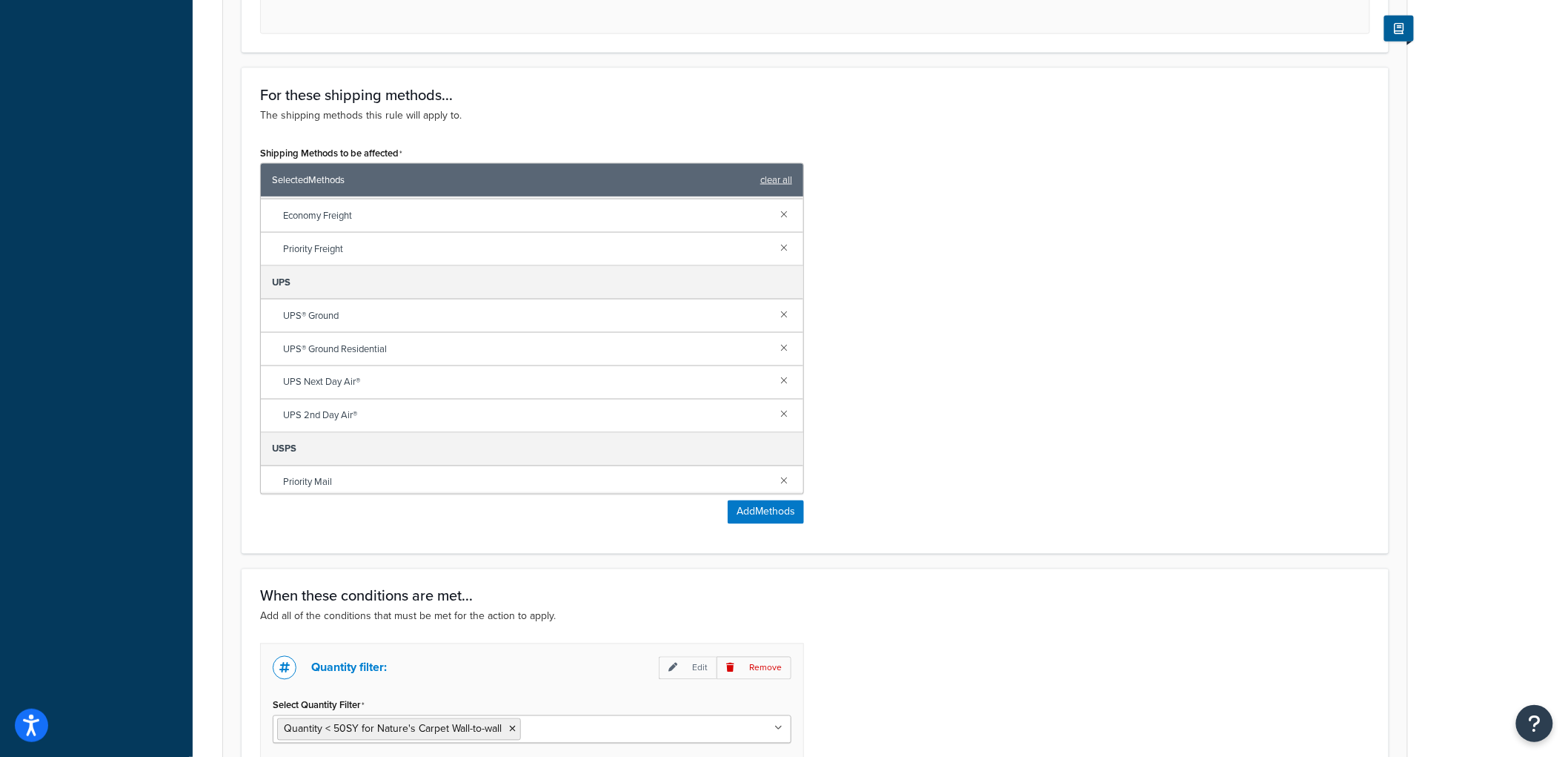
scroll to position [494, 0]
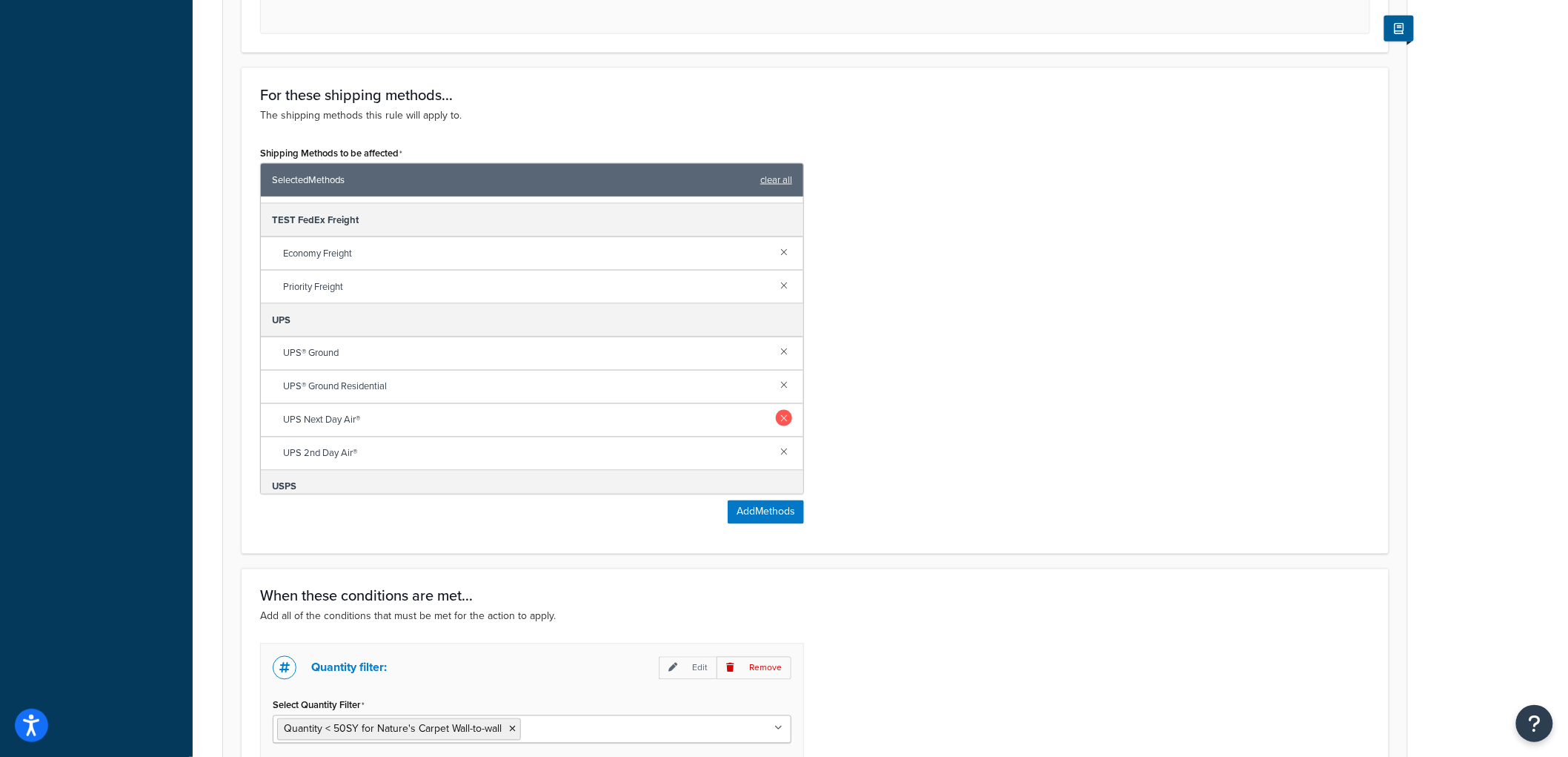
click at [776, 420] on link at bounding box center [784, 418] width 16 height 16
click at [776, 422] on link at bounding box center [784, 418] width 16 height 16
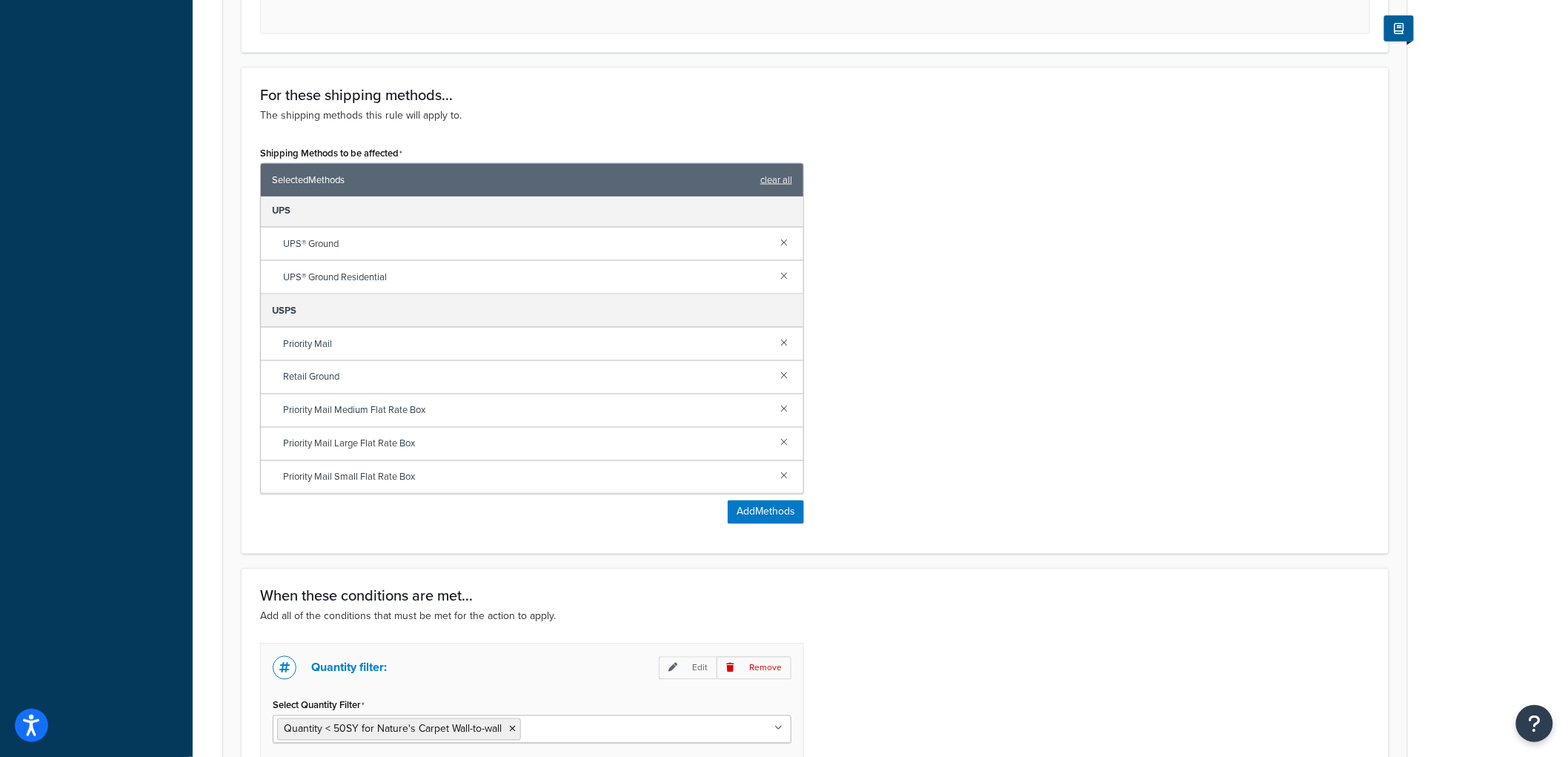
click at [779, 350] on div "Priority Mail" at bounding box center [532, 344] width 543 height 34
click at [776, 349] on link at bounding box center [784, 341] width 16 height 16
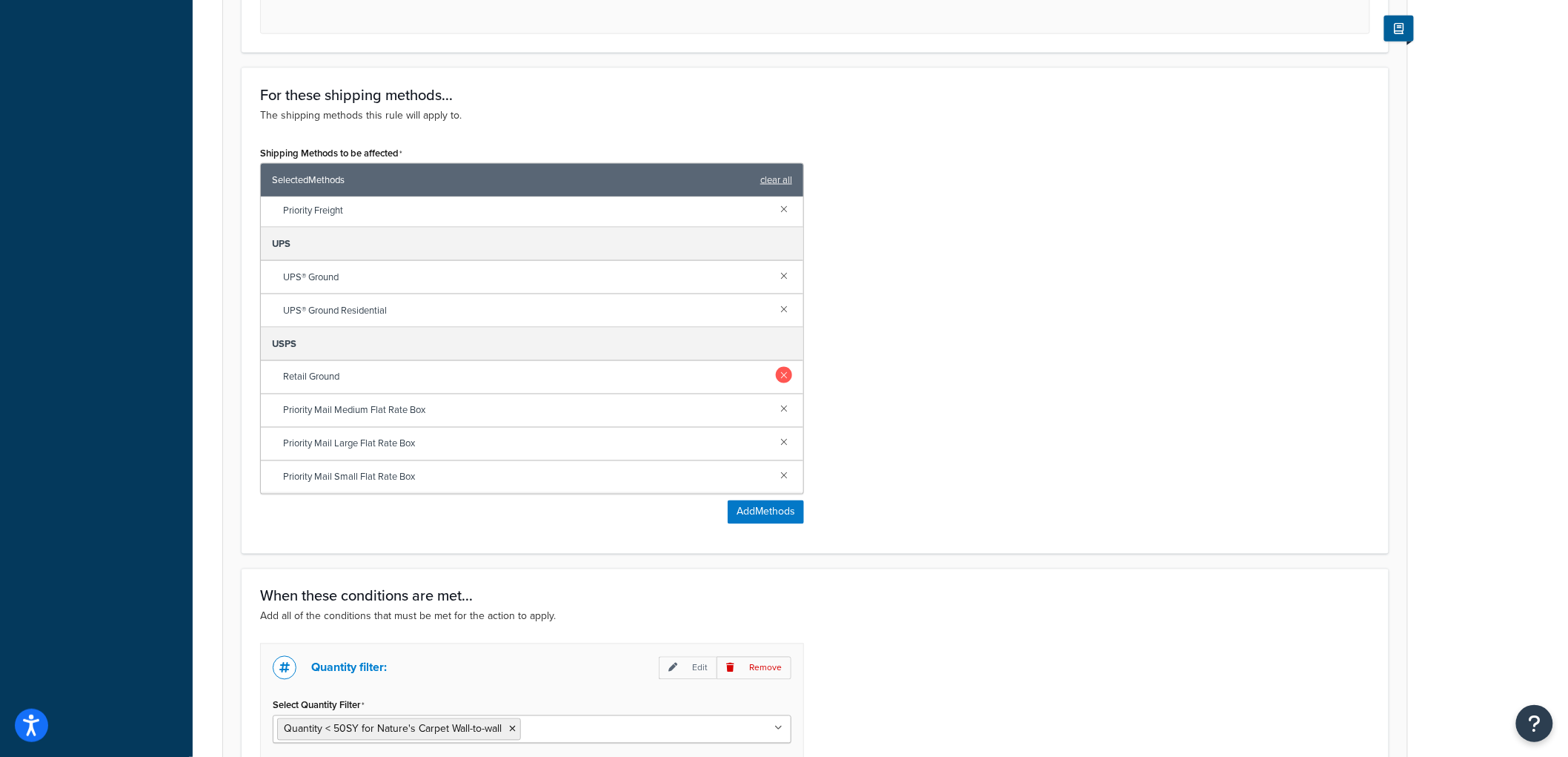
click at [776, 378] on link at bounding box center [784, 375] width 16 height 16
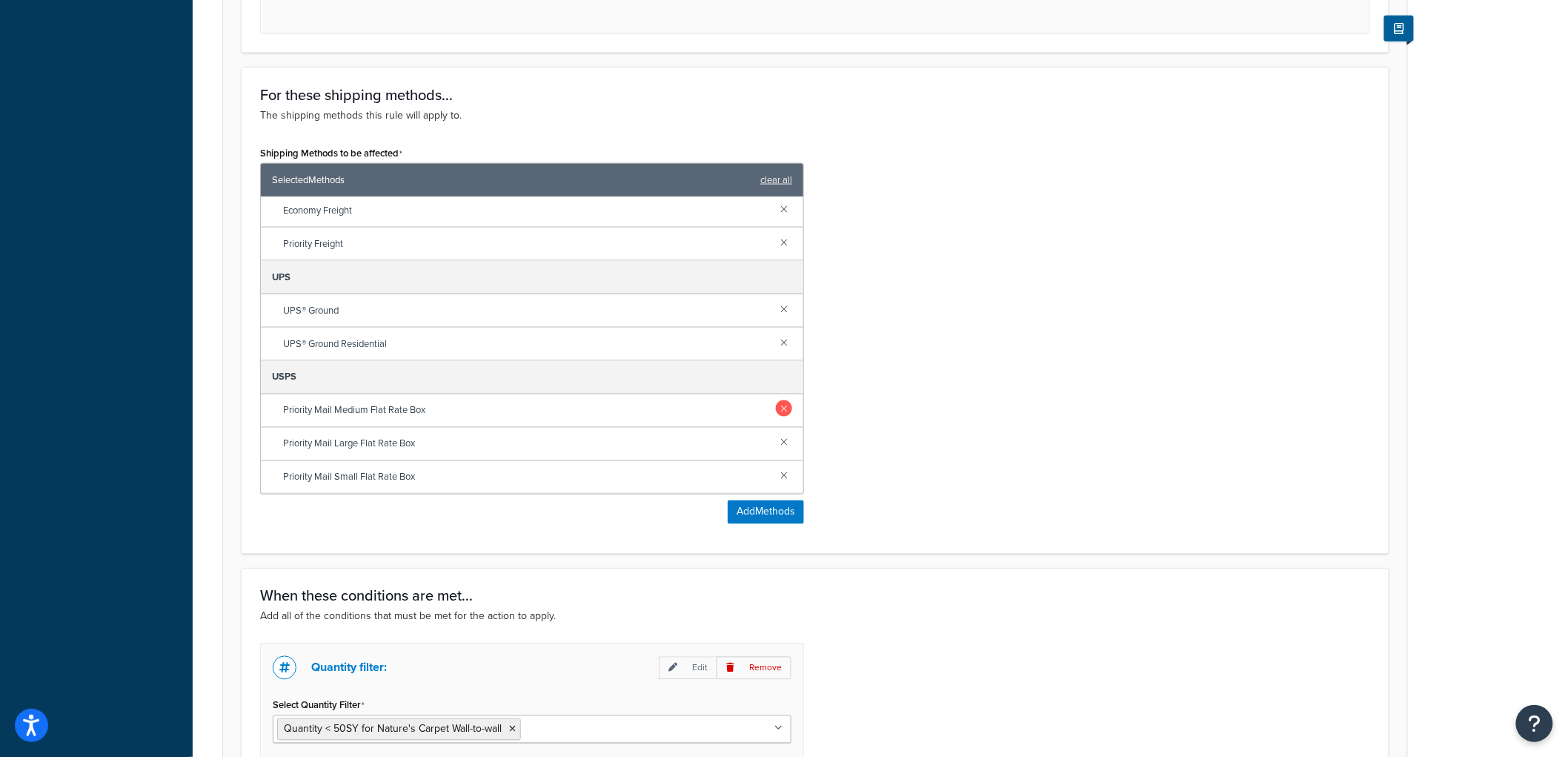
click at [776, 417] on link at bounding box center [784, 408] width 16 height 16
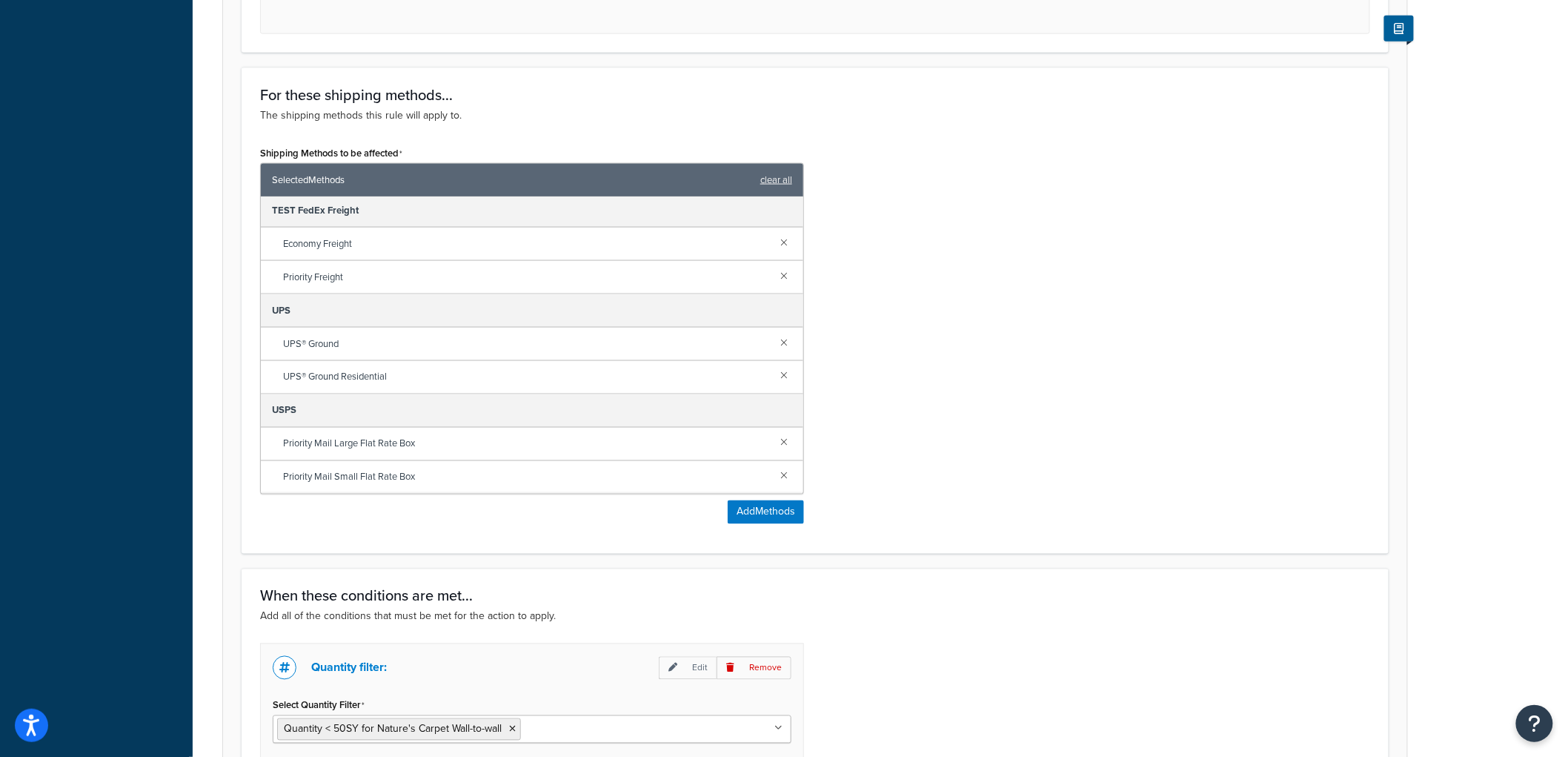
scroll to position [505, 0]
click at [768, 451] on div "Priority Mail Large Flat Rate Box" at bounding box center [532, 445] width 543 height 34
click at [776, 440] on link at bounding box center [784, 442] width 16 height 16
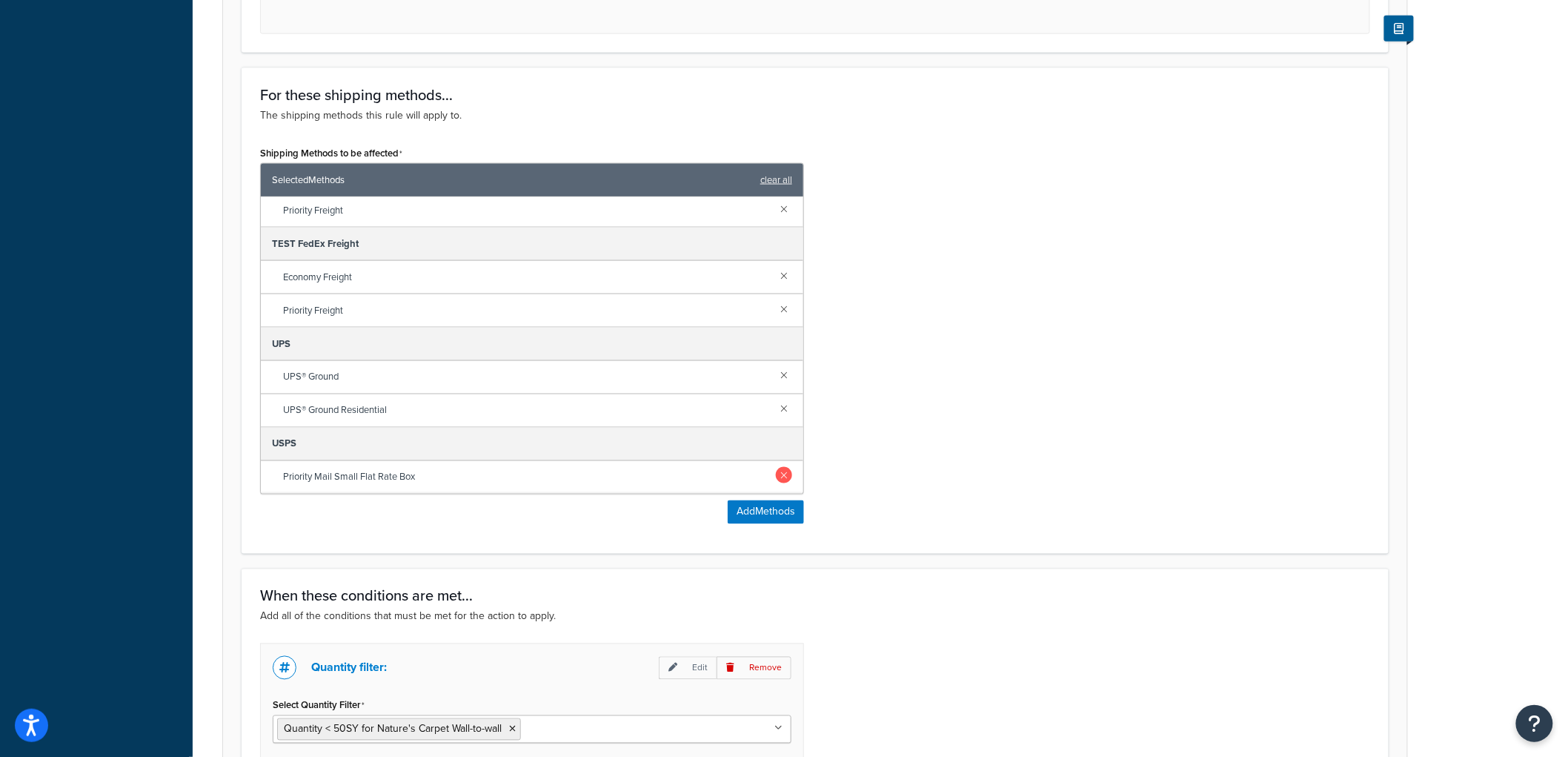
click at [776, 473] on link at bounding box center [784, 474] width 16 height 16
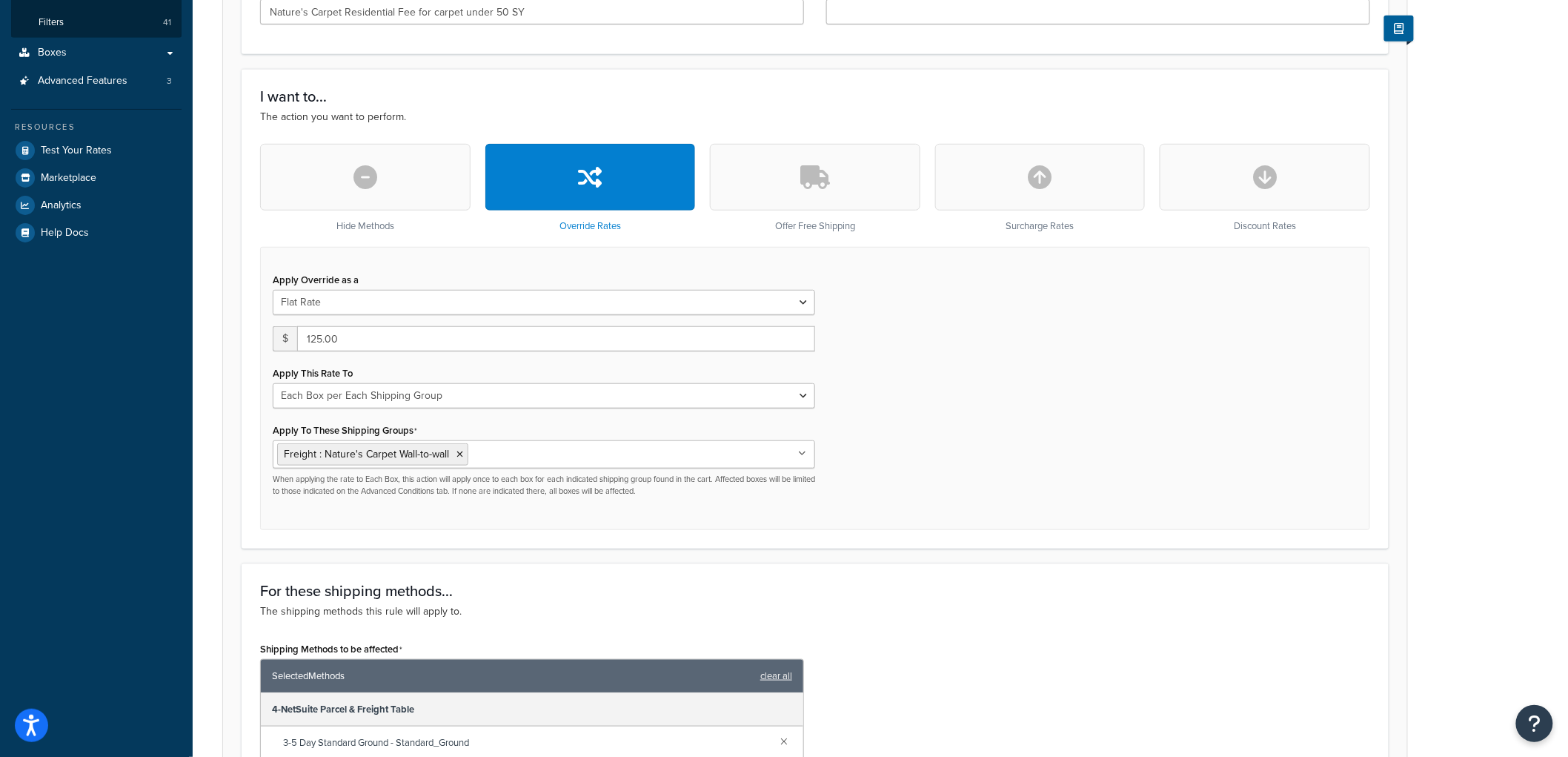
scroll to position [329, 0]
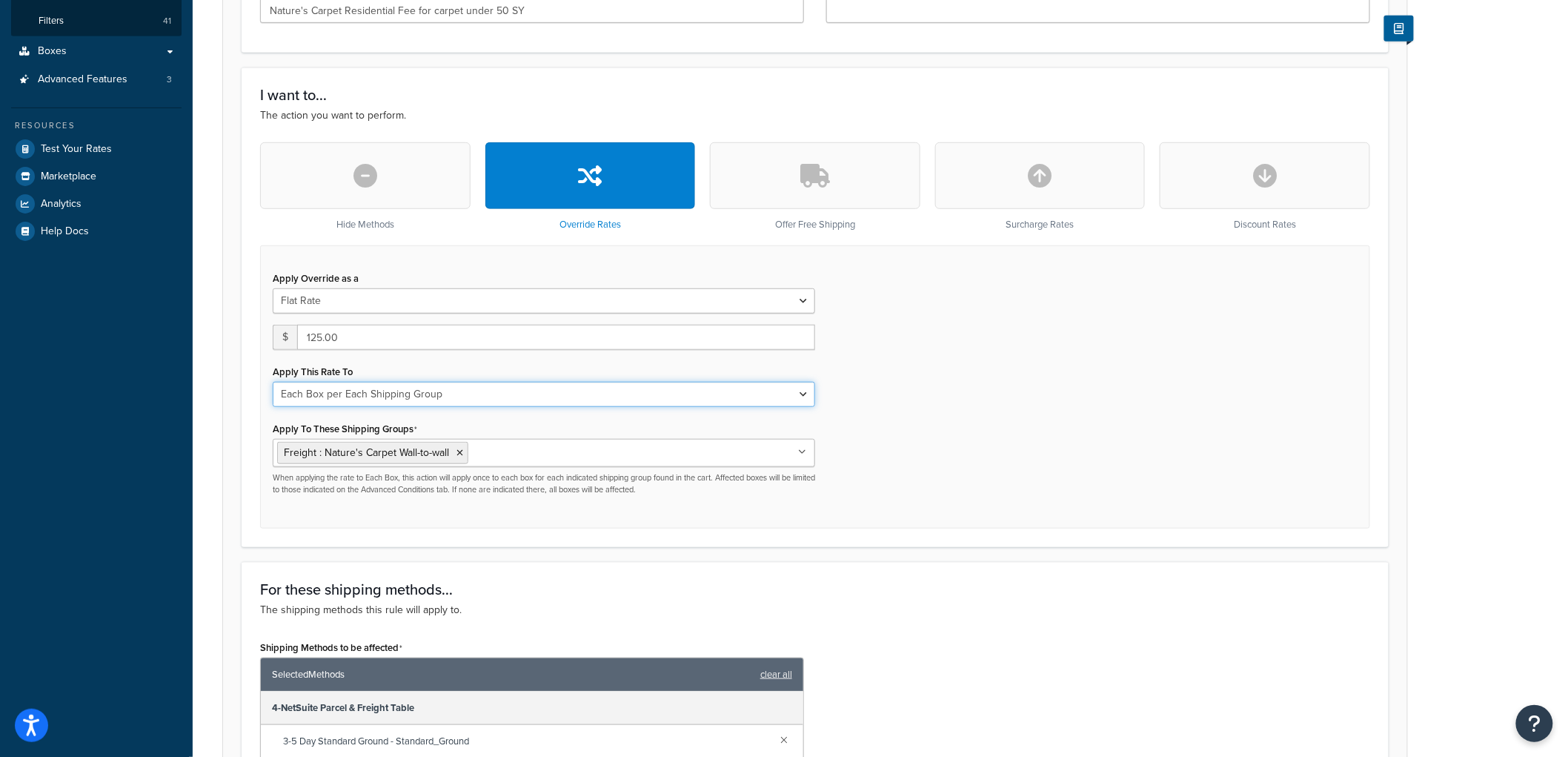
click at [492, 400] on select "Each Shipment in the Cart Each Origin in the Cart Each Shipping Group in the Ca…" at bounding box center [544, 394] width 543 height 25
select select "SHIPPING_GROUP"
click at [273, 382] on select "Each Shipment in the Cart Each Origin in the Cart Each Shipping Group in the Ca…" at bounding box center [544, 394] width 543 height 25
click at [973, 390] on div "Apply Override as a Flat Rate Percentage Flat Rate & Percentage $ 125.00 Apply …" at bounding box center [815, 388] width 1110 height 284
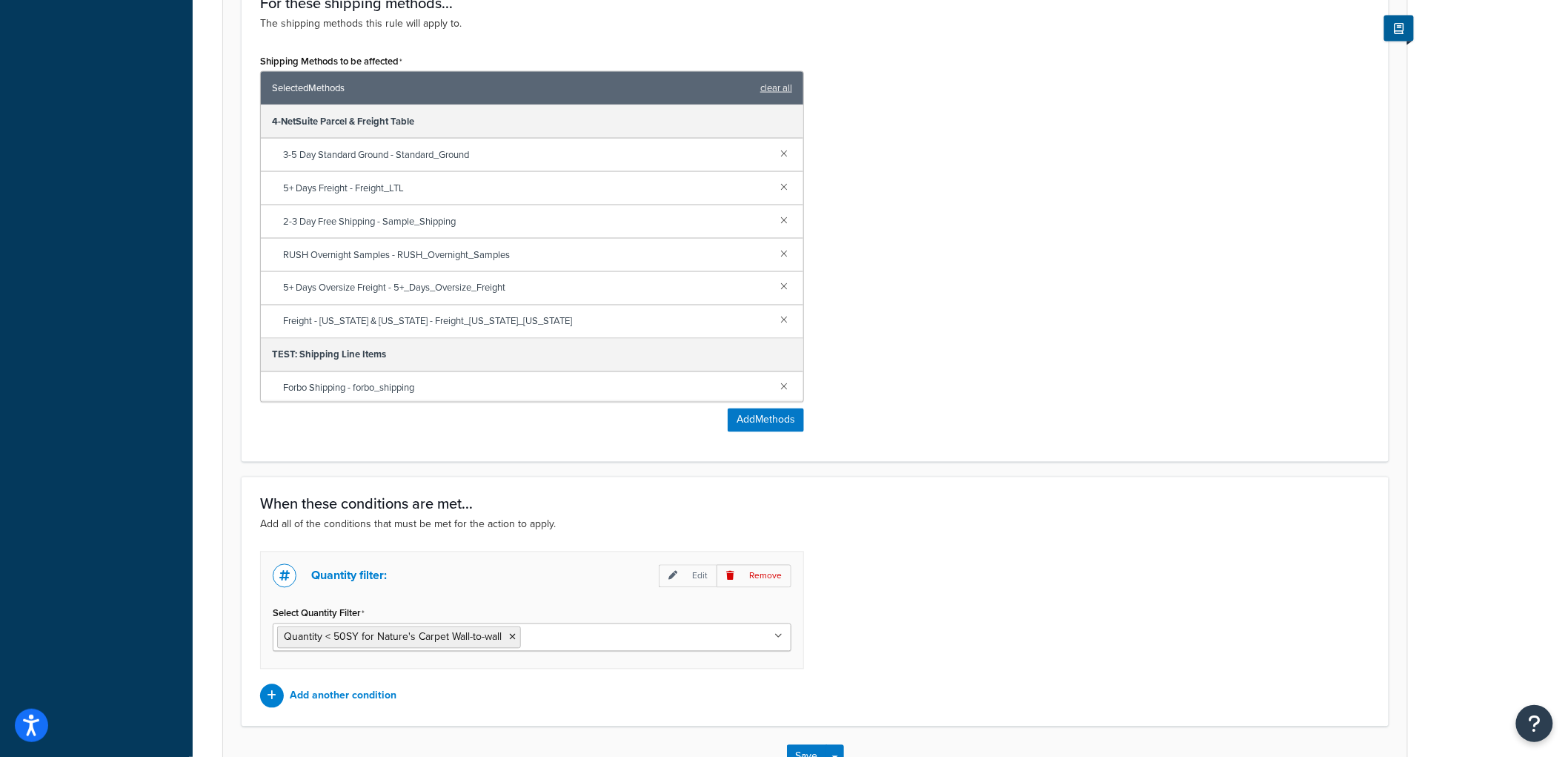
scroll to position [1023, 0]
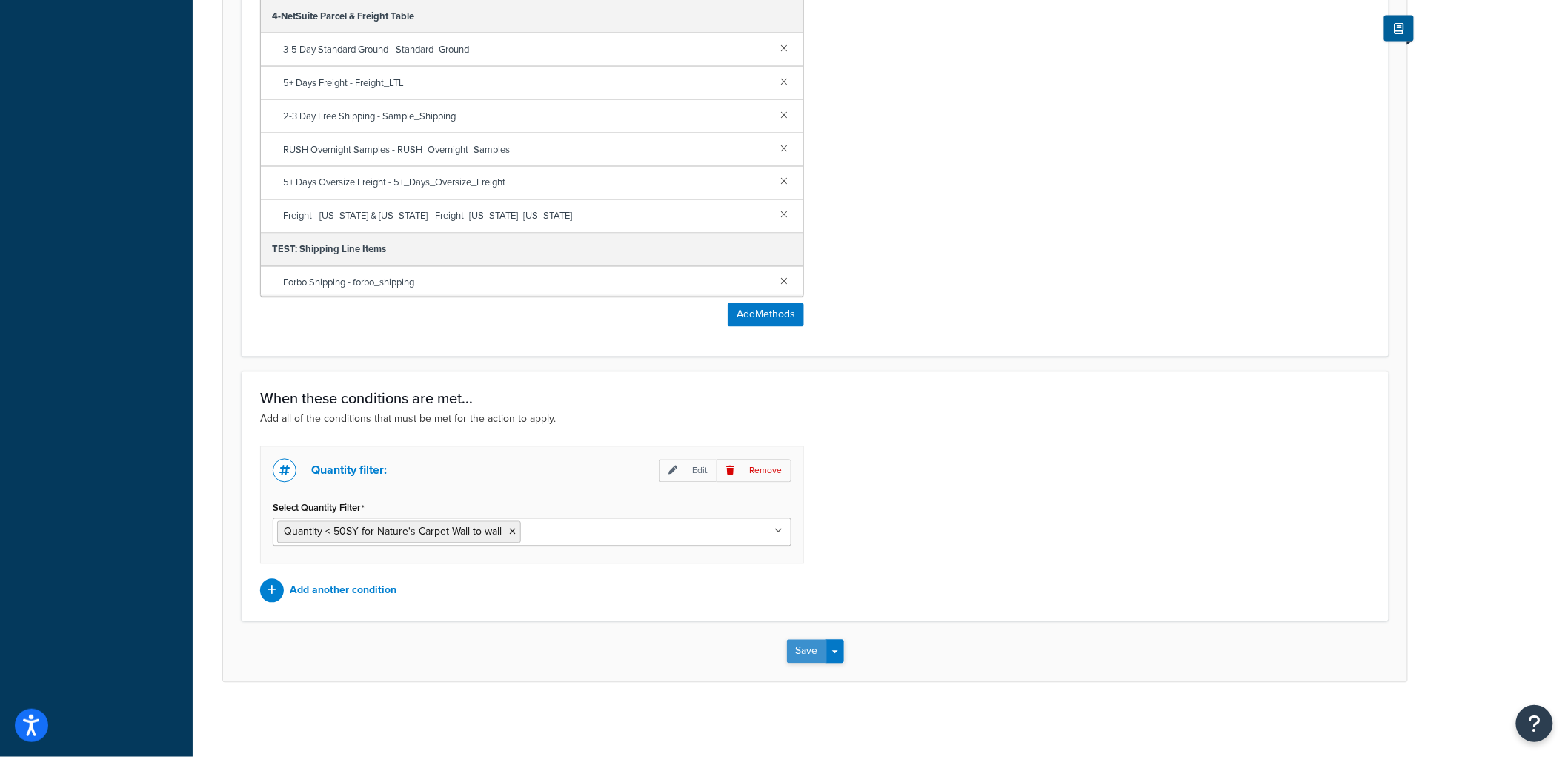
click at [804, 643] on button "Save" at bounding box center [808, 652] width 40 height 24
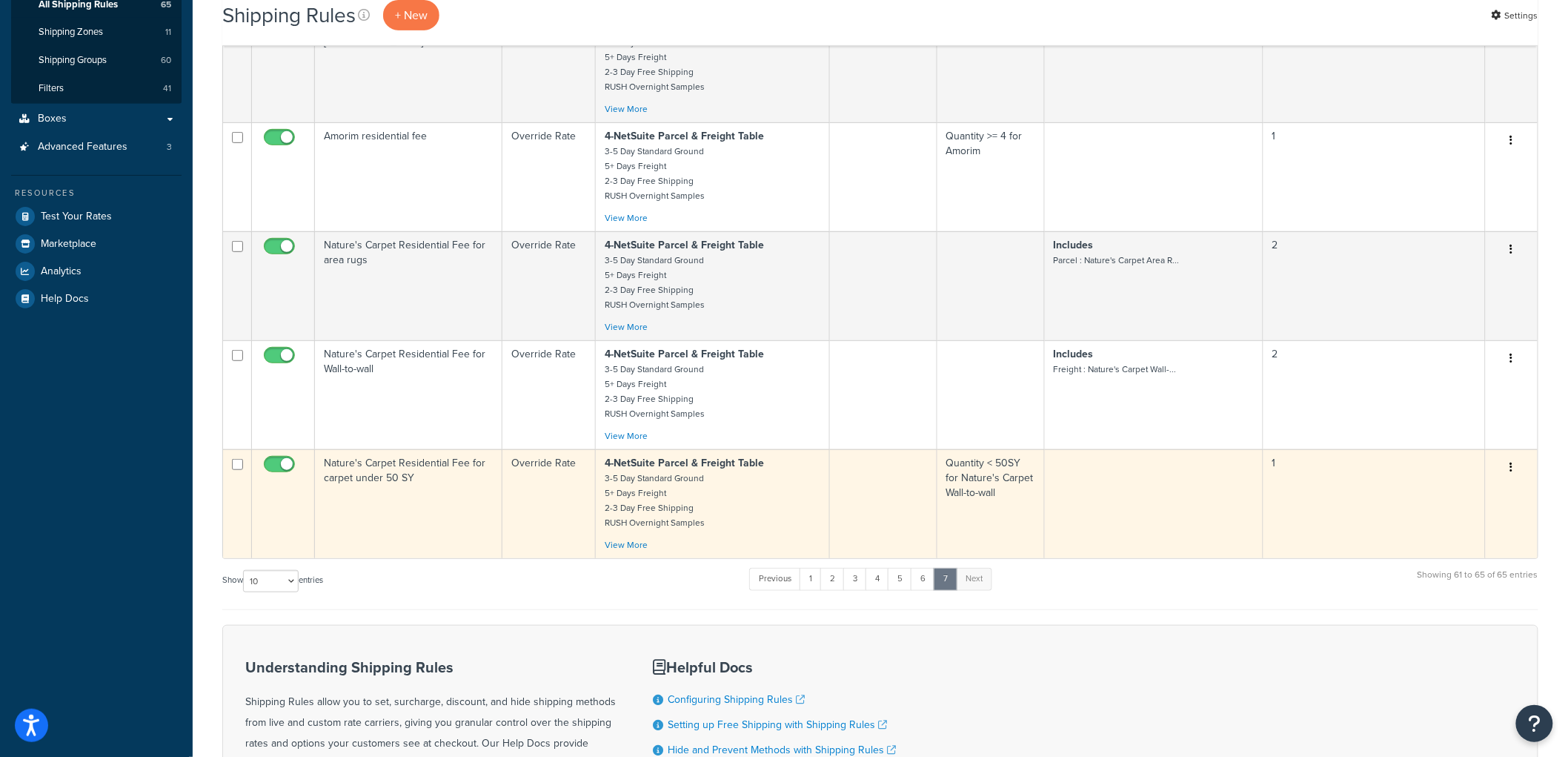
scroll to position [249, 0]
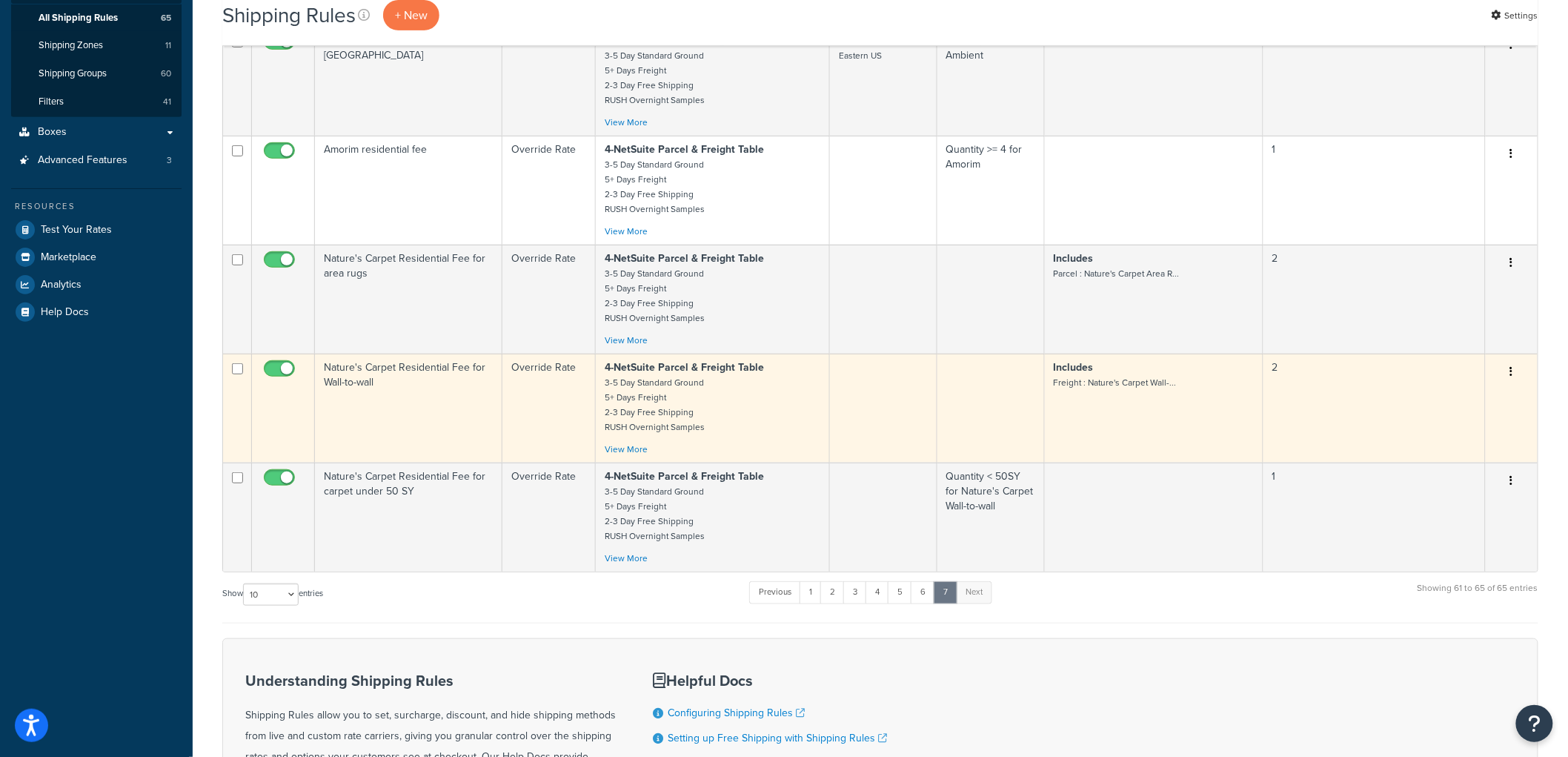
click at [460, 401] on td "Nature's Carpet Residential Fee for Wall-to-wall" at bounding box center [409, 408] width 188 height 109
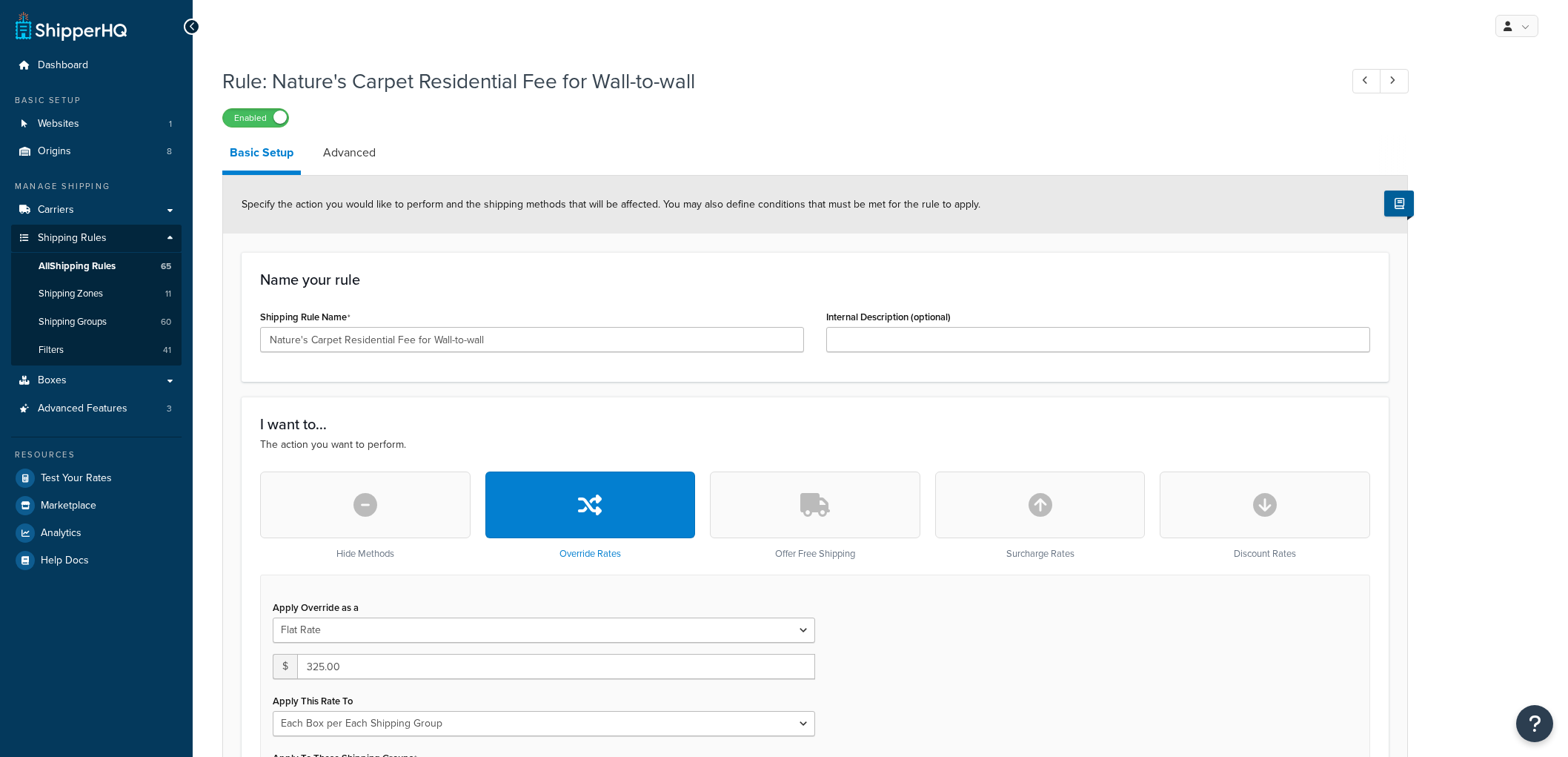
select select "BOX"
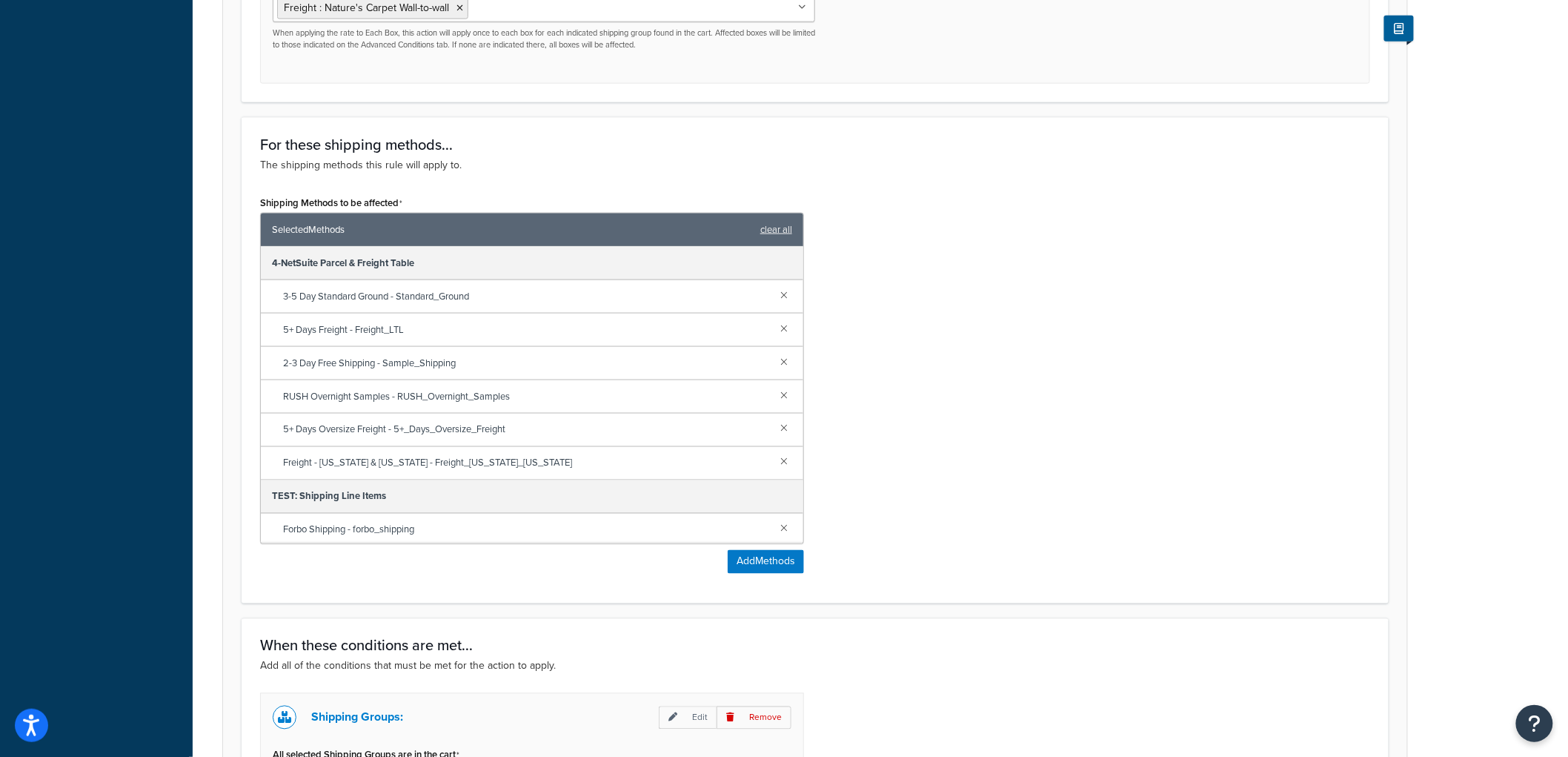
scroll to position [824, 0]
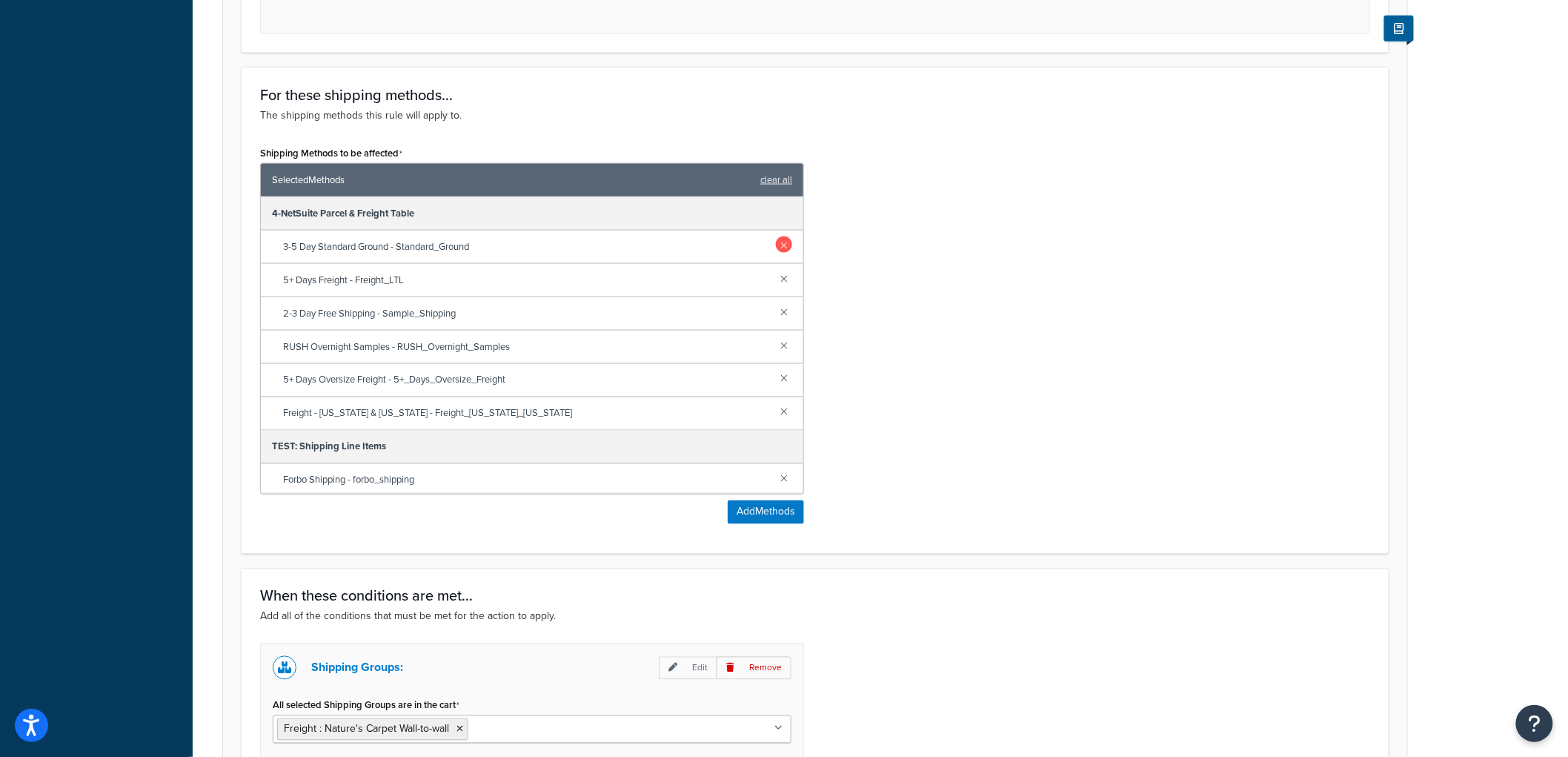
click at [776, 248] on link at bounding box center [784, 244] width 16 height 16
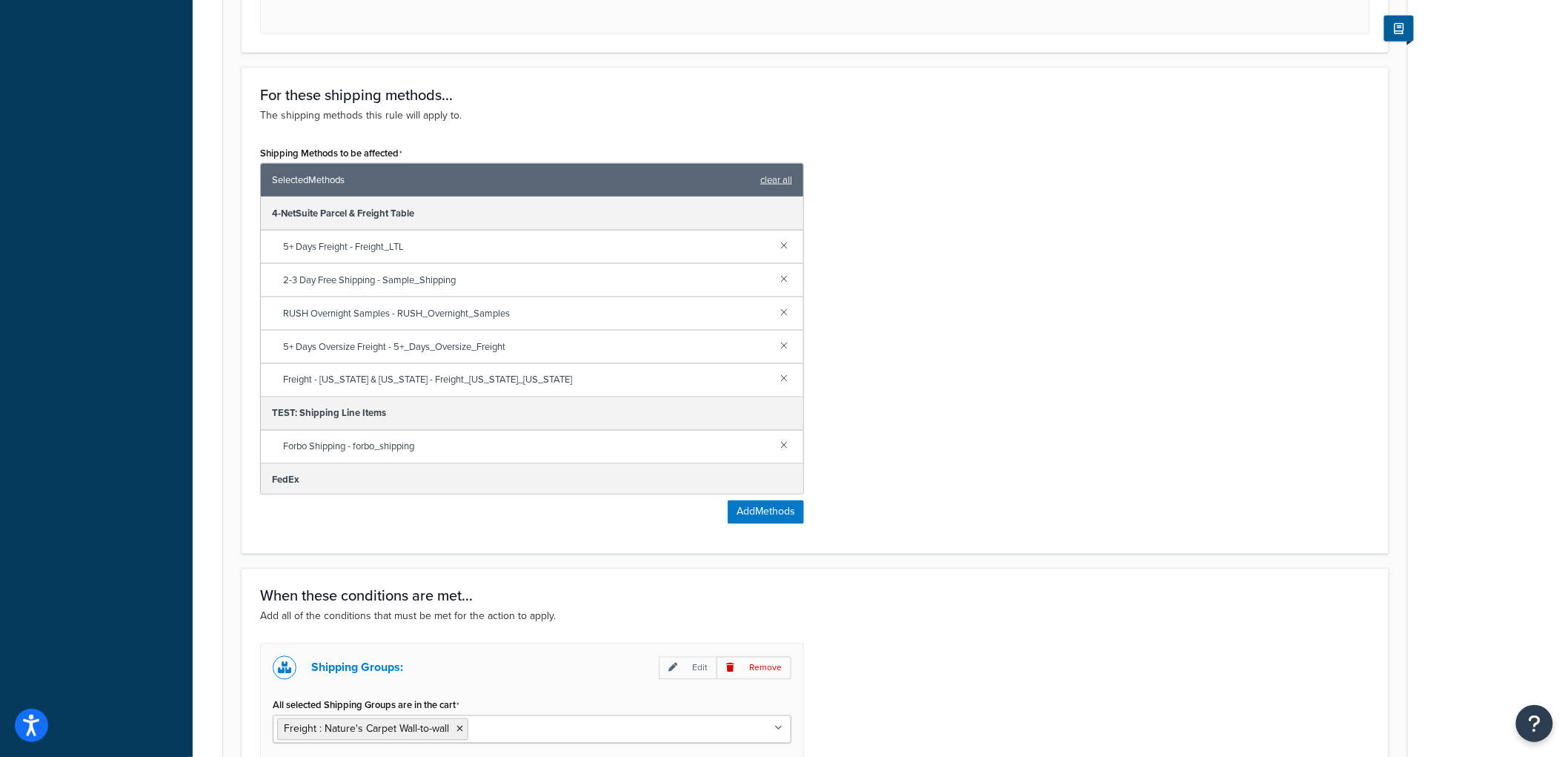
click at [776, 248] on link at bounding box center [784, 244] width 16 height 16
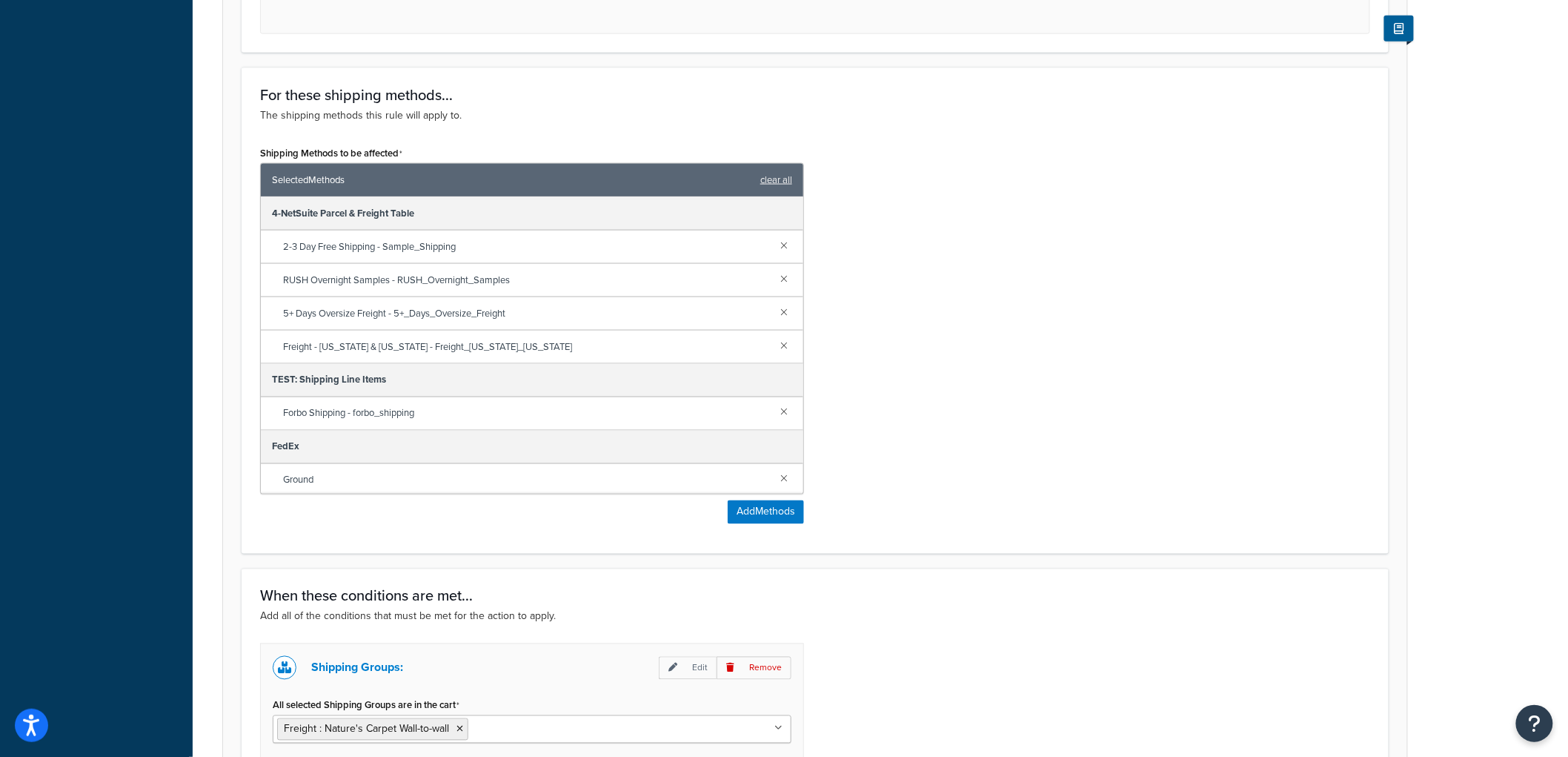
click at [776, 248] on link at bounding box center [784, 244] width 16 height 16
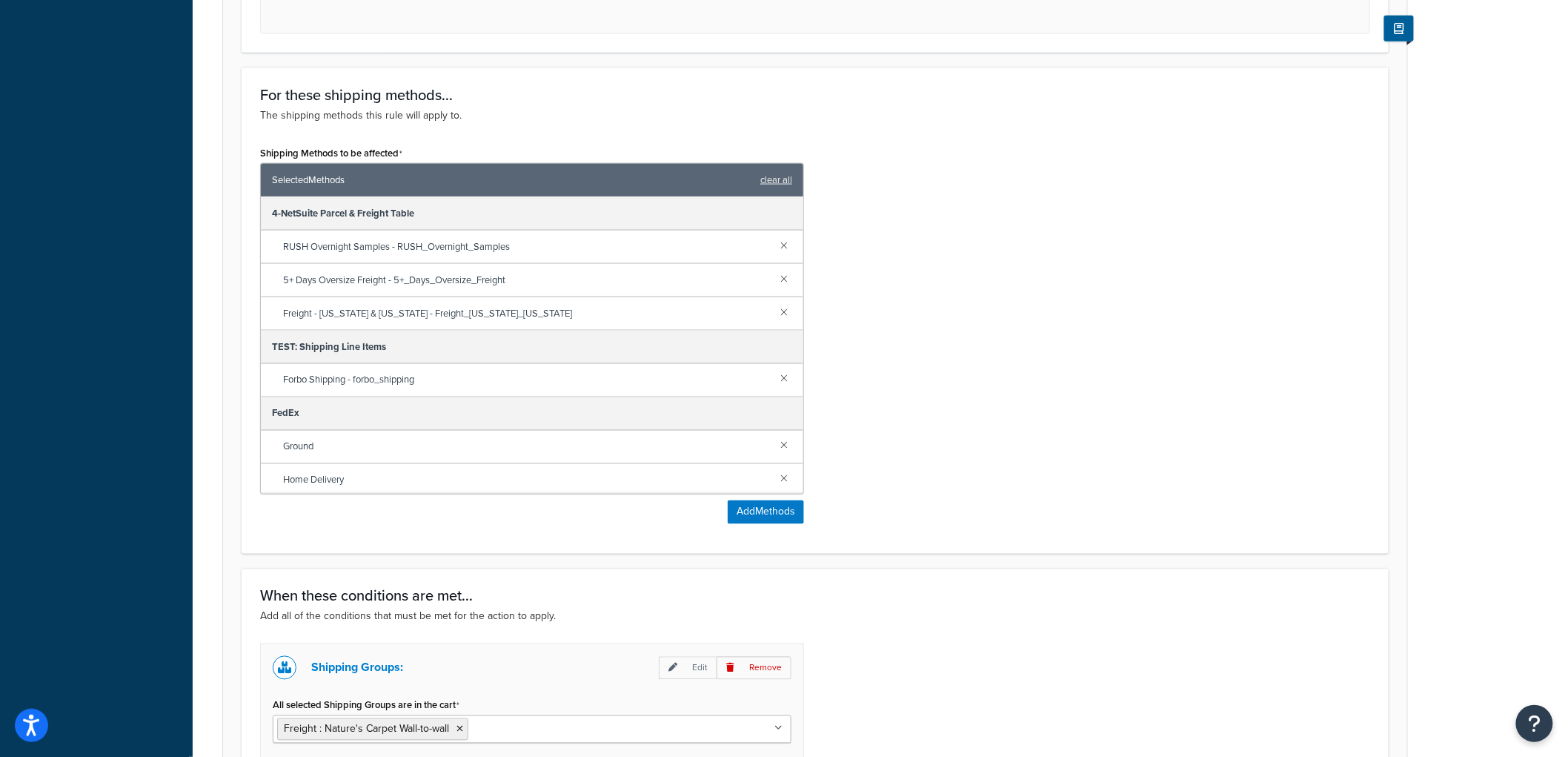
click at [776, 248] on link at bounding box center [784, 244] width 16 height 16
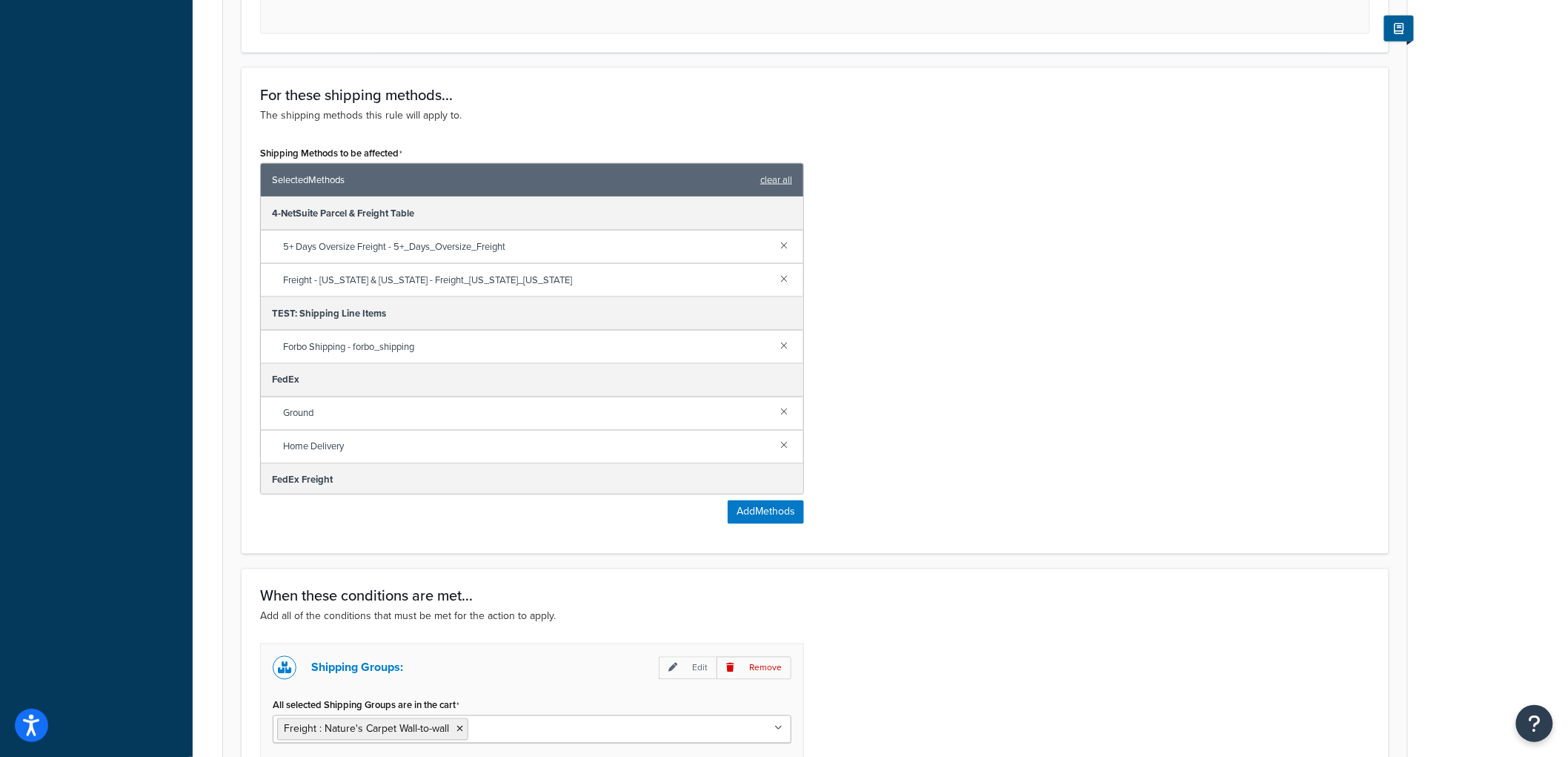
click at [776, 248] on link at bounding box center [784, 244] width 16 height 16
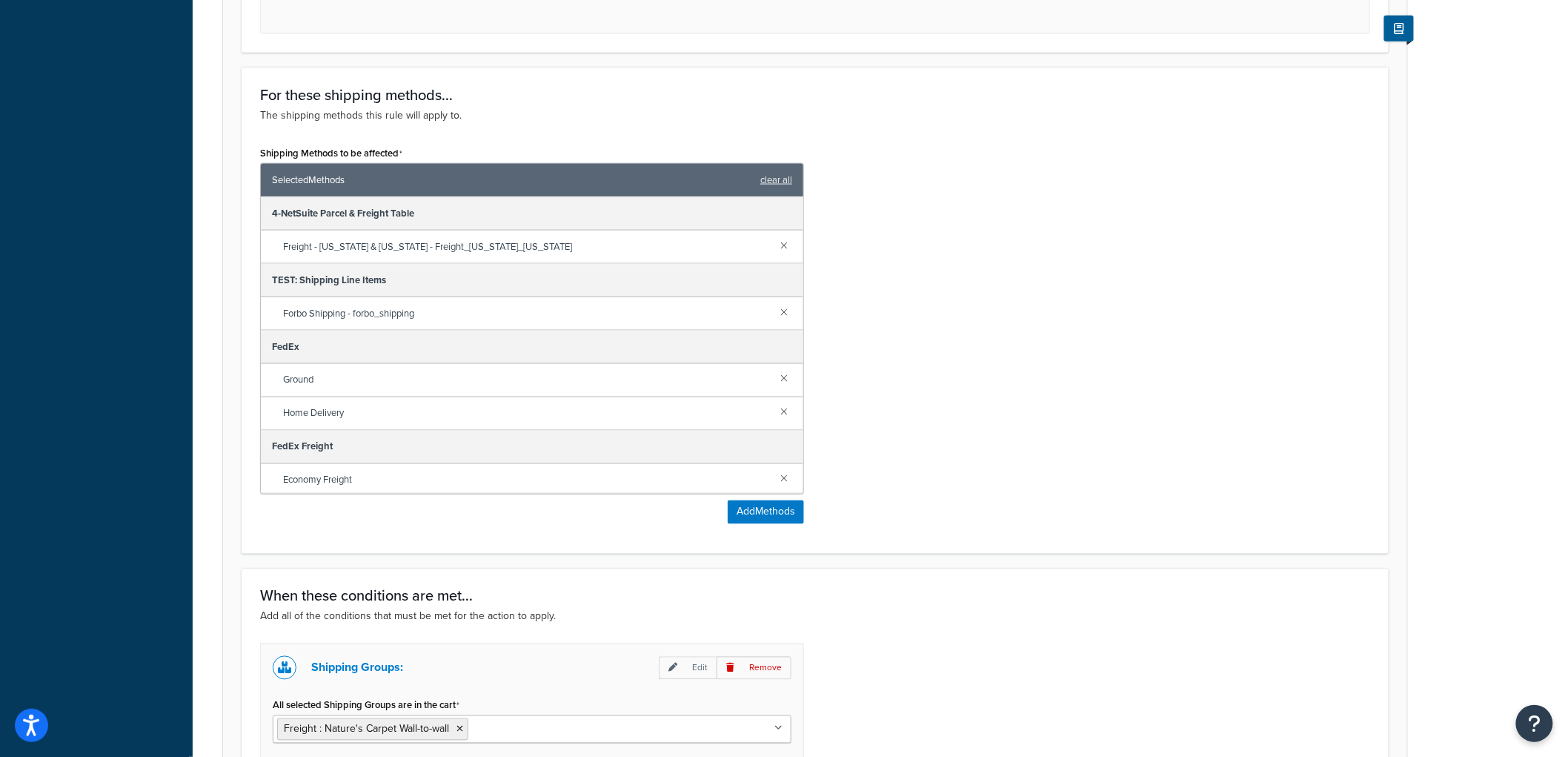
click at [776, 248] on link at bounding box center [784, 244] width 16 height 16
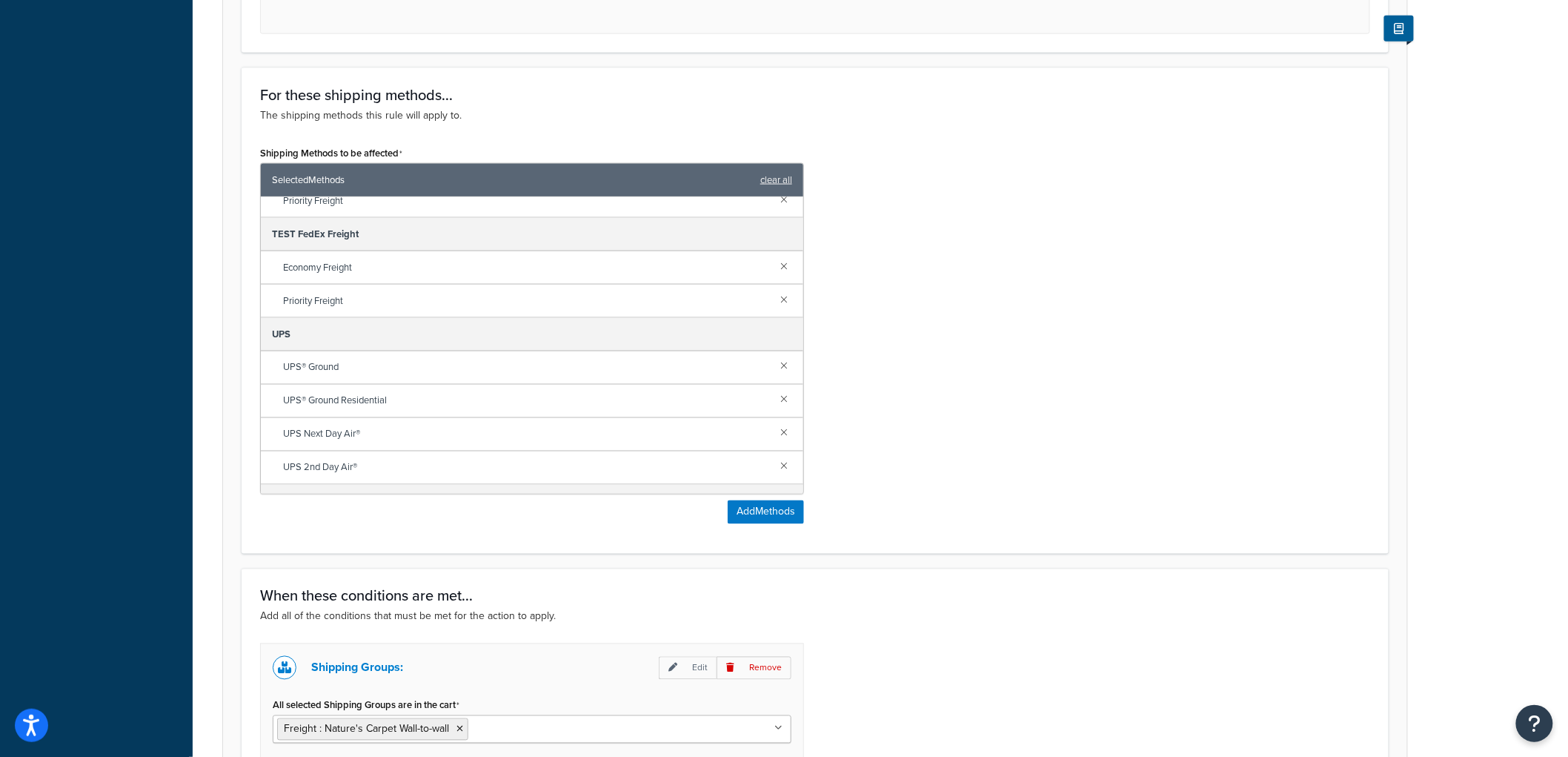
scroll to position [247, 0]
click at [776, 430] on link at bounding box center [784, 431] width 16 height 16
click at [776, 433] on link at bounding box center [784, 431] width 16 height 16
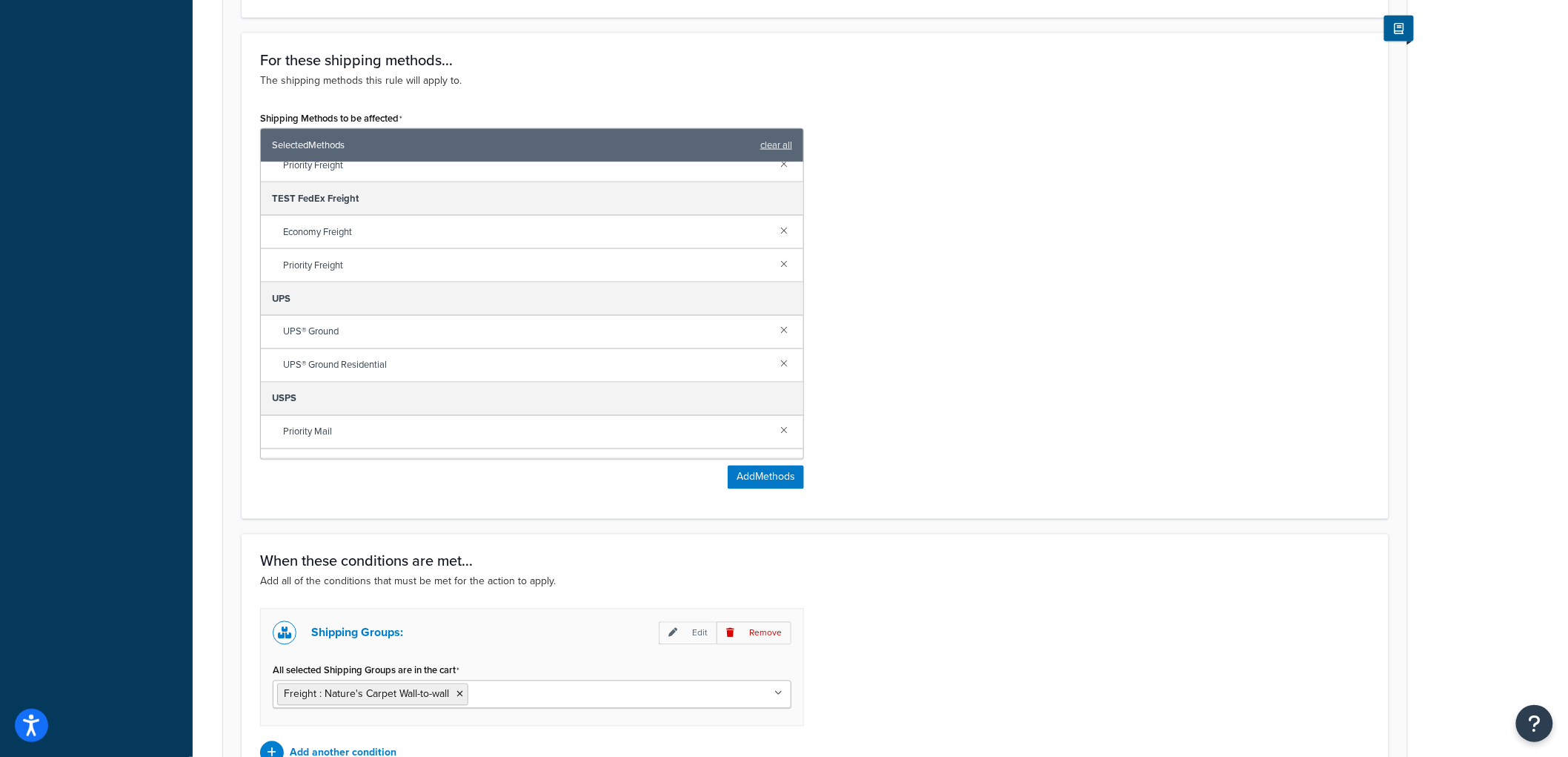
scroll to position [1023, 0]
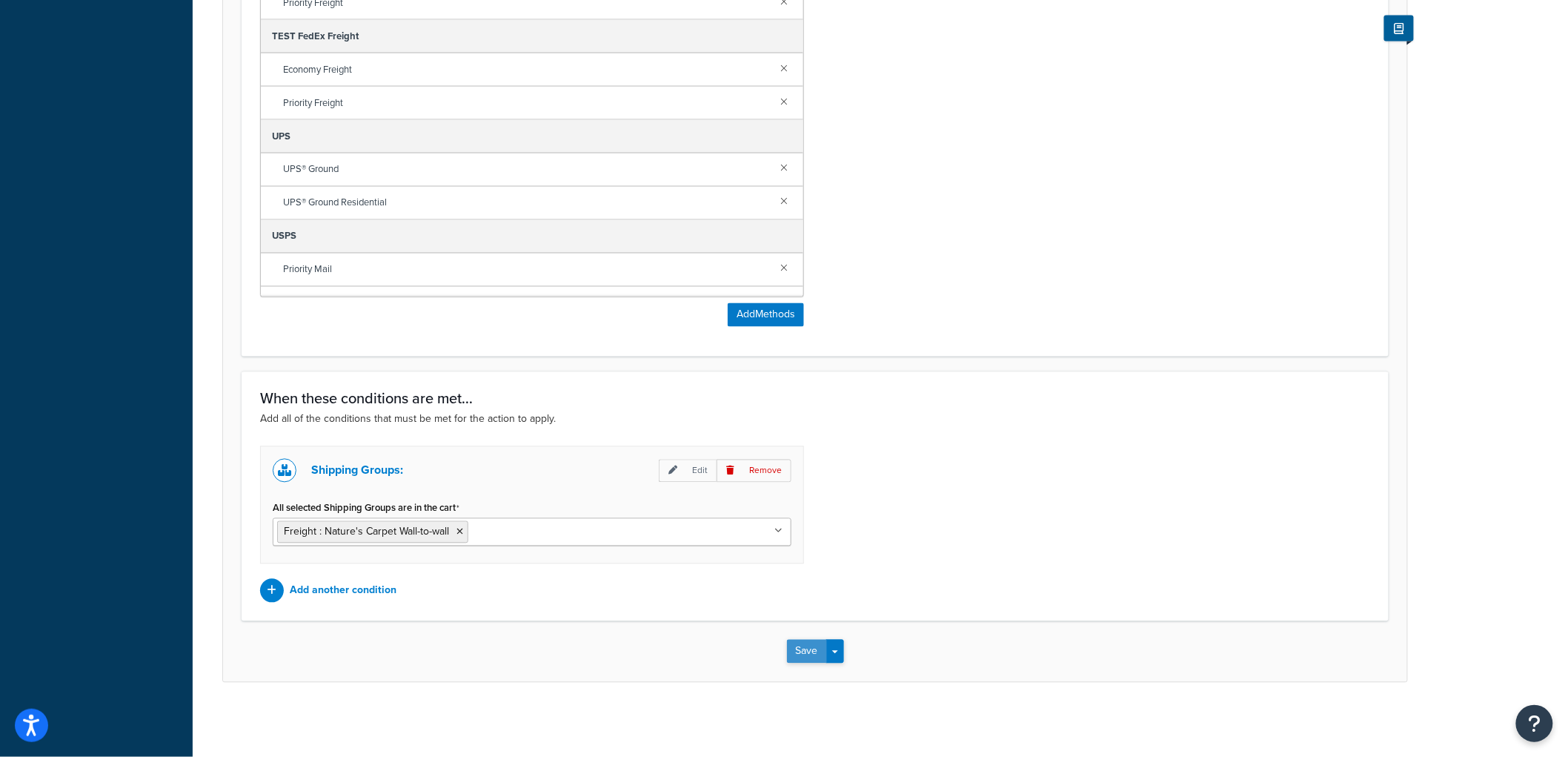
click at [808, 648] on button "Save" at bounding box center [808, 652] width 40 height 24
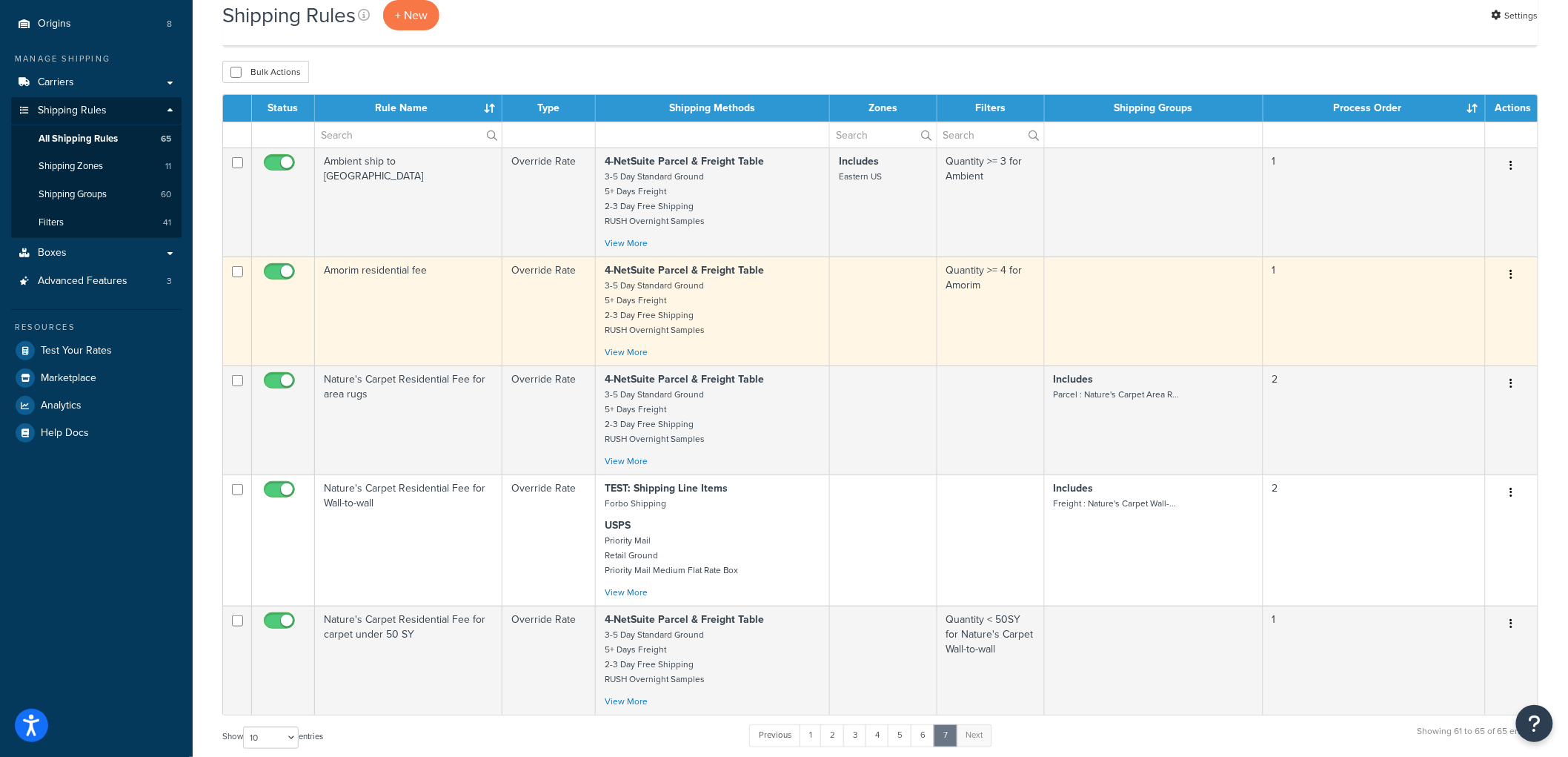
scroll to position [107, 0]
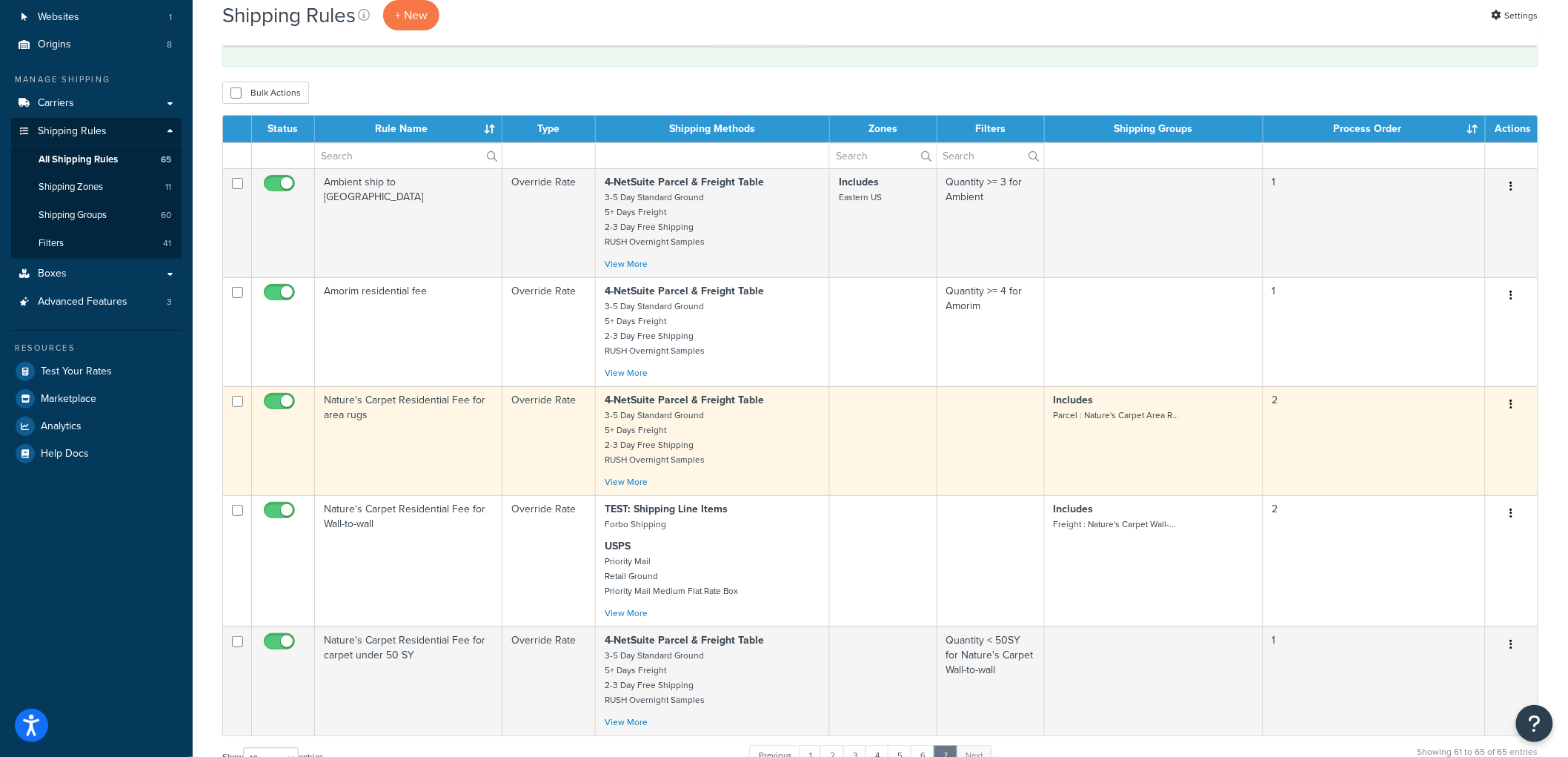
click at [442, 443] on td "Nature's Carpet Residential Fee for area rugs" at bounding box center [409, 441] width 188 height 109
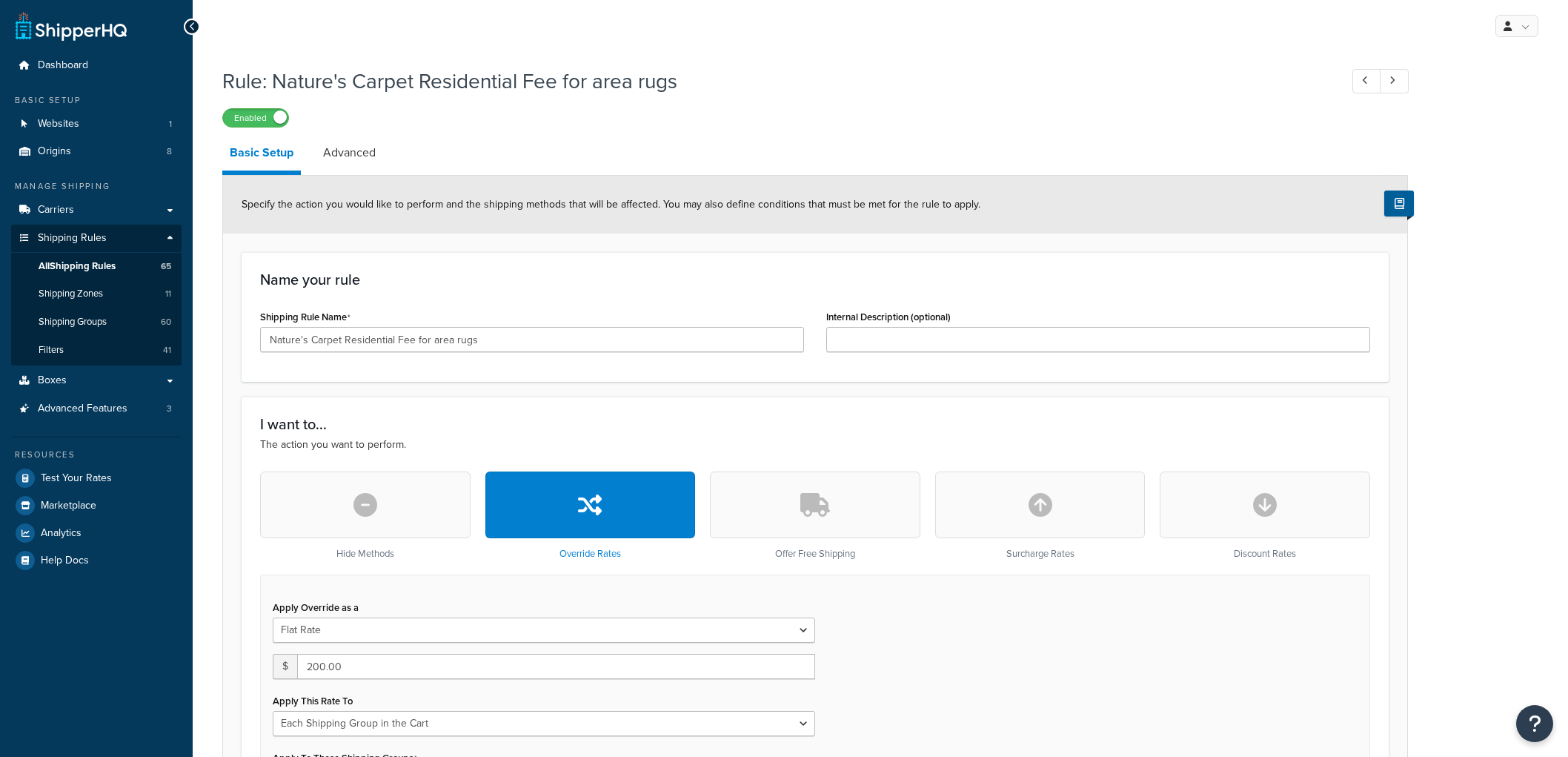
select select "SHIPPING_GROUP"
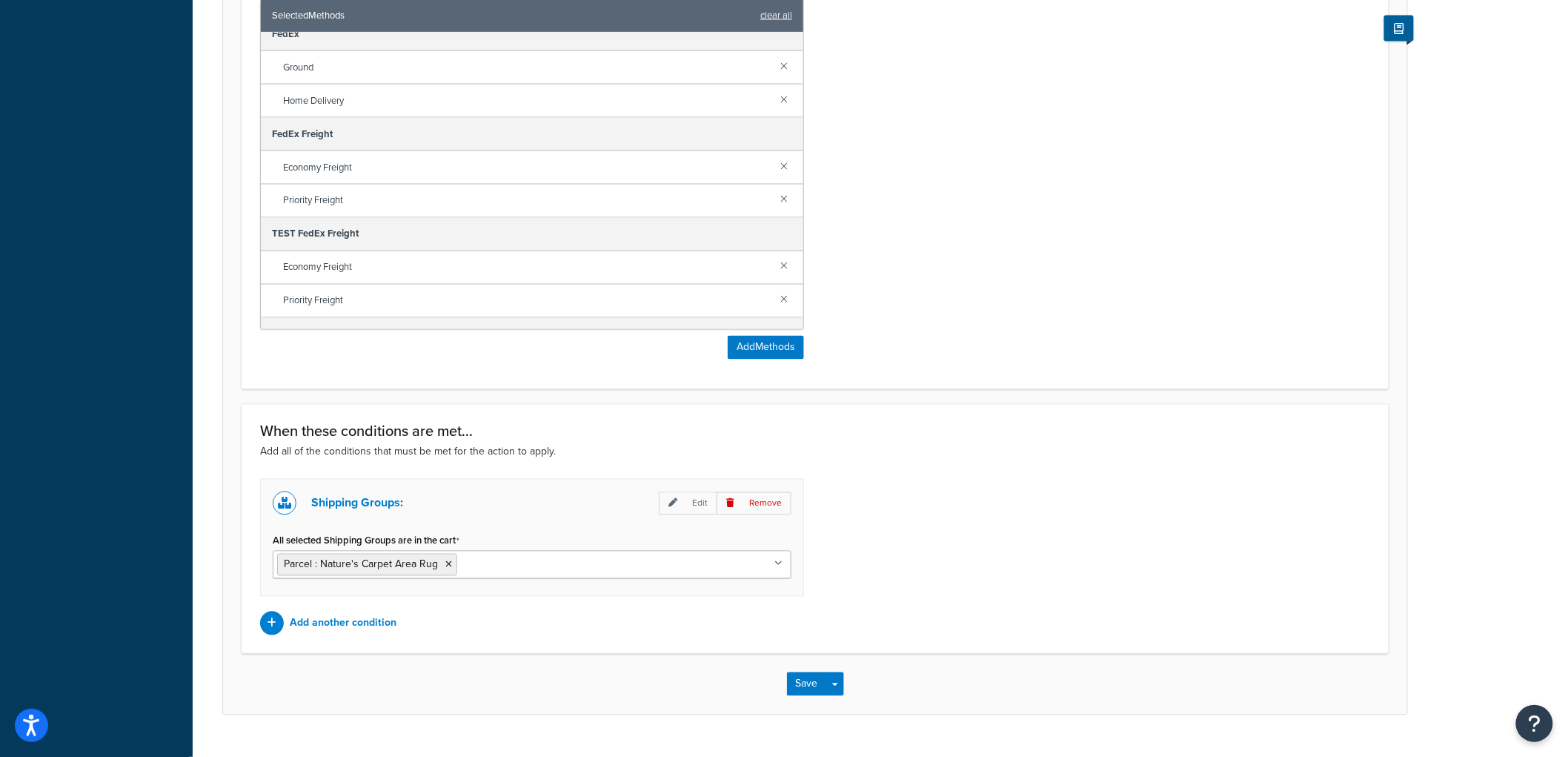
scroll to position [404, 0]
click at [813, 688] on button "Save" at bounding box center [808, 684] width 40 height 24
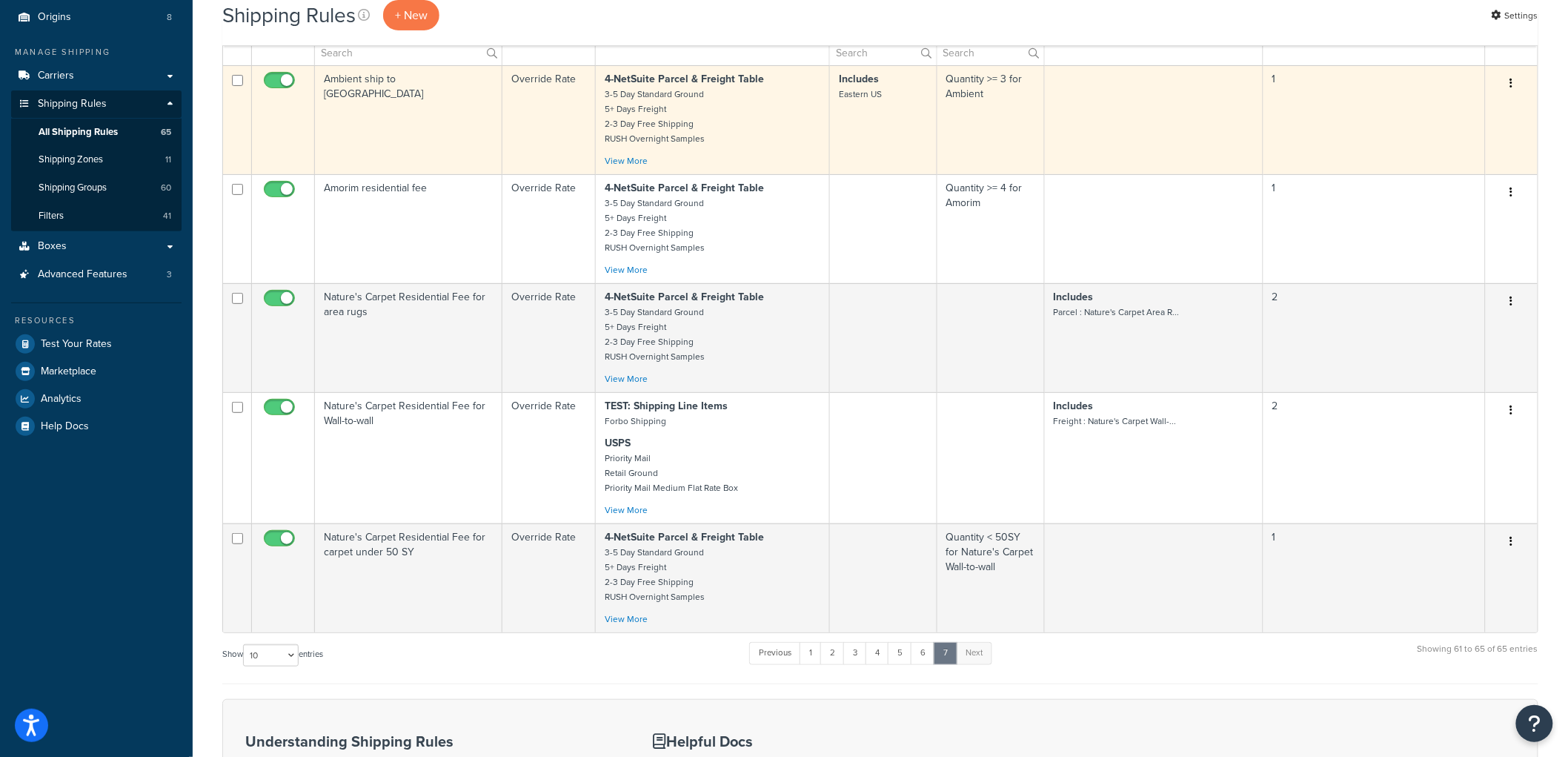
scroll to position [113, 0]
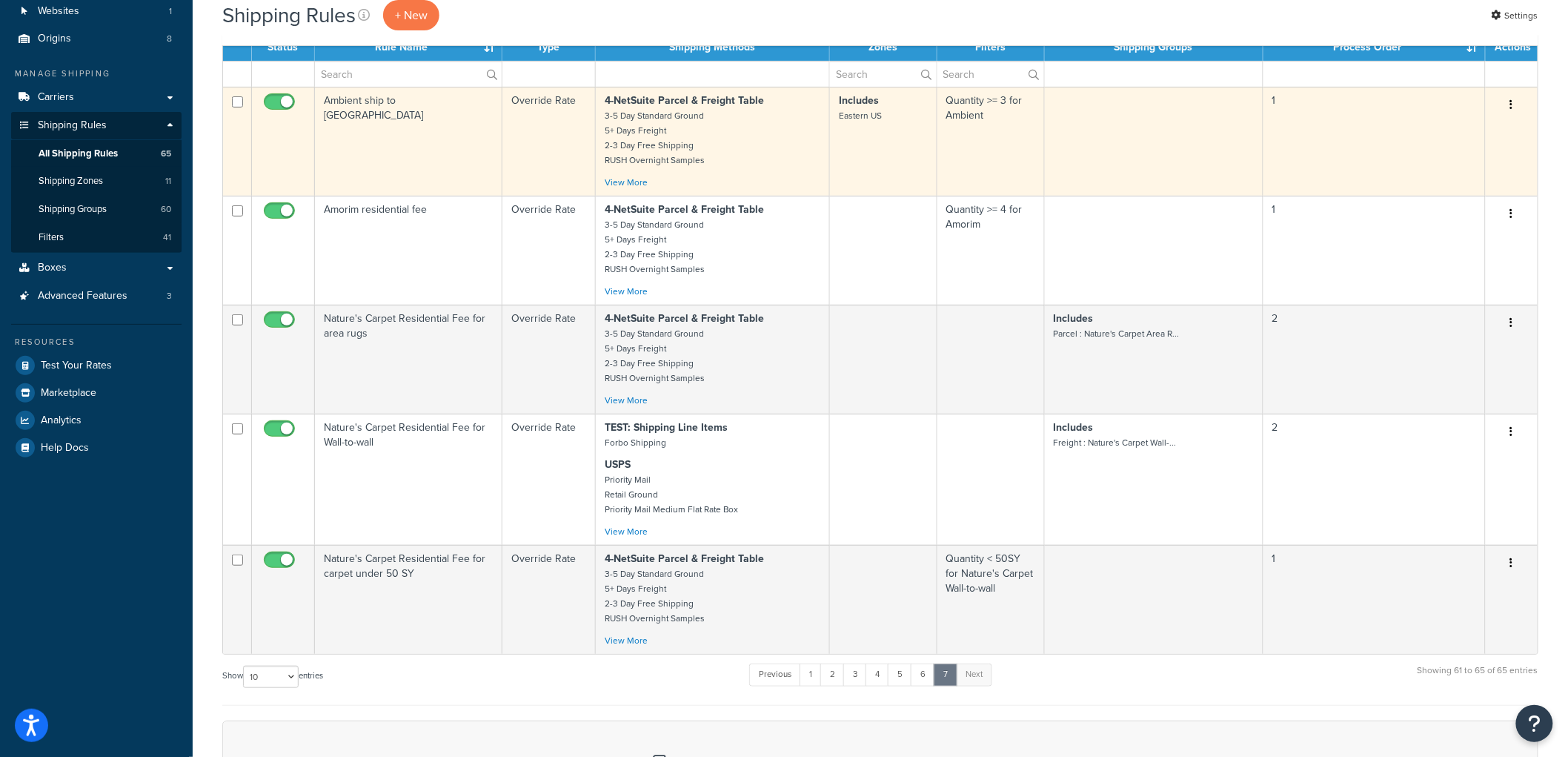
click at [487, 150] on td "Ambient ship to [GEOGRAPHIC_DATA]" at bounding box center [409, 141] width 188 height 109
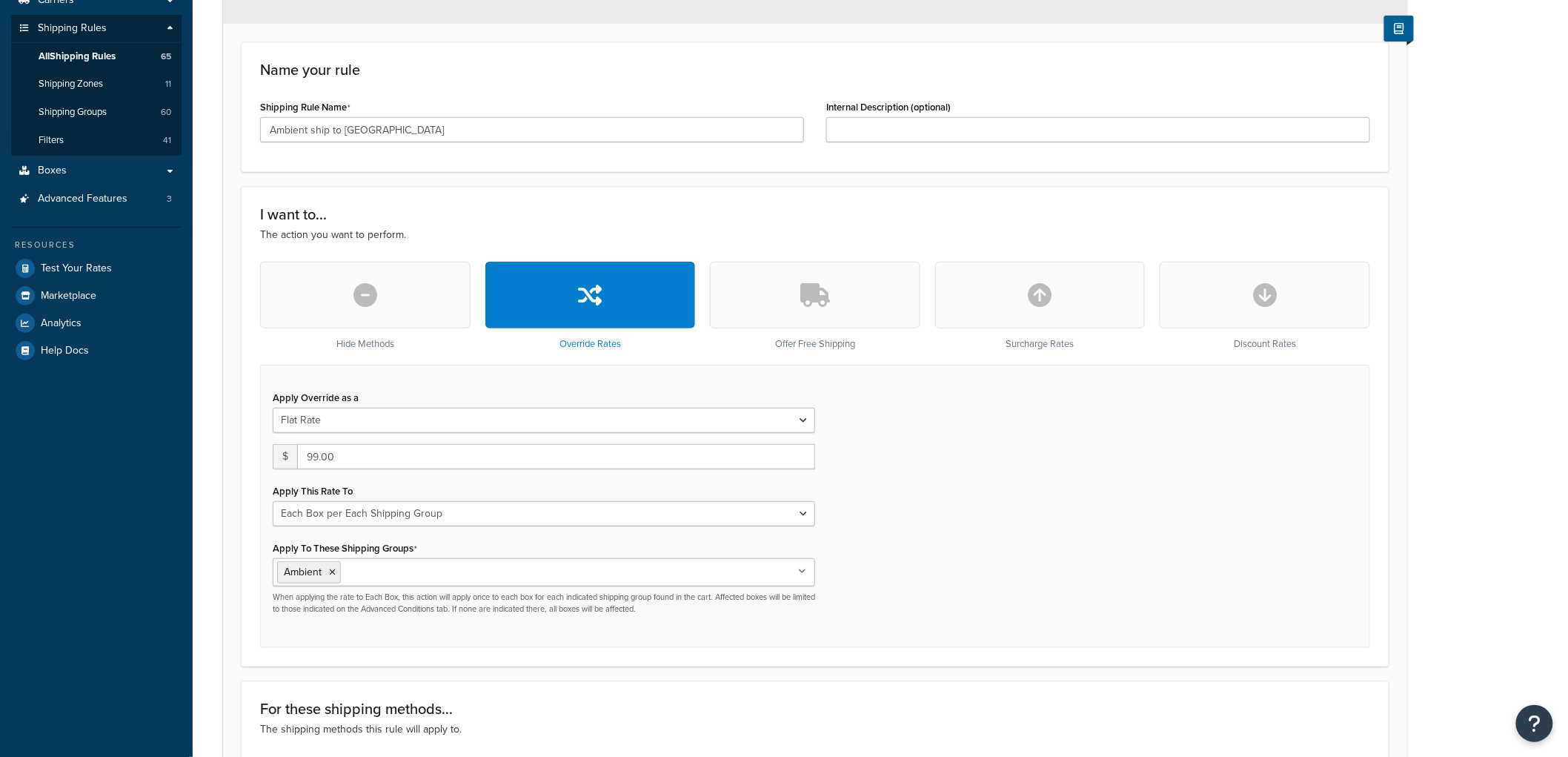
scroll to position [247, 0]
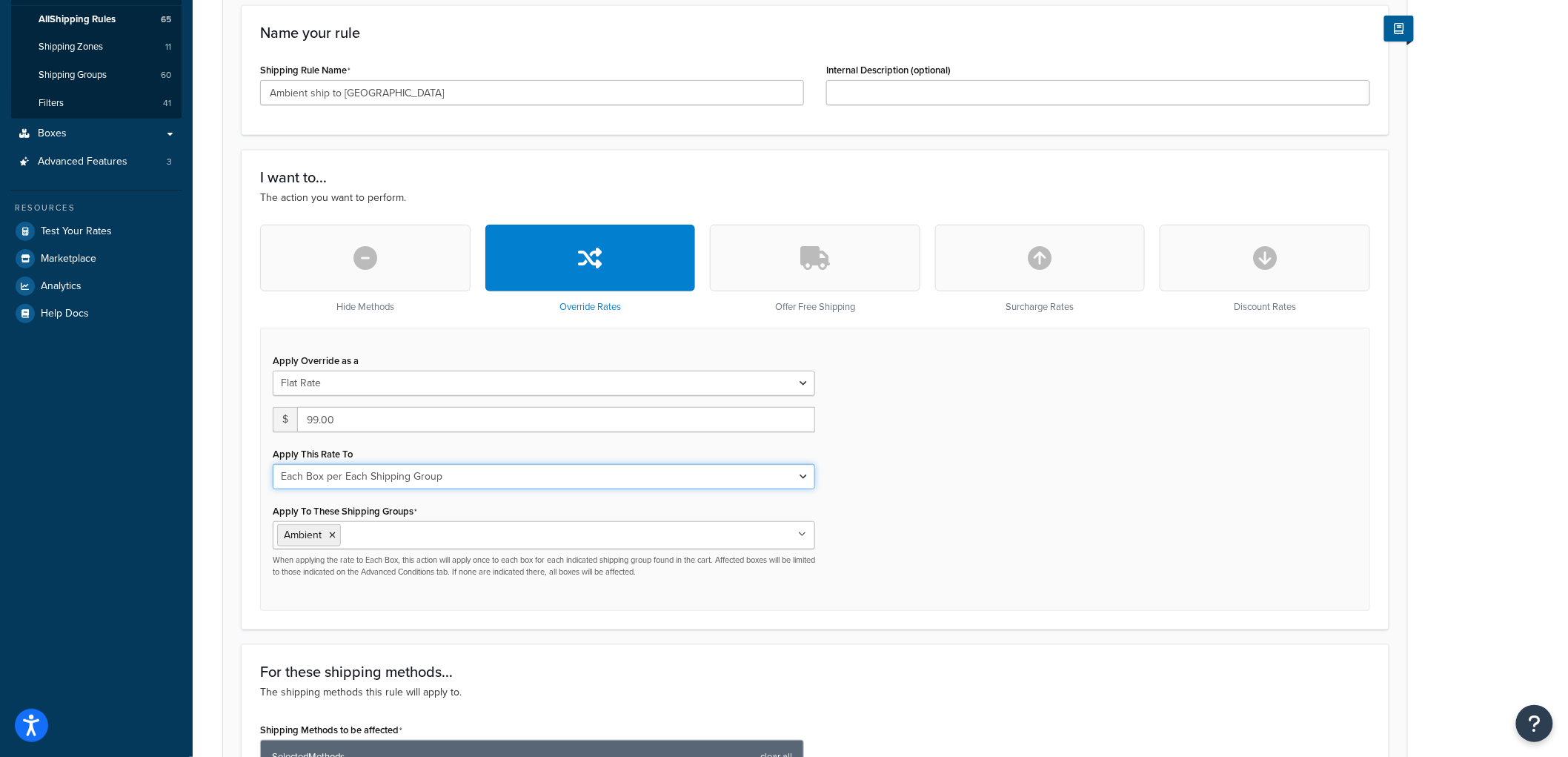
click at [477, 480] on select "Each Shipment in the Cart Each Origin in the Cart Each Shipping Group in the Ca…" at bounding box center [544, 476] width 543 height 25
select select "SHIPPING_GROUP"
click at [273, 464] on select "Each Shipment in the Cart Each Origin in the Cart Each Shipping Group in the Ca…" at bounding box center [544, 476] width 543 height 25
click at [1031, 440] on div "Apply Override as a Flat Rate Percentage Flat Rate & Percentage $ 99.00 Apply T…" at bounding box center [815, 470] width 1110 height 284
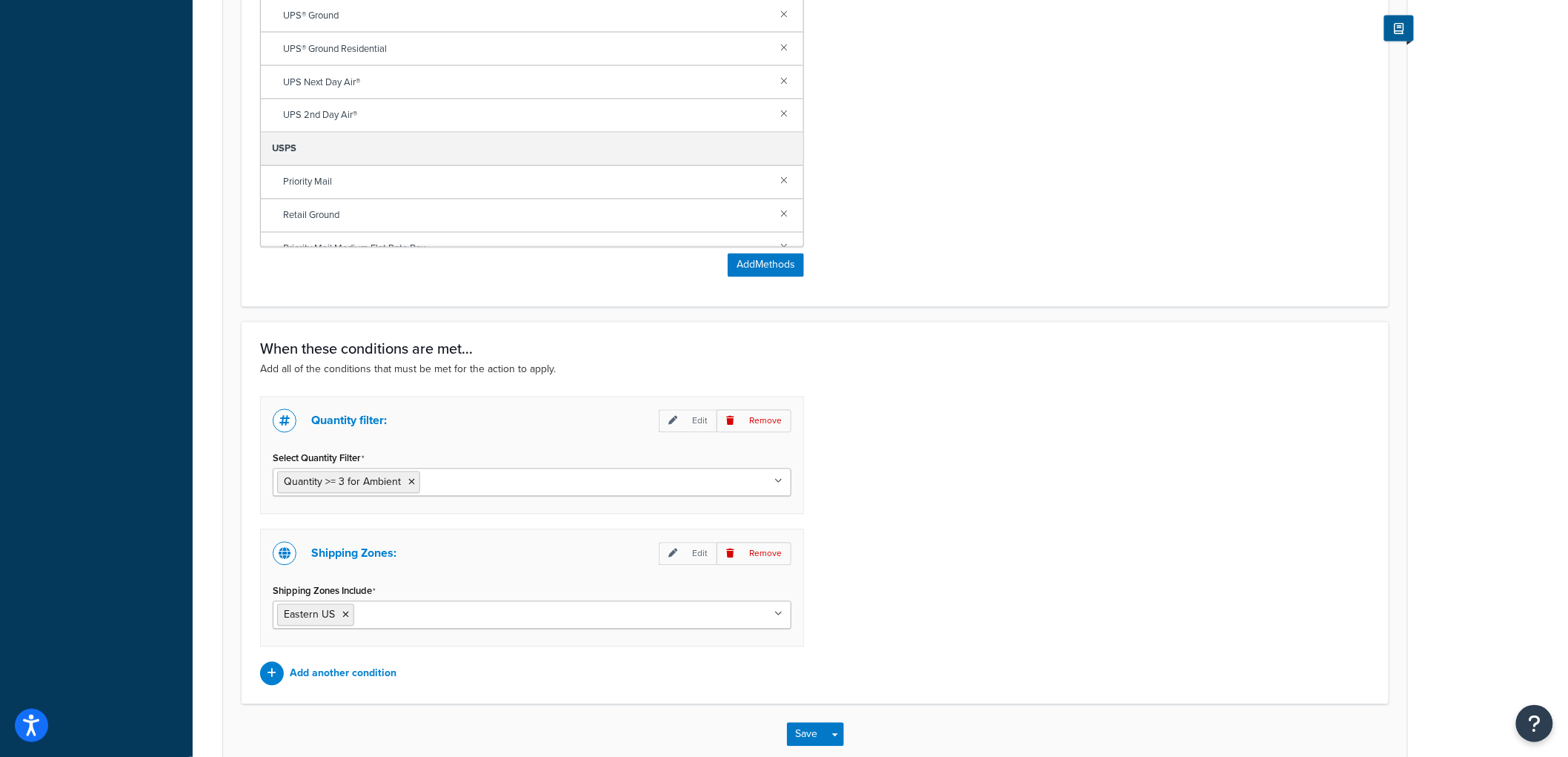
scroll to position [494, 0]
click at [778, 75] on link at bounding box center [784, 70] width 16 height 16
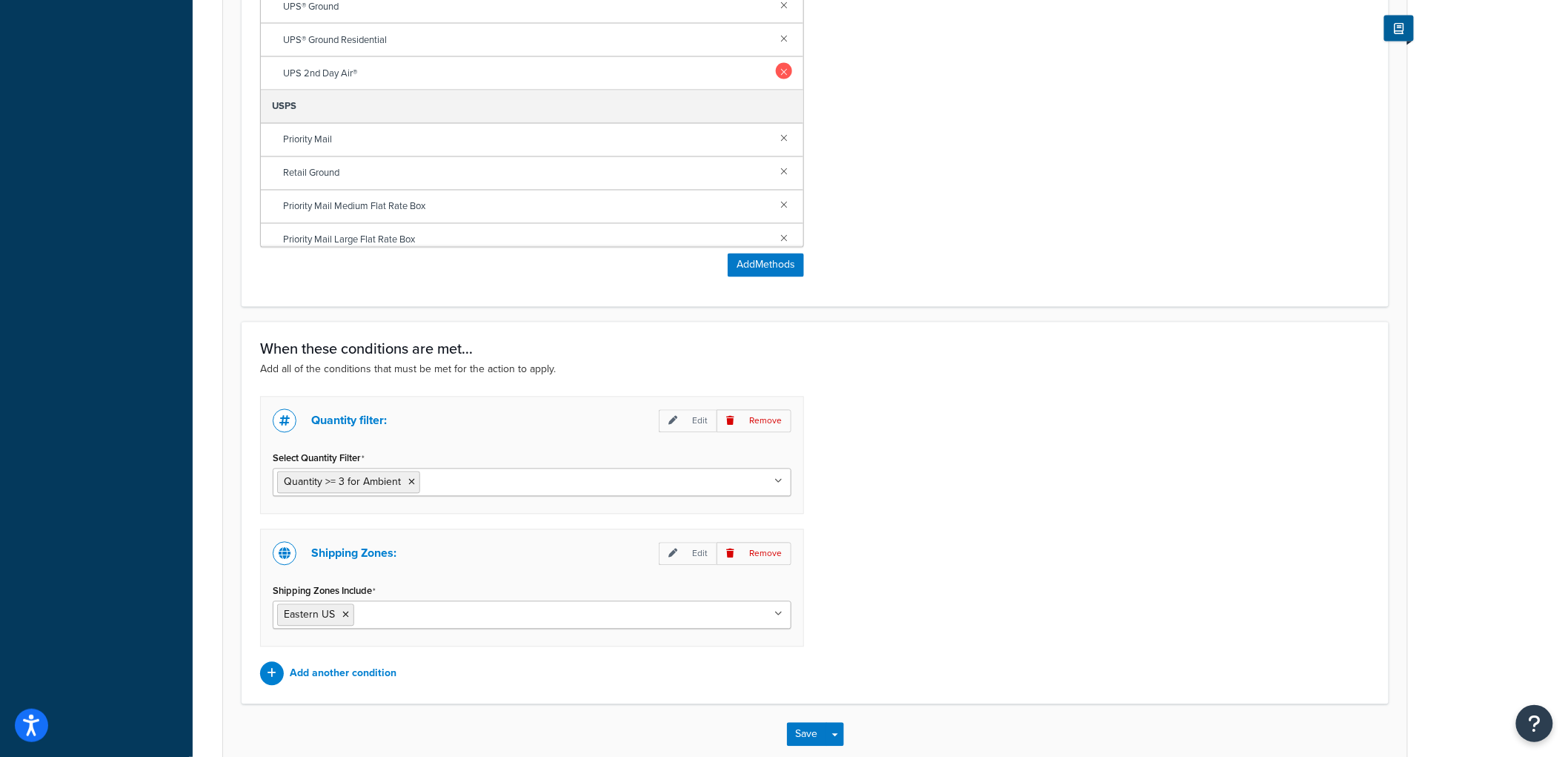
click at [776, 72] on link at bounding box center [784, 70] width 16 height 16
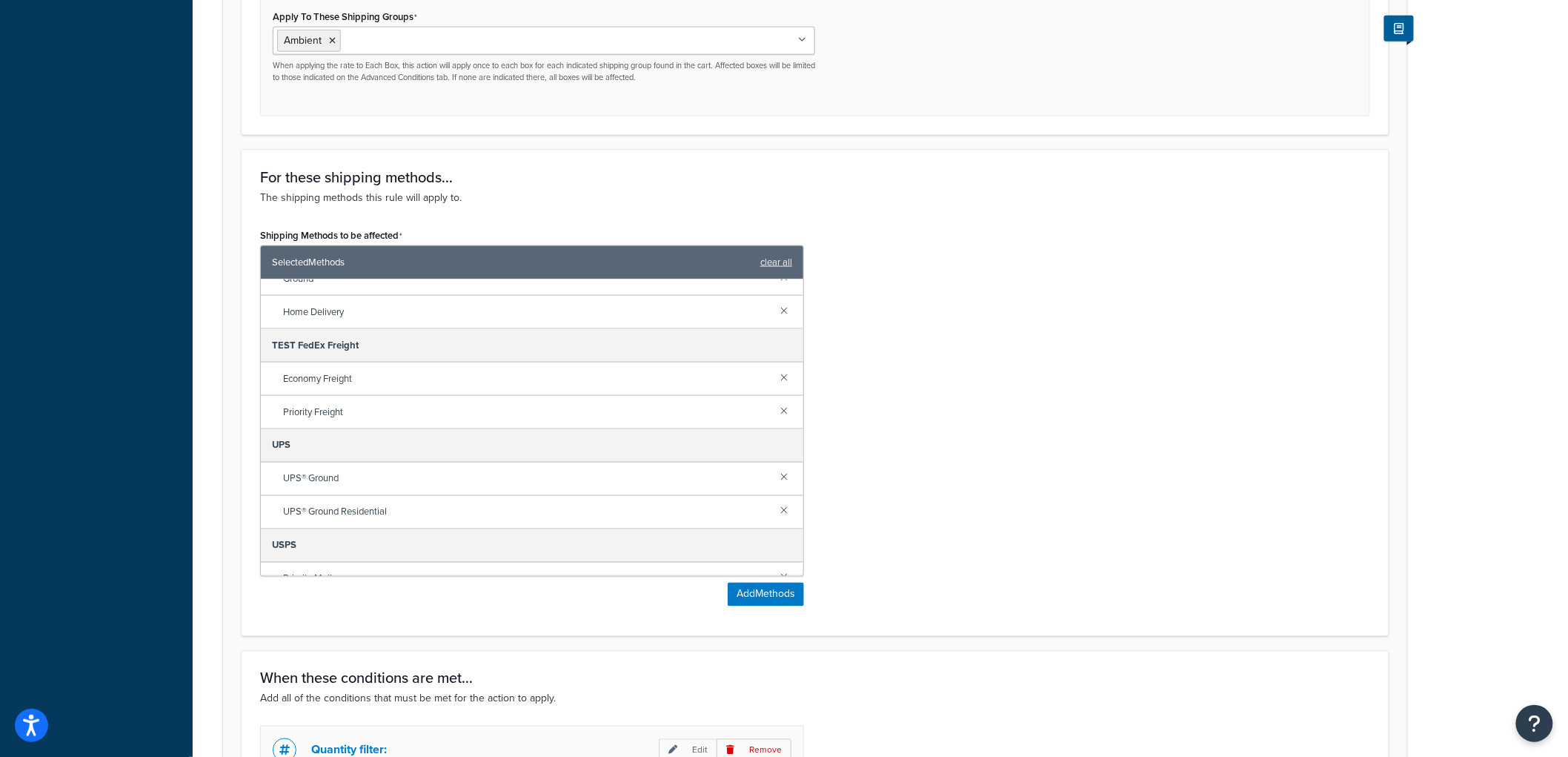
scroll to position [339, 0]
click at [776, 491] on link at bounding box center [784, 488] width 16 height 16
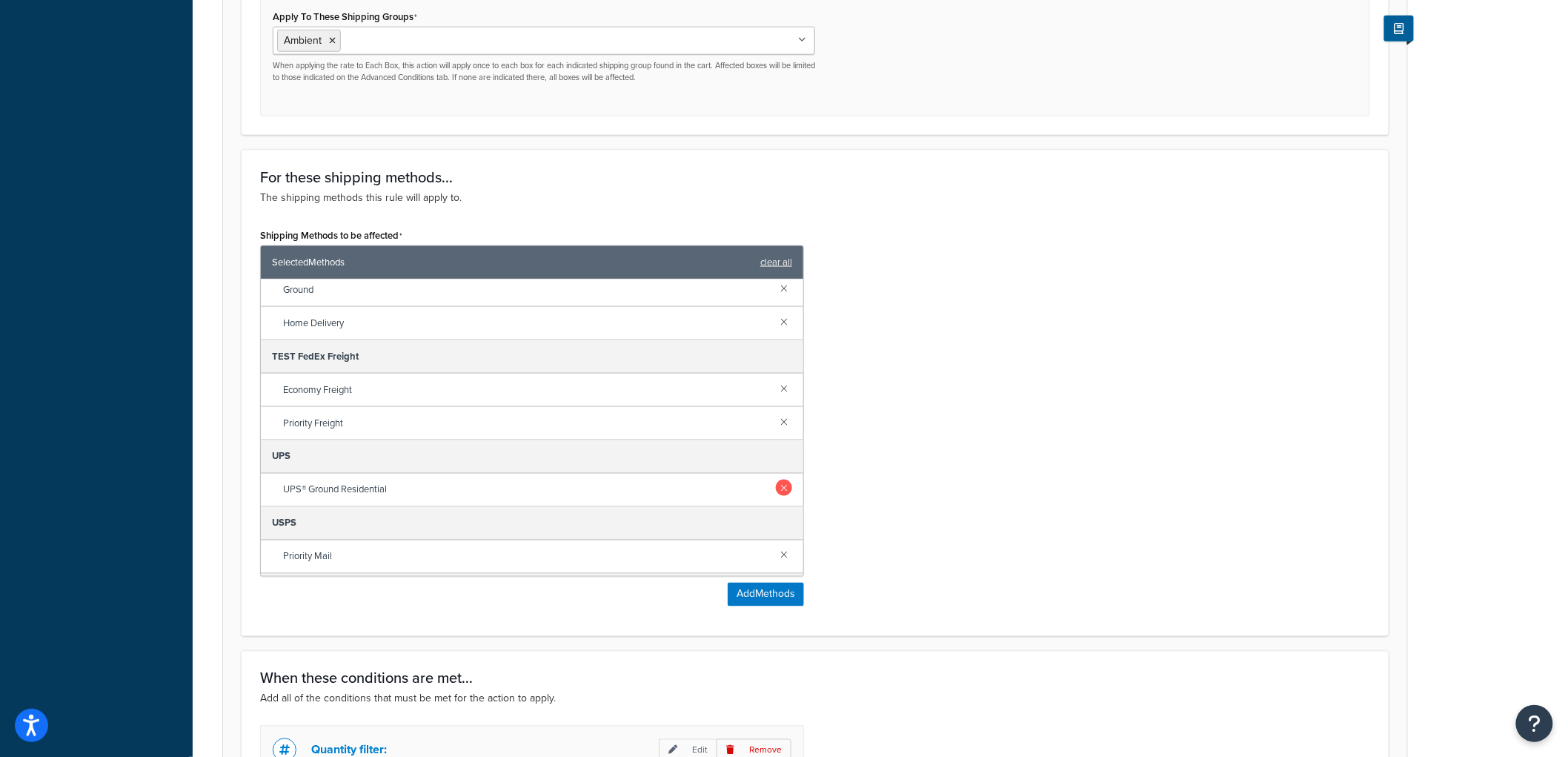
click at [776, 487] on link at bounding box center [784, 488] width 16 height 16
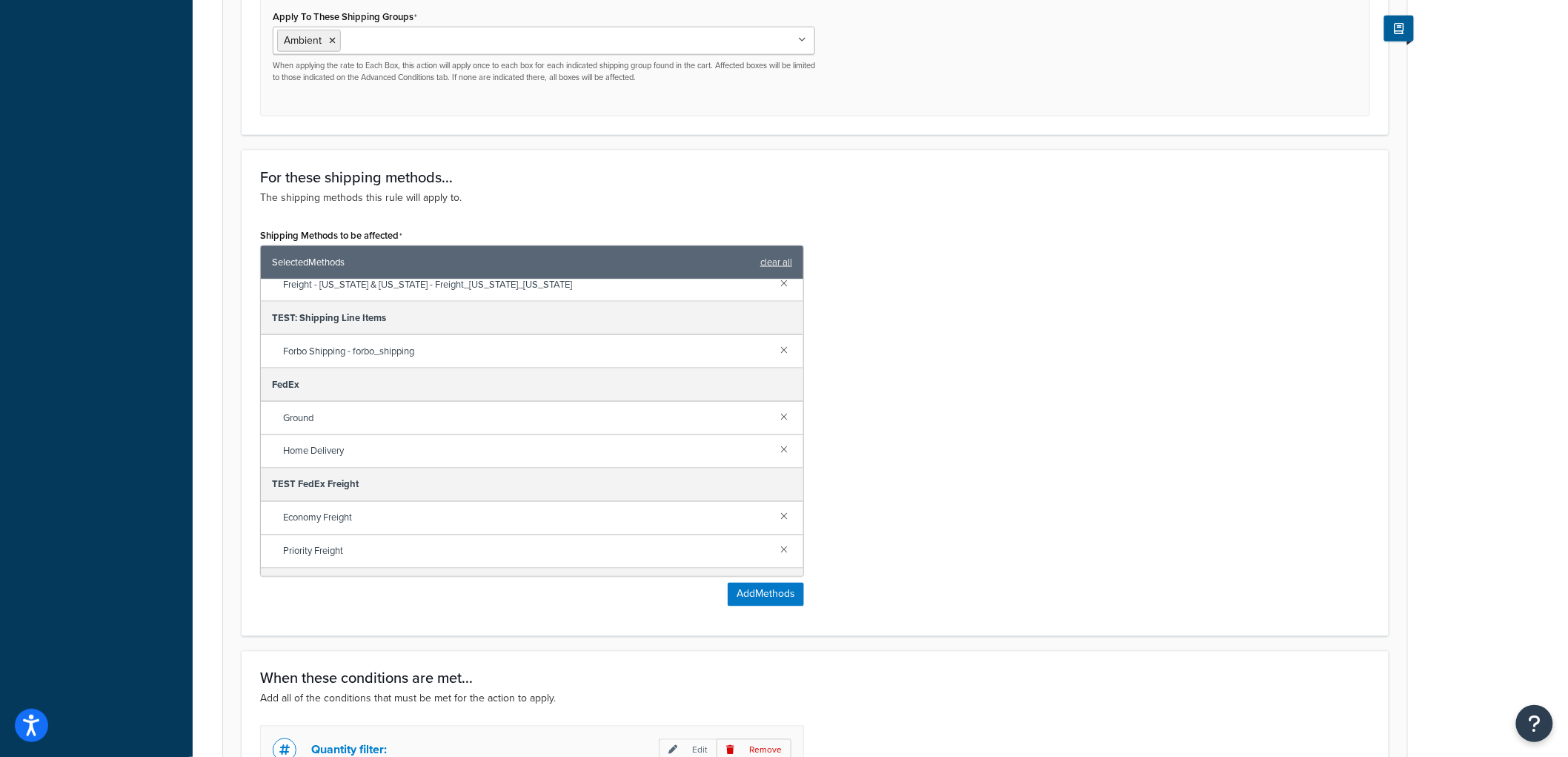
scroll to position [175, 0]
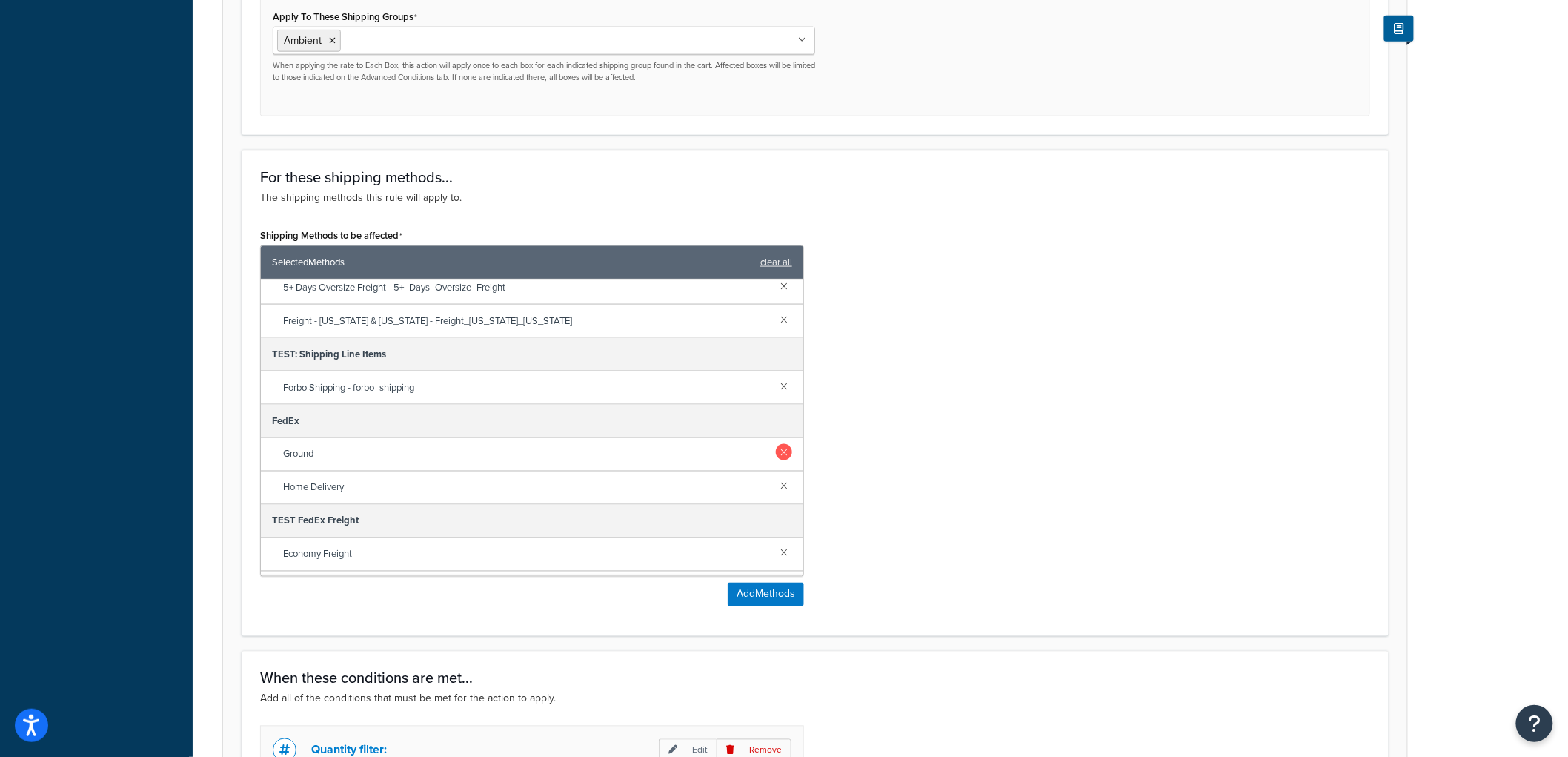
click at [776, 460] on link at bounding box center [784, 452] width 16 height 16
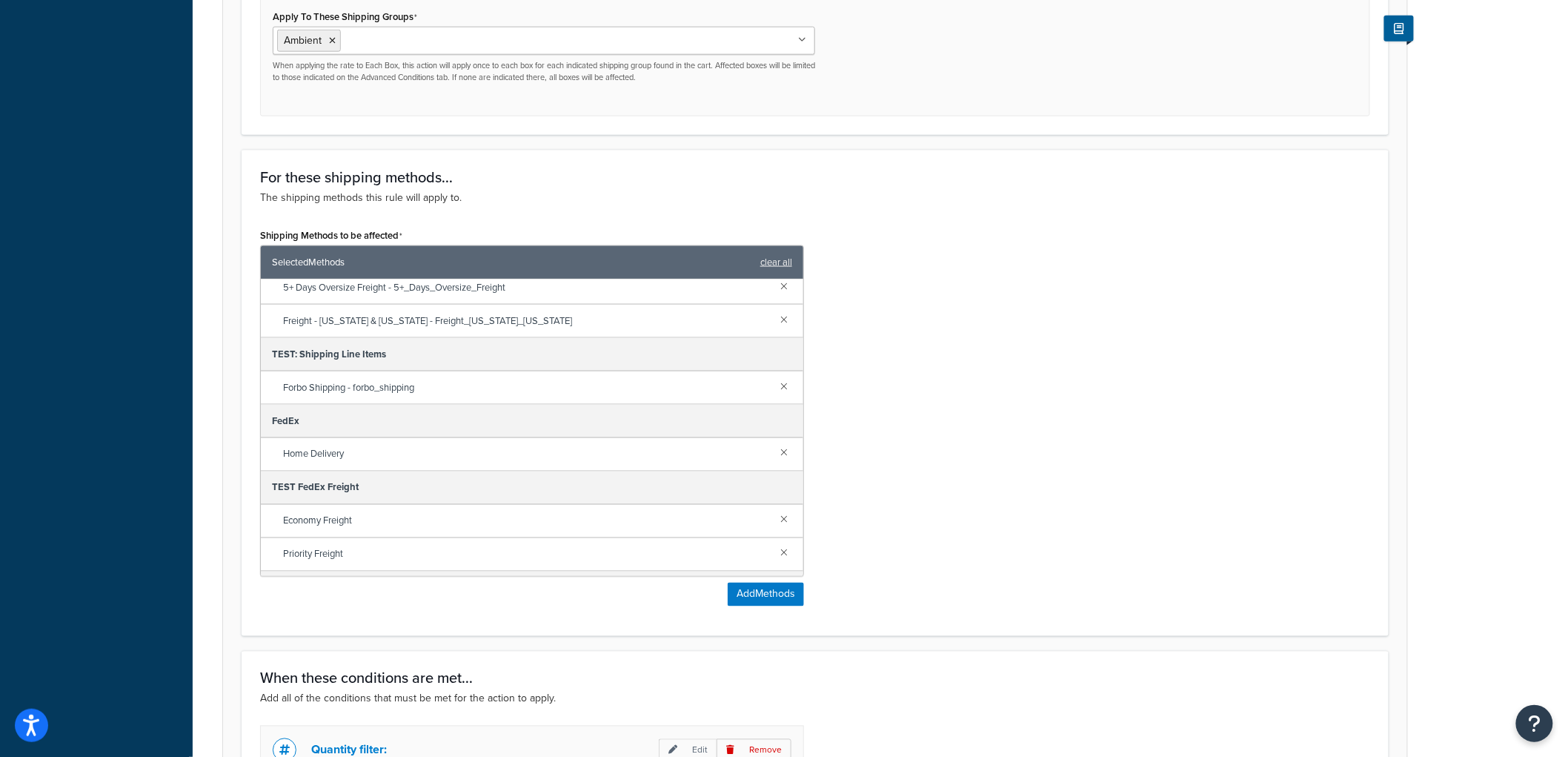
click at [776, 460] on link at bounding box center [784, 452] width 16 height 16
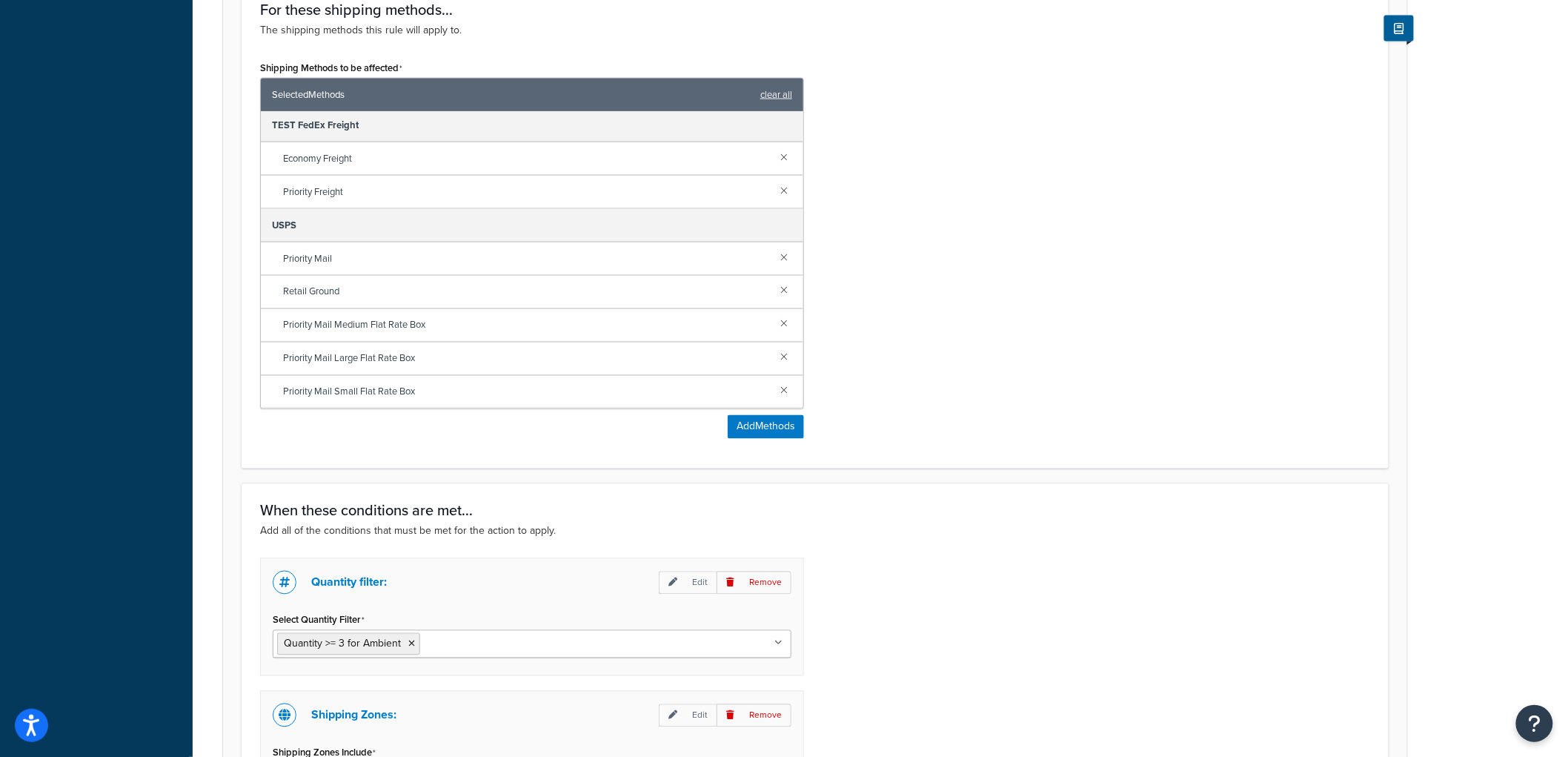
scroll to position [908, 0]
click at [776, 261] on link at bounding box center [784, 257] width 16 height 16
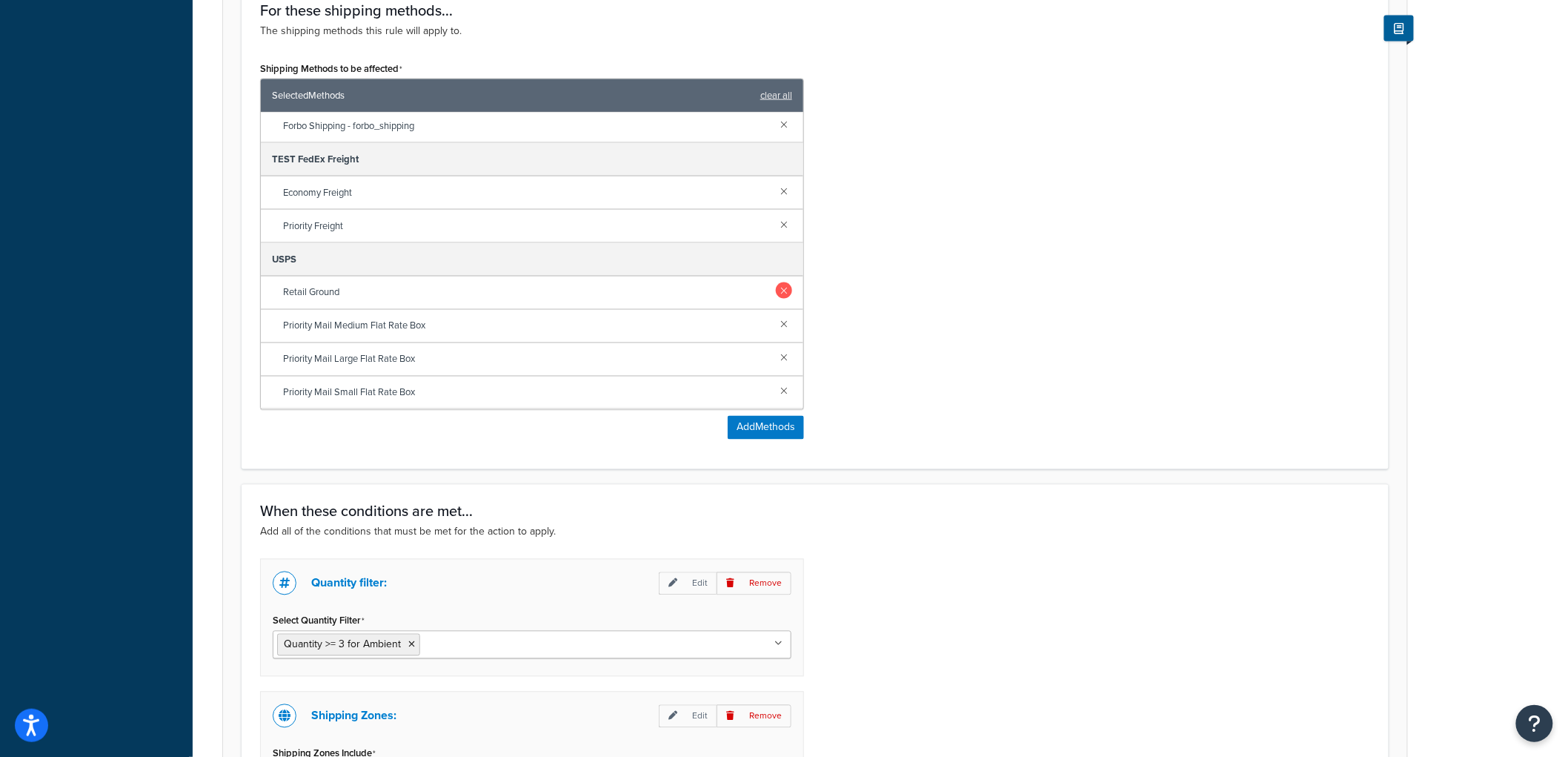
click at [776, 292] on link at bounding box center [784, 290] width 16 height 16
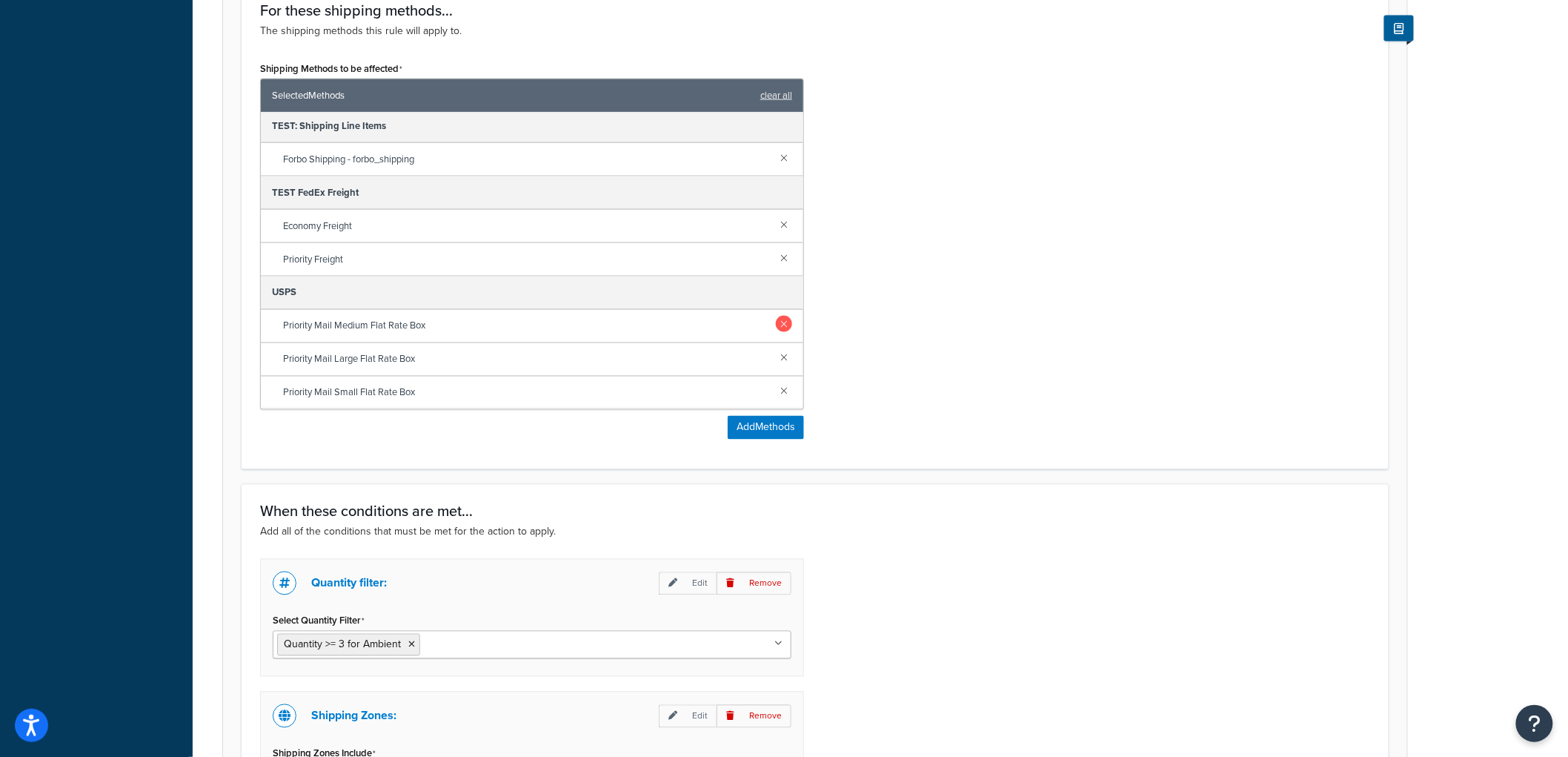
click at [776, 329] on link at bounding box center [784, 324] width 16 height 16
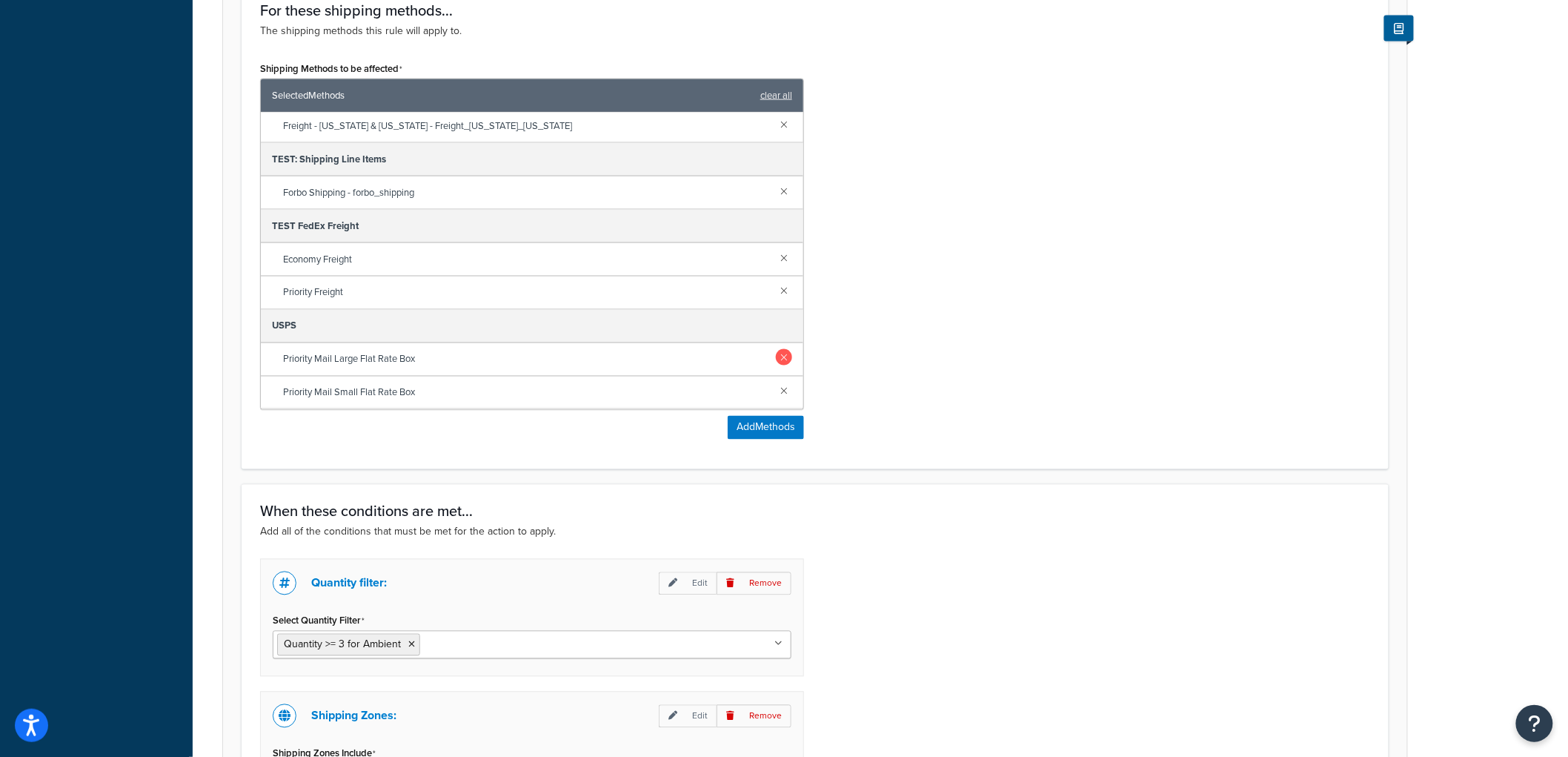
click at [776, 353] on link at bounding box center [784, 357] width 16 height 16
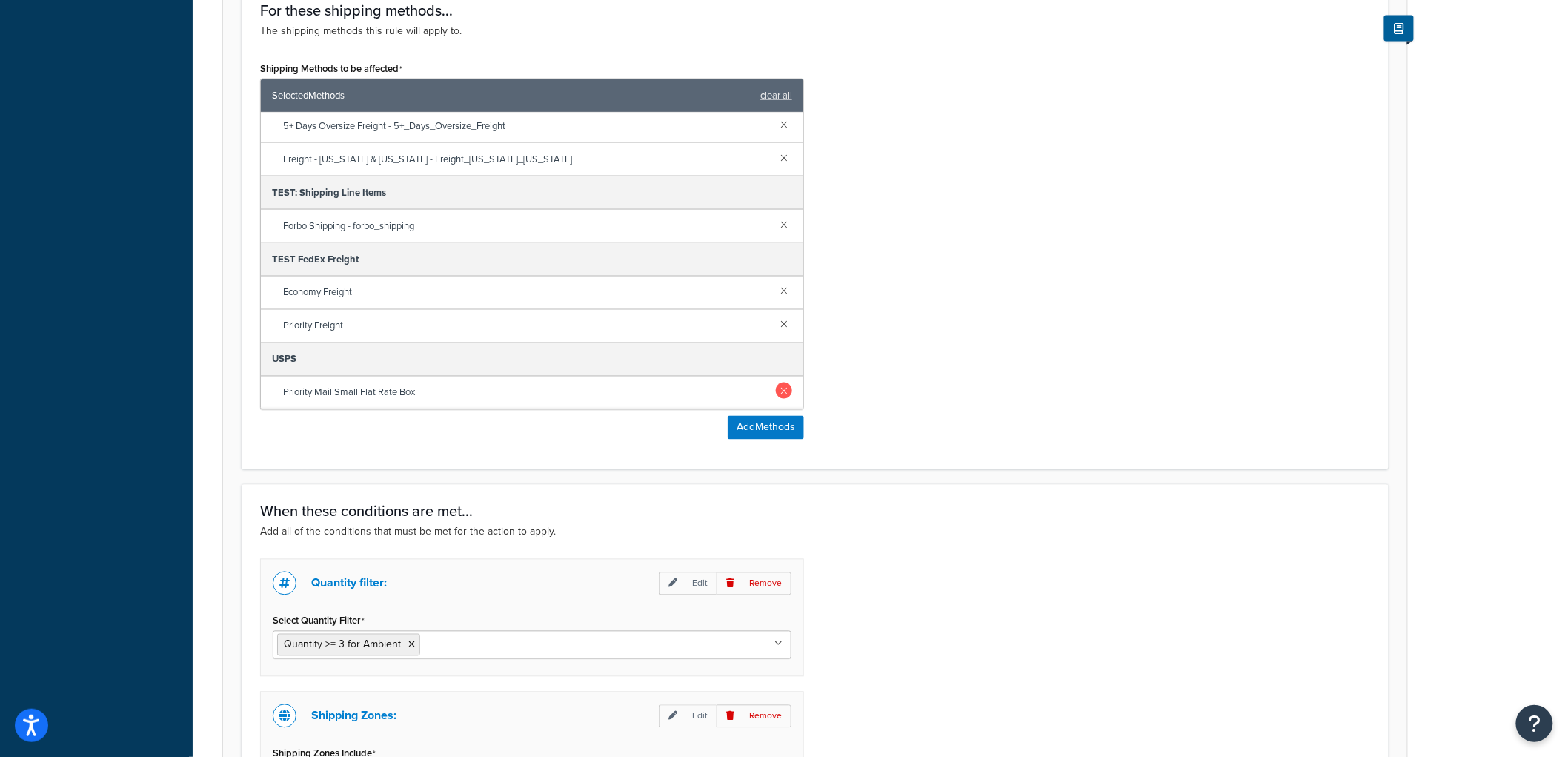
click at [776, 391] on link at bounding box center [784, 391] width 16 height 16
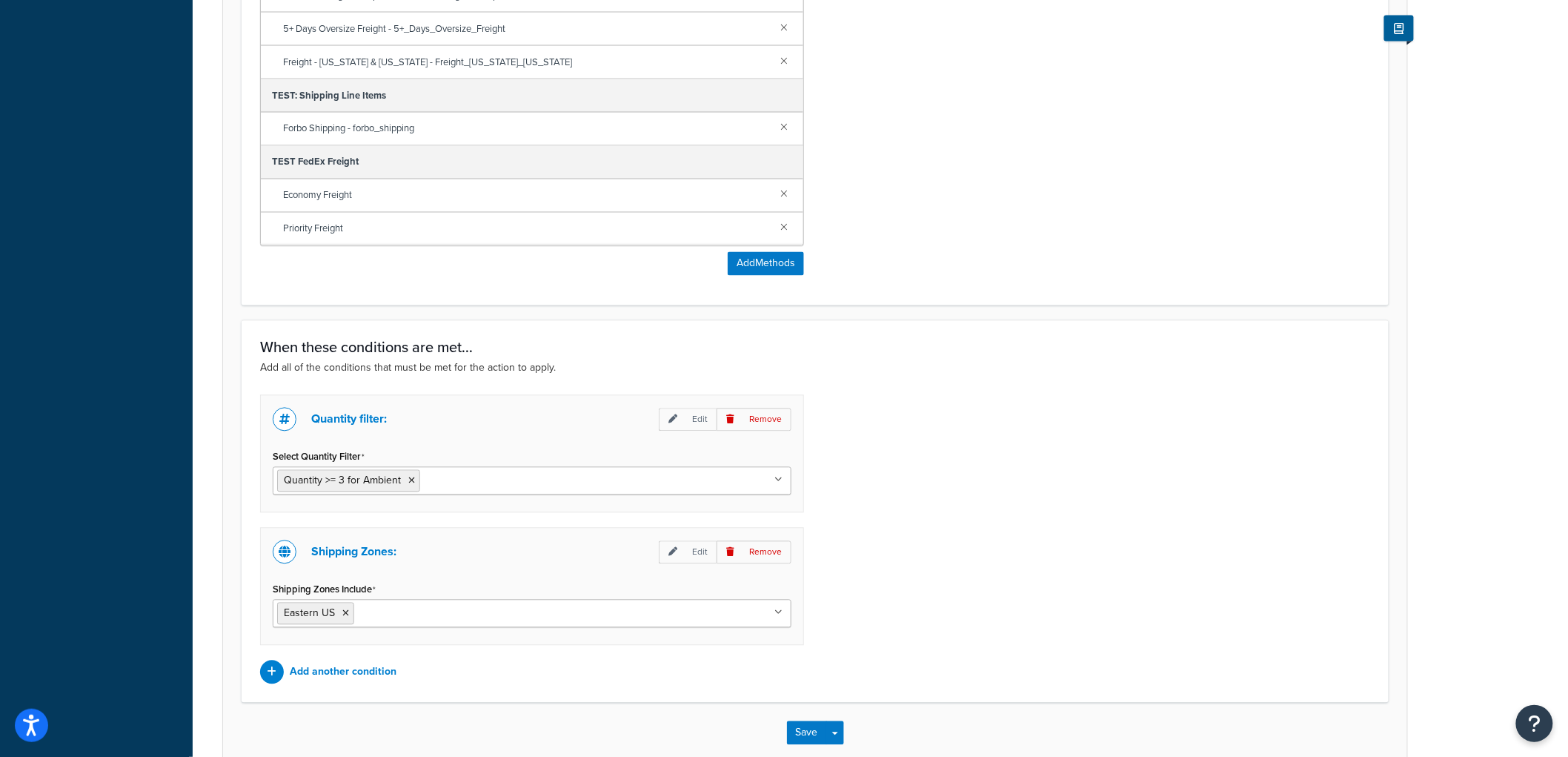
scroll to position [1155, 0]
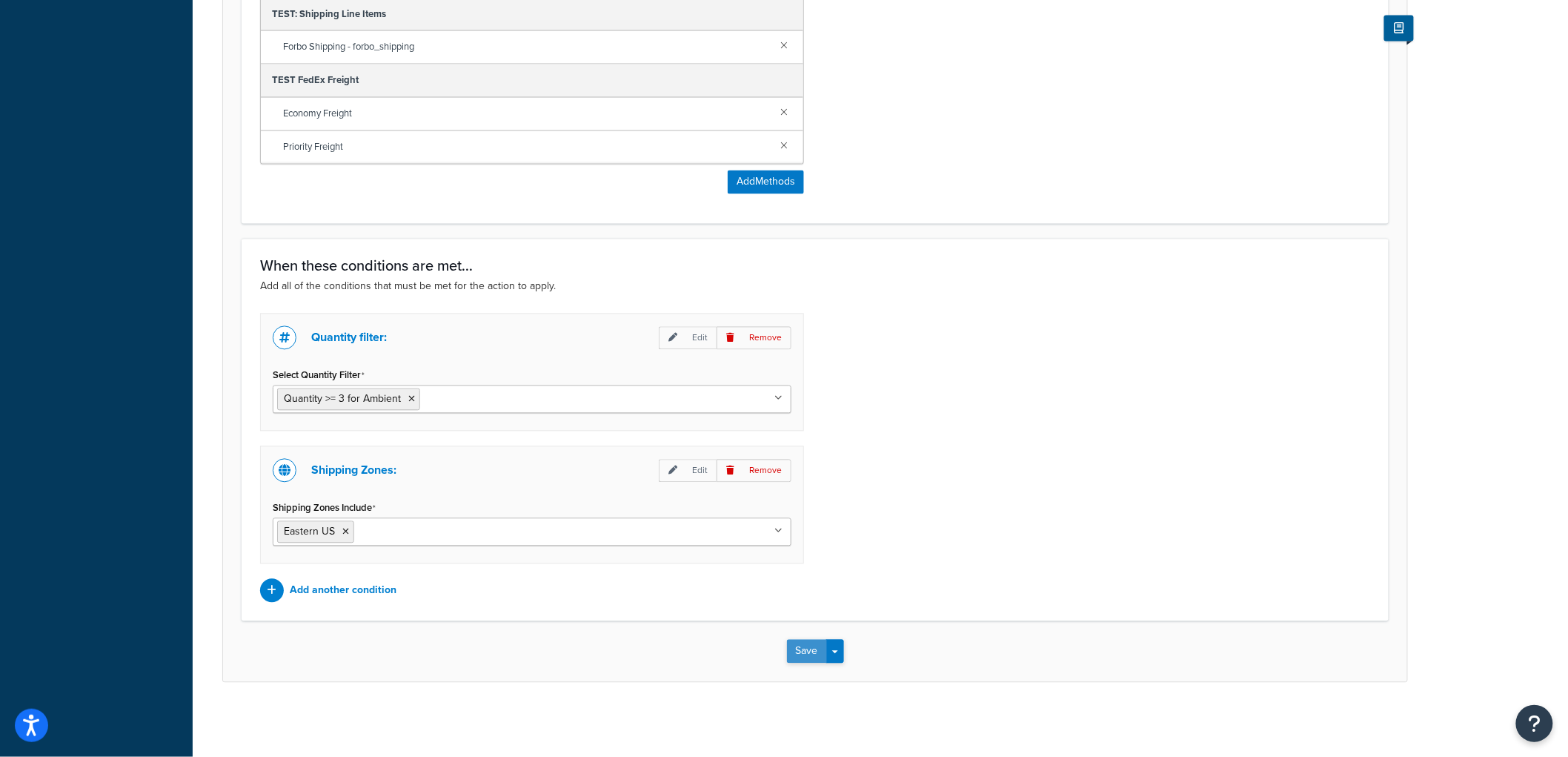
click at [797, 650] on button "Save" at bounding box center [808, 652] width 40 height 24
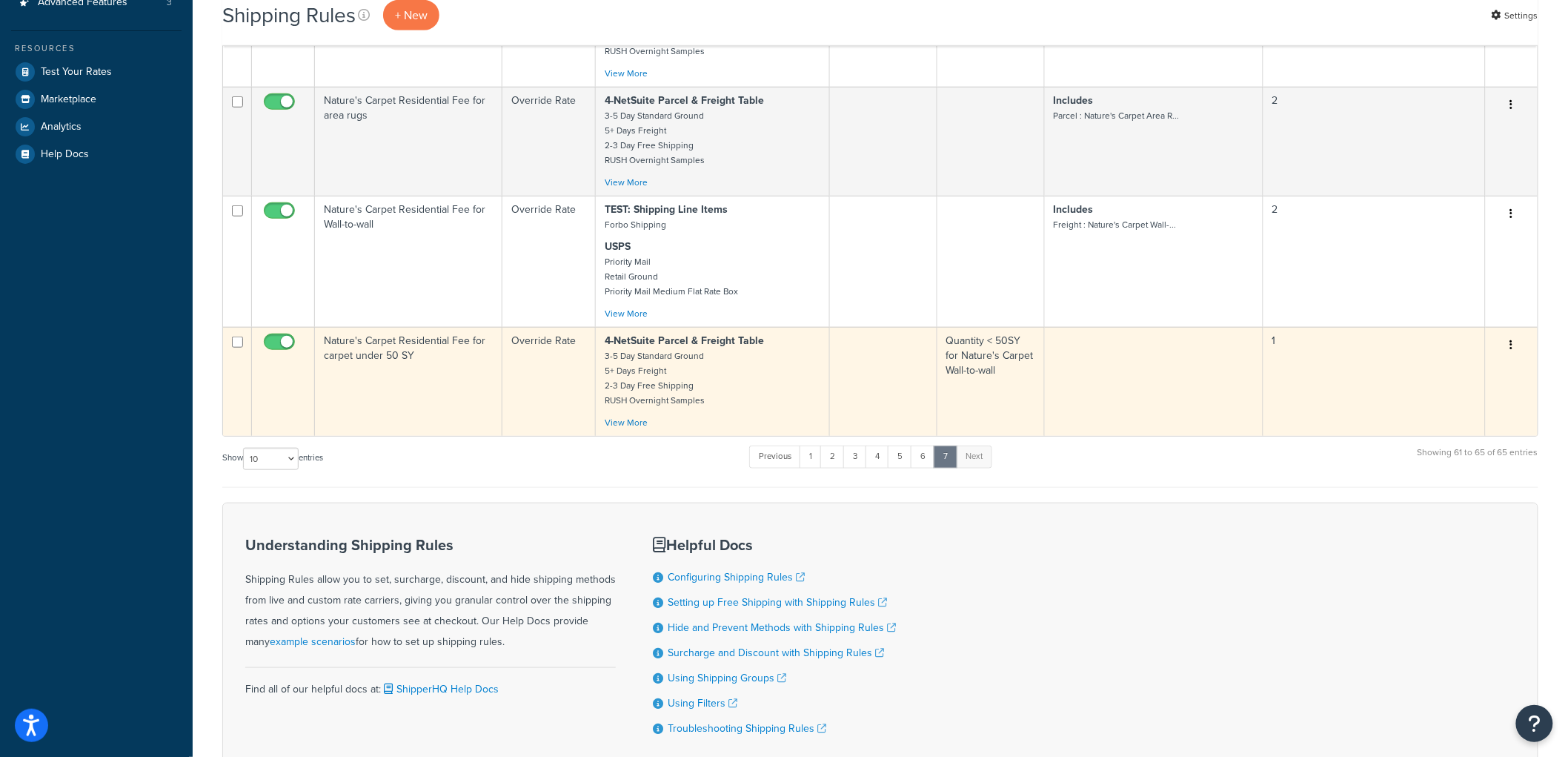
scroll to position [436, 0]
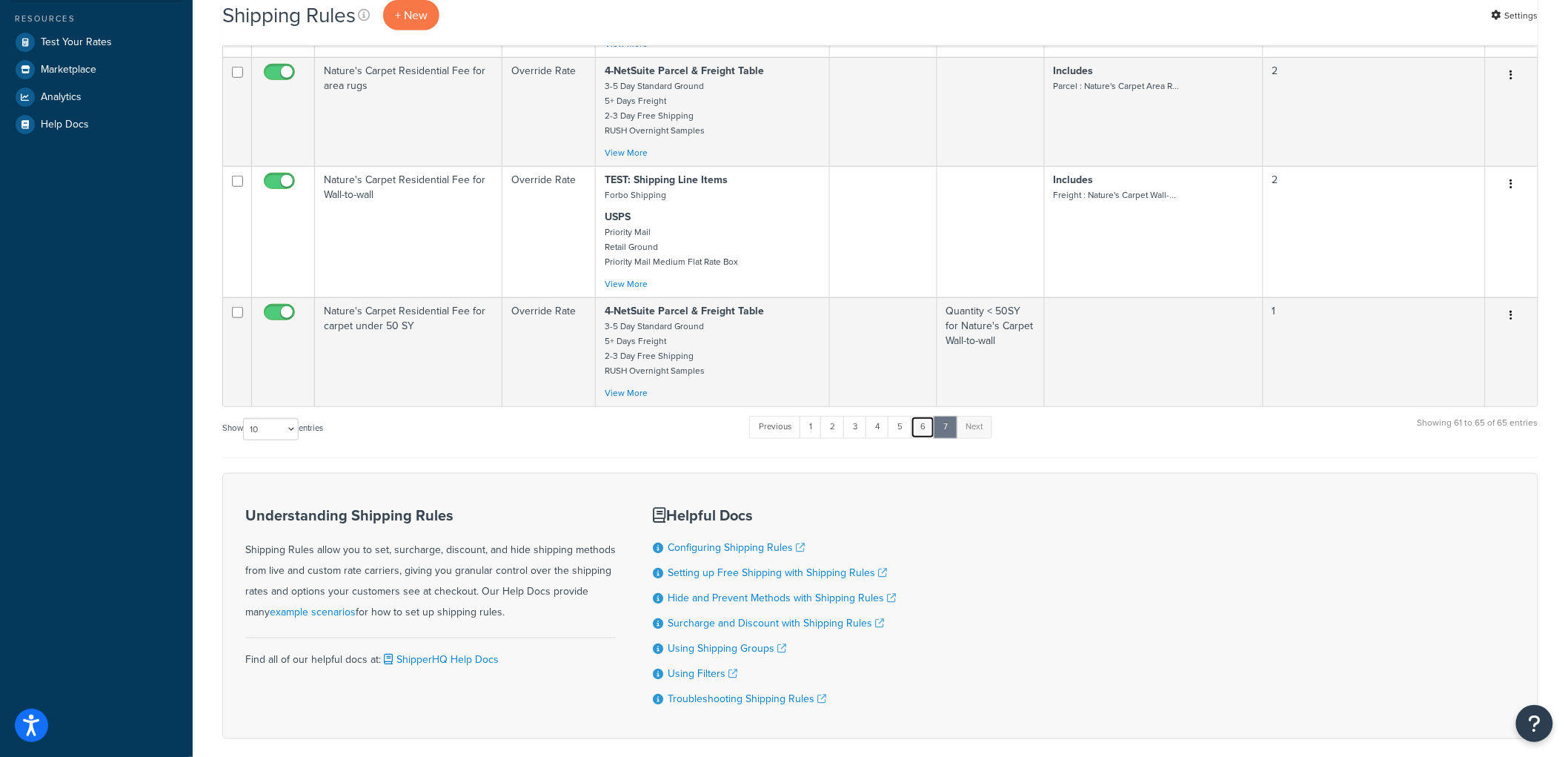
click at [932, 436] on link "6" at bounding box center [922, 426] width 24 height 22
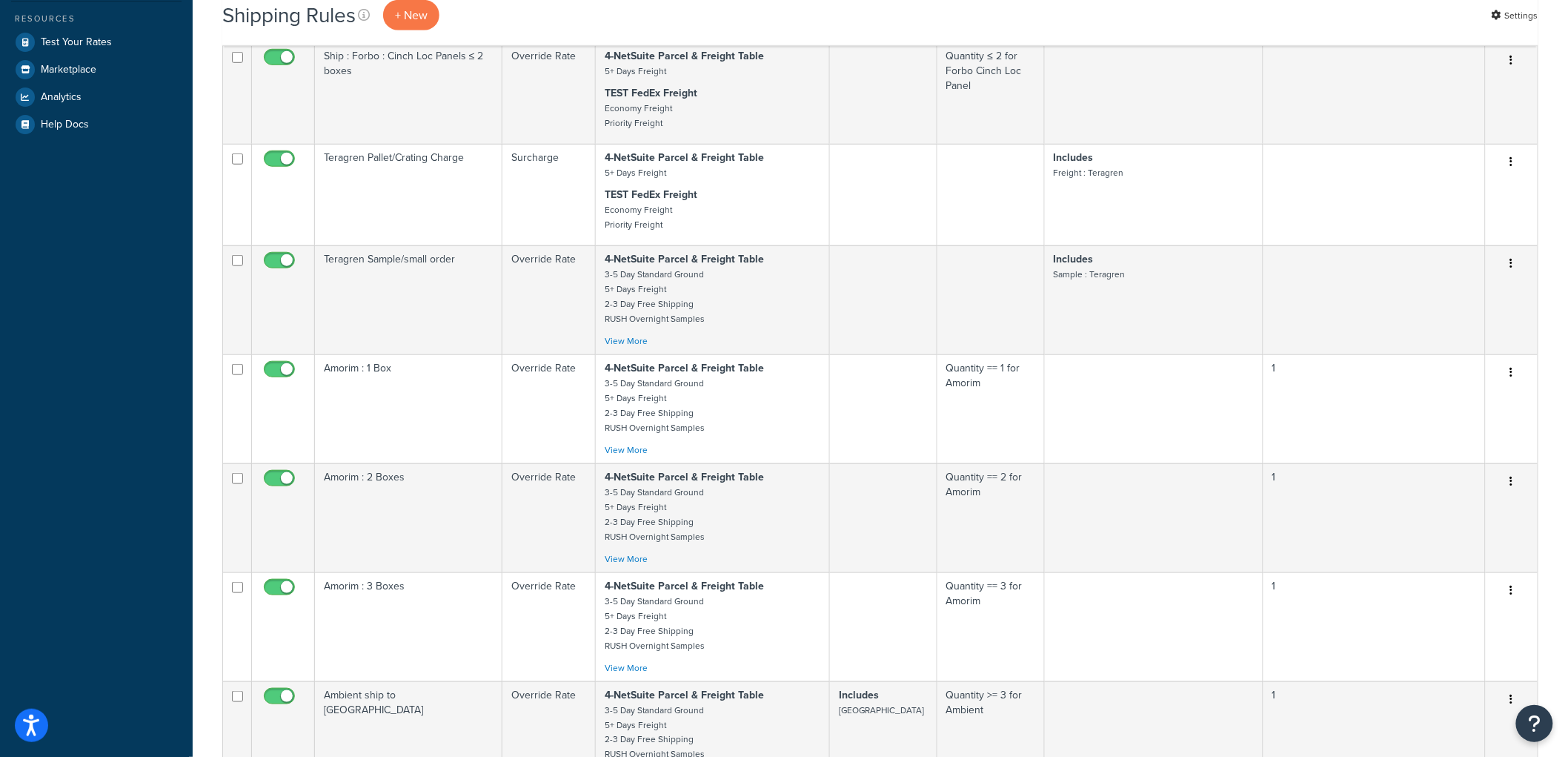
scroll to position [990, 0]
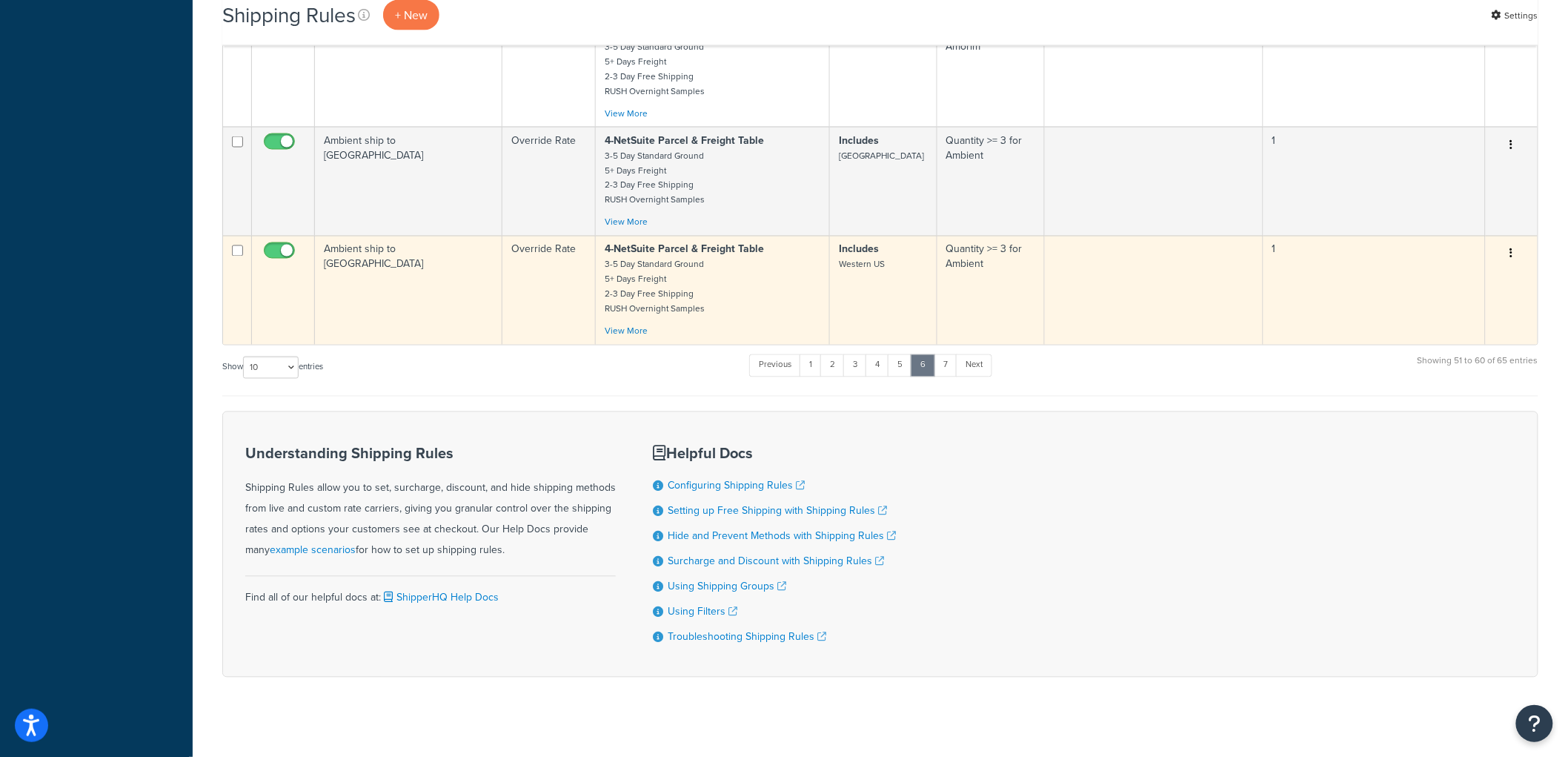
click at [447, 322] on td "Ambient ship to [GEOGRAPHIC_DATA]" at bounding box center [409, 290] width 188 height 109
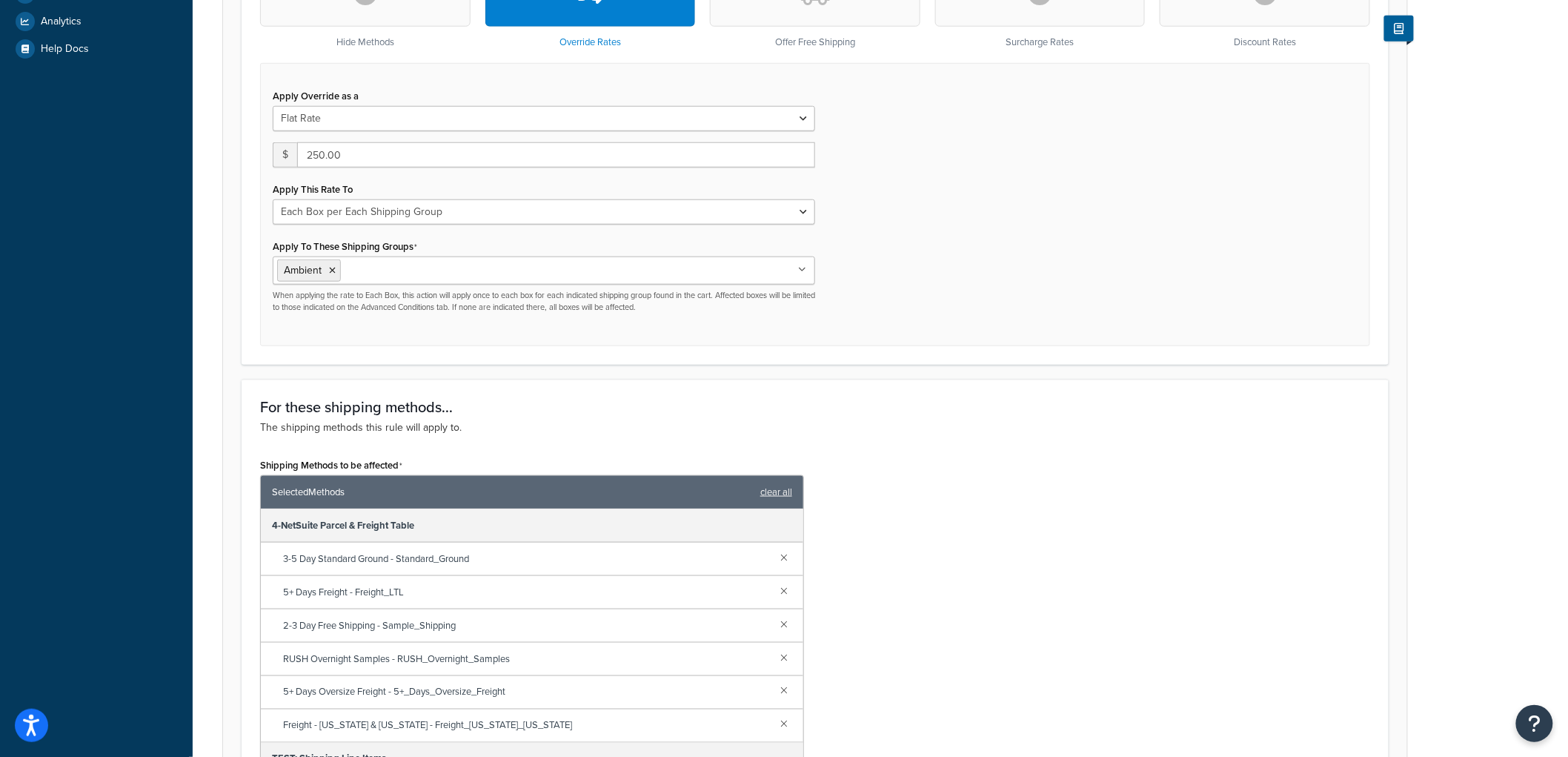
scroll to position [494, 0]
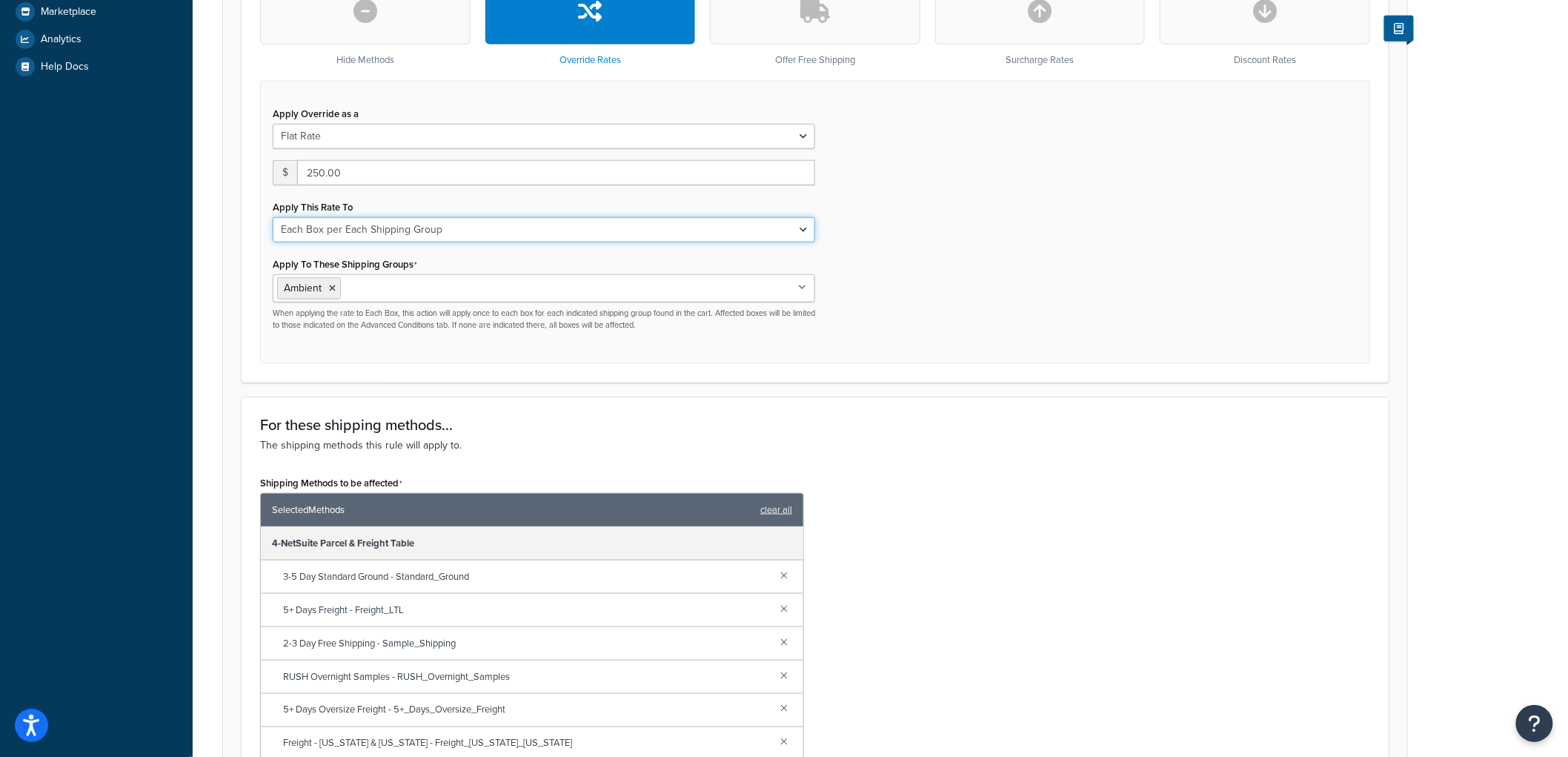
click at [583, 239] on select "Each Shipment in the Cart Each Origin in the Cart Each Shipping Group in the Ca…" at bounding box center [544, 230] width 543 height 25
select select "SHIPPING_GROUP"
click at [273, 217] on select "Each Shipment in the Cart Each Origin in the Cart Each Shipping Group in the Ca…" at bounding box center [544, 230] width 543 height 25
click at [1028, 284] on div "Apply Override as a Flat Rate Percentage Flat Rate & Percentage $ 250.00 Apply …" at bounding box center [815, 223] width 1110 height 284
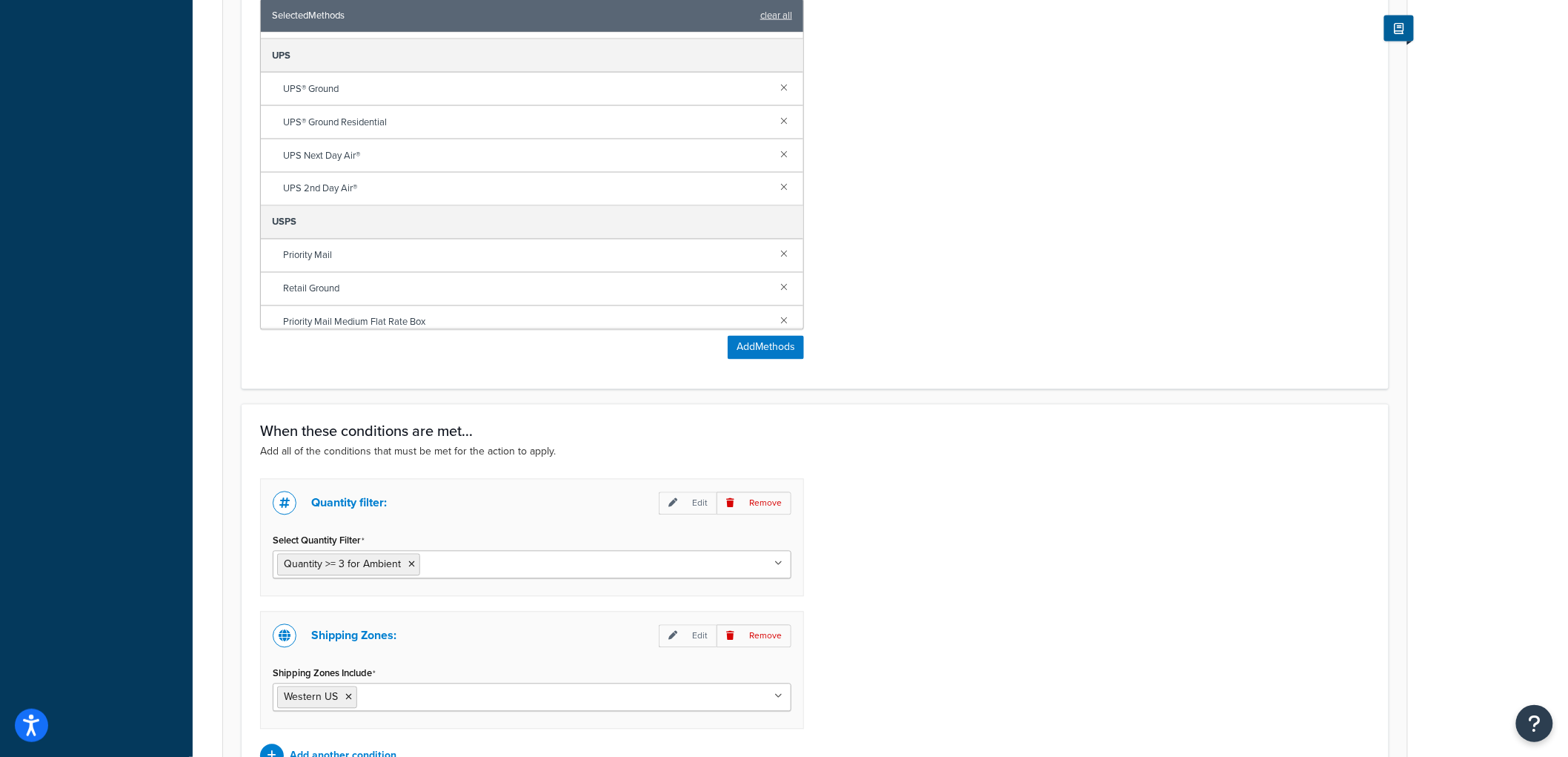
scroll to position [572, 0]
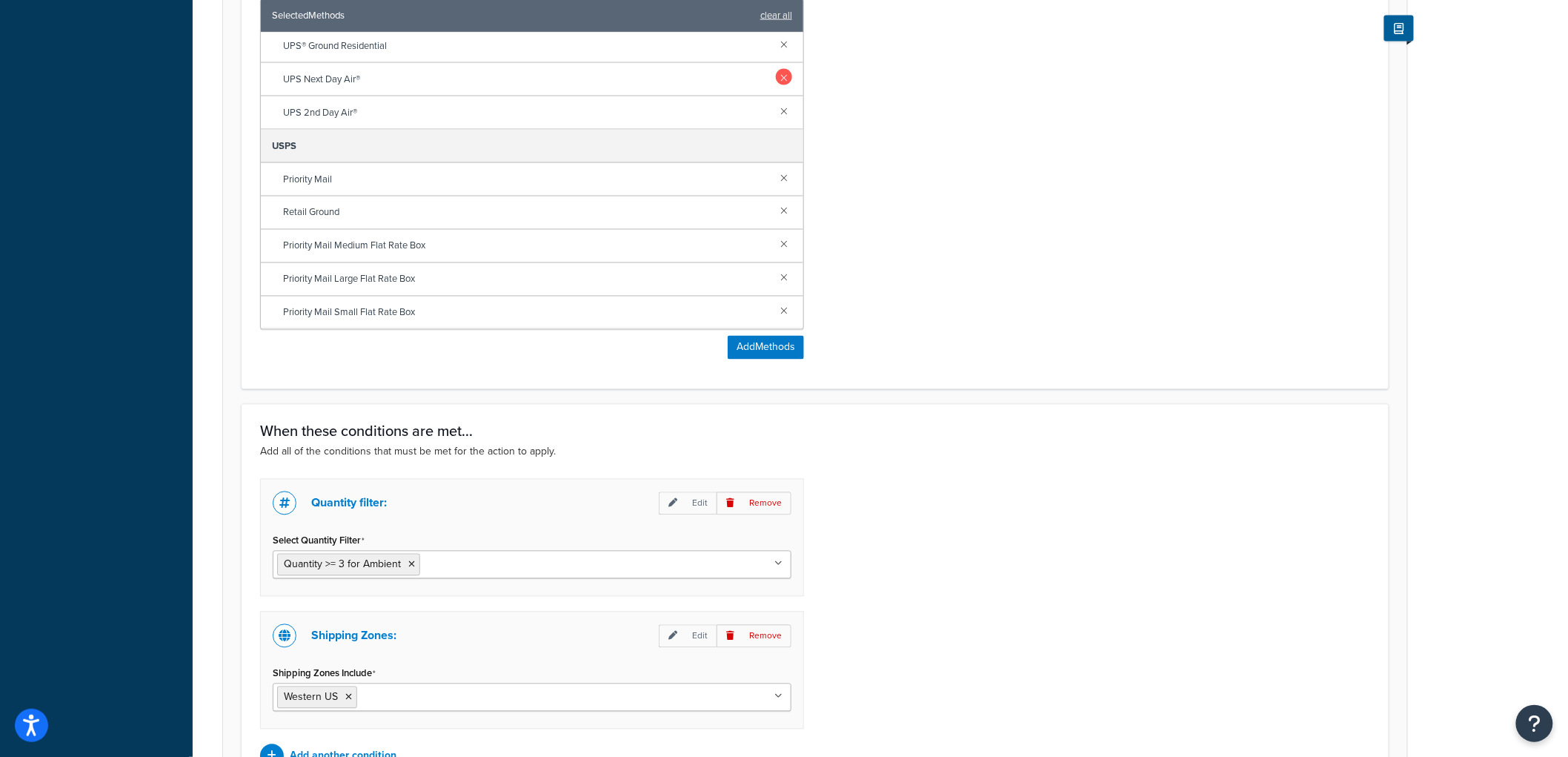
click at [778, 77] on link at bounding box center [784, 77] width 16 height 16
click at [776, 110] on link at bounding box center [784, 110] width 16 height 16
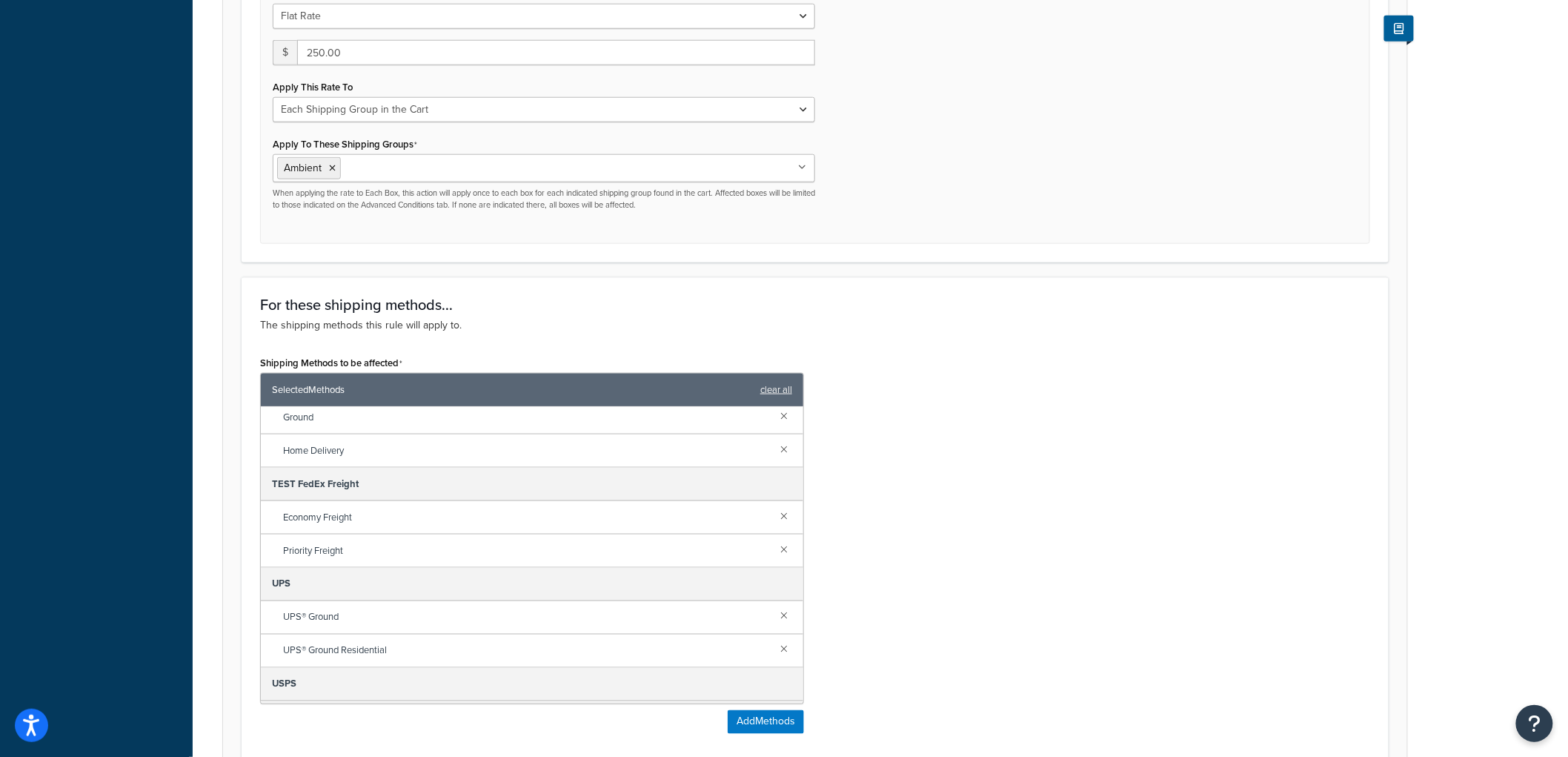
scroll to position [659, 0]
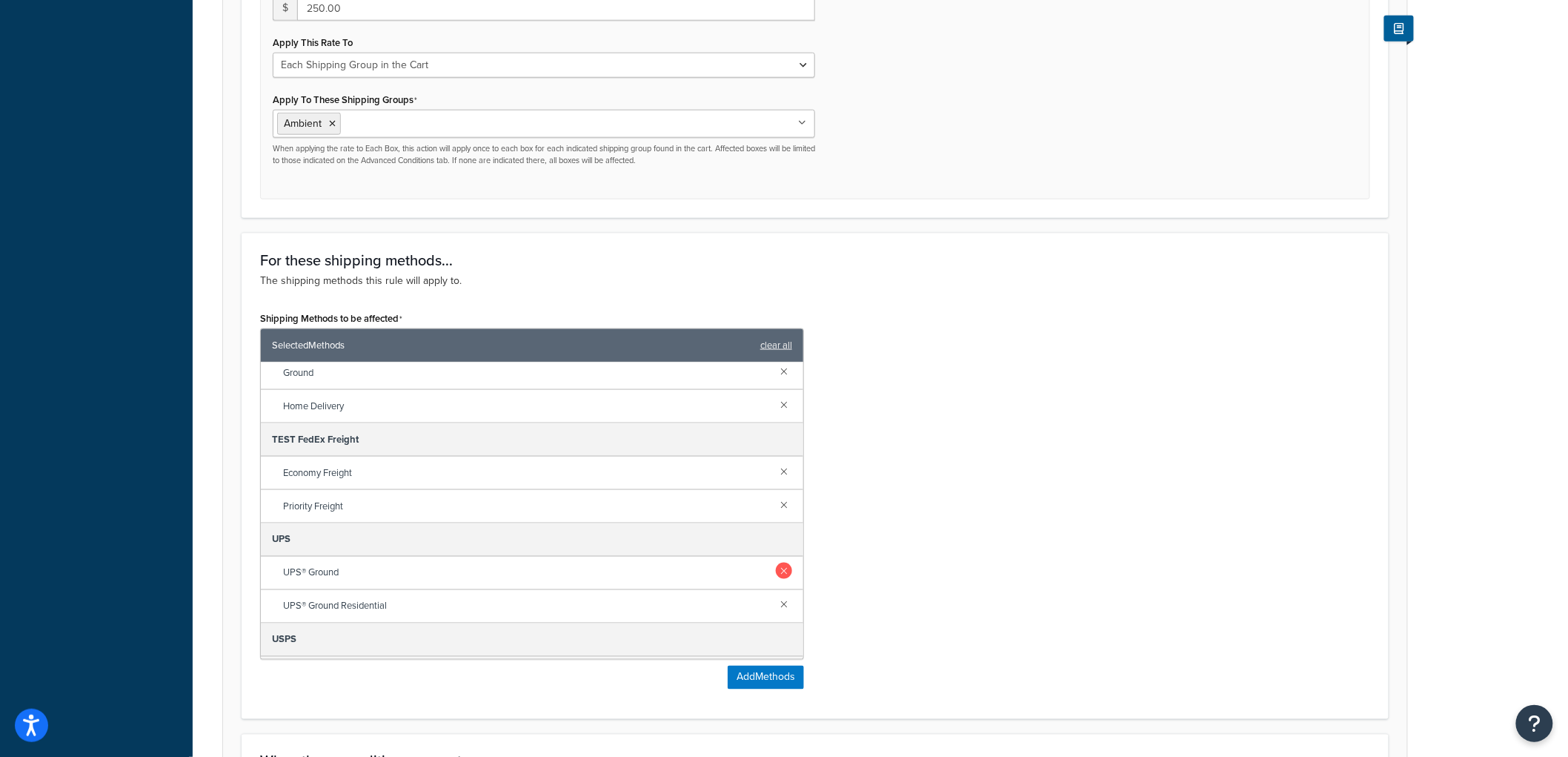
click at [776, 570] on link at bounding box center [784, 571] width 16 height 16
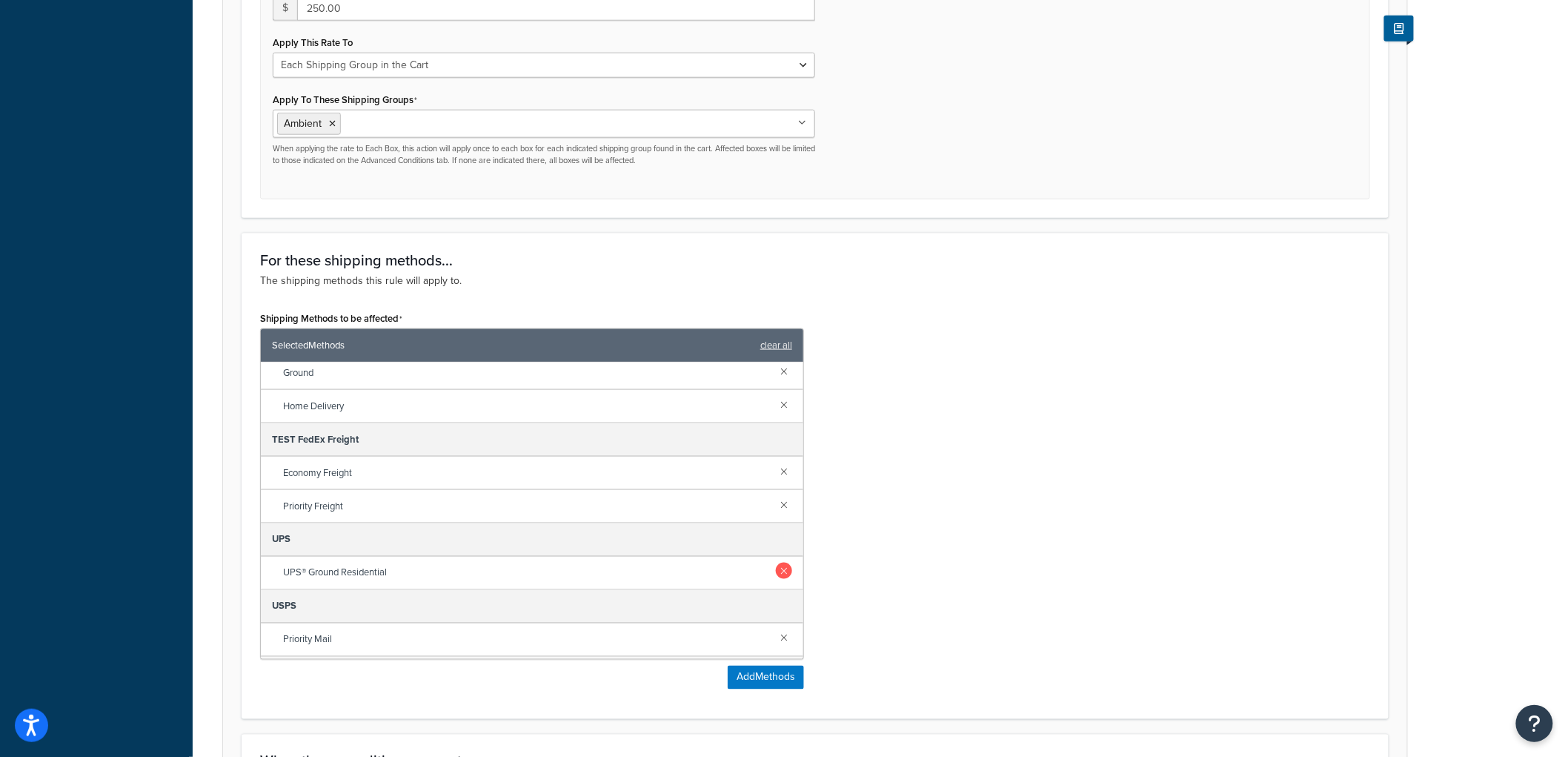
click at [776, 576] on link at bounding box center [784, 571] width 16 height 16
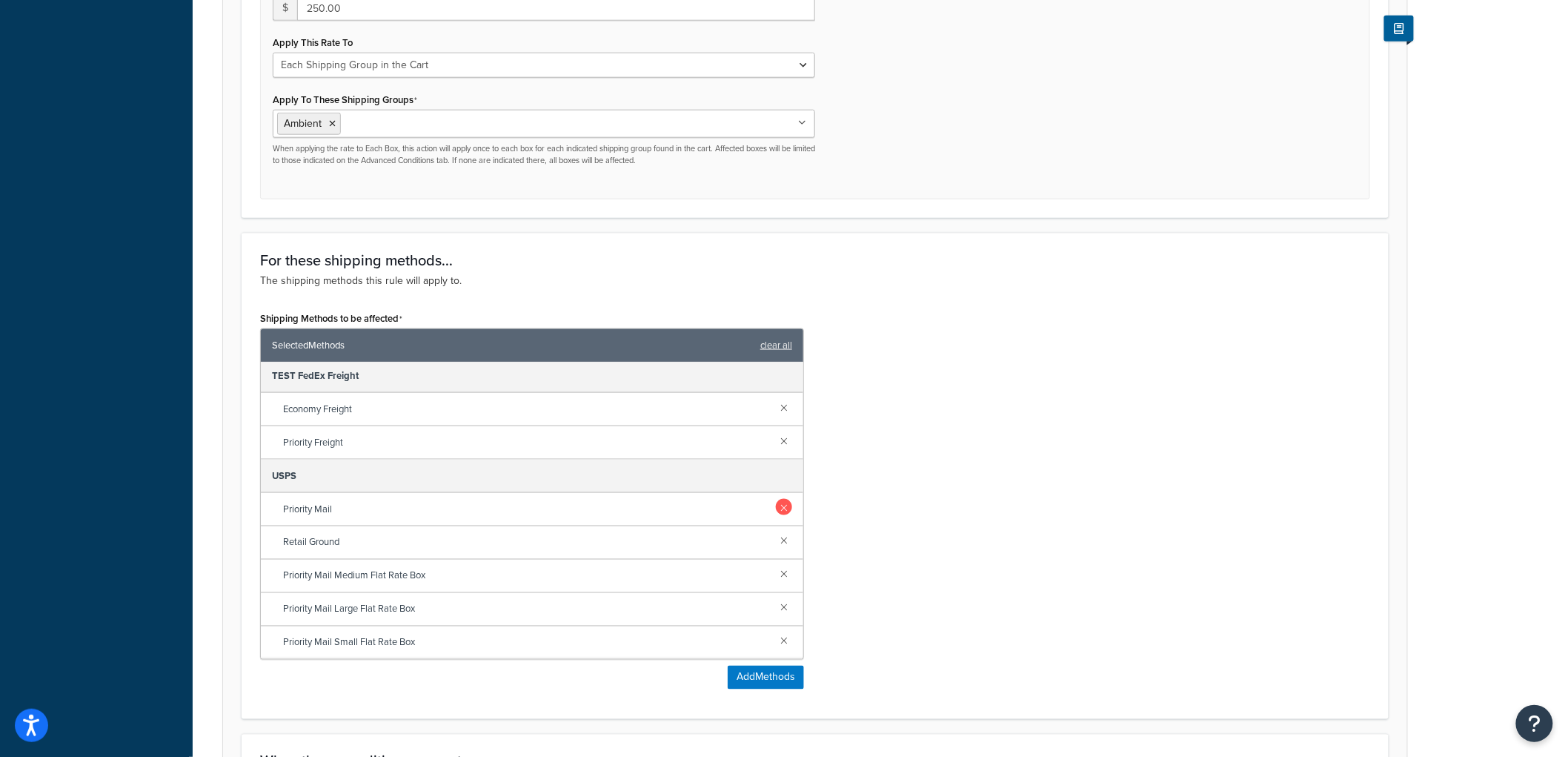
click at [776, 500] on link at bounding box center [784, 507] width 16 height 16
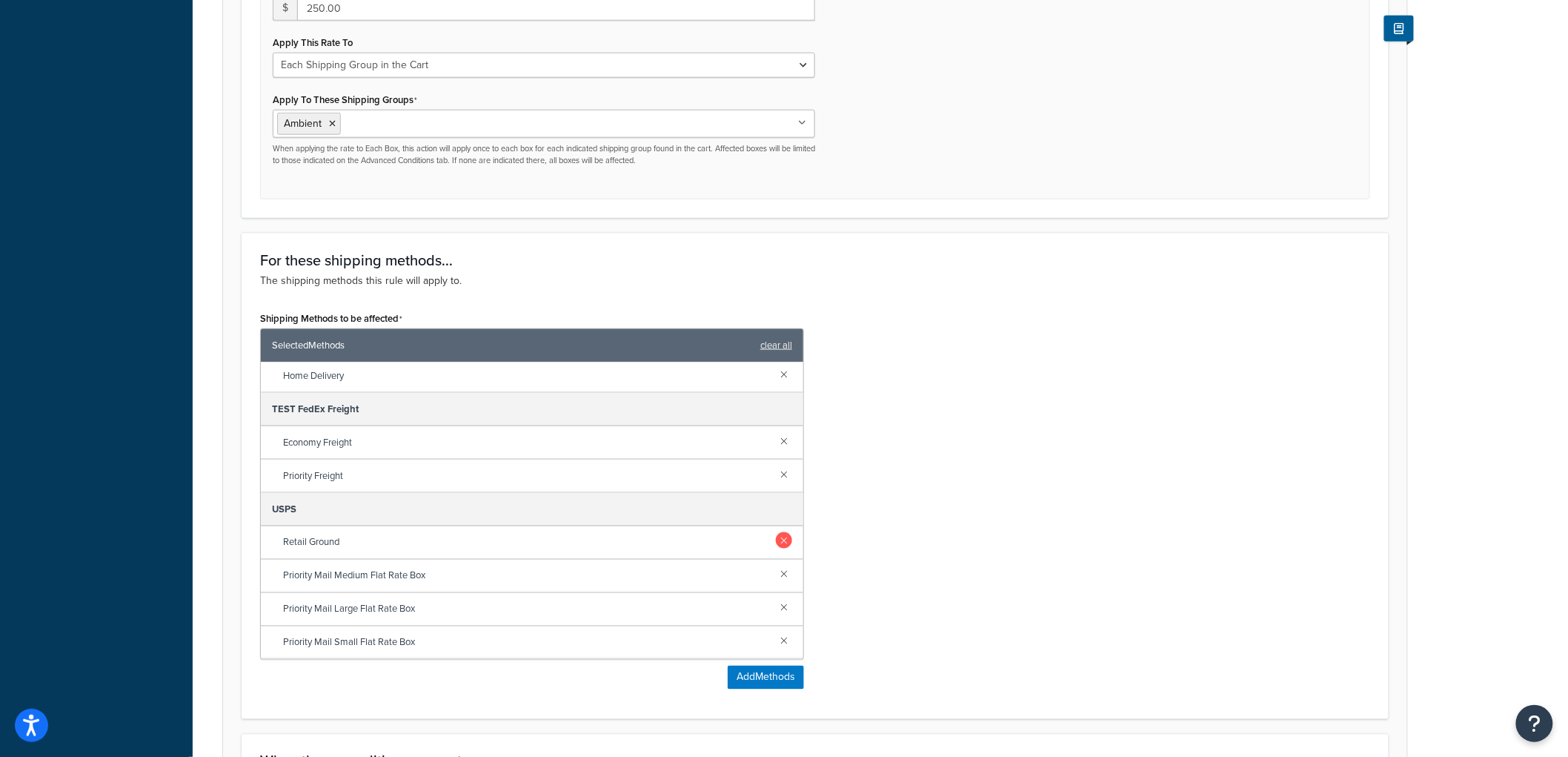
drag, startPoint x: 771, startPoint y: 528, endPoint x: 771, endPoint y: 539, distance: 11.0
click at [771, 538] on div "Retail Ground" at bounding box center [532, 543] width 543 height 34
click at [776, 539] on link at bounding box center [784, 540] width 16 height 16
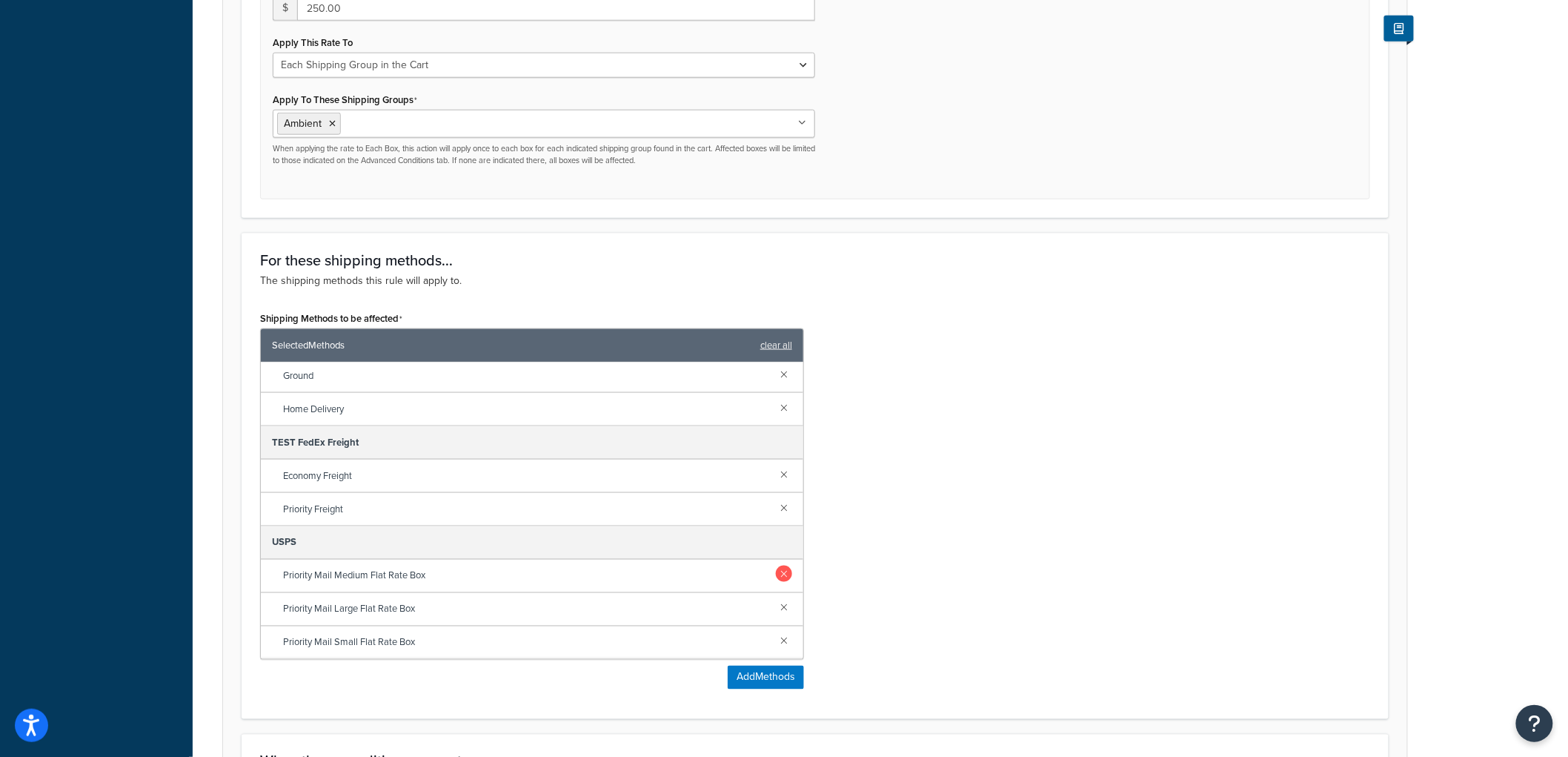
click at [776, 575] on link at bounding box center [784, 574] width 16 height 16
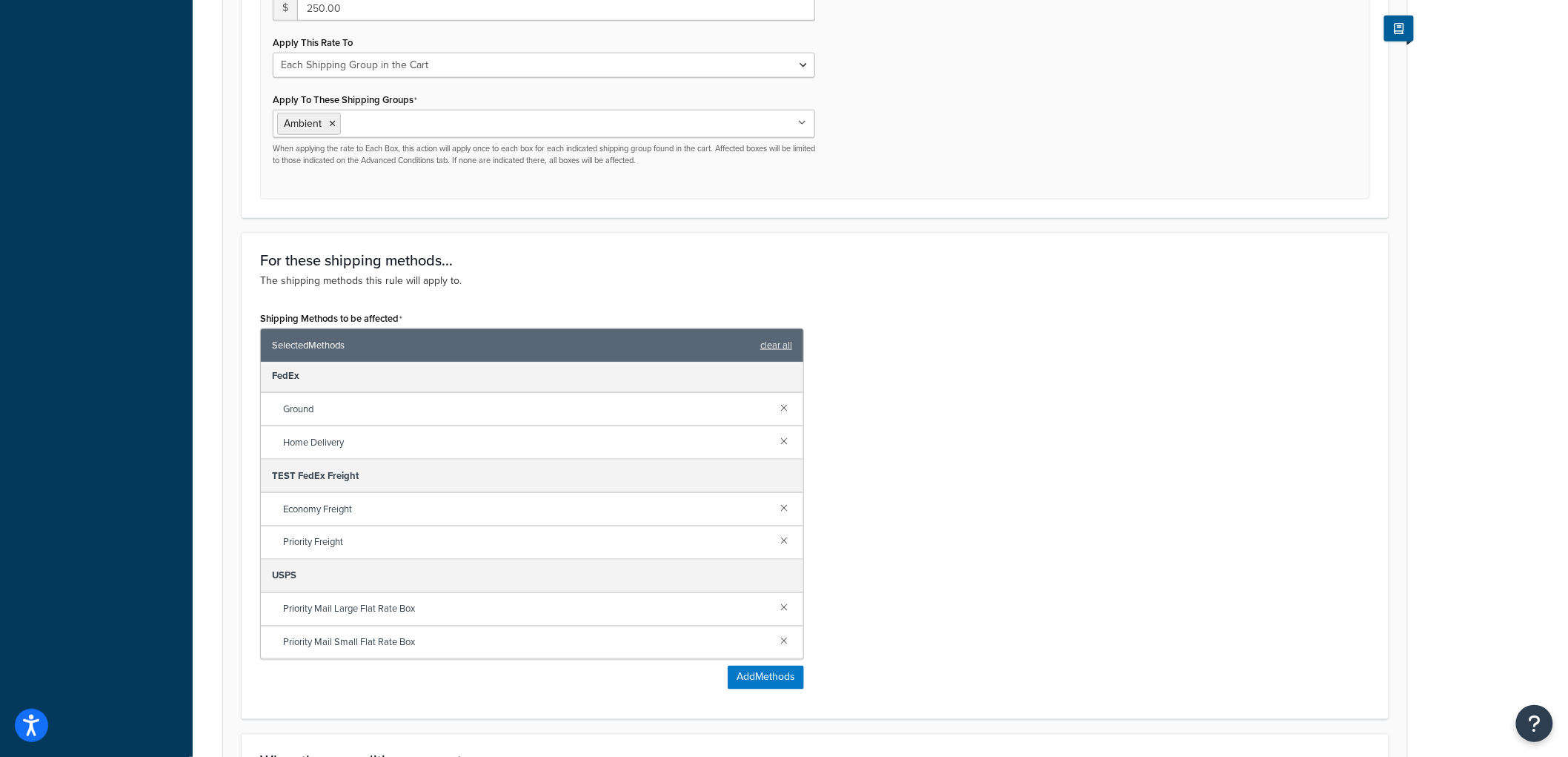
click at [769, 595] on div "Priority Mail Large Flat Rate Box" at bounding box center [532, 609] width 543 height 34
drag, startPoint x: 769, startPoint y: 599, endPoint x: 772, endPoint y: 607, distance: 8.5
click at [769, 602] on div "Priority Mail Large Flat Rate Box" at bounding box center [532, 609] width 543 height 34
click at [776, 607] on link at bounding box center [784, 607] width 16 height 16
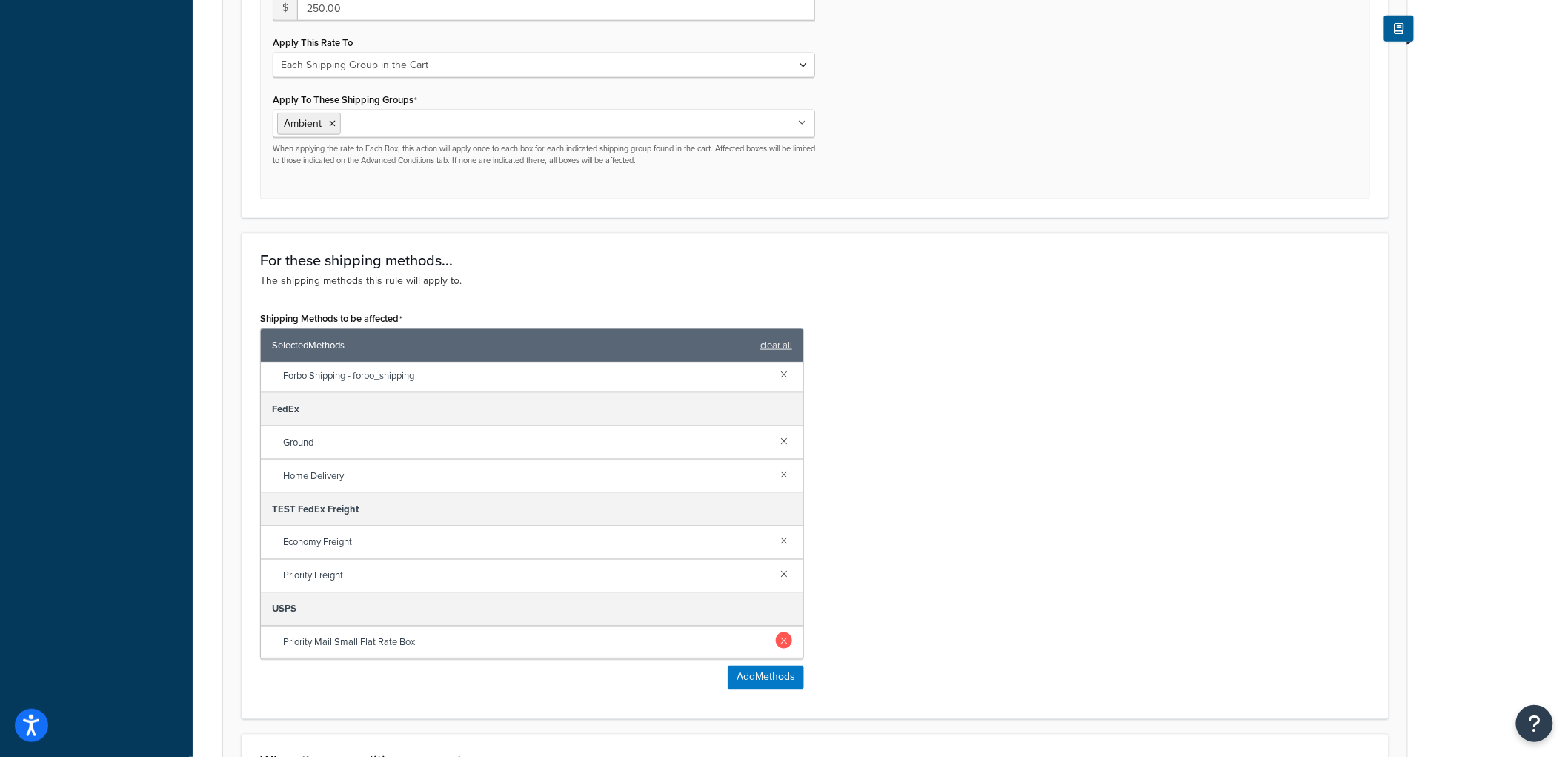
click at [776, 639] on link at bounding box center [784, 640] width 16 height 16
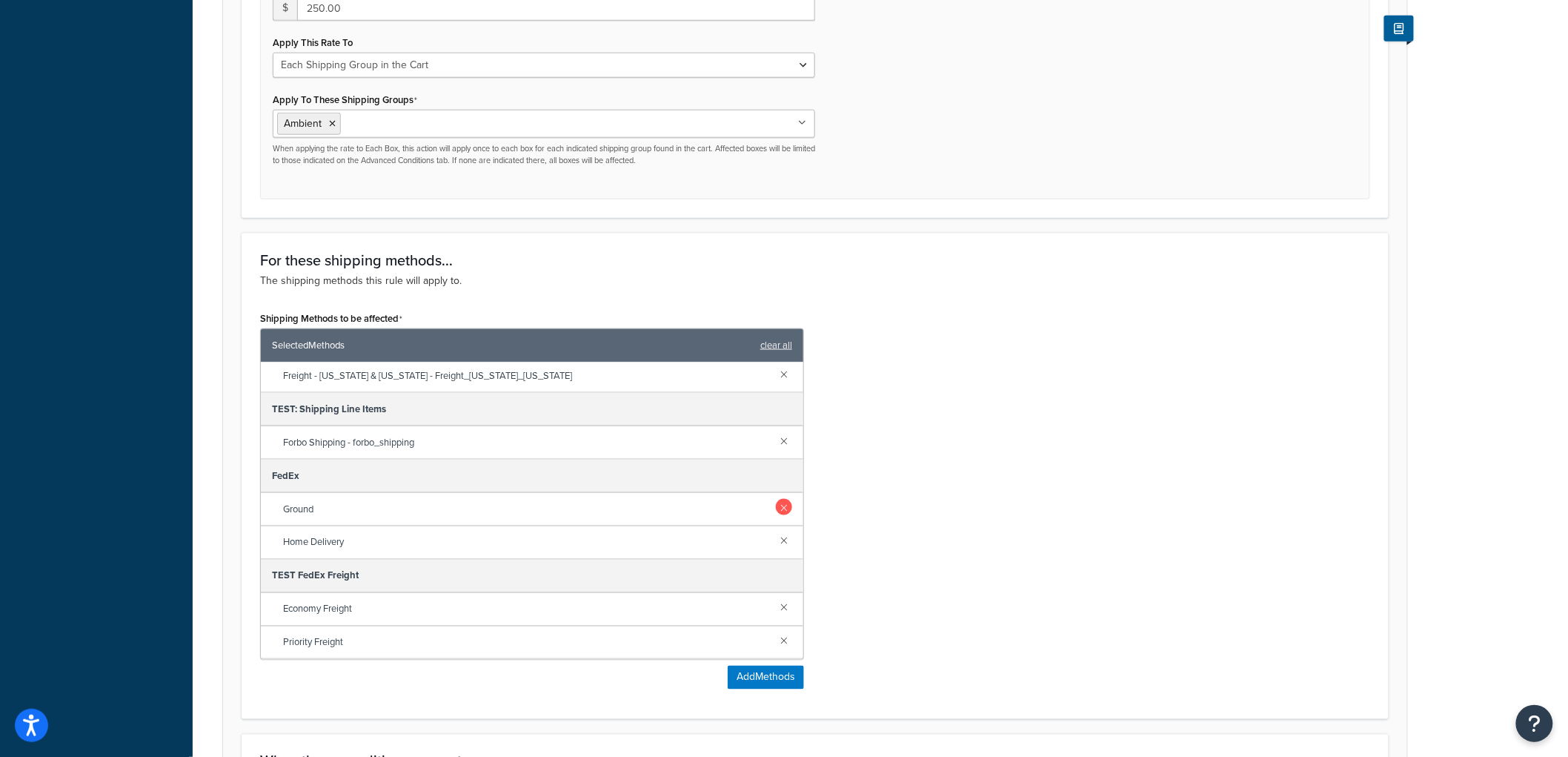
click at [776, 500] on link at bounding box center [784, 507] width 16 height 16
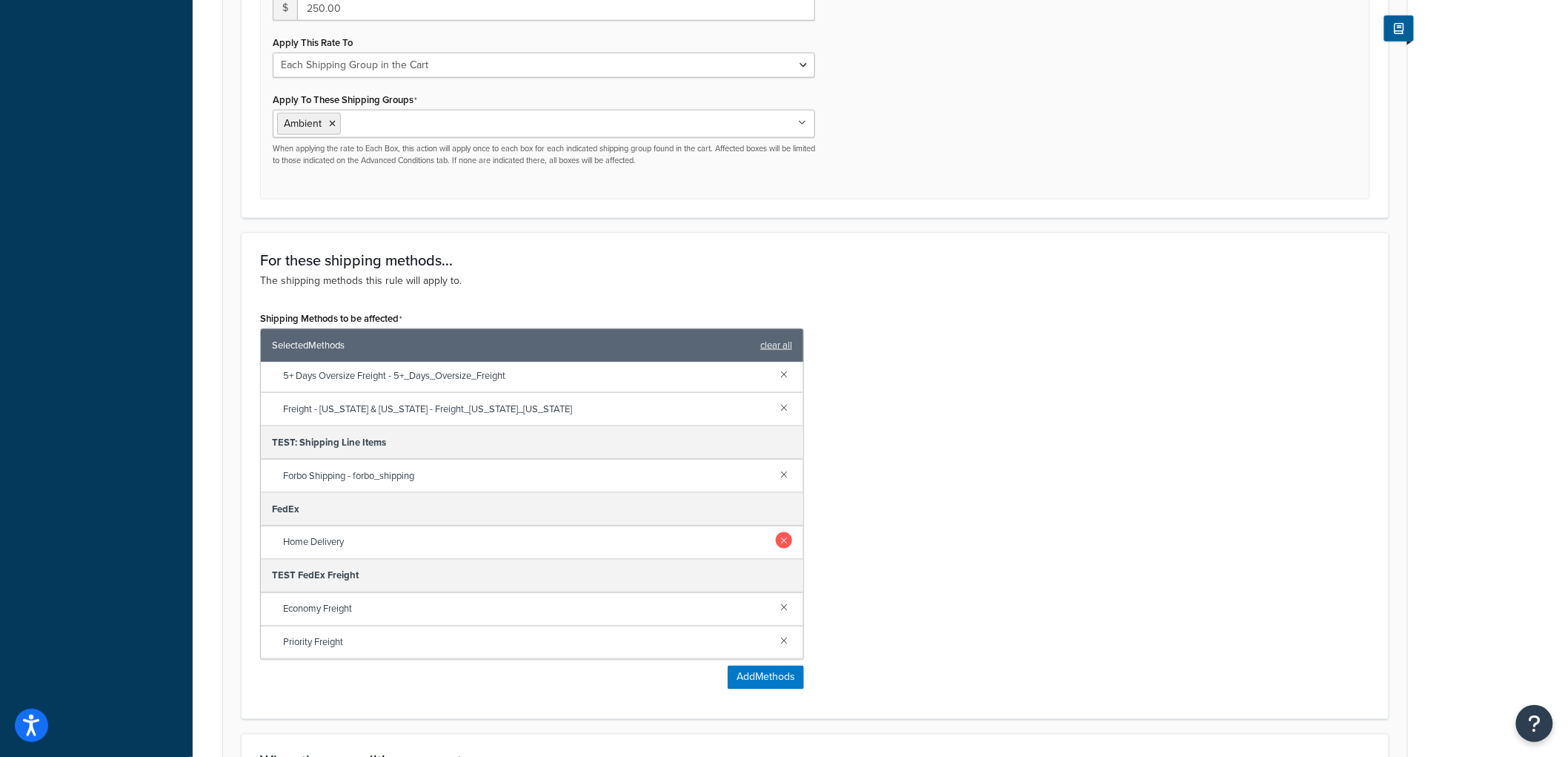
click at [776, 534] on link at bounding box center [784, 540] width 16 height 16
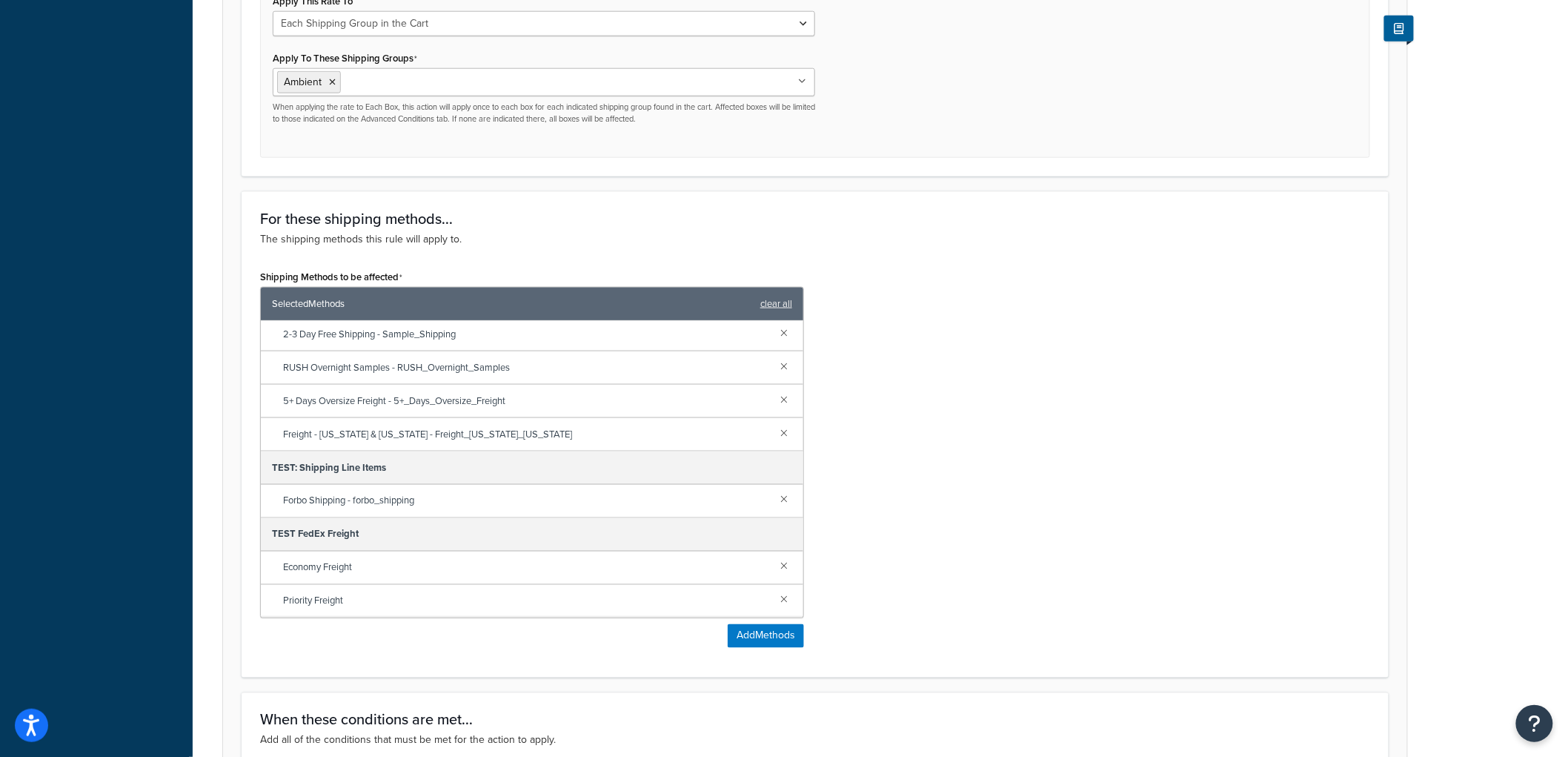
scroll to position [1155, 0]
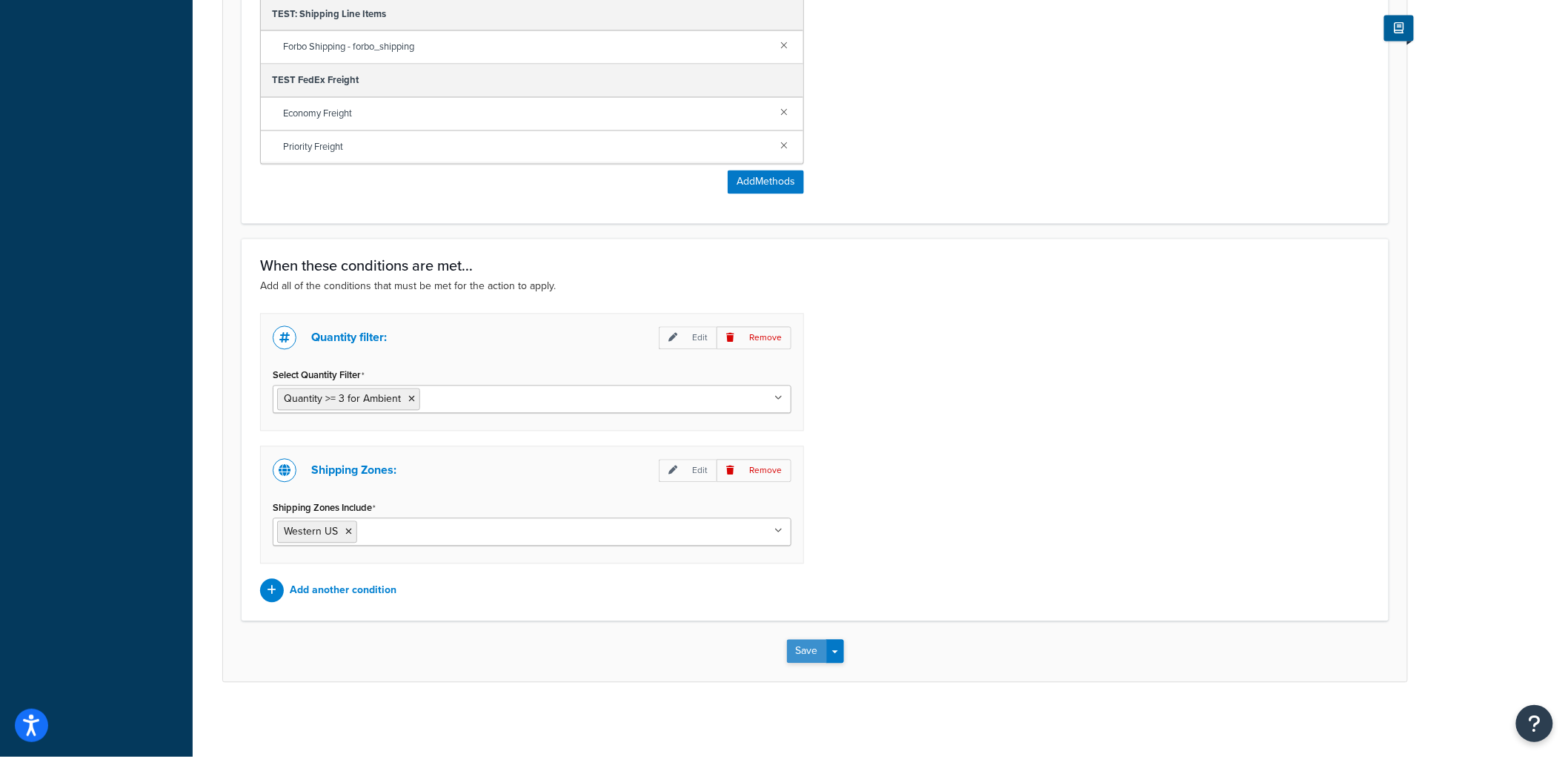
click at [795, 646] on button "Save" at bounding box center [808, 652] width 40 height 24
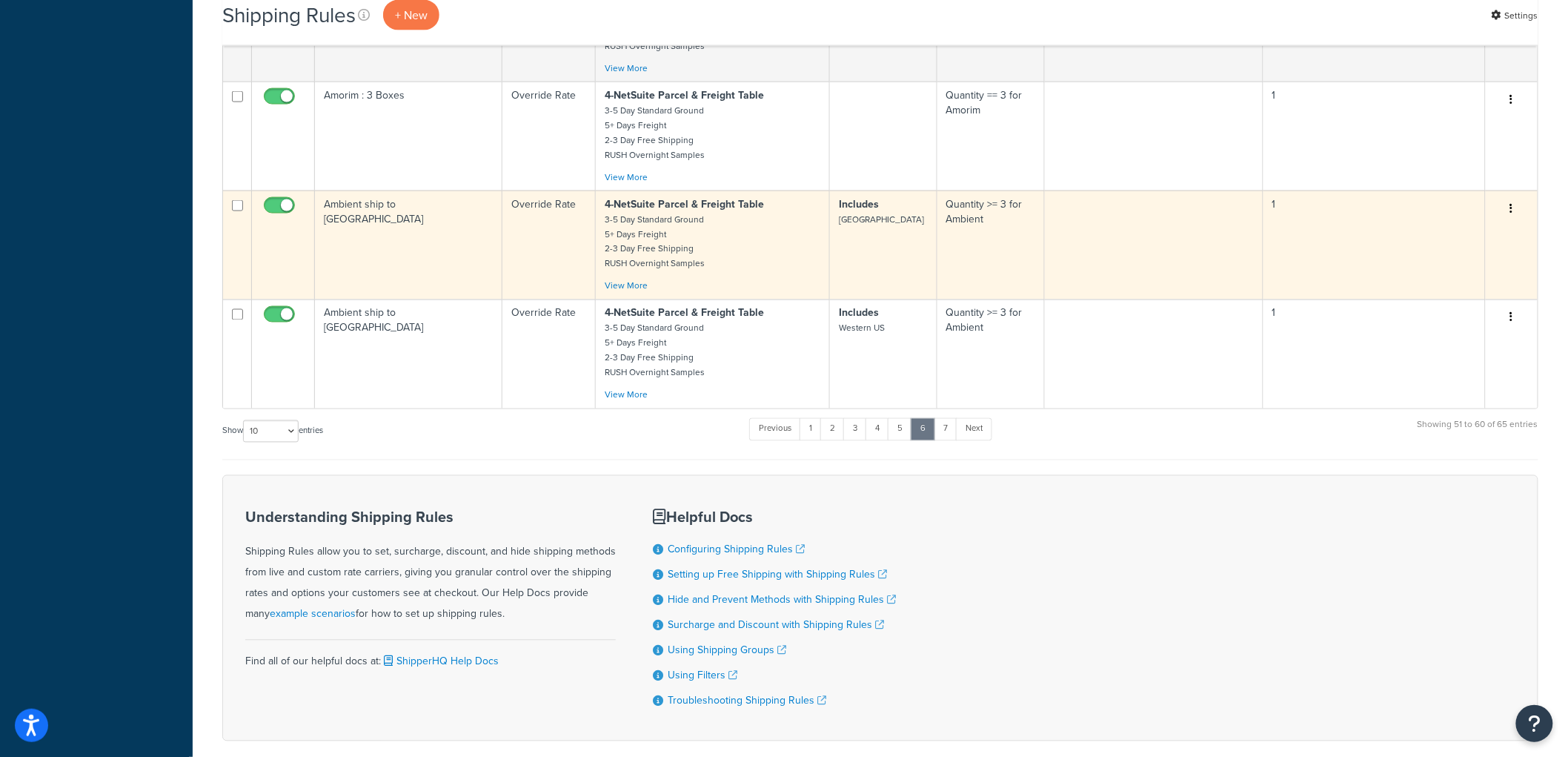
scroll to position [853, 0]
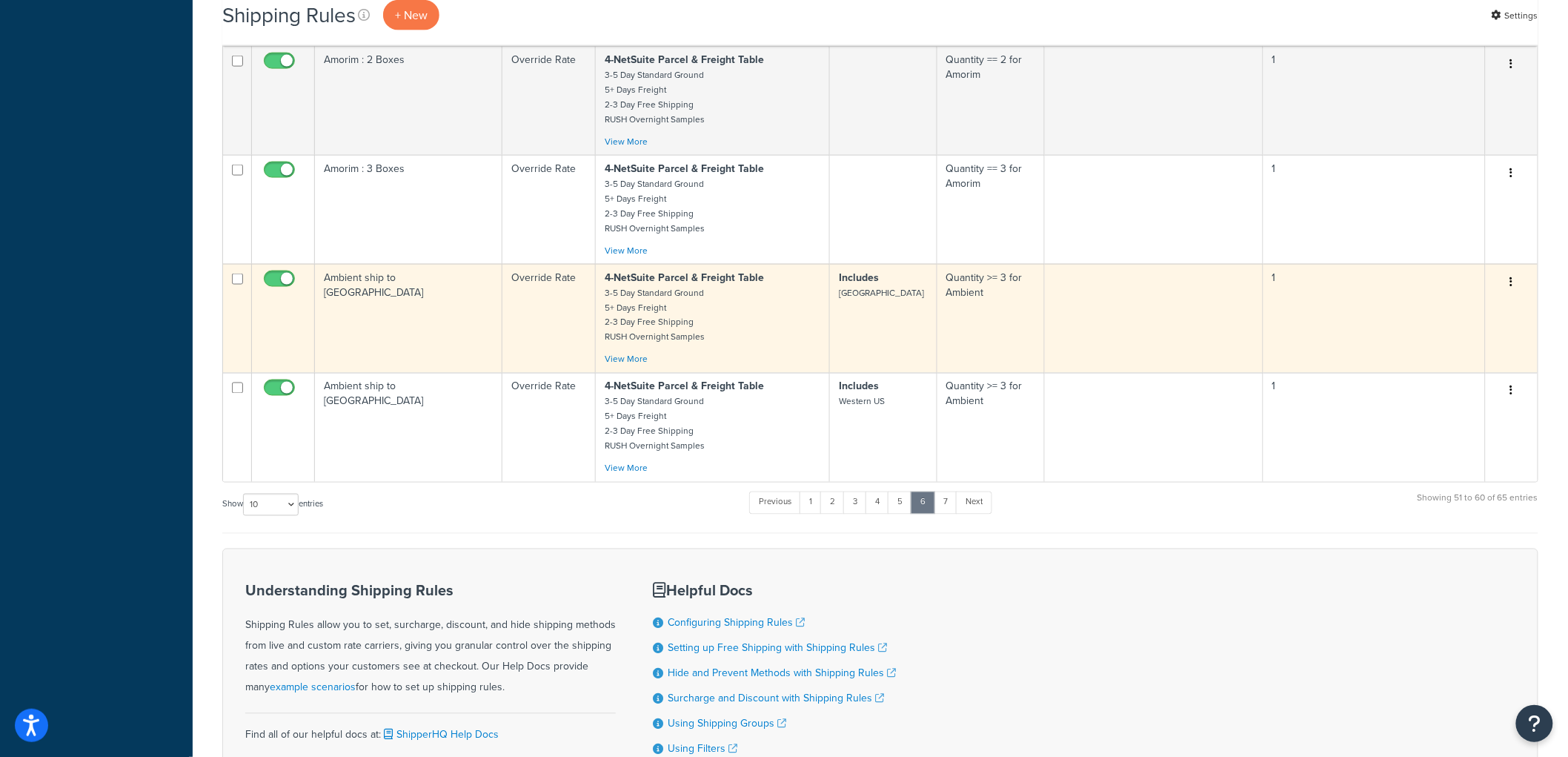
click at [492, 321] on td "Ambient ship to [GEOGRAPHIC_DATA]" at bounding box center [409, 318] width 188 height 109
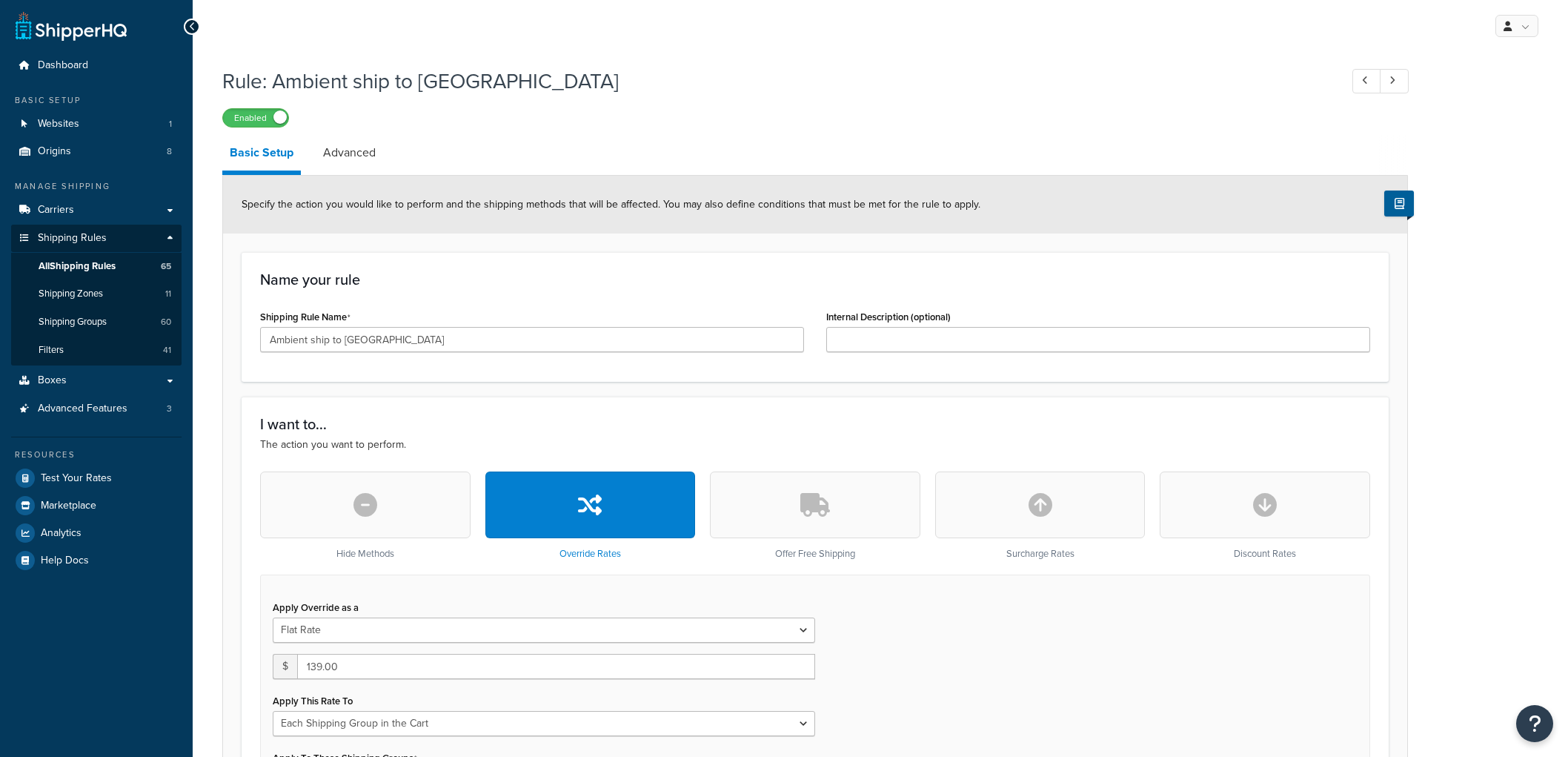
select select "SHIPPING_GROUP"
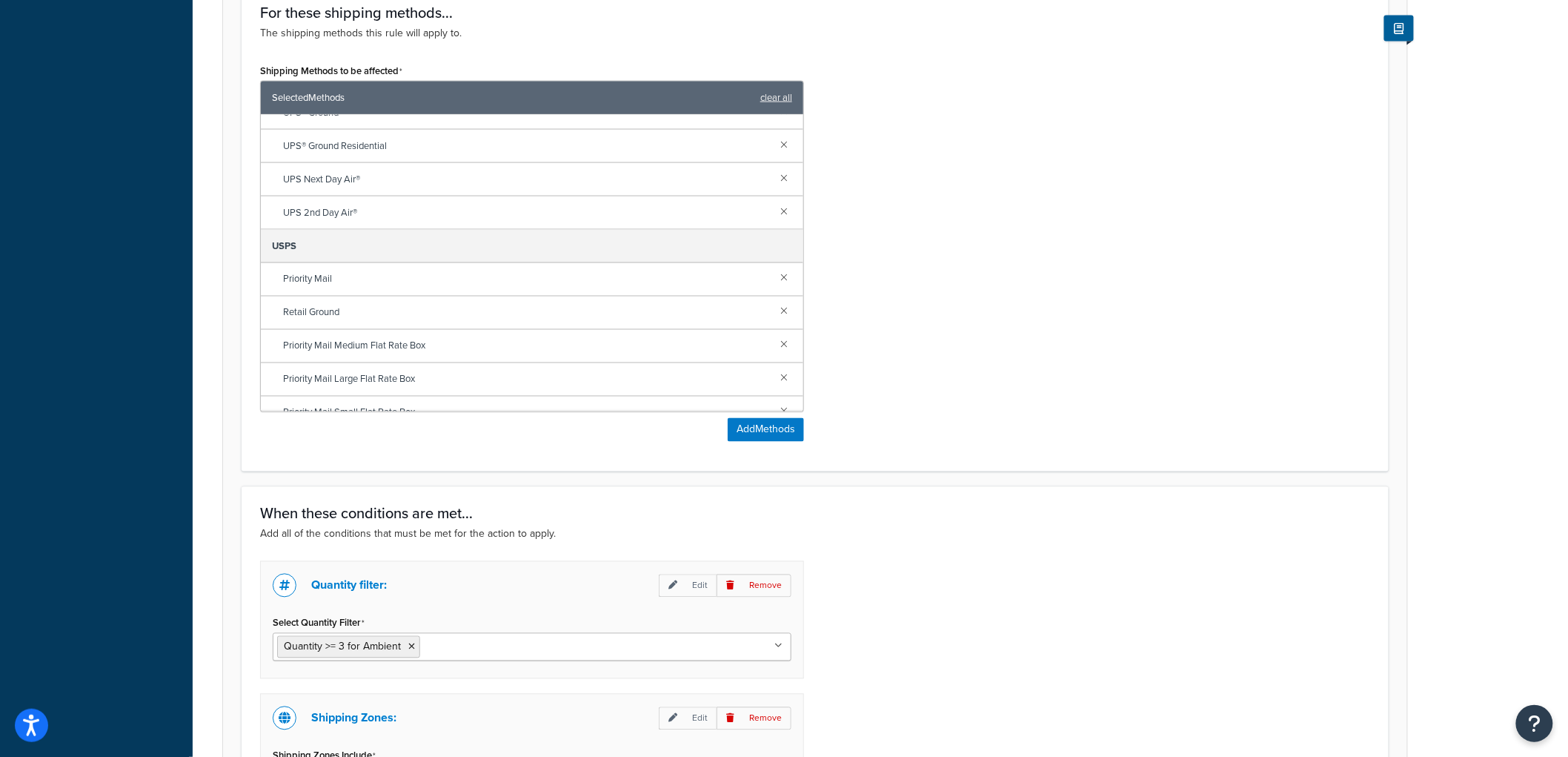
scroll to position [572, 0]
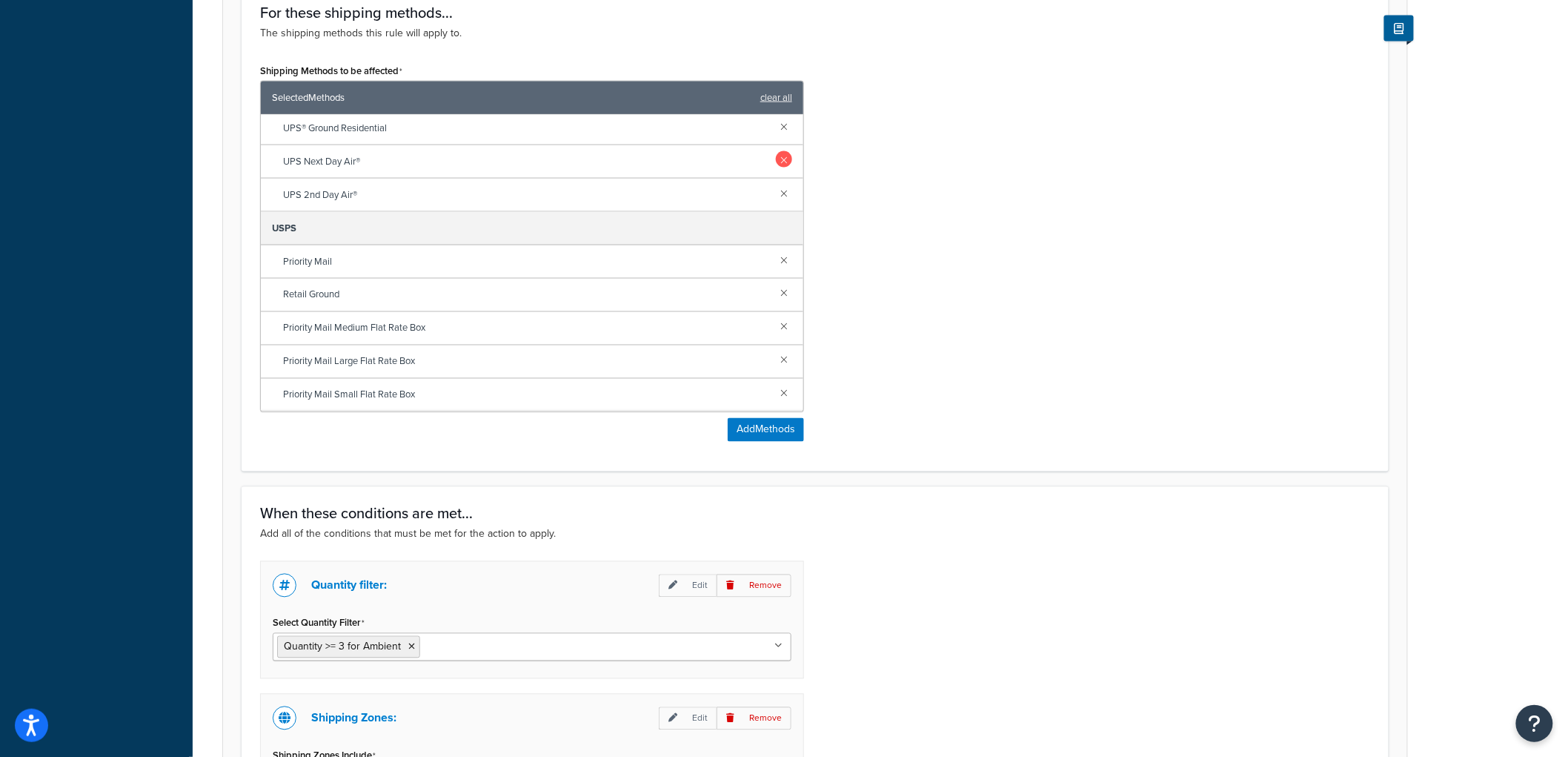
click at [776, 165] on link at bounding box center [784, 159] width 16 height 16
click at [776, 190] on link at bounding box center [784, 192] width 16 height 16
click at [776, 257] on link at bounding box center [784, 259] width 16 height 16
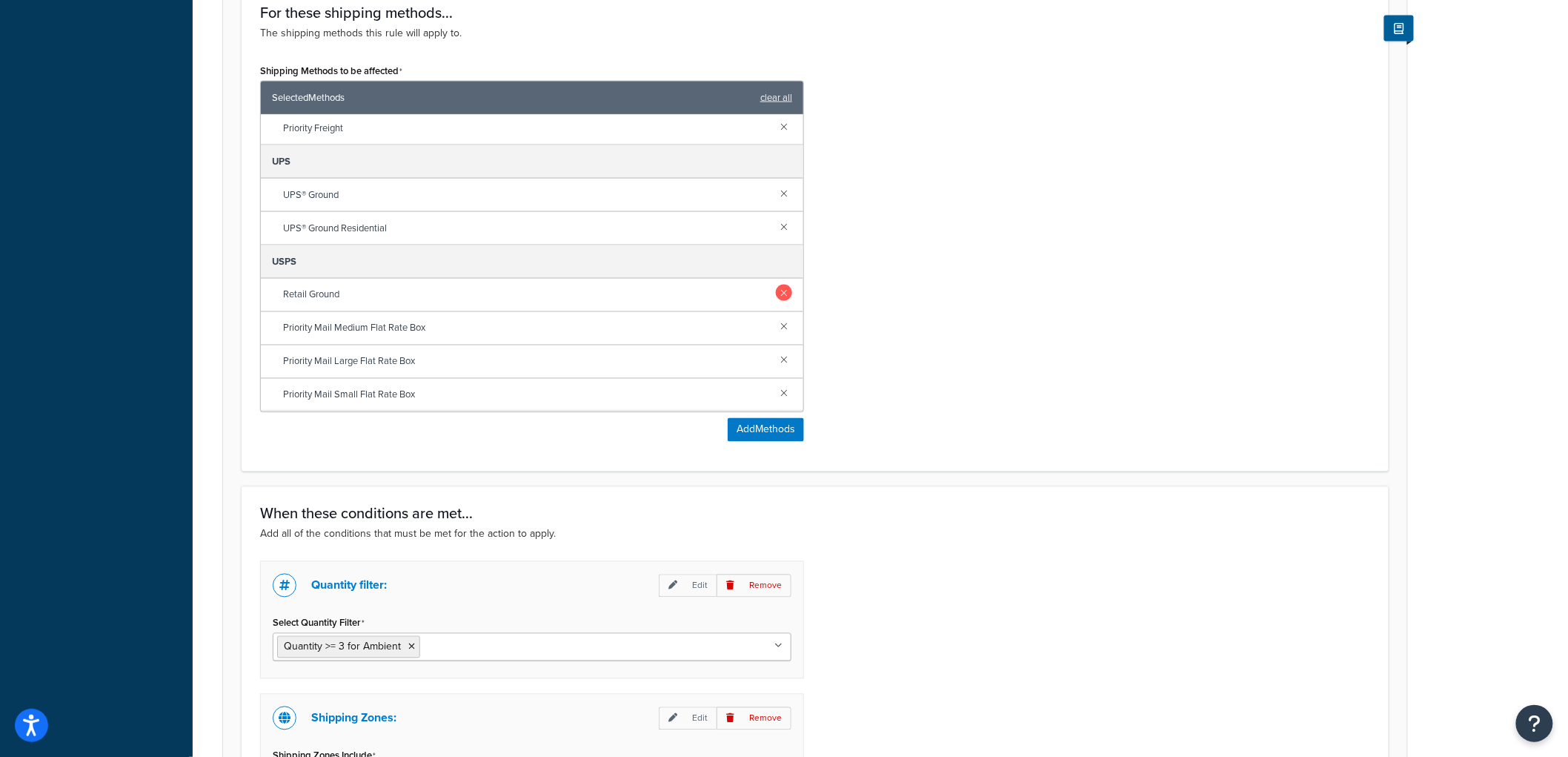
click at [776, 294] on link at bounding box center [784, 292] width 16 height 16
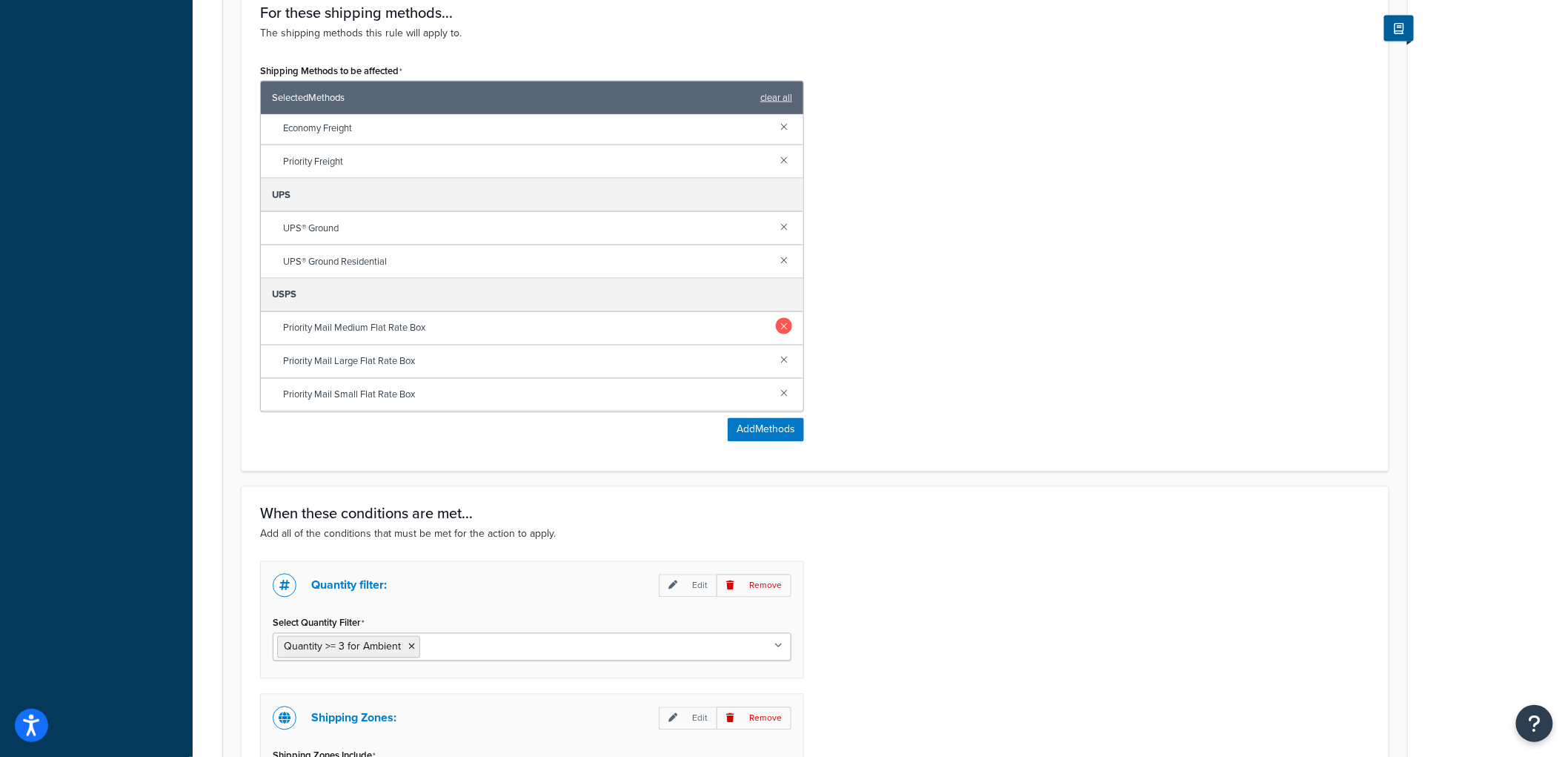
click at [776, 329] on link at bounding box center [784, 326] width 16 height 16
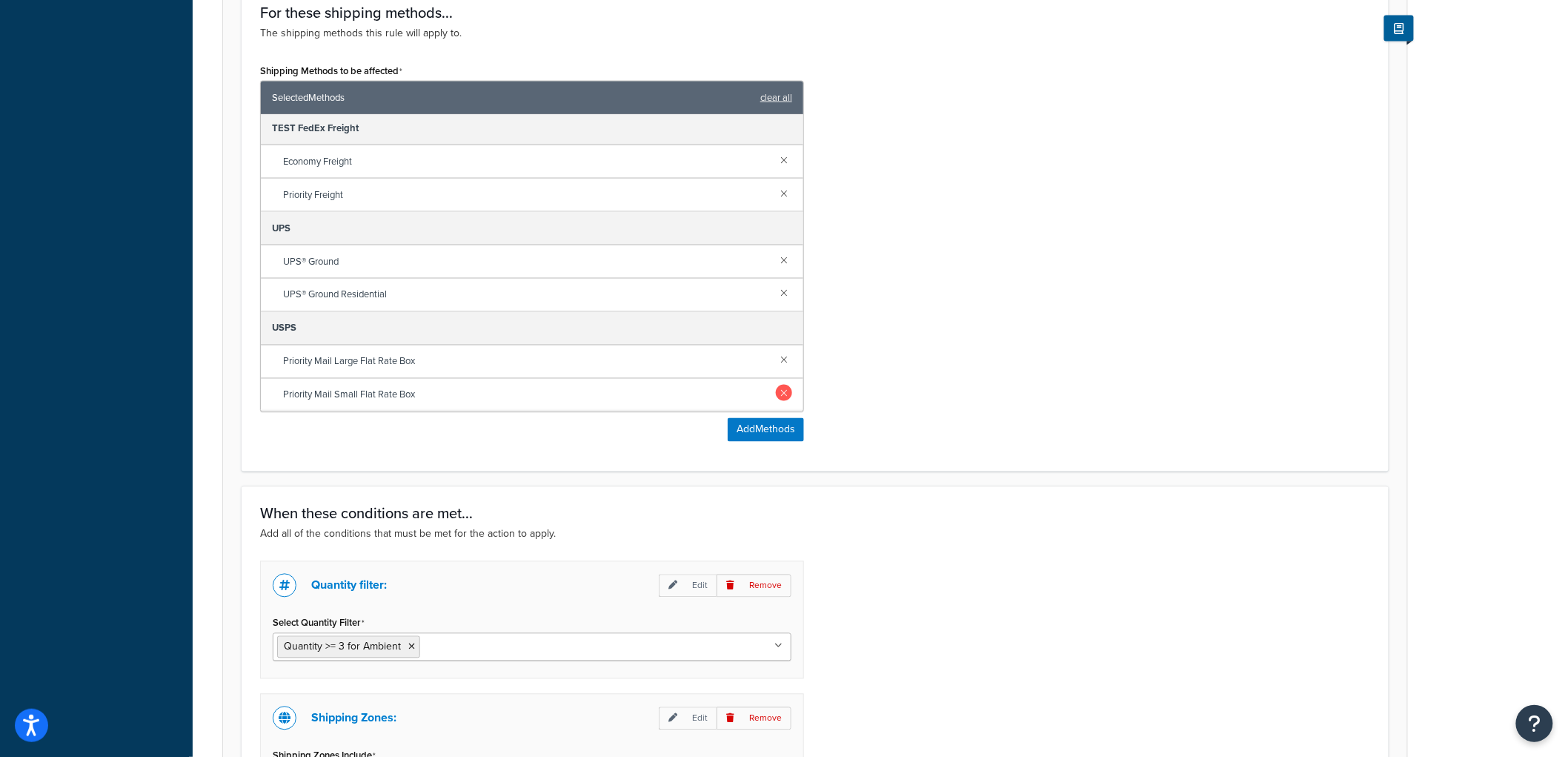
drag, startPoint x: 775, startPoint y: 359, endPoint x: 772, endPoint y: 391, distance: 32.1
click at [776, 362] on link at bounding box center [784, 359] width 16 height 16
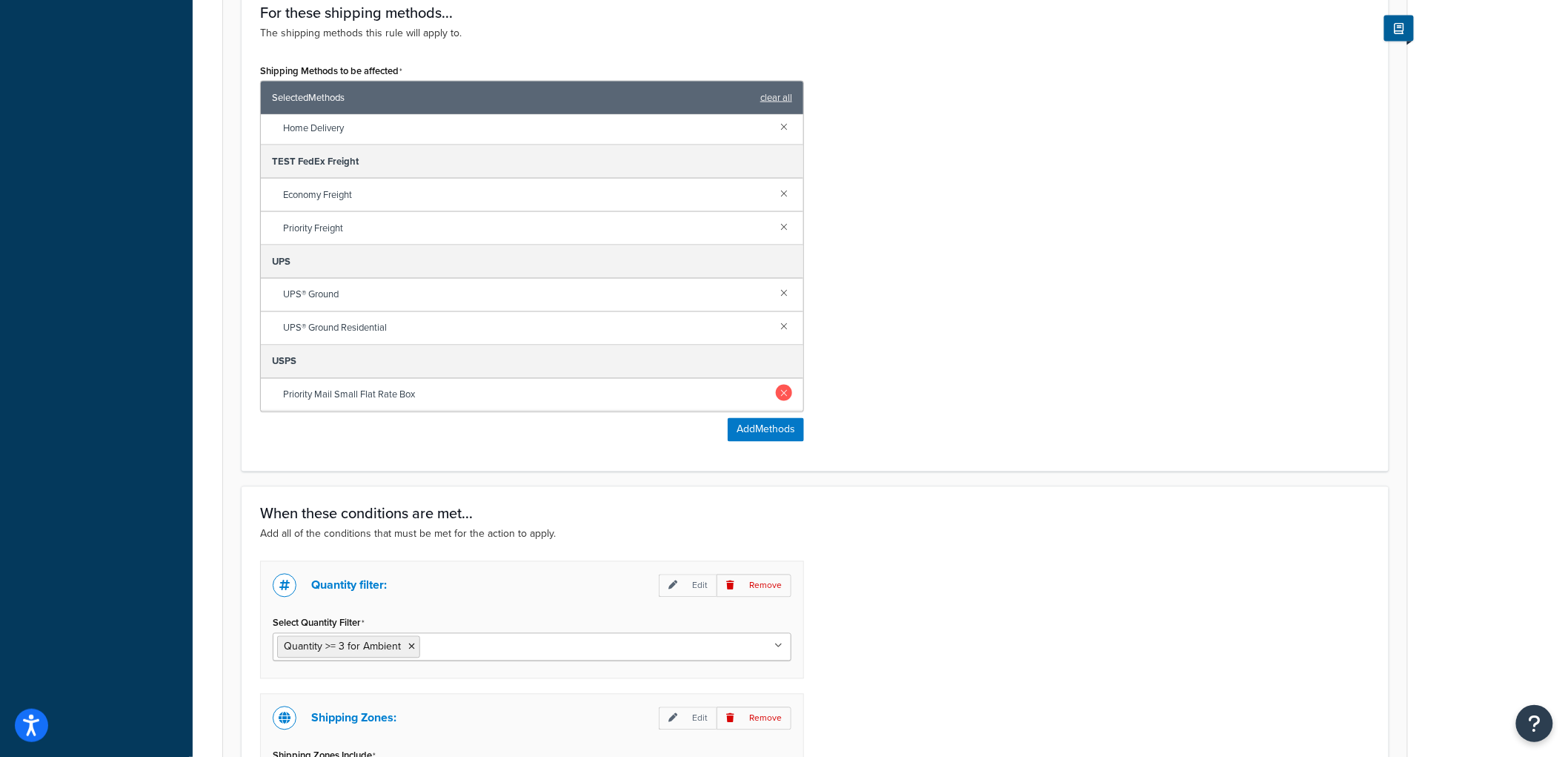
click at [776, 387] on link at bounding box center [784, 392] width 16 height 16
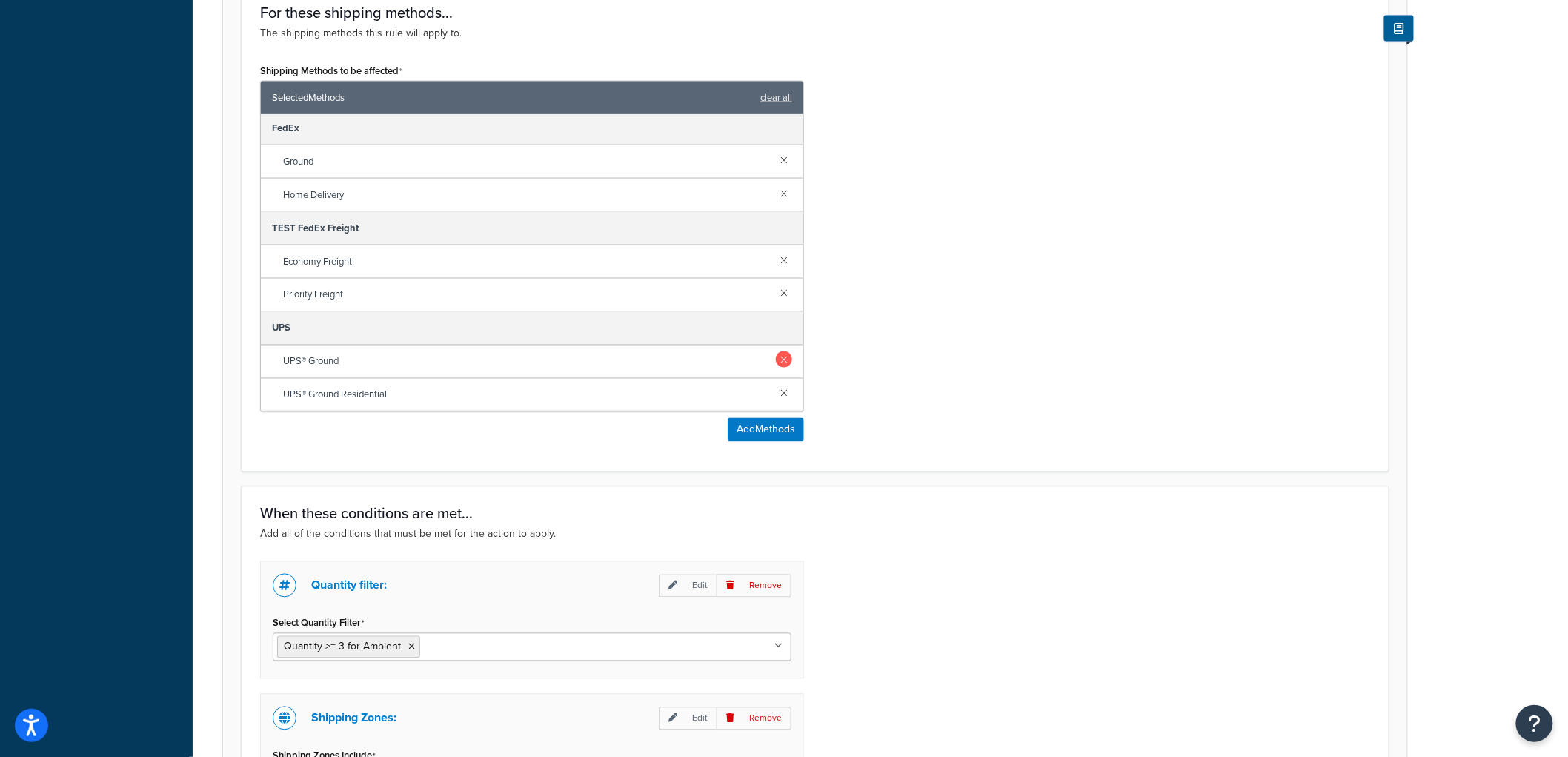
click at [776, 361] on link at bounding box center [784, 359] width 16 height 16
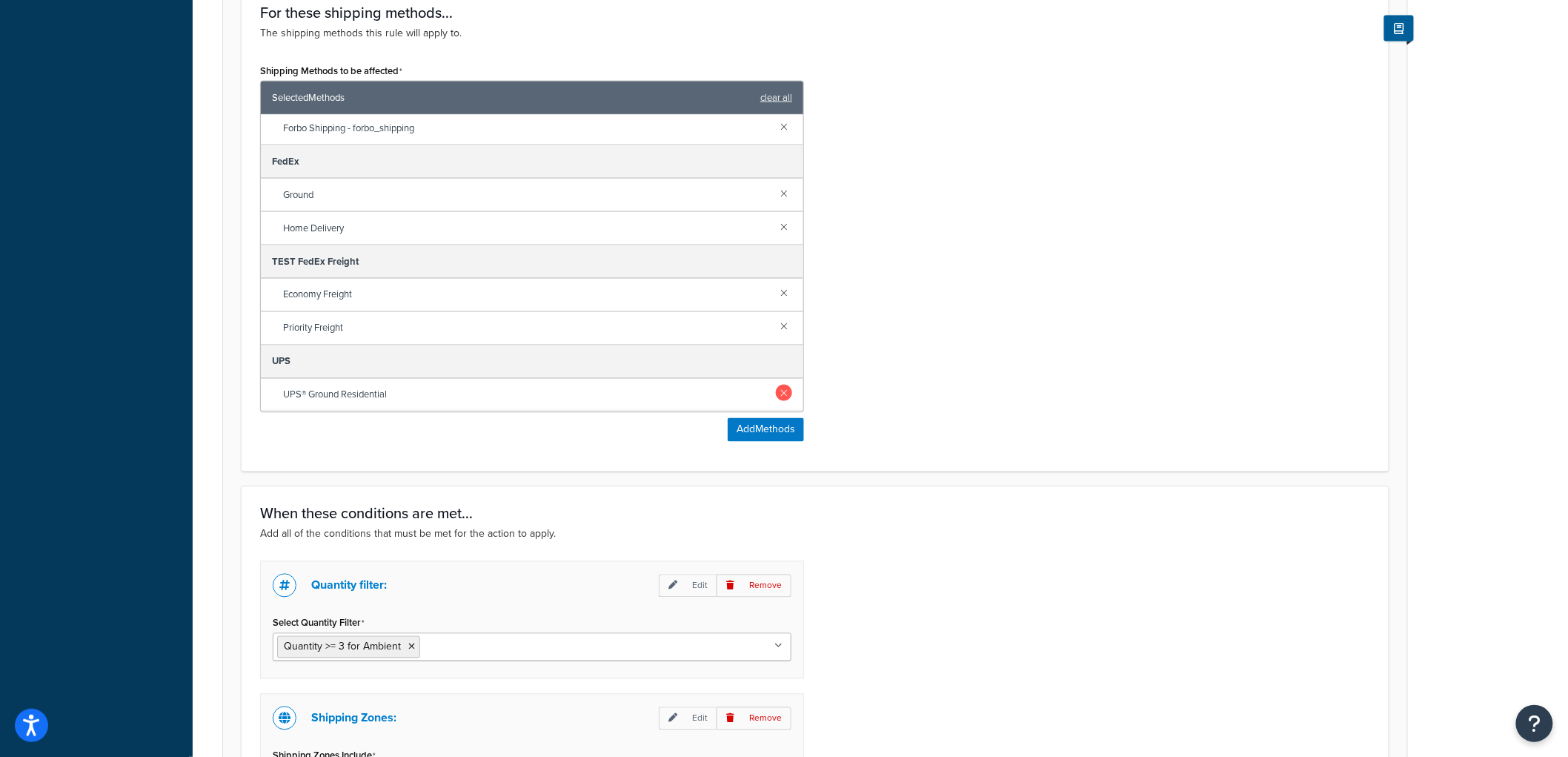
click at [776, 393] on link at bounding box center [784, 392] width 16 height 16
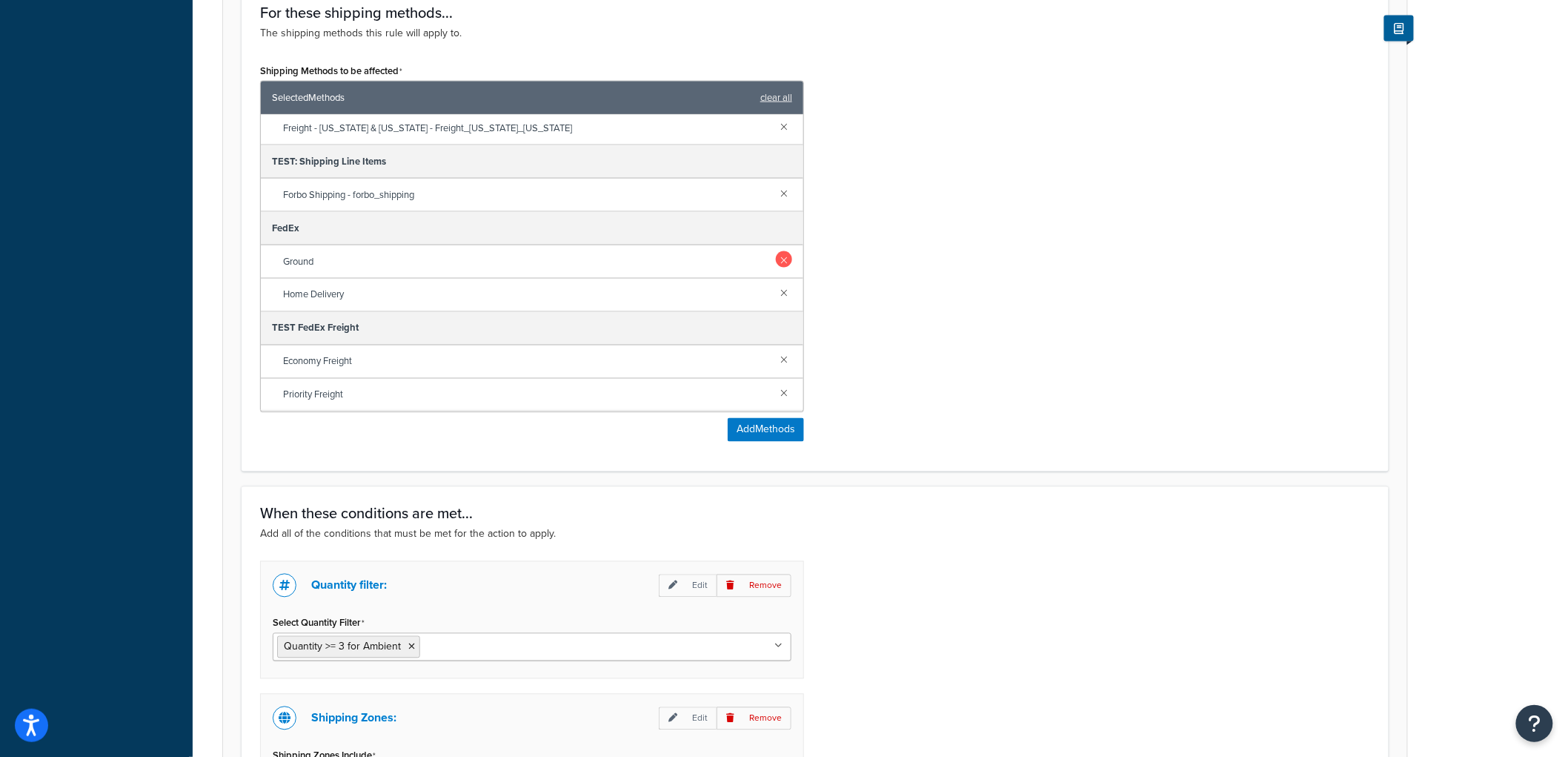
click at [776, 256] on link at bounding box center [784, 259] width 16 height 16
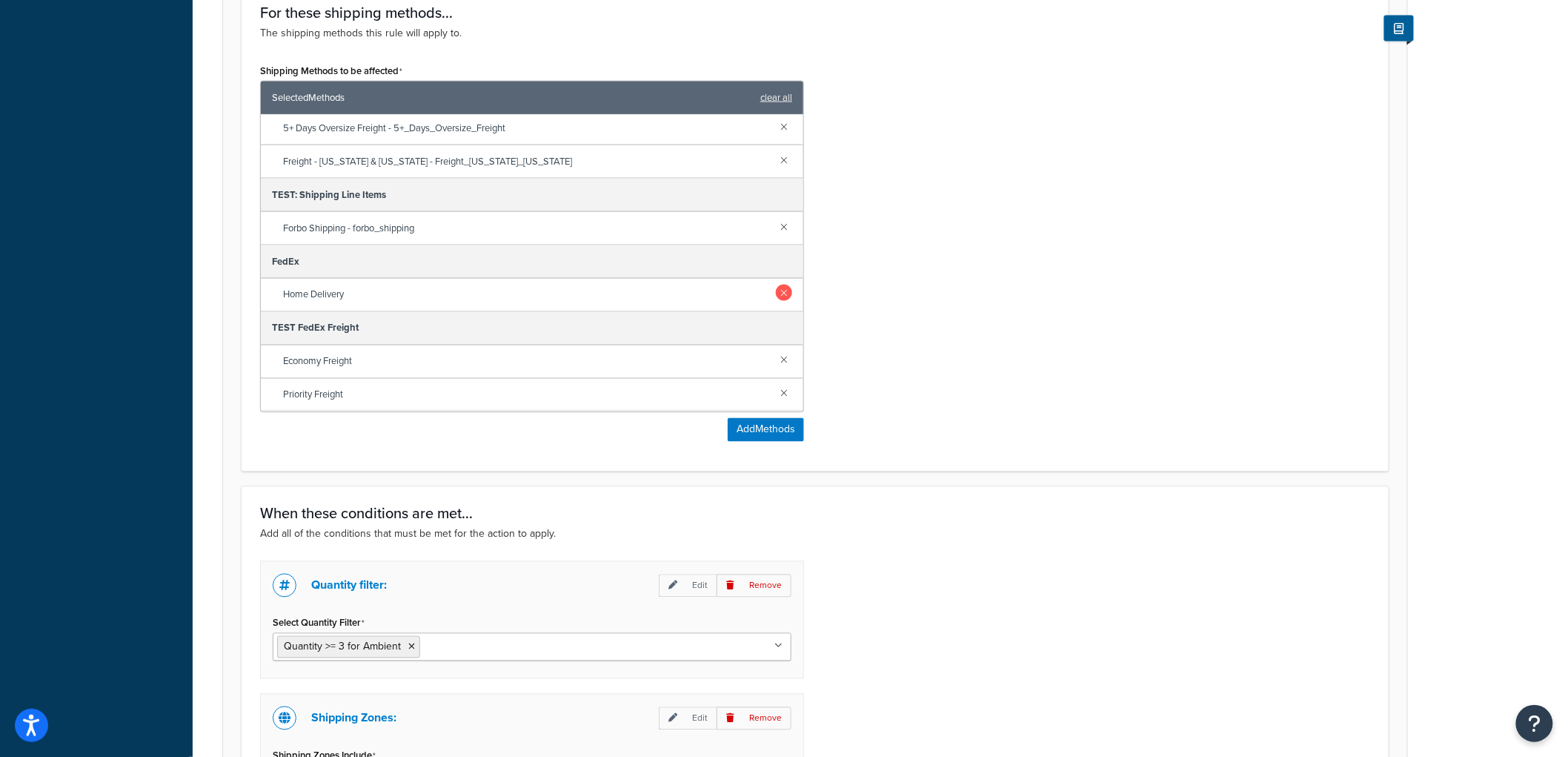
click at [776, 291] on link at bounding box center [784, 292] width 16 height 16
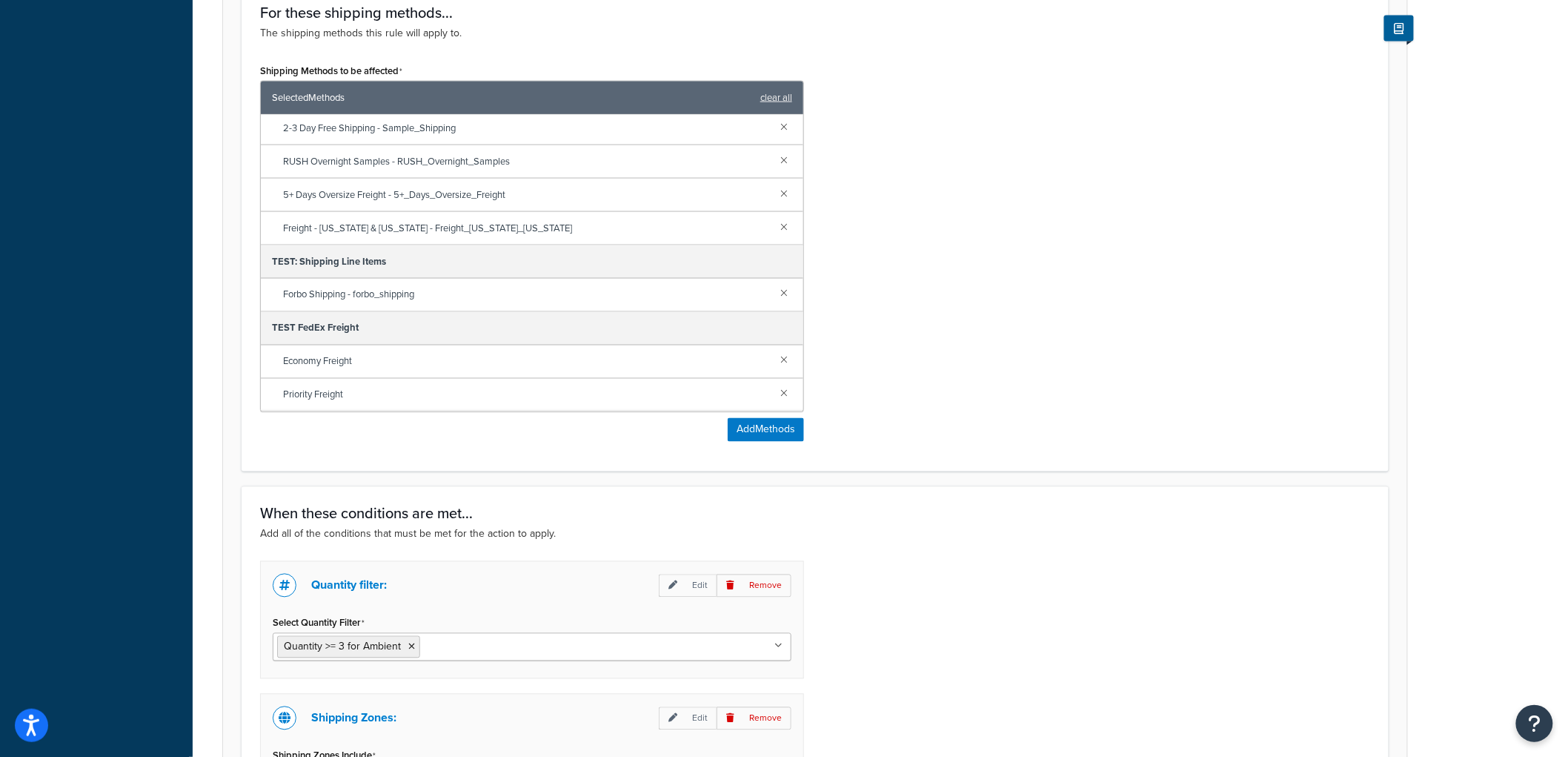
click at [1002, 291] on div "Shipping Methods to be affected Selected Methods clear all 4-NetSuite Parcel & …" at bounding box center [814, 257] width 1132 height 393
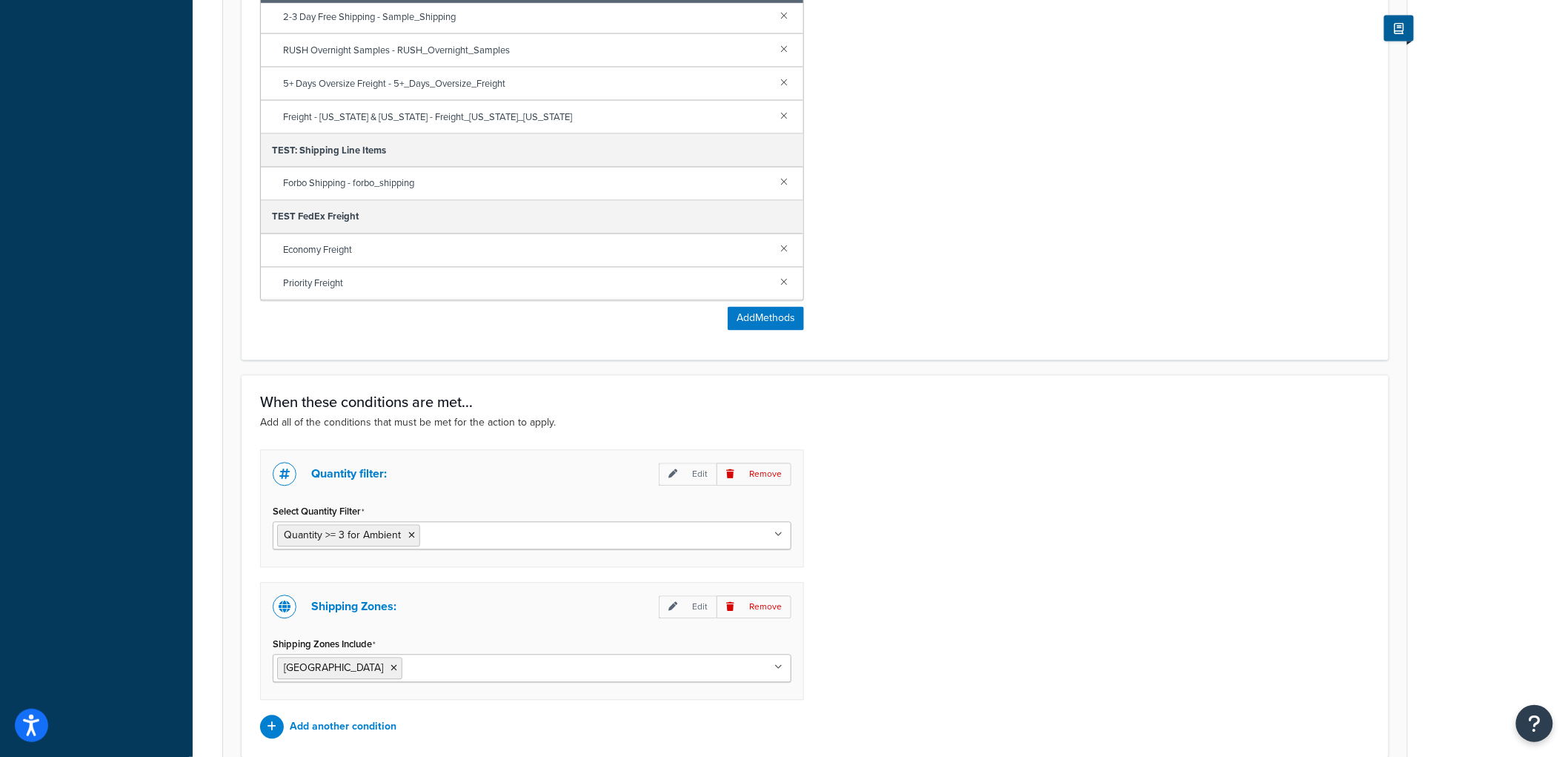
scroll to position [1155, 0]
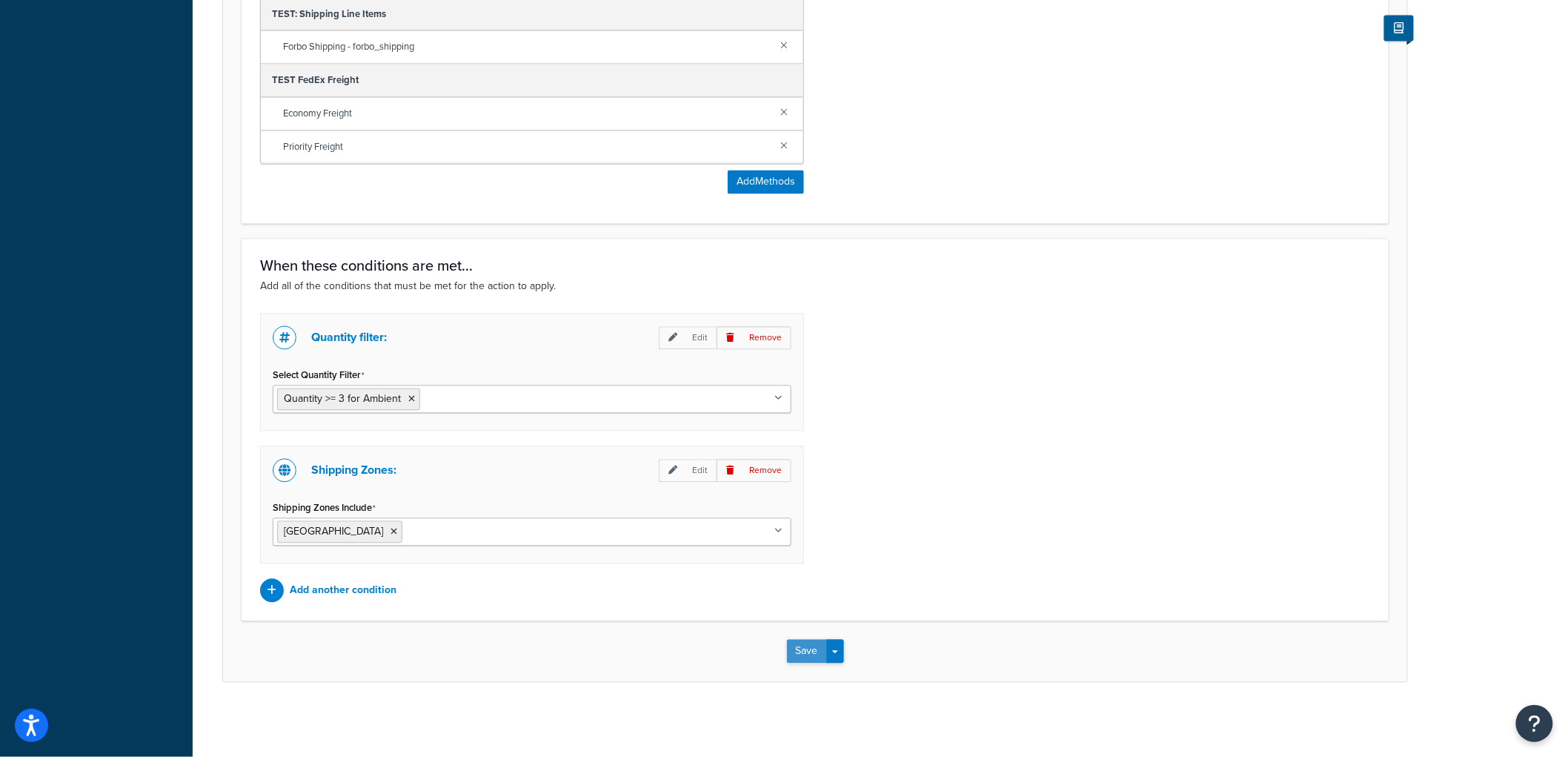
click at [810, 648] on button "Save" at bounding box center [808, 652] width 40 height 24
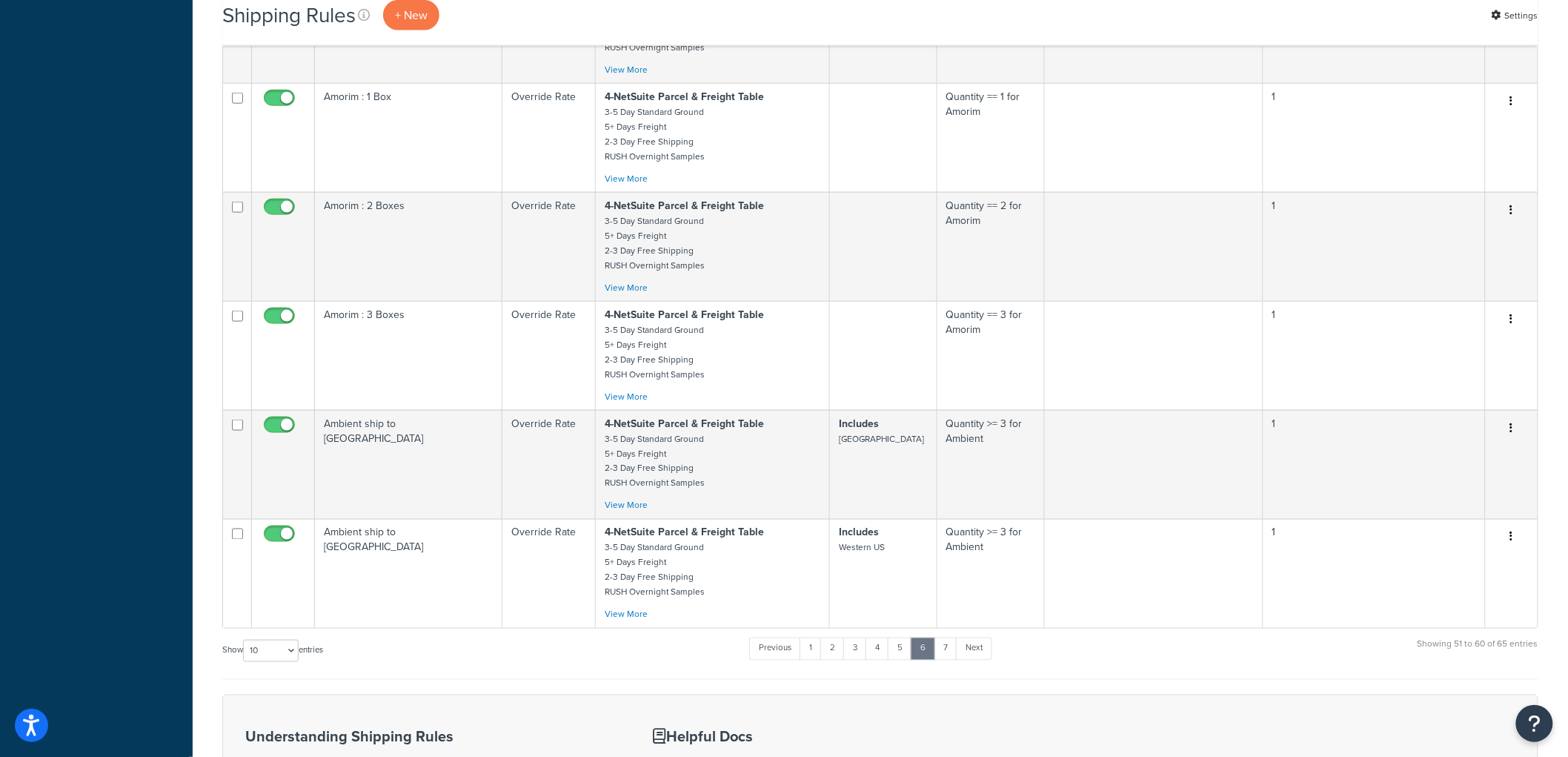
scroll to position [606, 0]
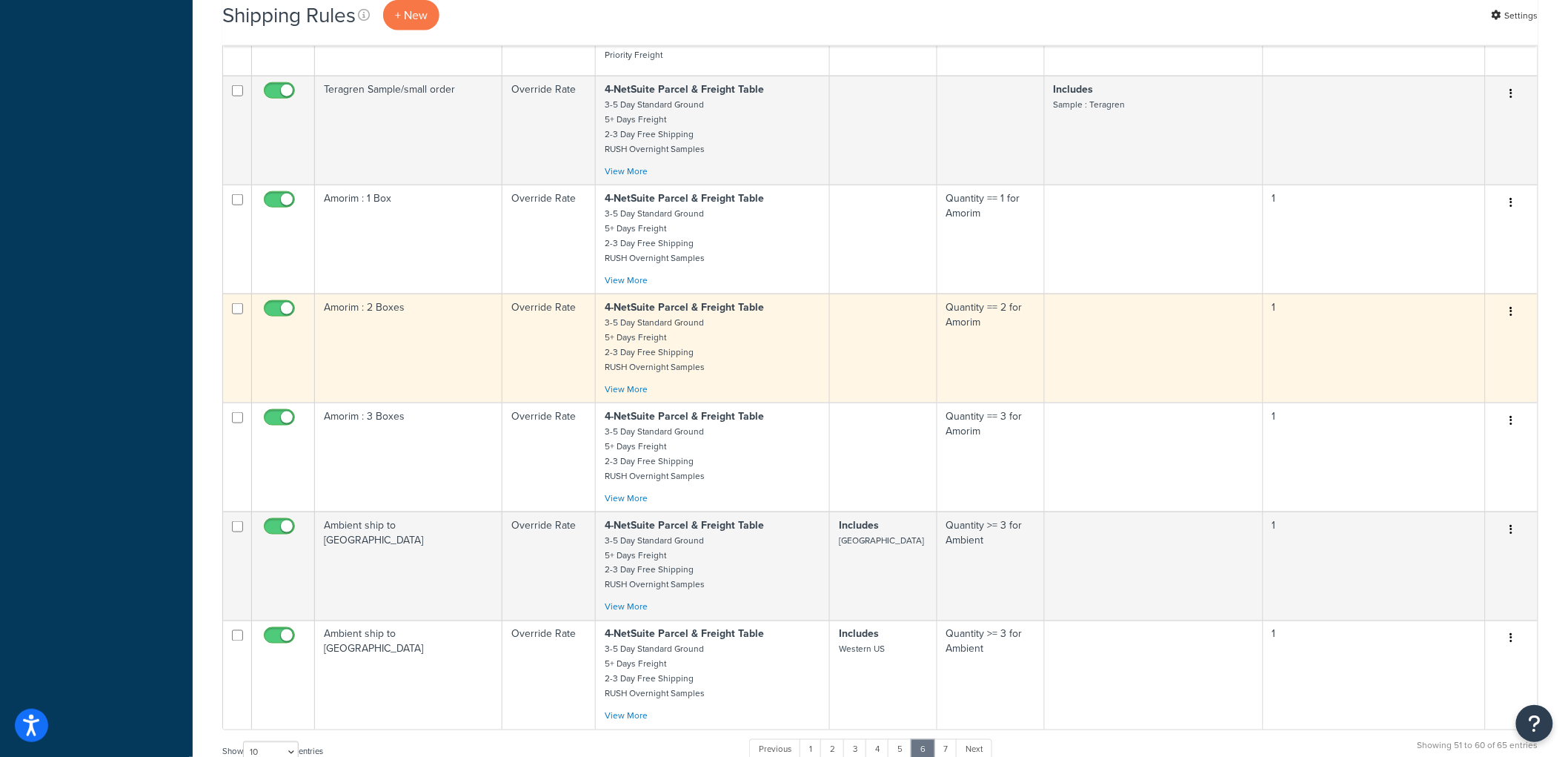
click at [439, 352] on td "Amorim : 2 Boxes" at bounding box center [409, 348] width 188 height 109
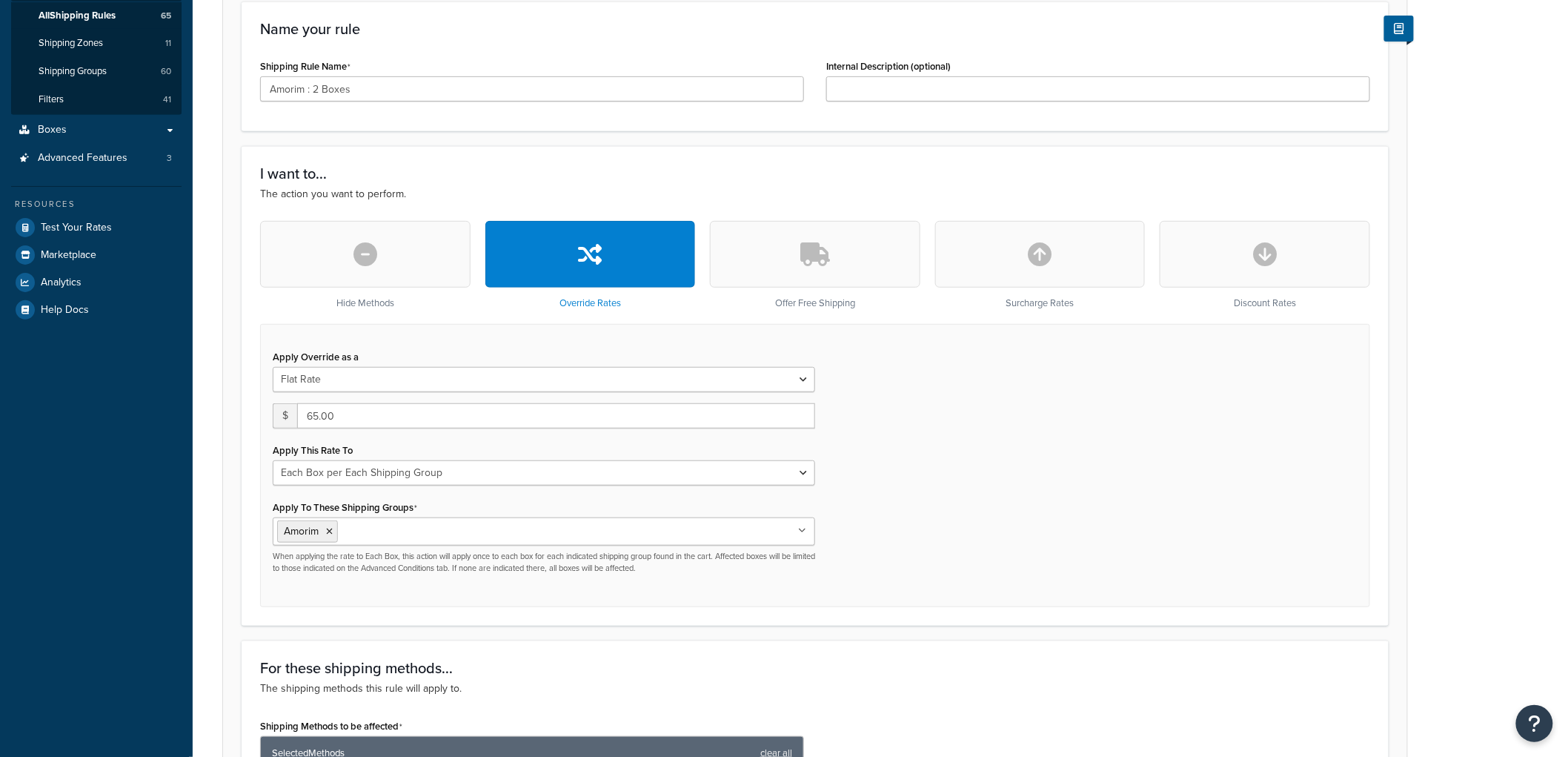
scroll to position [329, 0]
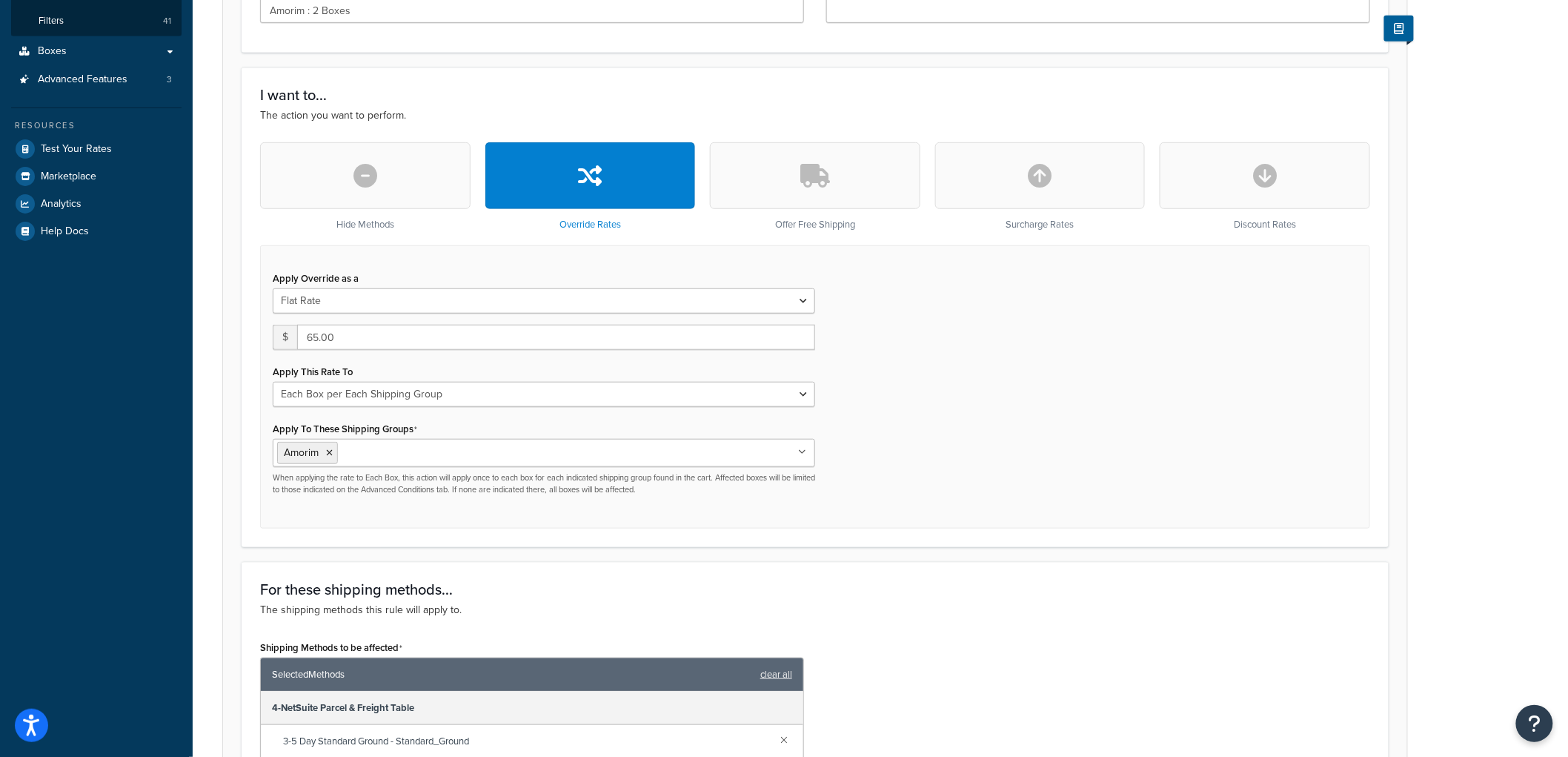
click at [633, 408] on div "Apply Override as a Flat Rate Percentage Flat Rate & Percentage $ 65.00 Apply T…" at bounding box center [544, 382] width 565 height 228
click at [633, 393] on select "Each Shipment in the Cart Each Origin in the Cart Each Shipping Group in the Ca…" at bounding box center [544, 394] width 543 height 25
select select "SHIPPING_GROUP"
click at [273, 382] on select "Each Shipment in the Cart Each Origin in the Cart Each Shipping Group in the Ca…" at bounding box center [544, 394] width 543 height 25
click at [1172, 392] on div "Apply Override as a Flat Rate Percentage Flat Rate & Percentage $ 65.00 Apply T…" at bounding box center [815, 388] width 1110 height 284
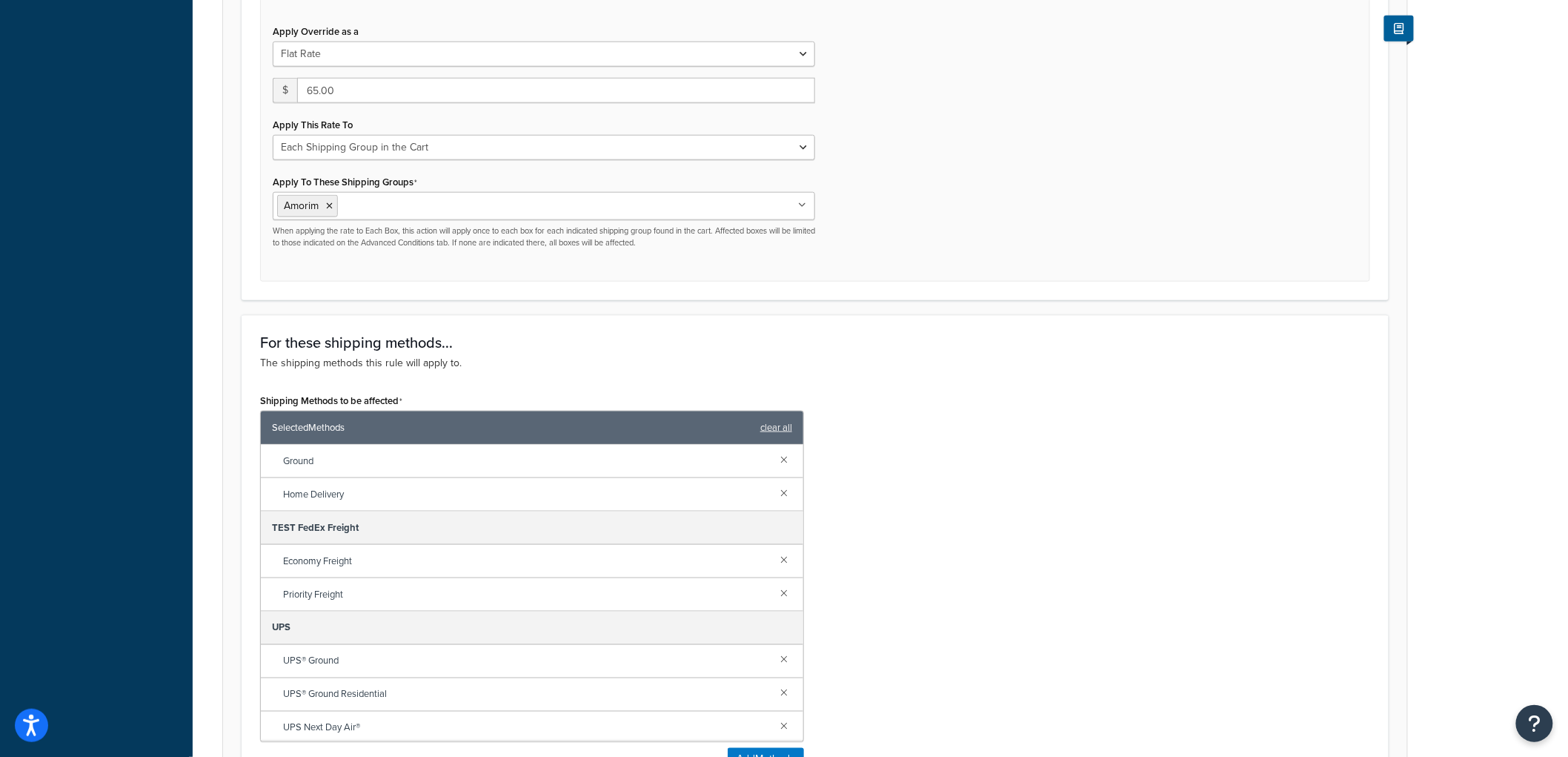
scroll to position [572, 0]
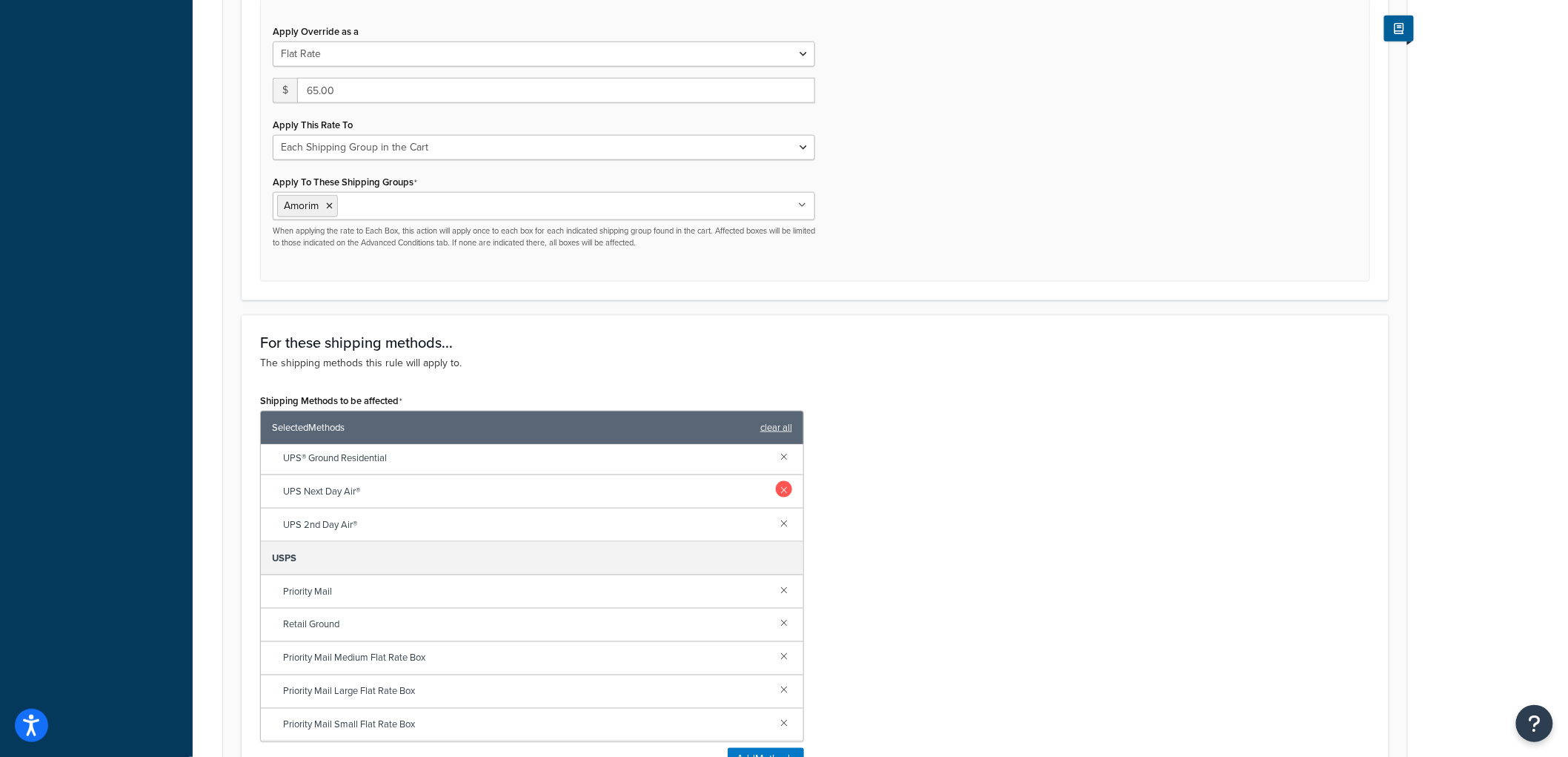
click at [776, 491] on link at bounding box center [784, 489] width 16 height 16
click at [776, 522] on link at bounding box center [784, 523] width 16 height 16
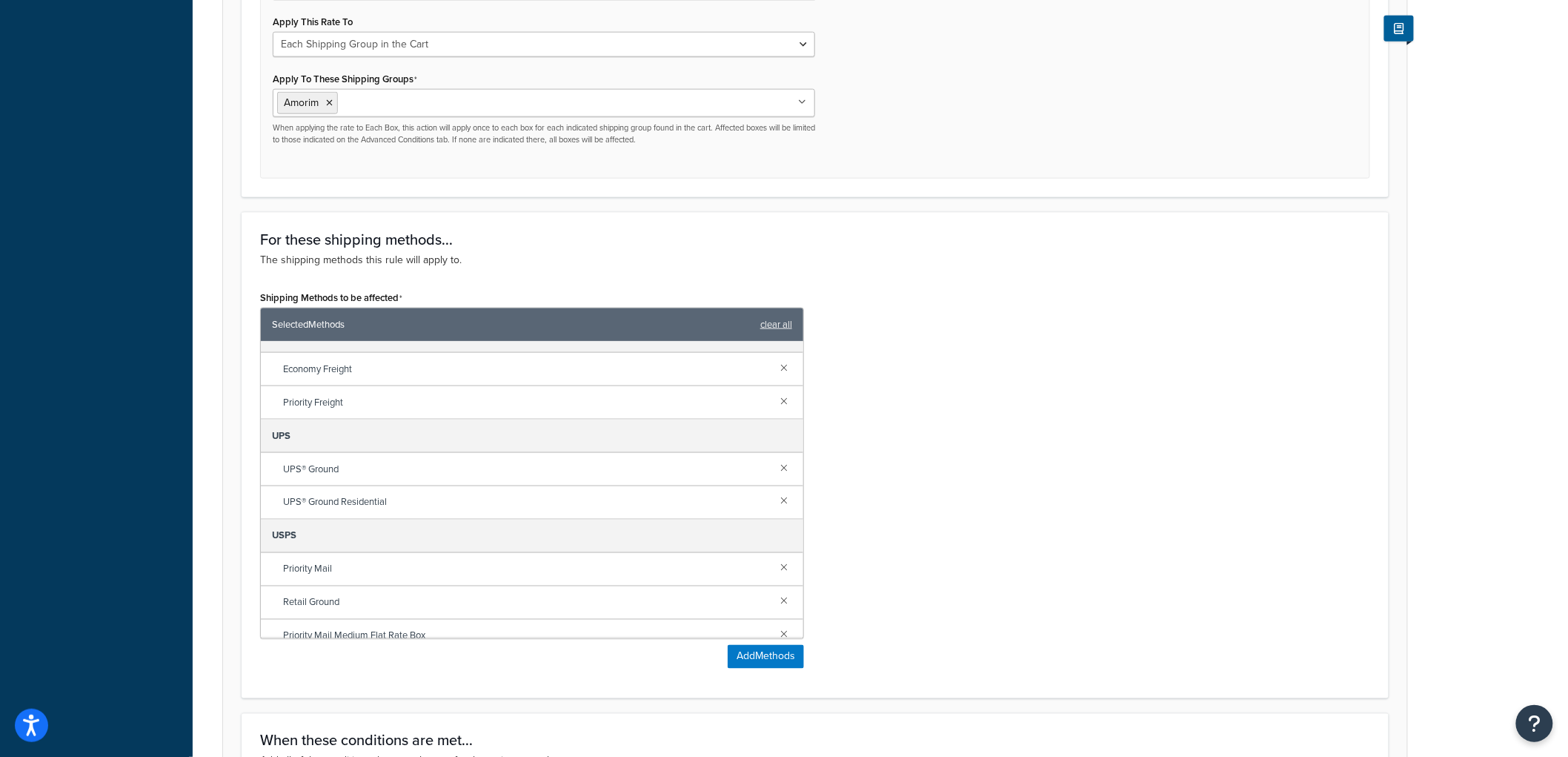
scroll to position [906, 0]
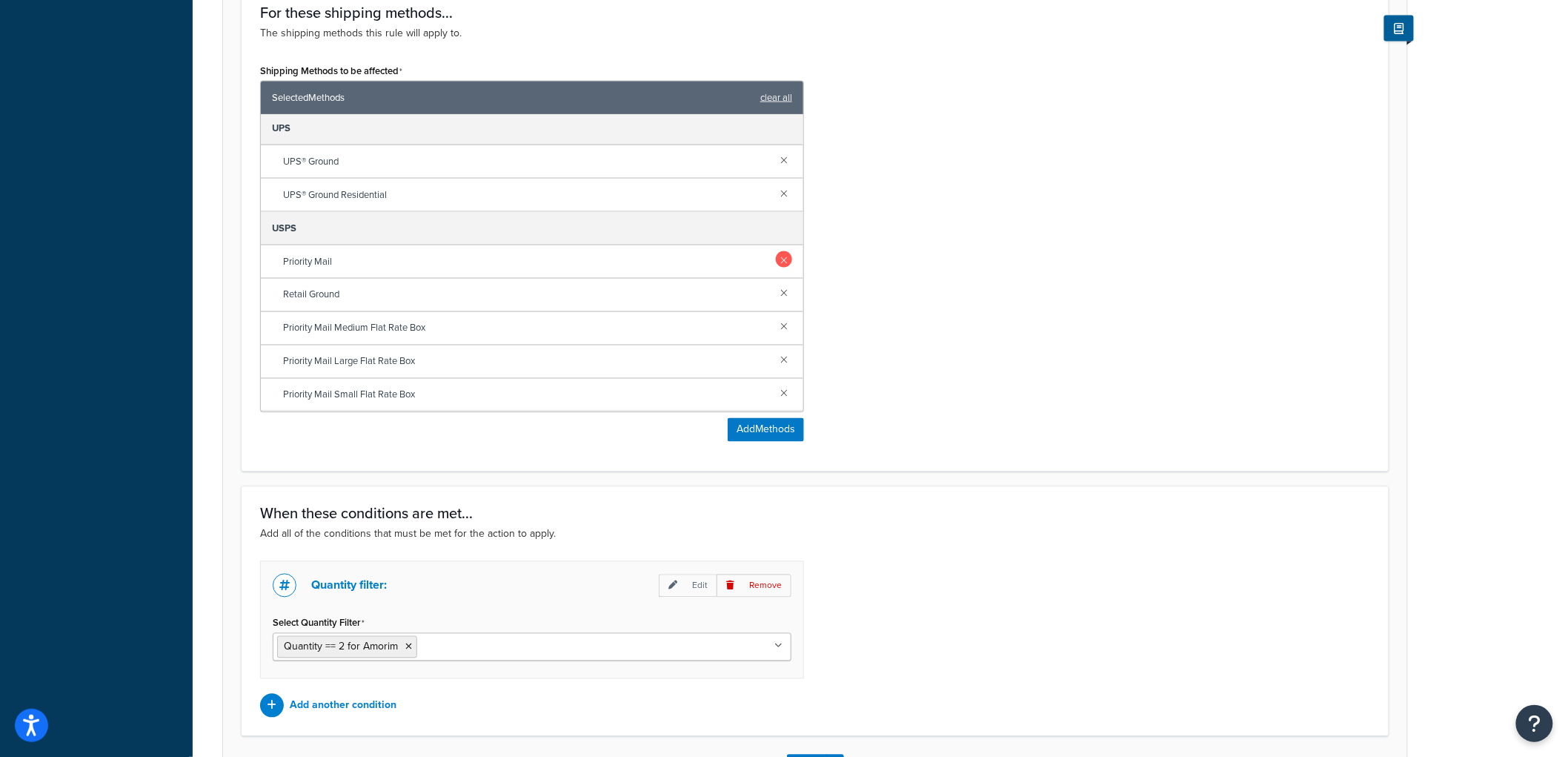
click at [776, 256] on link at bounding box center [784, 259] width 16 height 16
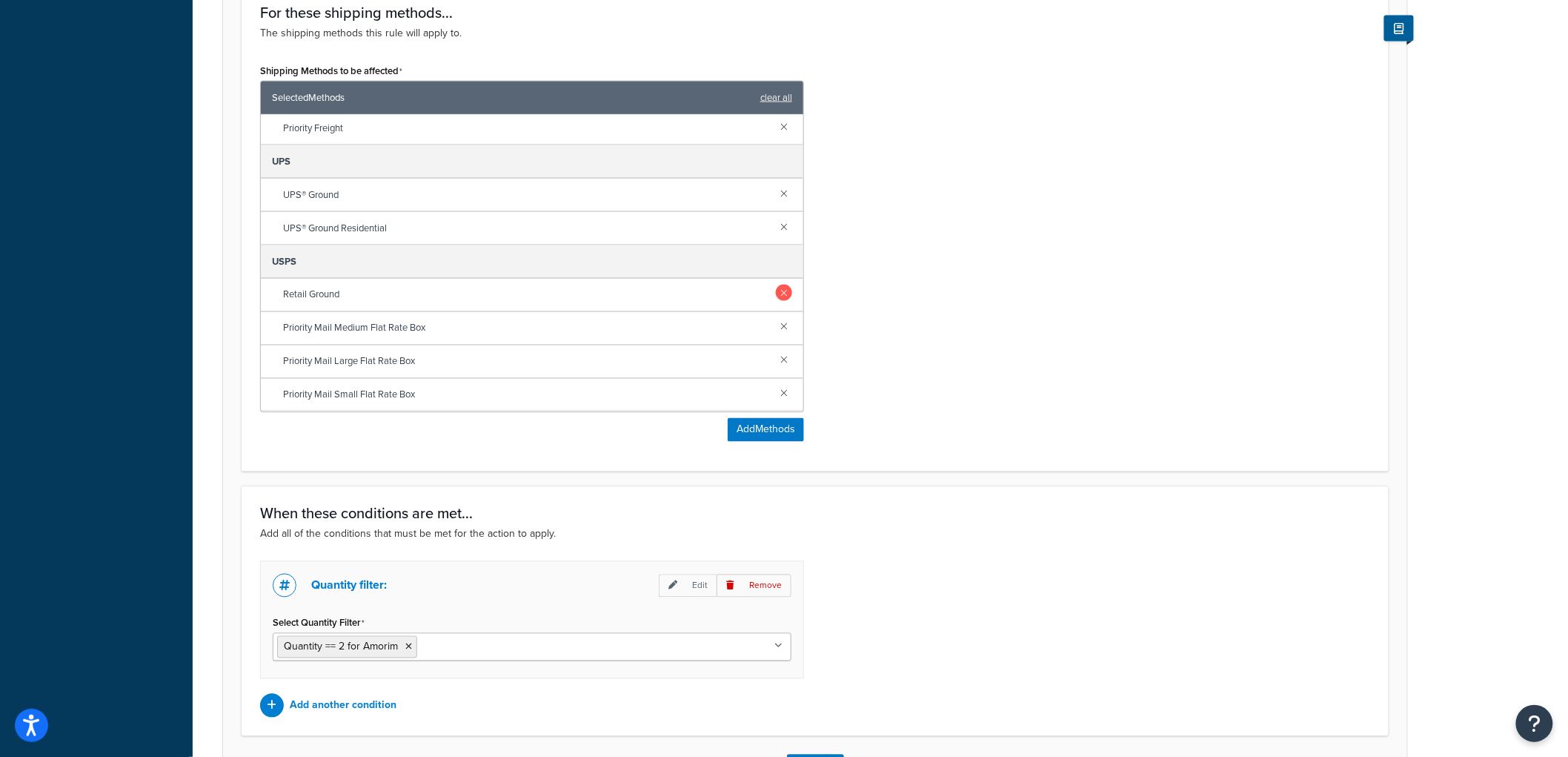
click at [776, 294] on link at bounding box center [784, 292] width 16 height 16
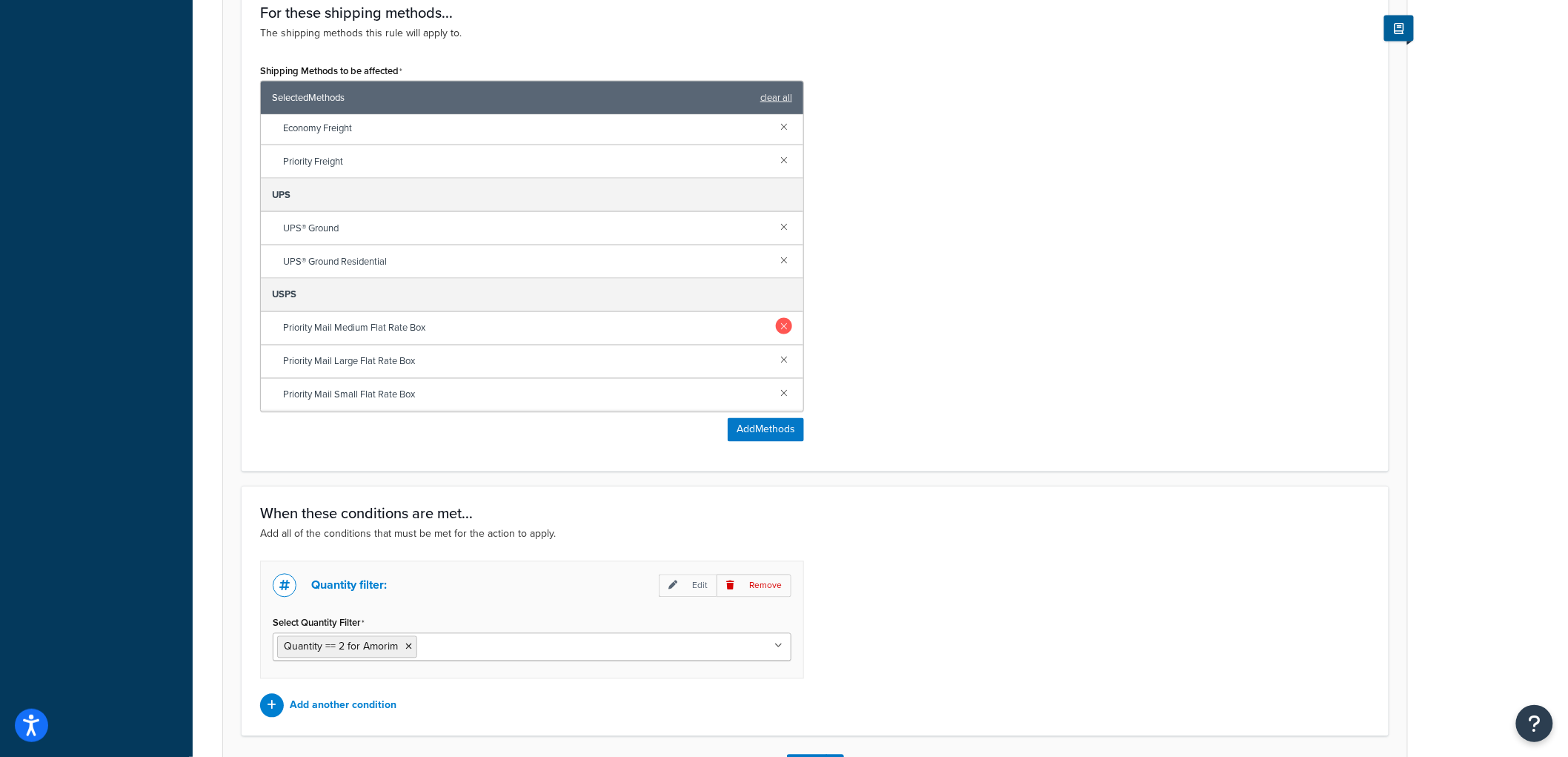
click at [776, 332] on link at bounding box center [784, 326] width 16 height 16
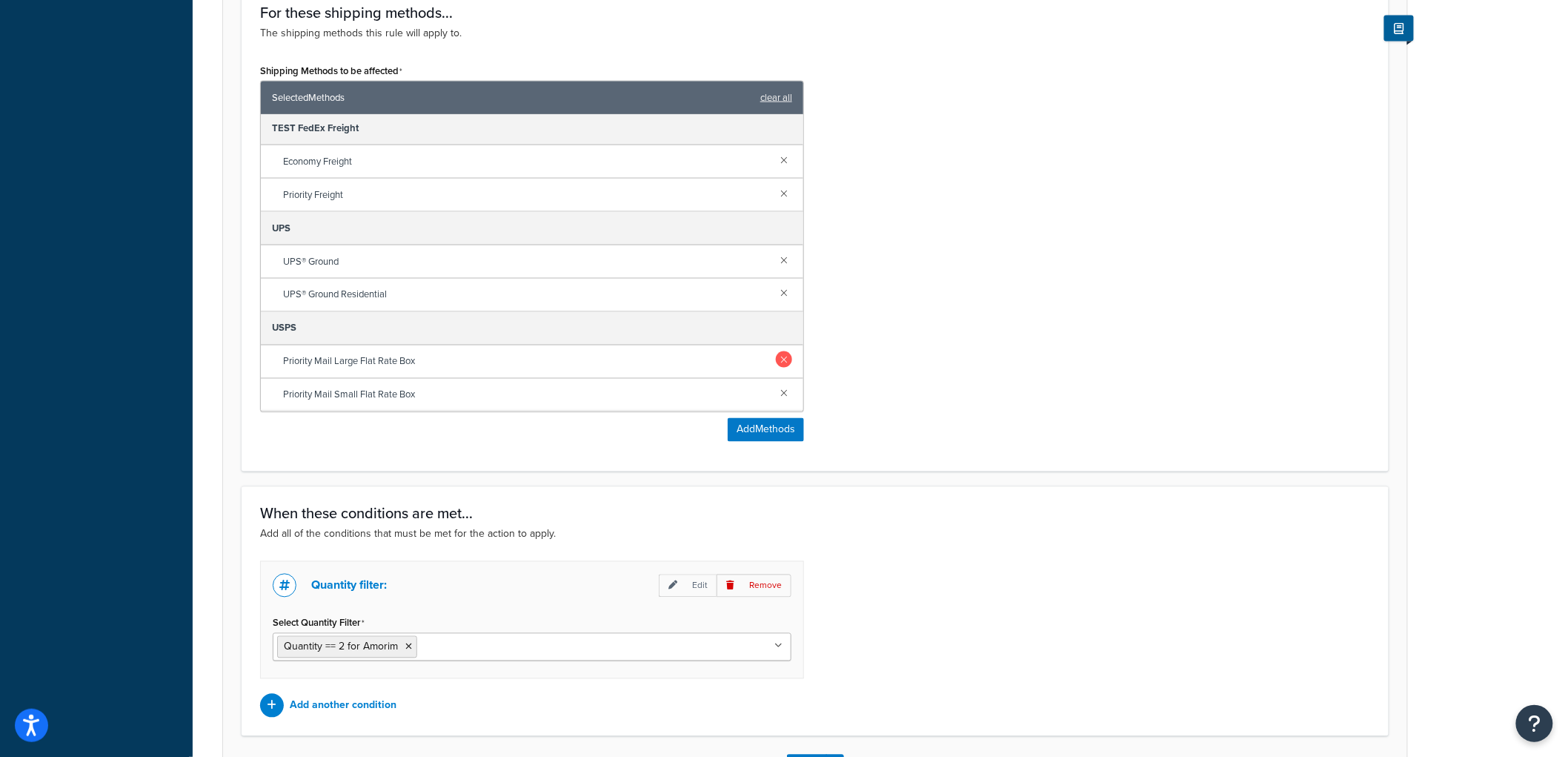
click at [776, 358] on link at bounding box center [784, 359] width 16 height 16
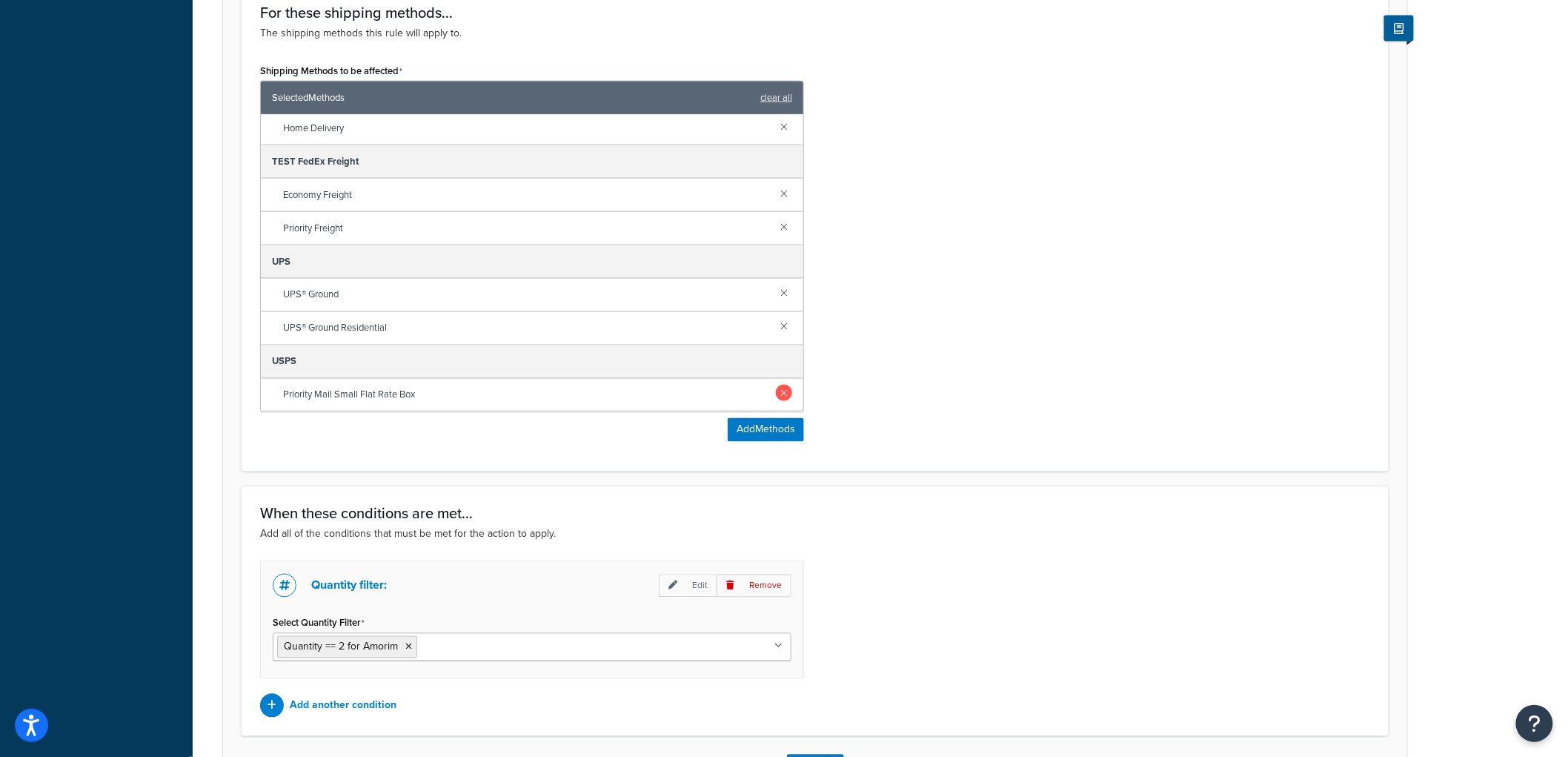
click at [776, 390] on link at bounding box center [784, 392] width 16 height 16
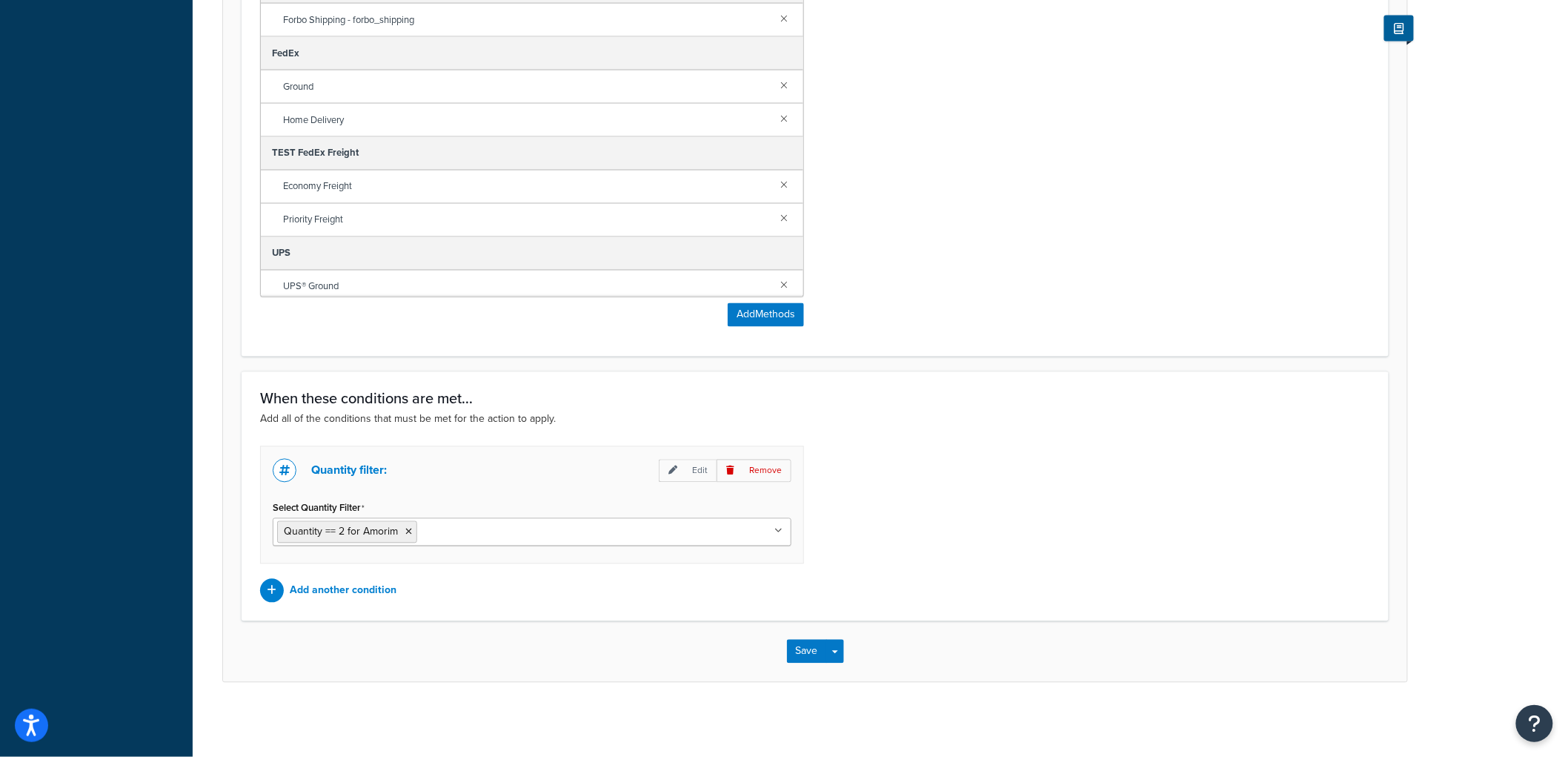
scroll to position [304, 0]
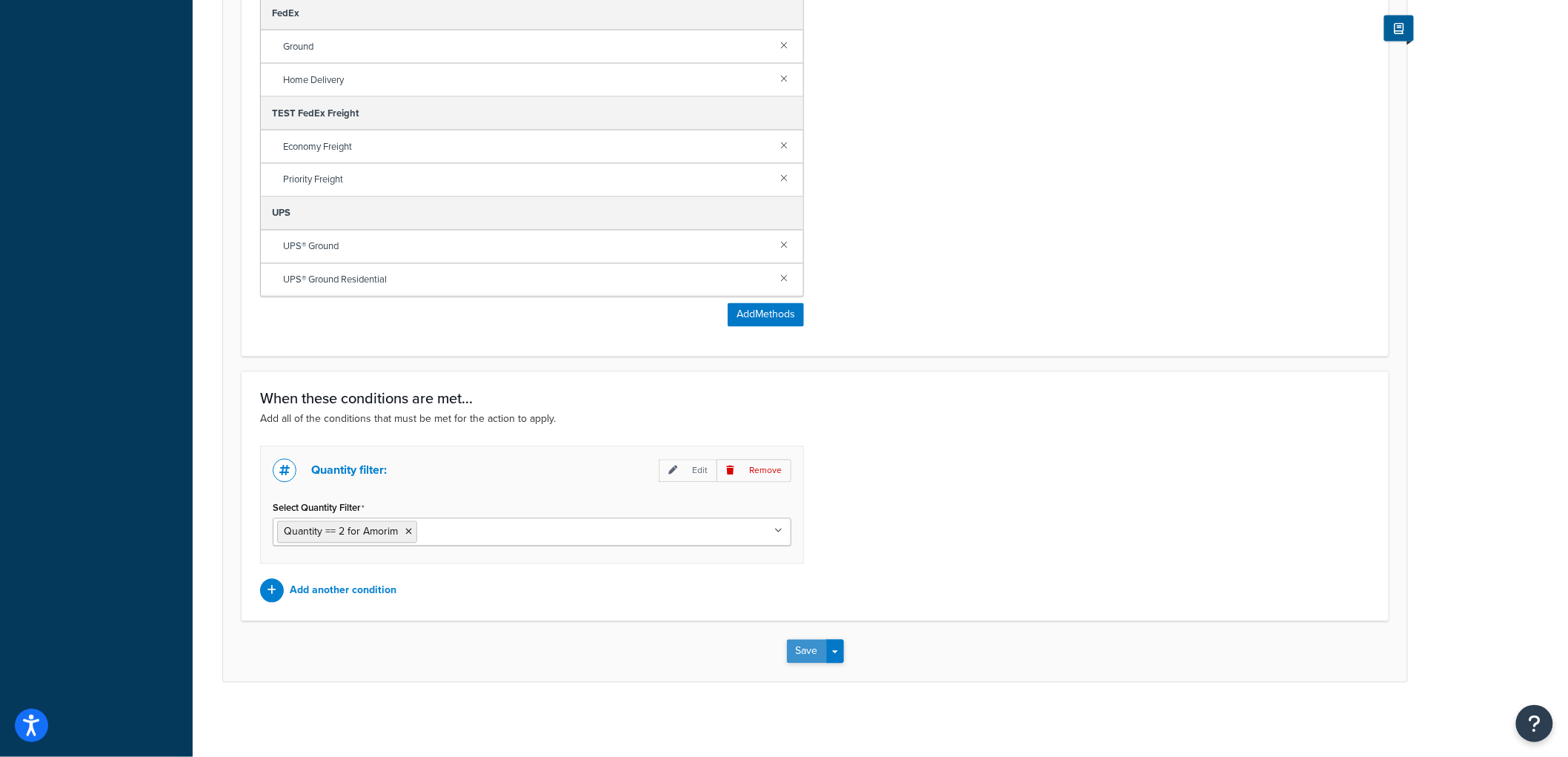
click at [810, 640] on button "Save" at bounding box center [808, 652] width 40 height 24
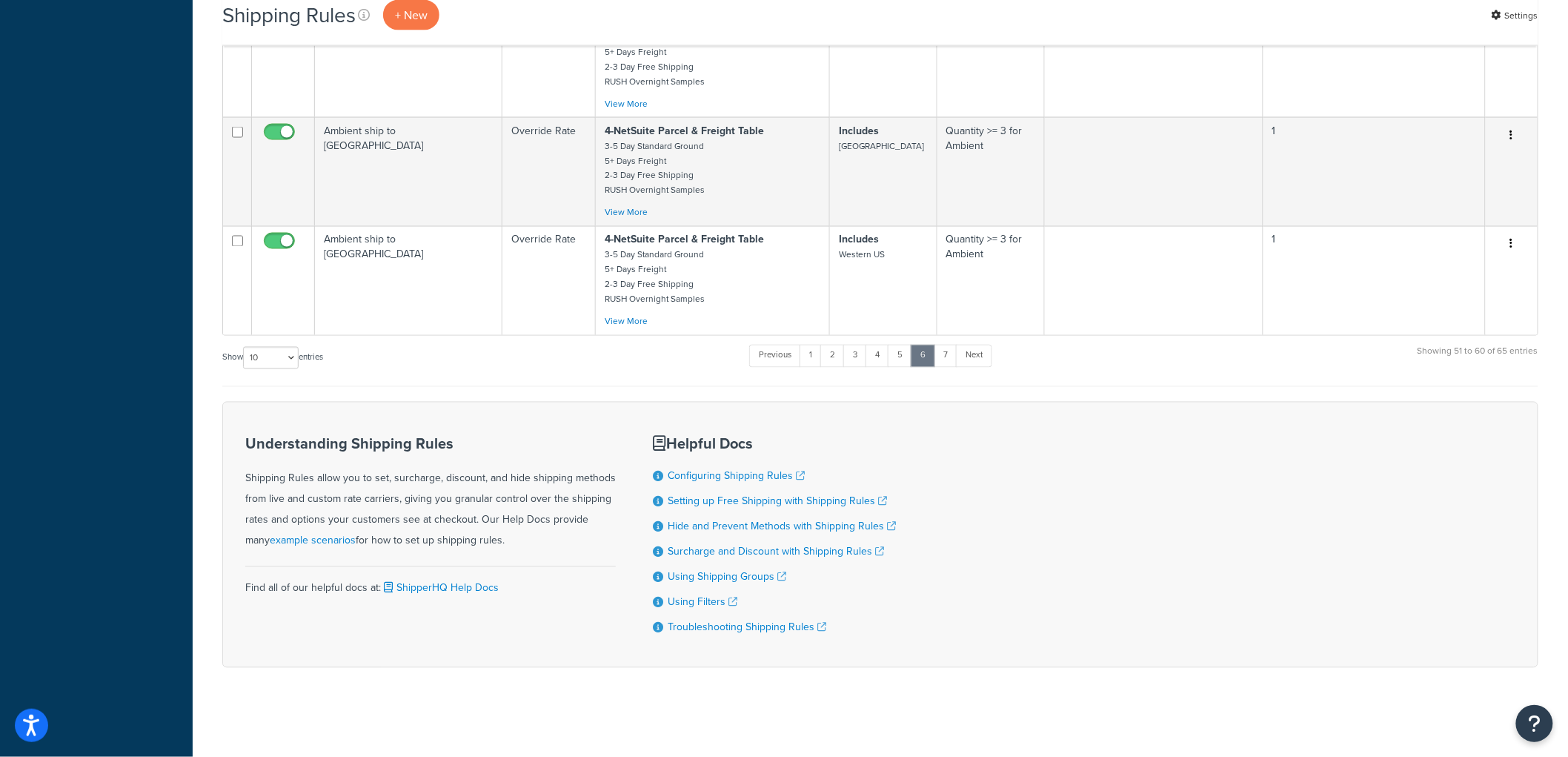
scroll to position [606, 0]
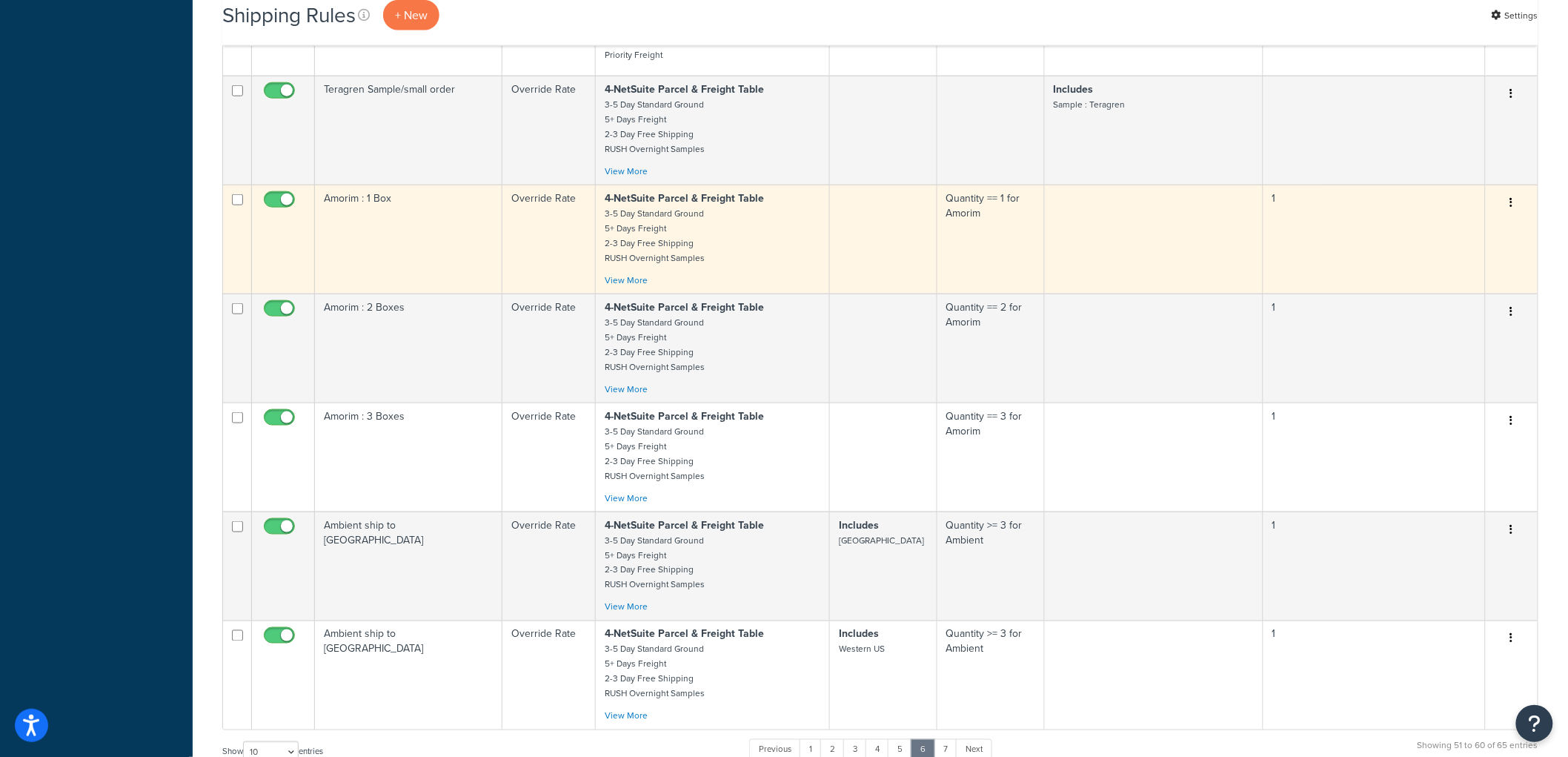
click at [415, 264] on td "Amorim : 1 Box" at bounding box center [409, 238] width 188 height 109
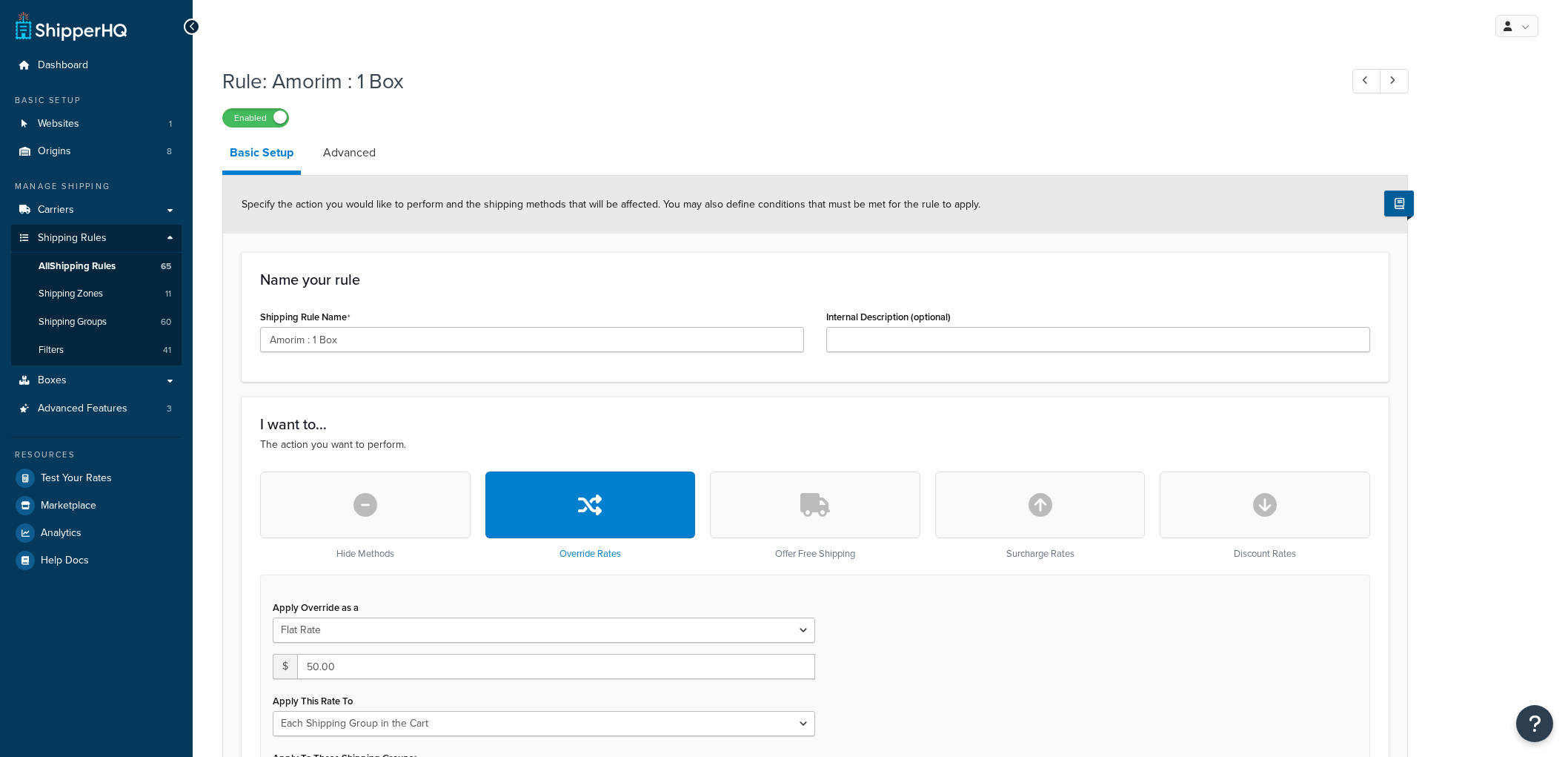
select select "SHIPPING_GROUP"
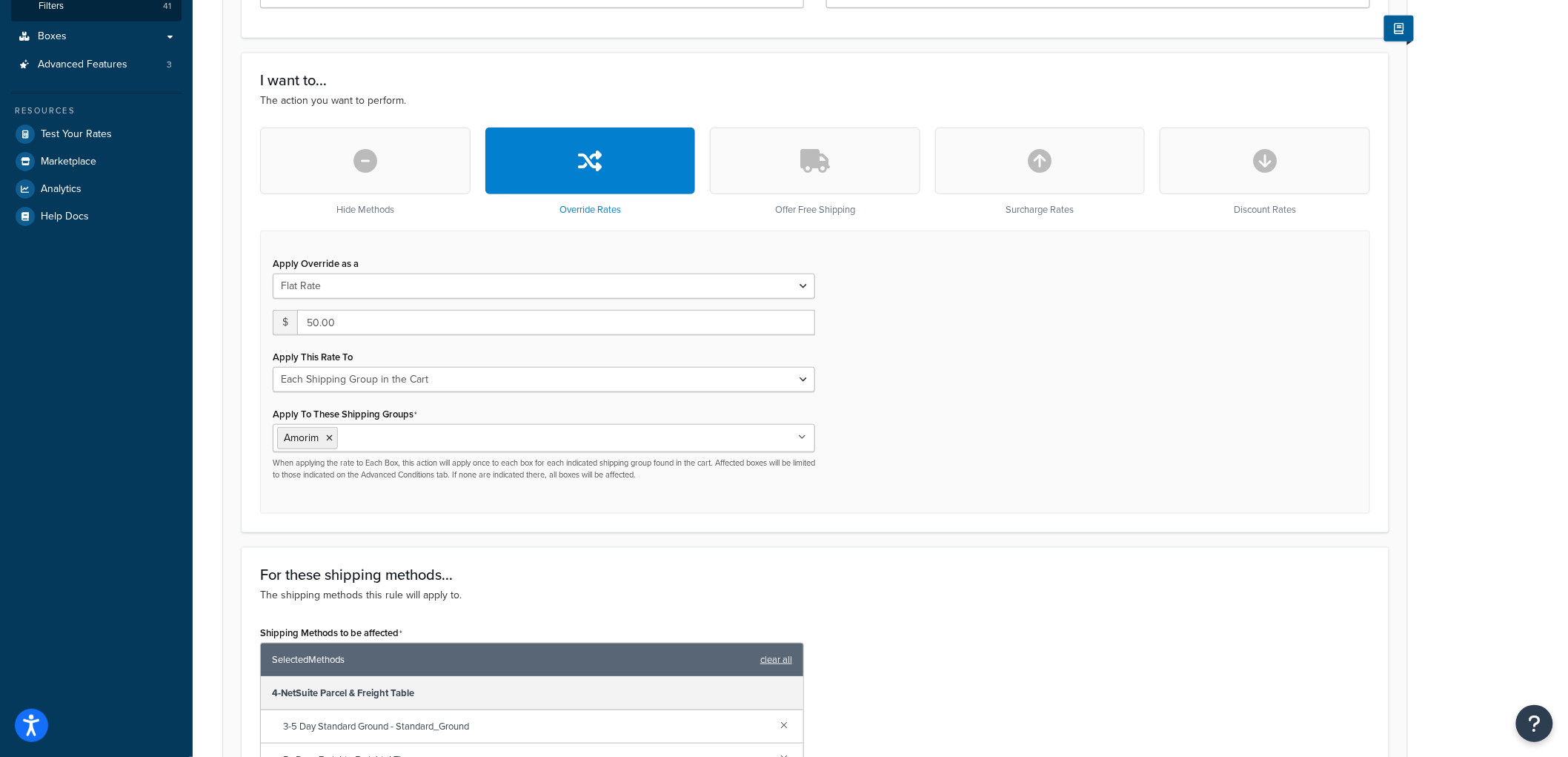
scroll to position [906, 0]
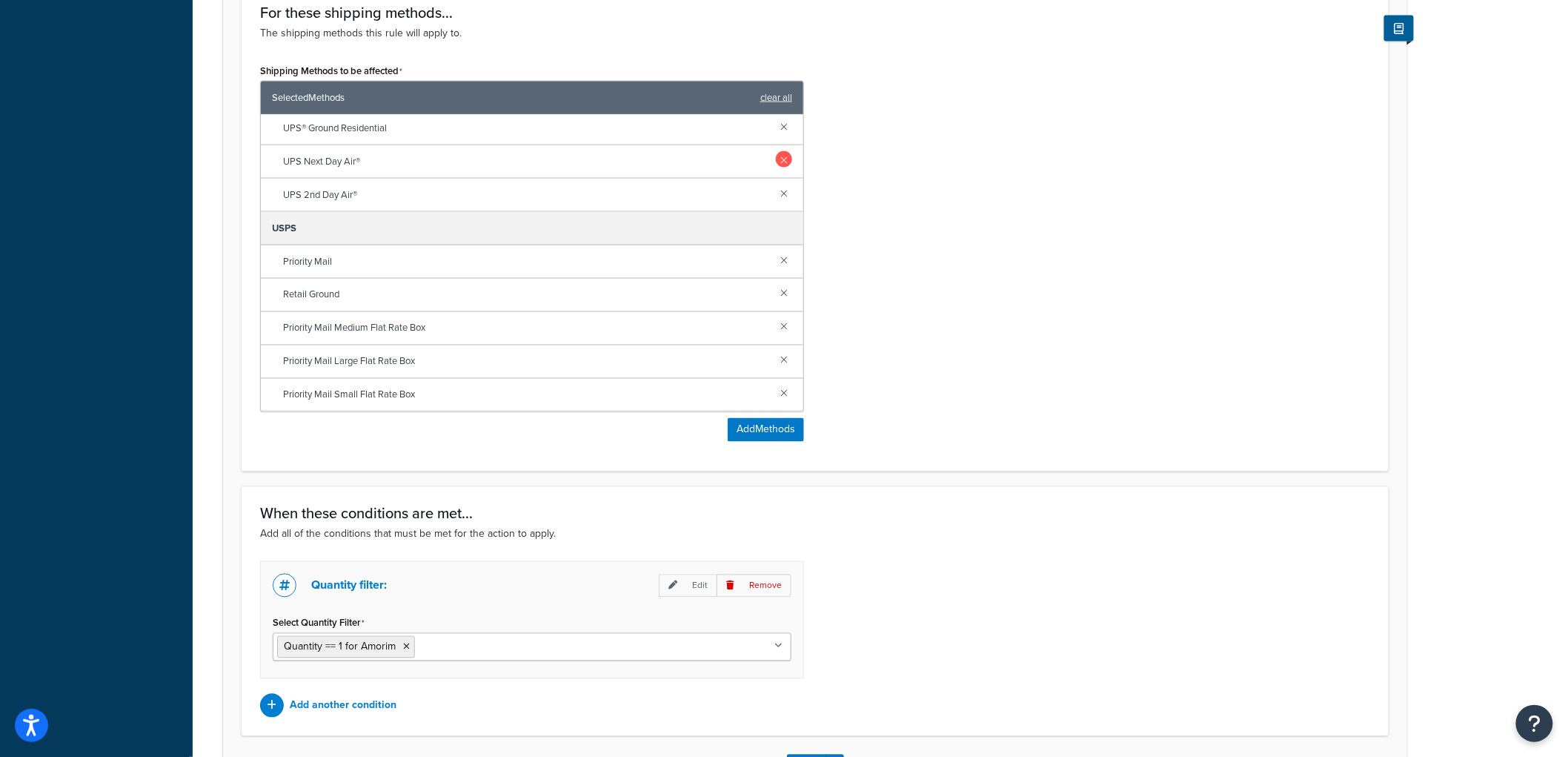
click at [776, 159] on link at bounding box center [784, 159] width 16 height 16
click at [776, 193] on link at bounding box center [784, 192] width 16 height 16
click at [776, 256] on link at bounding box center [784, 259] width 16 height 16
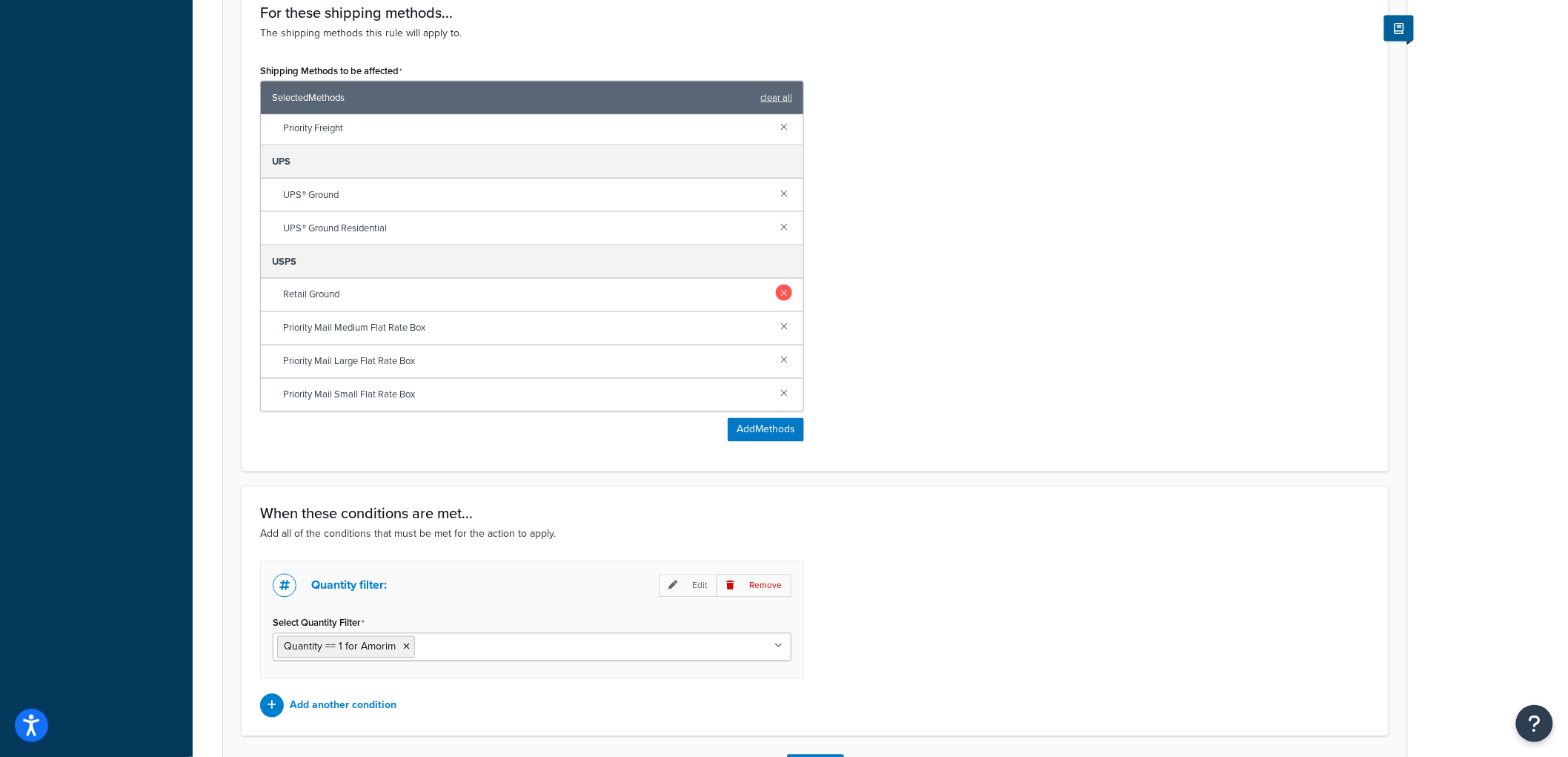
click at [776, 293] on link at bounding box center [784, 292] width 16 height 16
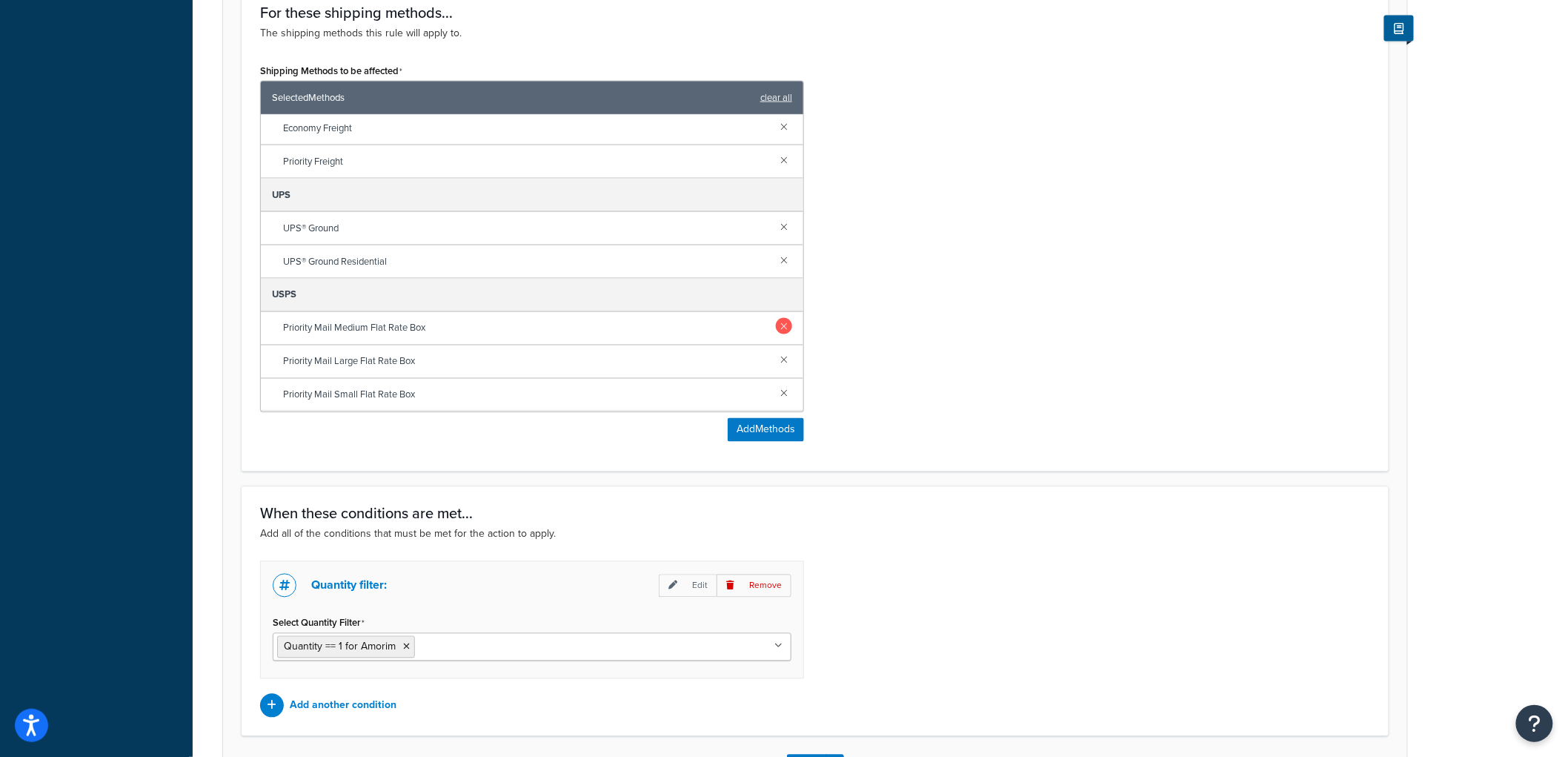
click at [776, 323] on link at bounding box center [784, 326] width 16 height 16
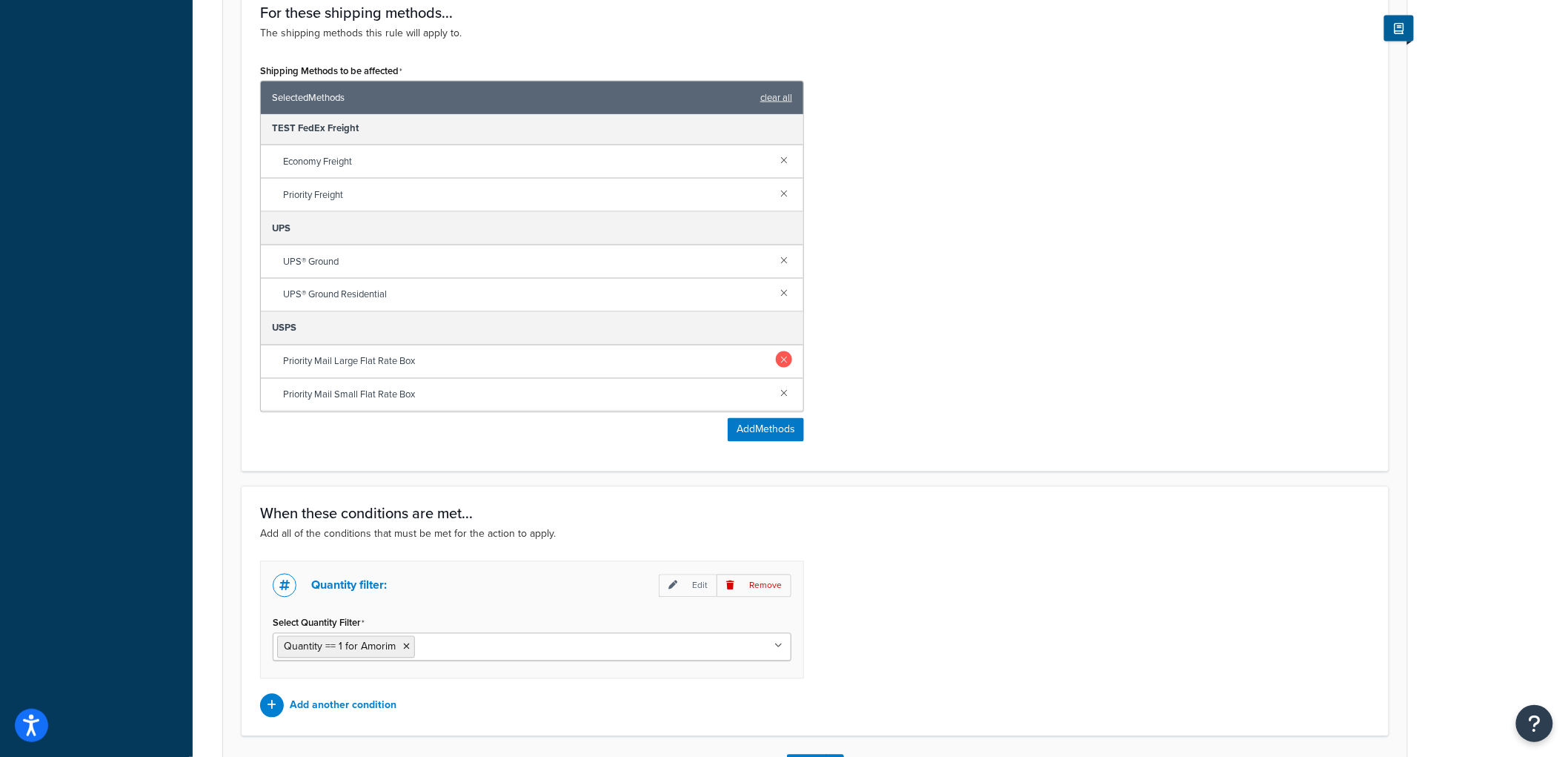
click at [776, 359] on link at bounding box center [784, 359] width 16 height 16
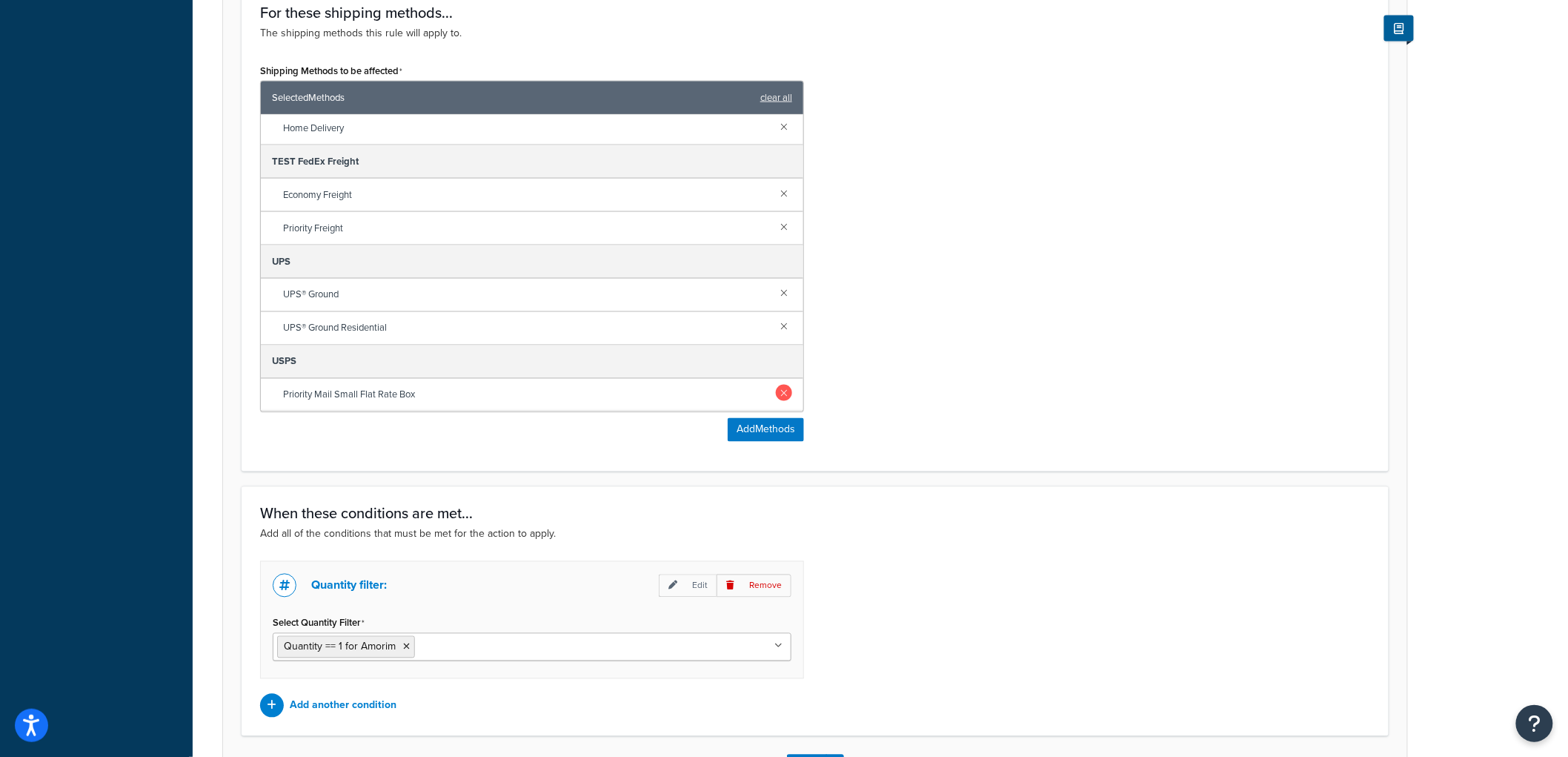
click at [776, 393] on link at bounding box center [784, 392] width 16 height 16
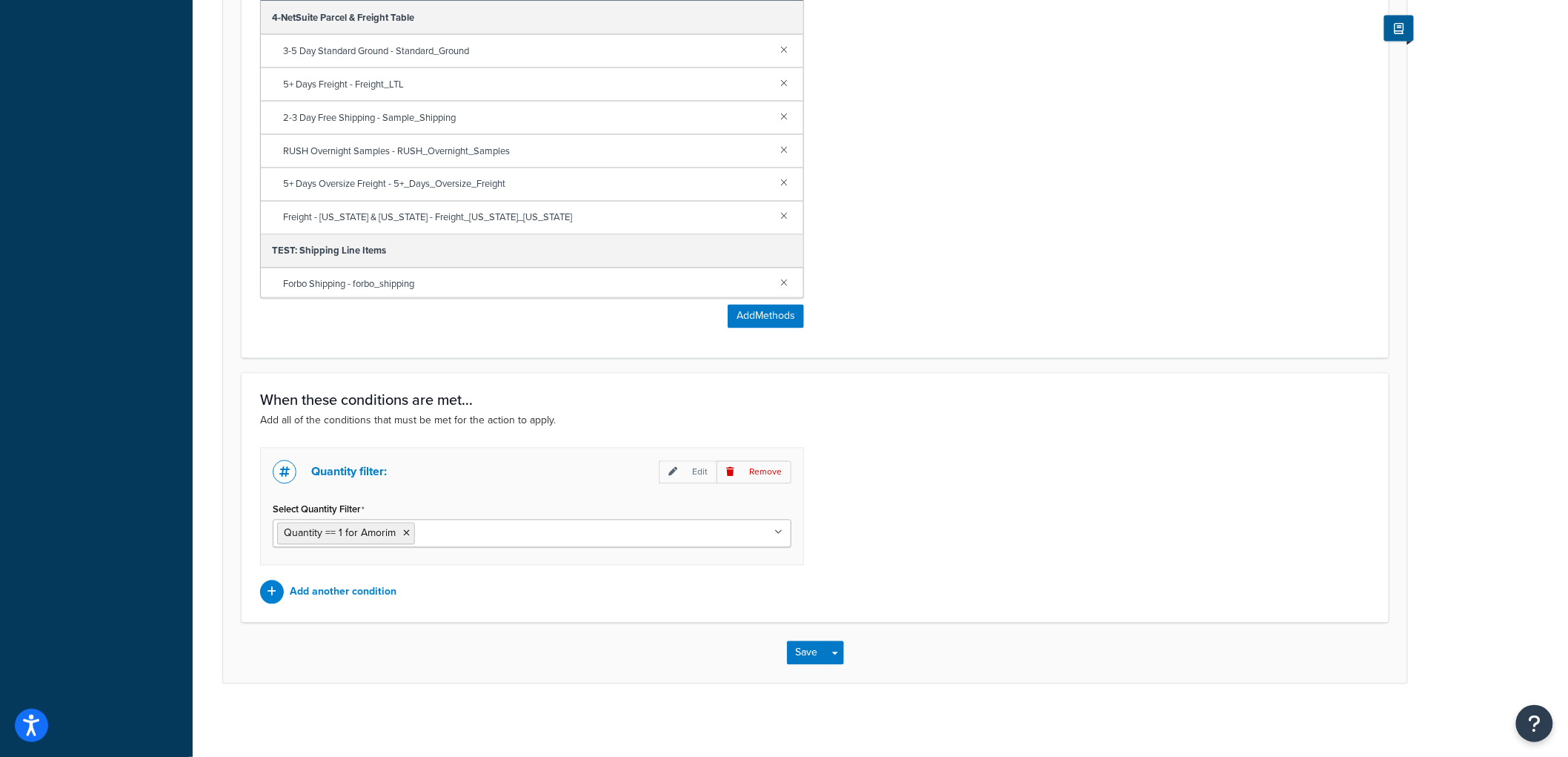
scroll to position [1023, 0]
click at [789, 646] on button "Save" at bounding box center [808, 652] width 40 height 24
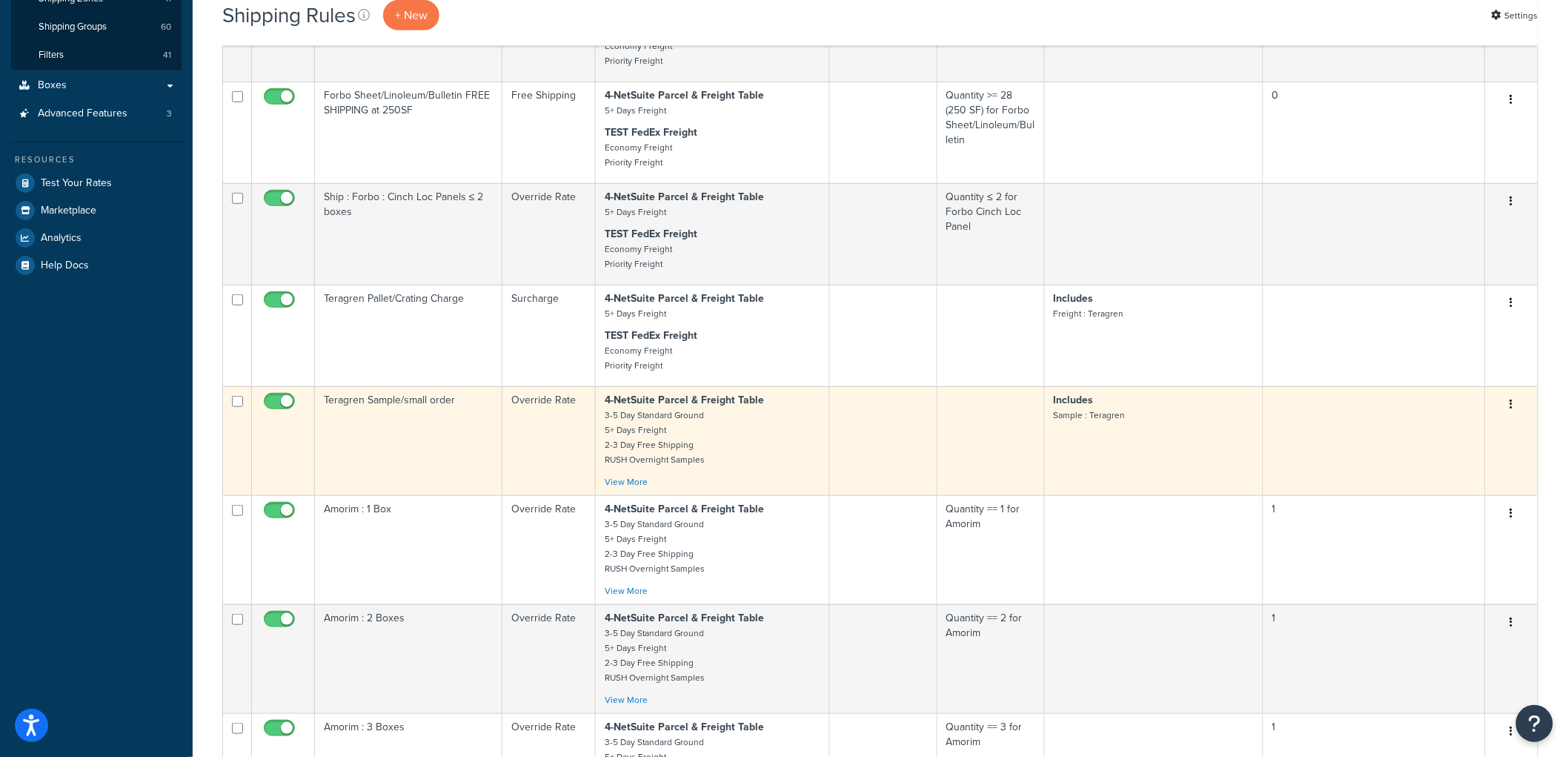
scroll to position [277, 0]
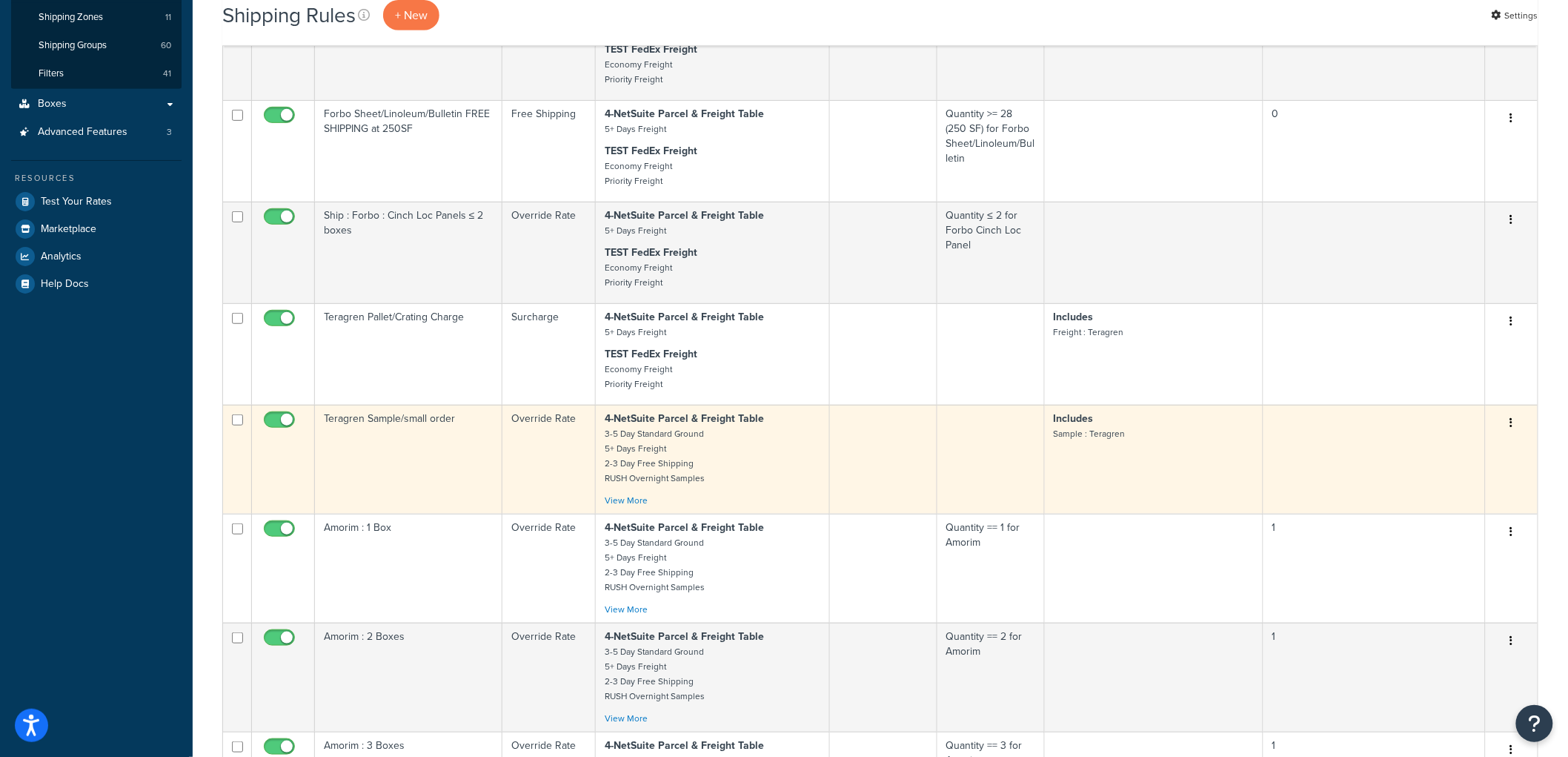
click at [445, 447] on td "Teragren Sample/small order" at bounding box center [409, 459] width 188 height 109
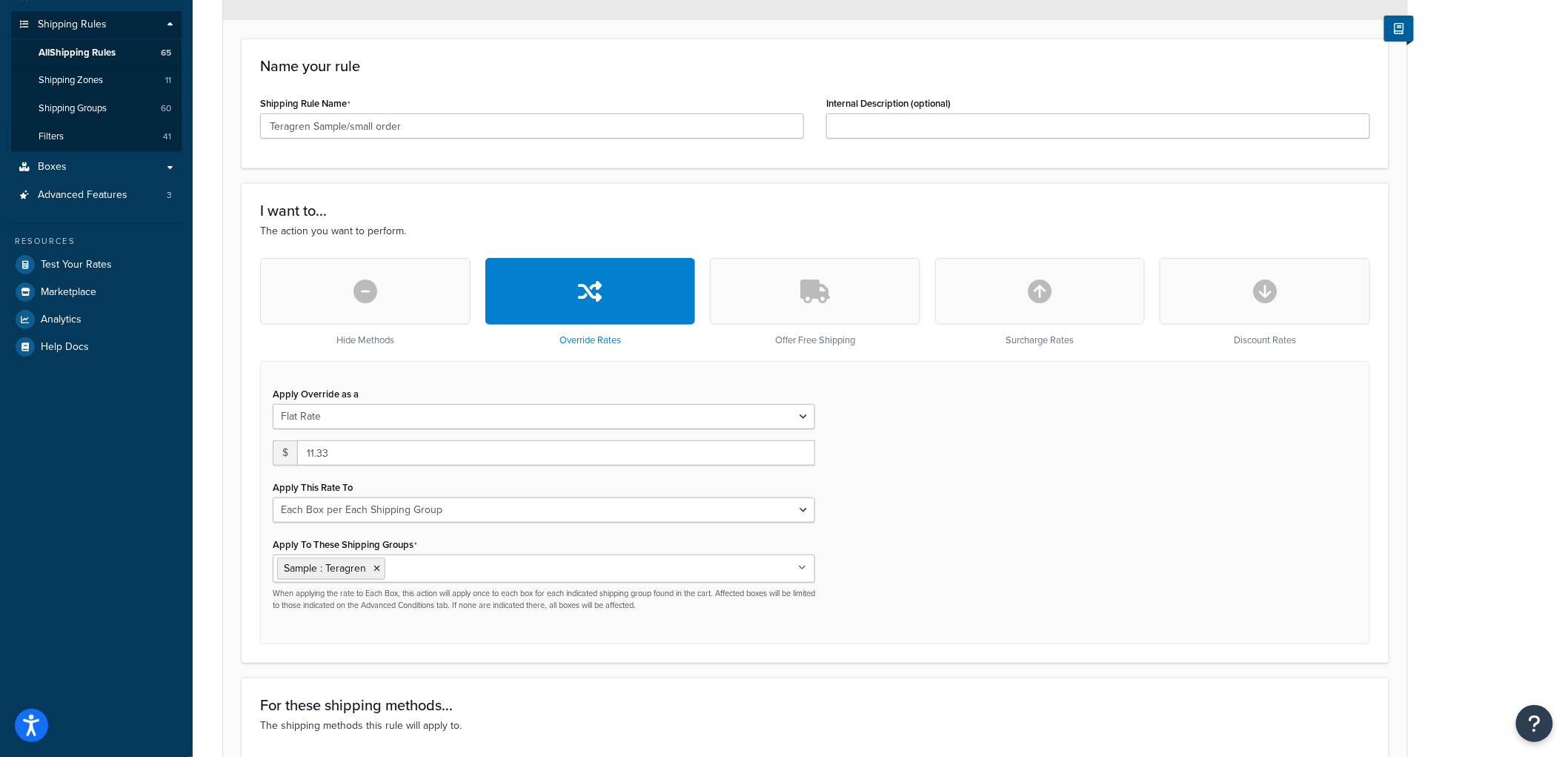
scroll to position [412, 0]
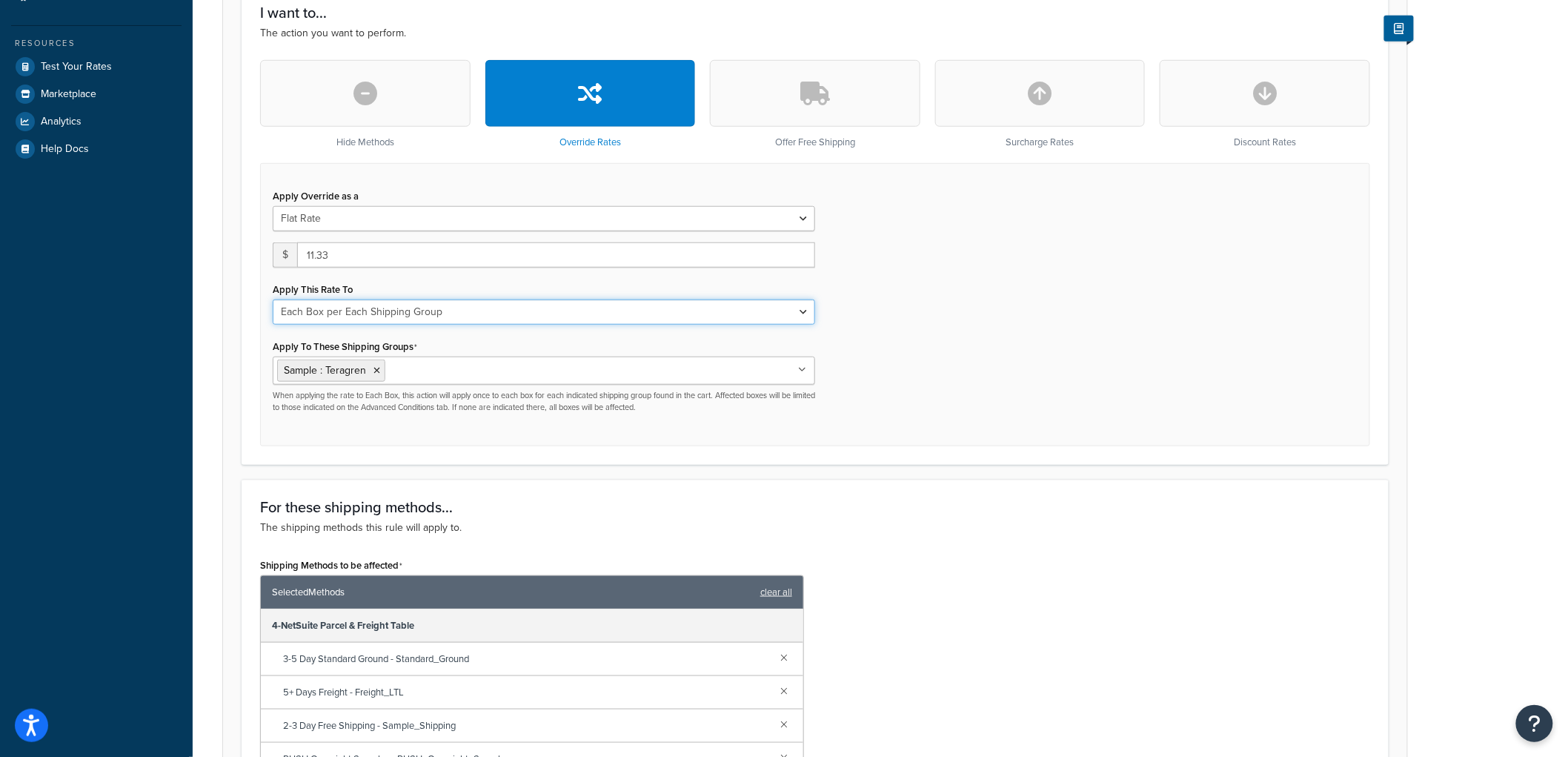
click at [493, 308] on select "Each Shipment in the Cart Each Origin in the Cart Each Shipping Group in the Ca…" at bounding box center [544, 312] width 543 height 25
select select "SHIPPING_GROUP"
click at [273, 300] on select "Each Shipment in the Cart Each Origin in the Cart Each Shipping Group in the Ca…" at bounding box center [544, 312] width 543 height 25
drag, startPoint x: 1198, startPoint y: 371, endPoint x: 1190, endPoint y: 375, distance: 8.9
click at [1190, 375] on div "Apply Override as a Flat Rate Percentage Flat Rate & Percentage $ 11.33 Apply T…" at bounding box center [815, 305] width 1110 height 284
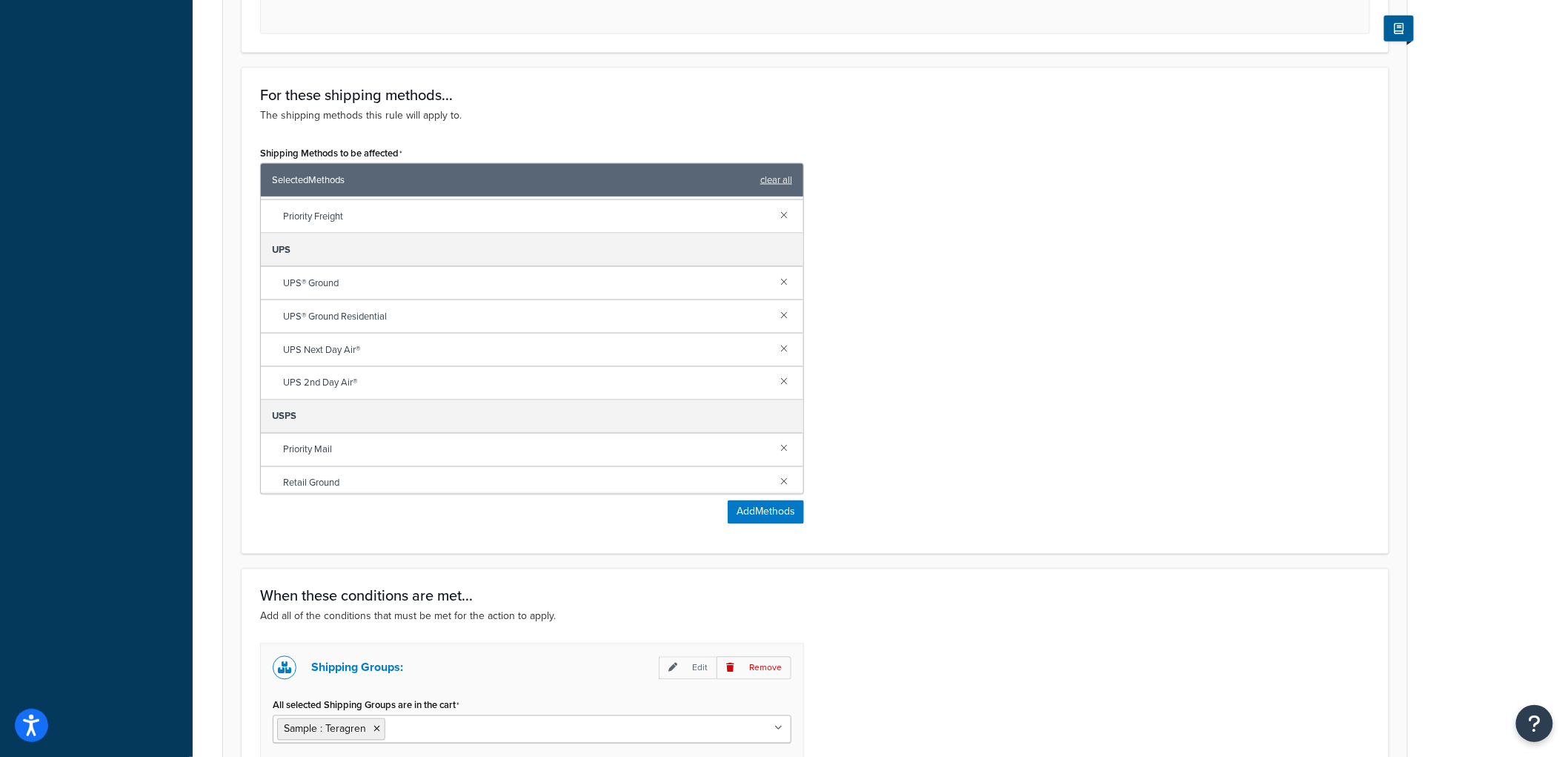
scroll to position [572, 0]
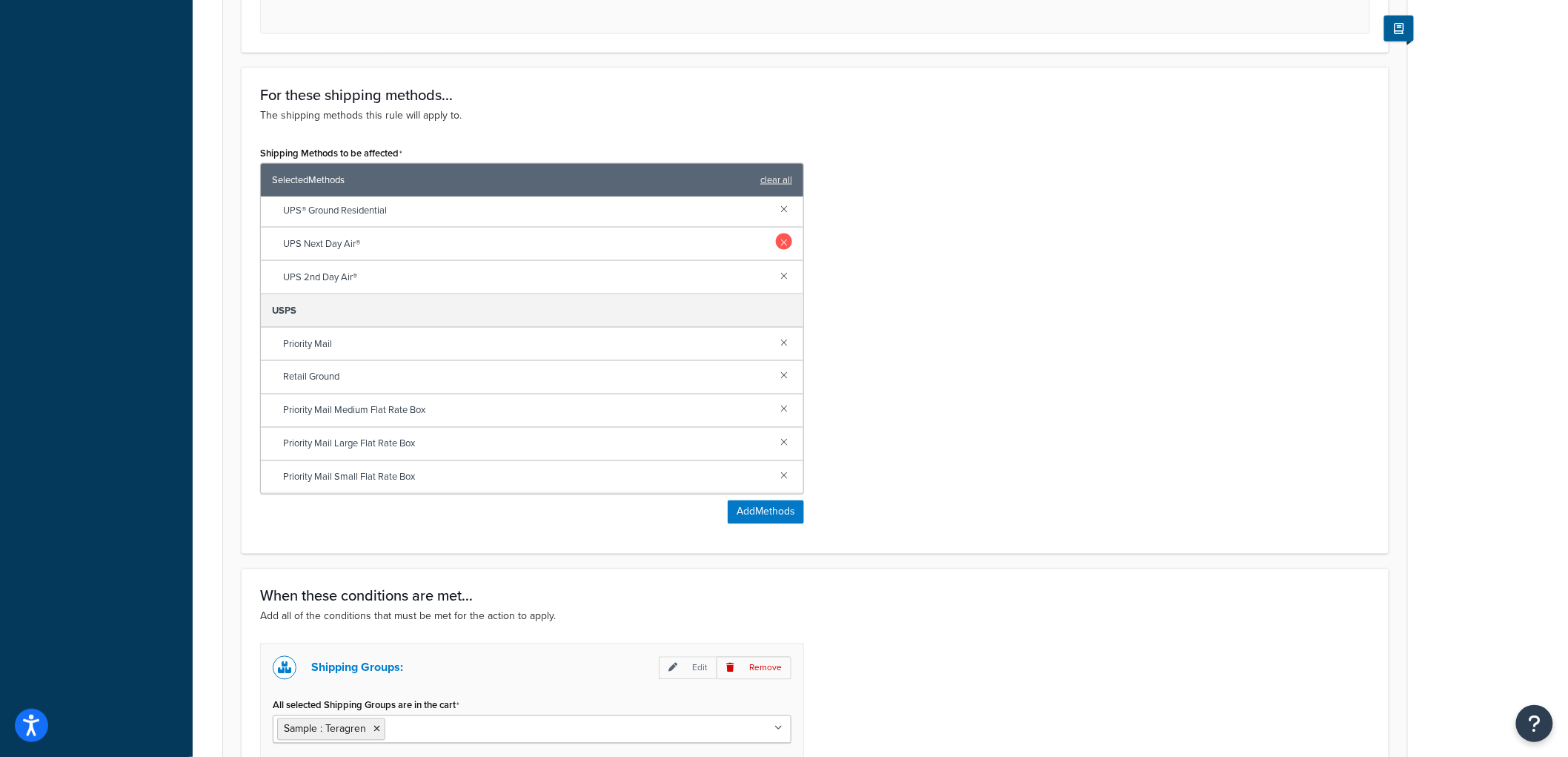
click at [776, 242] on link at bounding box center [784, 241] width 16 height 16
click at [776, 276] on link at bounding box center [784, 275] width 16 height 16
click at [776, 348] on link at bounding box center [784, 341] width 16 height 16
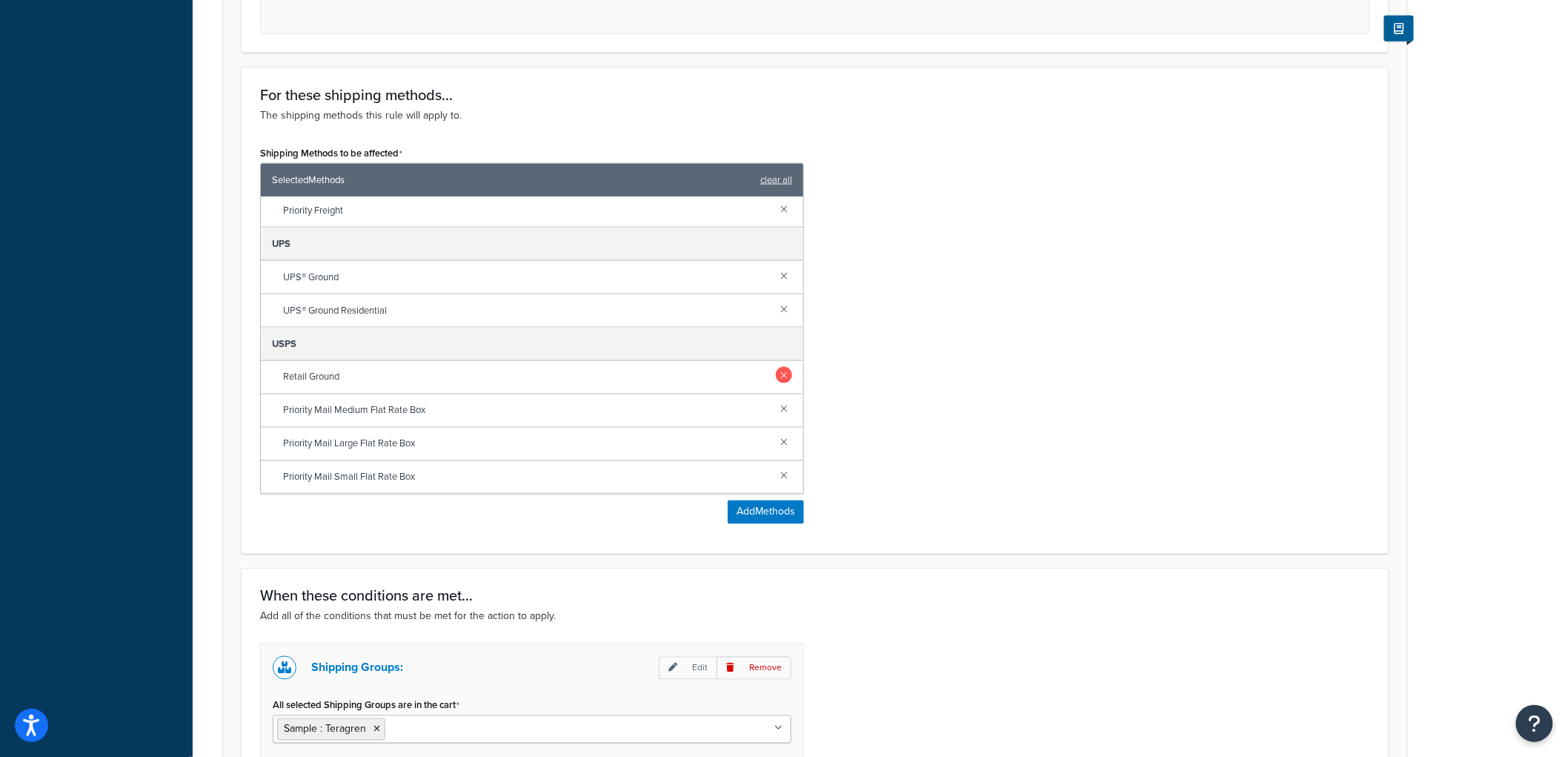
click at [776, 373] on link at bounding box center [784, 375] width 16 height 16
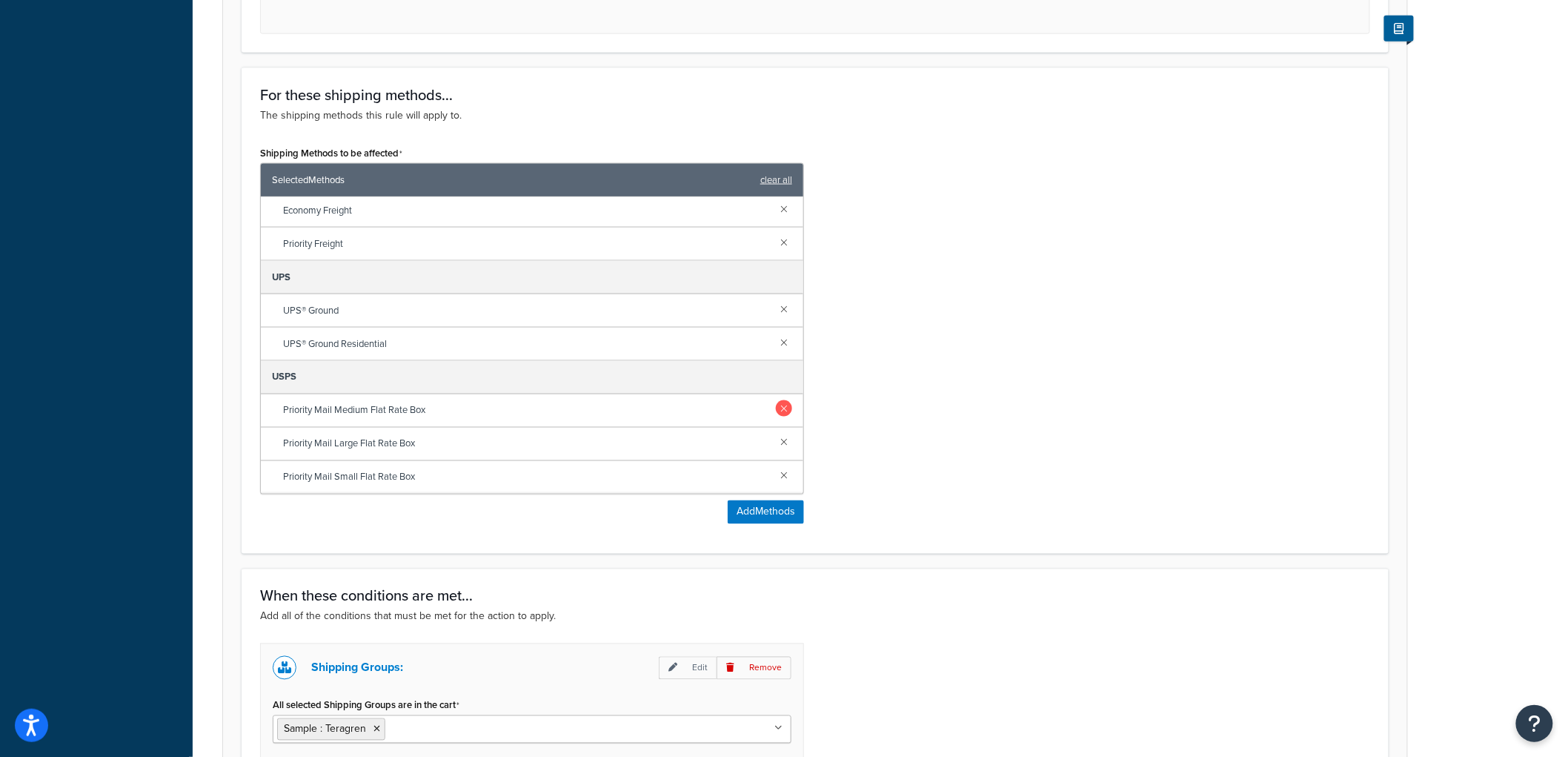
click at [776, 405] on link at bounding box center [784, 408] width 16 height 16
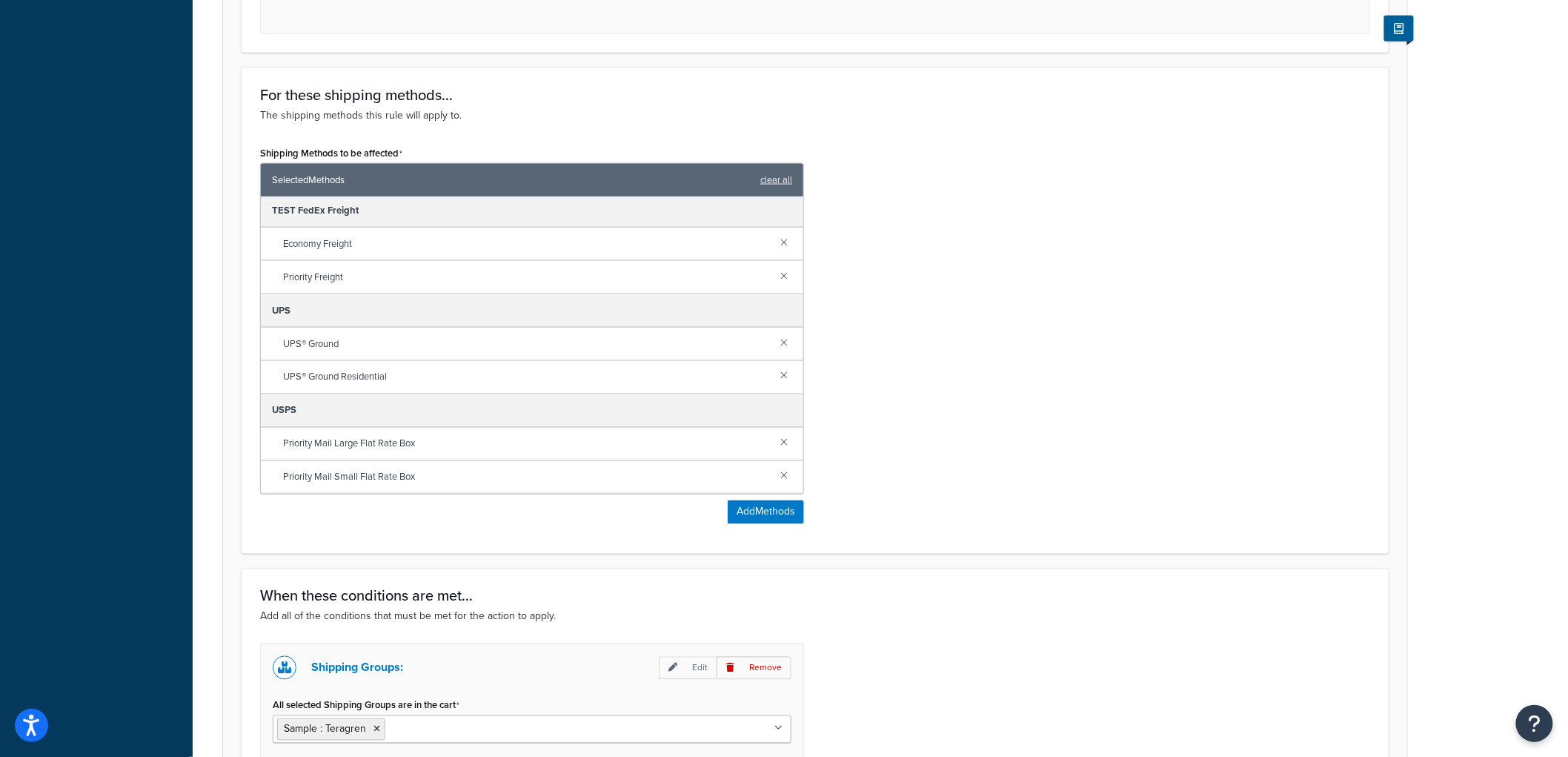
click at [776, 440] on link at bounding box center [784, 442] width 16 height 16
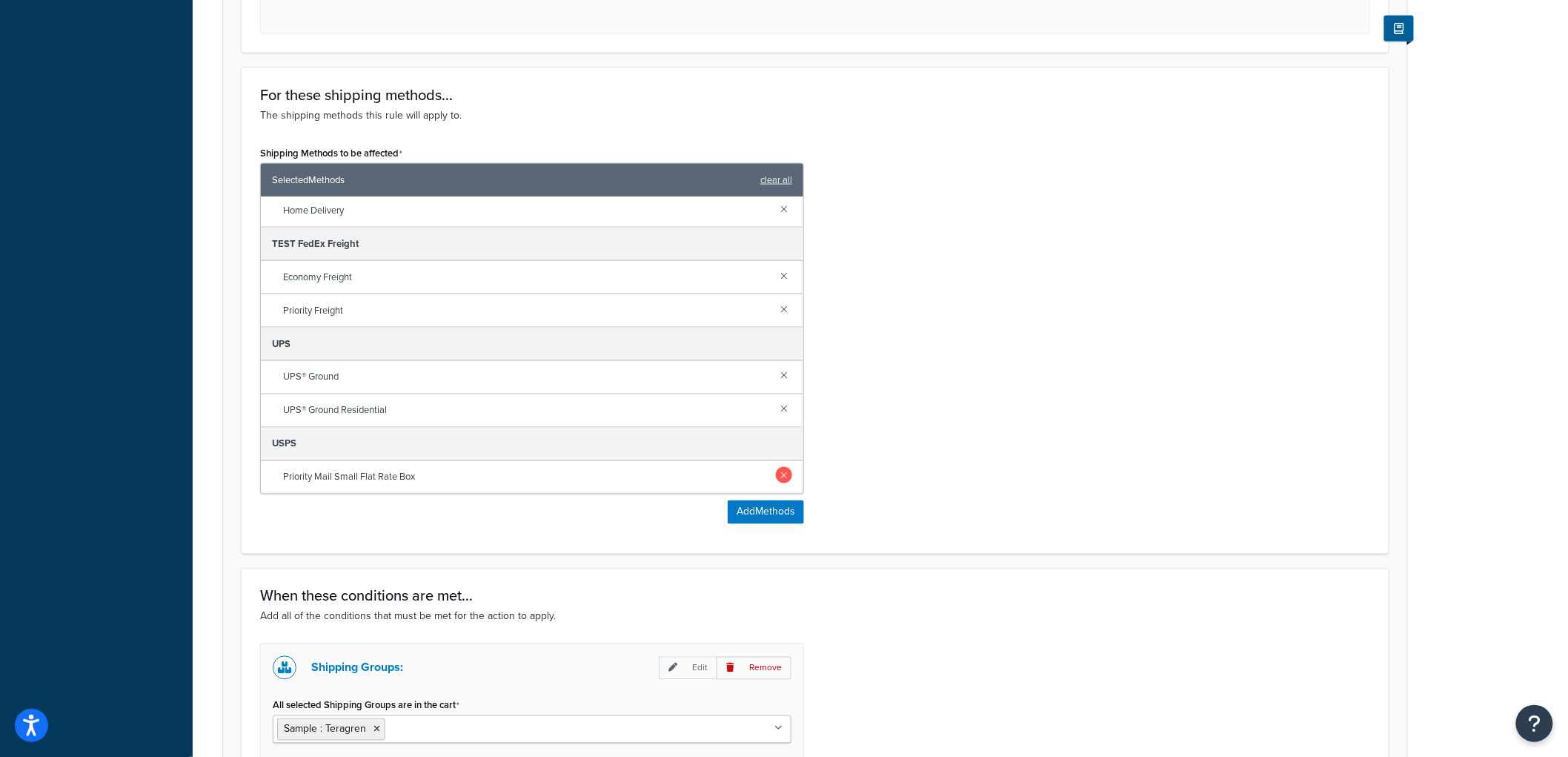
click at [776, 476] on link at bounding box center [784, 474] width 16 height 16
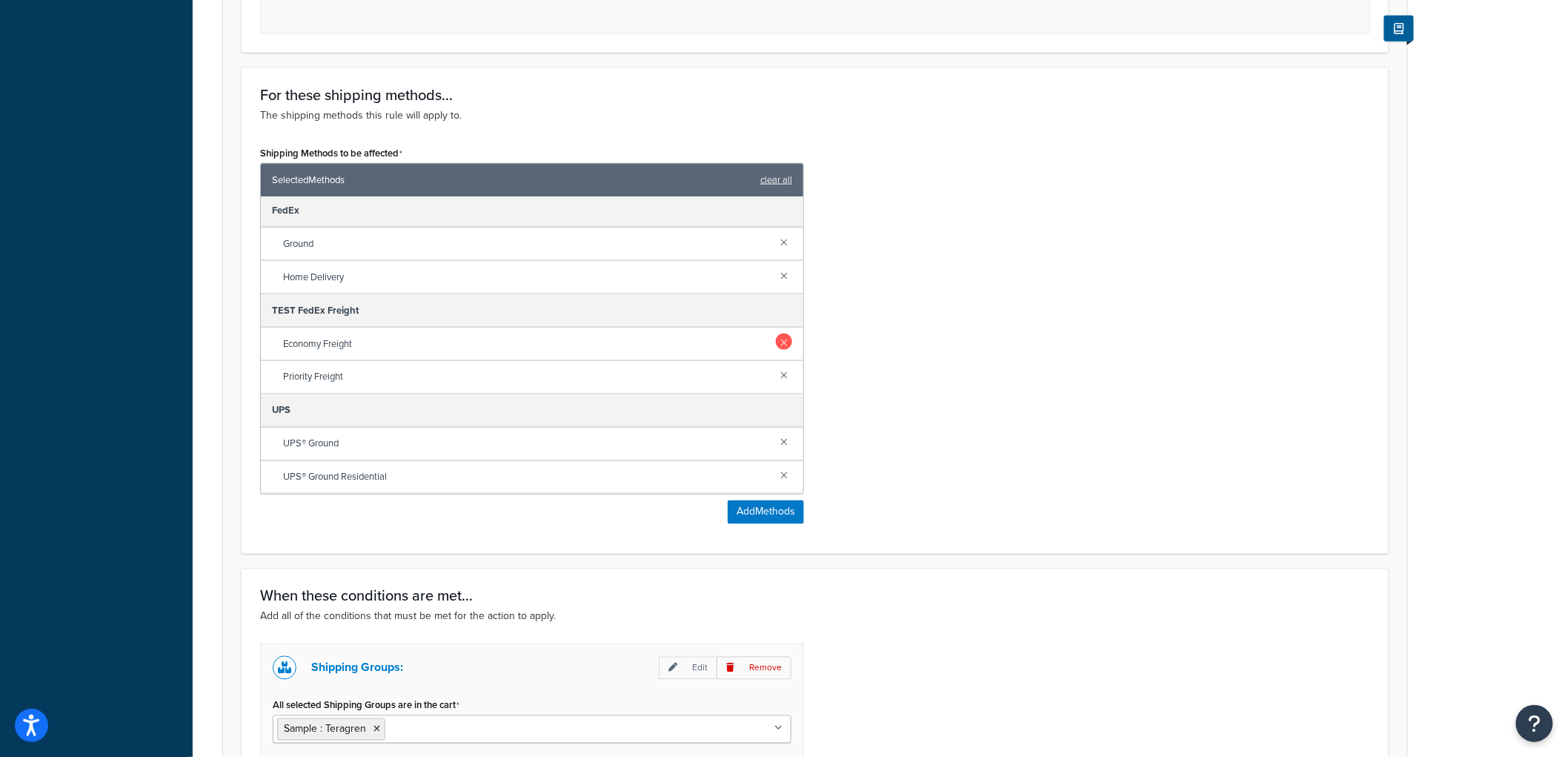
click at [776, 338] on link at bounding box center [784, 341] width 16 height 16
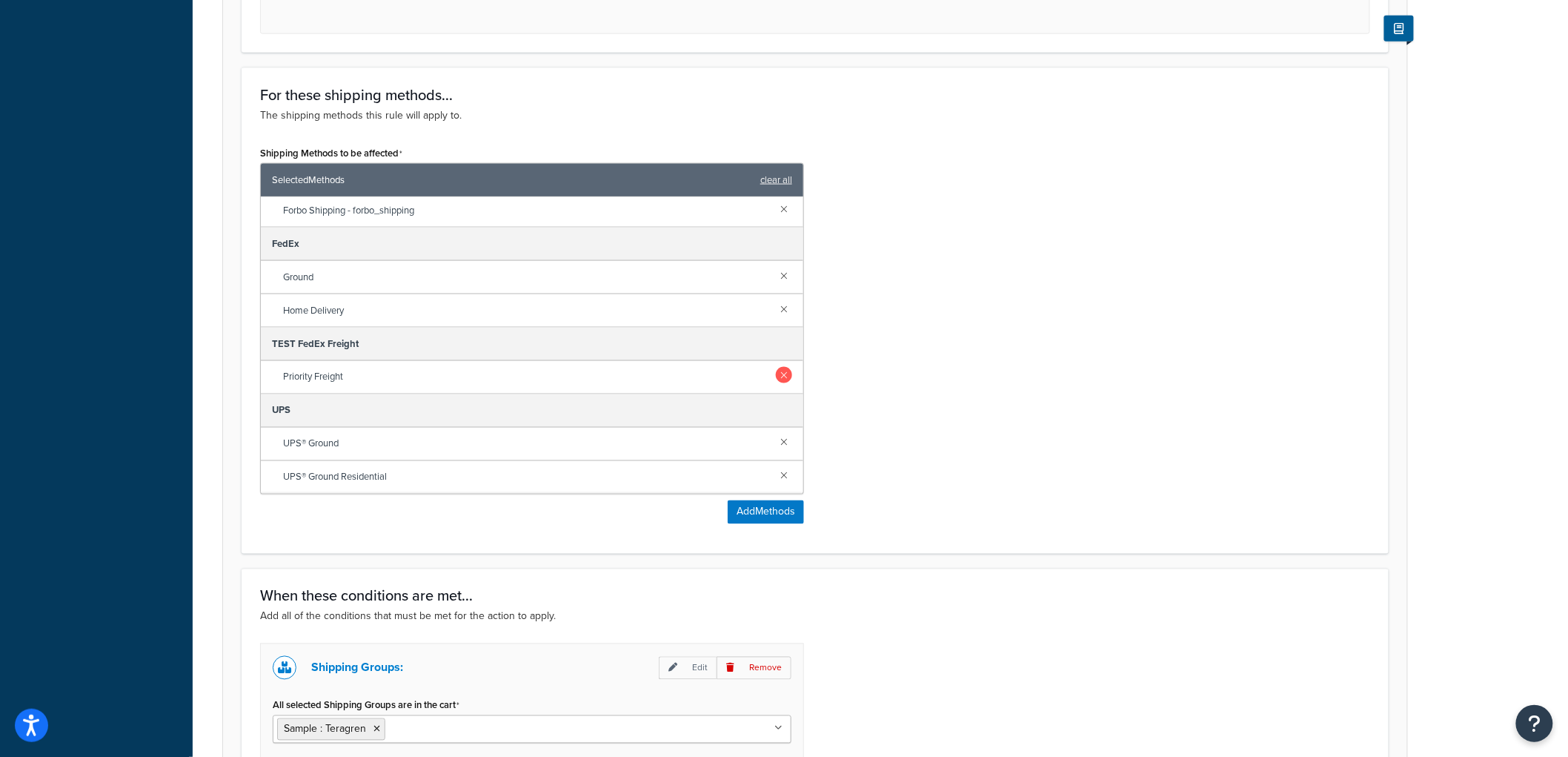
click at [776, 374] on link at bounding box center [784, 375] width 16 height 16
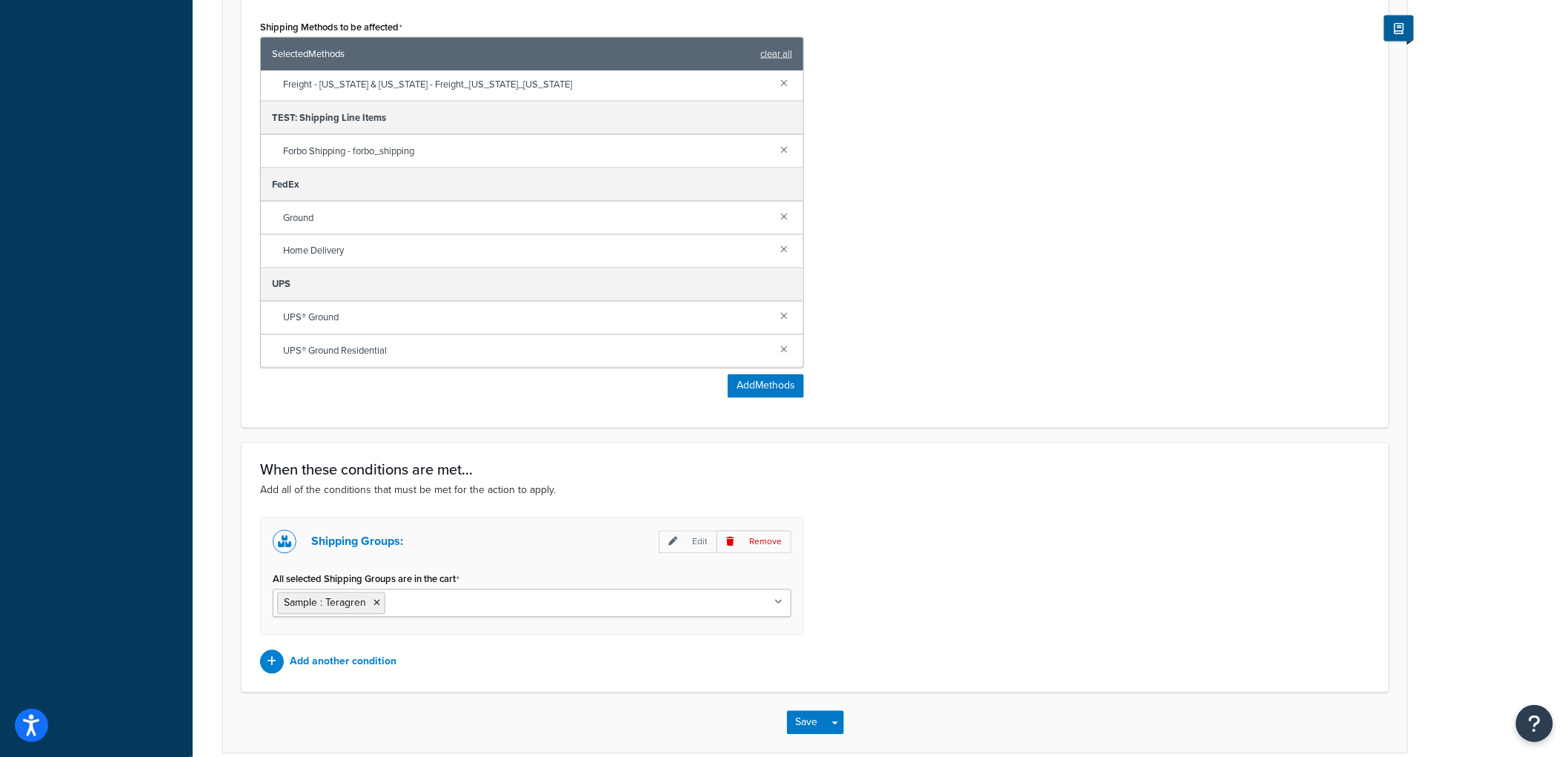
scroll to position [1023, 0]
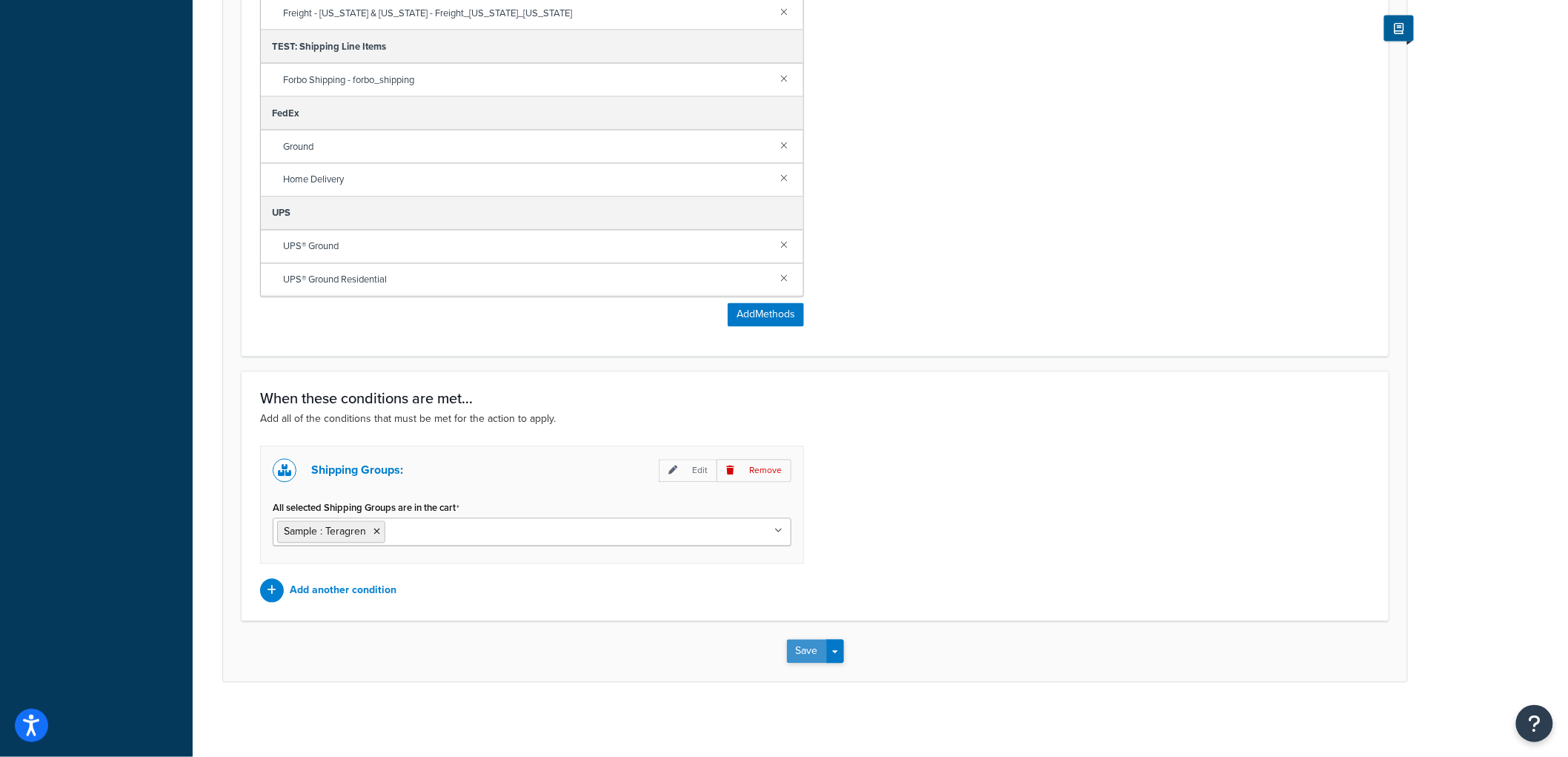
click at [819, 647] on button "Save" at bounding box center [808, 652] width 40 height 24
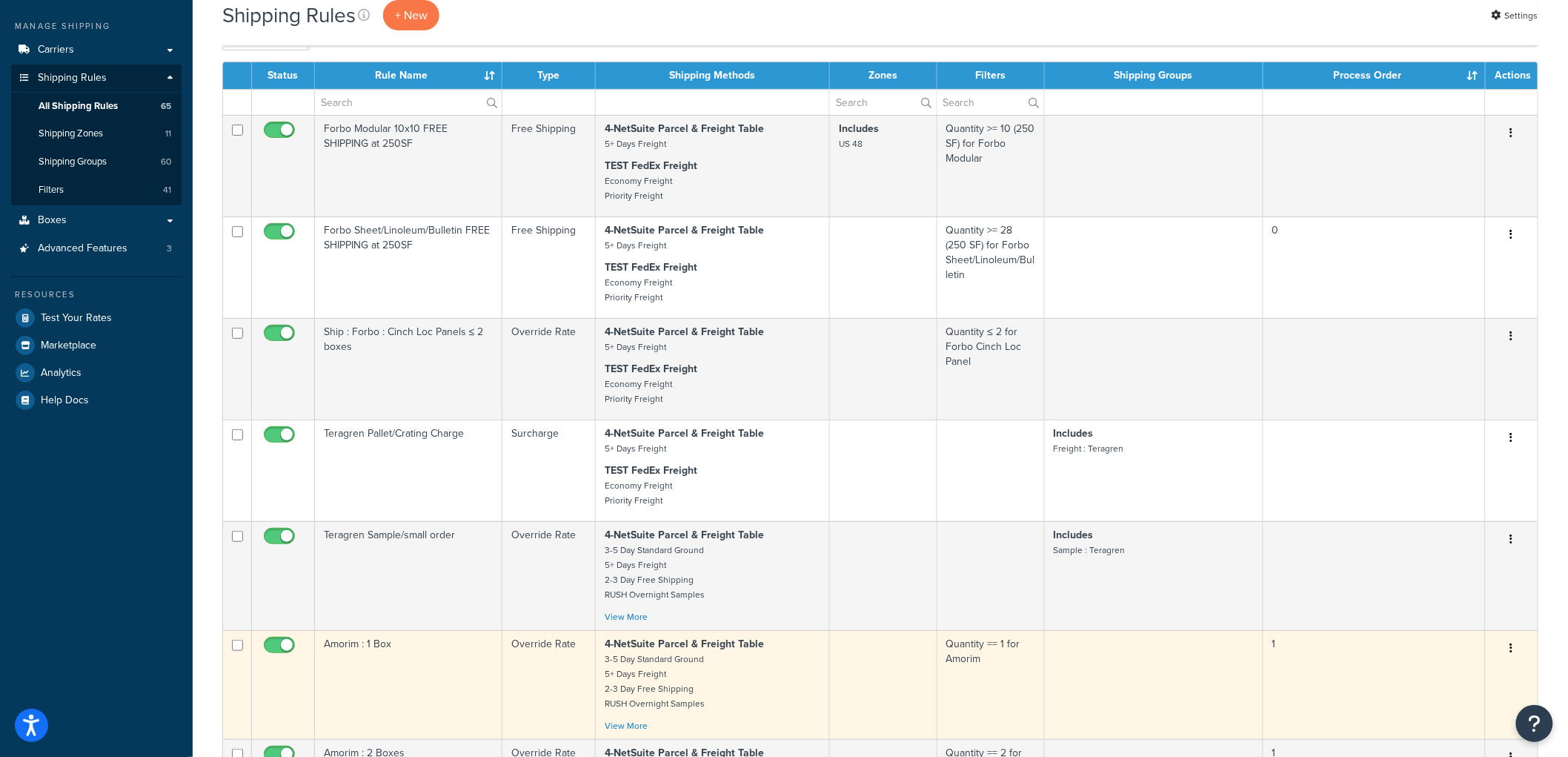
scroll to position [112, 0]
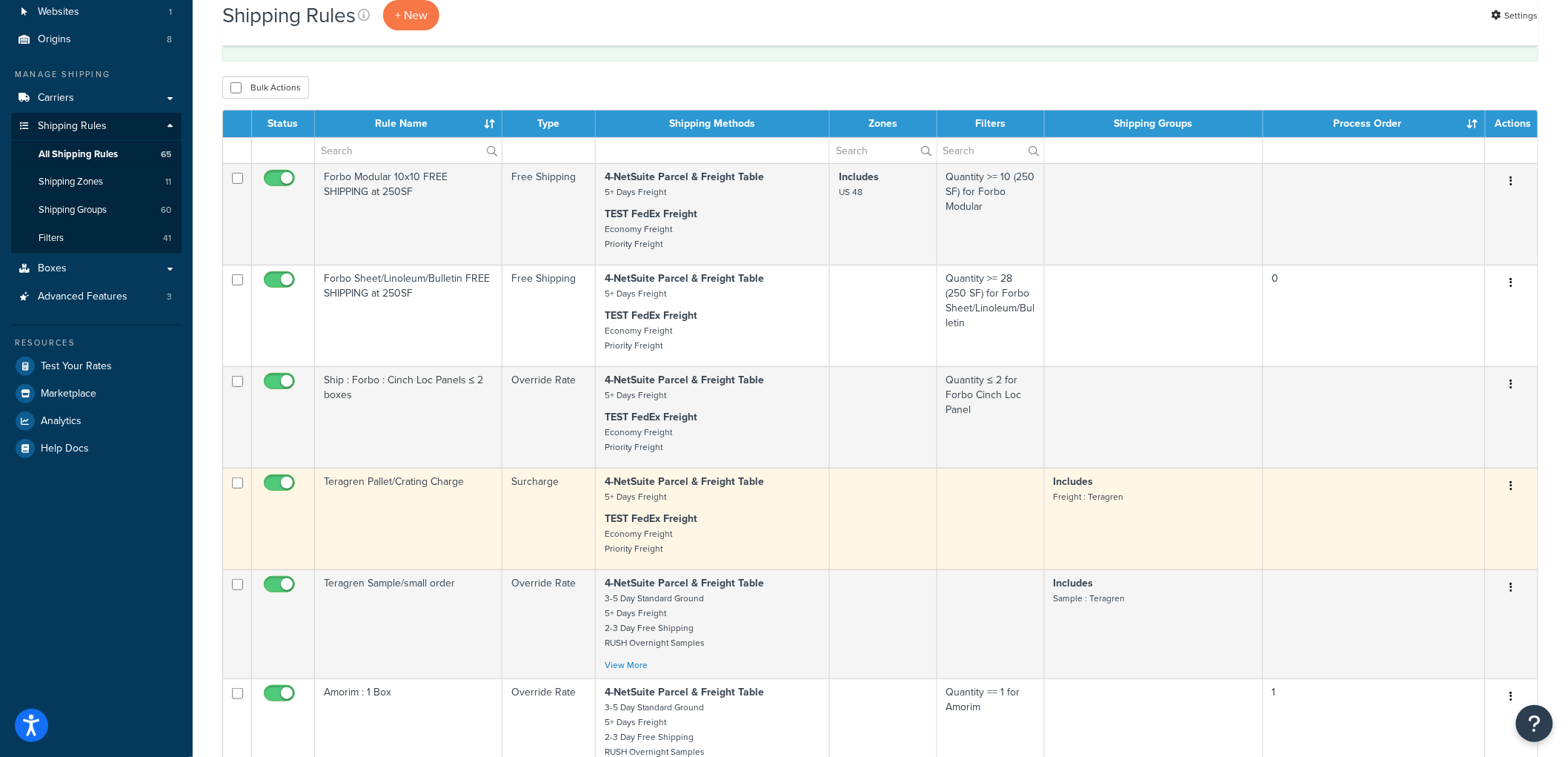
click at [456, 516] on td "Teragren Pallet/Crating Charge" at bounding box center [409, 518] width 188 height 101
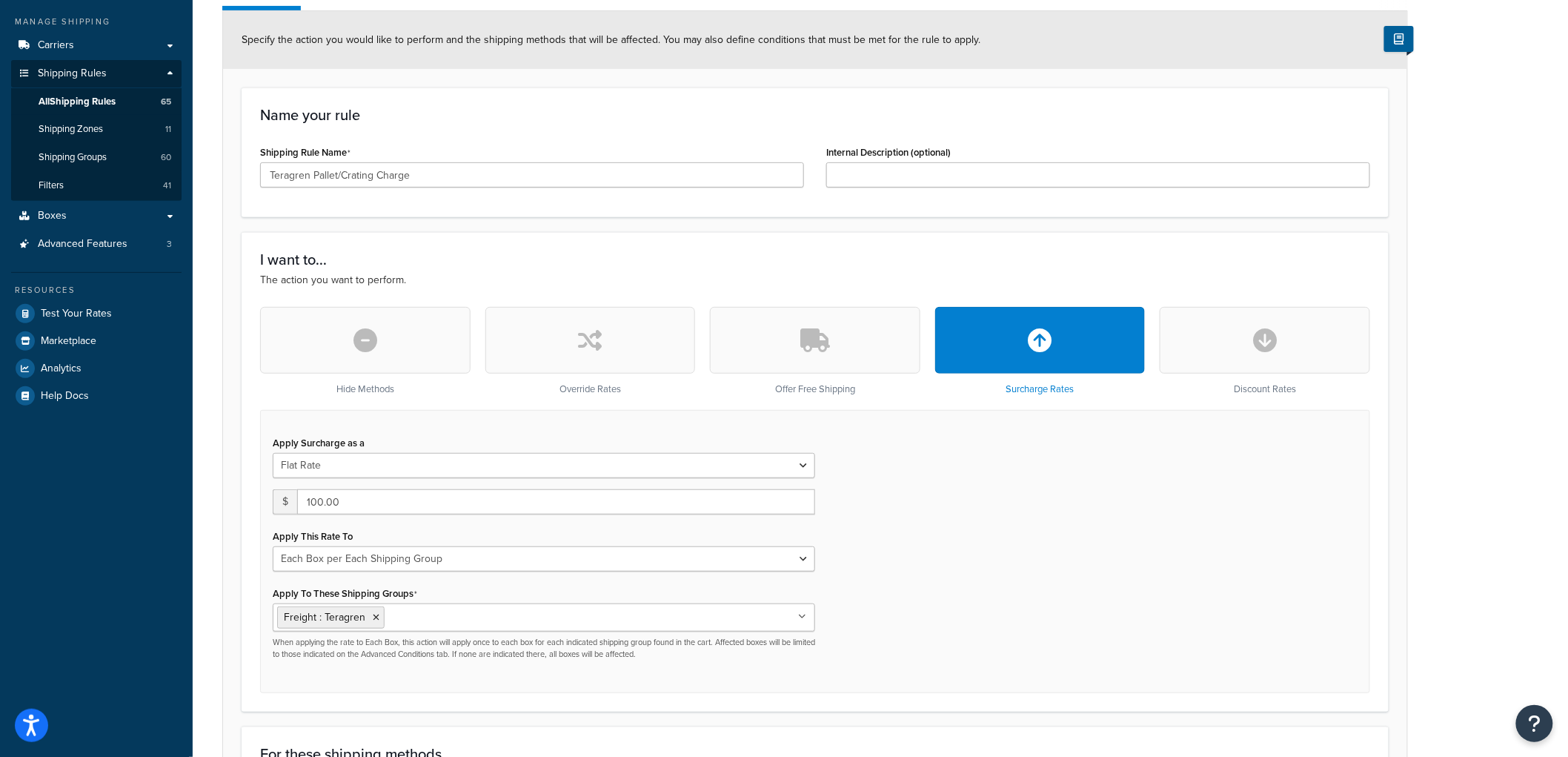
scroll to position [247, 0]
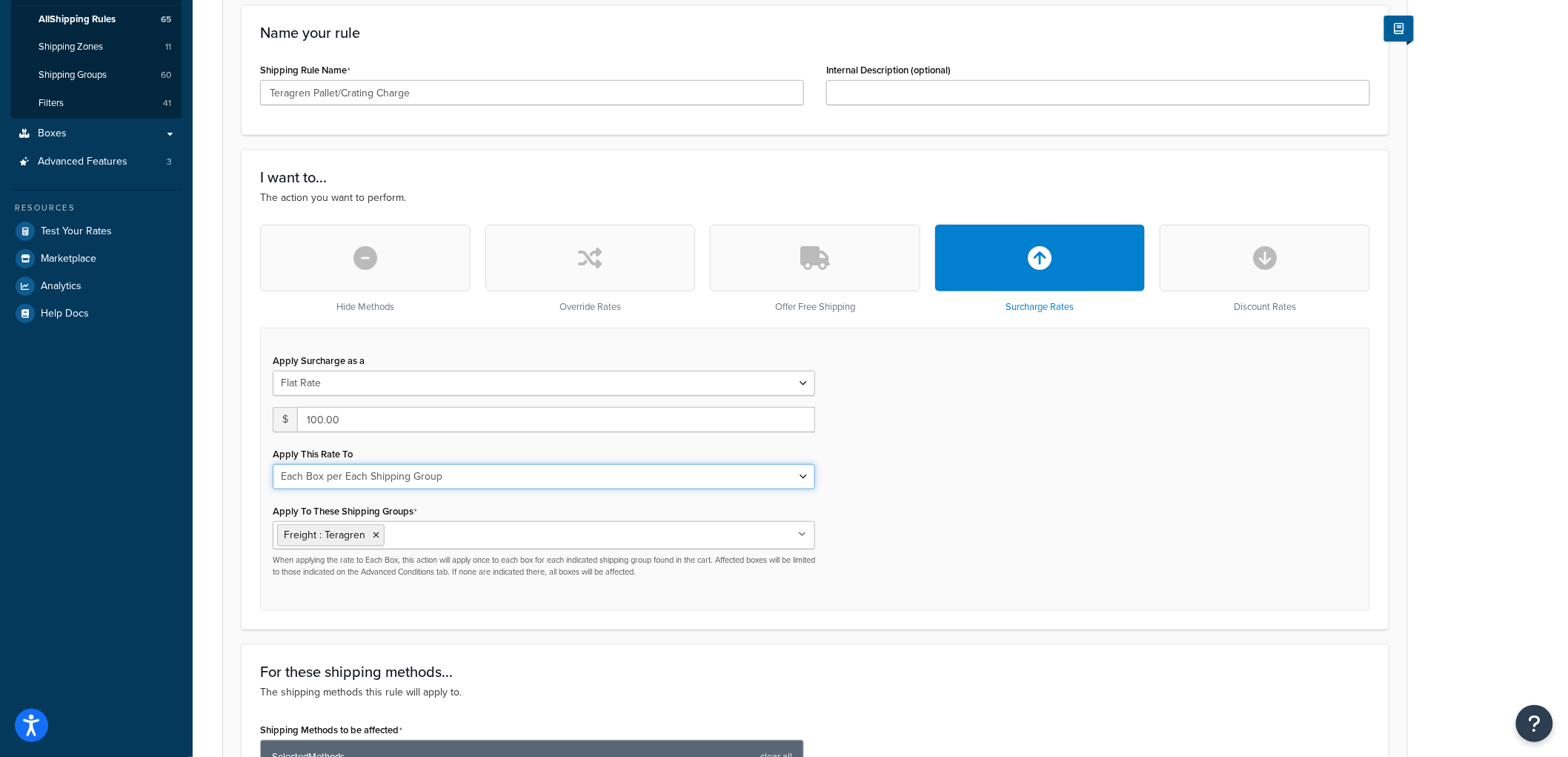
click at [464, 485] on select "Entire Cart Each Shipment in the Cart Each Origin in the Cart Each Shipping Gro…" at bounding box center [544, 476] width 543 height 25
select select "SHIPPING_GROUP"
click at [273, 464] on select "Entire Cart Each Shipment in the Cart Each Origin in the Cart Each Shipping Gro…" at bounding box center [544, 476] width 543 height 25
click at [953, 476] on div "Apply Surcharge as a Flat Rate Percentage Flat Rate & Percentage $ 100.00 Apply…" at bounding box center [815, 470] width 1110 height 284
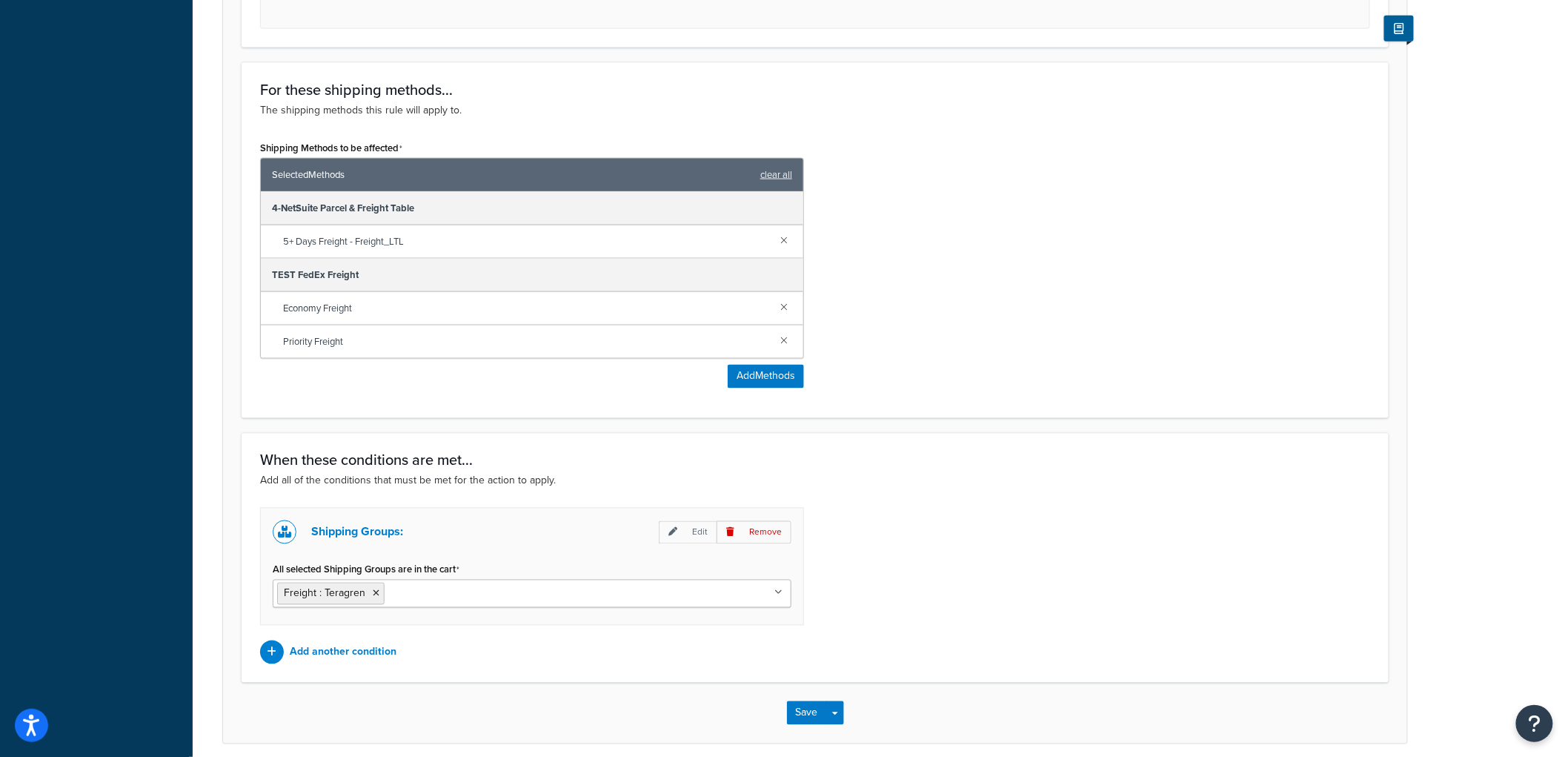
scroll to position [893, 0]
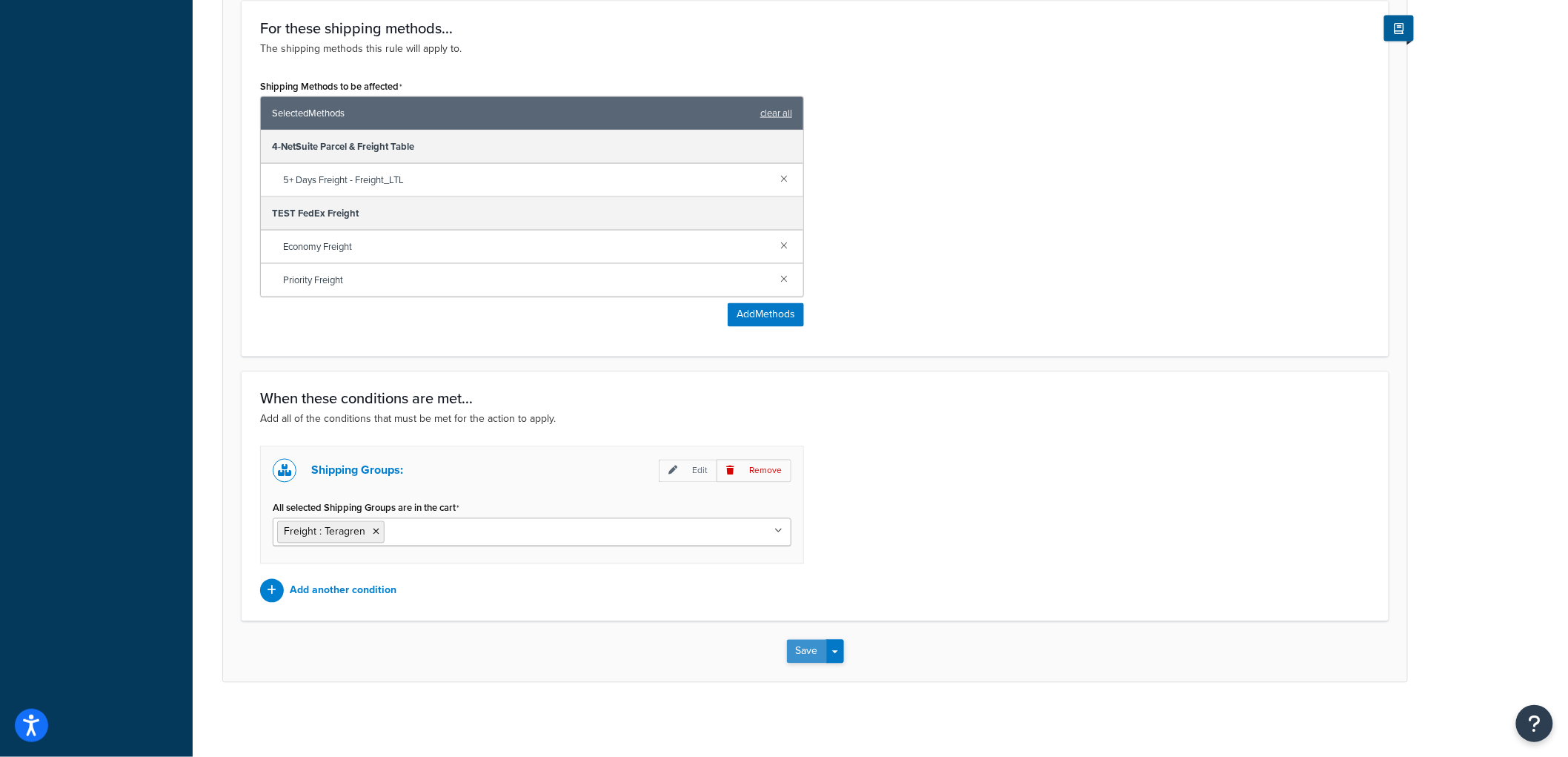
click at [807, 653] on button "Save" at bounding box center [808, 652] width 40 height 24
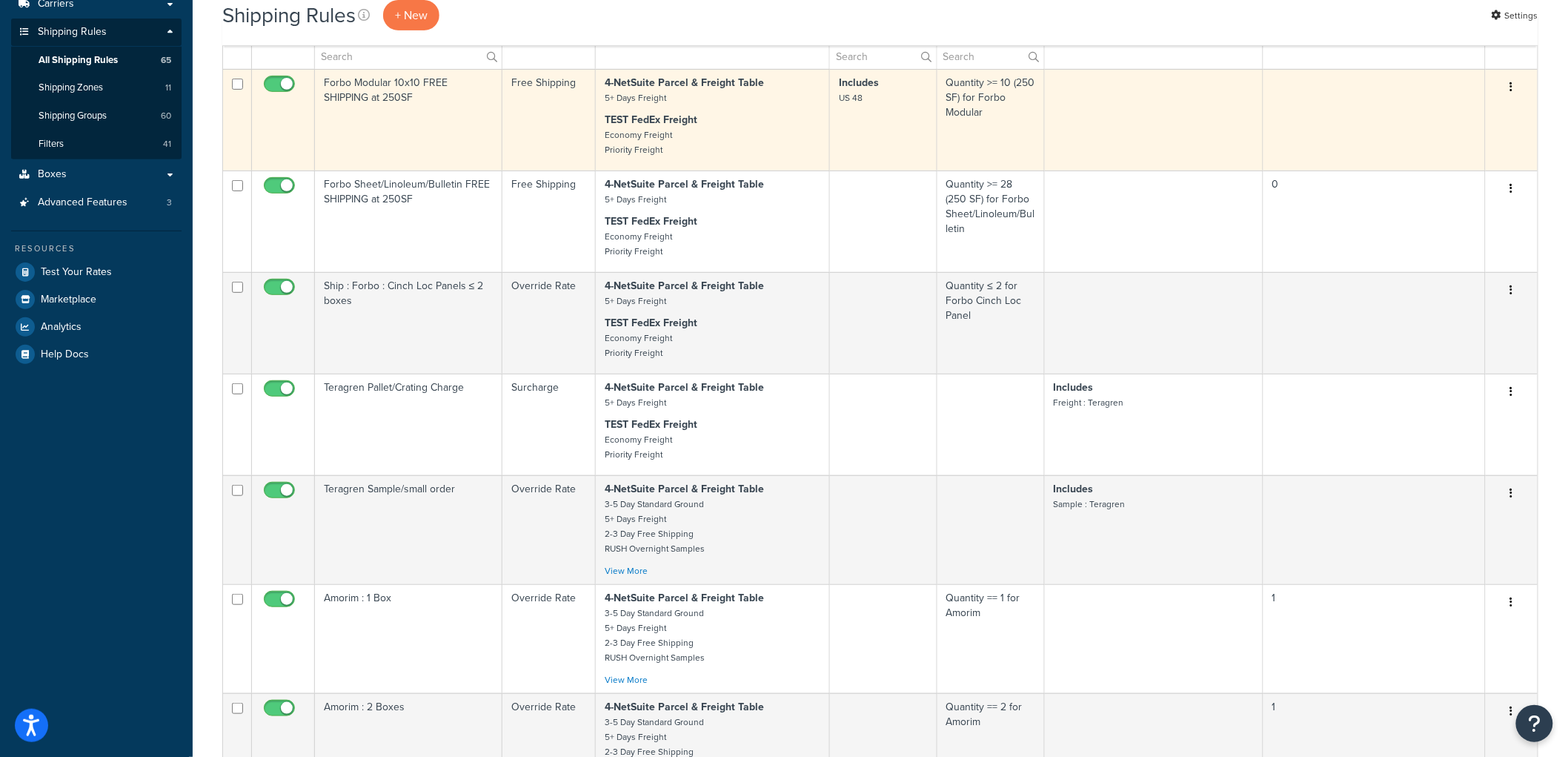
scroll to position [247, 0]
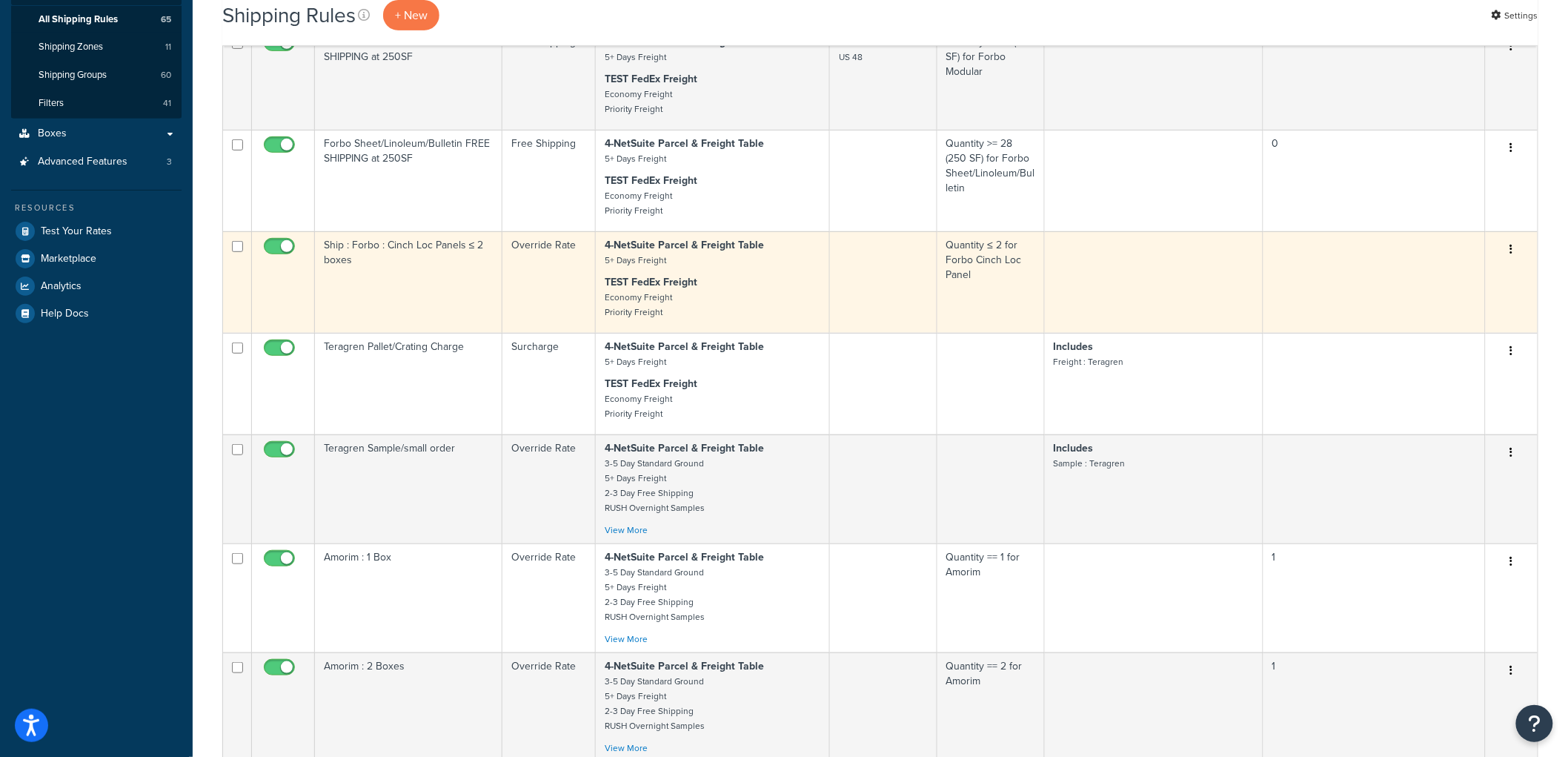
click at [787, 283] on p "TEST FedEx Freight Economy Freight Priority Freight" at bounding box center [712, 297] width 217 height 44
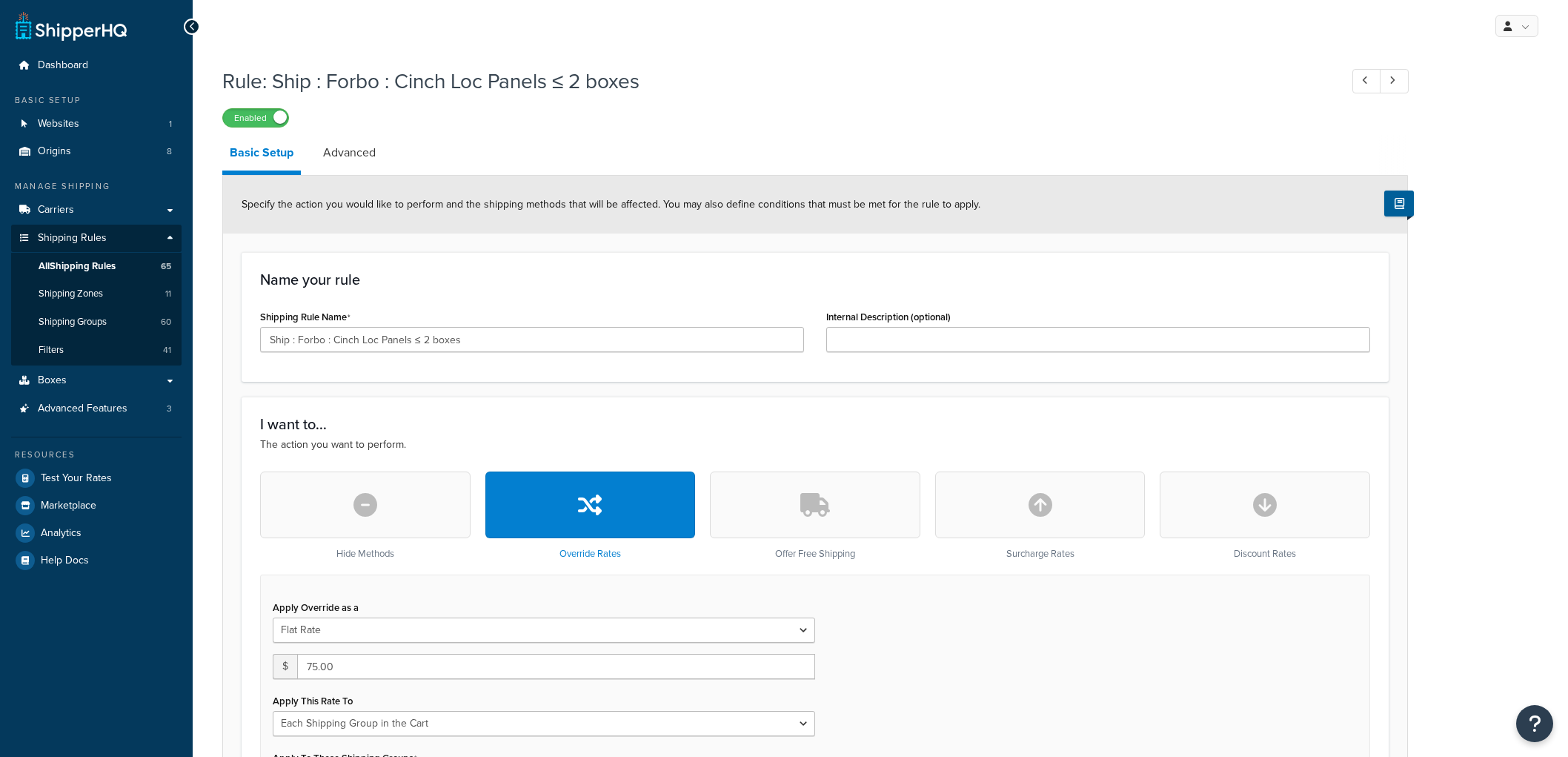
select select "SHIPPING_GROUP"
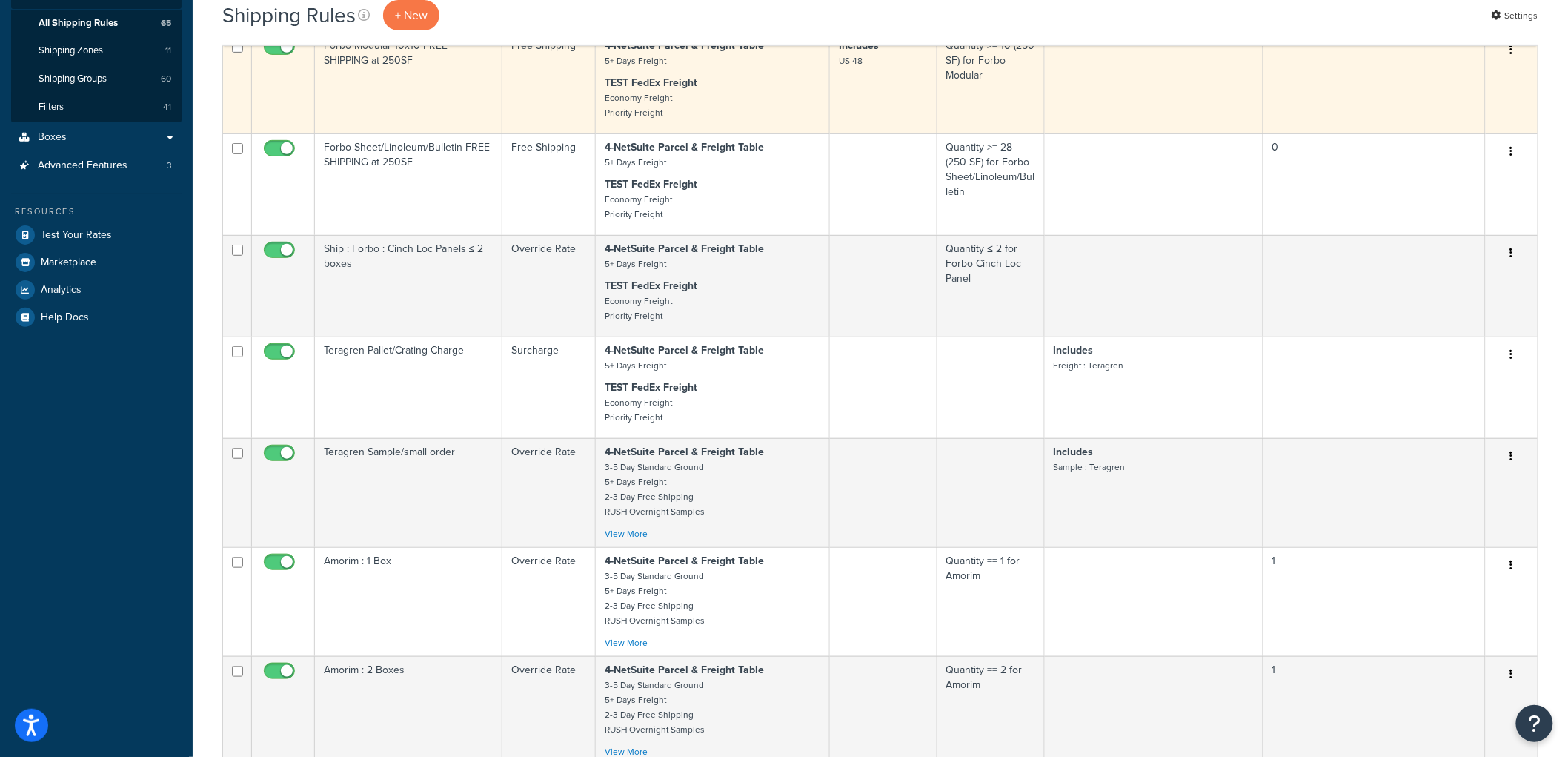
scroll to position [247, 0]
